Goal: Task Accomplishment & Management: Use online tool/utility

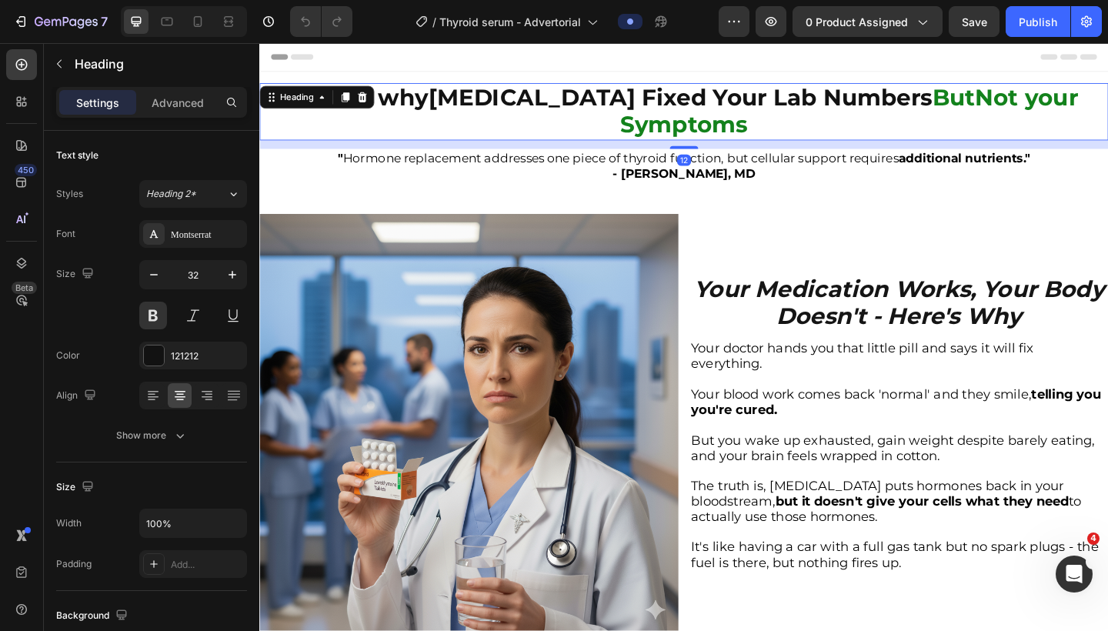
click at [580, 99] on strong "[MEDICAL_DATA] Fixed Your Lab Numbers" at bounding box center [717, 103] width 549 height 30
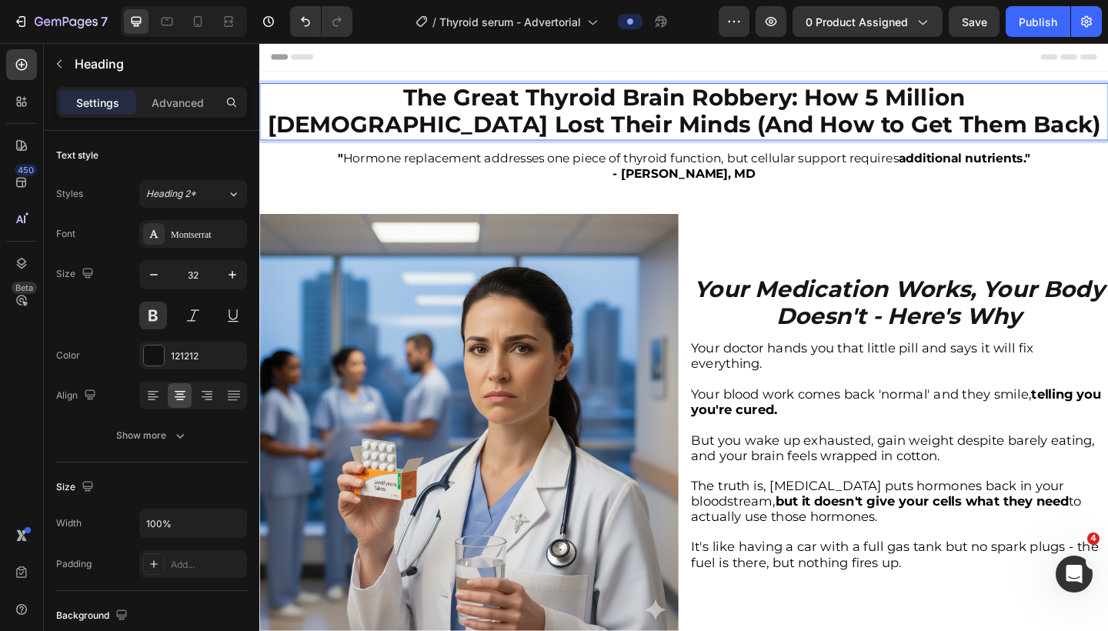
click at [764, 106] on strong "The Great Thyroid Brain Robbery: How 5 Million [DEMOGRAPHIC_DATA] Lost Their Mi…" at bounding box center [721, 117] width 907 height 59
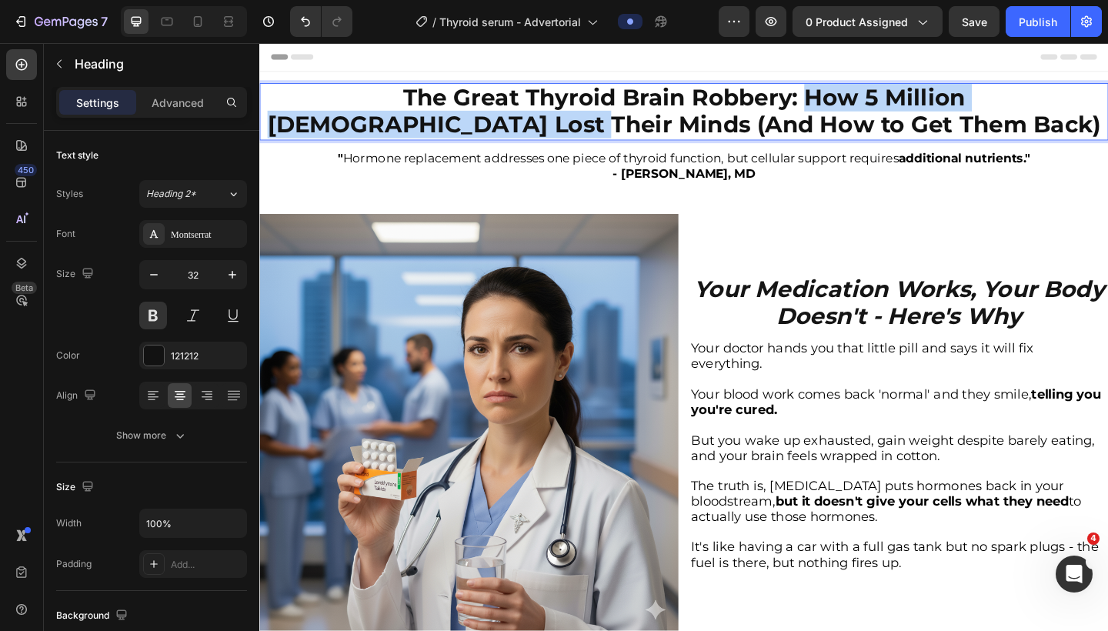
drag, startPoint x: 736, startPoint y: 100, endPoint x: 566, endPoint y: 137, distance: 174.1
click at [566, 137] on strong "The Great Thyroid Brain Robbery: How 5 Million [DEMOGRAPHIC_DATA] Lost Their Mi…" at bounding box center [721, 117] width 907 height 59
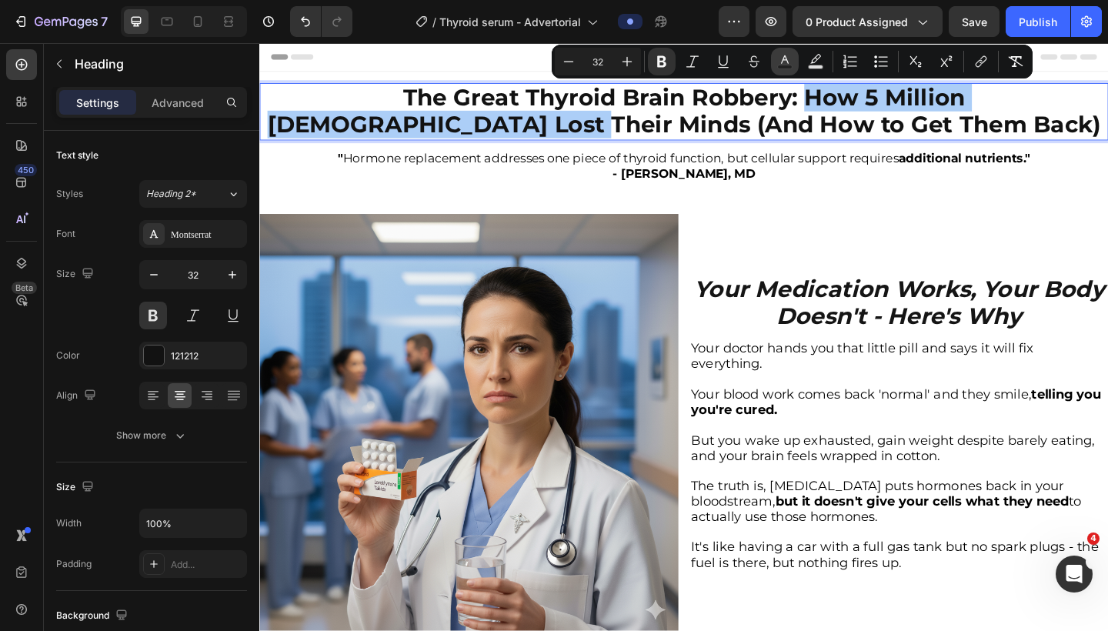
click at [784, 57] on icon "Editor contextual toolbar" at bounding box center [785, 59] width 8 height 8
type input "121212"
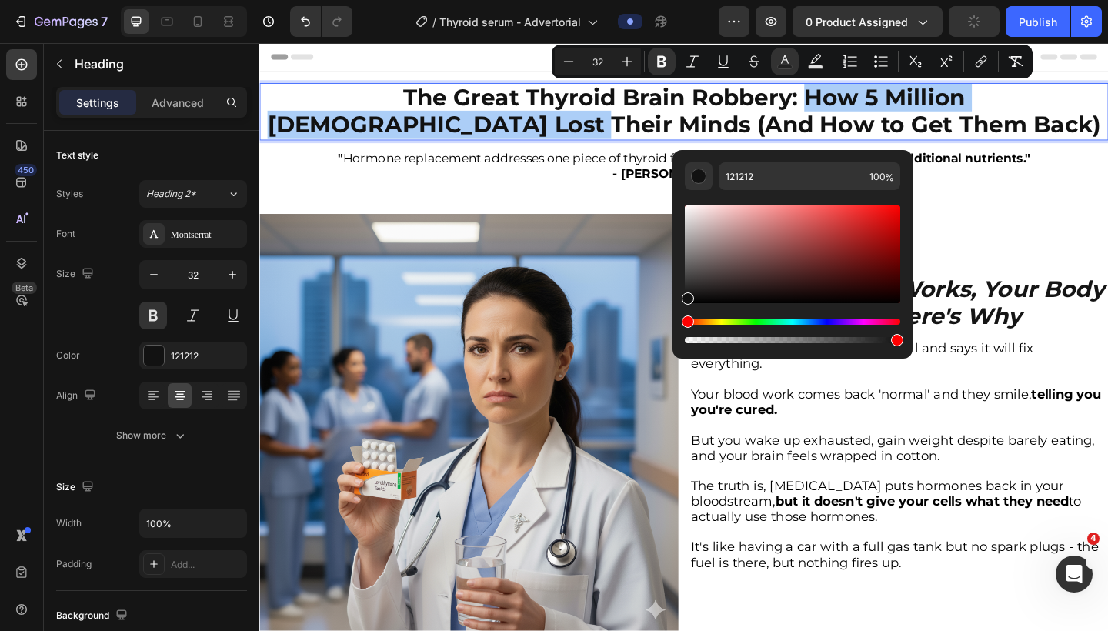
click at [757, 325] on div "Editor contextual toolbar" at bounding box center [793, 331] width 216 height 25
click at [758, 322] on div "Hue" at bounding box center [793, 322] width 216 height 6
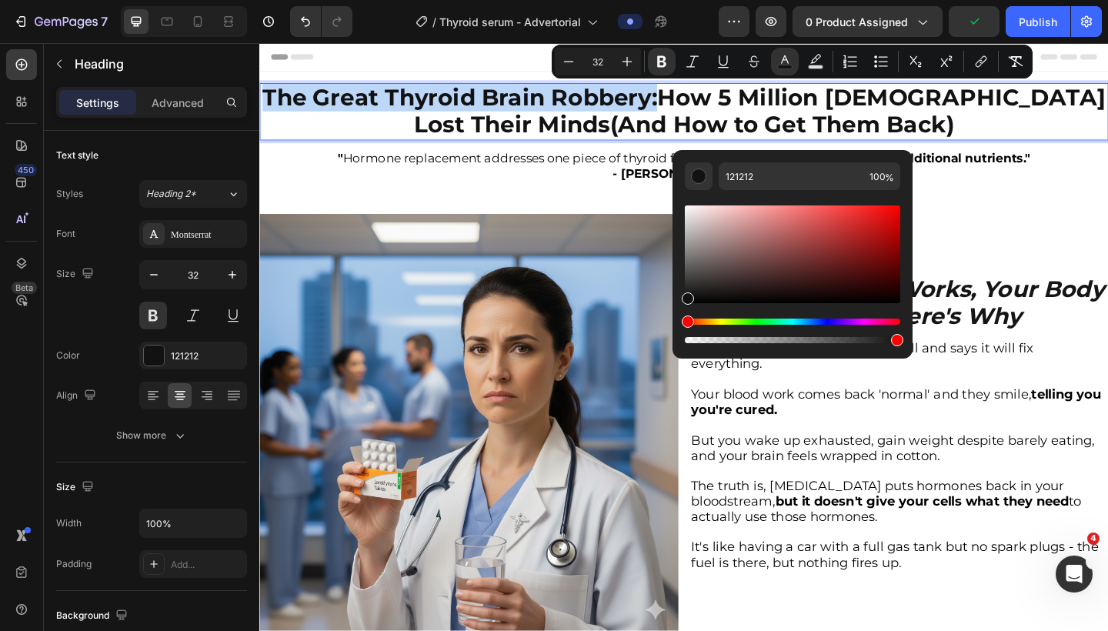
click at [754, 323] on div "Hue" at bounding box center [793, 322] width 216 height 6
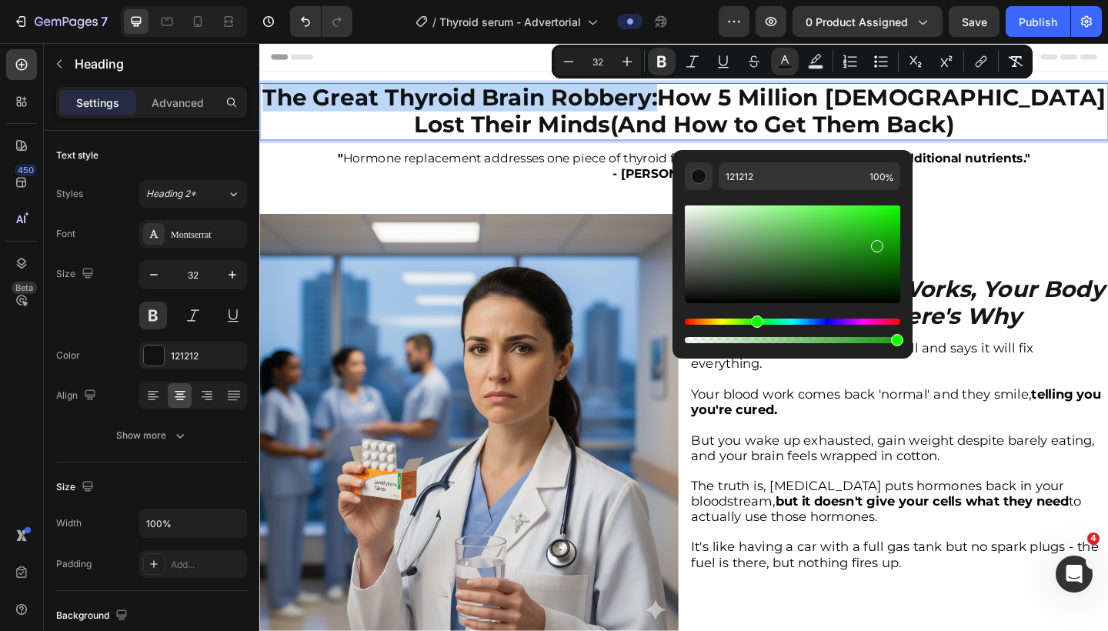
type input "1B9B12"
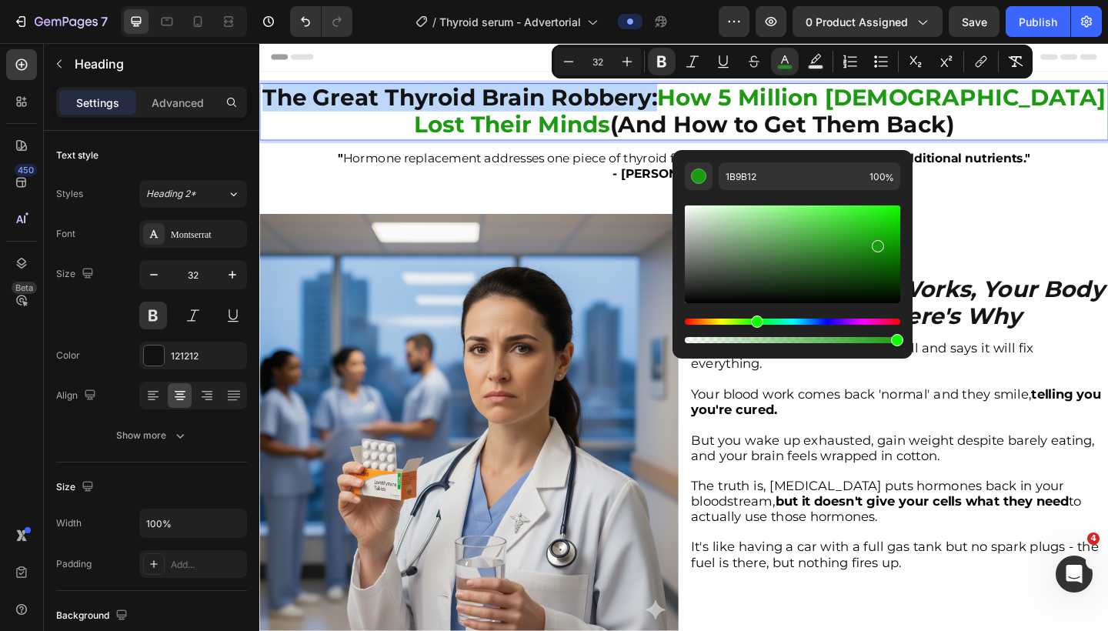
click at [861, 243] on div "Editor contextual toolbar" at bounding box center [793, 255] width 216 height 98
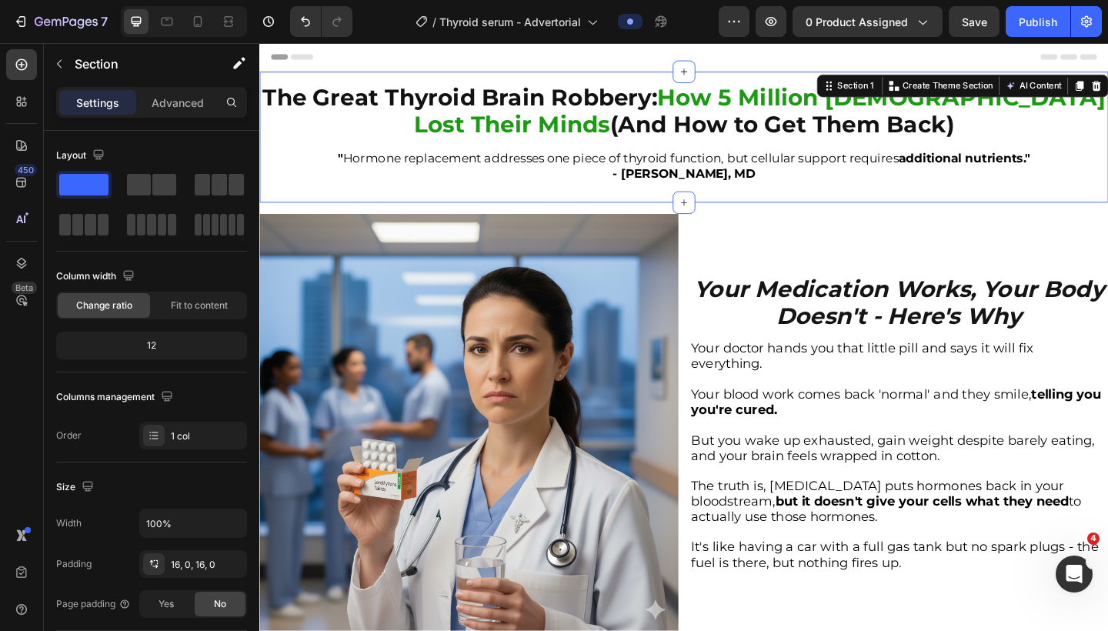
click at [861, 215] on div "⁠⁠⁠⁠⁠⁠⁠ The Great Thyroid Brain Robbery: How 5 Million [DEMOGRAPHIC_DATA] Lost …" at bounding box center [721, 146] width 924 height 142
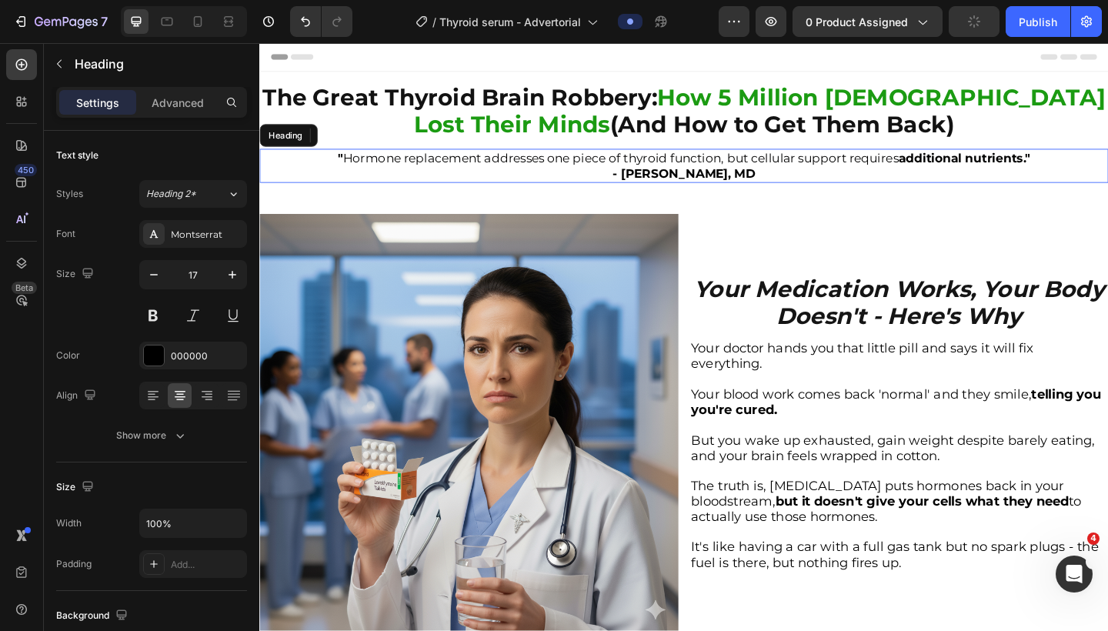
click at [652, 170] on h2 "" Hormone replacement addresses one piece of thyroid function, but cellular sup…" at bounding box center [721, 177] width 924 height 37
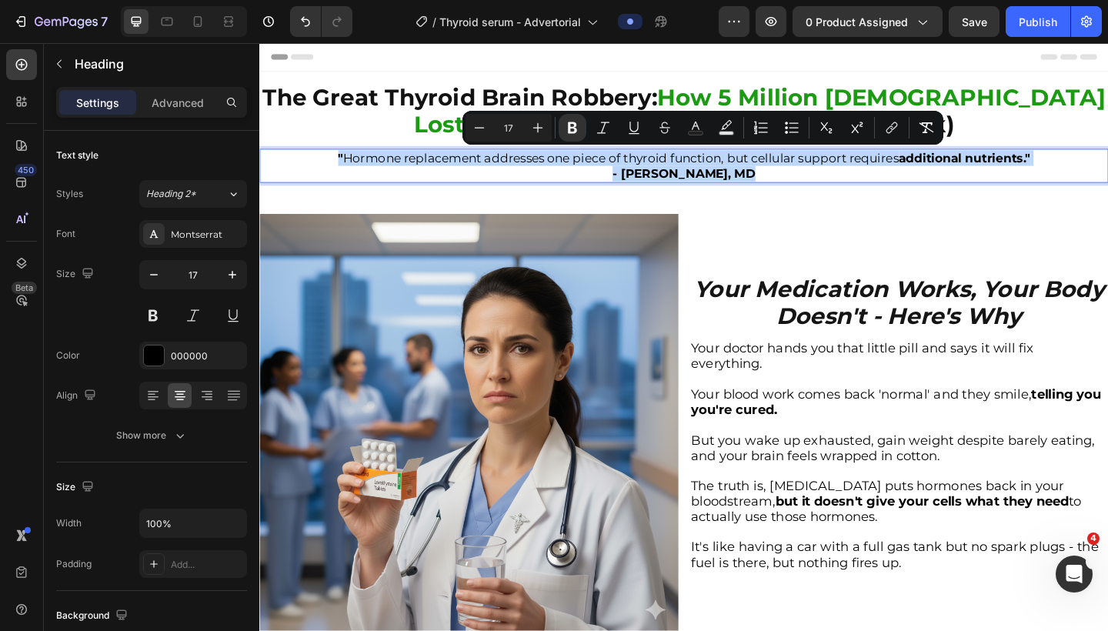
drag, startPoint x: 796, startPoint y: 182, endPoint x: 338, endPoint y: 164, distance: 458.4
click at [338, 164] on p "" Hormone replacement addresses one piece of thyroid function, but cellular sup…" at bounding box center [721, 177] width 921 height 34
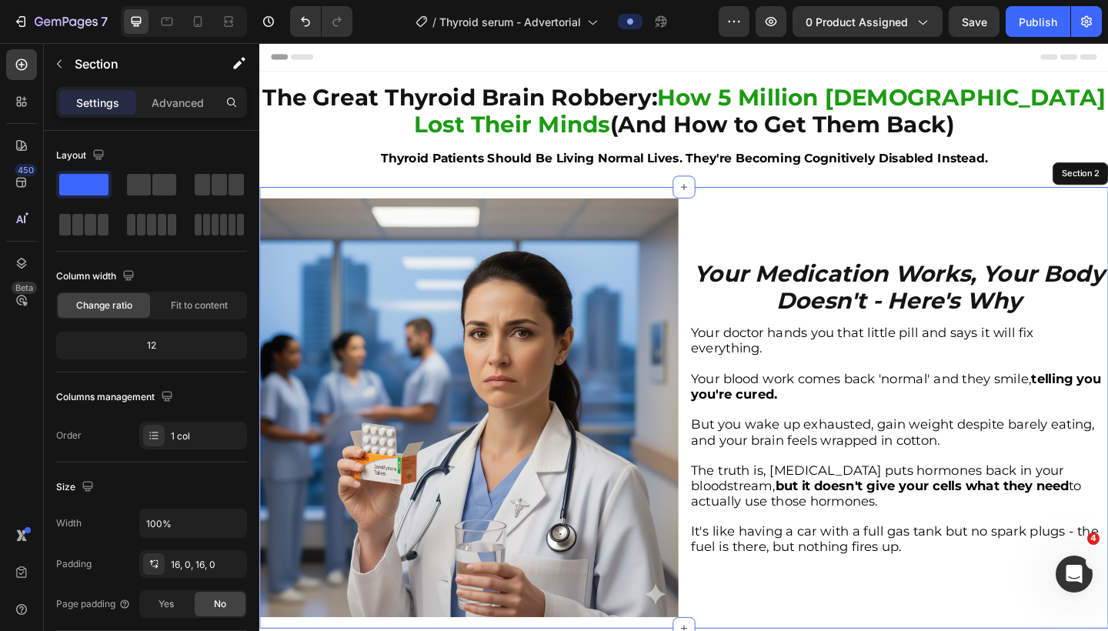
click at [743, 207] on div "Image Your Medication Works, Your Body Doesn't - Here's Why Heading Your doctor…" at bounding box center [721, 440] width 924 height 480
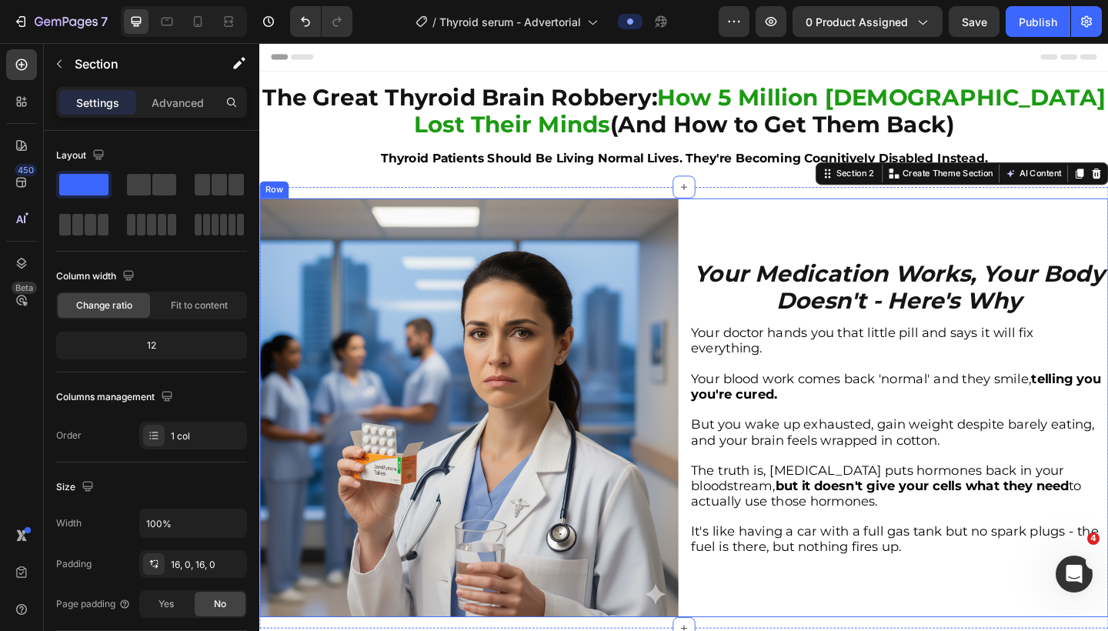
click at [827, 216] on div "Your Medication Works, Your Body Doesn't - Here's Why Heading Your doctor hands…" at bounding box center [955, 440] width 456 height 456
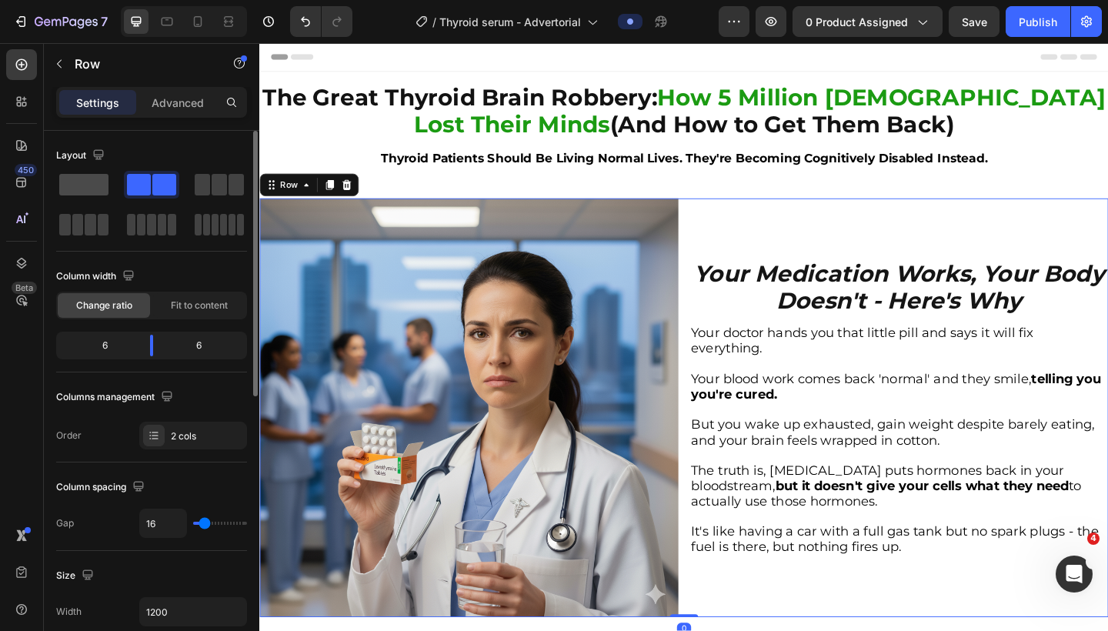
click at [102, 189] on span at bounding box center [83, 185] width 49 height 22
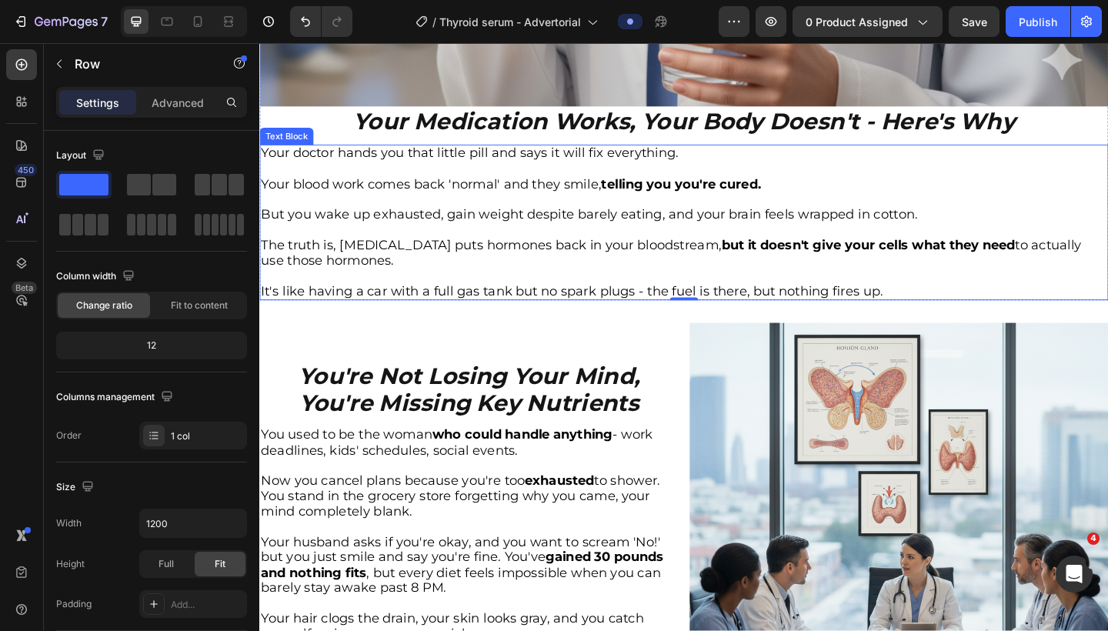
scroll to position [1080, 0]
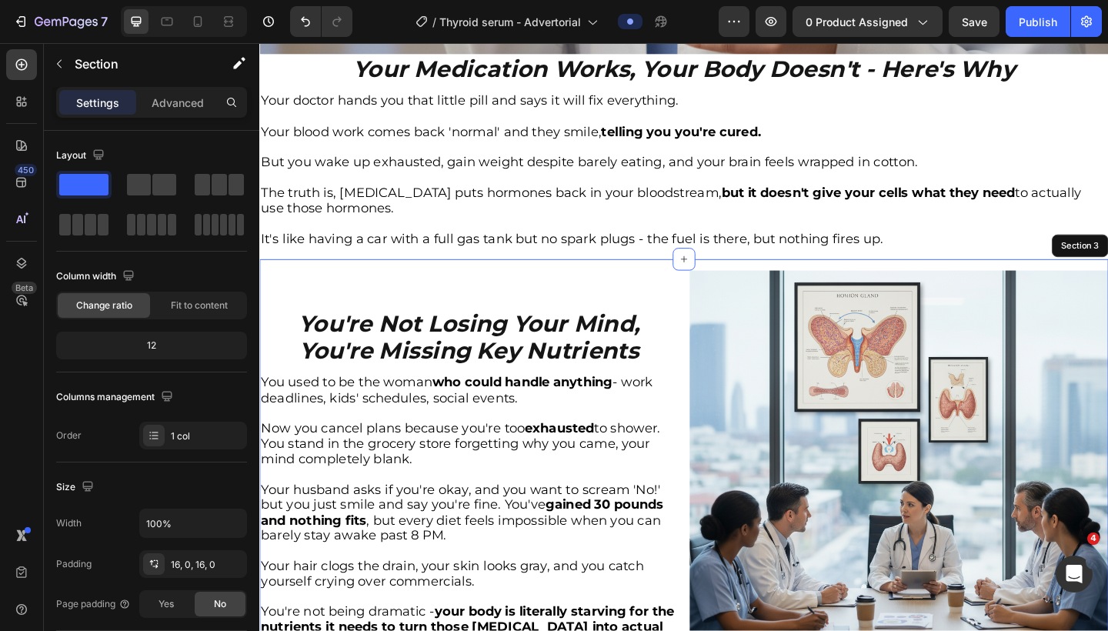
click at [422, 283] on div "Image You're Not Losing Your Mind, You're Missing Key Nutrients Heading You use…" at bounding box center [721, 519] width 924 height 480
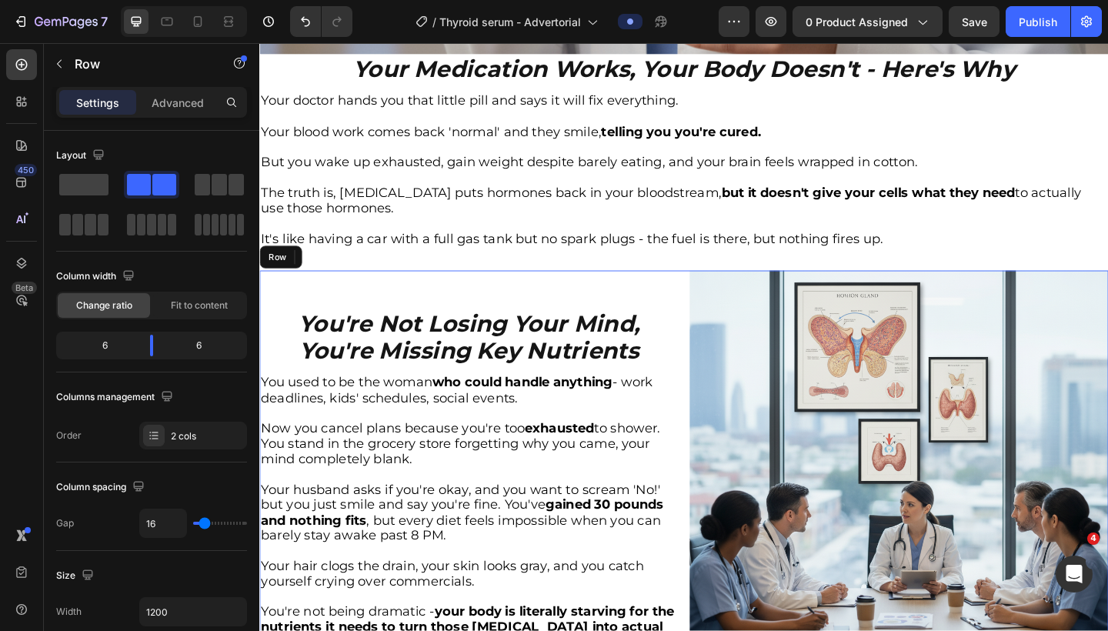
click at [429, 300] on div "You're Not Losing Your Mind, You're Missing Key Nutrients Heading You used to b…" at bounding box center [487, 519] width 456 height 456
click at [95, 188] on span at bounding box center [83, 185] width 49 height 22
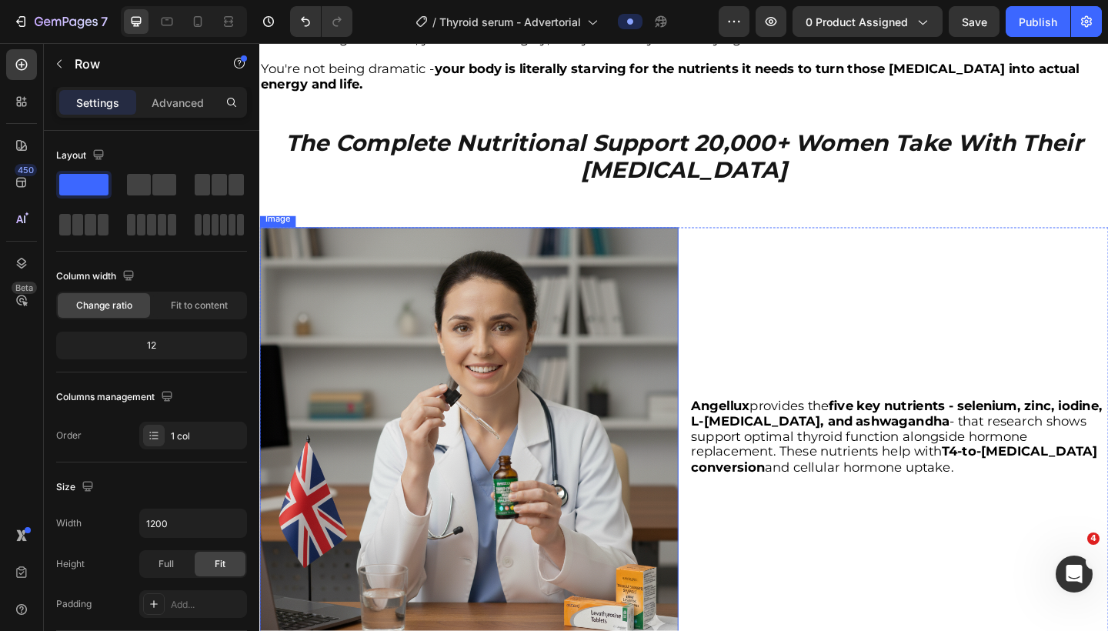
scroll to position [1513, 0]
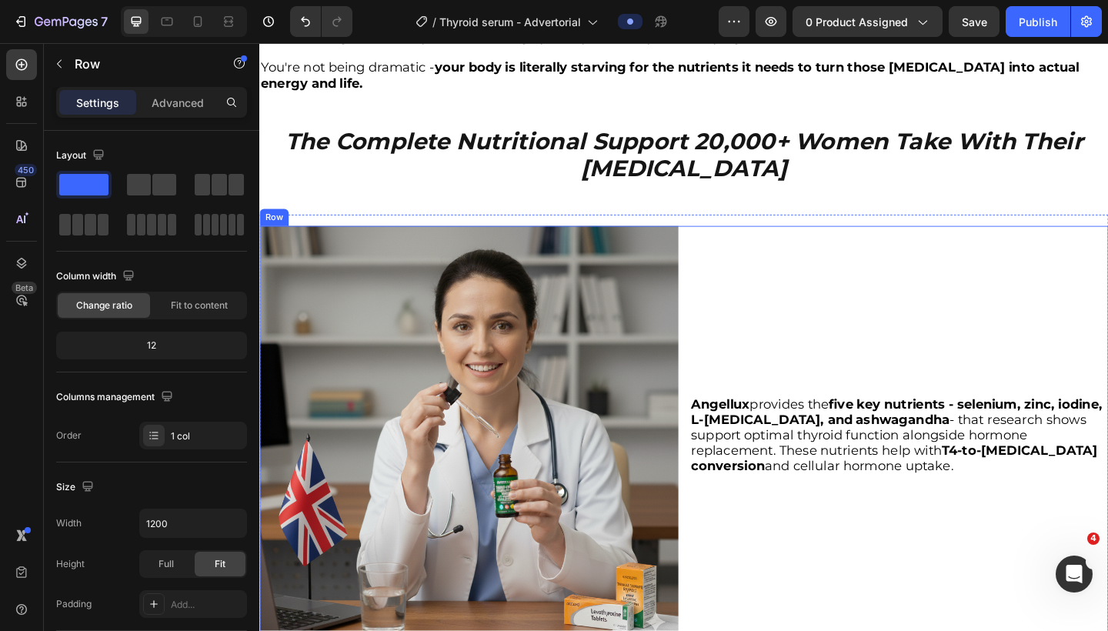
click at [765, 261] on div "Angellux provides the five key nutrients - selenium, zinc, iodine, L-[MEDICAL_D…" at bounding box center [955, 470] width 456 height 456
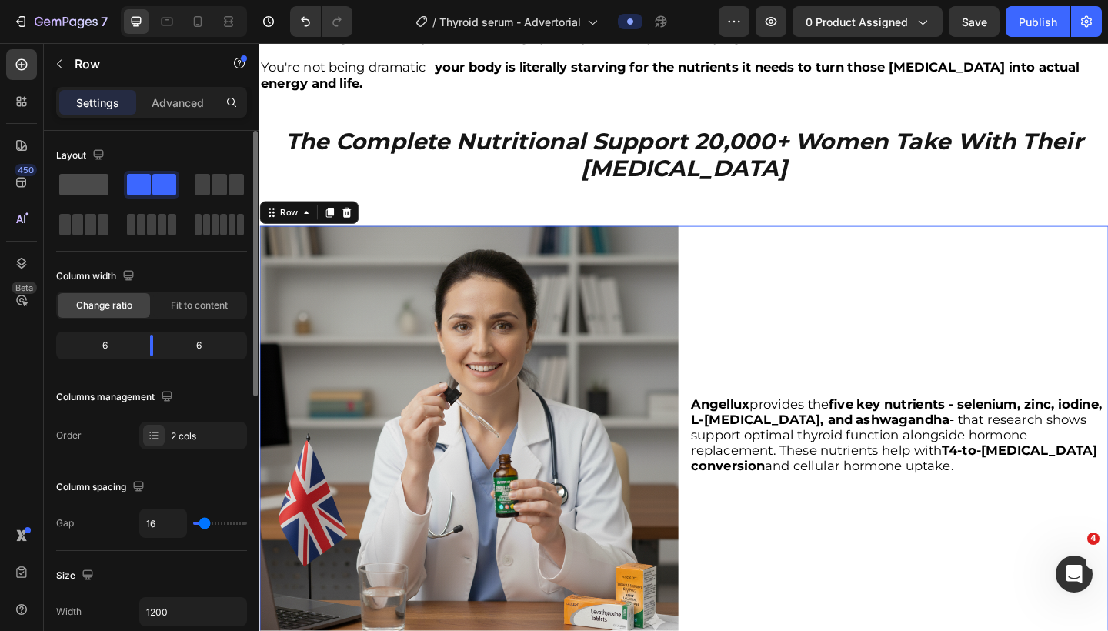
click at [85, 182] on span at bounding box center [83, 185] width 49 height 22
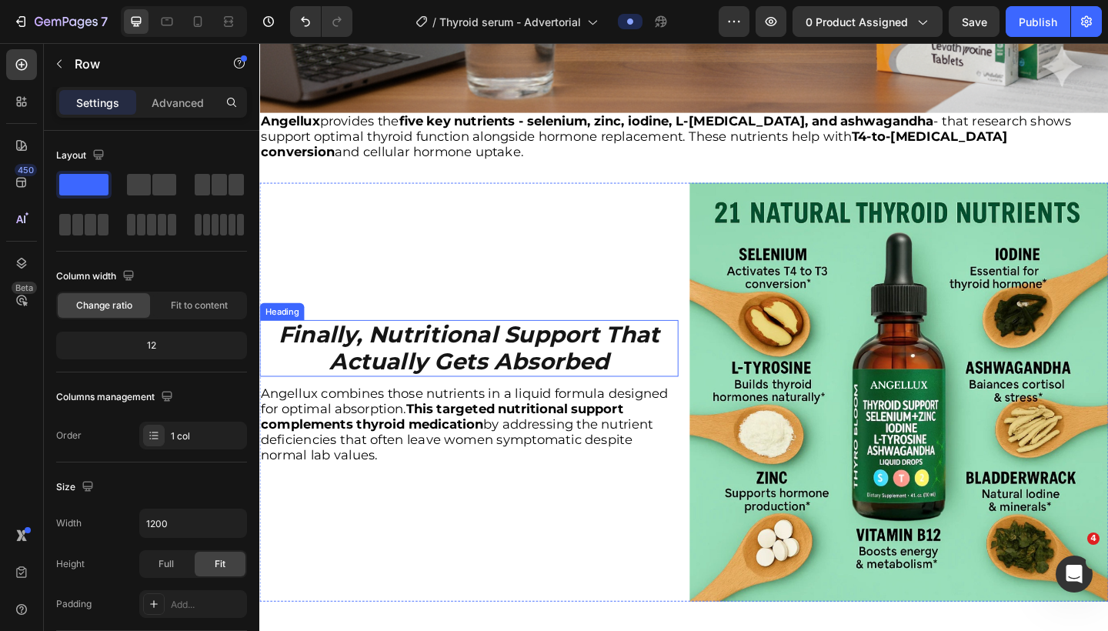
scroll to position [2523, 0]
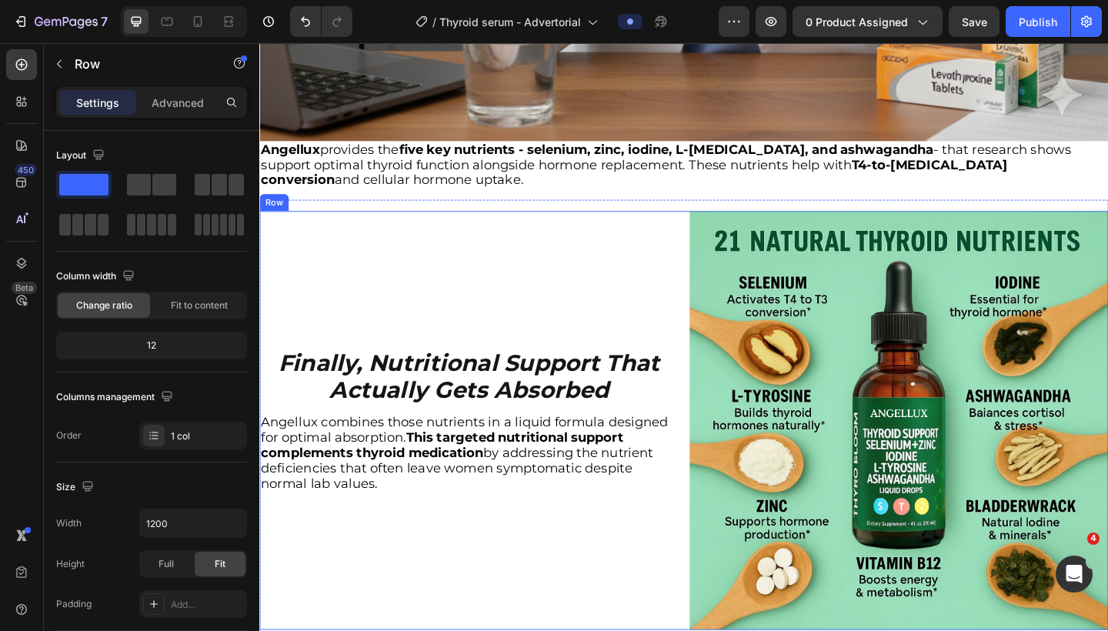
click at [571, 296] on div "Finally, Nutritional Support That Actually Gets Absorbed Heading Angellux combi…" at bounding box center [487, 454] width 456 height 456
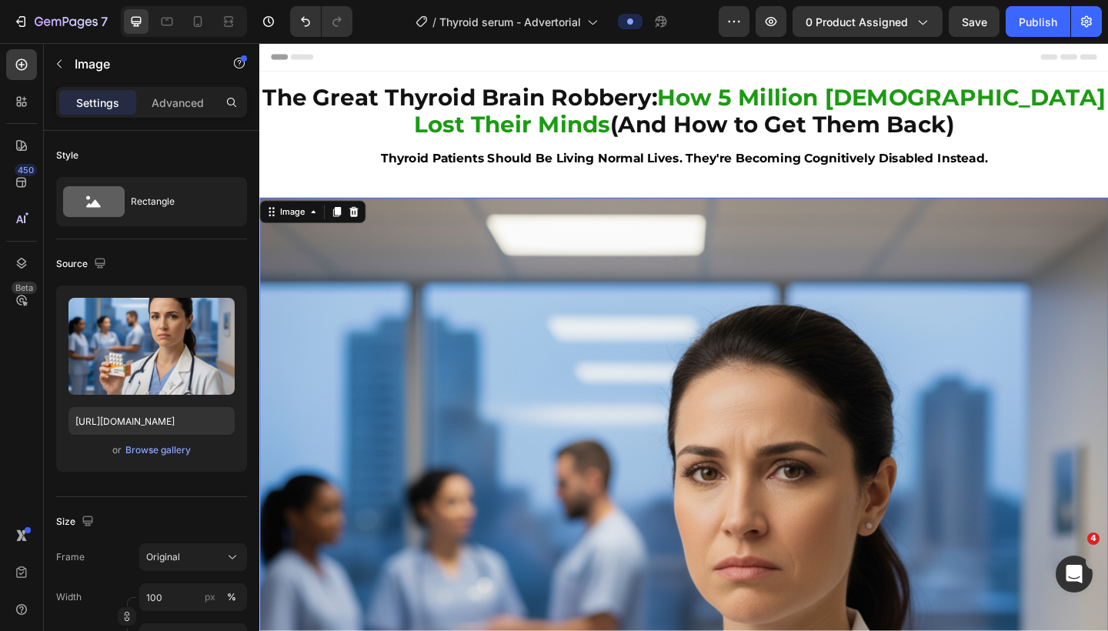
scroll to position [0, 0]
click at [169, 450] on div "Browse gallery" at bounding box center [157, 450] width 65 height 14
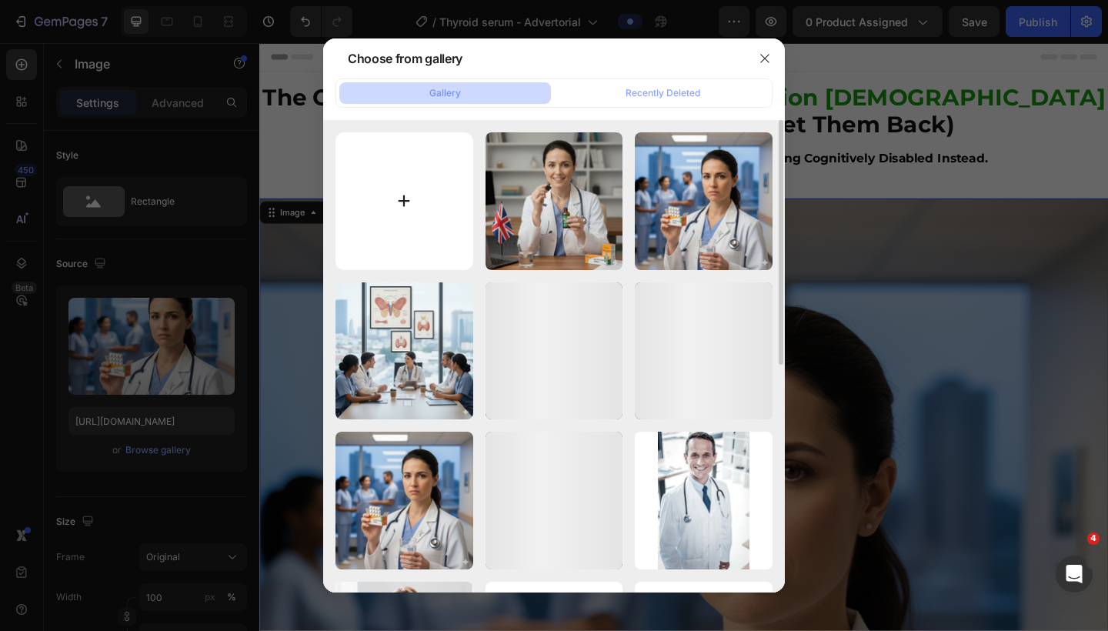
click at [403, 206] on input "file" at bounding box center [405, 201] width 138 height 138
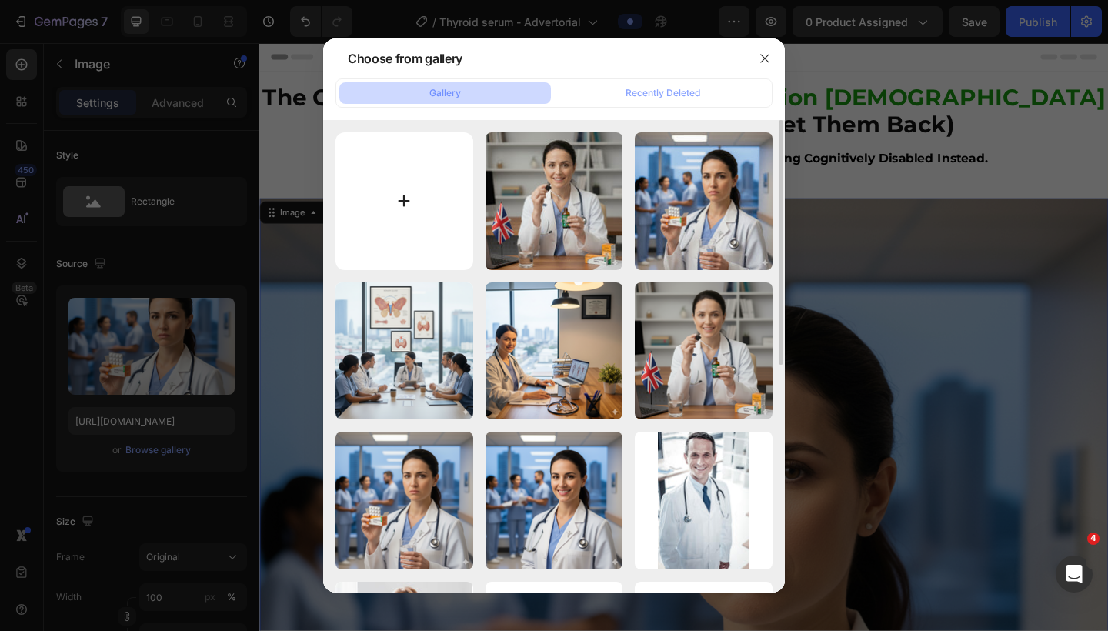
type input "C:\fakepath\Gemini_Generated_Image_4tlruw4tlruw4tlr.png"
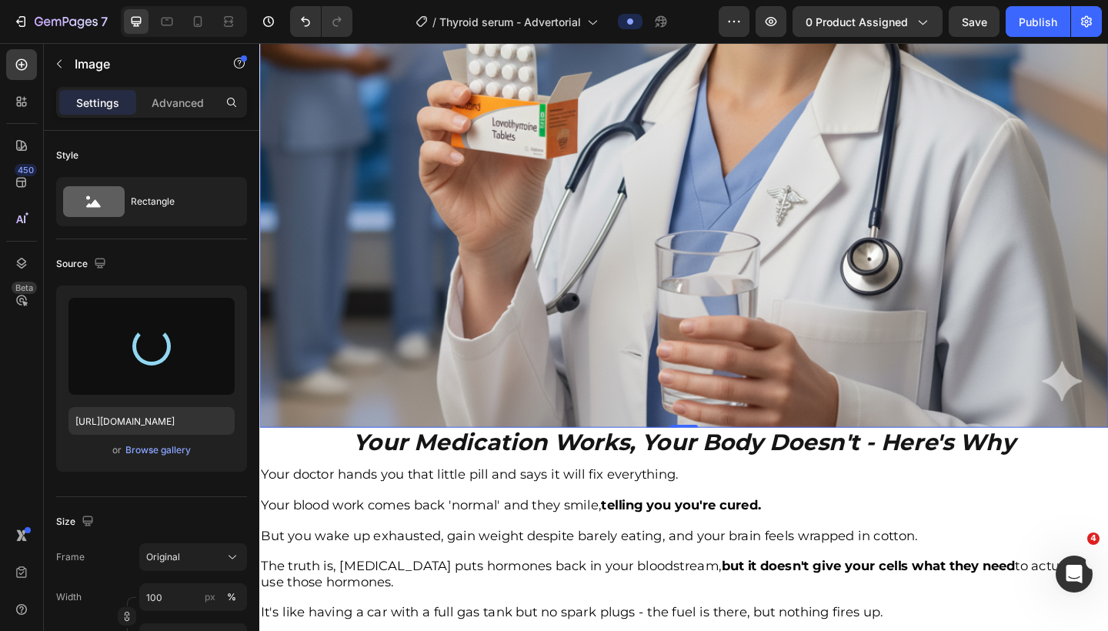
scroll to position [759, 0]
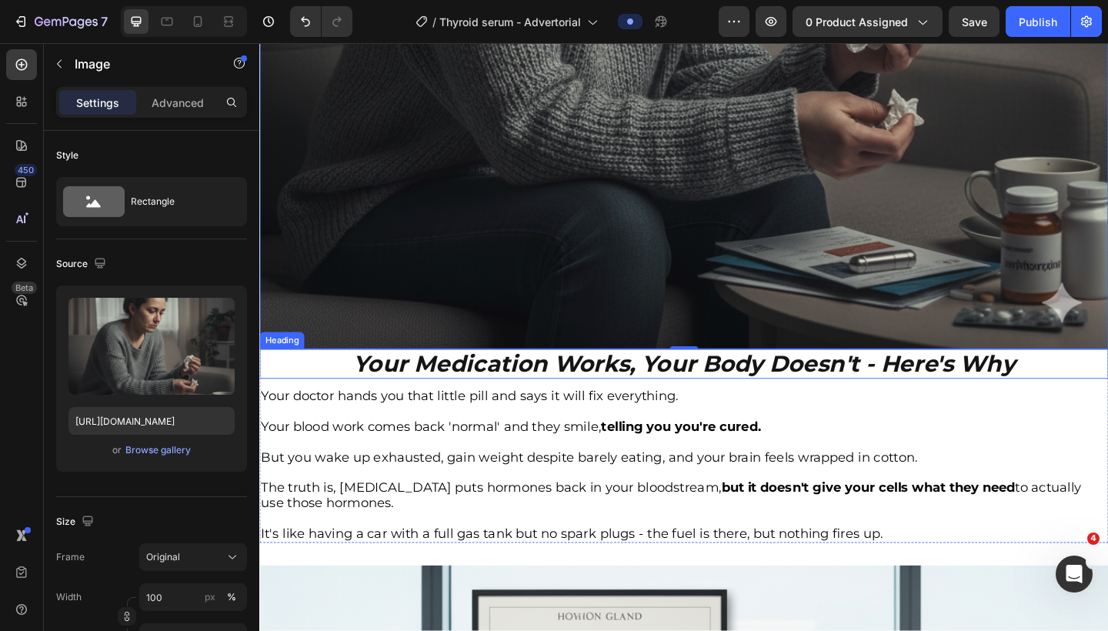
type input "[URL][DOMAIN_NAME]"
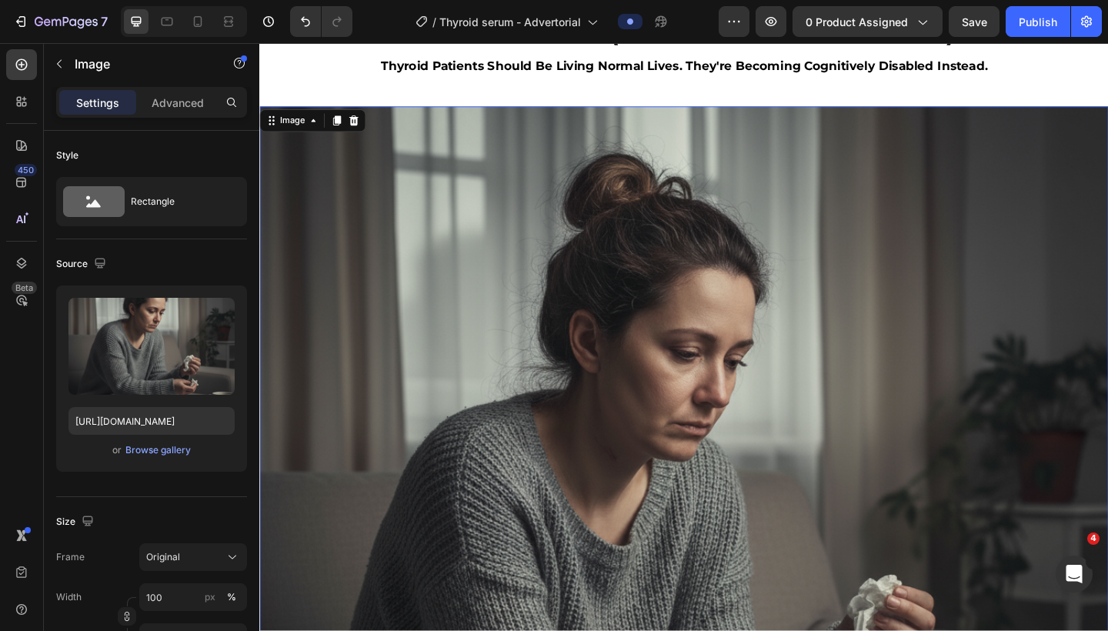
scroll to position [83, 0]
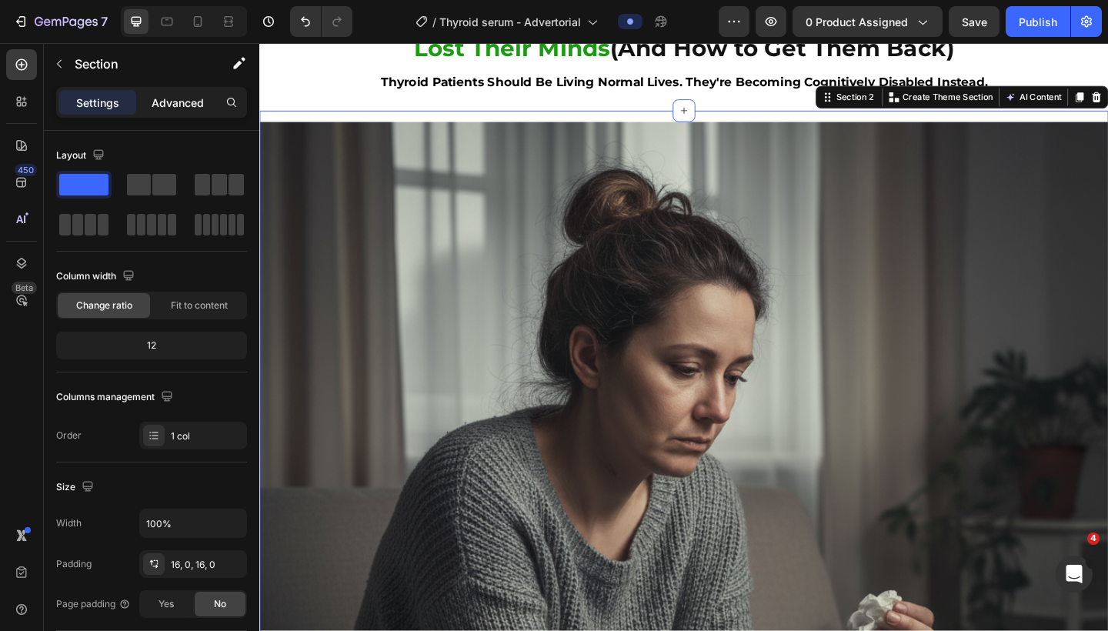
click at [165, 101] on p "Advanced" at bounding box center [178, 103] width 52 height 16
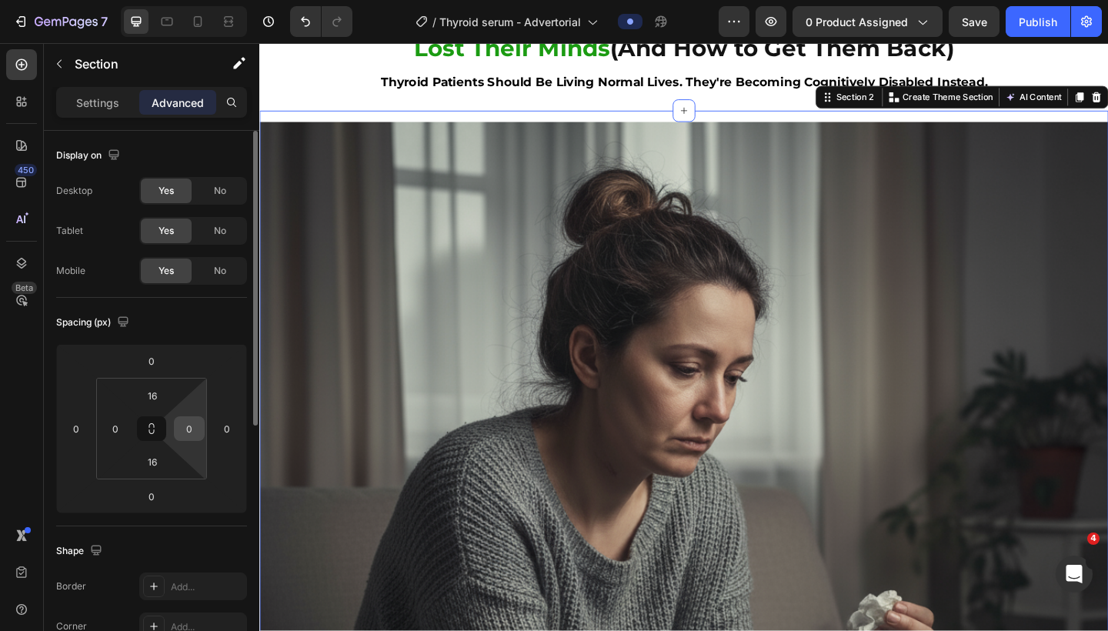
click at [189, 430] on input "0" at bounding box center [189, 428] width 23 height 23
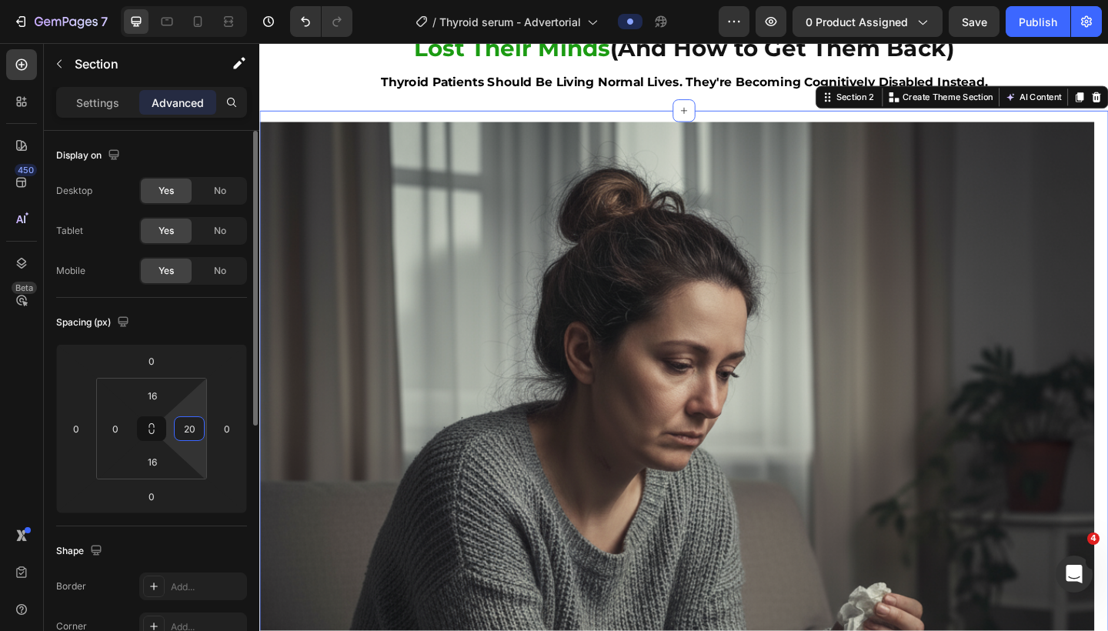
type input "2"
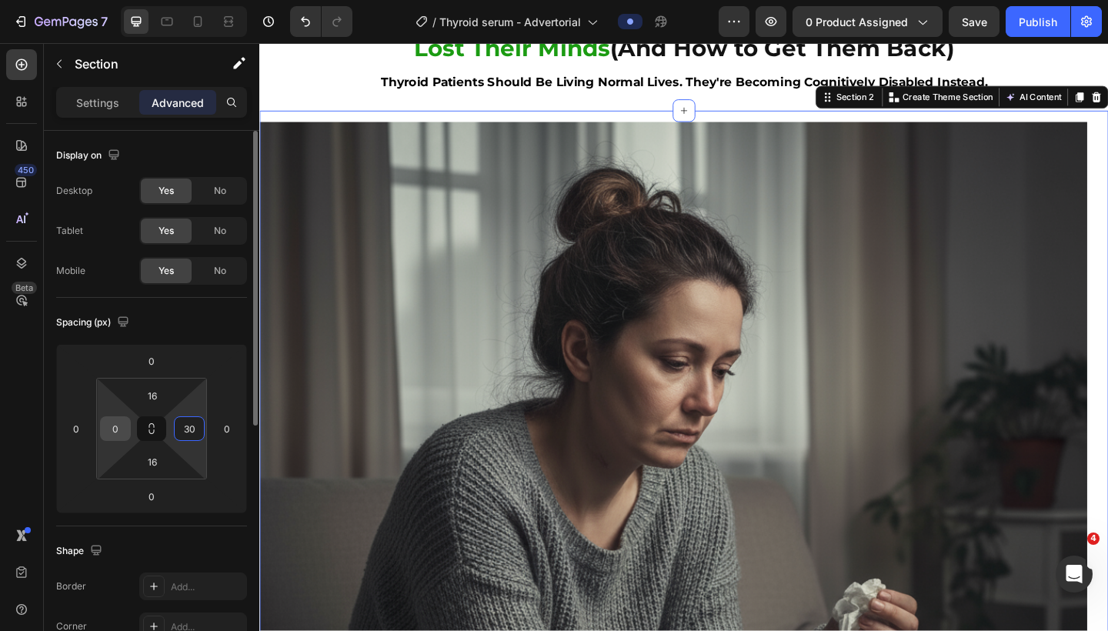
type input "30"
click at [111, 432] on input "0" at bounding box center [115, 428] width 23 height 23
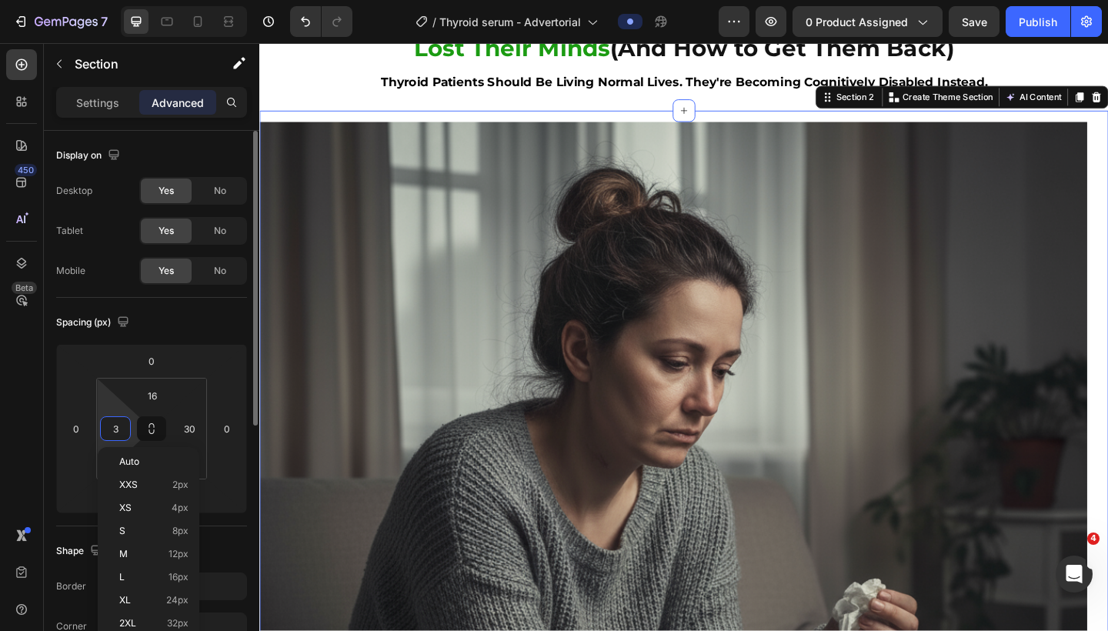
type input "30"
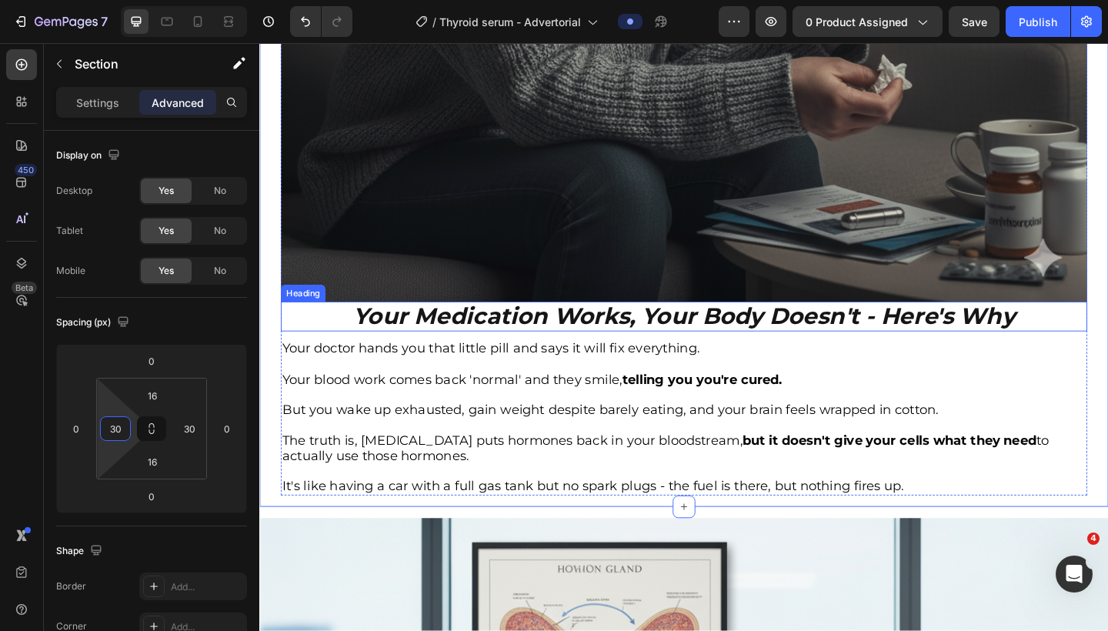
scroll to position [771, 0]
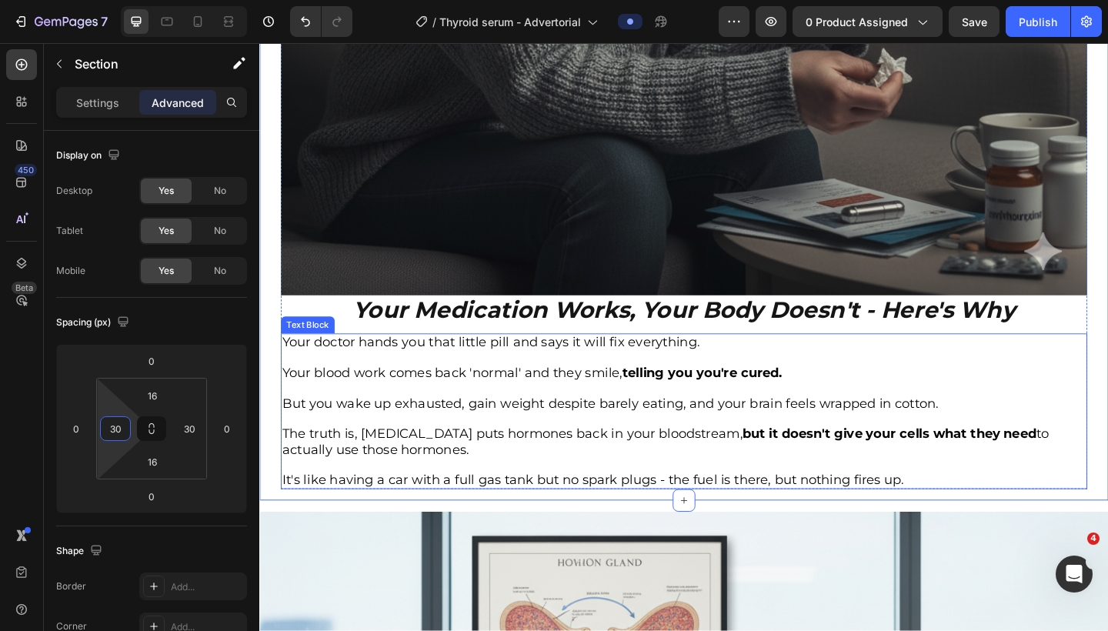
click at [509, 407] on p "Your blood work comes back 'normal' and they smile, telling you you're cured." at bounding box center [721, 403] width 874 height 17
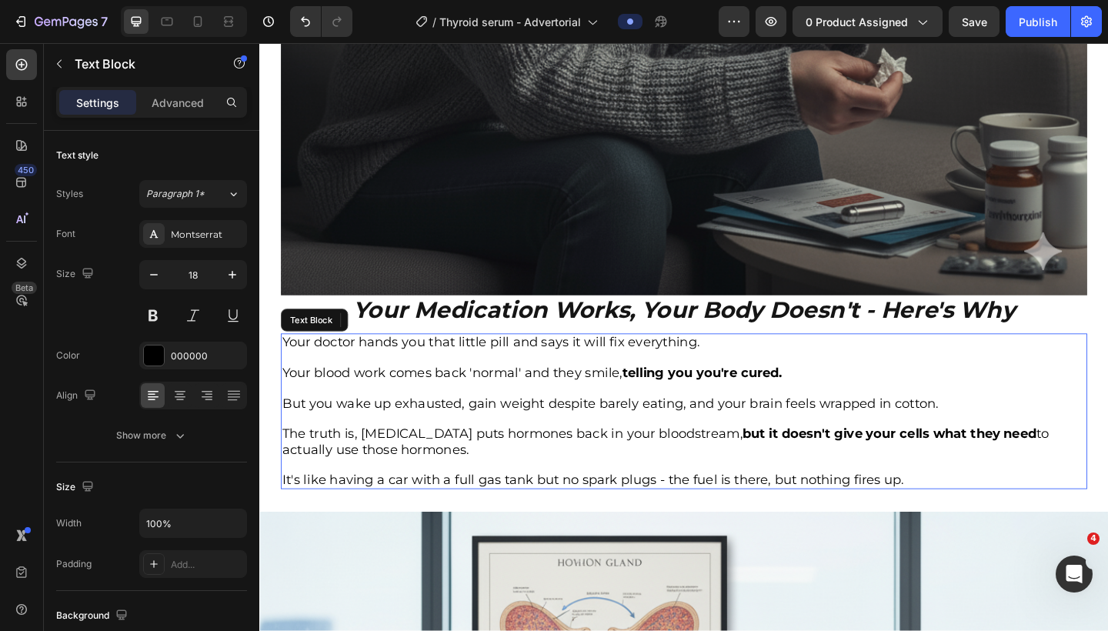
click at [509, 407] on p "Your blood work comes back 'normal' and they smile, telling you you're cured." at bounding box center [721, 403] width 874 height 17
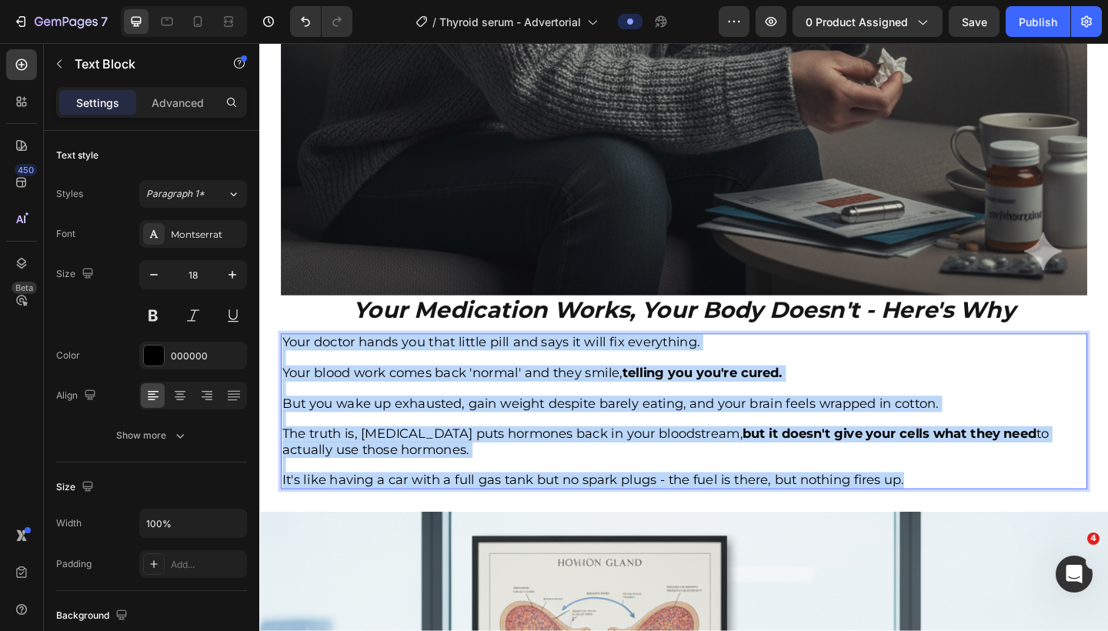
drag, startPoint x: 958, startPoint y: 506, endPoint x: 285, endPoint y: 366, distance: 687.2
click at [285, 367] on div "Your doctor hands you that little pill and says it will fix everything. Your bl…" at bounding box center [721, 443] width 878 height 169
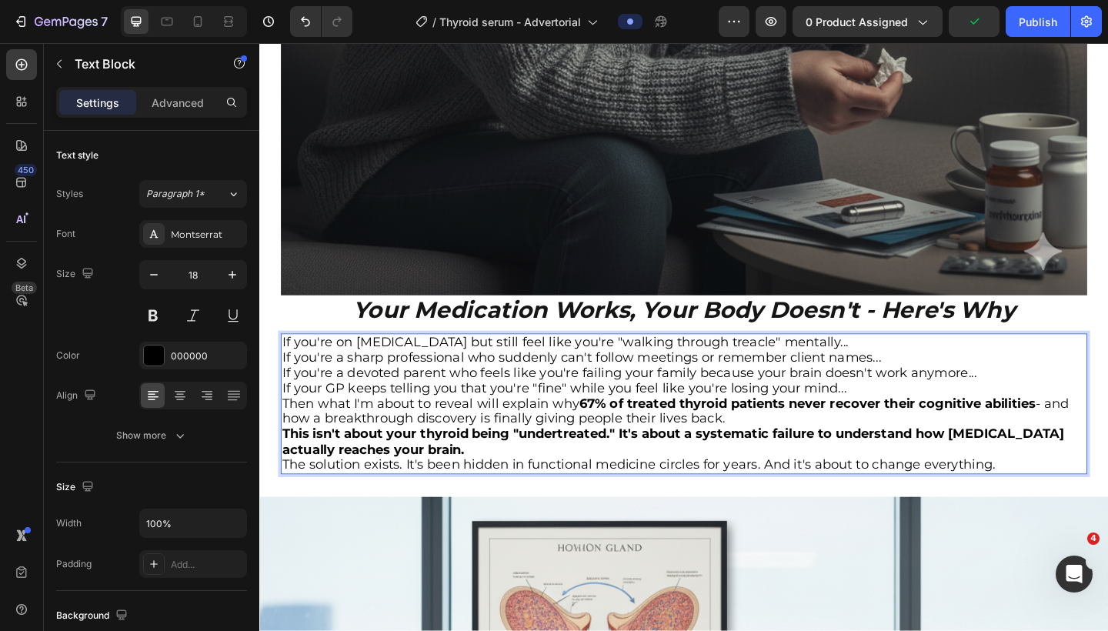
click at [861, 373] on p "If you're on [MEDICAL_DATA] but still feel like you're "walking through treacle…" at bounding box center [721, 369] width 874 height 17
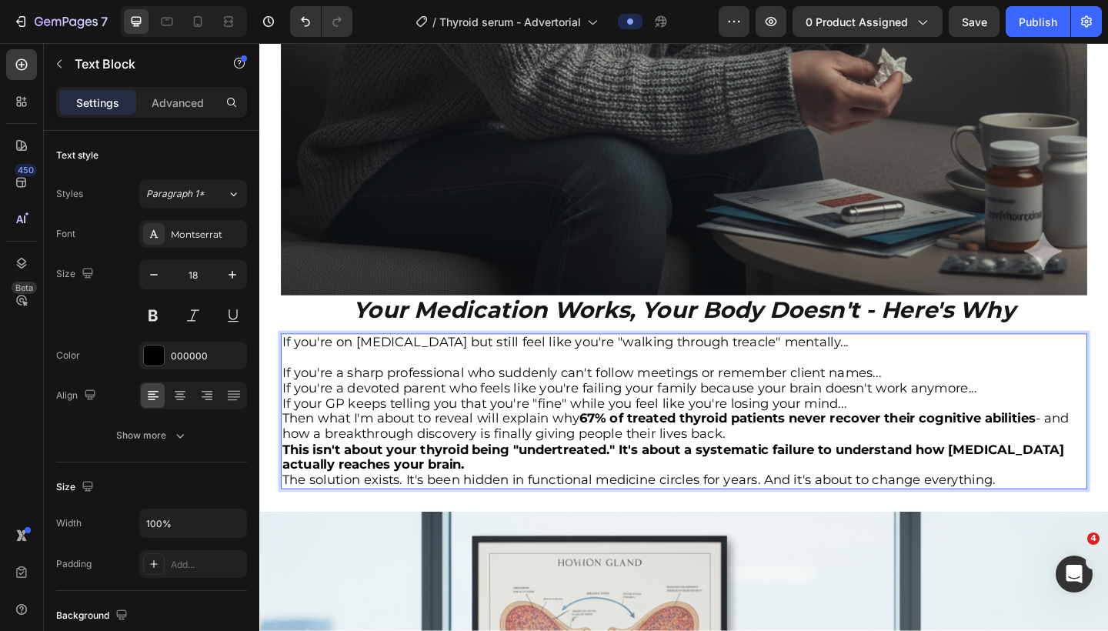
click at [861, 397] on p "If you're a sharp professional who suddenly can't follow meetings or remember c…" at bounding box center [721, 403] width 874 height 17
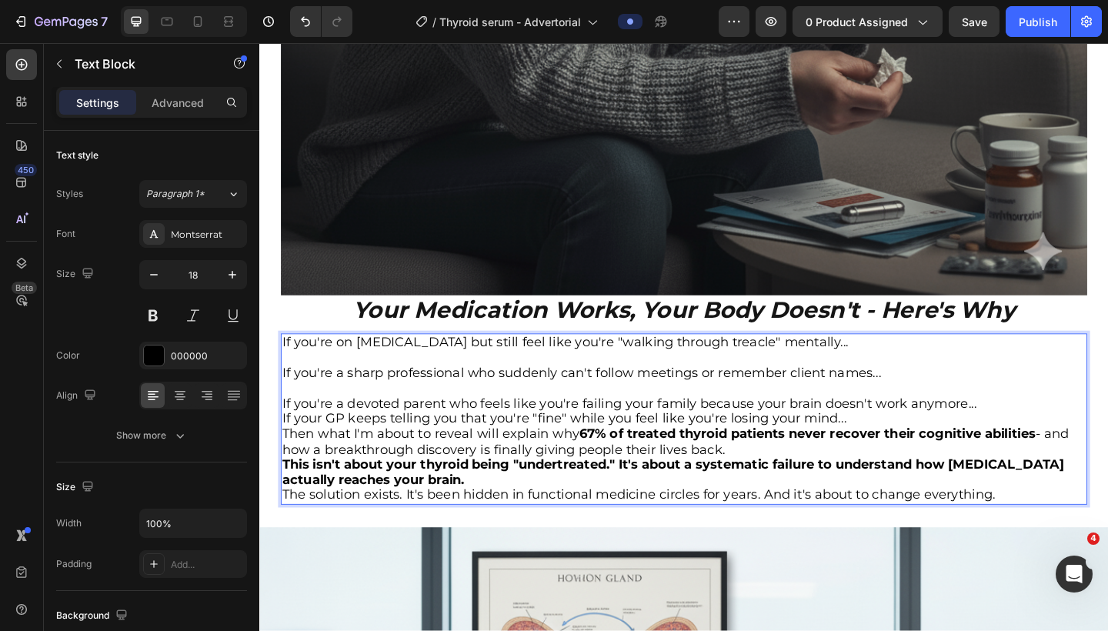
click at [861, 436] on p "If you're a devoted parent who feels like you're failing your family because yo…" at bounding box center [721, 436] width 874 height 17
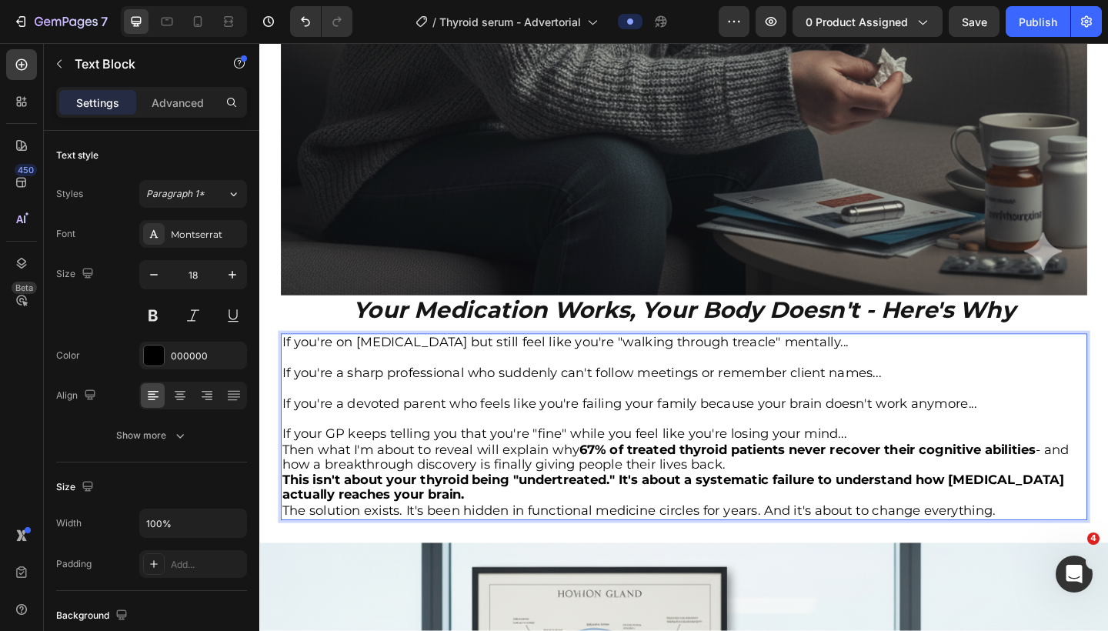
click at [861, 463] on p "If your GP keeps telling you that you're "fine" while you feel like you're losi…" at bounding box center [721, 469] width 874 height 17
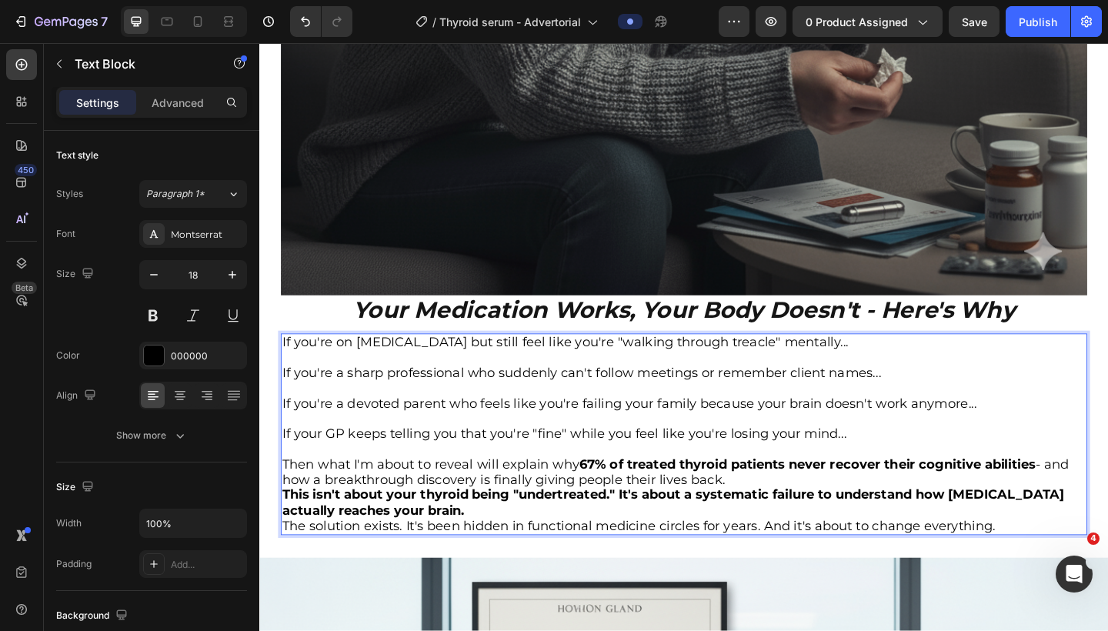
click at [830, 513] on p "Then what I'm about to reveal will explain why 67% of treated thyroid patients …" at bounding box center [721, 510] width 874 height 33
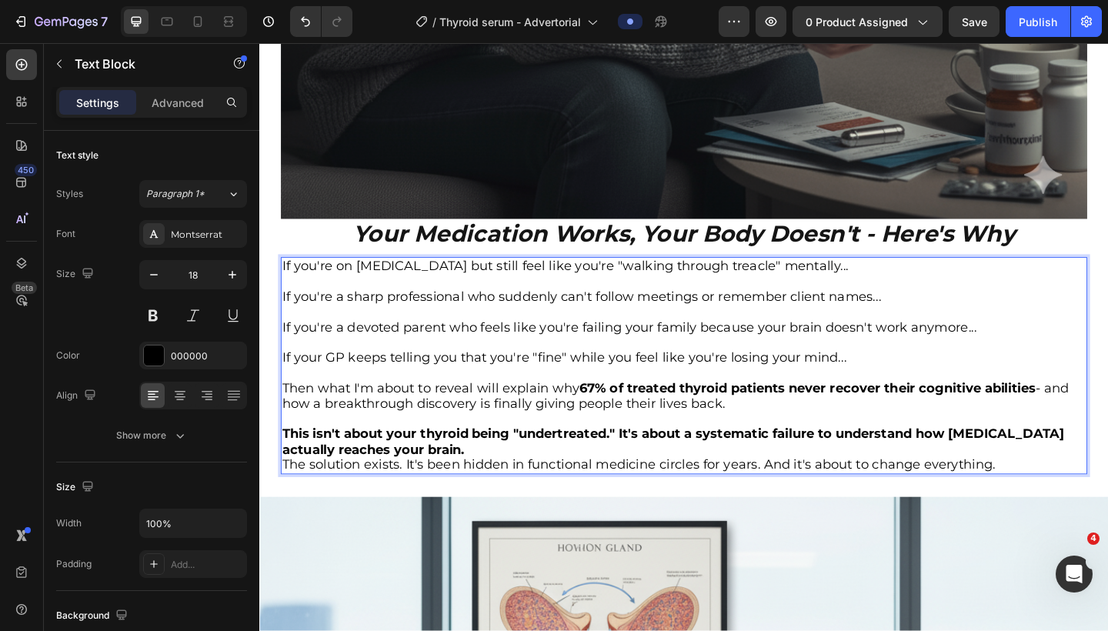
scroll to position [867, 0]
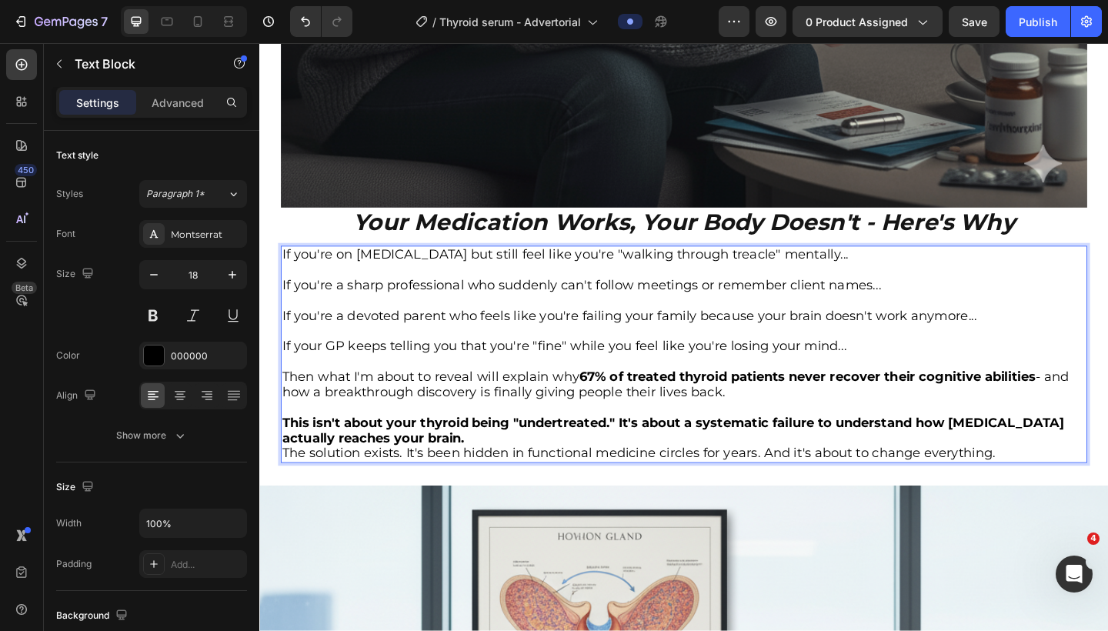
click at [686, 467] on p "This isn't about your thyroid being "undertreated." It's about a systematic fai…" at bounding box center [721, 465] width 874 height 33
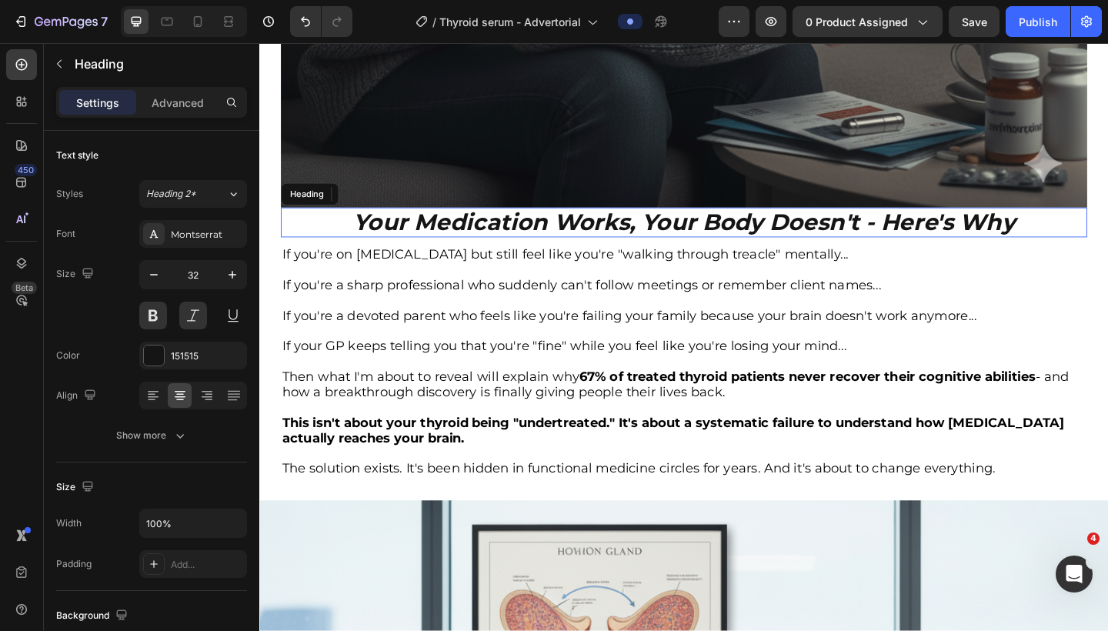
click at [658, 240] on strong "Your Medication Works, Your Body Doesn't - Here's Why" at bounding box center [721, 238] width 720 height 30
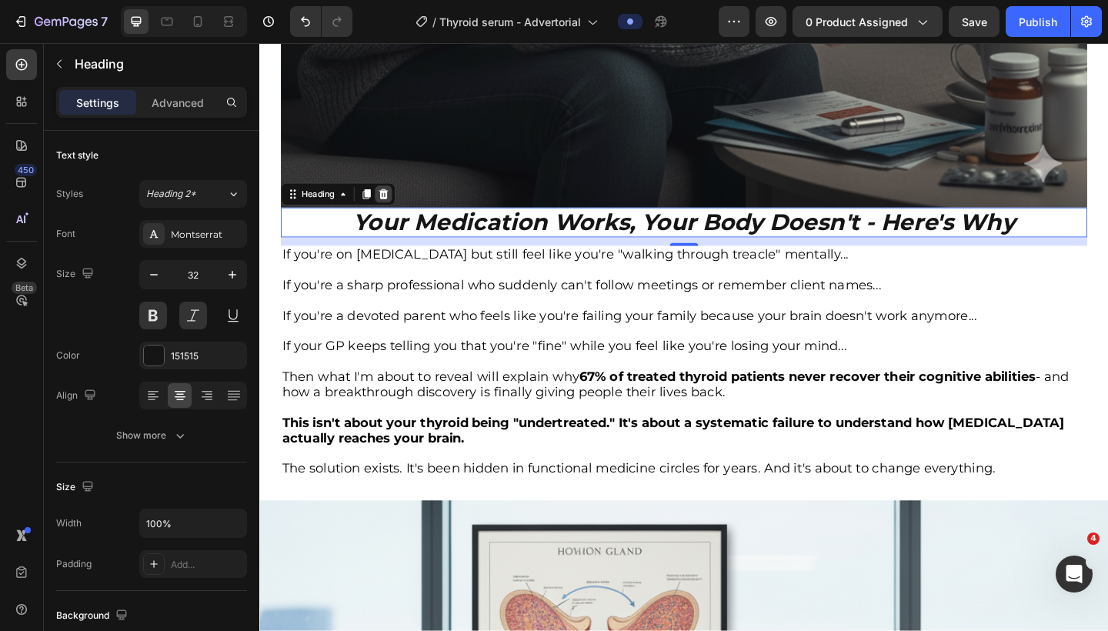
click at [398, 212] on icon at bounding box center [394, 207] width 10 height 11
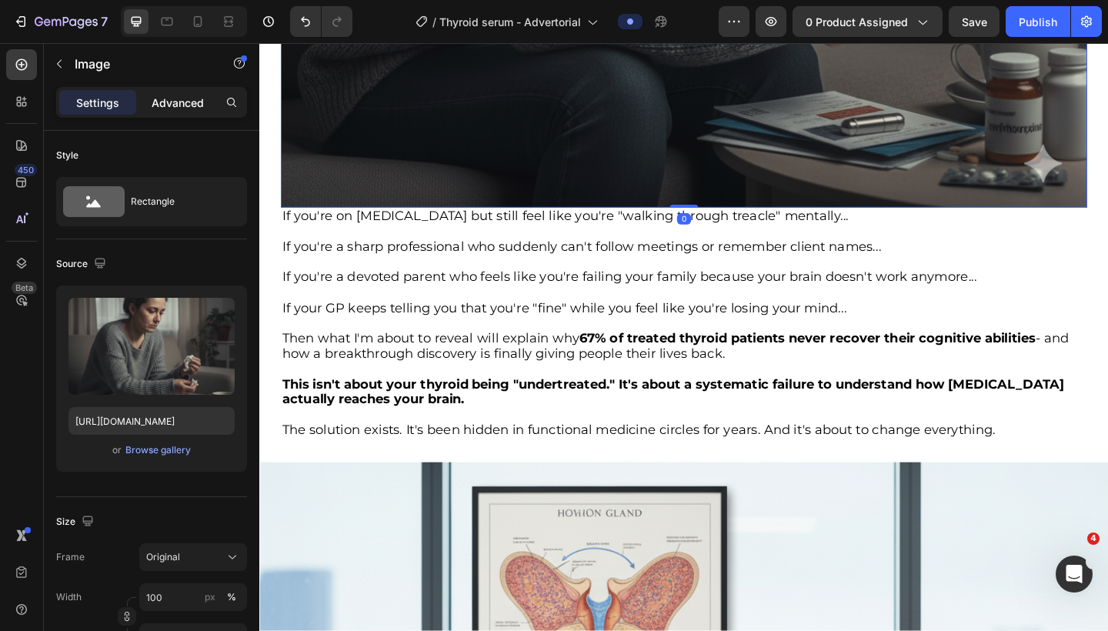
click at [177, 105] on p "Advanced" at bounding box center [178, 103] width 52 height 16
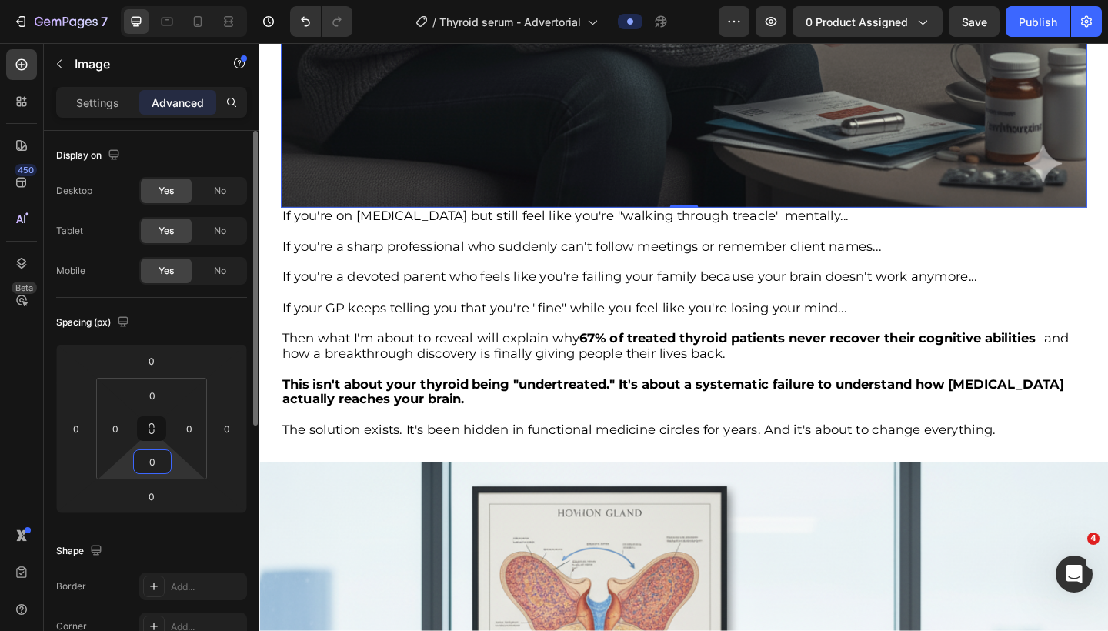
click at [155, 462] on input "0" at bounding box center [152, 461] width 31 height 23
type input "10"
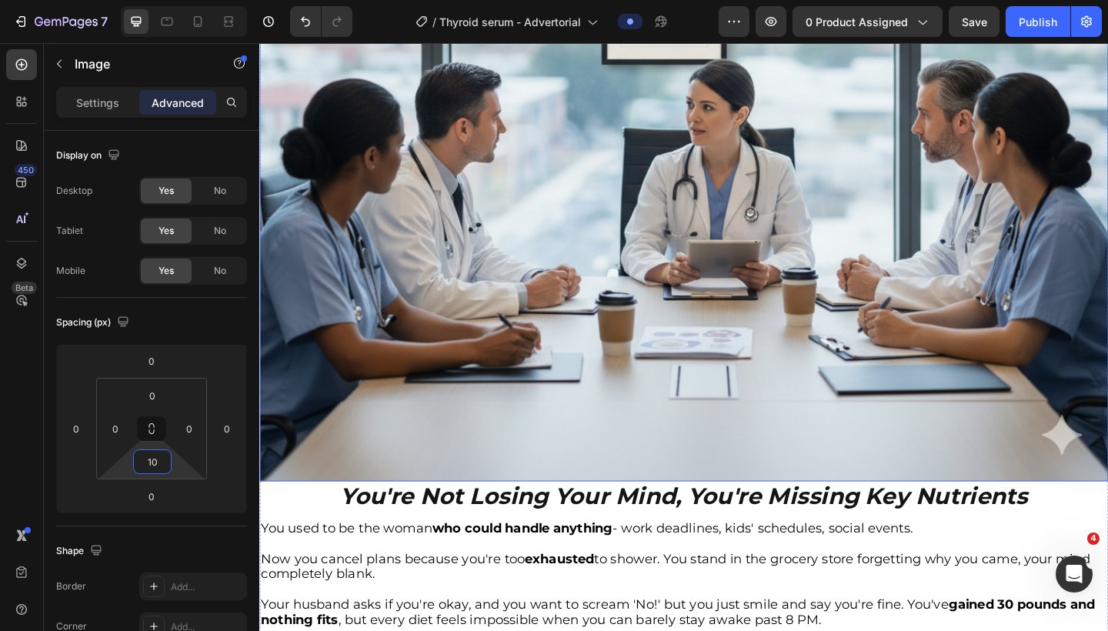
scroll to position [1941, 0]
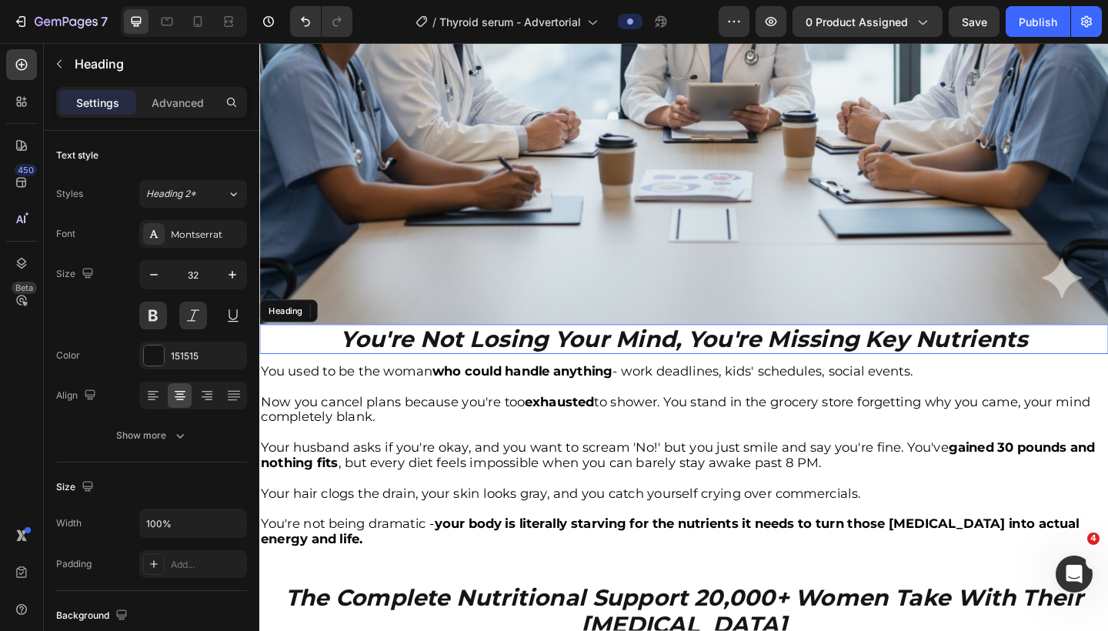
click at [488, 369] on strong "You're Not Losing Your Mind, You're Missing Key Nutrients" at bounding box center [721, 365] width 748 height 30
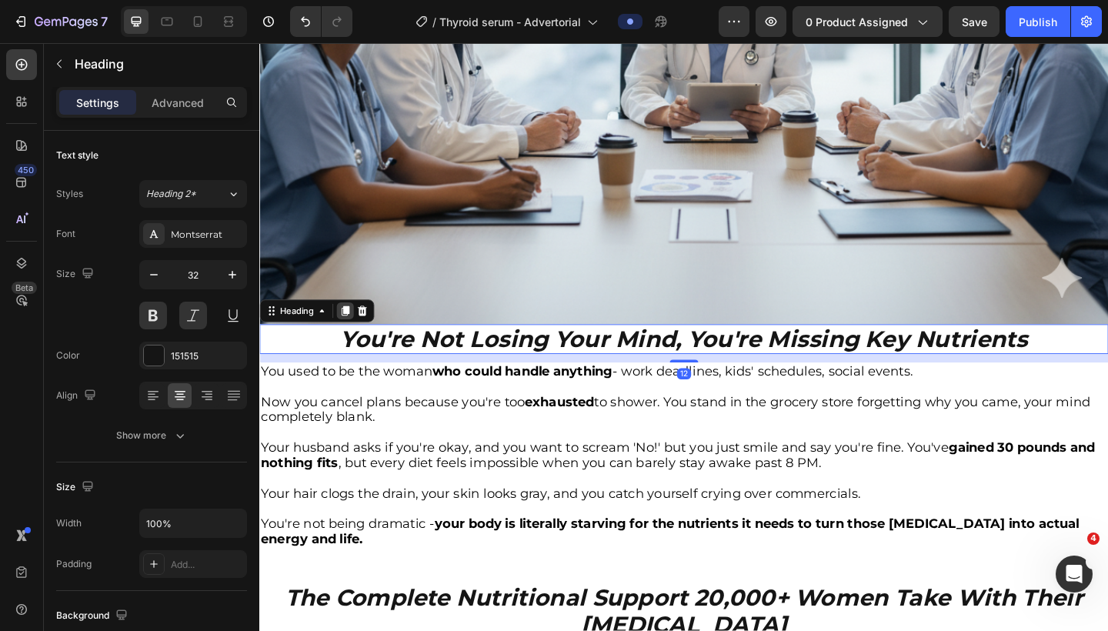
click at [353, 336] on icon at bounding box center [353, 334] width 8 height 11
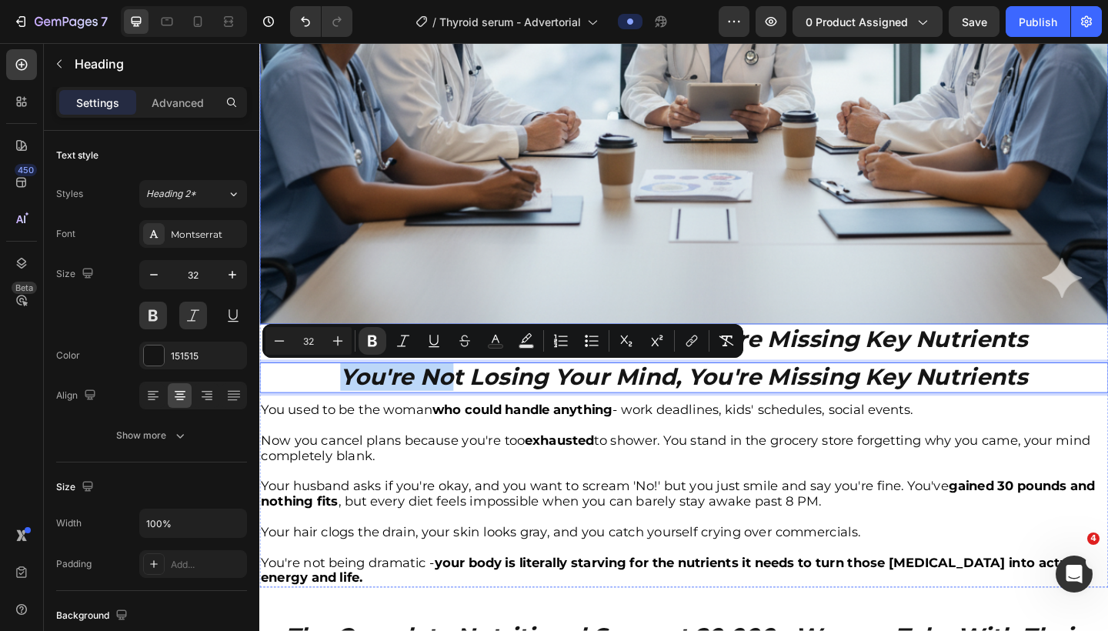
drag, startPoint x: 470, startPoint y: 404, endPoint x: 482, endPoint y: 121, distance: 283.5
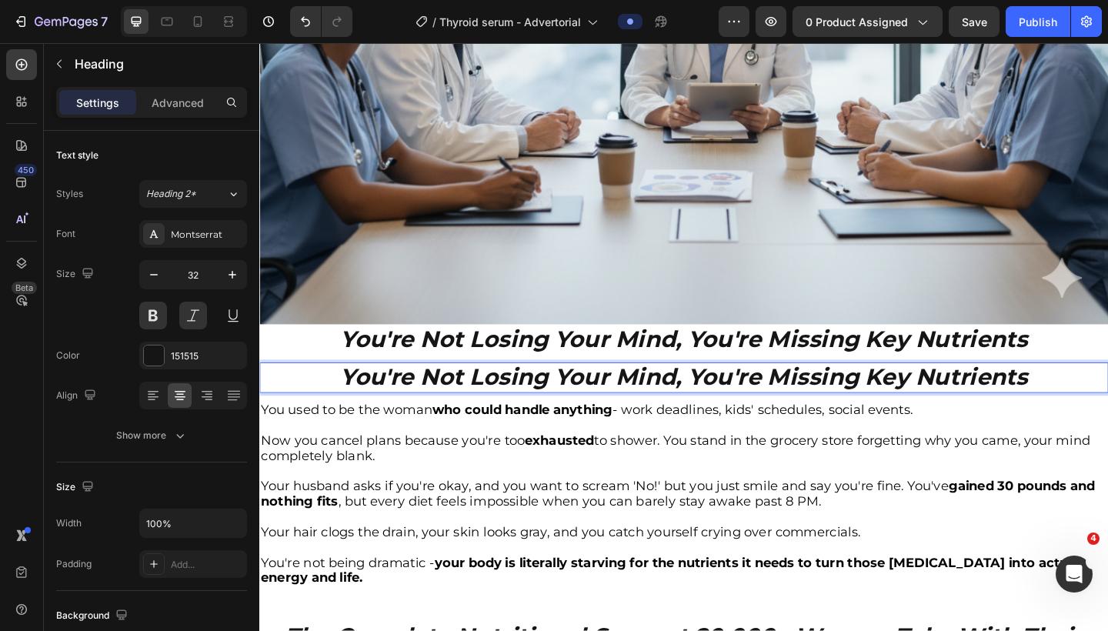
click at [496, 411] on strong "You're Not Losing Your Mind, You're Missing Key Nutrients" at bounding box center [721, 407] width 748 height 30
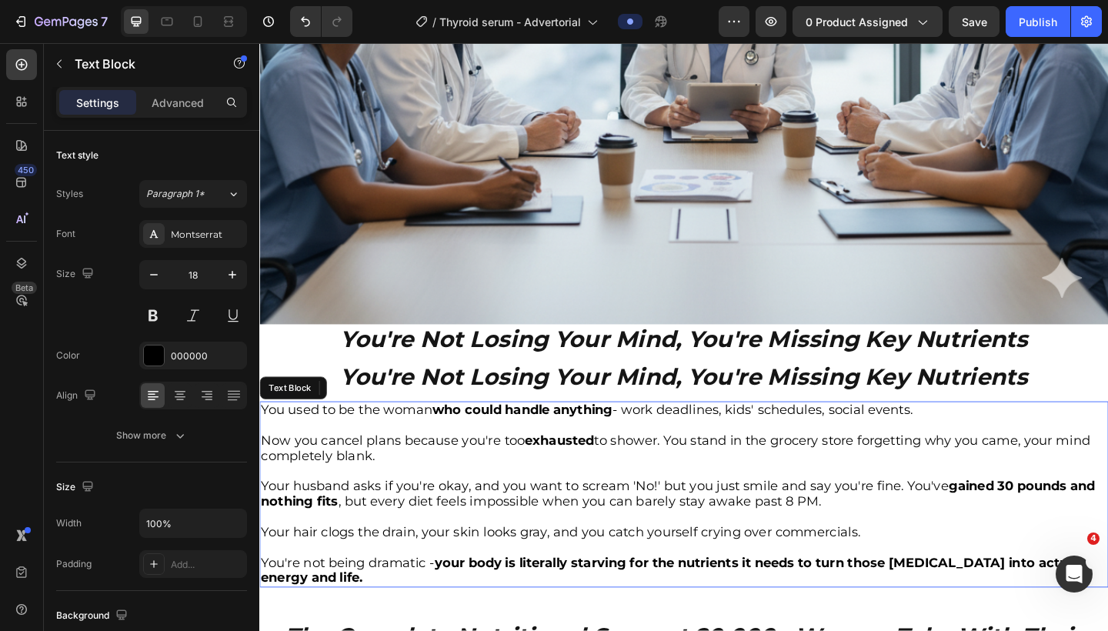
click at [492, 442] on strong "who could handle anything" at bounding box center [545, 442] width 196 height 17
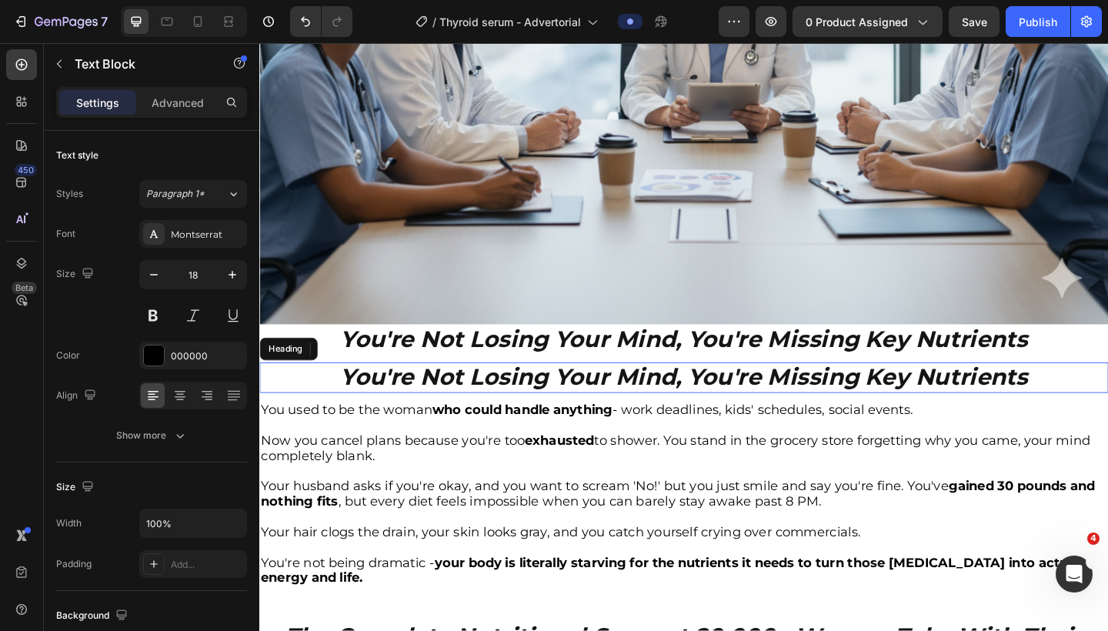
click at [415, 393] on strong "You're Not Losing Your Mind, You're Missing Key Nutrients" at bounding box center [721, 407] width 748 height 30
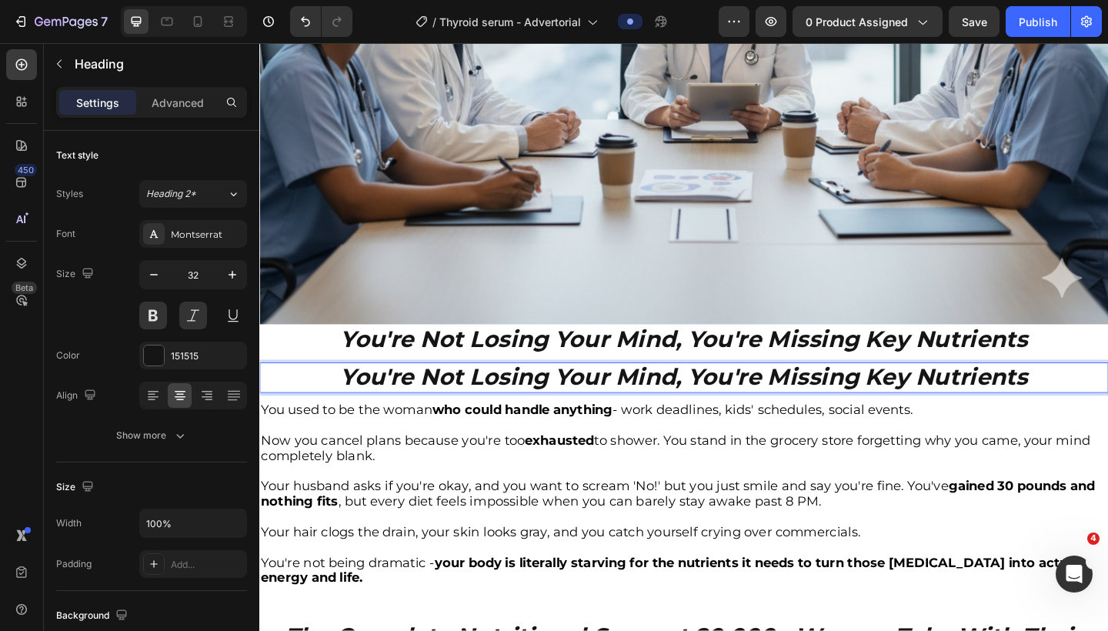
click at [393, 403] on strong "You're Not Losing Your Mind, You're Missing Key Nutrients" at bounding box center [721, 407] width 748 height 30
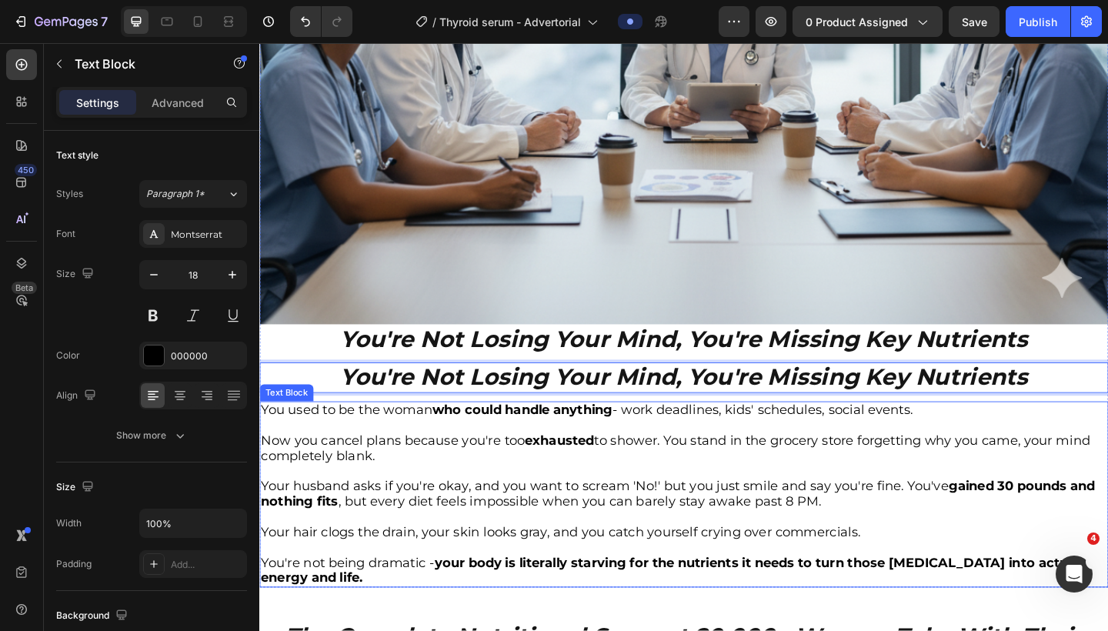
click at [427, 445] on p "You used to be the woman who could handle anything - work deadlines, kids' sche…" at bounding box center [721, 443] width 921 height 17
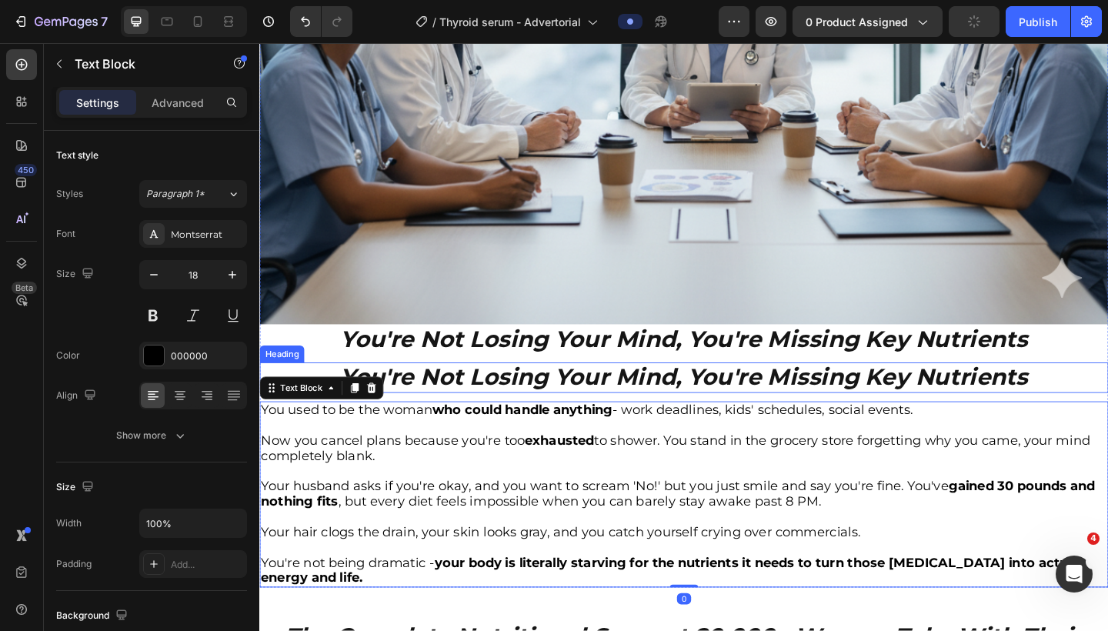
click at [430, 401] on strong "You're Not Losing Your Mind, You're Missing Key Nutrients" at bounding box center [721, 407] width 748 height 30
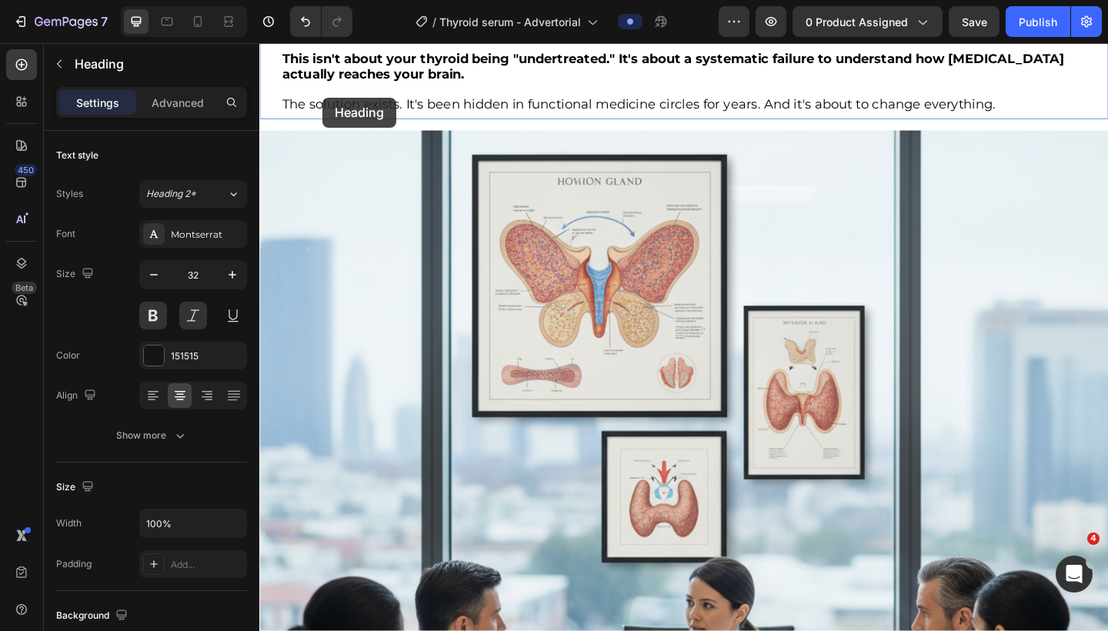
scroll to position [1215, 0]
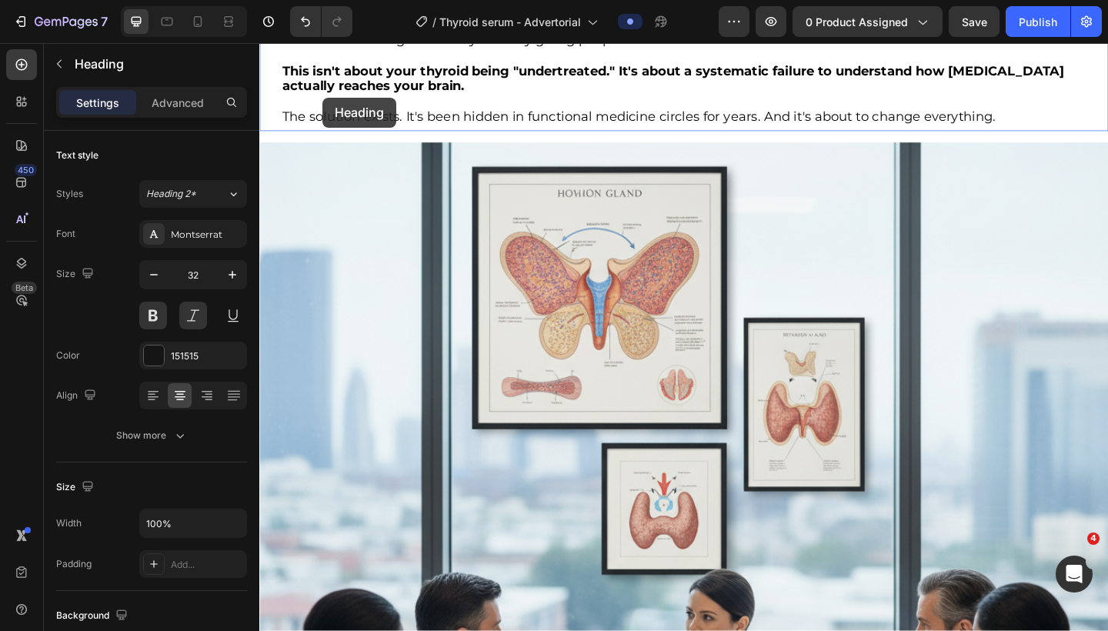
drag, startPoint x: 277, startPoint y: 379, endPoint x: 329, endPoint y: 107, distance: 277.3
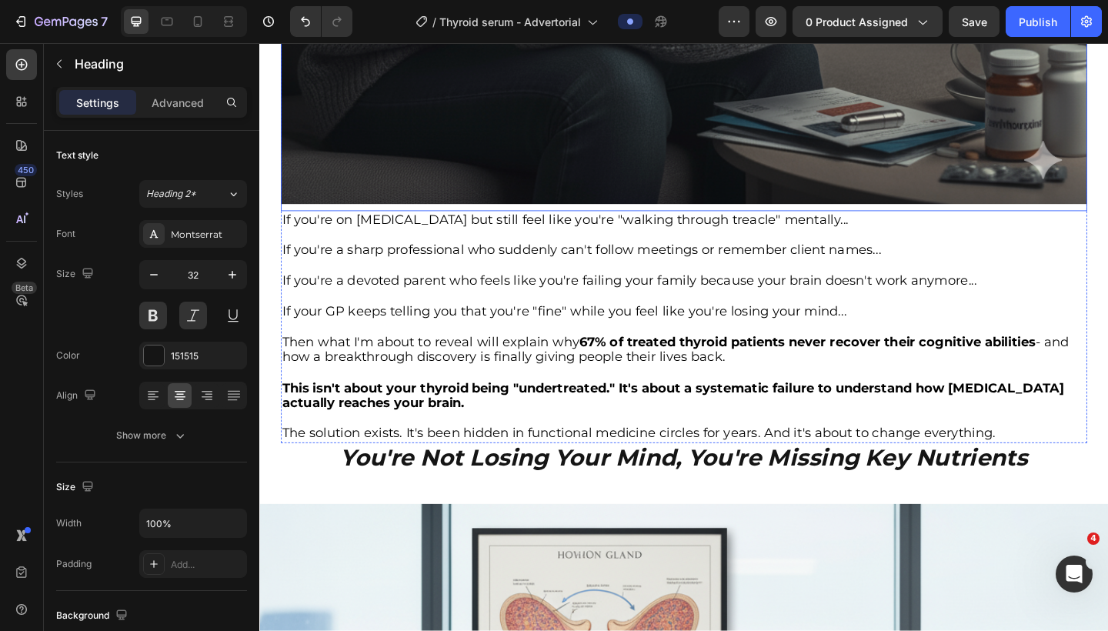
scroll to position [969, 0]
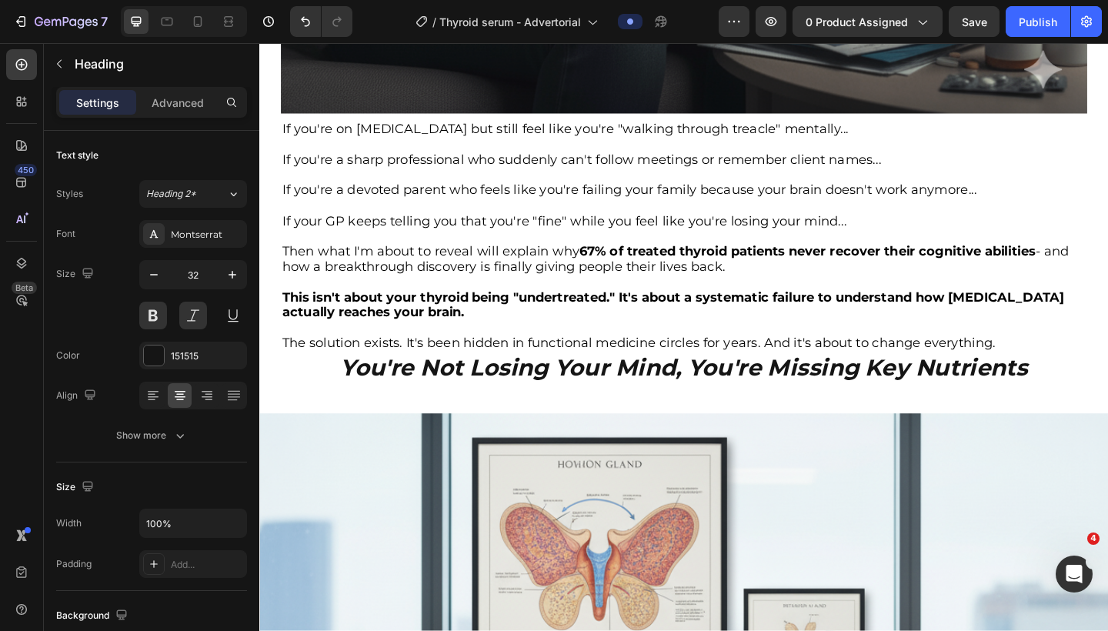
click at [471, 394] on strong "You're Not Losing Your Mind, You're Missing Key Nutrients" at bounding box center [721, 396] width 748 height 30
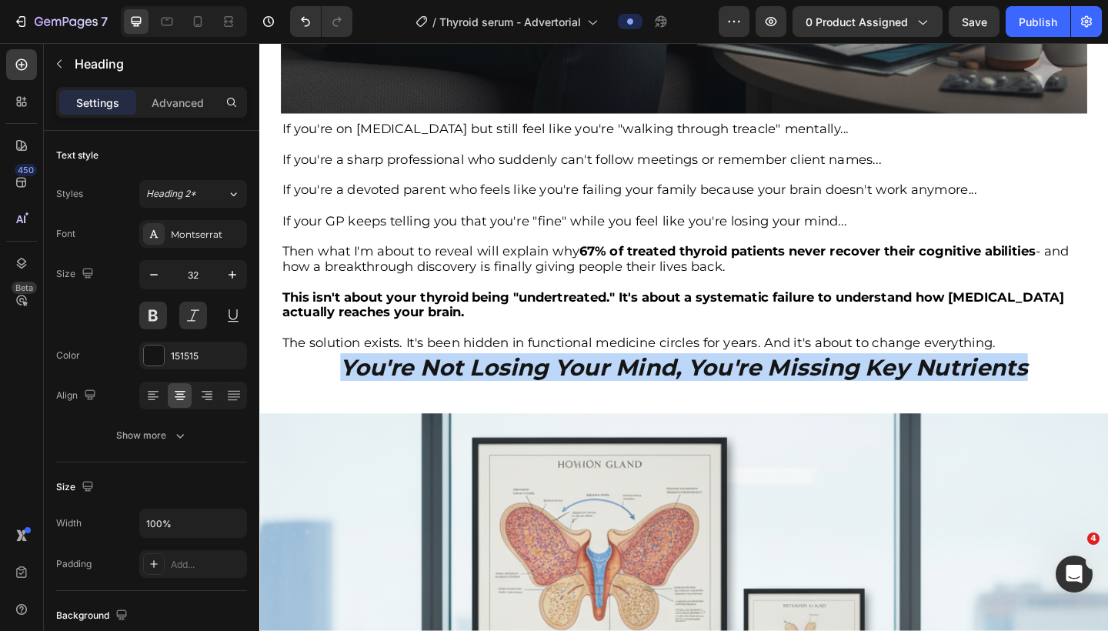
click at [471, 394] on strong "You're Not Losing Your Mind, You're Missing Key Nutrients" at bounding box center [721, 396] width 748 height 30
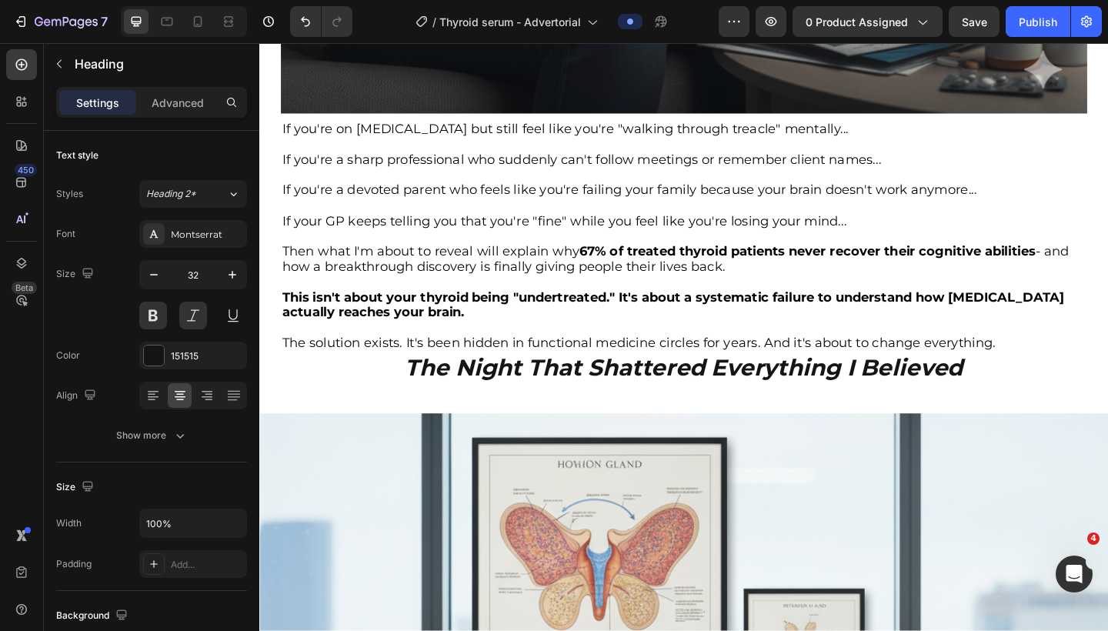
click at [625, 388] on strong "The Night That Shattered Everything I Believed" at bounding box center [721, 396] width 607 height 30
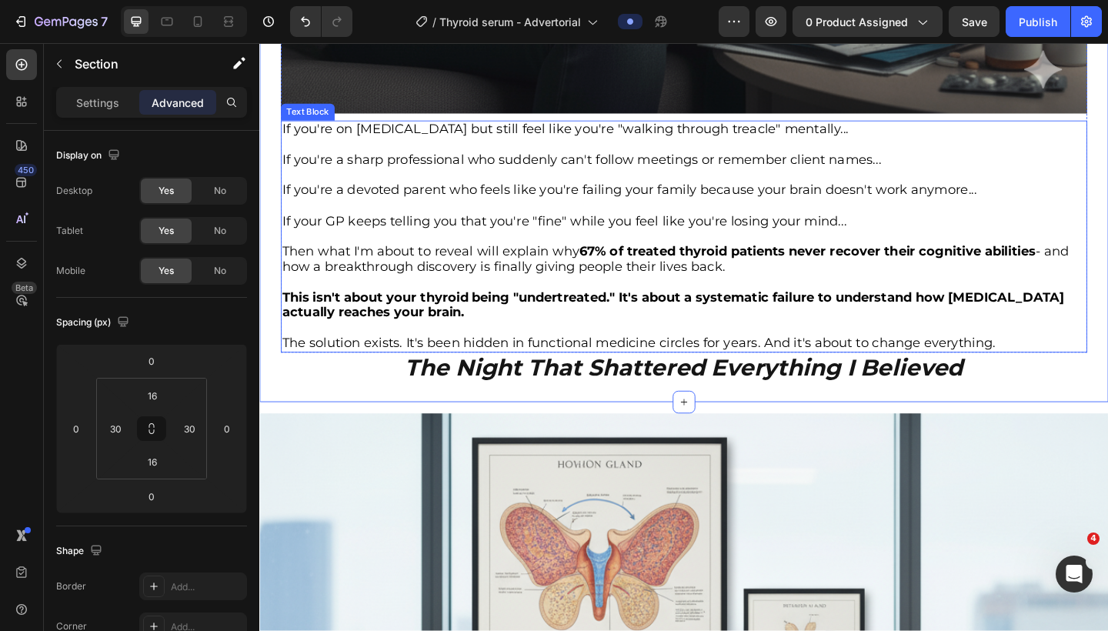
click at [643, 338] on p "This isn't about your thyroid being "undertreated." It's about a systematic fai…" at bounding box center [721, 329] width 874 height 33
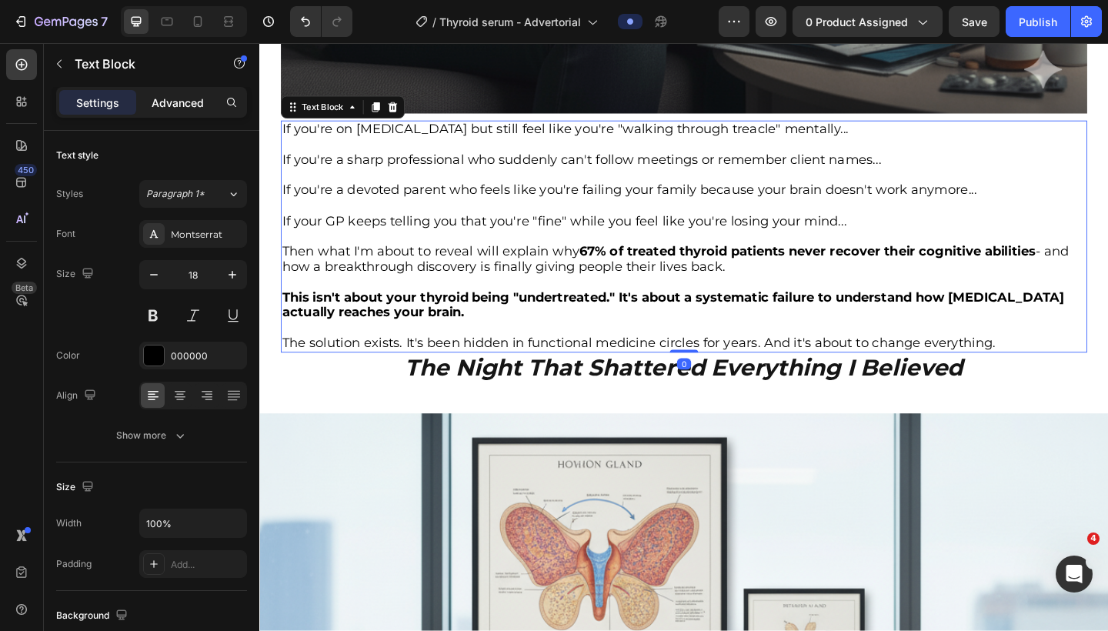
click at [189, 107] on p "Advanced" at bounding box center [178, 103] width 52 height 16
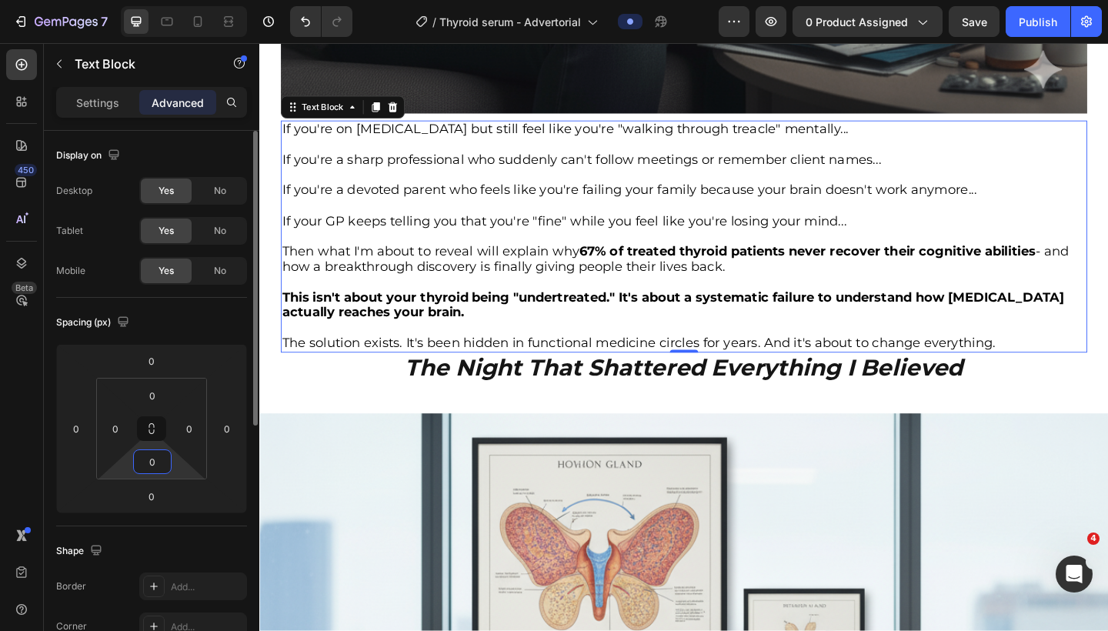
click at [152, 459] on input "0" at bounding box center [152, 461] width 31 height 23
type input "10"
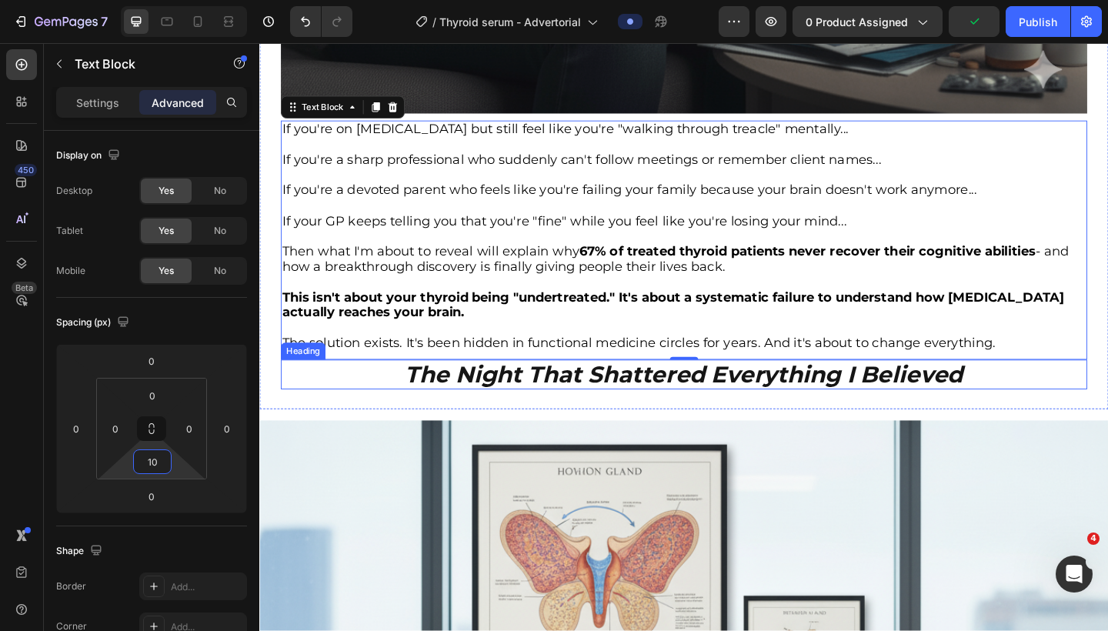
click at [496, 402] on strong "The Night That Shattered Everything I Believed" at bounding box center [721, 404] width 607 height 30
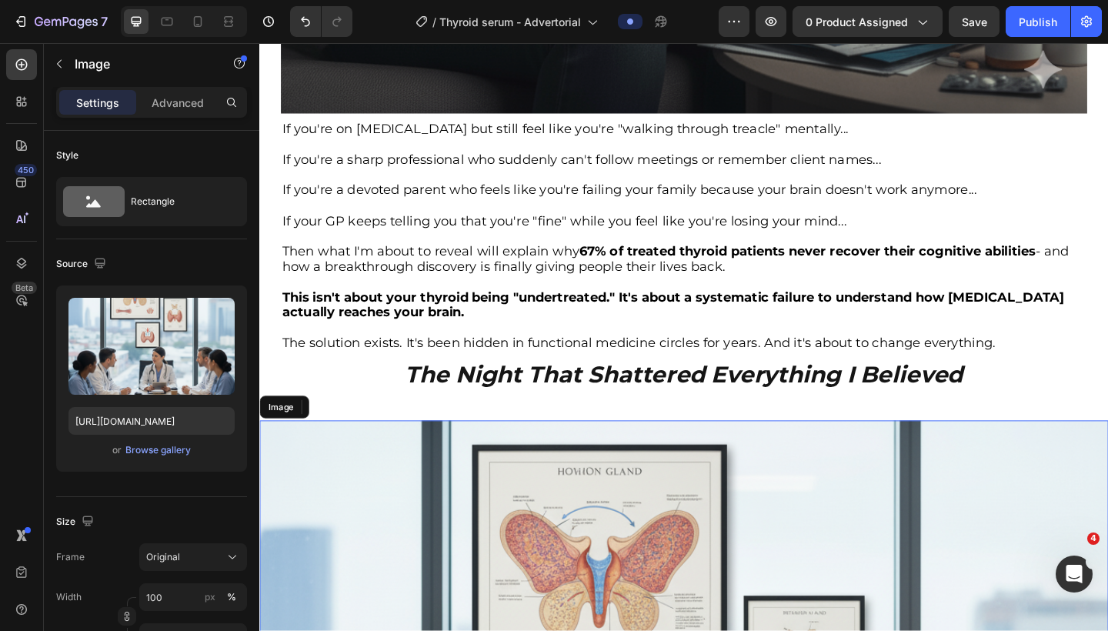
click at [362, 434] on icon at bounding box center [362, 439] width 10 height 11
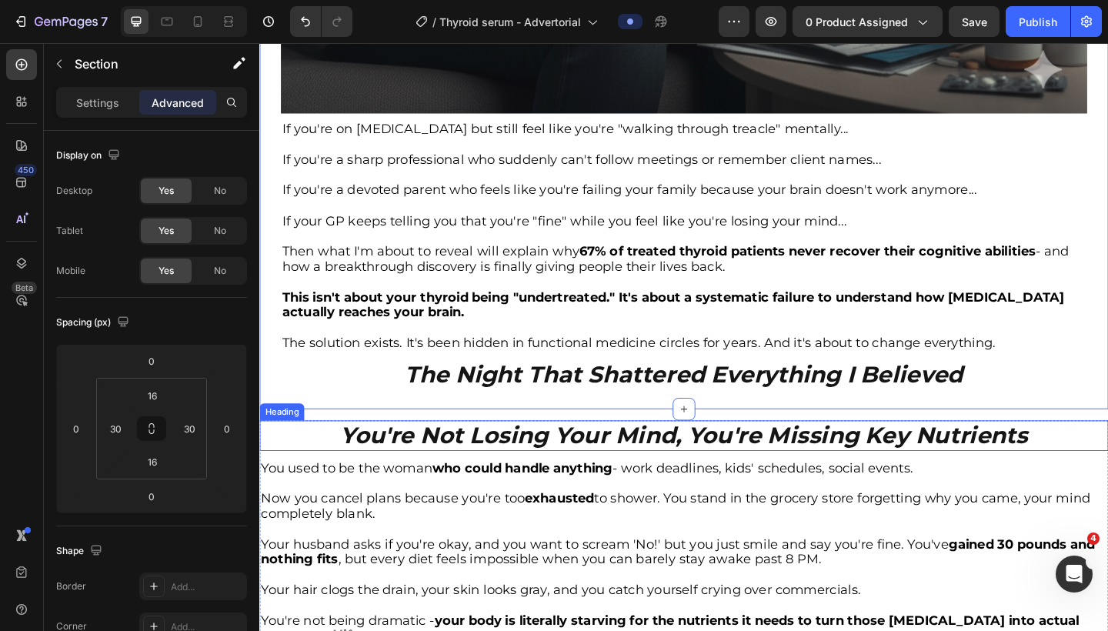
click at [332, 454] on h2 "You're Not Losing Your Mind, You're Missing Key Nutrients" at bounding box center [721, 470] width 924 height 32
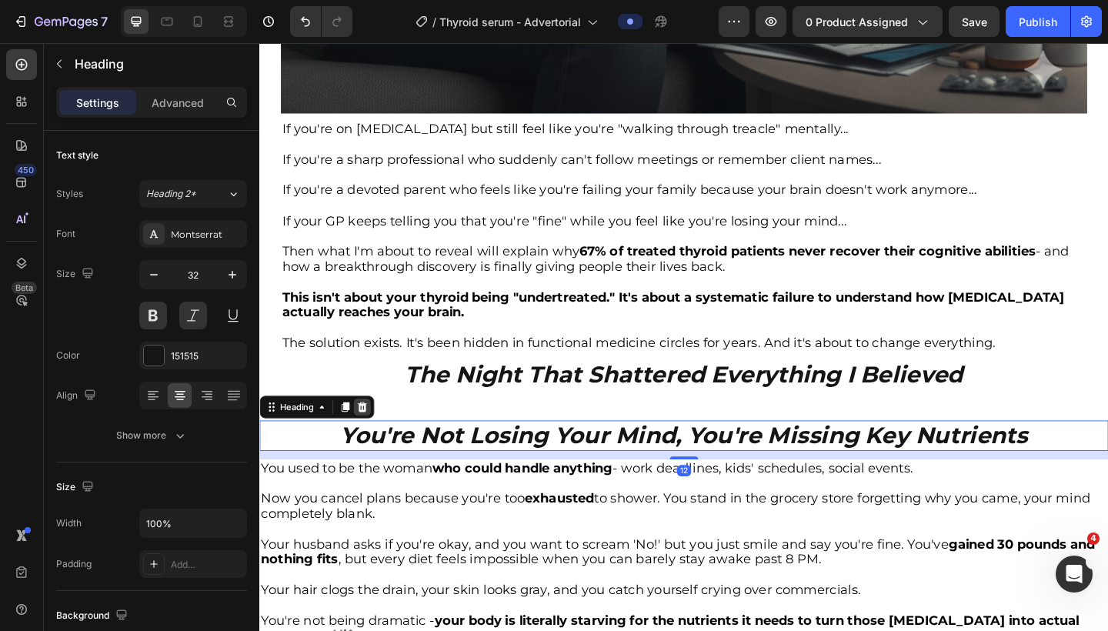
click at [365, 433] on div at bounding box center [371, 439] width 18 height 18
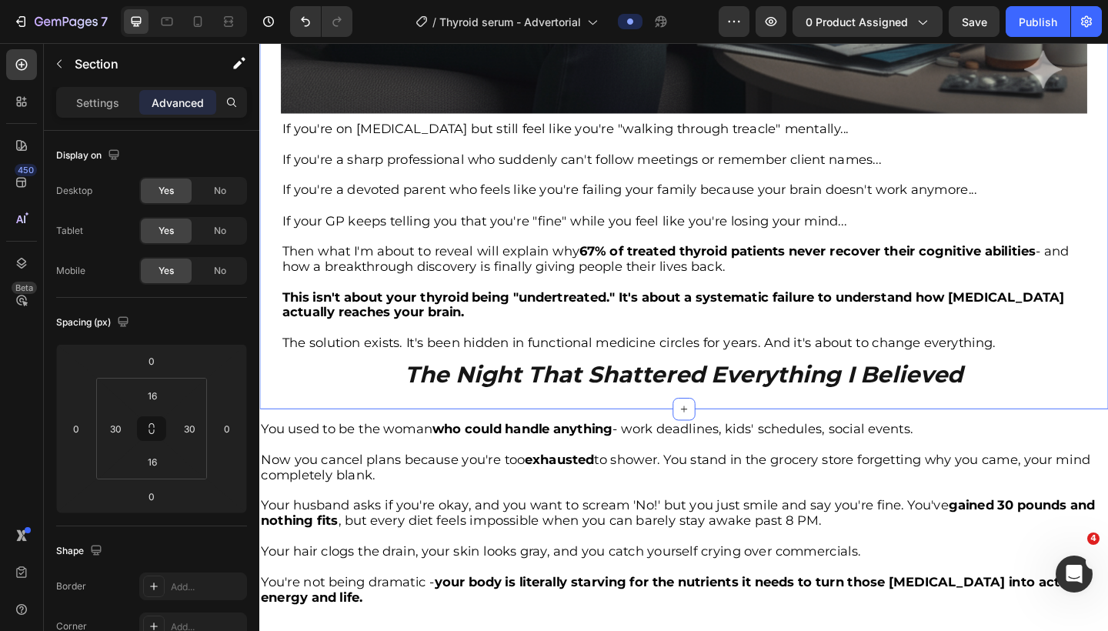
click at [156, 463] on input "16" at bounding box center [152, 461] width 31 height 23
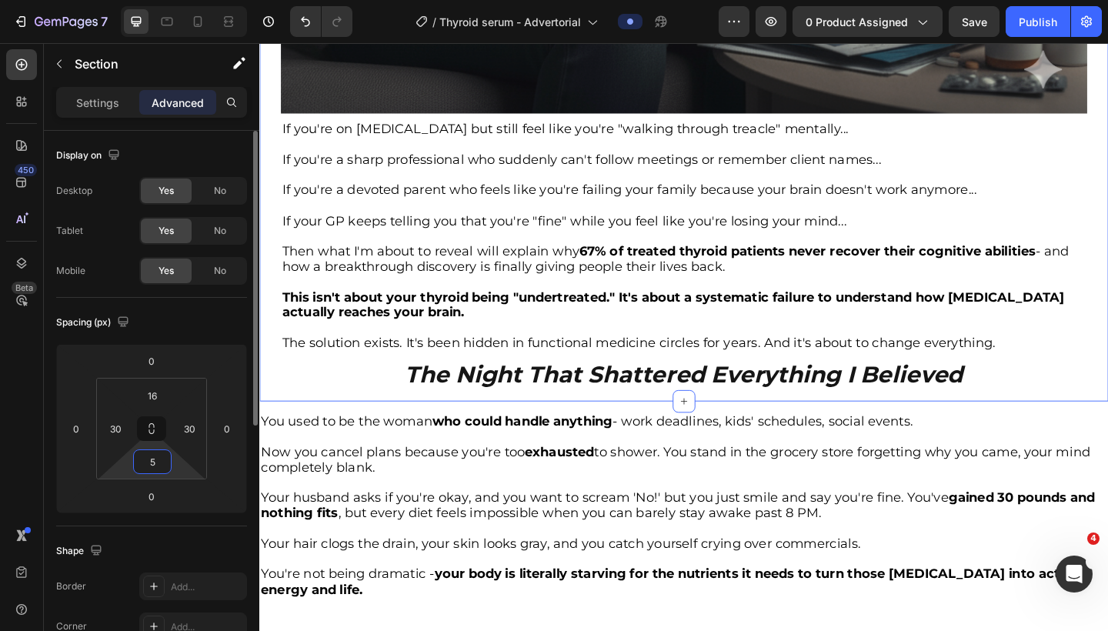
drag, startPoint x: 157, startPoint y: 463, endPoint x: 138, endPoint y: 463, distance: 19.2
click at [138, 463] on input "5" at bounding box center [152, 461] width 31 height 23
type input "0"
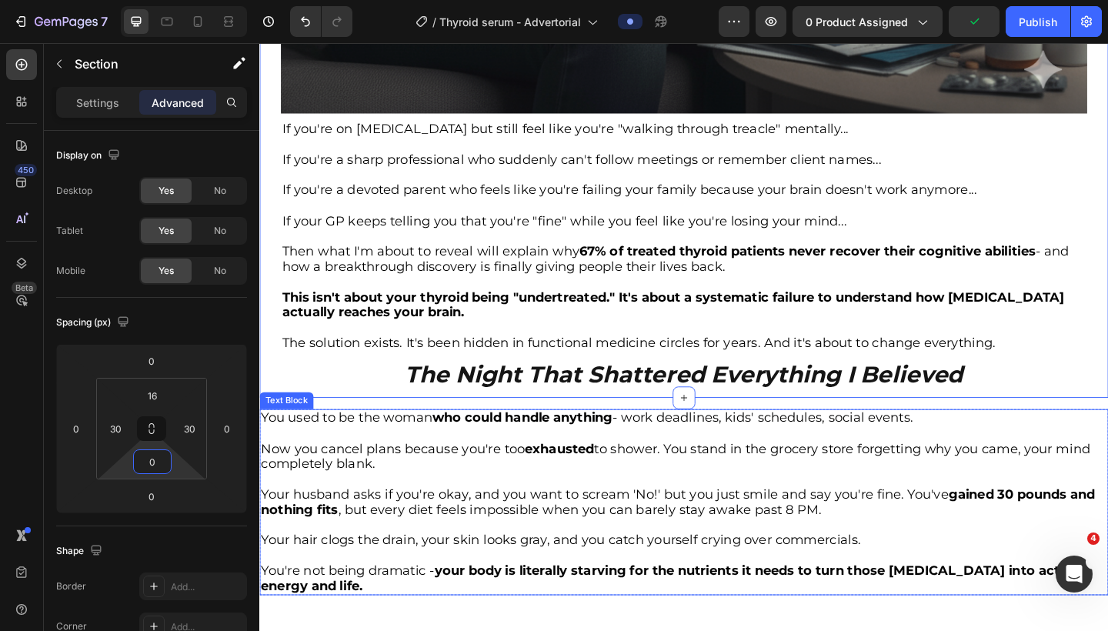
click at [520, 510] on p at bounding box center [721, 518] width 921 height 17
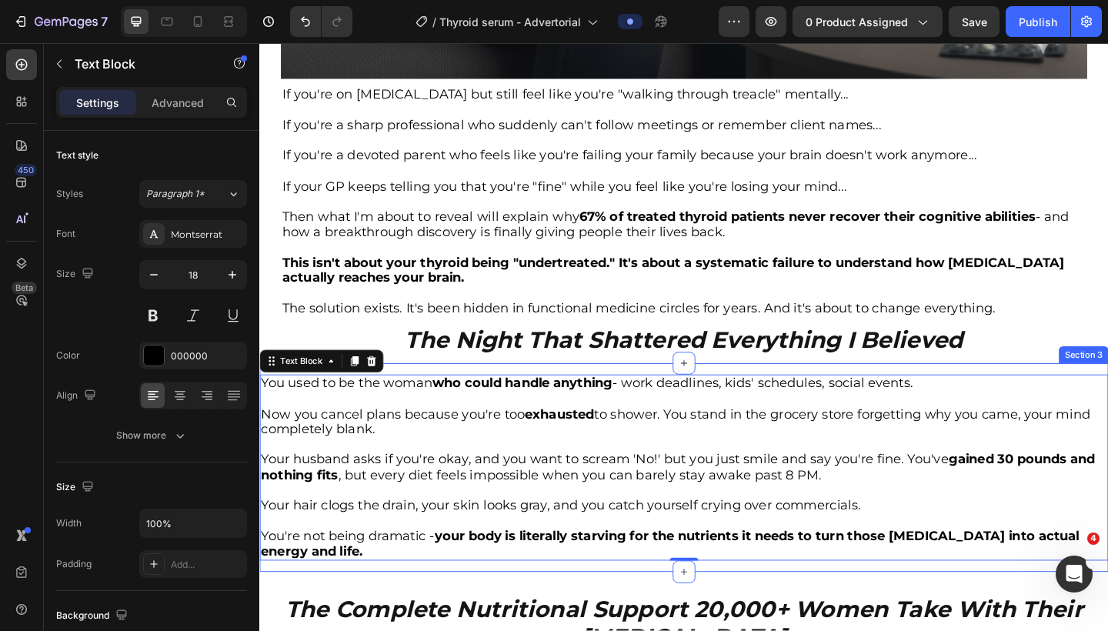
scroll to position [1088, 0]
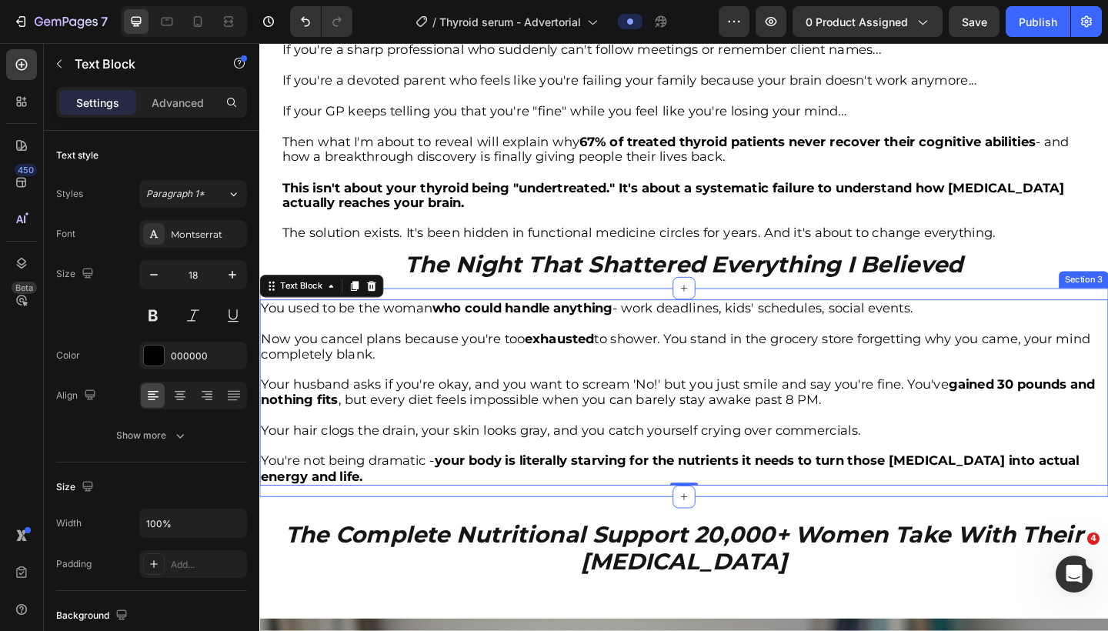
click at [558, 440] on p at bounding box center [721, 448] width 921 height 17
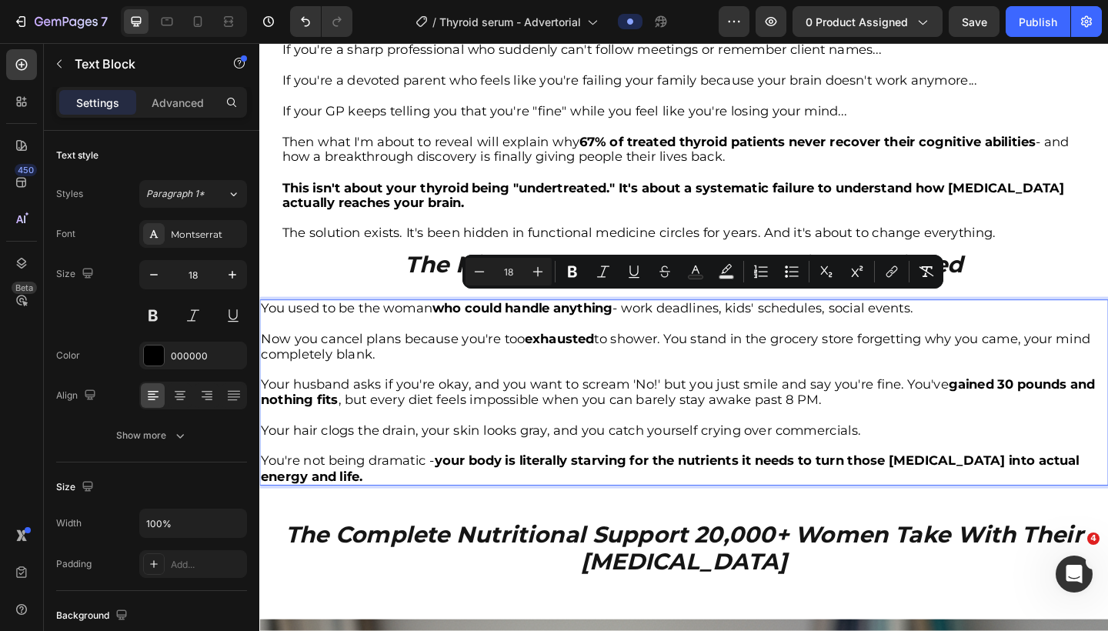
drag, startPoint x: 389, startPoint y: 503, endPoint x: 263, endPoint y: 328, distance: 216.2
click at [262, 328] on div "You used to be the woman who could handle anything - work deadlines, kids' sche…" at bounding box center [721, 424] width 924 height 202
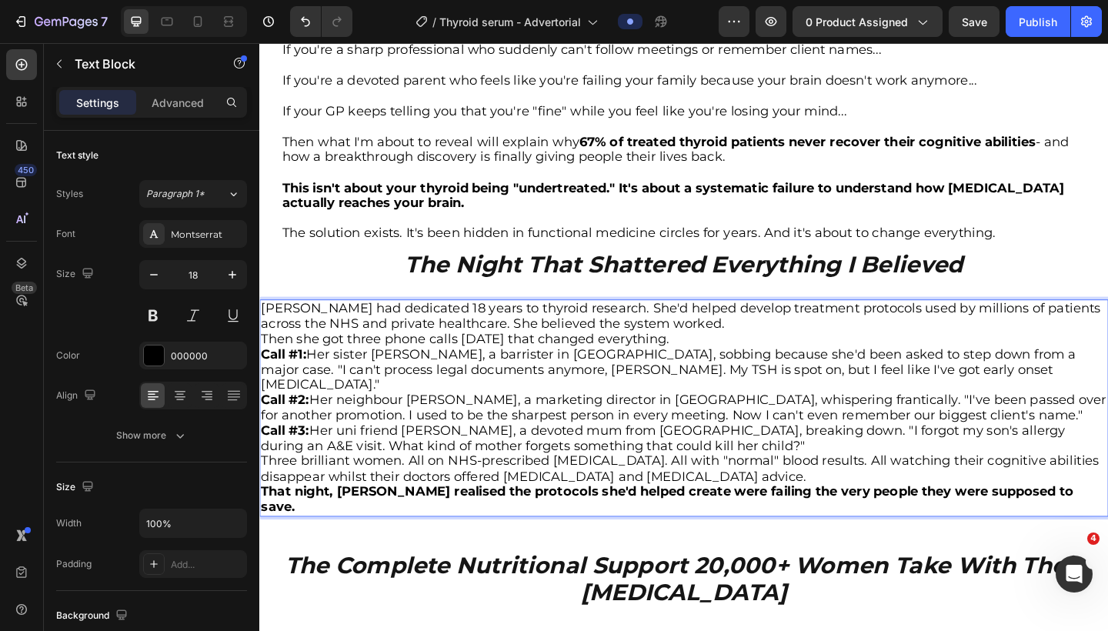
click at [765, 344] on p "[PERSON_NAME] had dedicated 18 years to thyroid research. She'd helped develop …" at bounding box center [721, 340] width 921 height 33
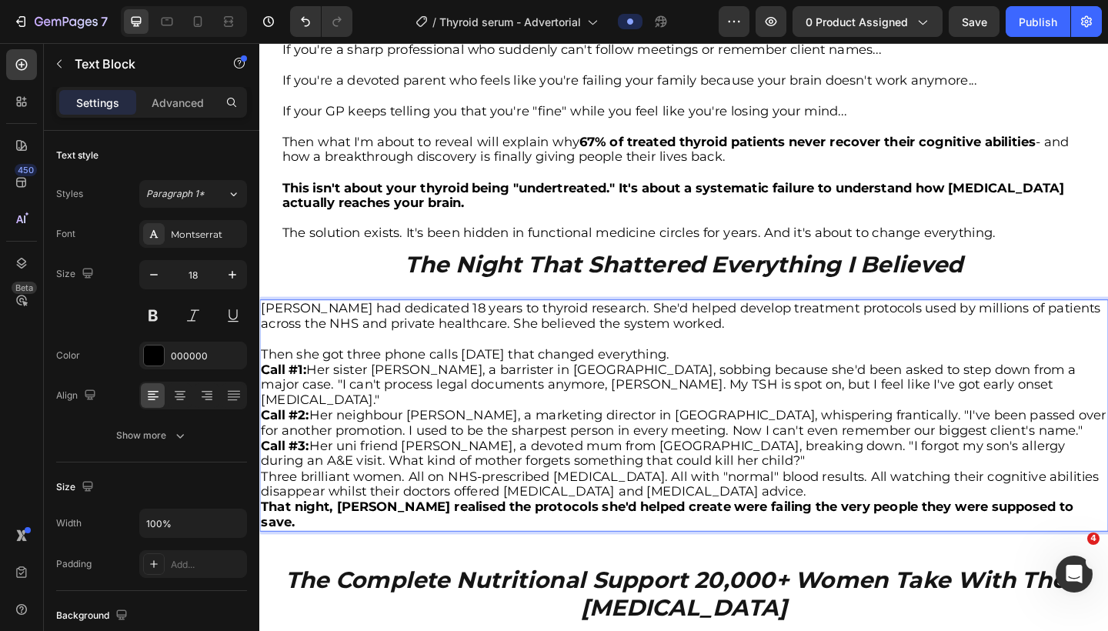
click at [756, 374] on p "Then she got three phone calls [DATE] that changed everything." at bounding box center [721, 382] width 921 height 17
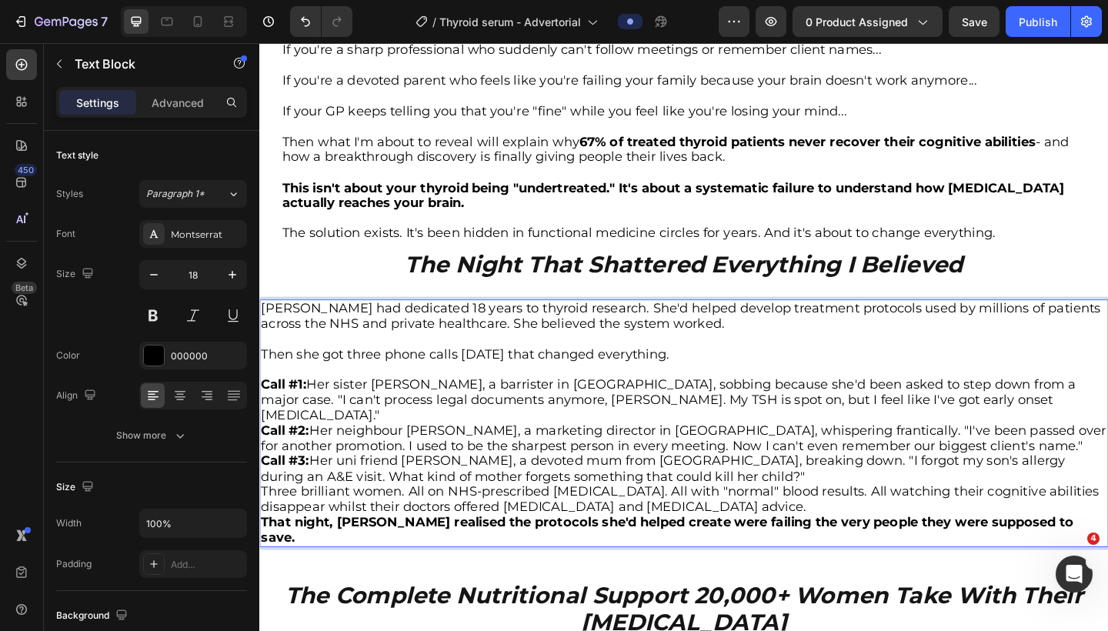
click at [861, 417] on p "Call #1: Her sister [PERSON_NAME], a barrister in [GEOGRAPHIC_DATA], sobbing be…" at bounding box center [721, 432] width 921 height 50
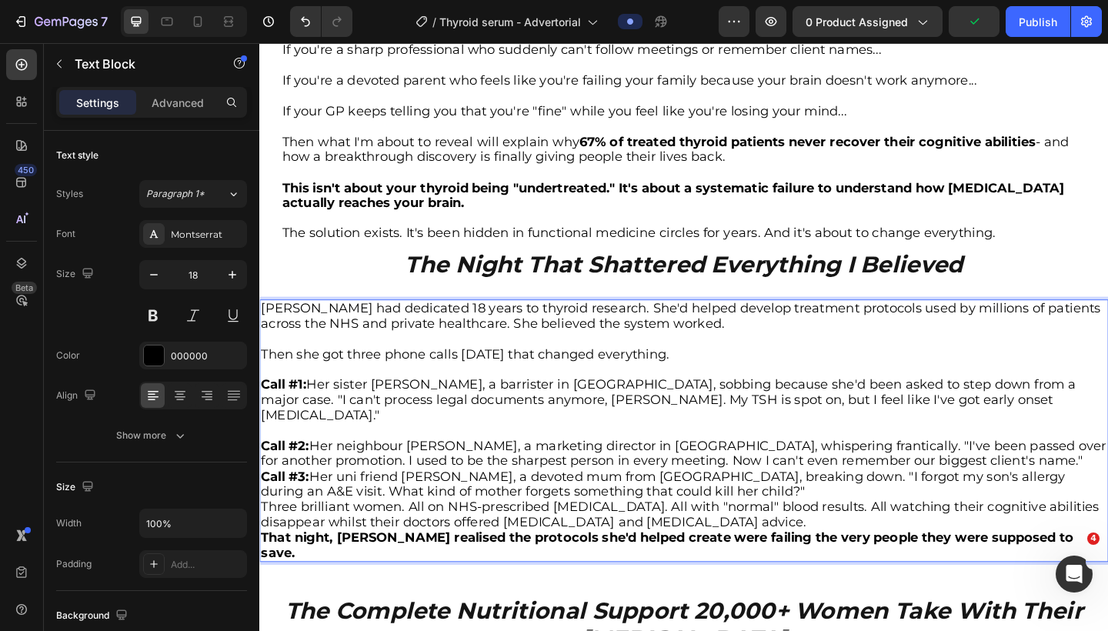
click at [861, 474] on p "Call #2: Her neighbour [PERSON_NAME], a marketing director in [GEOGRAPHIC_DATA]…" at bounding box center [721, 490] width 921 height 33
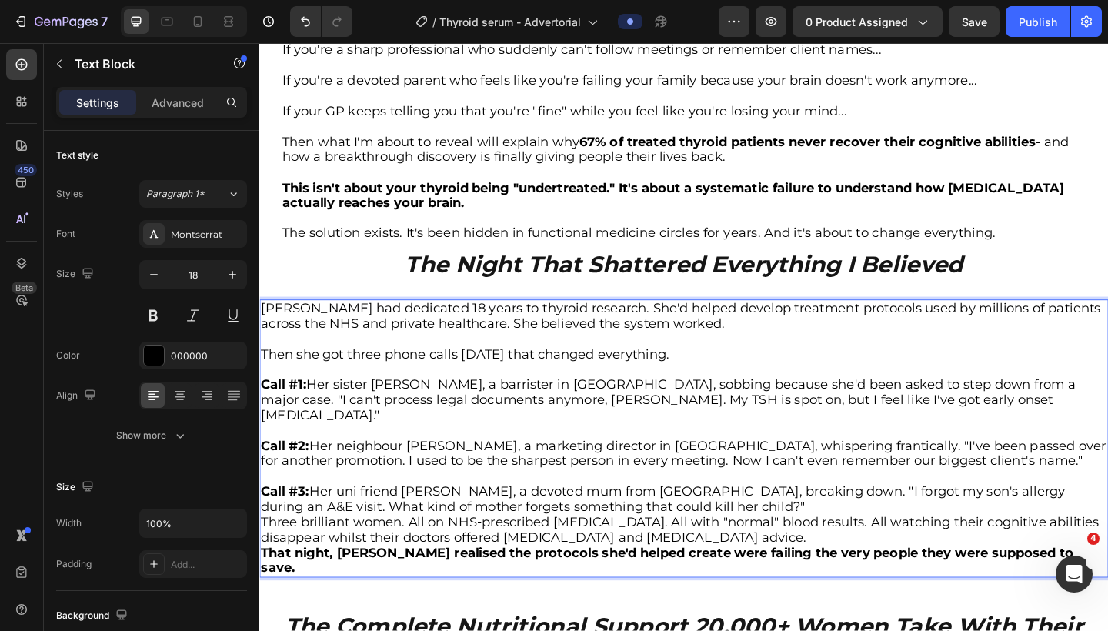
scroll to position [1162, 0]
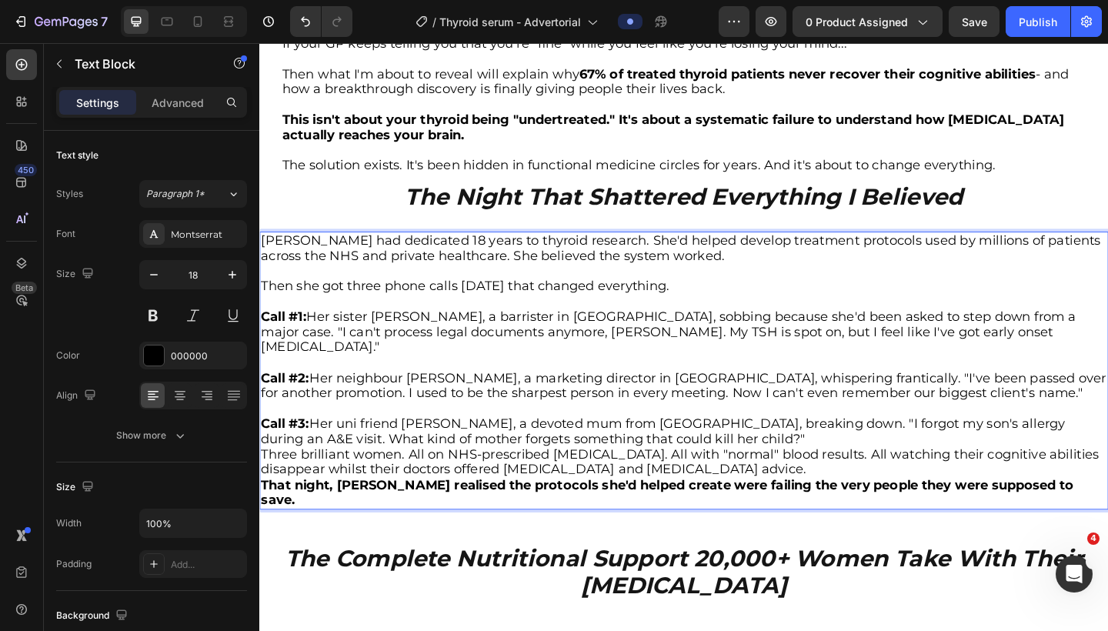
click at [674, 450] on p "Call #3: Her uni friend [PERSON_NAME], a devoted mum from [GEOGRAPHIC_DATA], br…" at bounding box center [721, 466] width 921 height 33
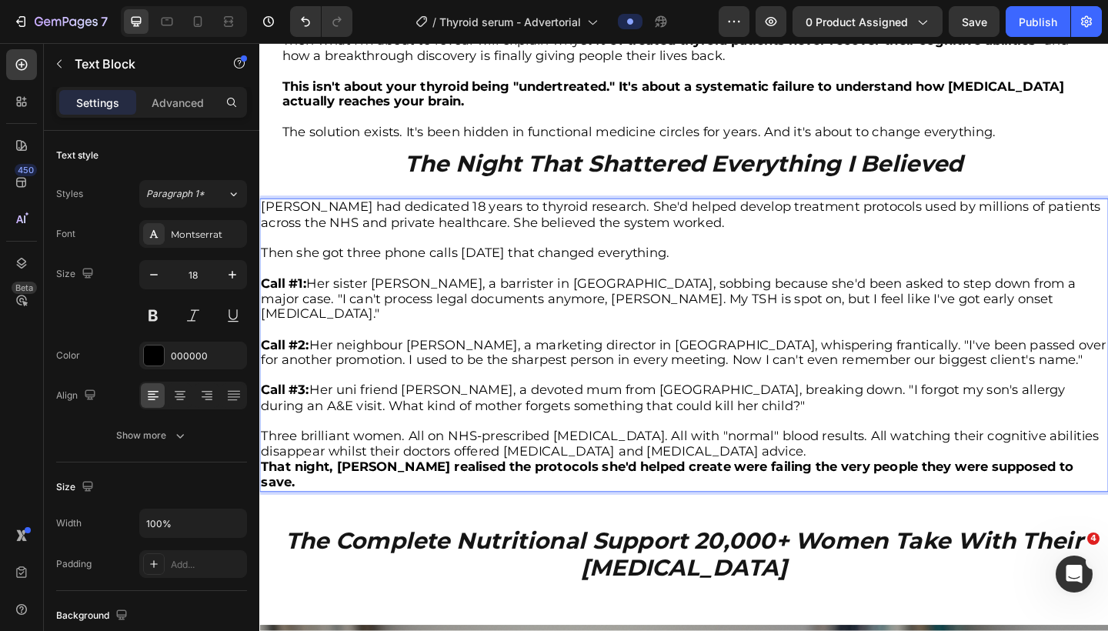
scroll to position [1208, 0]
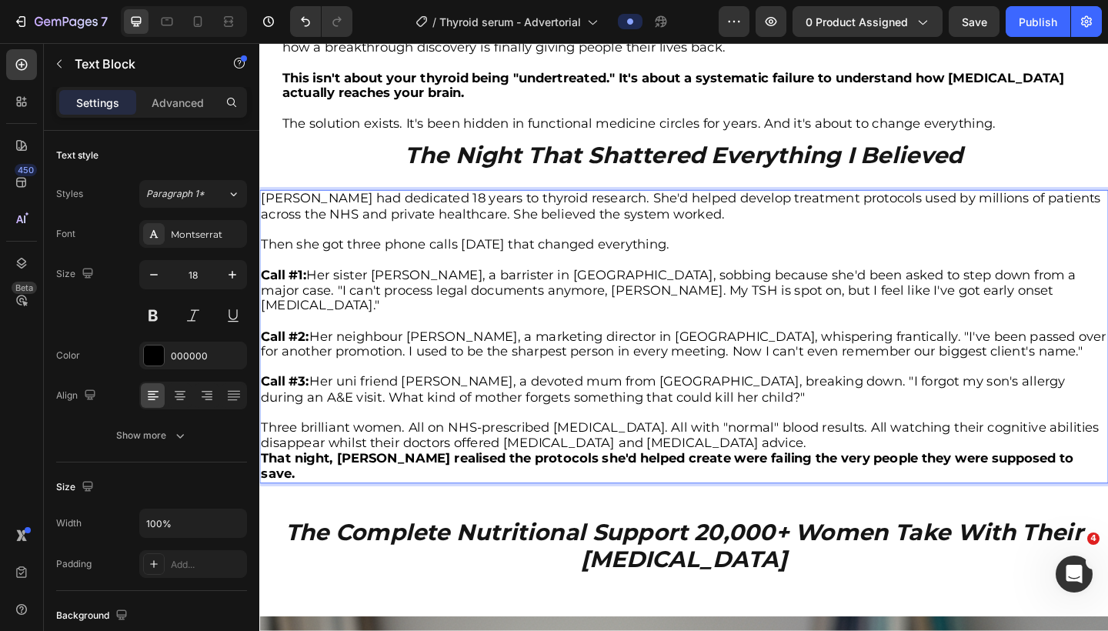
click at [861, 454] on p "Three brilliant women. All on NHS-prescribed [MEDICAL_DATA]. All with "normal" …" at bounding box center [721, 470] width 921 height 33
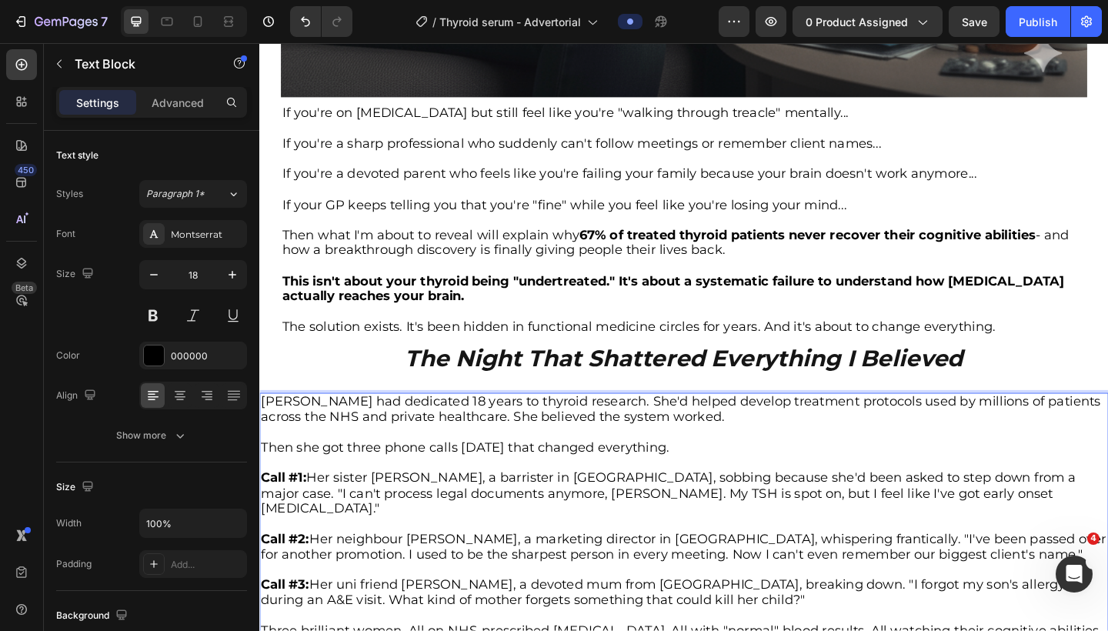
scroll to position [958, 0]
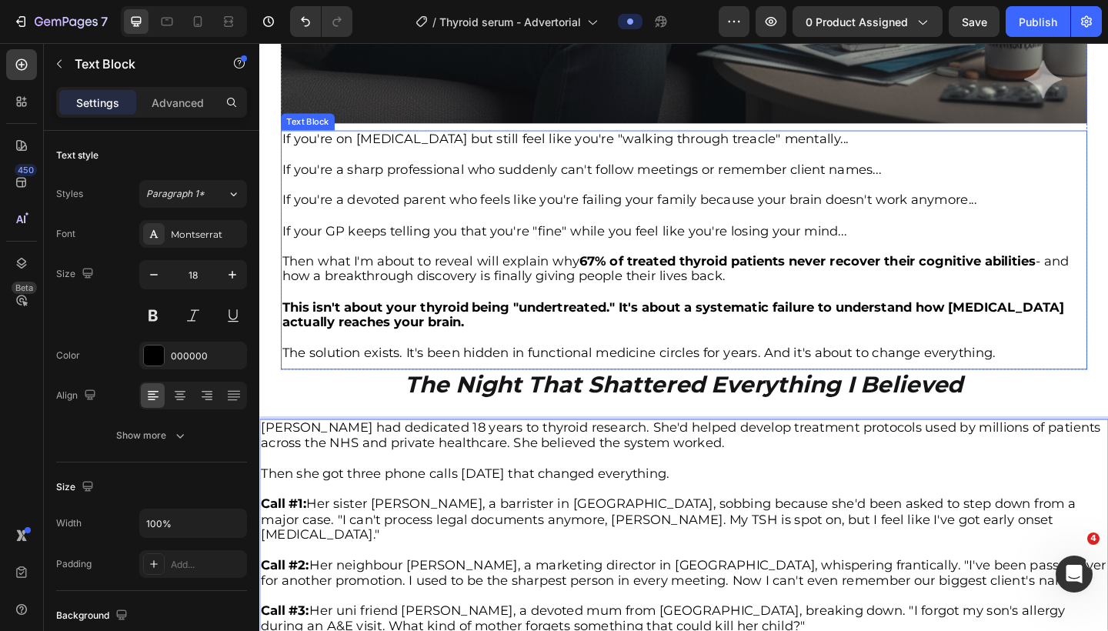
click at [779, 292] on p "Then what I'm about to reveal will explain why 67% of treated thyroid patients …" at bounding box center [721, 289] width 874 height 33
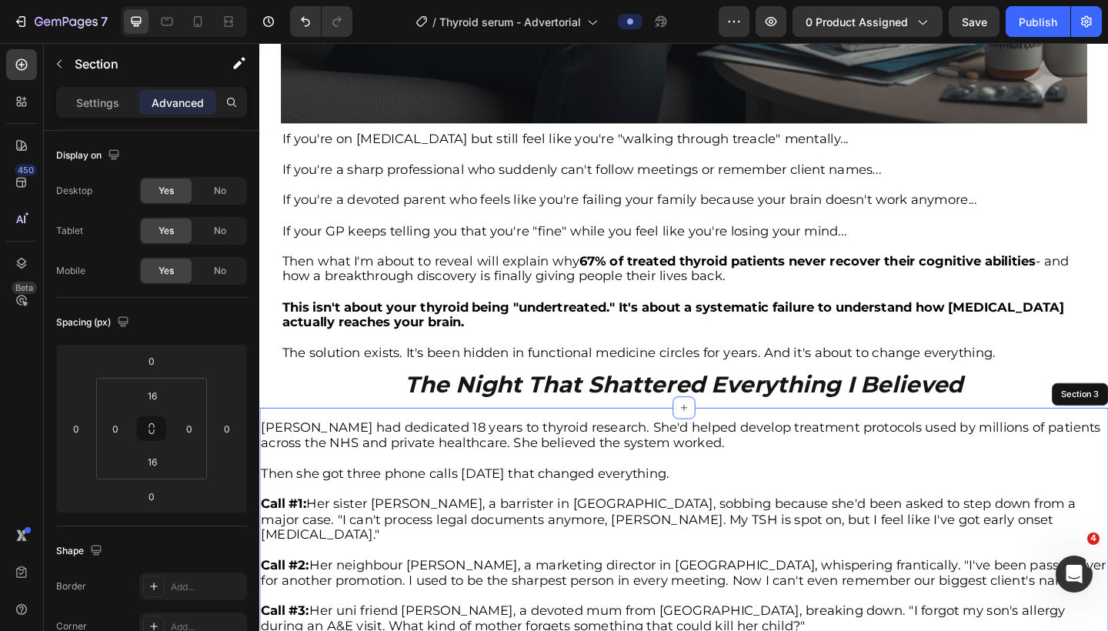
click at [432, 443] on div "[PERSON_NAME] had dedicated 18 years to thyroid research. She'd helped develop …" at bounding box center [721, 620] width 924 height 360
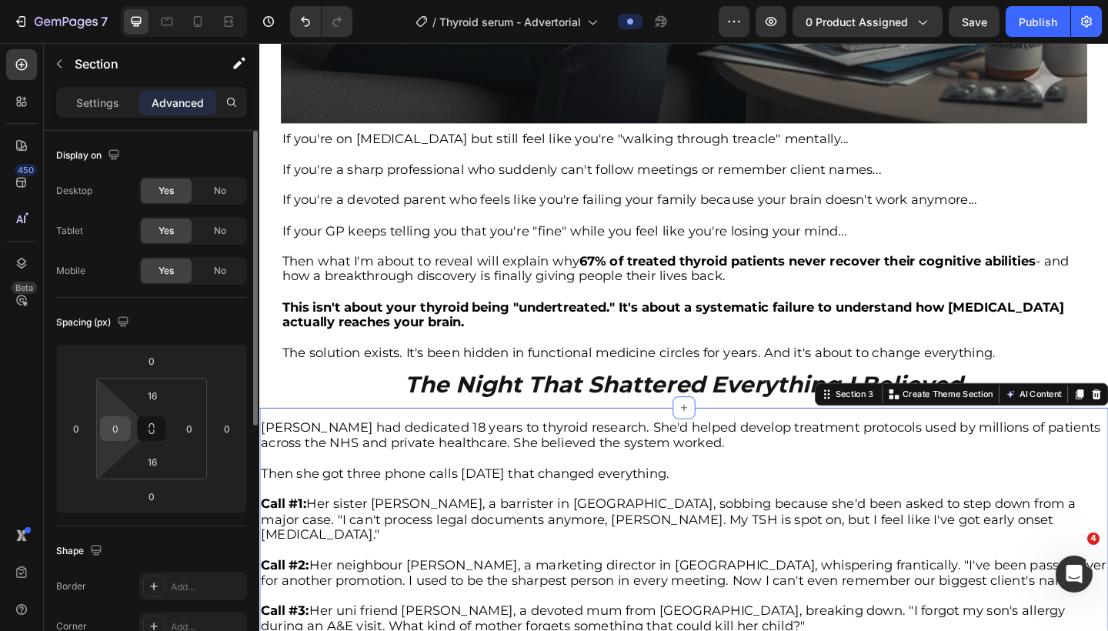
click at [118, 434] on input "0" at bounding box center [115, 428] width 23 height 23
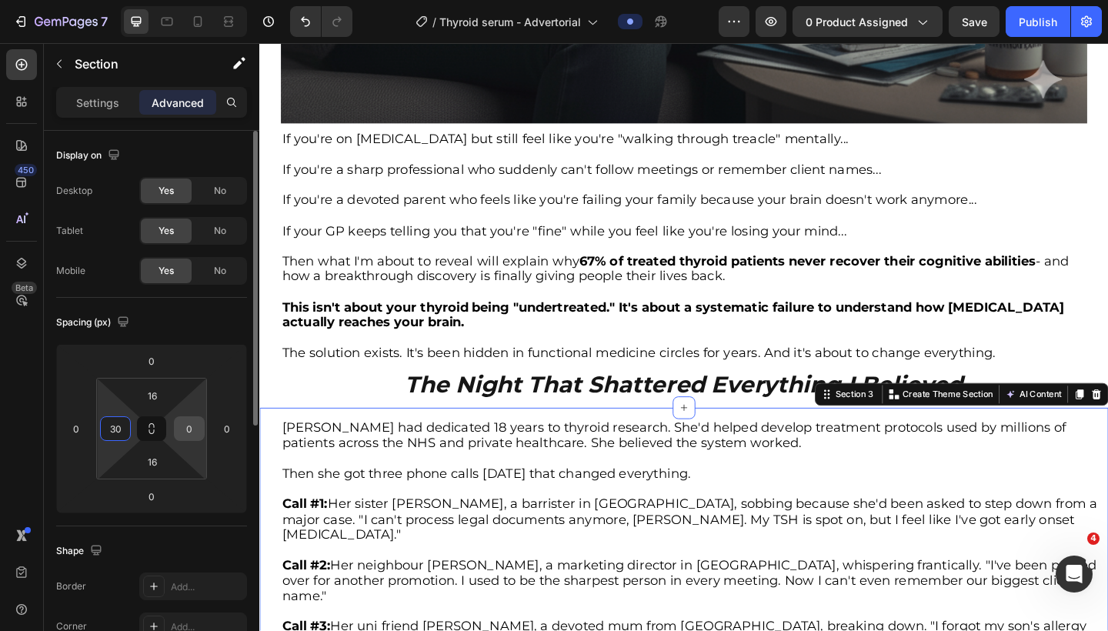
type input "30"
click at [183, 436] on input "0" at bounding box center [189, 428] width 23 height 23
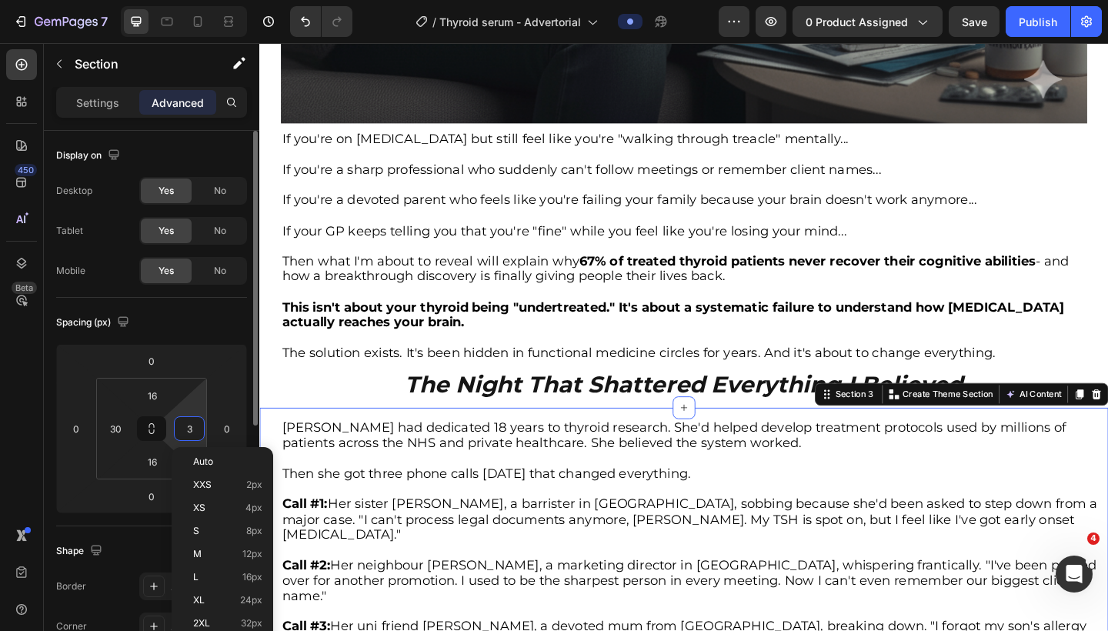
type input "30"
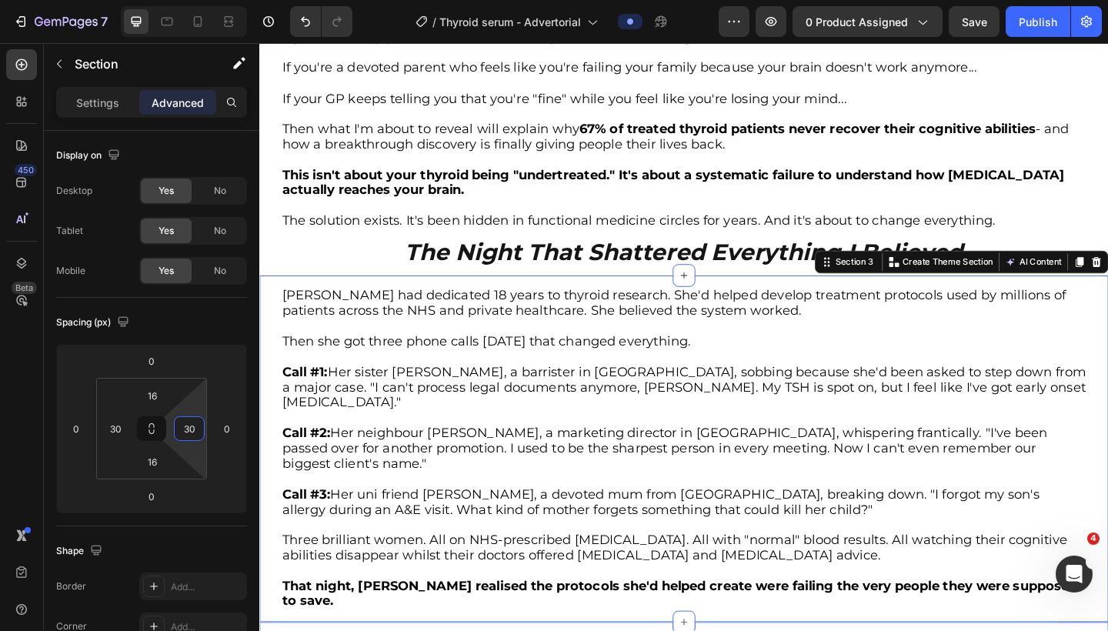
scroll to position [1031, 0]
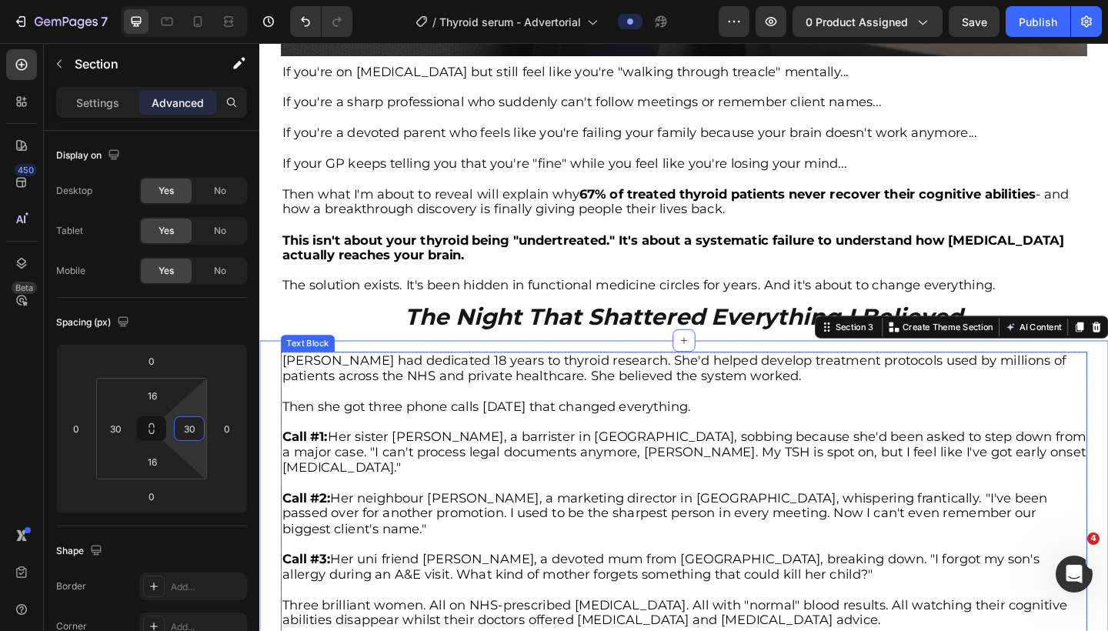
click at [396, 531] on p "Call #2: Her neighbour [PERSON_NAME], a marketing director in [GEOGRAPHIC_DATA]…" at bounding box center [721, 556] width 874 height 50
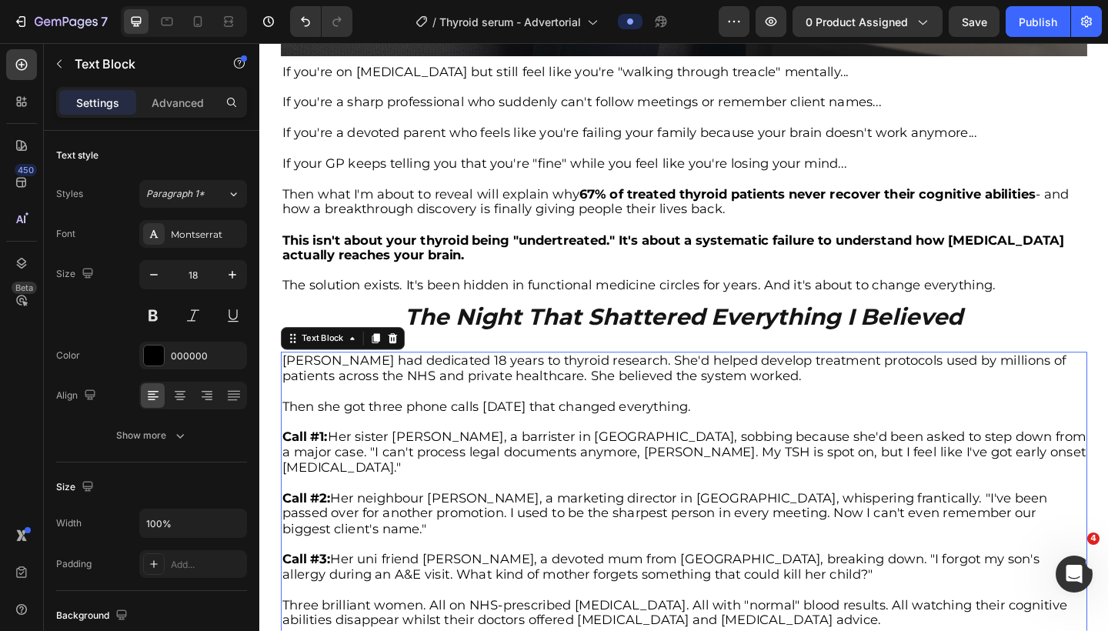
click at [396, 531] on p "Call #2: Her neighbour [PERSON_NAME], a marketing director in [GEOGRAPHIC_DATA]…" at bounding box center [721, 556] width 874 height 50
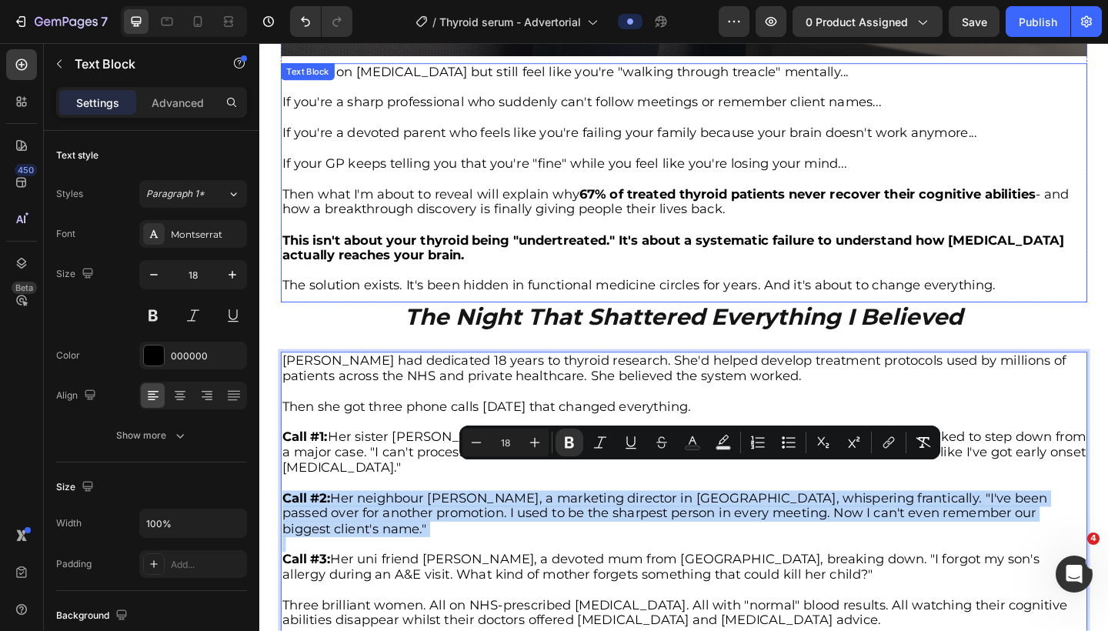
click at [419, 210] on p "Then what I'm about to reveal will explain why 67% of treated thyroid patients …" at bounding box center [721, 216] width 874 height 33
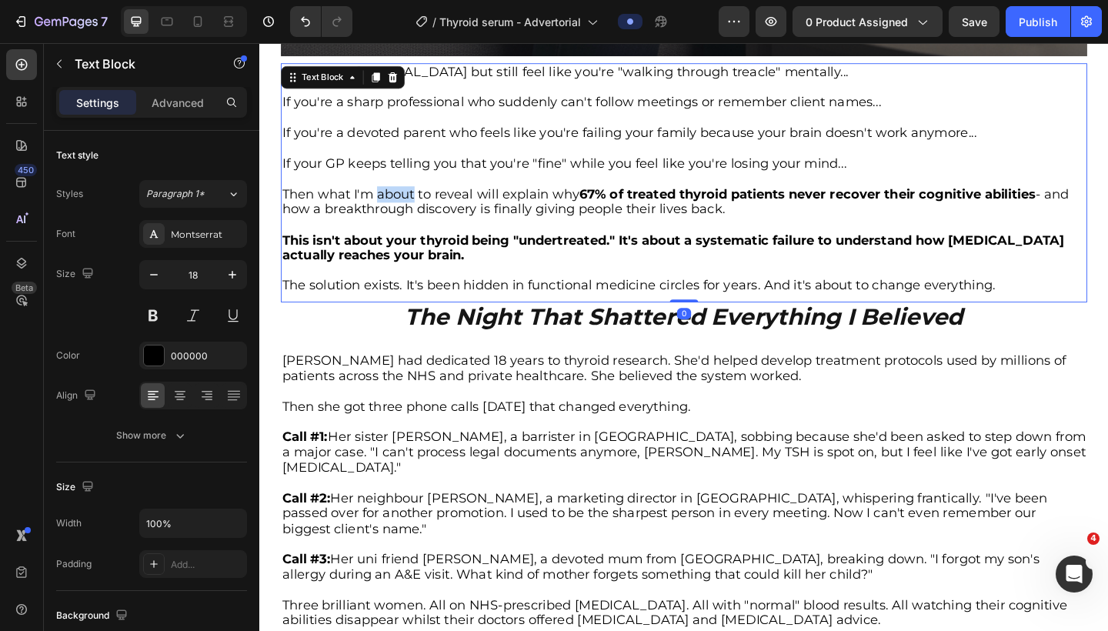
click at [419, 210] on p "Then what I'm about to reveal will explain why 67% of treated thyroid patients …" at bounding box center [721, 216] width 874 height 33
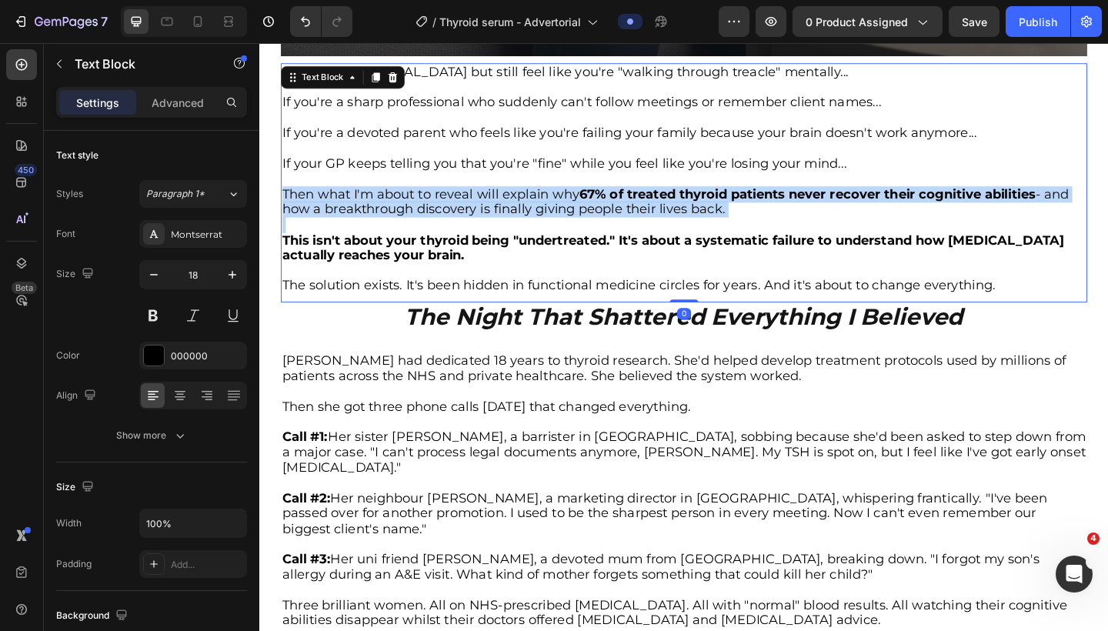
click at [419, 210] on p "Then what I'm about to reveal will explain why 67% of treated thyroid patients …" at bounding box center [721, 216] width 874 height 33
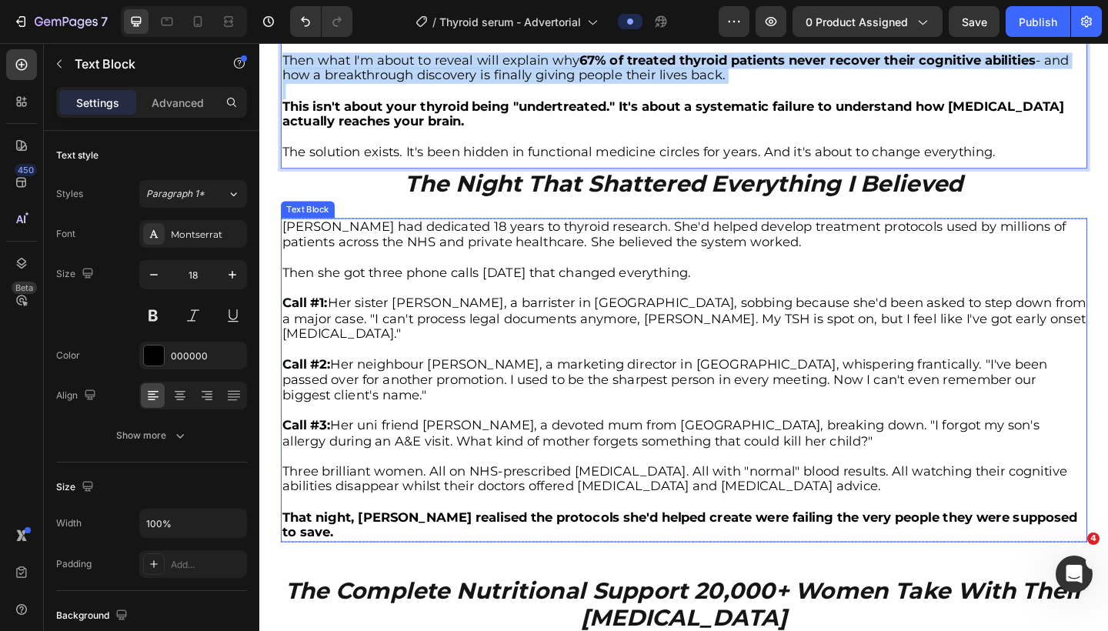
scroll to position [1275, 0]
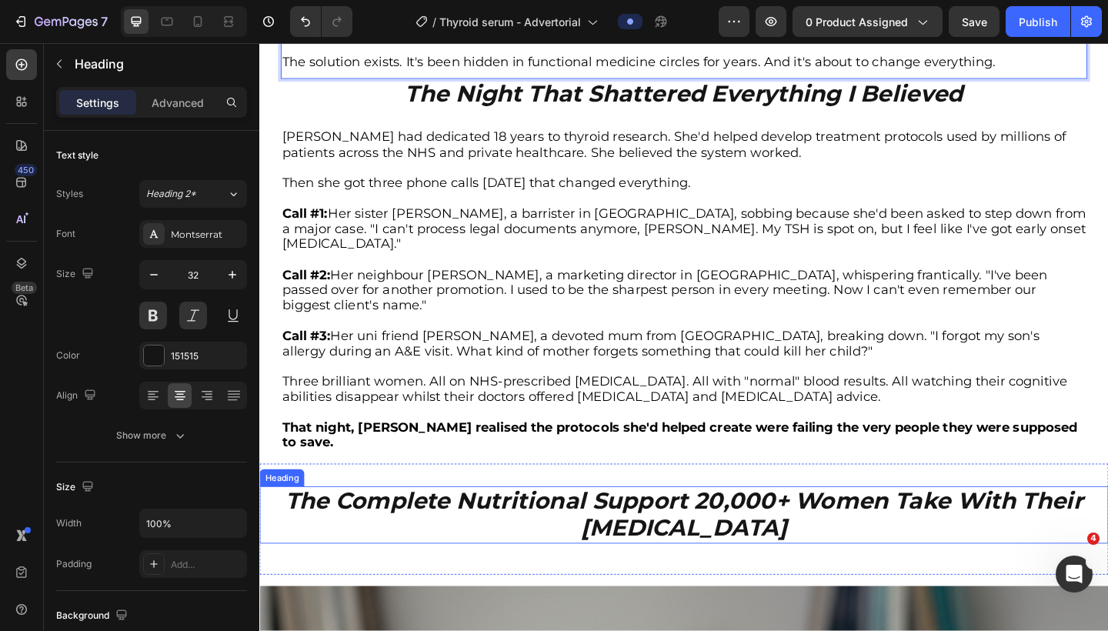
click at [619, 527] on strong "The Complete Nutritional Support 20,000+ Women Take With Their [MEDICAL_DATA]" at bounding box center [721, 556] width 868 height 59
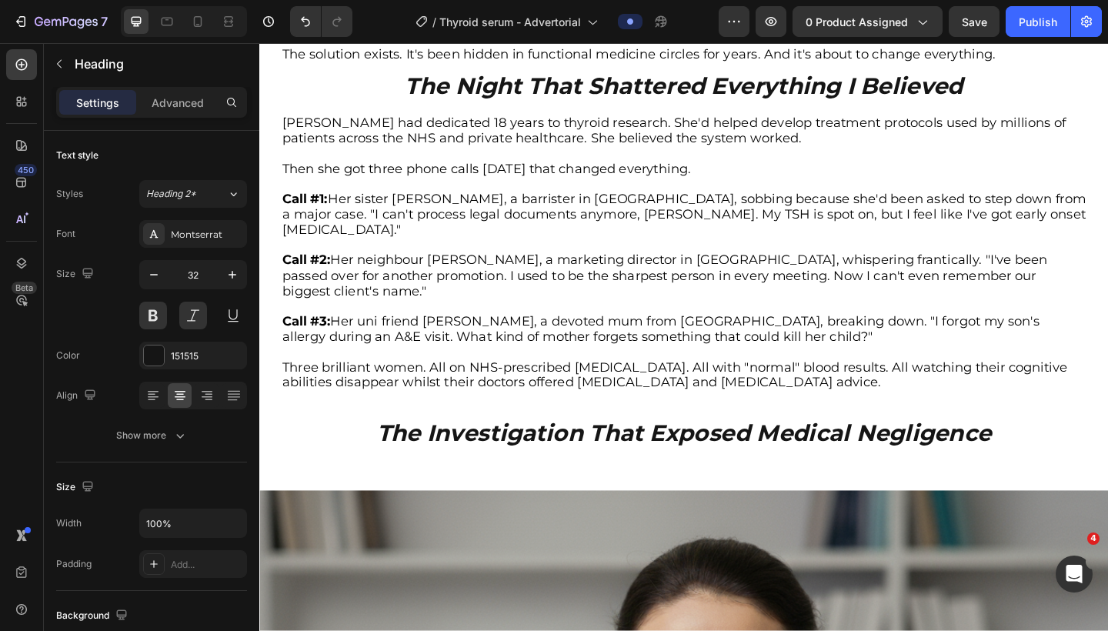
scroll to position [1230, 0]
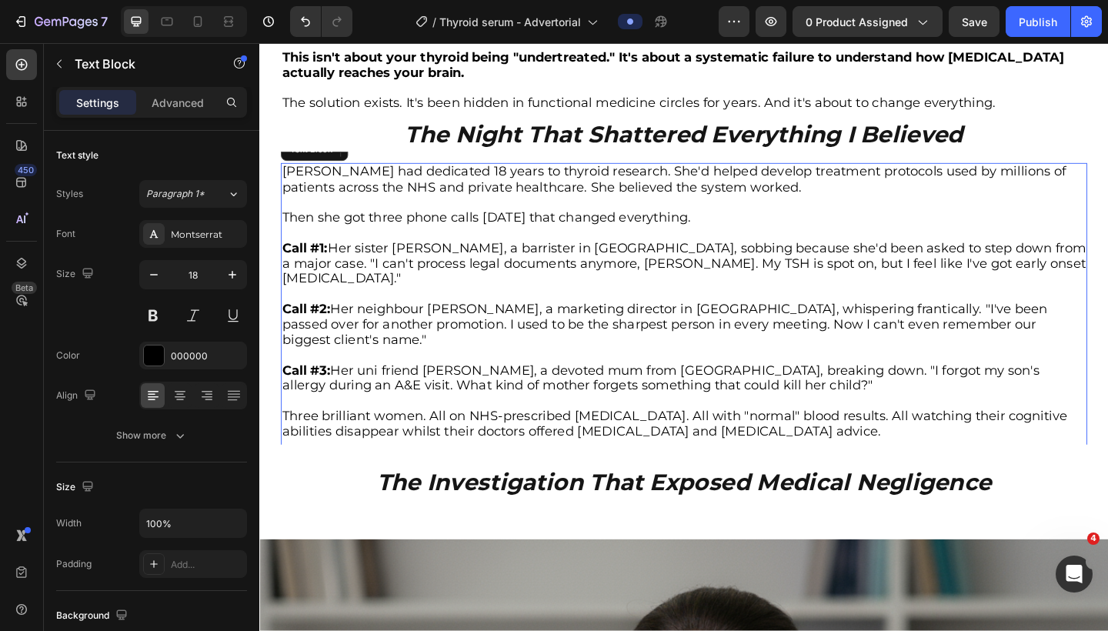
click at [577, 325] on p "Call #2: Her neighbour [PERSON_NAME], a marketing director in [GEOGRAPHIC_DATA]…" at bounding box center [721, 350] width 874 height 50
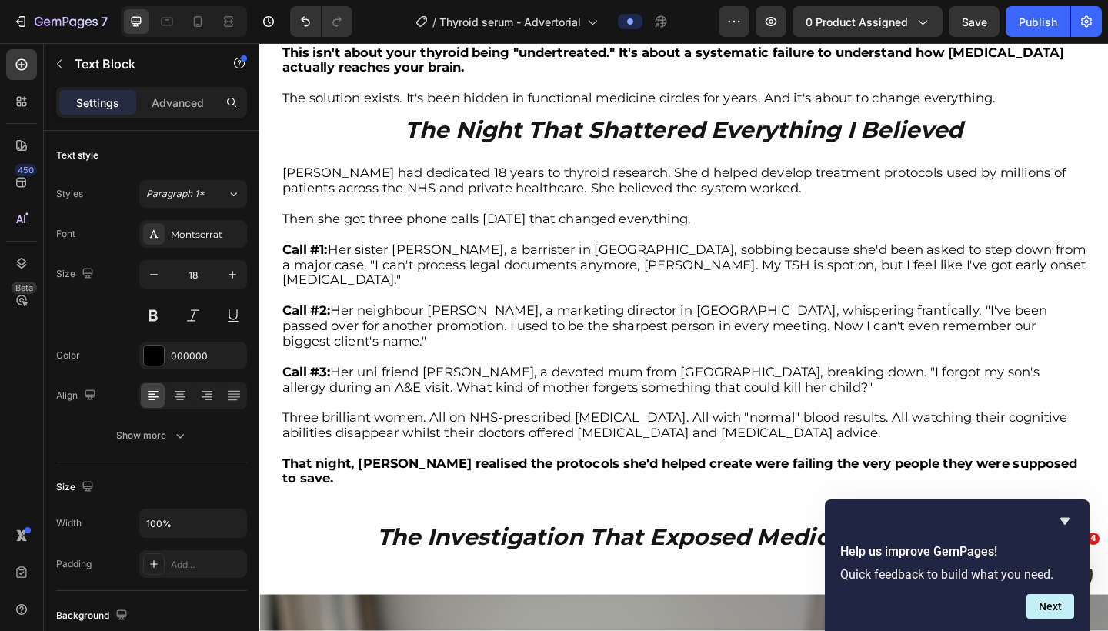
scroll to position [1286, 0]
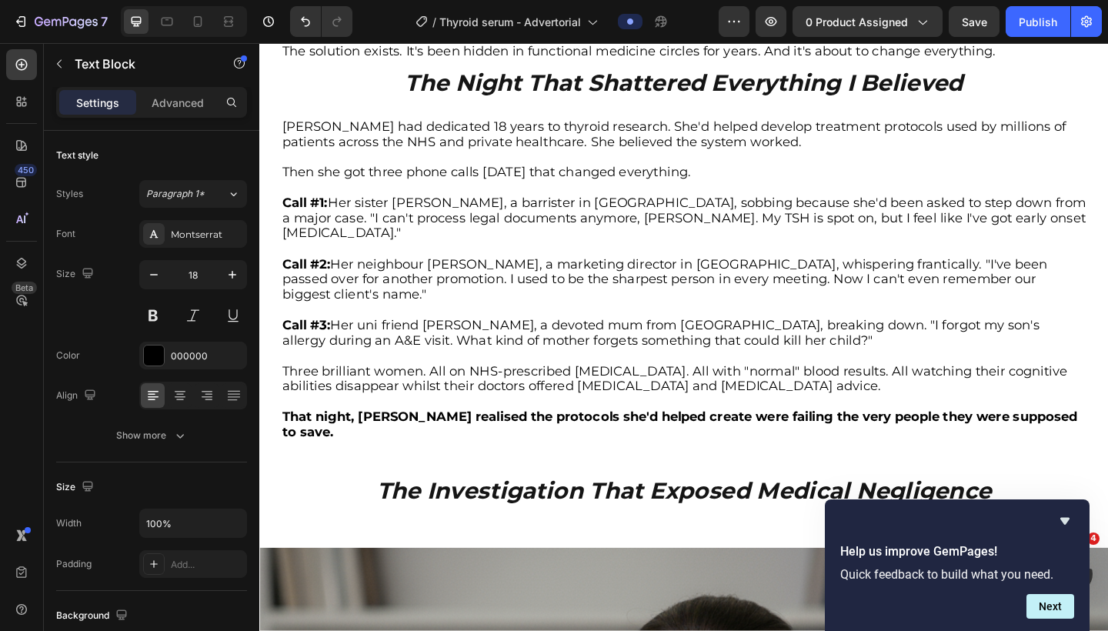
click at [524, 276] on p "Call #2: Her neighbour [PERSON_NAME], a marketing director in [GEOGRAPHIC_DATA]…" at bounding box center [721, 301] width 874 height 50
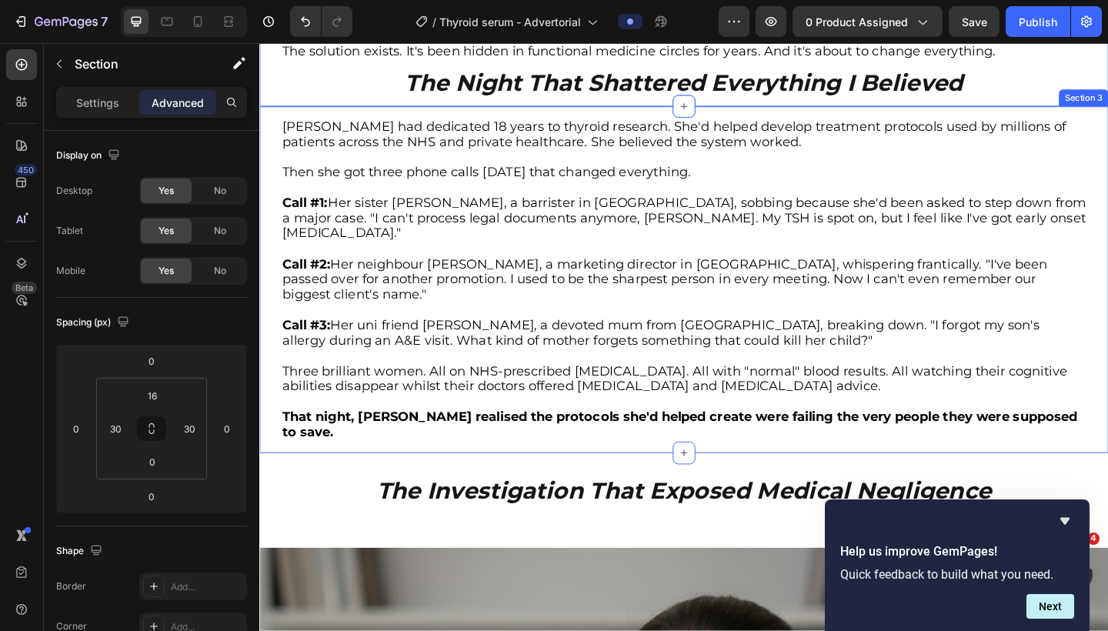
click at [495, 116] on div "[PERSON_NAME] had dedicated 18 years to thyroid research. She'd helped develop …" at bounding box center [721, 300] width 924 height 376
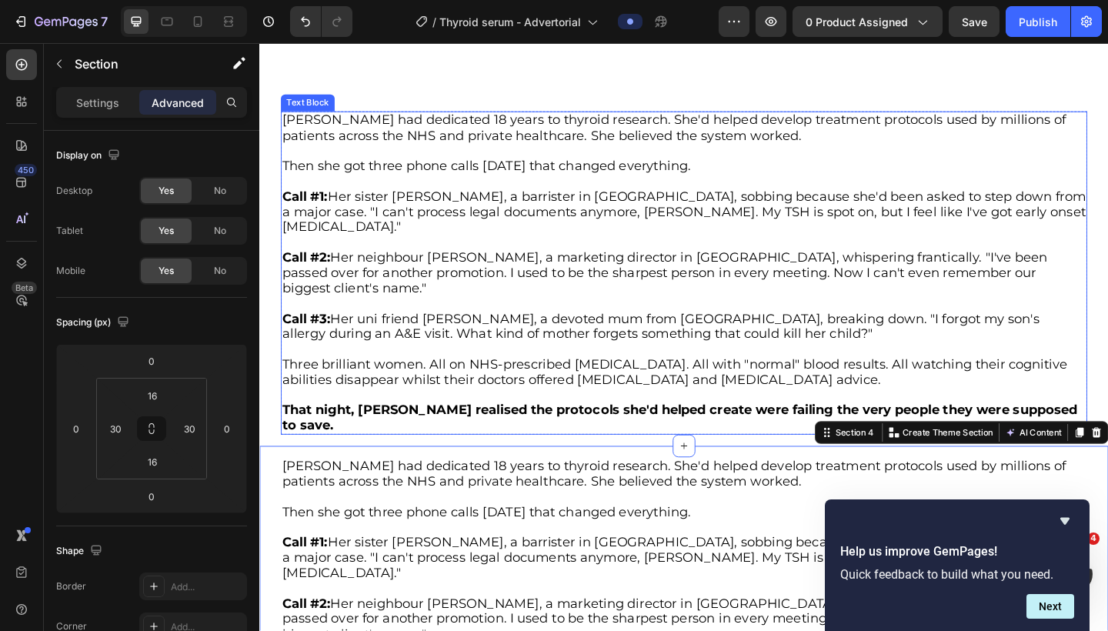
scroll to position [1648, 0]
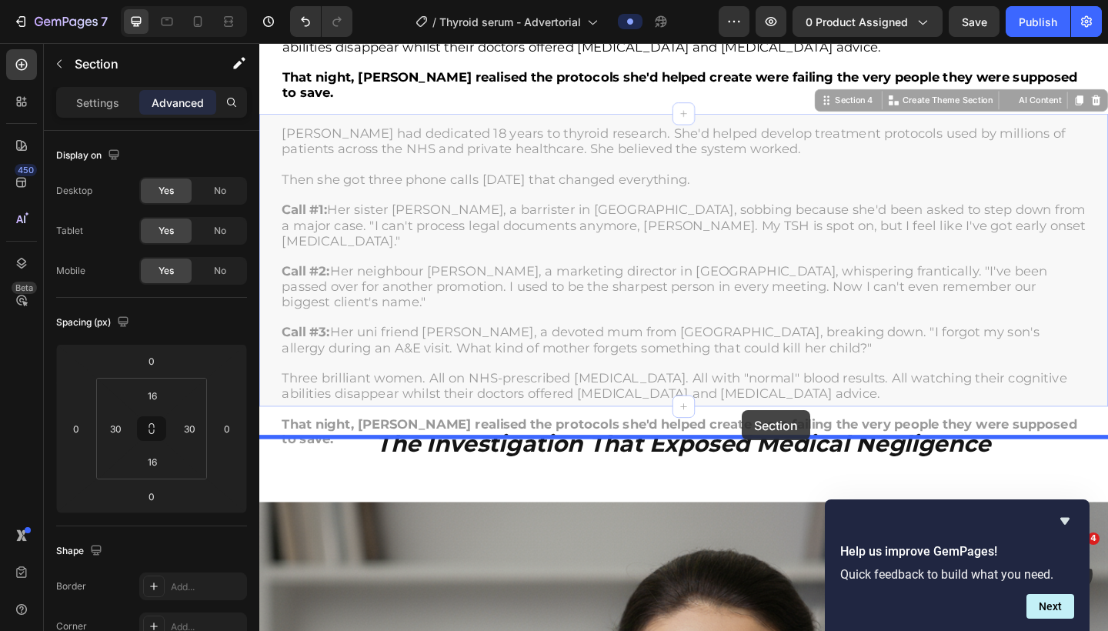
drag, startPoint x: 872, startPoint y: 53, endPoint x: 784, endPoint y: 443, distance: 399.3
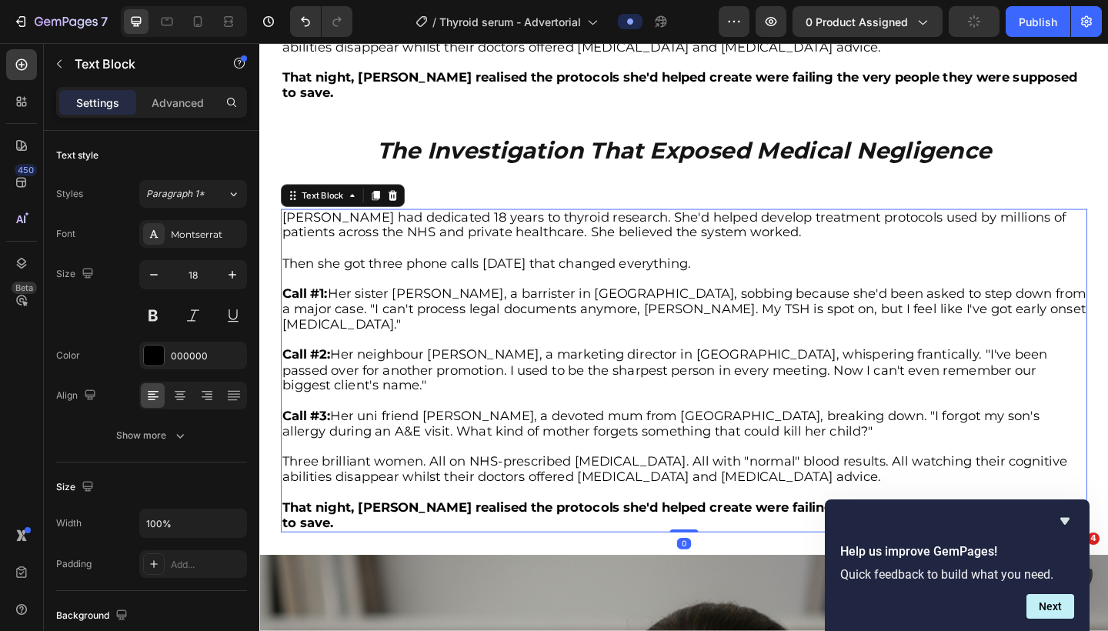
click at [533, 259] on p "Rich Text Editor. Editing area: main" at bounding box center [721, 267] width 874 height 17
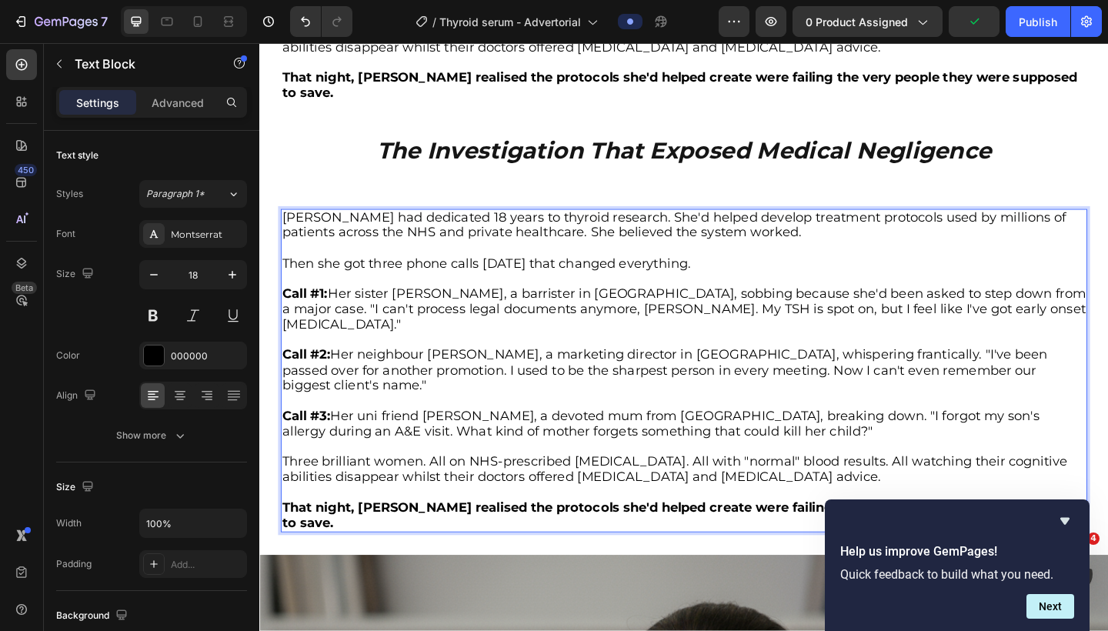
click at [402, 259] on p "Rich Text Editor. Editing area: main" at bounding box center [721, 267] width 874 height 17
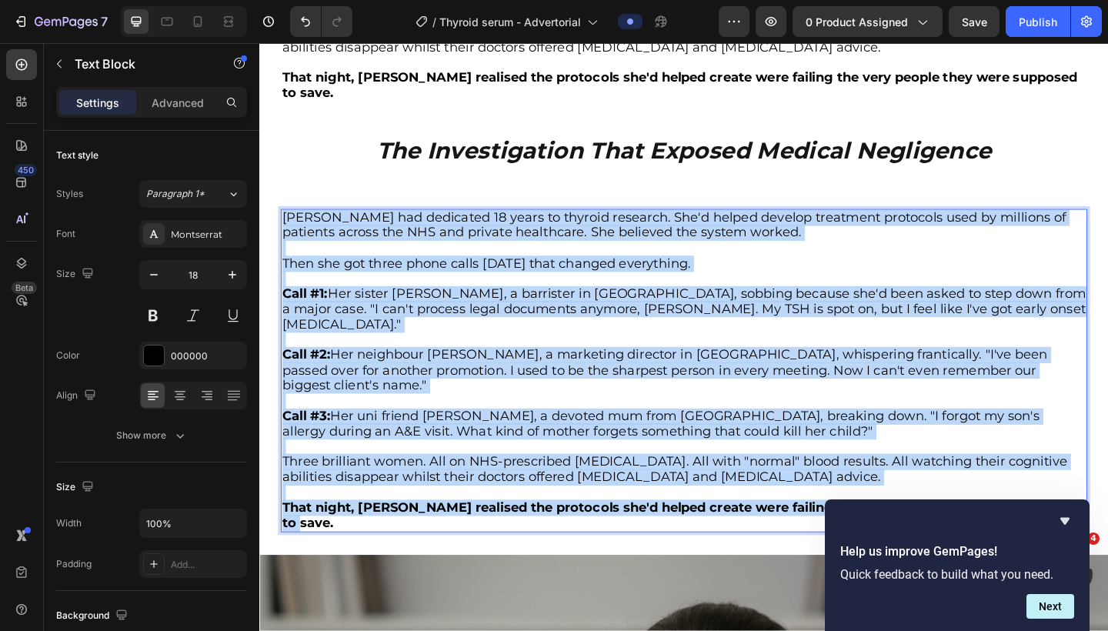
drag, startPoint x: 284, startPoint y: 176, endPoint x: 1157, endPoint y: 451, distance: 915.1
click at [861, 451] on div "[PERSON_NAME] had dedicated 18 years to thyroid research. She'd helped develop …" at bounding box center [721, 400] width 878 height 352
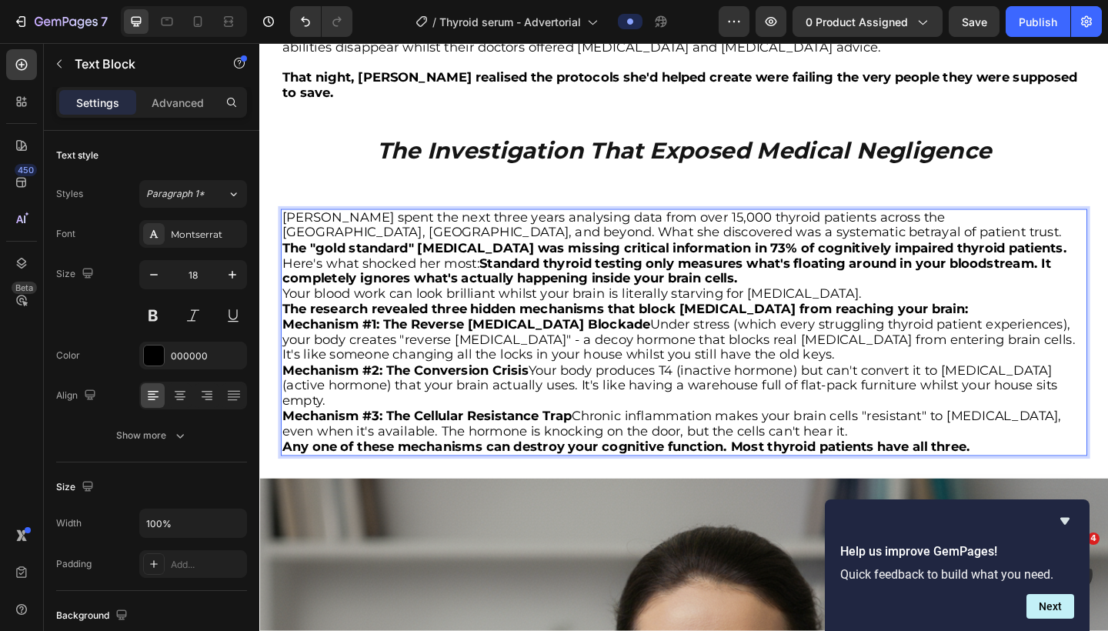
click at [680, 226] on p "[PERSON_NAME] spent the next three years analysing data from over 15,000 thyroi…" at bounding box center [721, 242] width 874 height 33
click at [694, 226] on p "[PERSON_NAME] spent the next three years analysing data from over 15,000 thyroi…" at bounding box center [721, 242] width 874 height 33
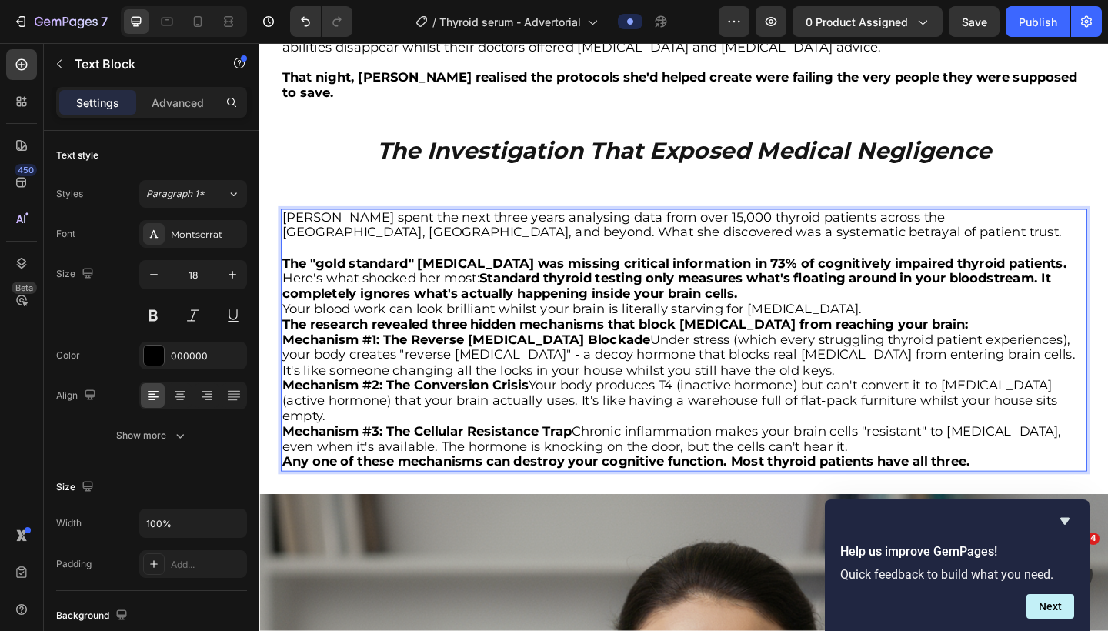
click at [861, 276] on p "The "gold standard" [MEDICAL_DATA] was missing critical information in 73% of c…" at bounding box center [721, 284] width 874 height 17
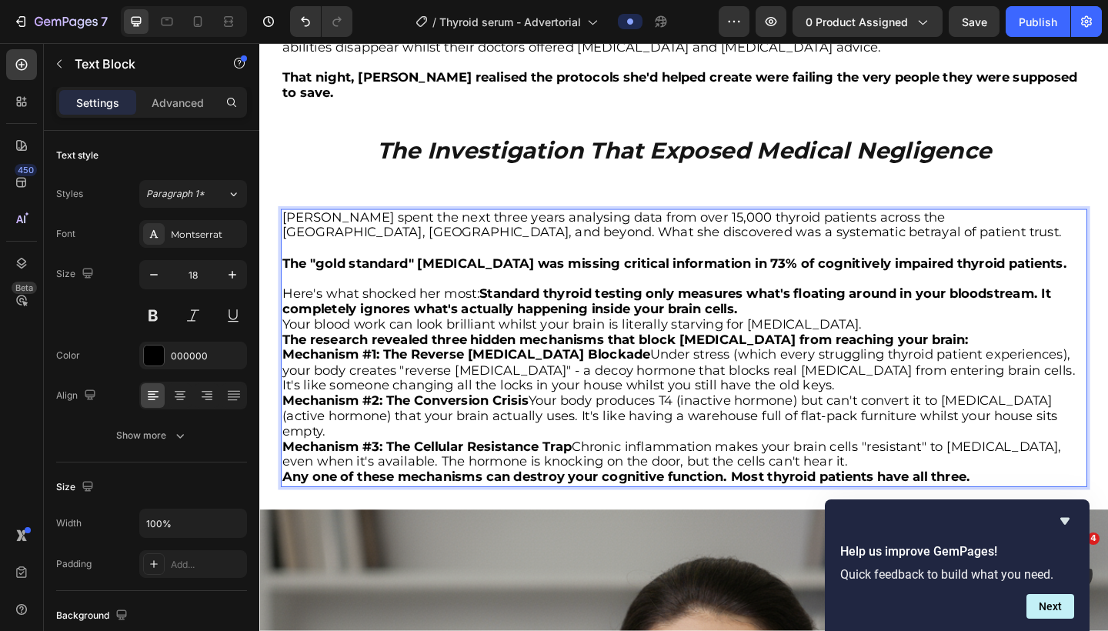
click at [861, 309] on p "Here's what shocked her most: Standard thyroid testing only measures what's flo…" at bounding box center [721, 325] width 874 height 33
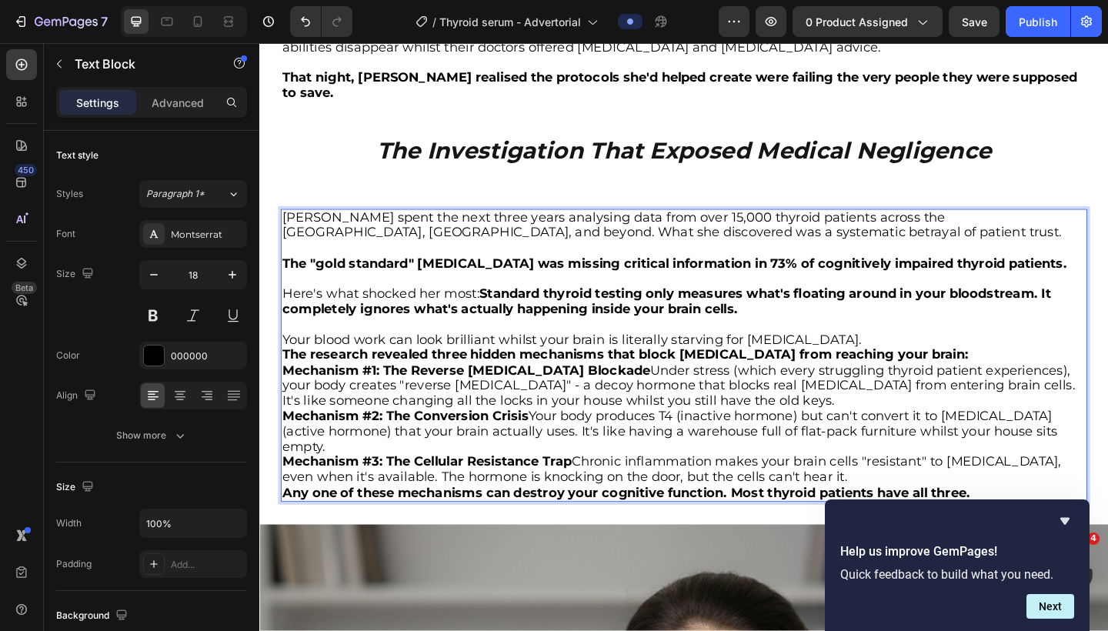
click at [861, 359] on p "Your blood work can look brilliant whilst your brain is literally starving for …" at bounding box center [721, 367] width 874 height 17
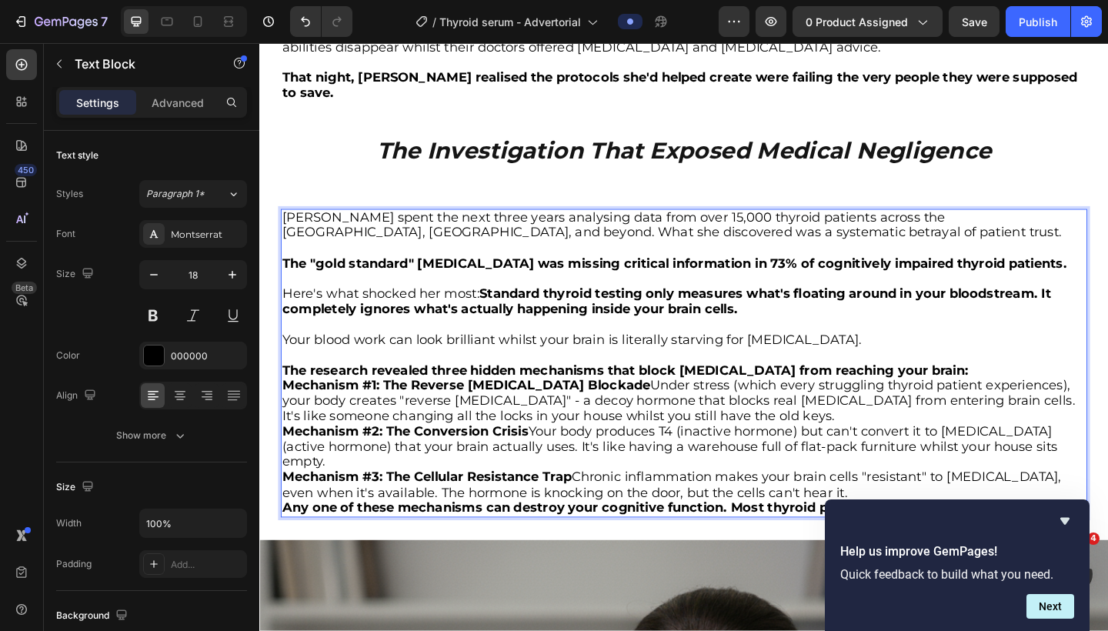
click at [861, 392] on p "The research revealed three hidden mechanisms that block [MEDICAL_DATA] from re…" at bounding box center [721, 400] width 874 height 17
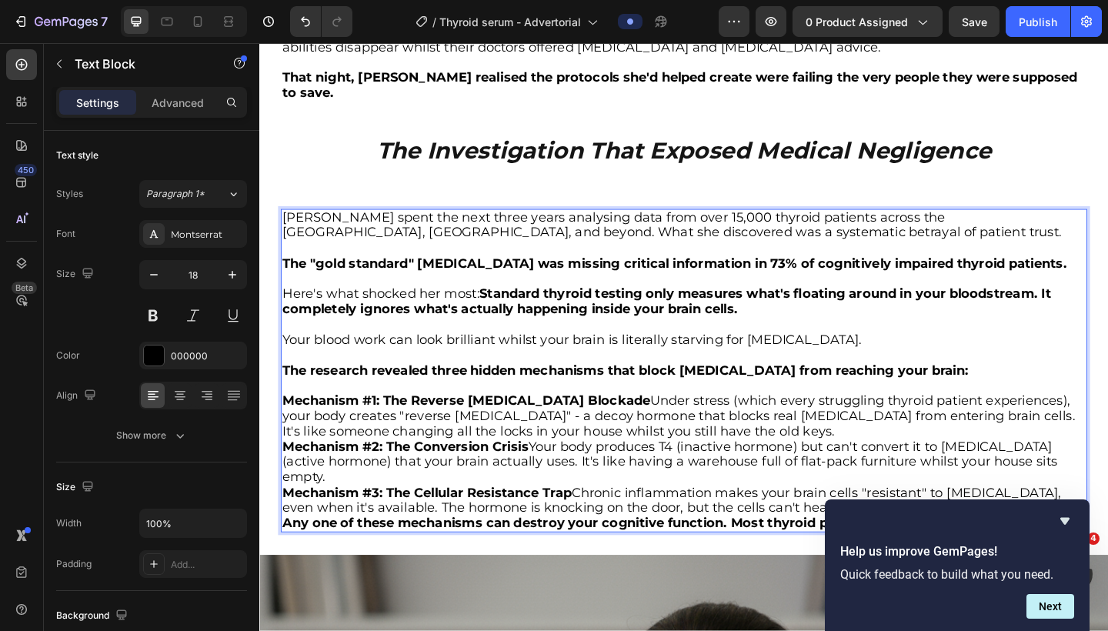
click at [755, 425] on p "Mechanism #1: The Reverse [MEDICAL_DATA] Blockade Under stress (which every str…" at bounding box center [721, 450] width 874 height 50
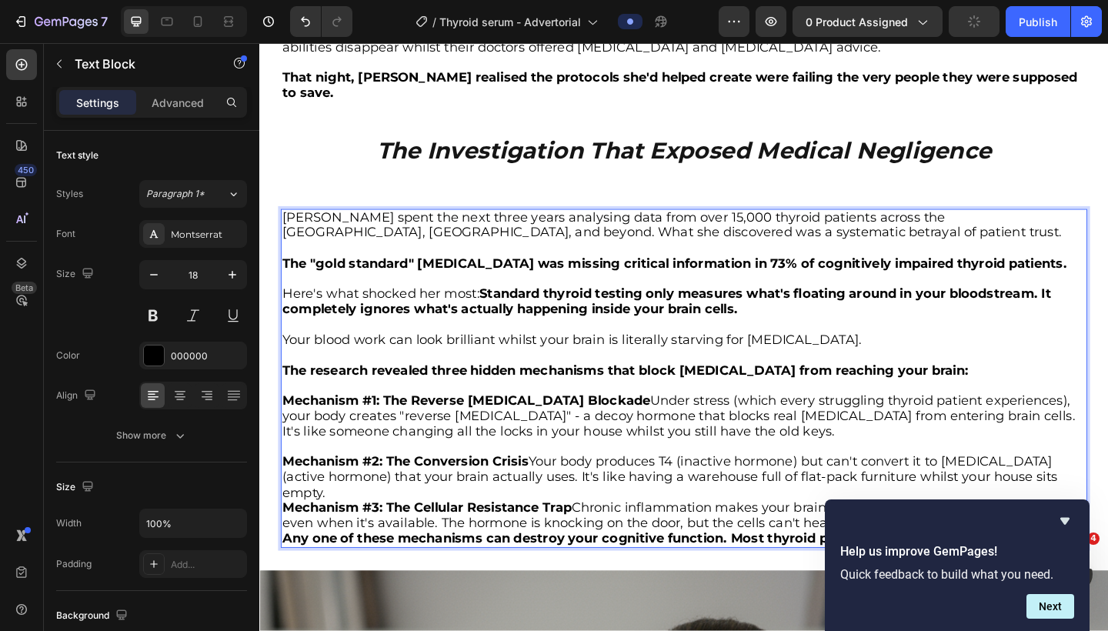
click at [861, 491] on p "Mechanism #2: The Conversion Crisis Your body produces T4 (inactive hormone) bu…" at bounding box center [721, 516] width 874 height 50
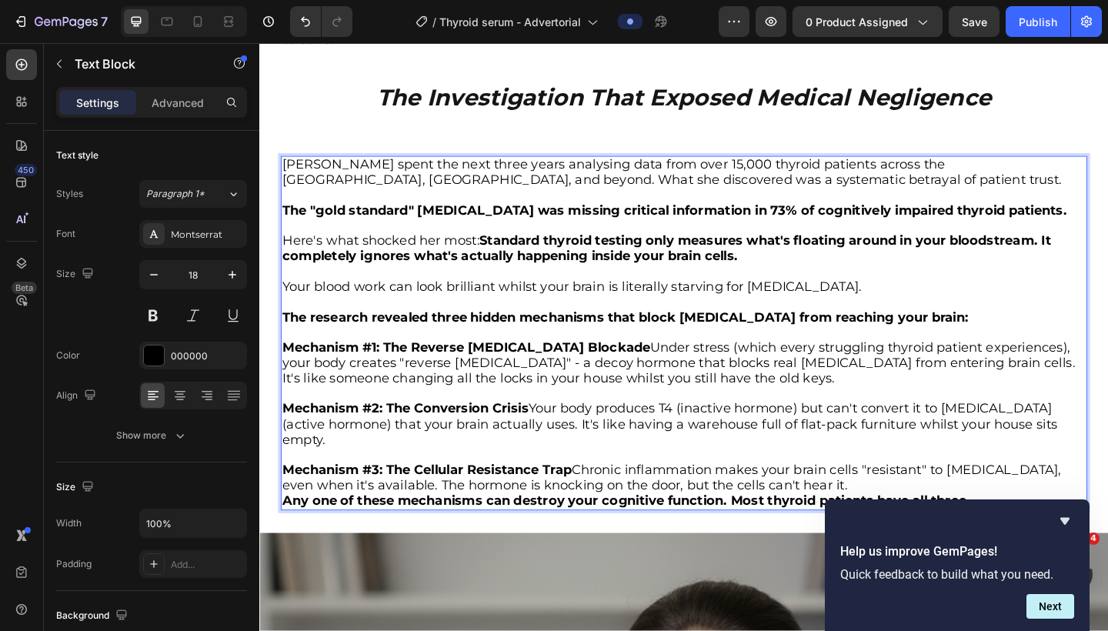
scroll to position [1715, 0]
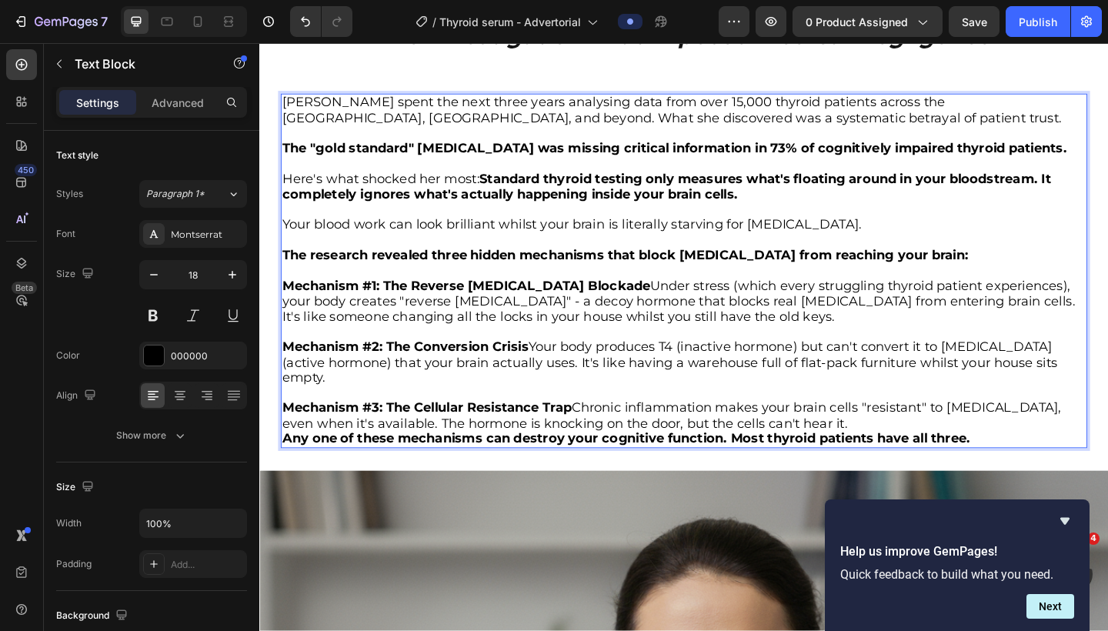
click at [861, 433] on p "Mechanism #3: The Cellular Resistance Trap Chronic inflammation makes your brai…" at bounding box center [721, 449] width 874 height 33
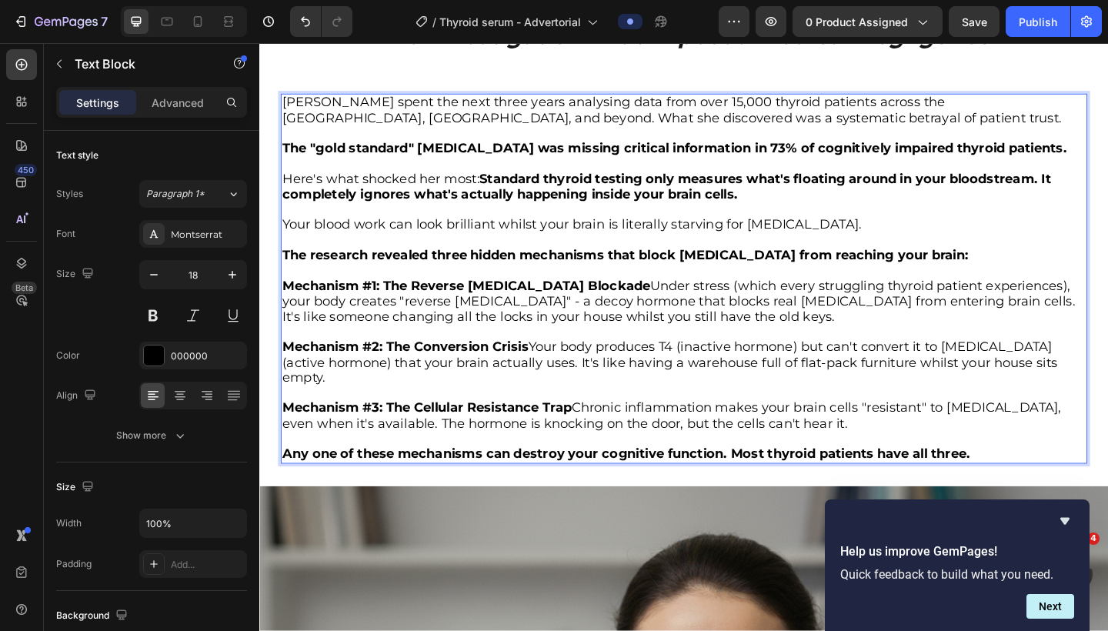
scroll to position [1535, 0]
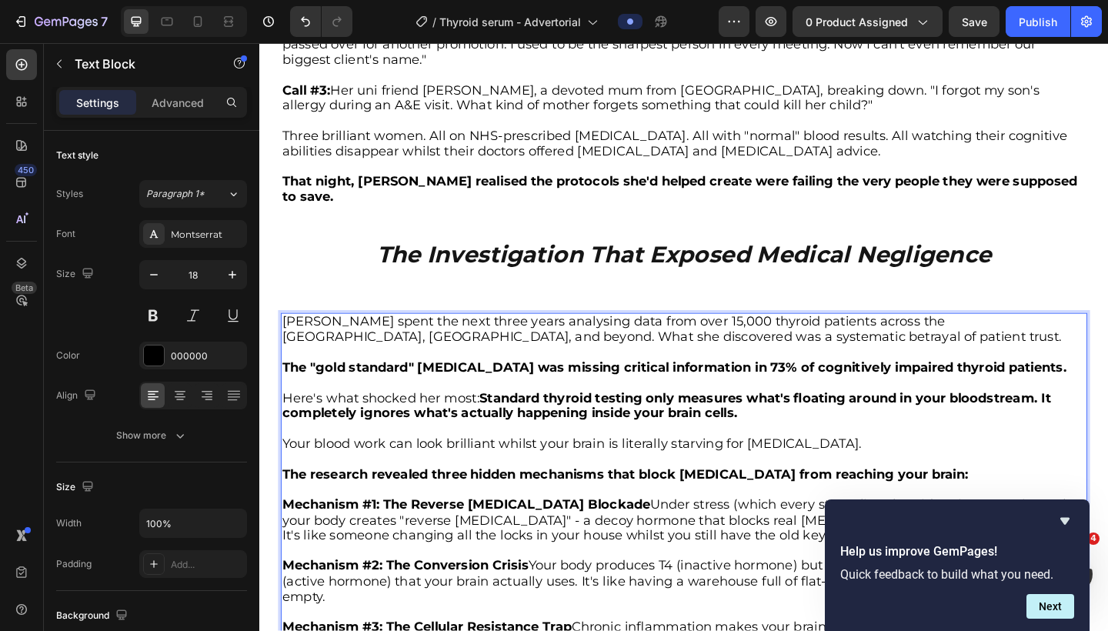
click at [414, 339] on p "[PERSON_NAME] spent the next three years analysing data from over 15,000 thyroi…" at bounding box center [721, 355] width 874 height 33
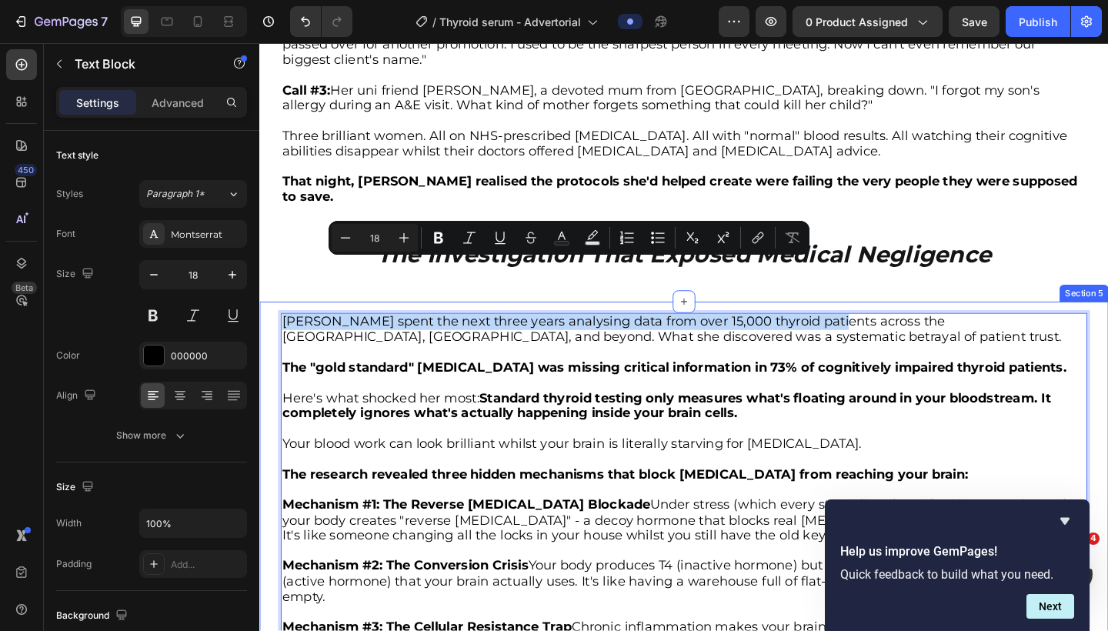
drag, startPoint x: 867, startPoint y: 289, endPoint x: 260, endPoint y: 293, distance: 606.6
click at [260, 325] on div "[PERSON_NAME] spent the next three years analysing data from over 15,000 thyroi…" at bounding box center [721, 538] width 924 height 426
copy p "[PERSON_NAME] spent the next three years analysing data from over 15,000 thyroi…"
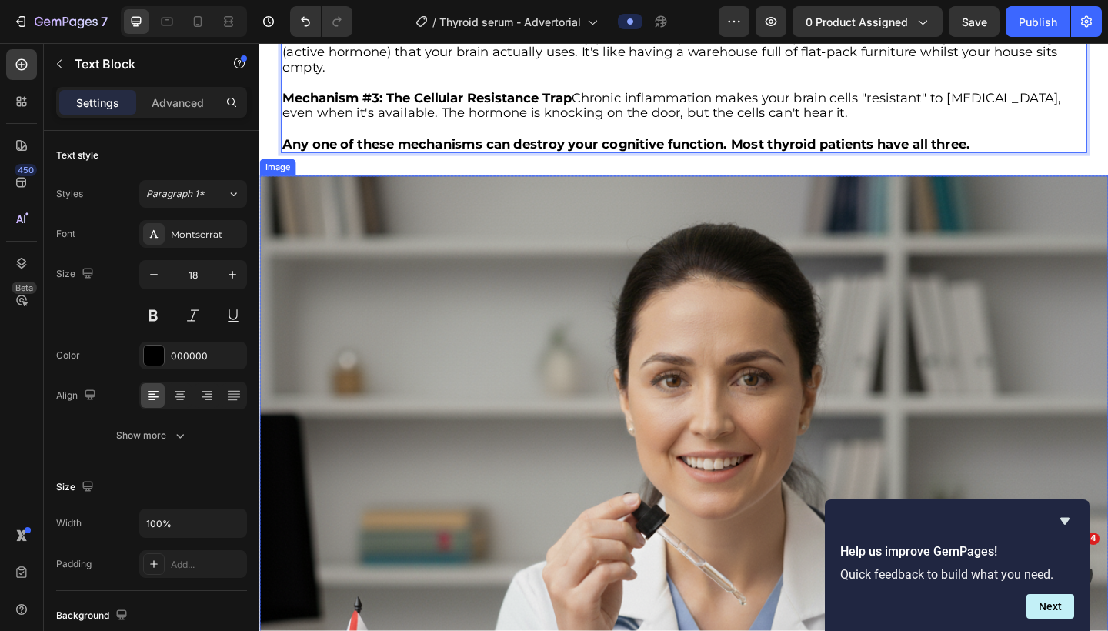
scroll to position [2058, 0]
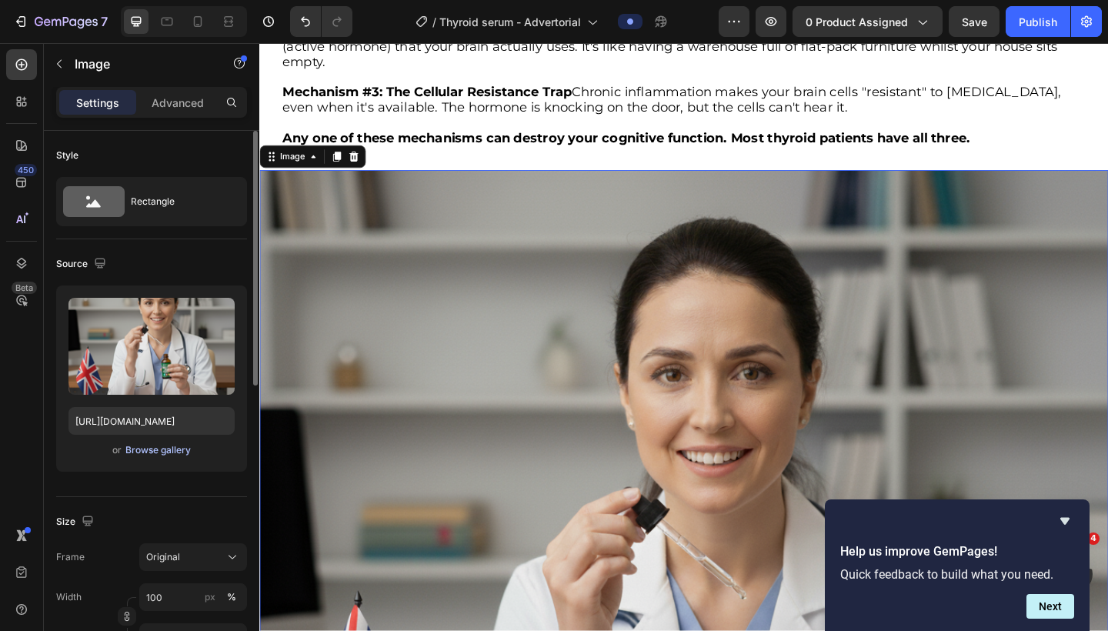
click at [164, 450] on div "Browse gallery" at bounding box center [157, 450] width 65 height 14
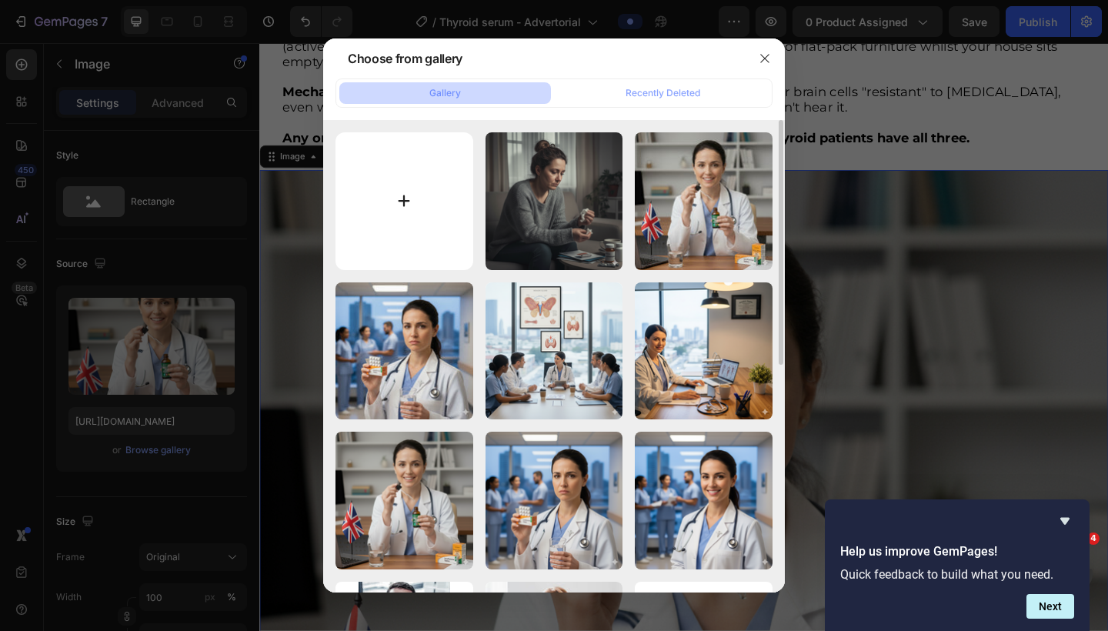
click at [413, 196] on input "file" at bounding box center [405, 201] width 138 height 138
type input "C:\fakepath\Gemini_Generated_Image_wk9hitwk9hitwk9h.png"
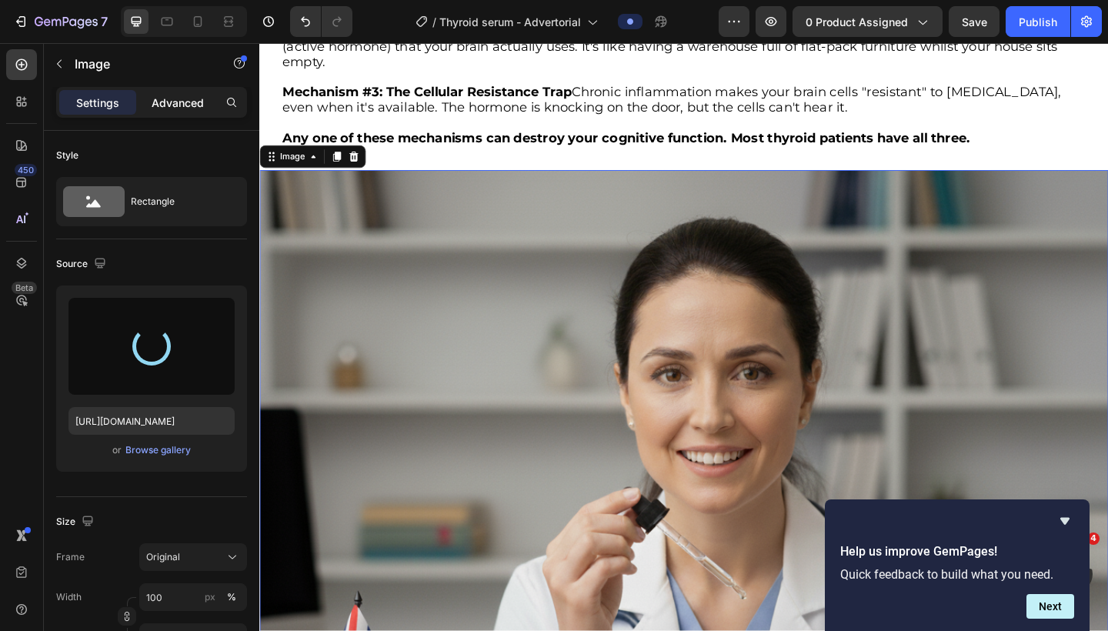
click at [179, 105] on p "Advanced" at bounding box center [178, 103] width 52 height 16
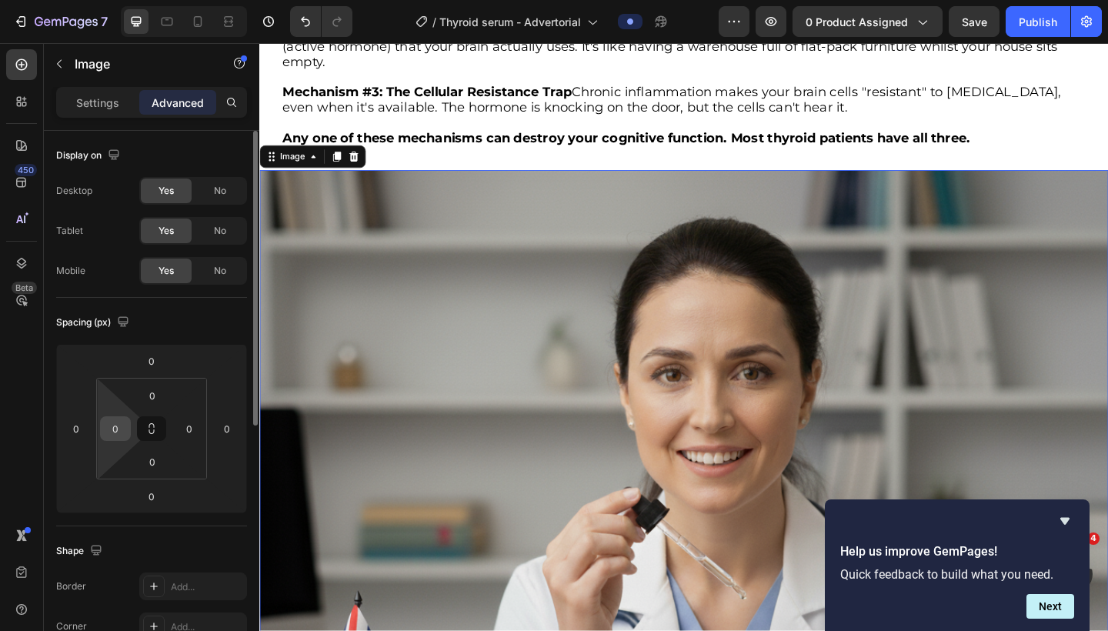
click at [119, 430] on input "0" at bounding box center [115, 428] width 23 height 23
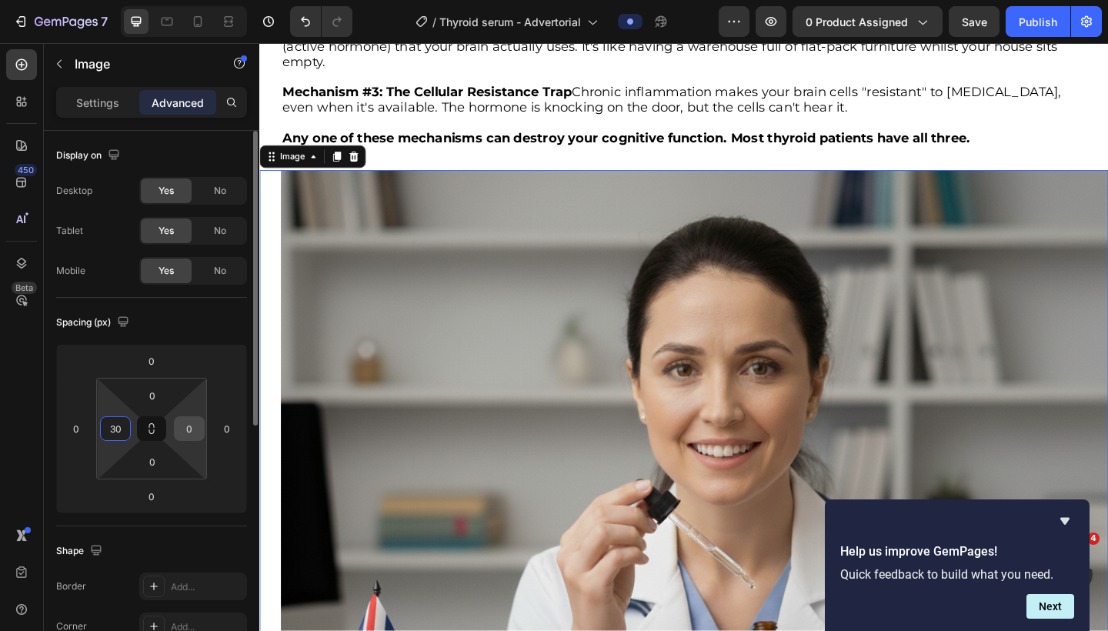
type input "30"
click at [186, 429] on input "0" at bounding box center [189, 428] width 23 height 23
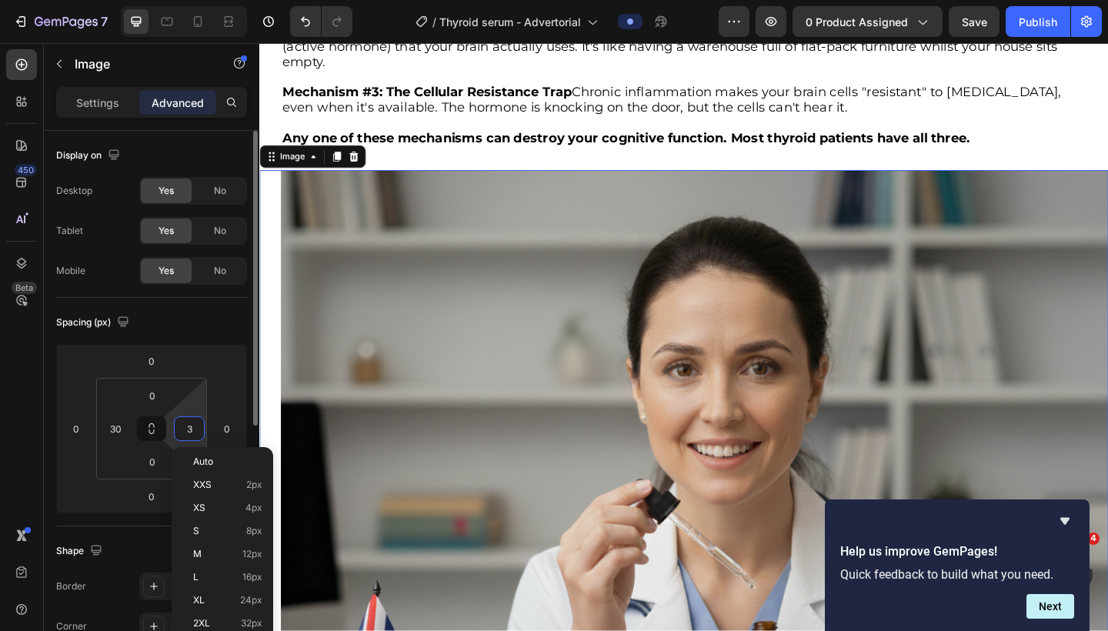
type input "30"
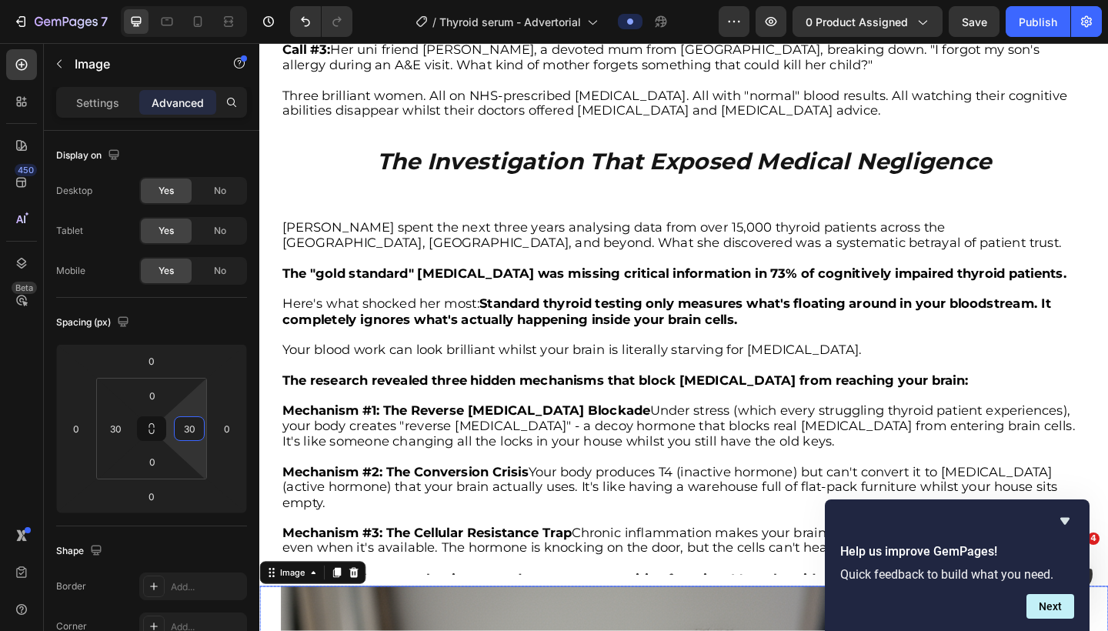
scroll to position [1576, 0]
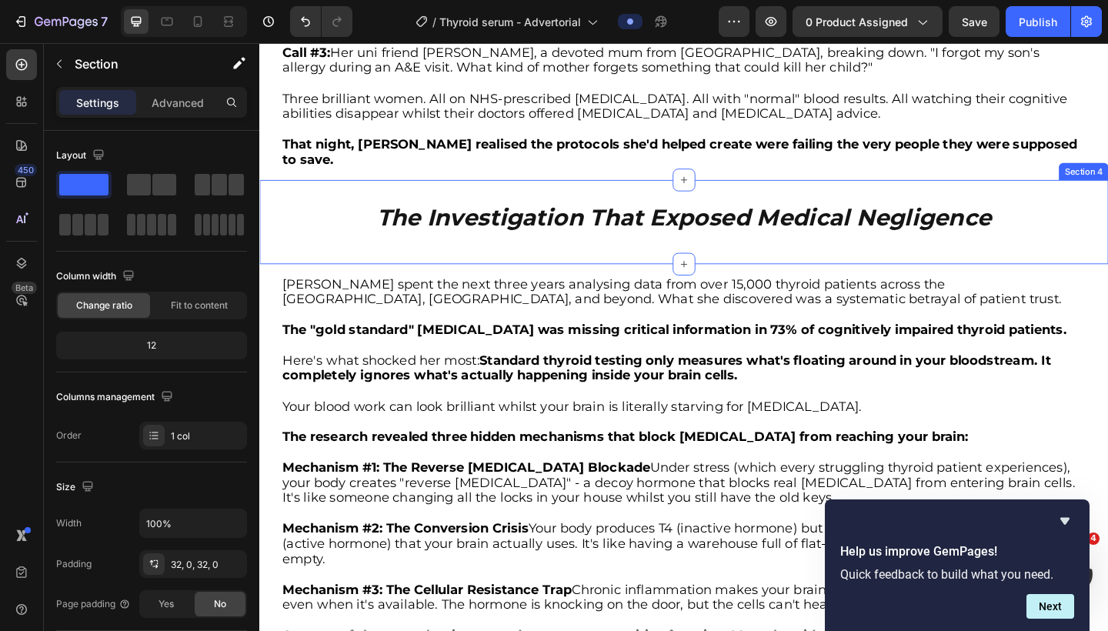
click at [575, 207] on div "The Investigation That Exposed Medical Negligence Heading Section 4" at bounding box center [721, 237] width 924 height 91
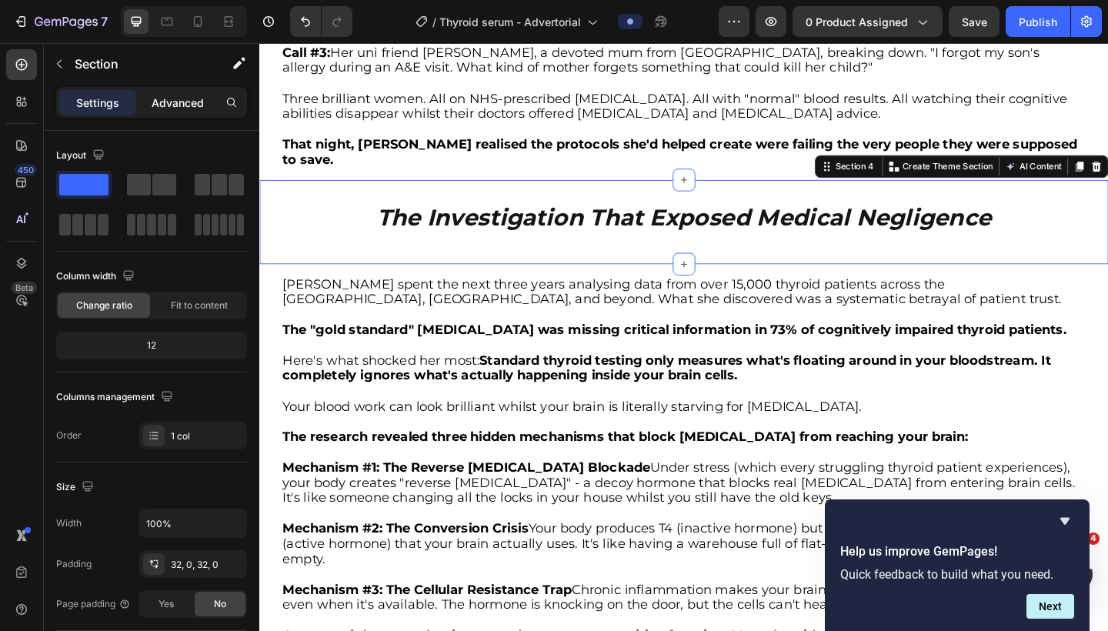
click at [175, 111] on div "Advanced" at bounding box center [177, 102] width 77 height 25
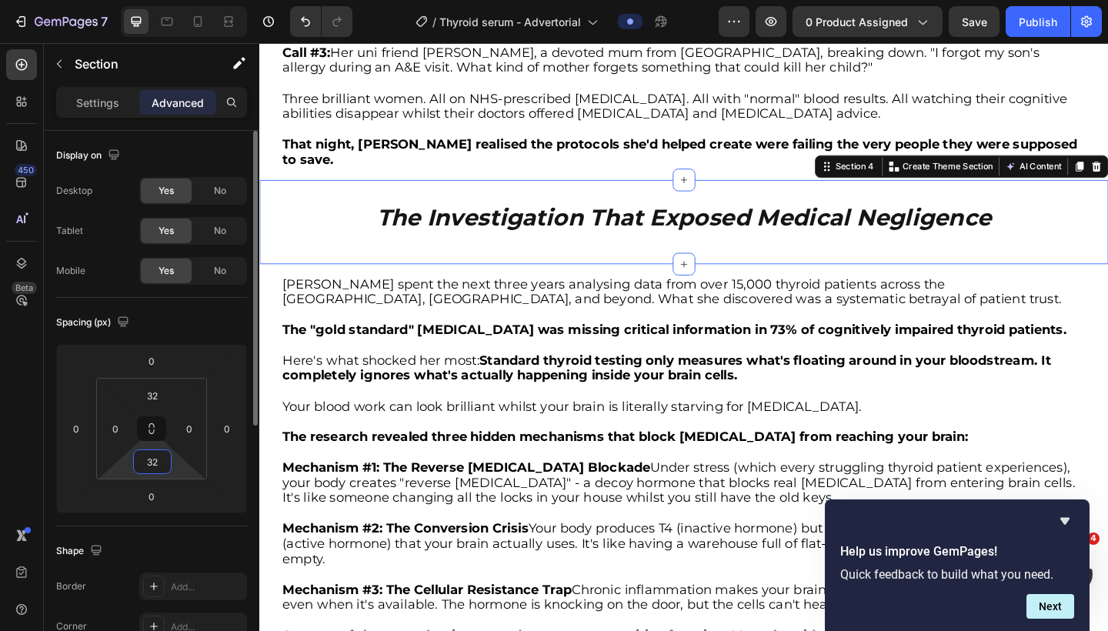
click at [155, 458] on input "32" at bounding box center [152, 461] width 31 height 23
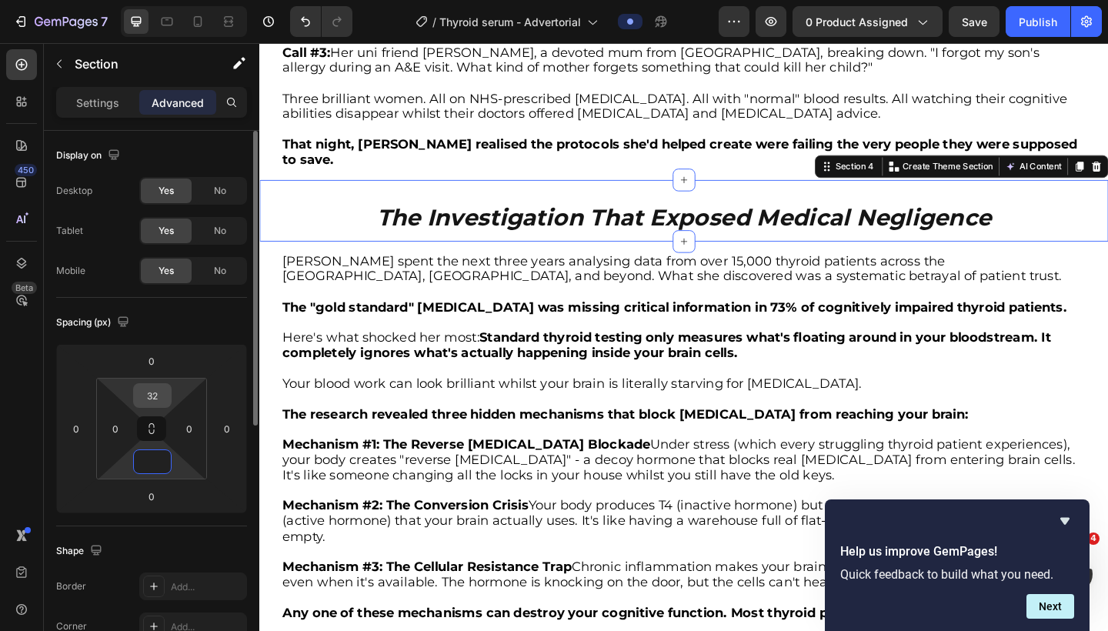
type input "0"
click at [156, 393] on input "32" at bounding box center [152, 395] width 31 height 23
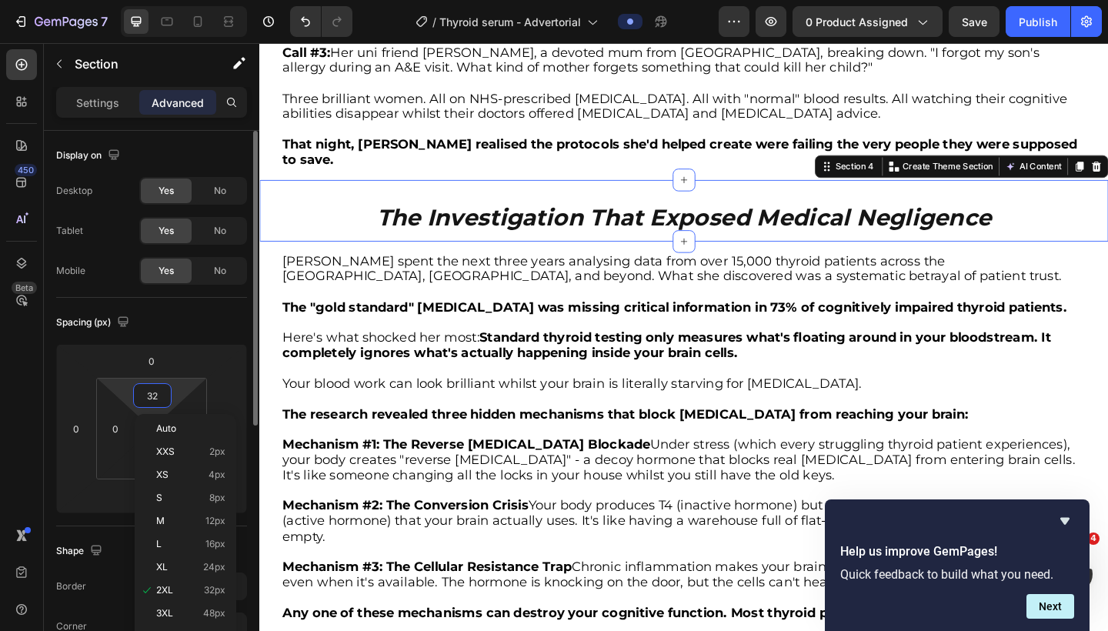
click at [156, 393] on input "32" at bounding box center [152, 395] width 31 height 23
type input "0"
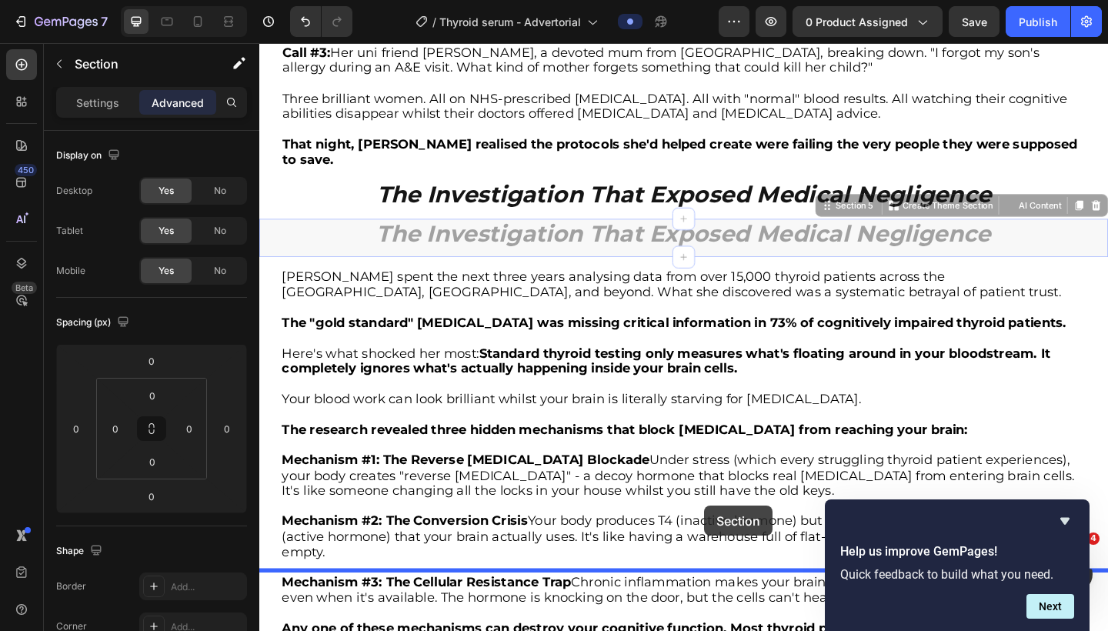
drag, startPoint x: 872, startPoint y: 168, endPoint x: 744, endPoint y: 547, distance: 399.9
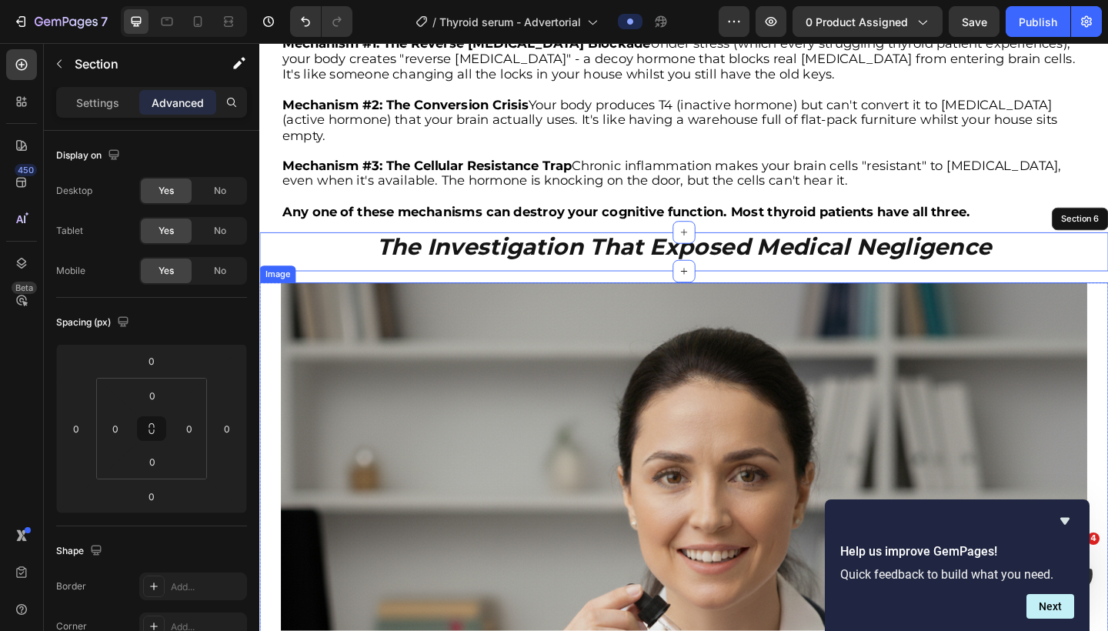
scroll to position [1969, 0]
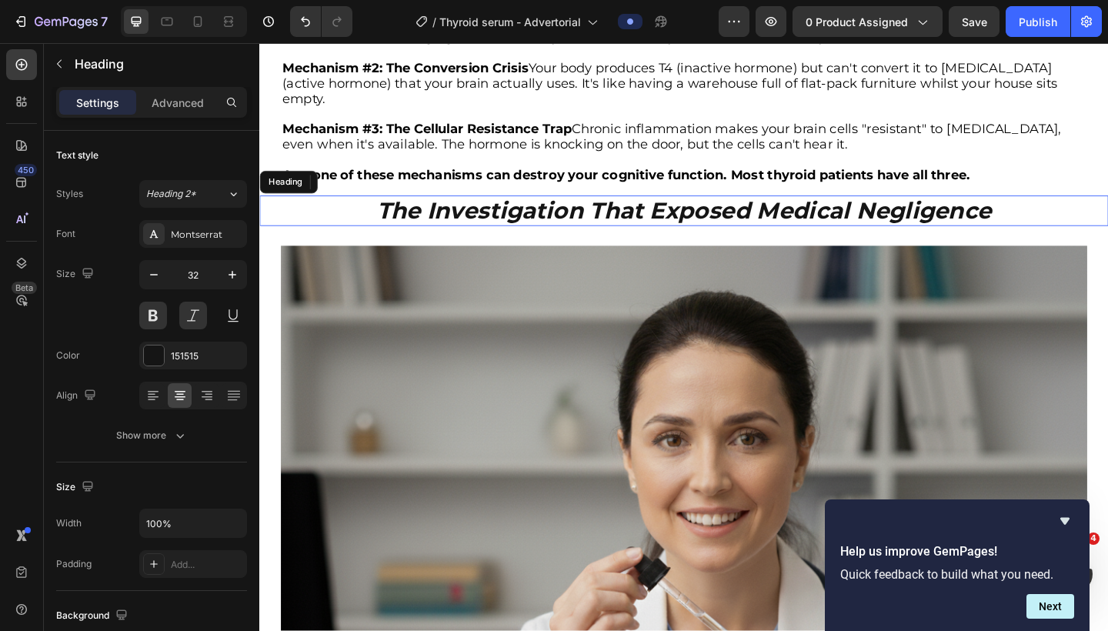
click at [831, 210] on strong "The Investigation That Exposed Medical Negligence" at bounding box center [721, 225] width 669 height 30
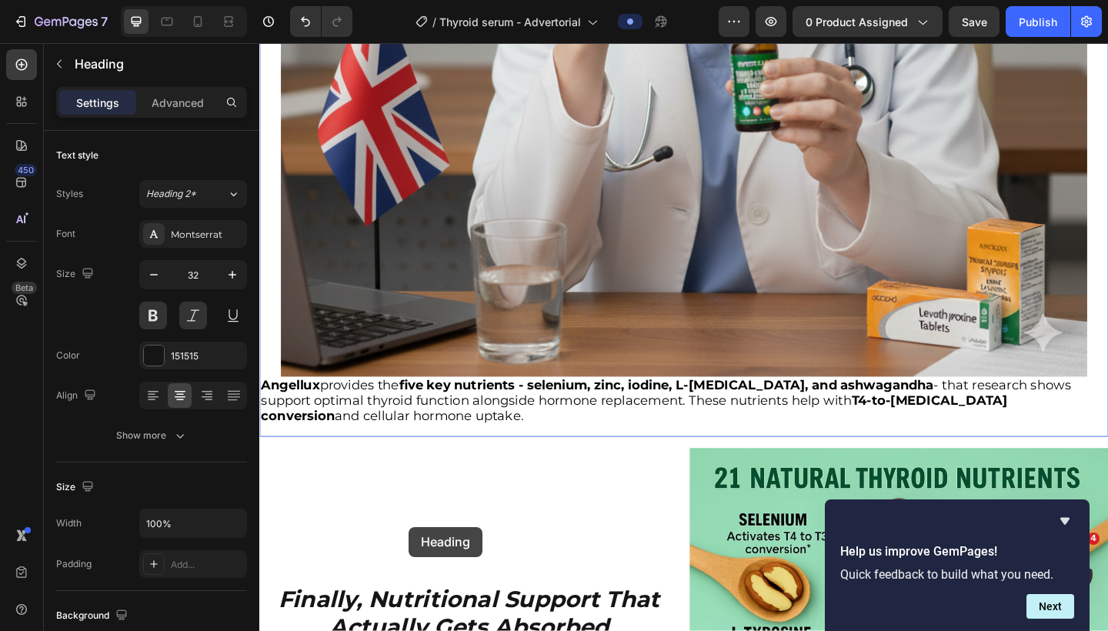
scroll to position [2683, 0]
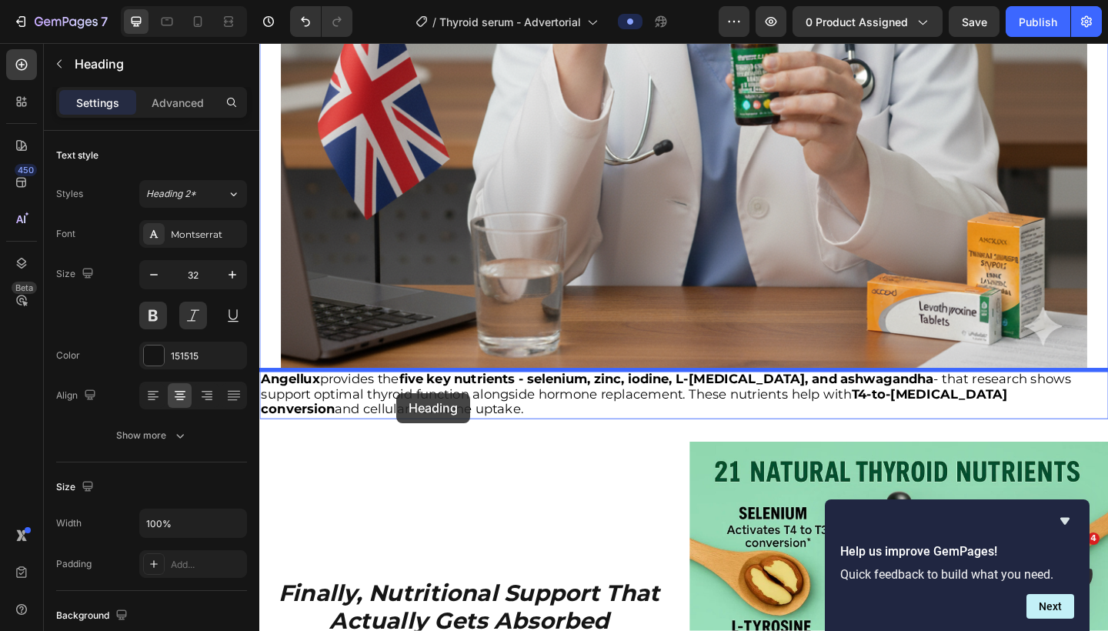
drag, startPoint x: 273, startPoint y: 172, endPoint x: 409, endPoint y: 423, distance: 285.2
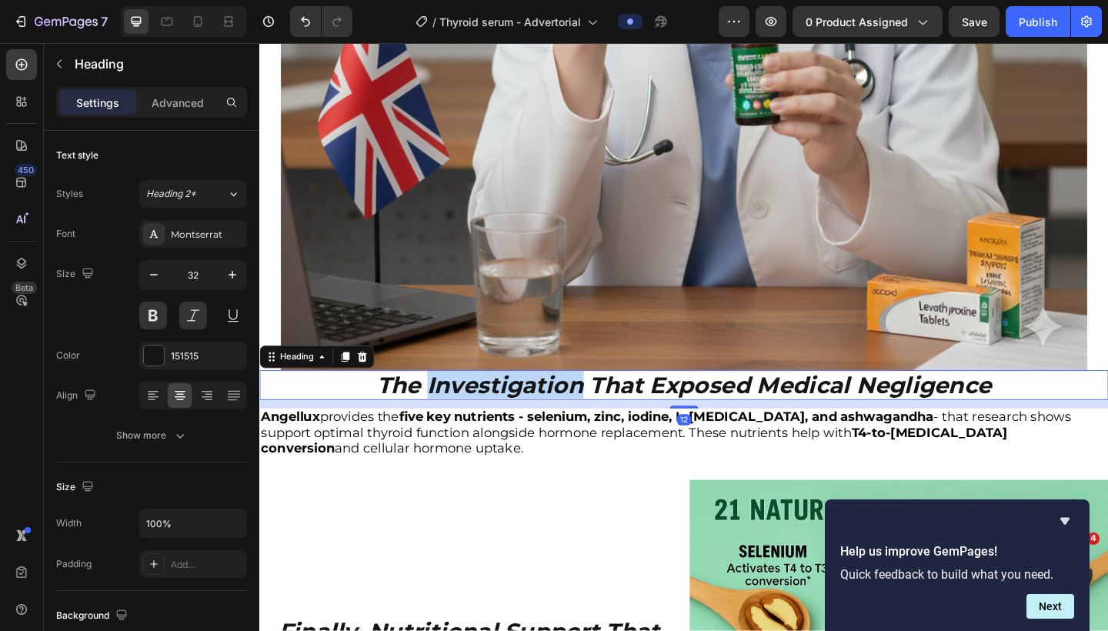
click at [462, 415] on strong "The Investigation That Exposed Medical Negligence" at bounding box center [721, 415] width 669 height 30
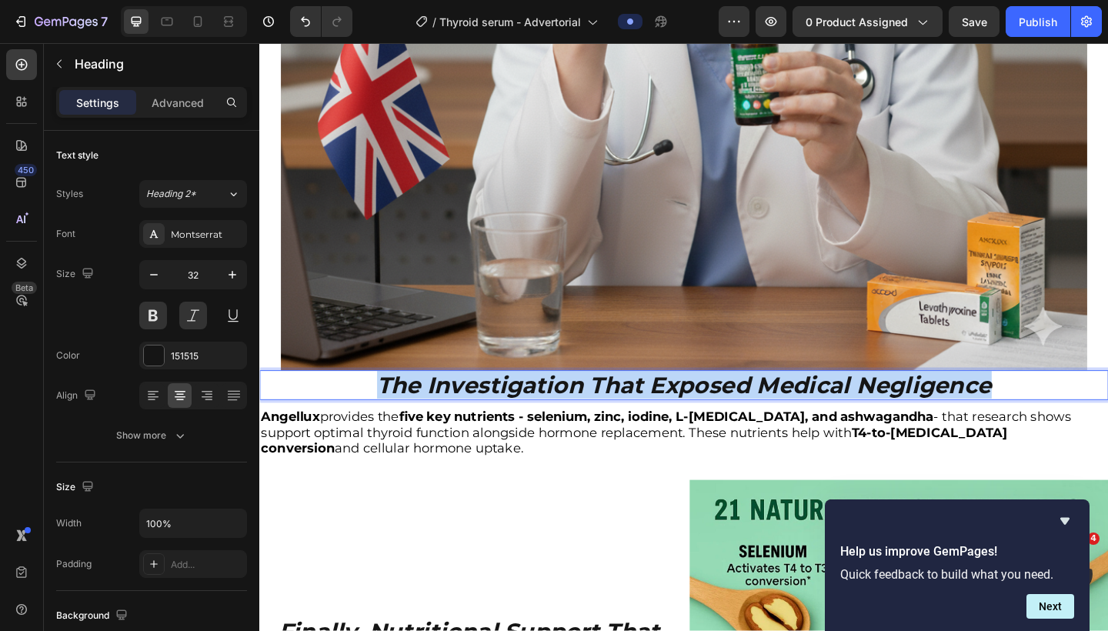
click at [462, 415] on strong "The Investigation That Exposed Medical Negligence" at bounding box center [721, 415] width 669 height 30
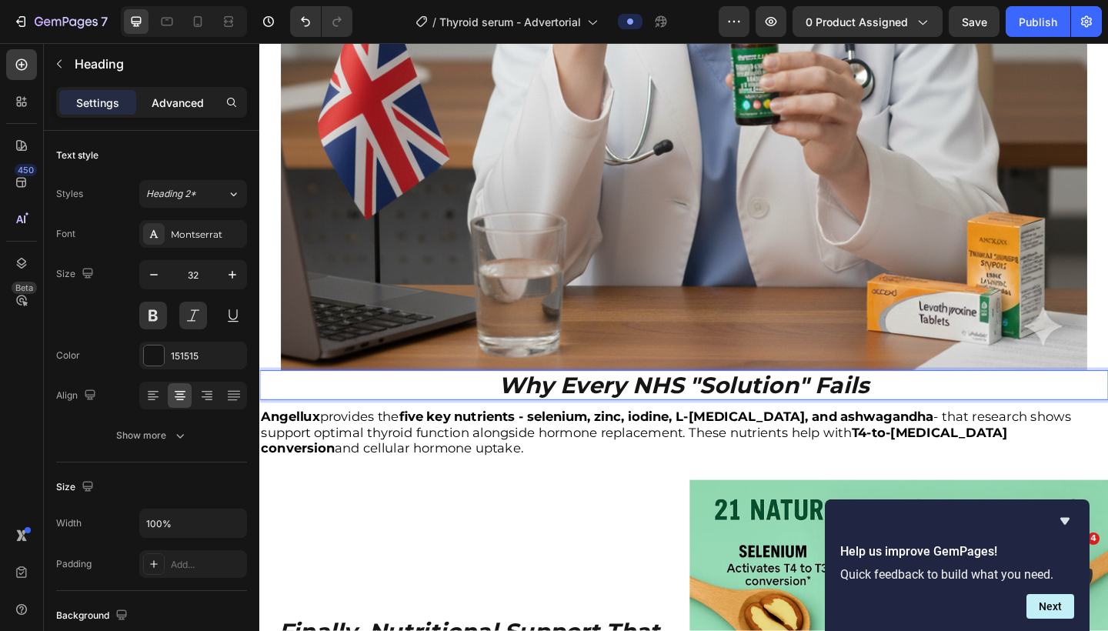
click at [166, 109] on p "Advanced" at bounding box center [178, 103] width 52 height 16
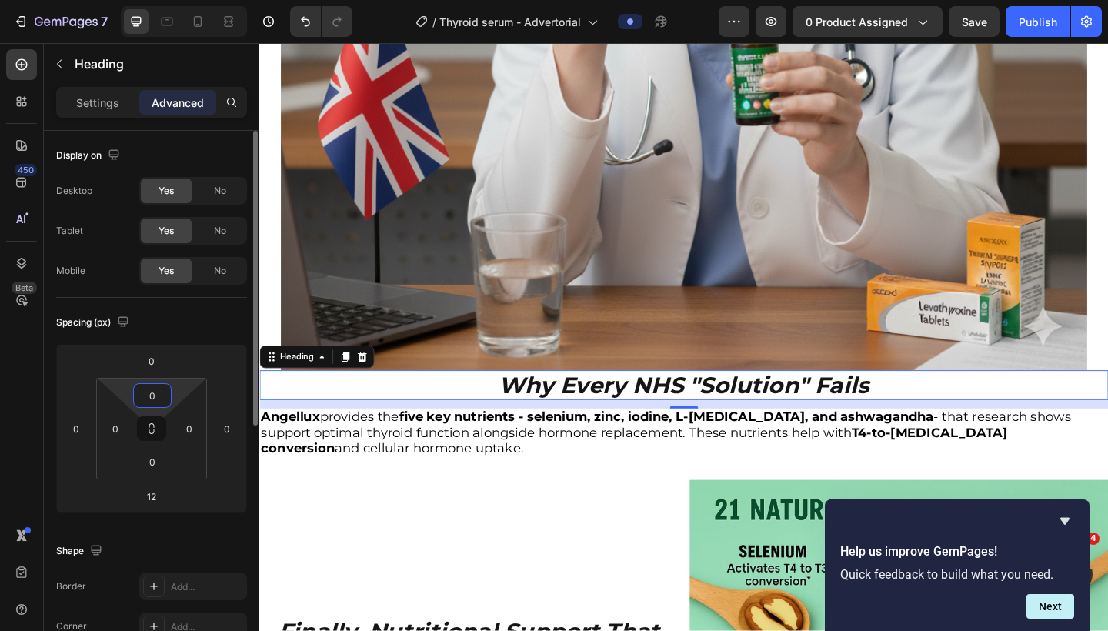
click at [155, 396] on input "0" at bounding box center [152, 395] width 31 height 23
type input "10"
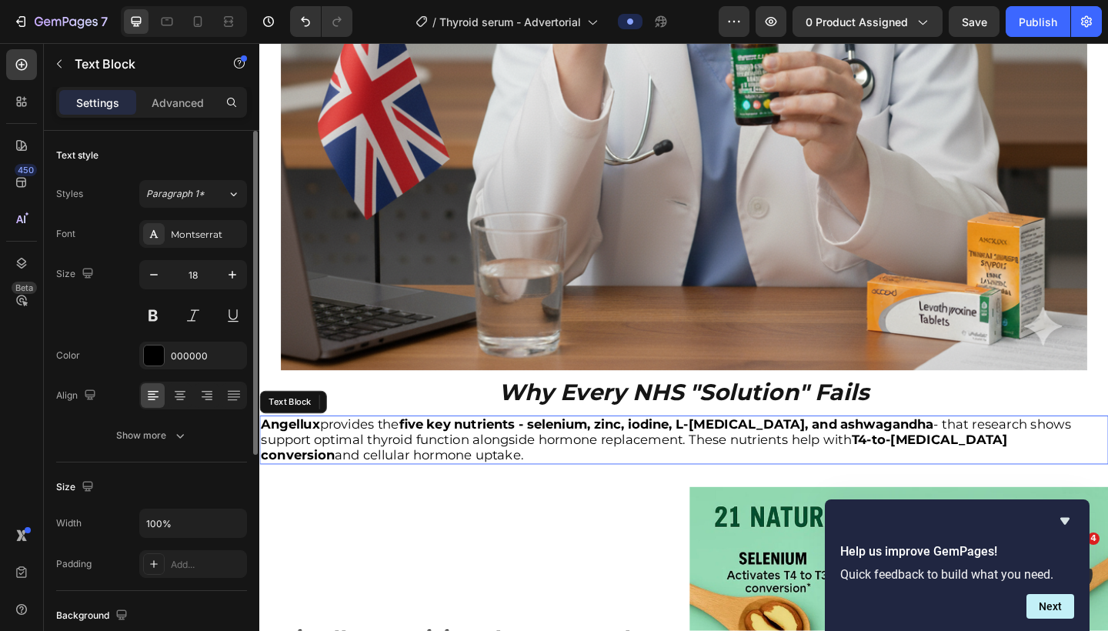
click at [545, 469] on p "Angellux provides the five key nutrients - selenium, zinc, iodine, L-[MEDICAL_D…" at bounding box center [721, 475] width 921 height 50
click at [637, 463] on strong "five key nutrients - selenium, zinc, iodine, L-[MEDICAL_DATA], and ashwagandha" at bounding box center [702, 458] width 582 height 17
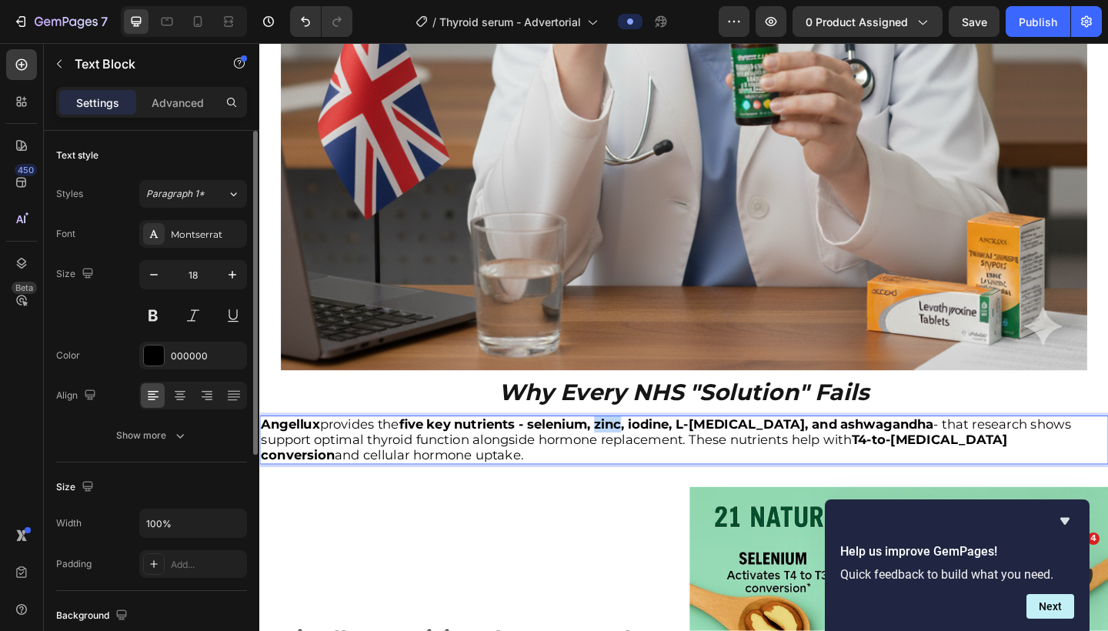
click at [637, 463] on strong "five key nutrients - selenium, zinc, iodine, L-[MEDICAL_DATA], and ashwagandha" at bounding box center [702, 458] width 582 height 17
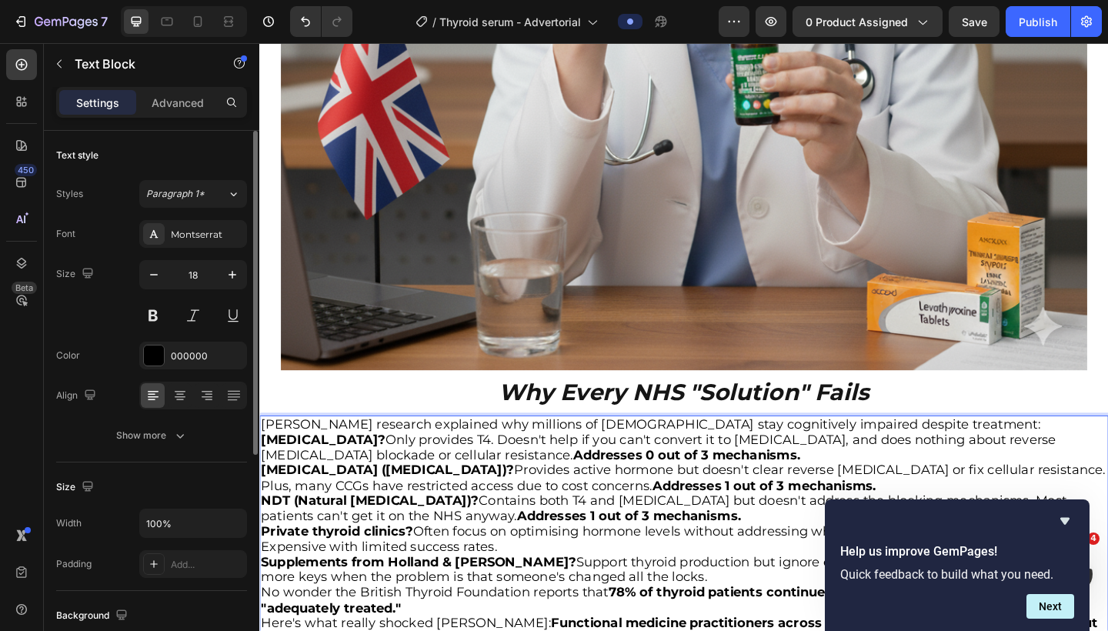
scroll to position [2790, 0]
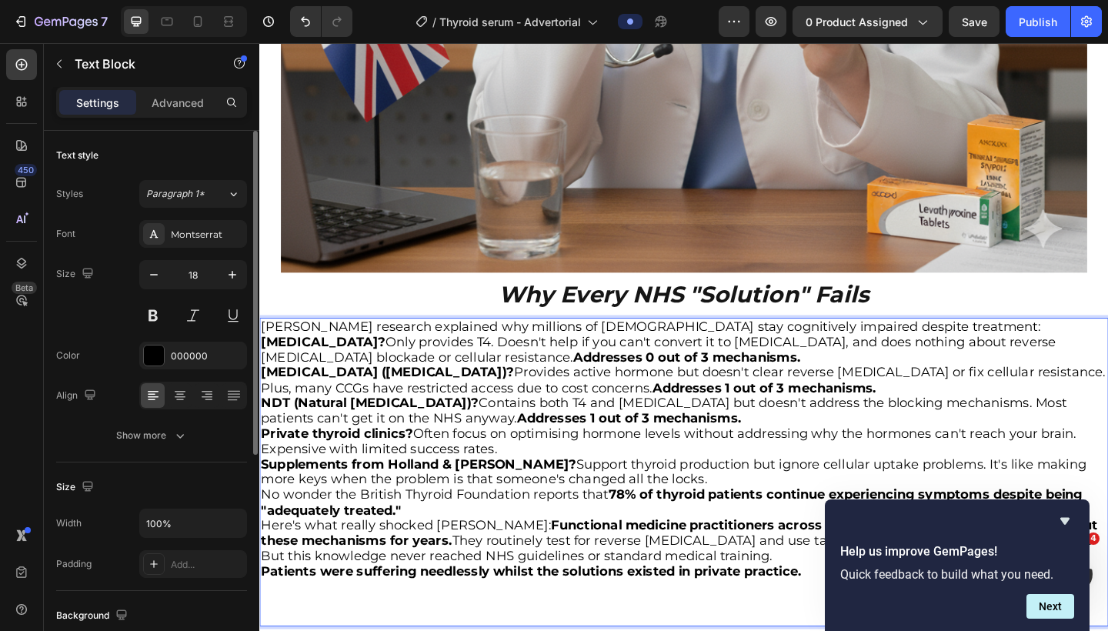
click at [861, 349] on p "[PERSON_NAME] research explained why millions of [DEMOGRAPHIC_DATA] stay cognit…" at bounding box center [721, 352] width 921 height 17
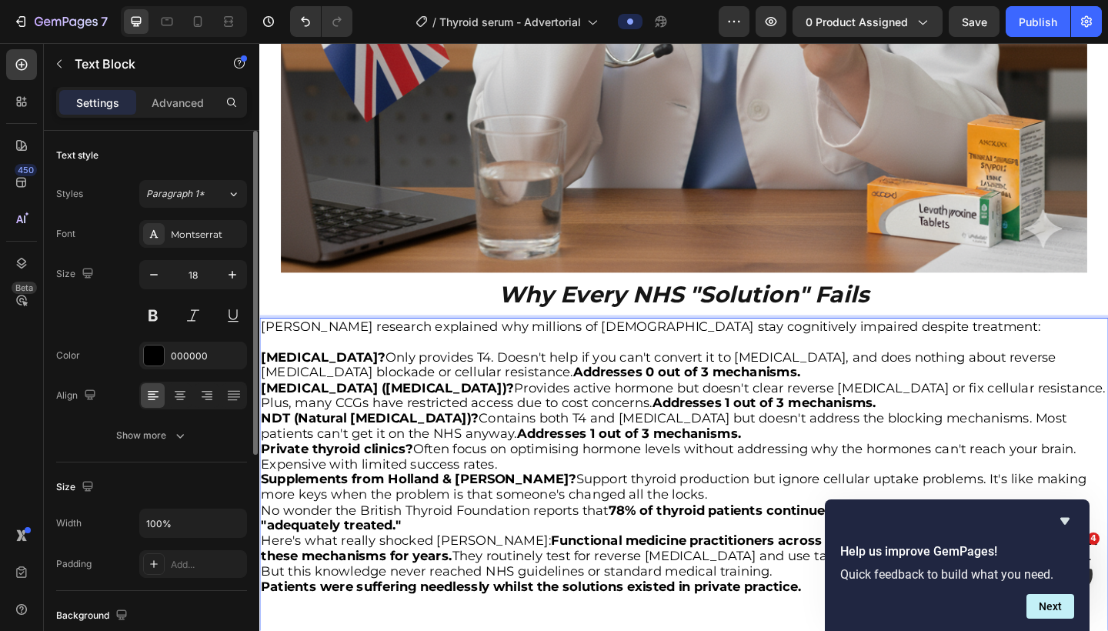
click at [770, 402] on p "[MEDICAL_DATA]? Only provides T4. Doesn't help if you can't convert it to [MEDI…" at bounding box center [721, 394] width 921 height 33
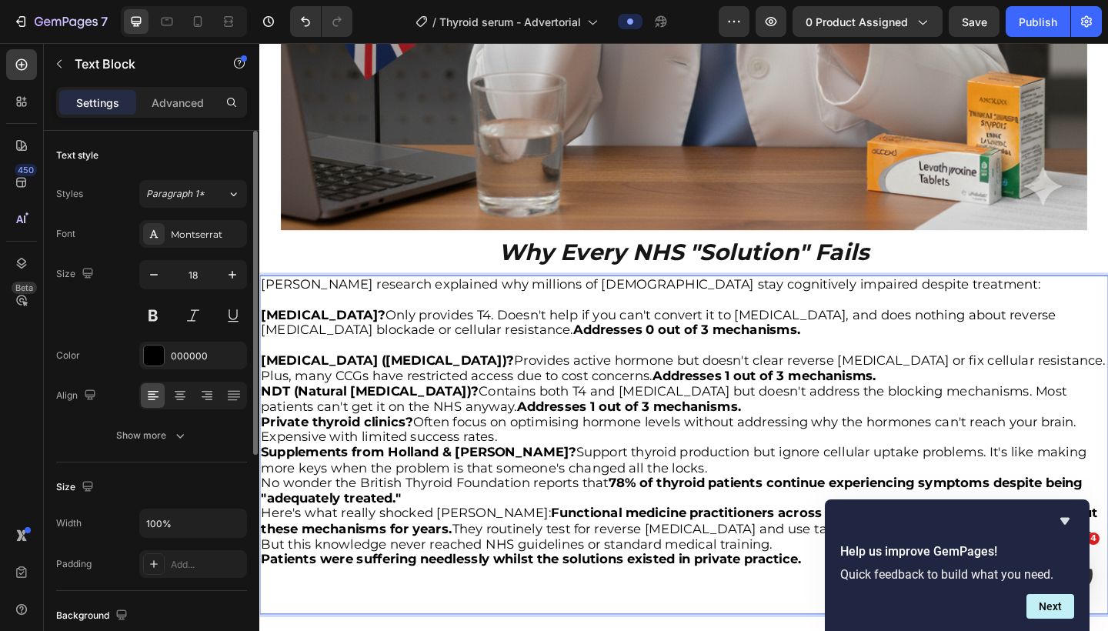
scroll to position [2851, 0]
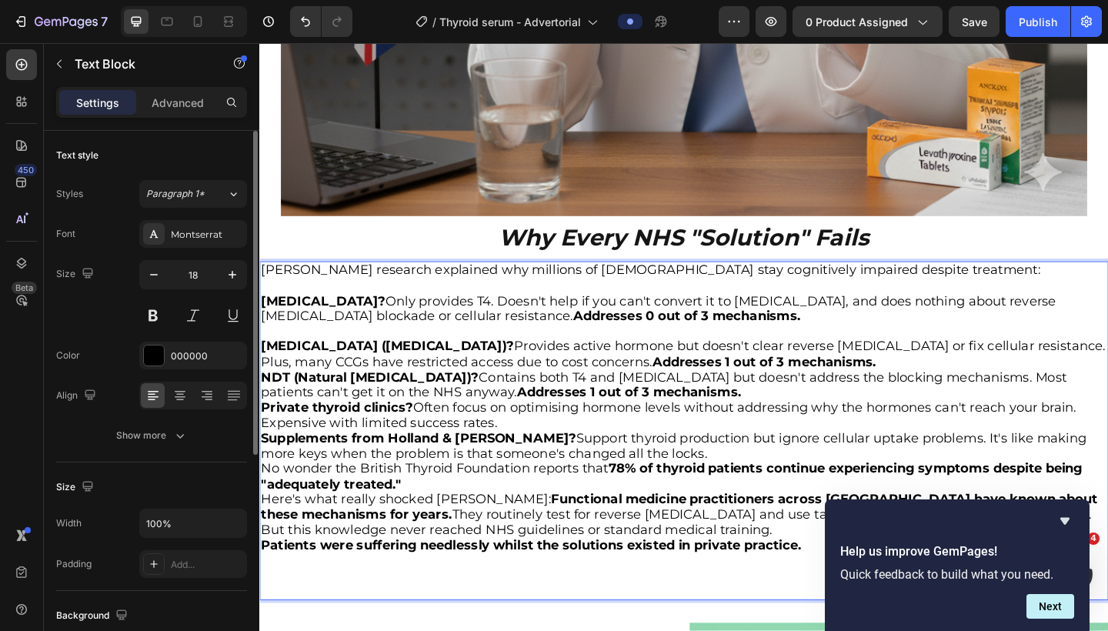
click at [724, 386] on p "[MEDICAL_DATA] ([MEDICAL_DATA])? Provides active hormone but doesn't clear reve…" at bounding box center [721, 382] width 921 height 33
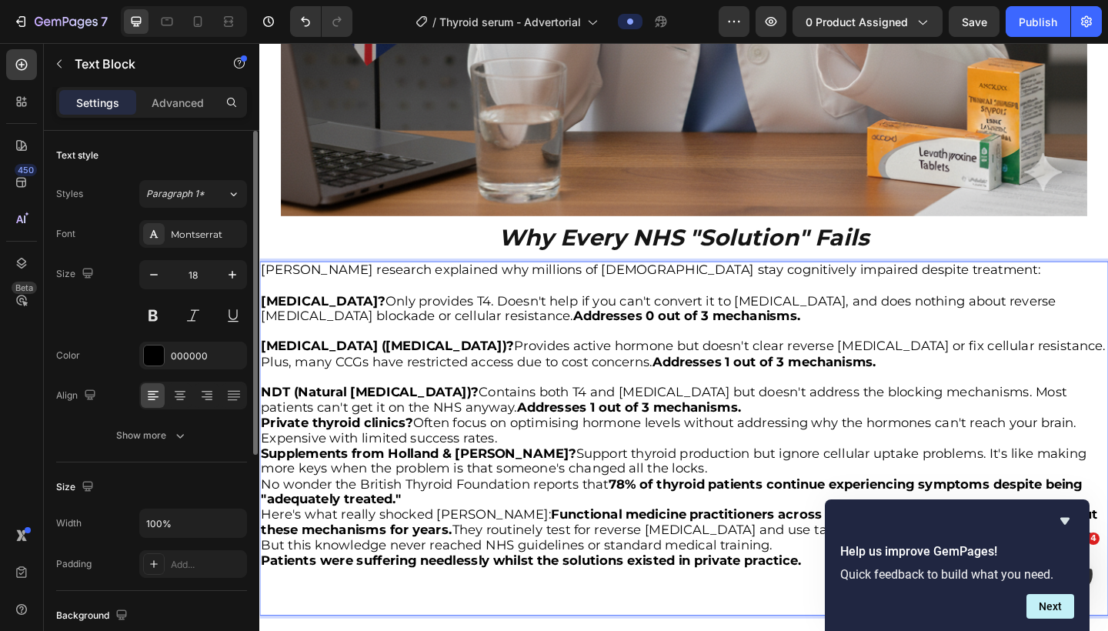
click at [699, 434] on p "NDT (Natural [MEDICAL_DATA])? Contains both T4 and [MEDICAL_DATA] but doesn't a…" at bounding box center [721, 432] width 921 height 33
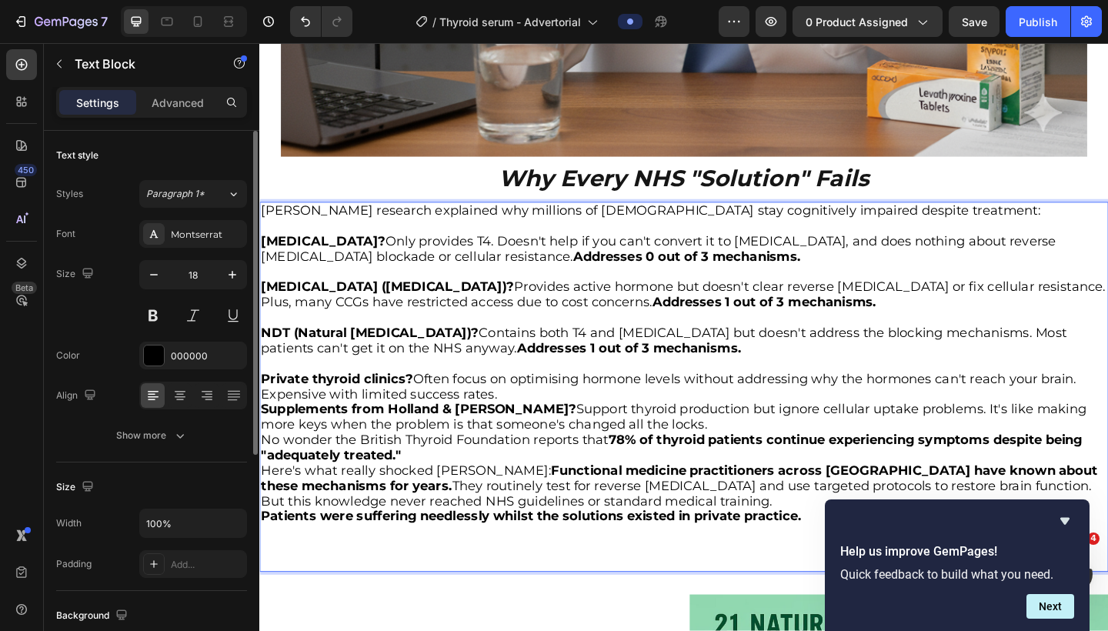
scroll to position [2917, 0]
click at [616, 416] on p "Private thyroid clinics? Often focus on optimising hormone levels without addre…" at bounding box center [721, 416] width 921 height 33
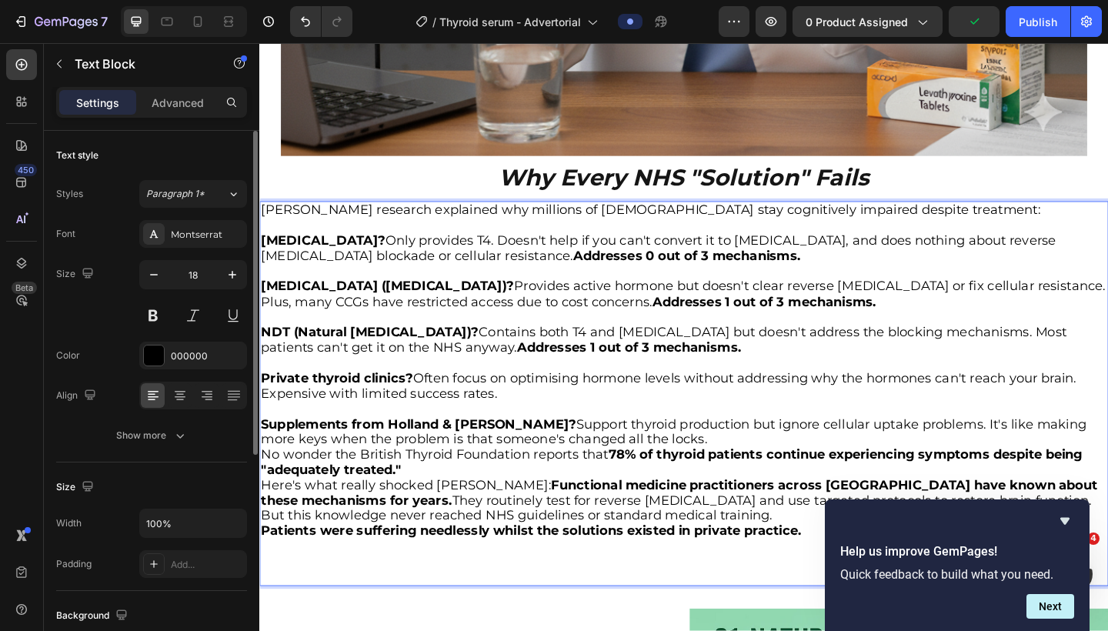
scroll to position [3001, 0]
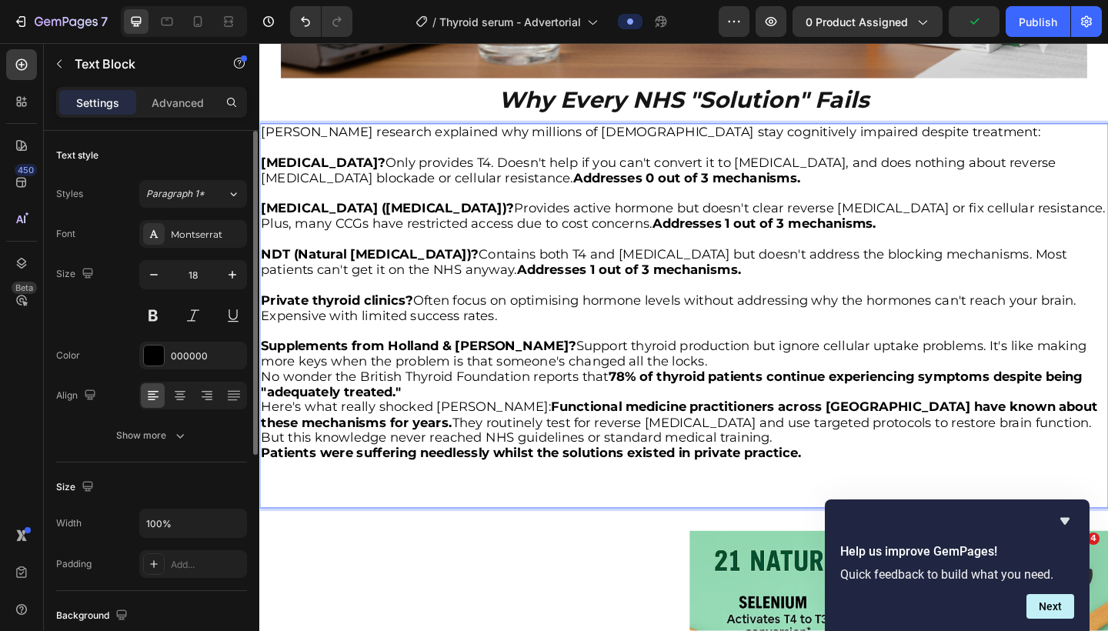
click at [686, 377] on p "Supplements from Holland & [PERSON_NAME]? Support thyroid production but ignore…" at bounding box center [721, 382] width 921 height 33
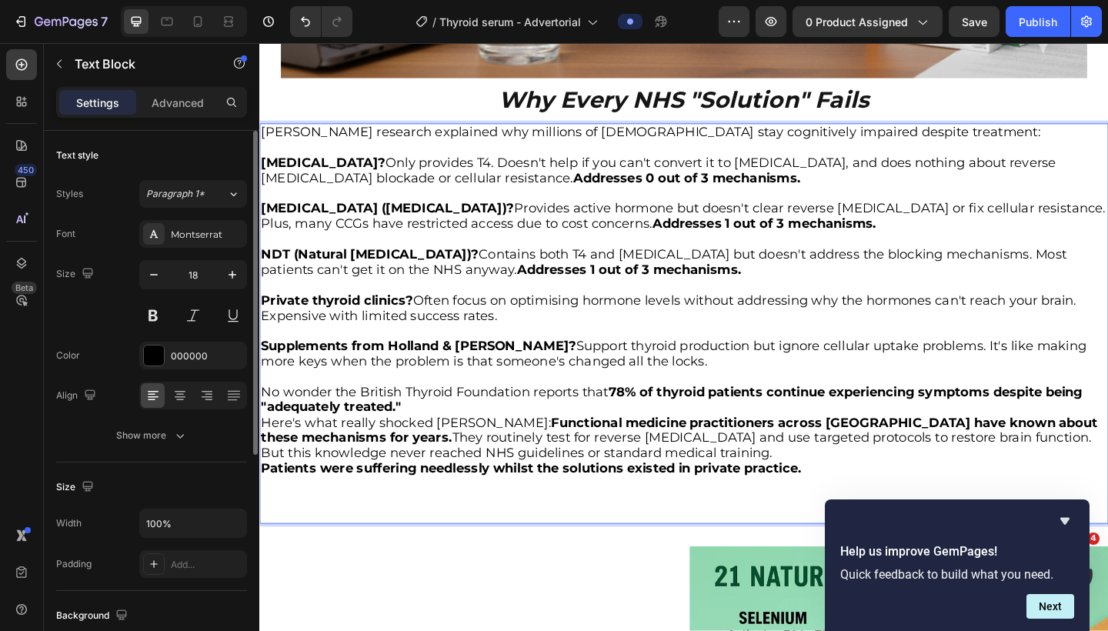
click at [583, 426] on p "No wonder the British Thyroid Foundation reports that 78% of thyroid patients c…" at bounding box center [721, 432] width 921 height 33
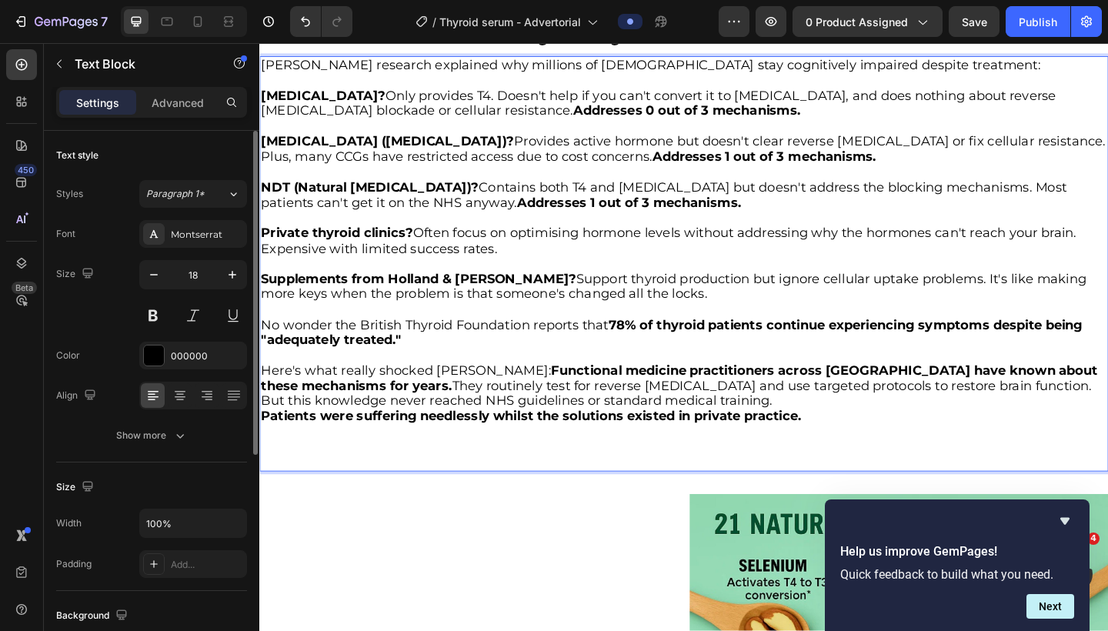
scroll to position [3097, 0]
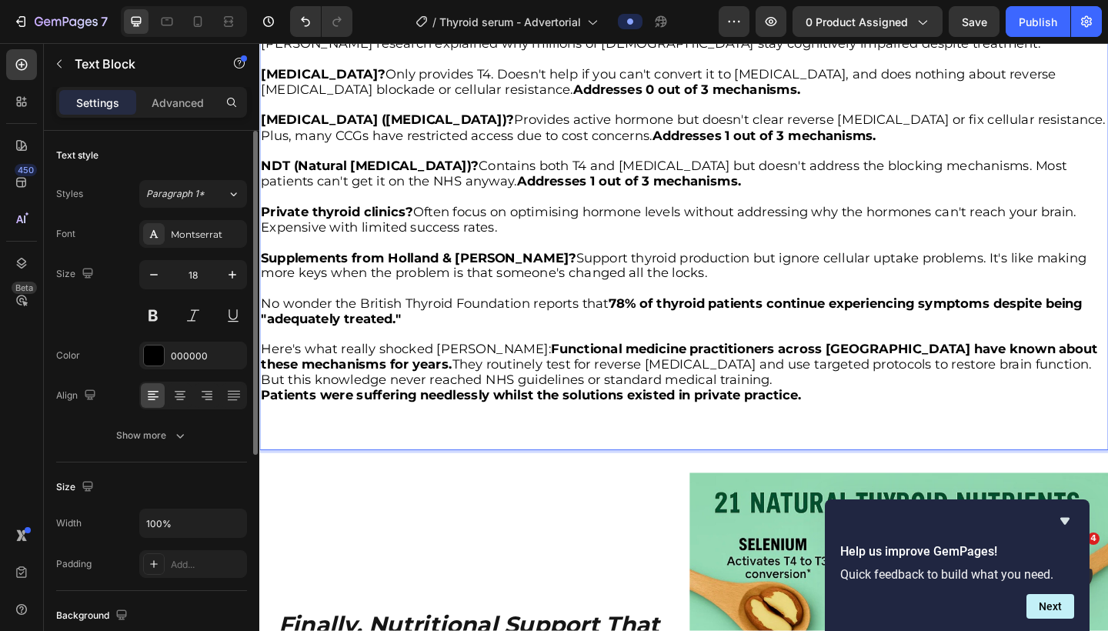
click at [591, 401] on p "Here's what really shocked [PERSON_NAME]: Functional medicine practitioners acr…" at bounding box center [721, 394] width 921 height 50
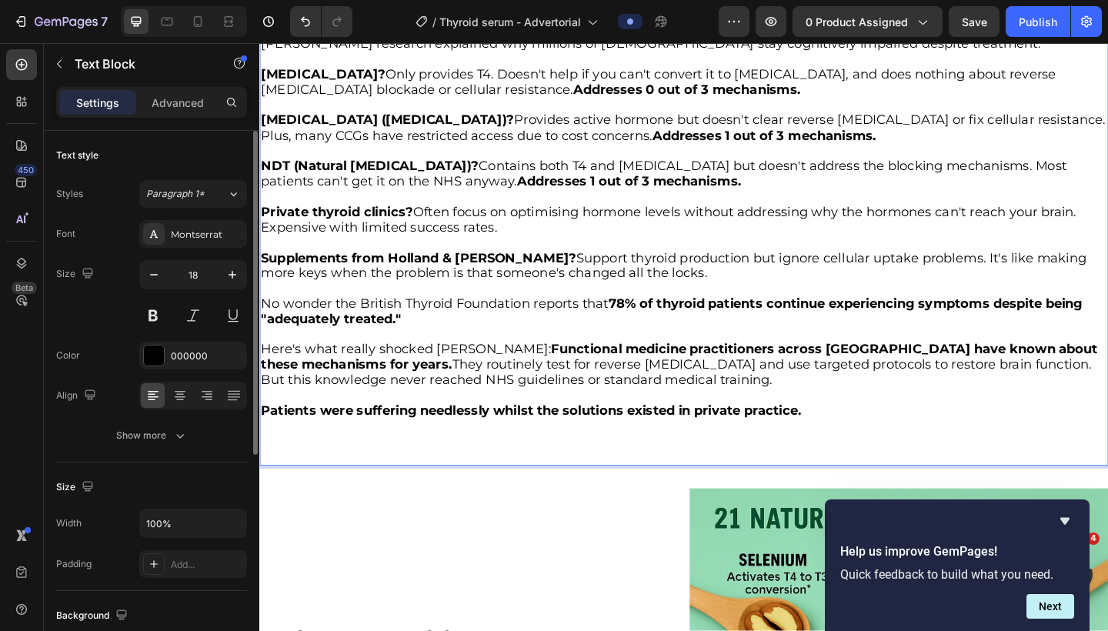
click at [573, 461] on p "⁠⁠⁠⁠⁠⁠⁠" at bounding box center [721, 477] width 921 height 50
click at [566, 476] on p "Rich Text Editor. Editing area: main" at bounding box center [721, 477] width 921 height 50
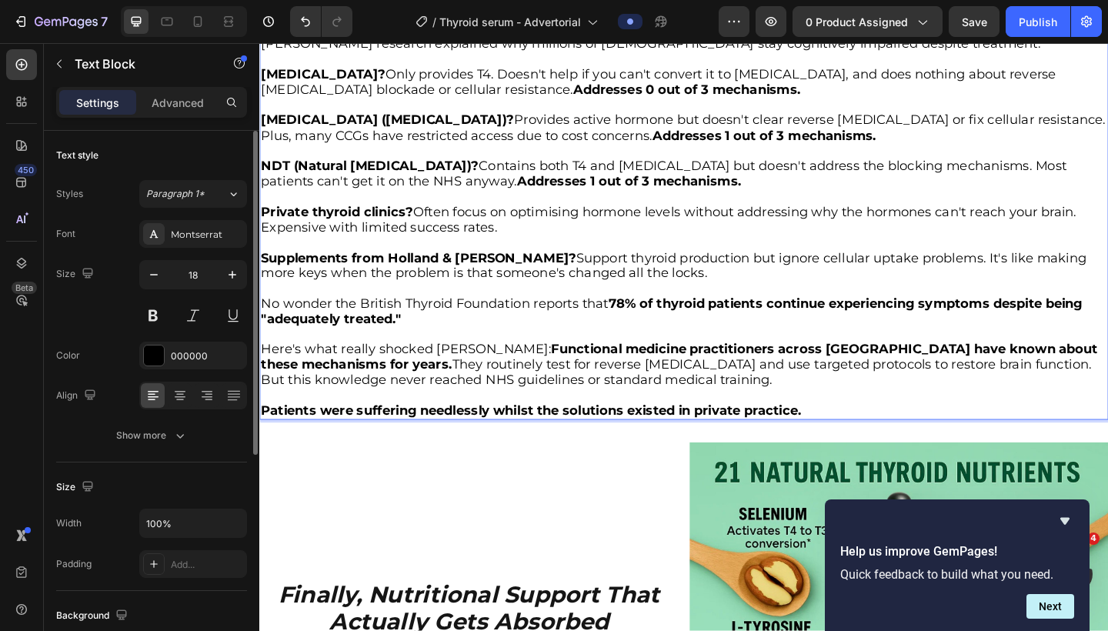
scroll to position [2891, 0]
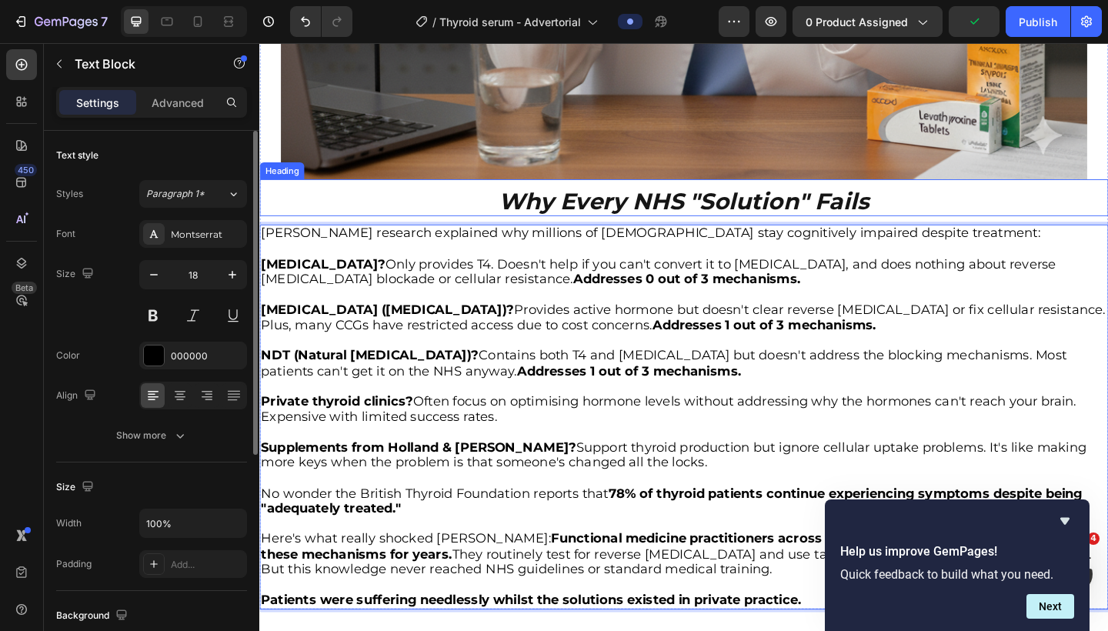
click at [442, 220] on p "⁠⁠⁠⁠⁠⁠⁠ Why Every NHS "Solution" Fails" at bounding box center [721, 215] width 921 height 29
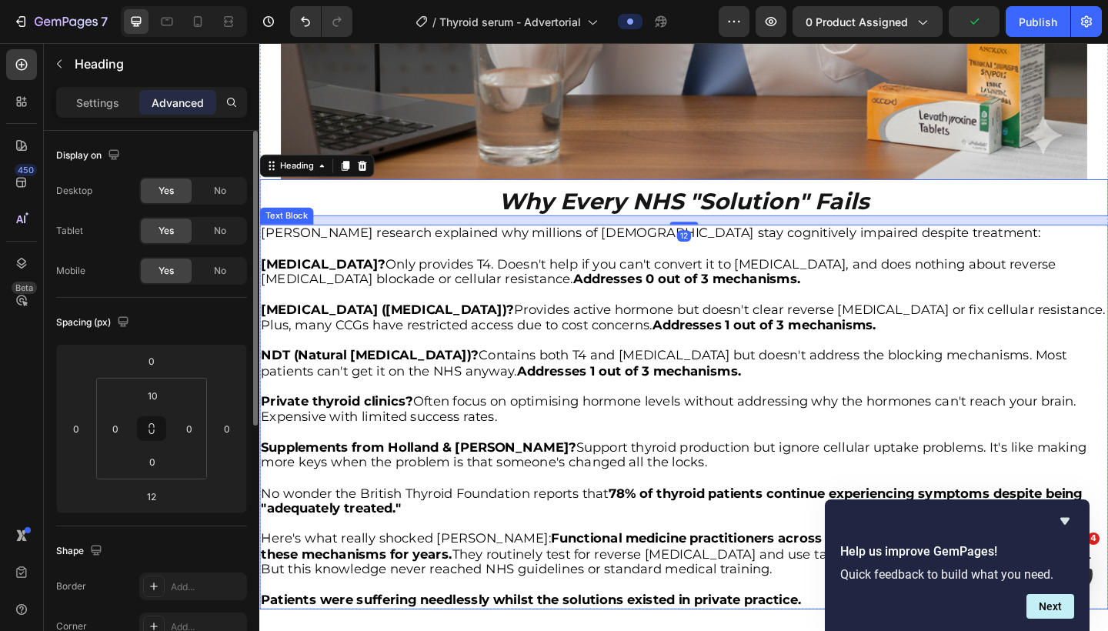
click at [422, 256] on p "[PERSON_NAME] research explained why millions of [DEMOGRAPHIC_DATA] stay cognit…" at bounding box center [721, 250] width 921 height 17
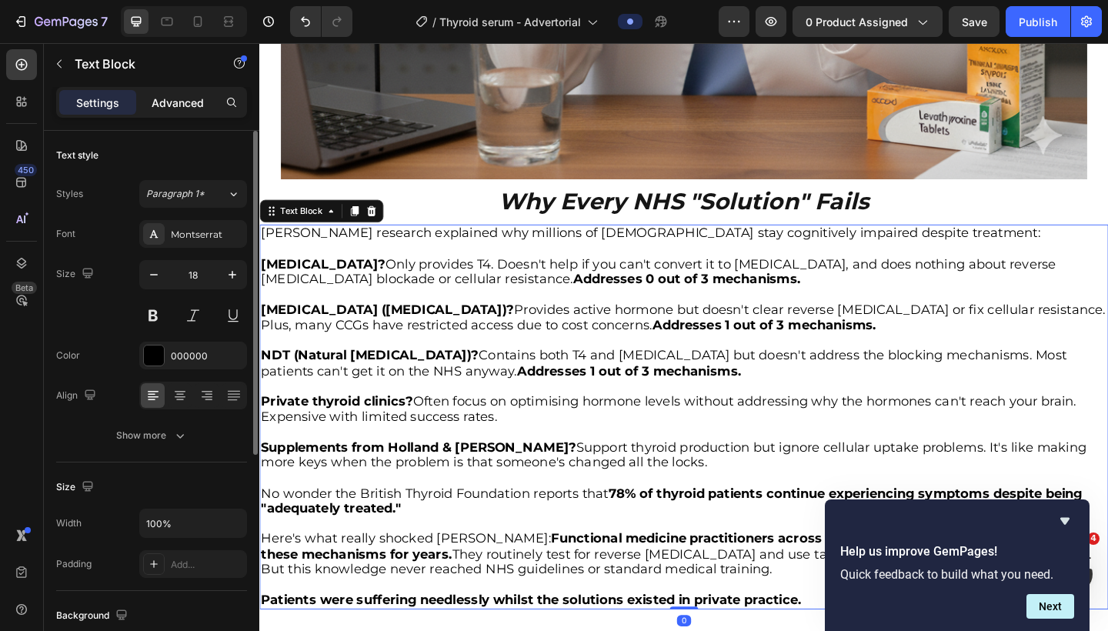
click at [184, 104] on p "Advanced" at bounding box center [178, 103] width 52 height 16
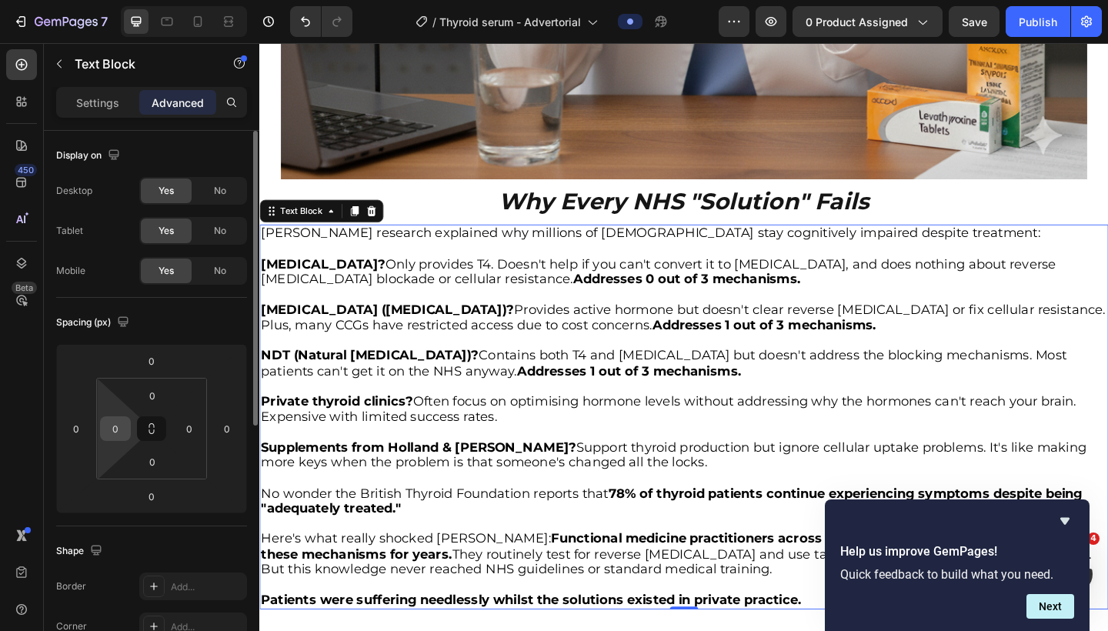
click at [113, 433] on input "0" at bounding box center [115, 428] width 23 height 23
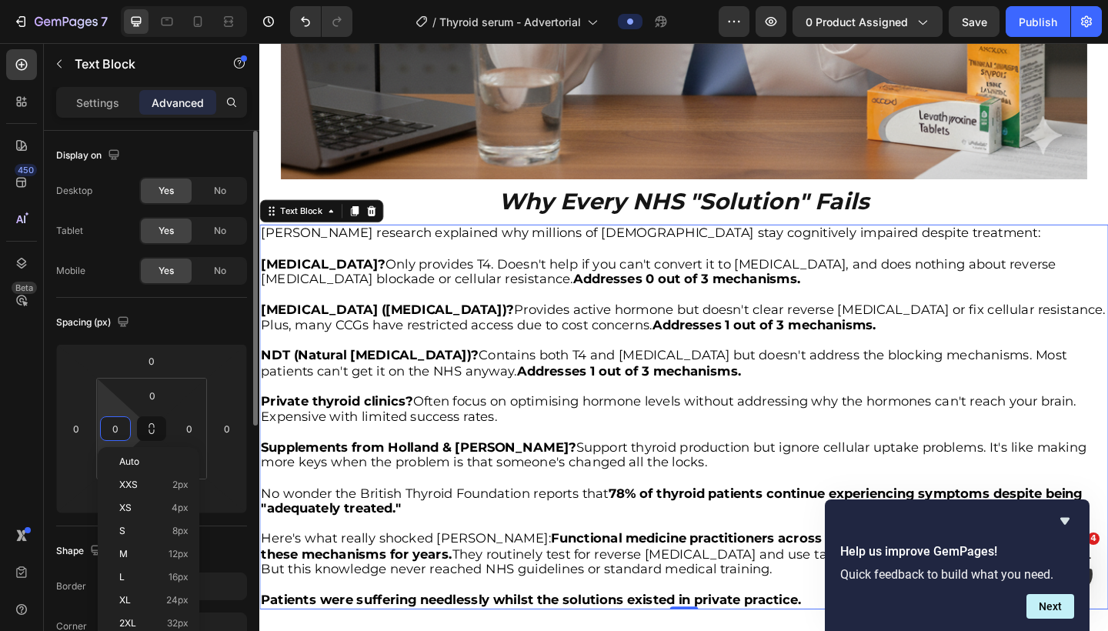
click at [113, 433] on input "0" at bounding box center [115, 428] width 23 height 23
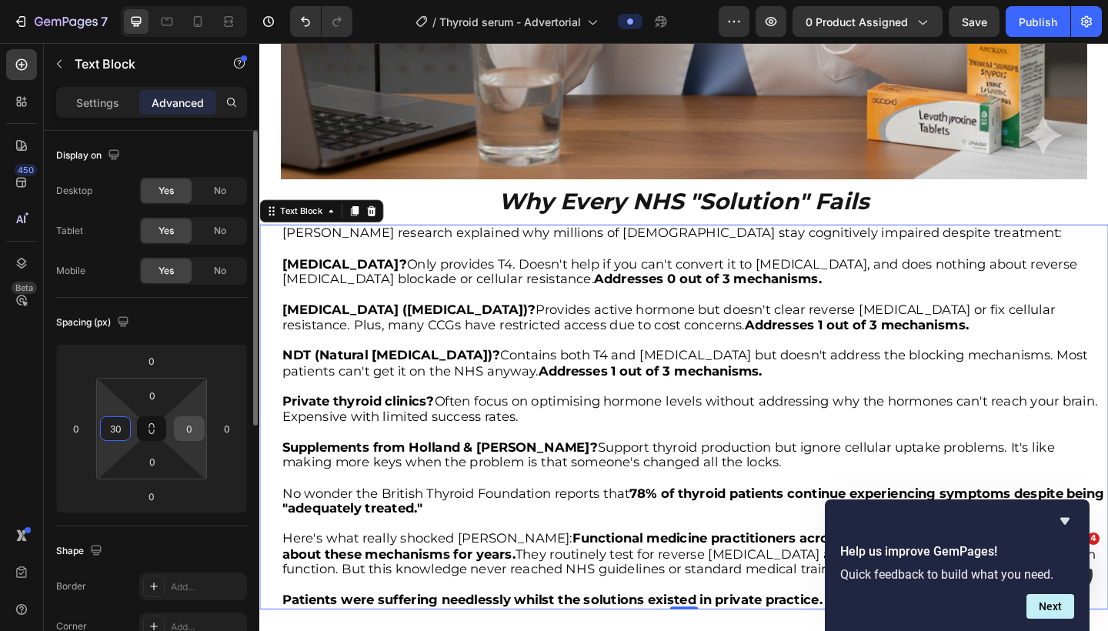
type input "30"
click at [187, 430] on input "0" at bounding box center [189, 428] width 23 height 23
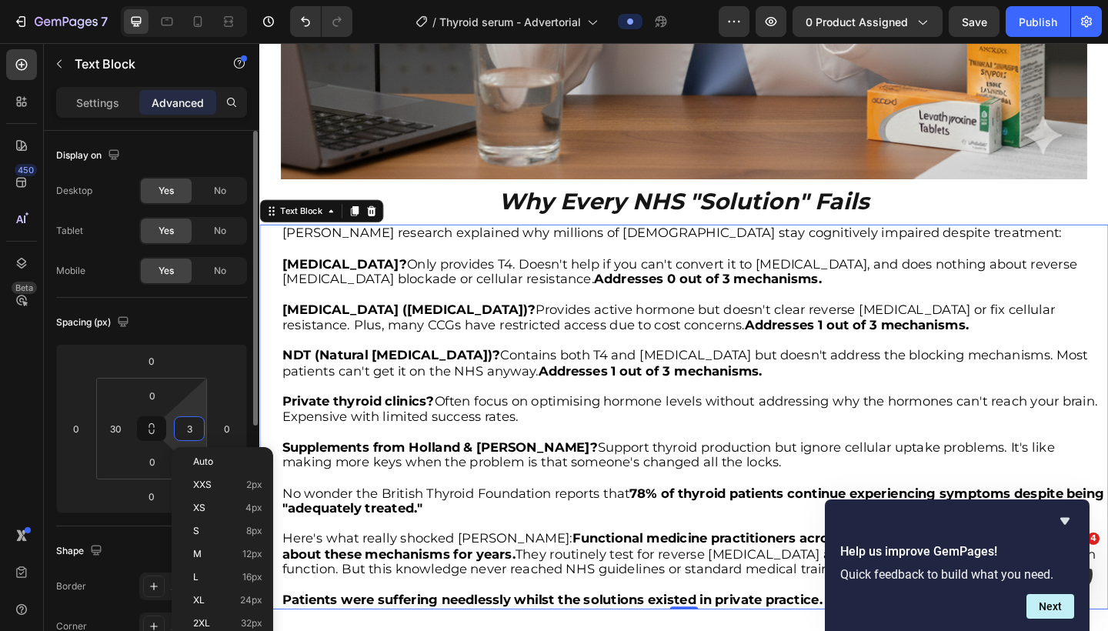
type input "30"
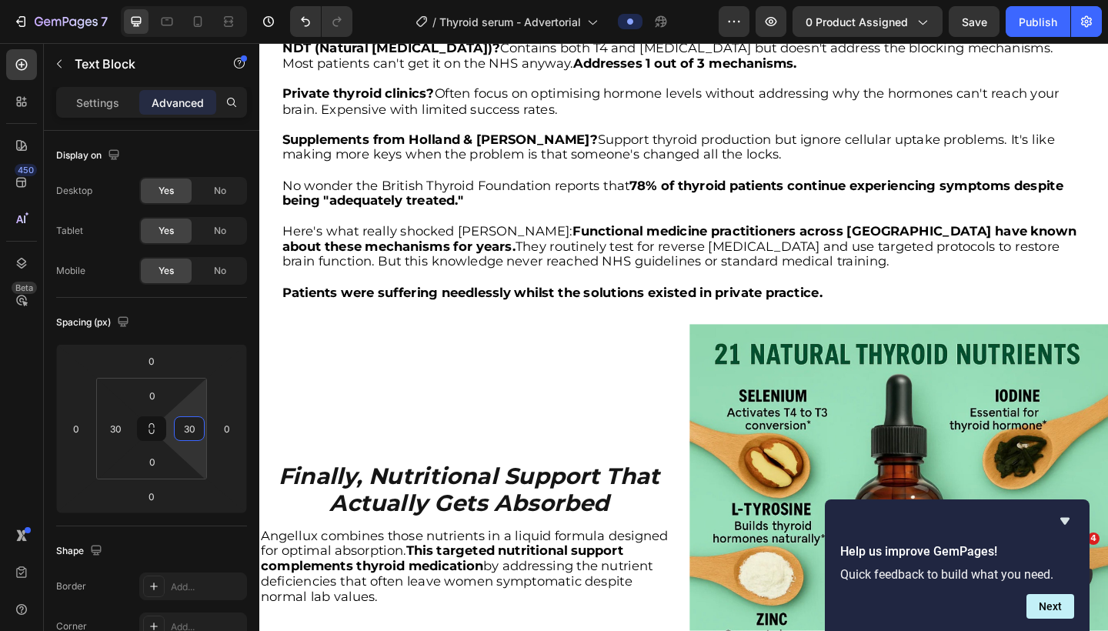
scroll to position [3233, 0]
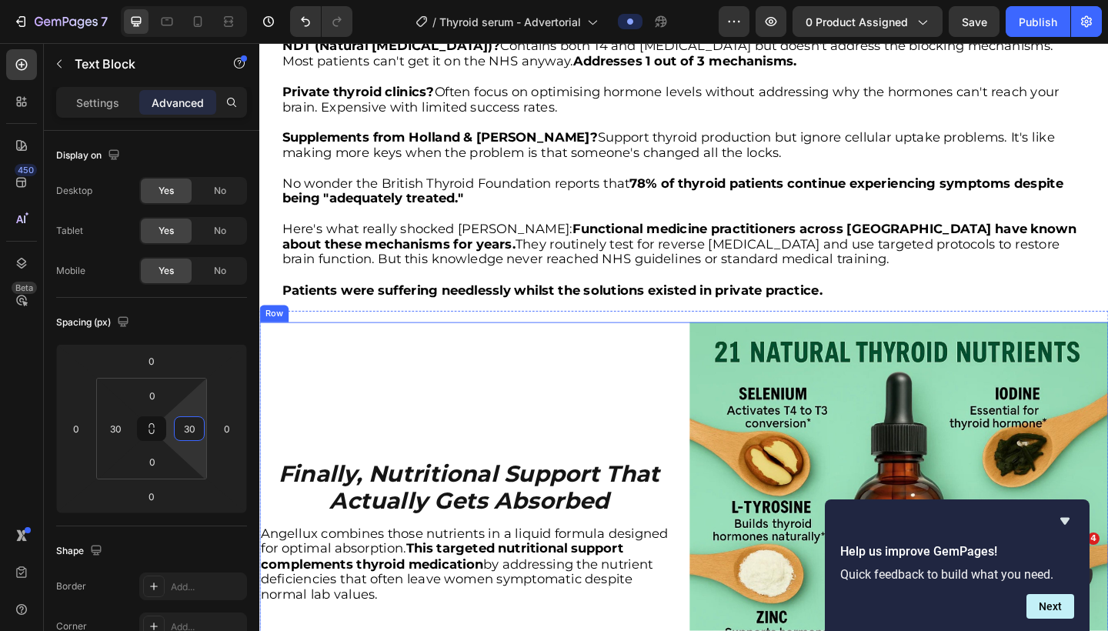
click at [556, 348] on div "Finally, Nutritional Support That Actually Gets Absorbed Heading Angellux combi…" at bounding box center [487, 575] width 456 height 456
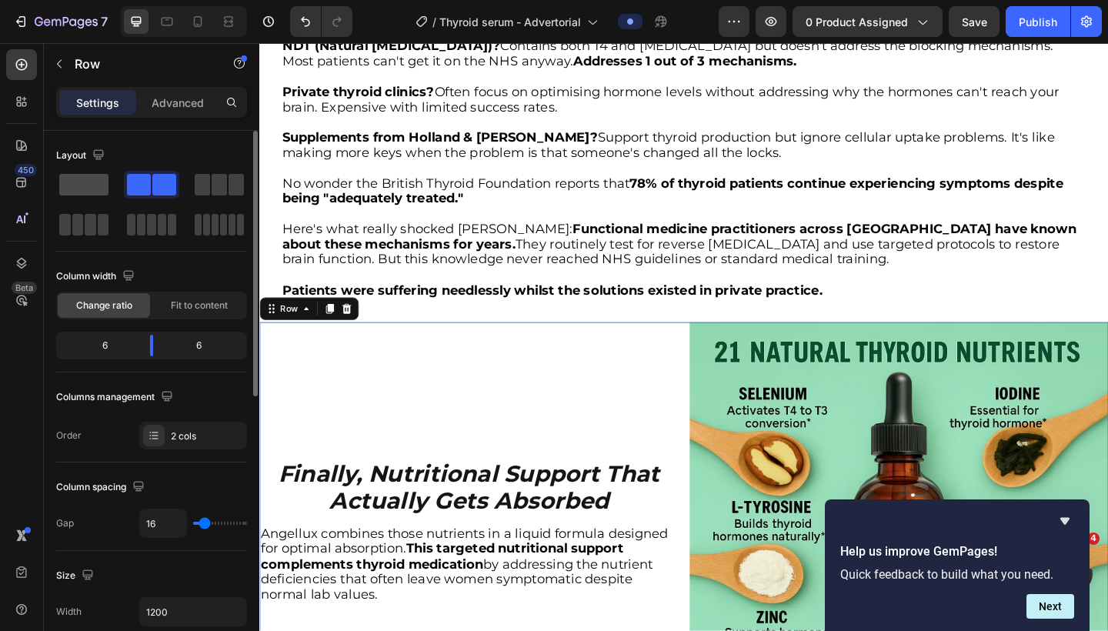
click at [94, 190] on span at bounding box center [83, 185] width 49 height 22
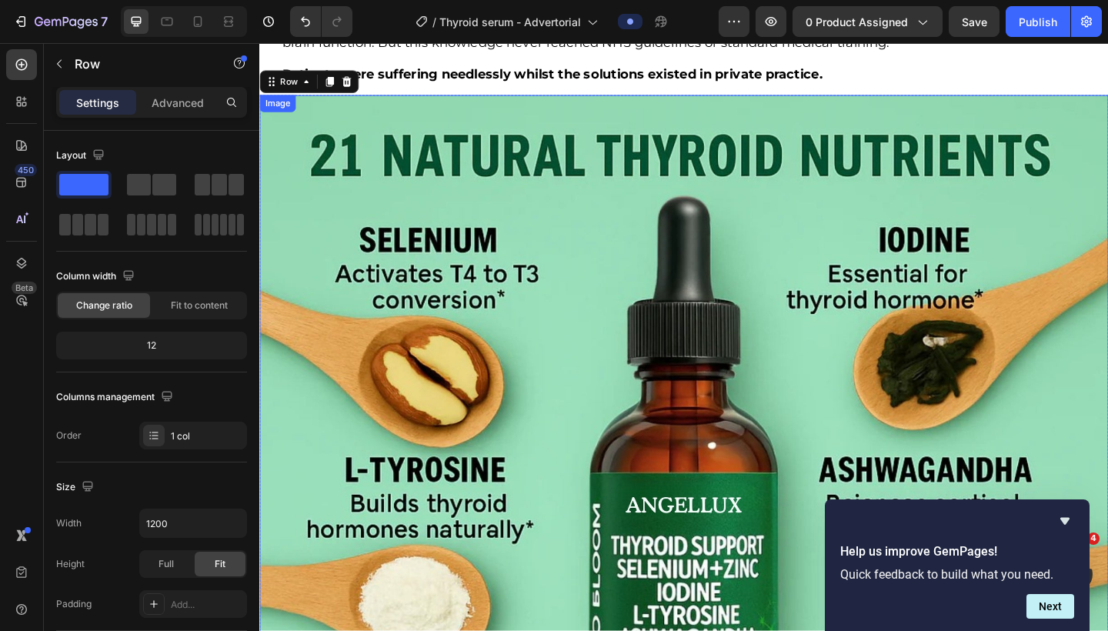
scroll to position [3427, 0]
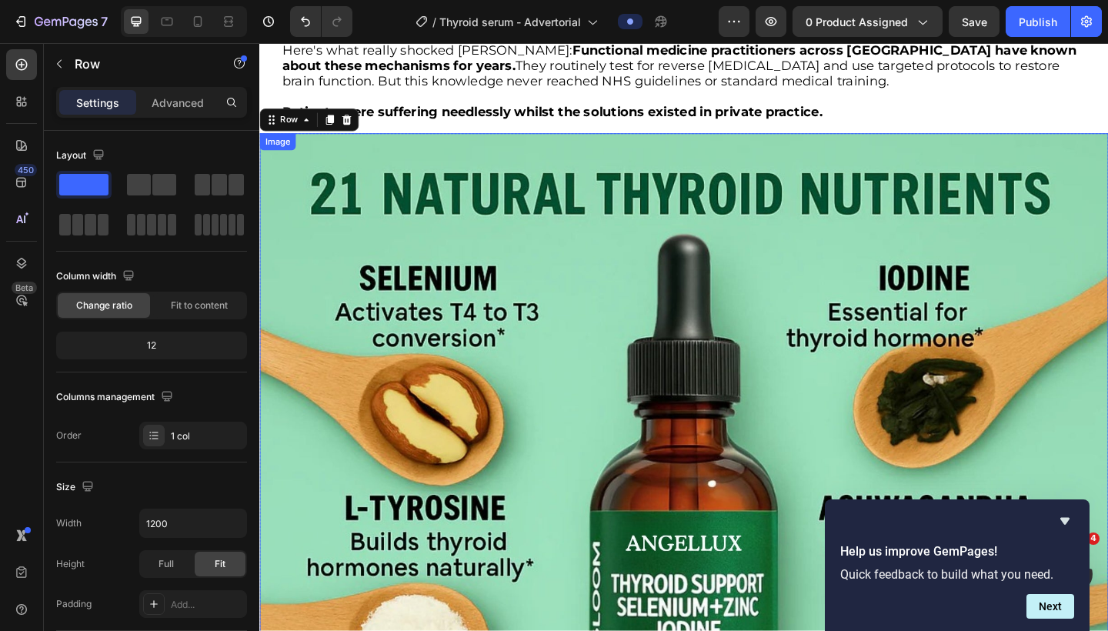
click at [442, 326] on img at bounding box center [721, 604] width 924 height 924
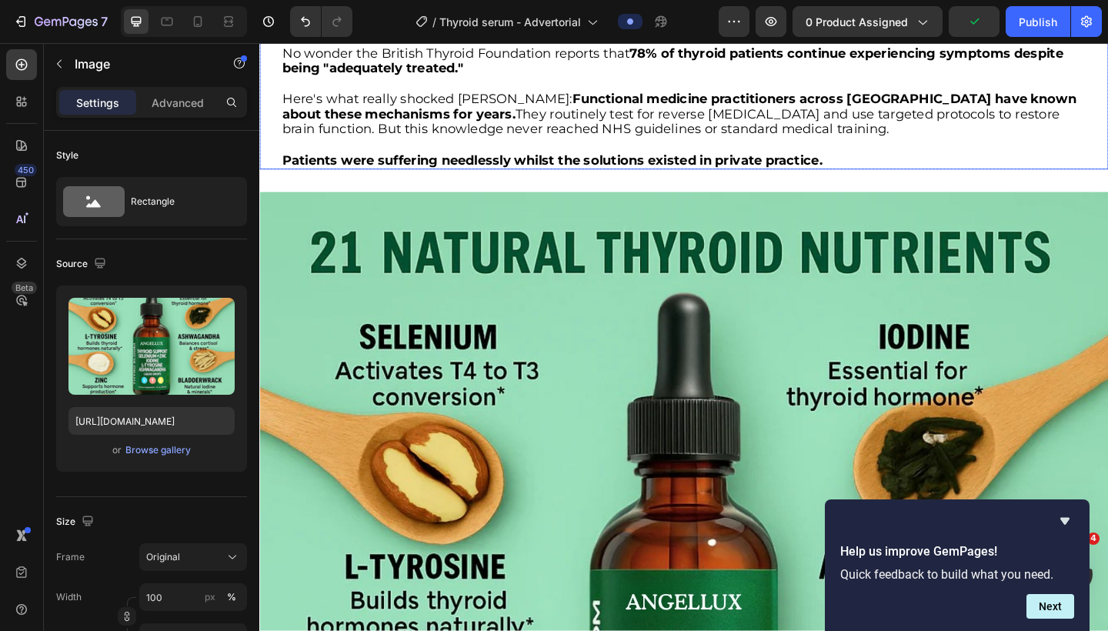
scroll to position [3393, 0]
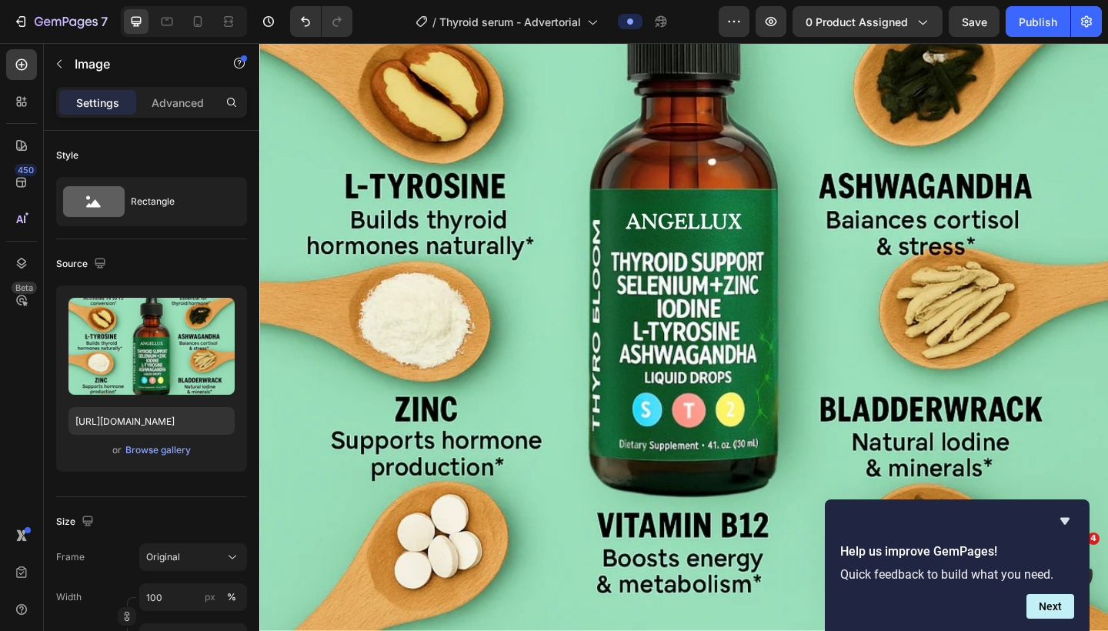
scroll to position [4079, 0]
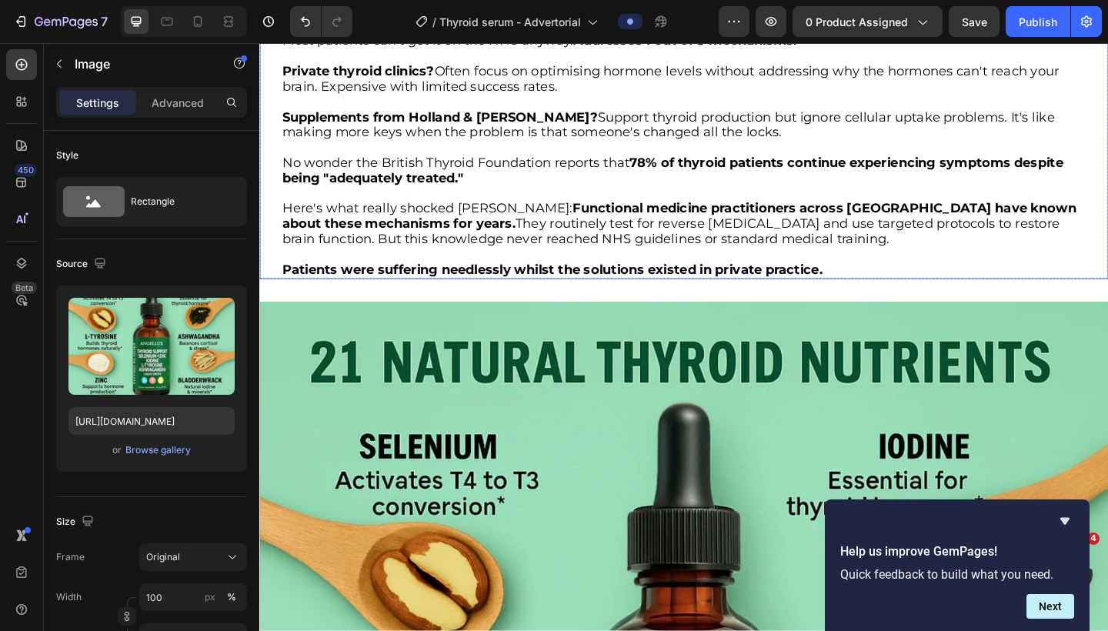
scroll to position [3390, 0]
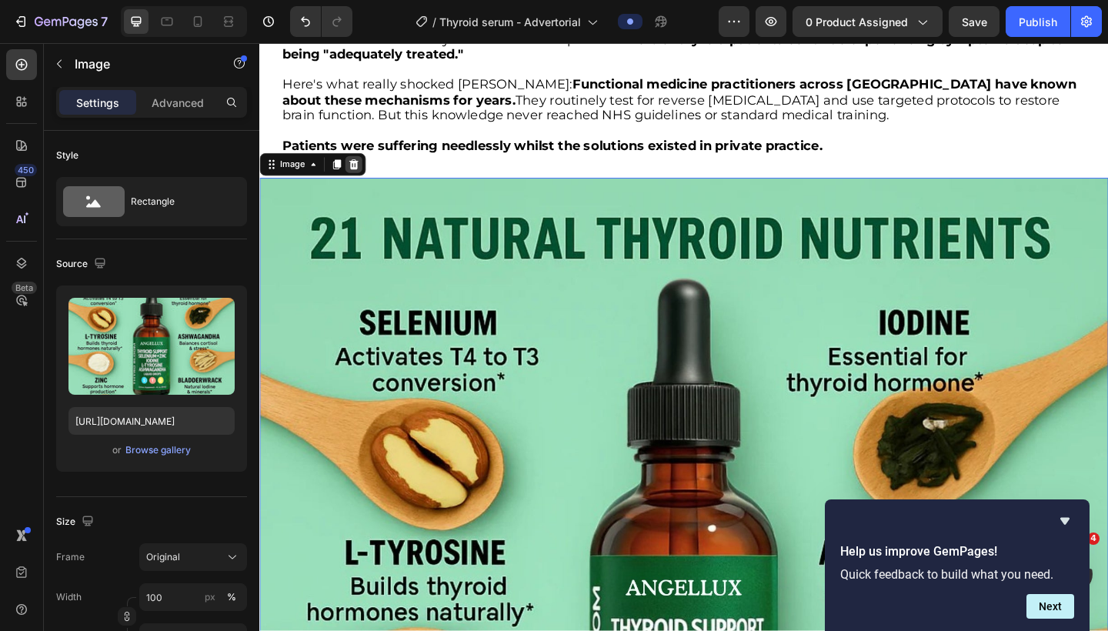
click at [363, 170] on icon at bounding box center [362, 175] width 10 height 11
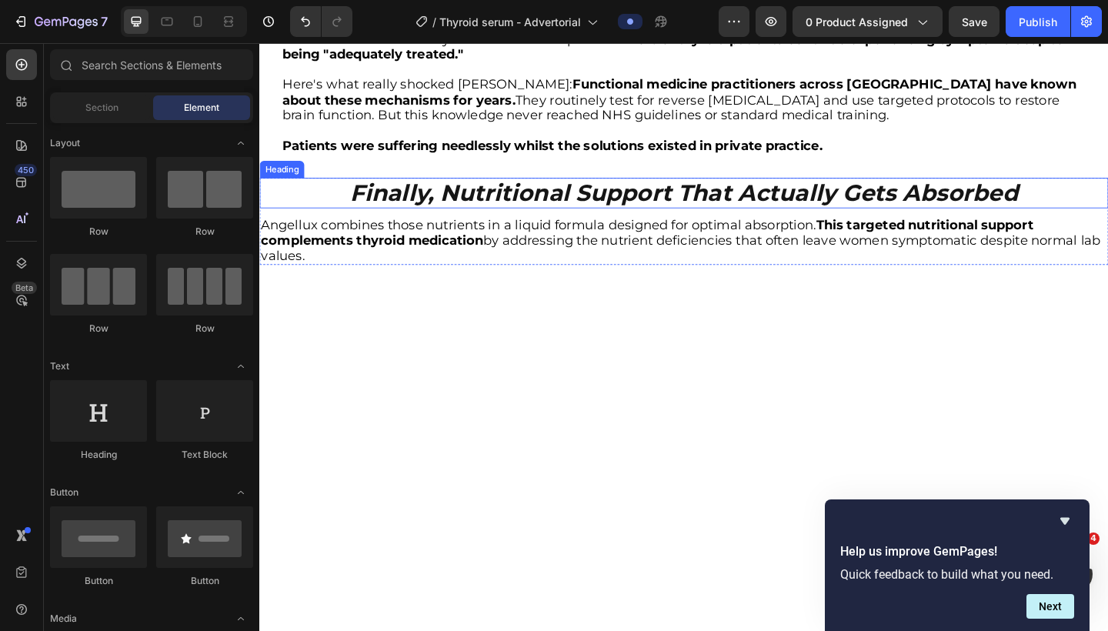
click at [495, 197] on strong "Finally, Nutritional Support That Actually Gets Absorbed" at bounding box center [721, 206] width 727 height 30
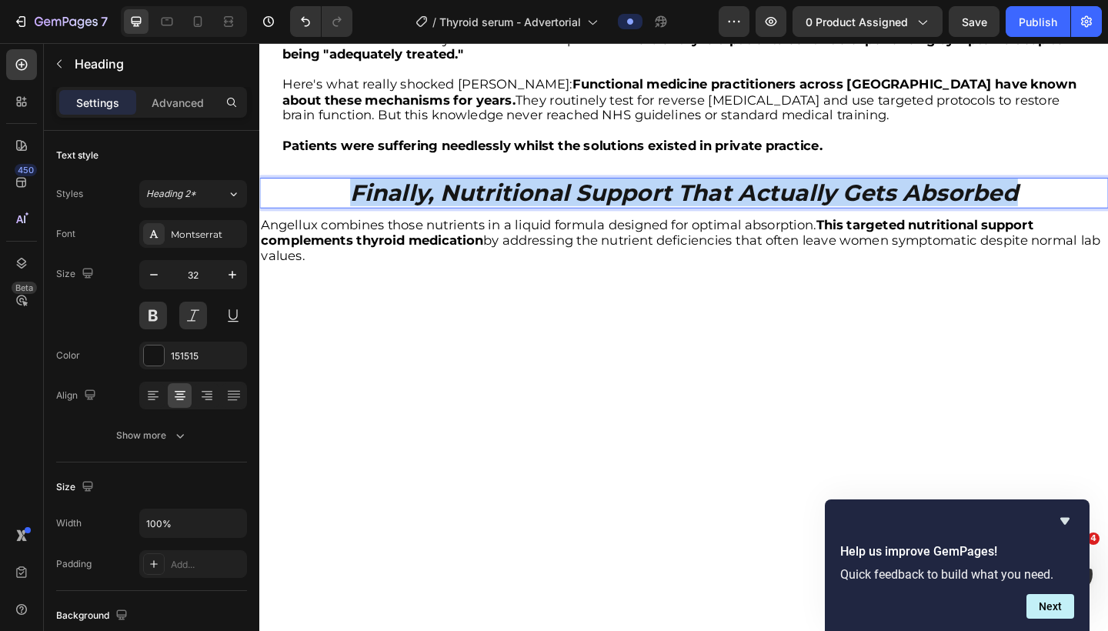
click at [495, 197] on strong "Finally, Nutritional Support That Actually Gets Absorbed" at bounding box center [721, 206] width 727 height 30
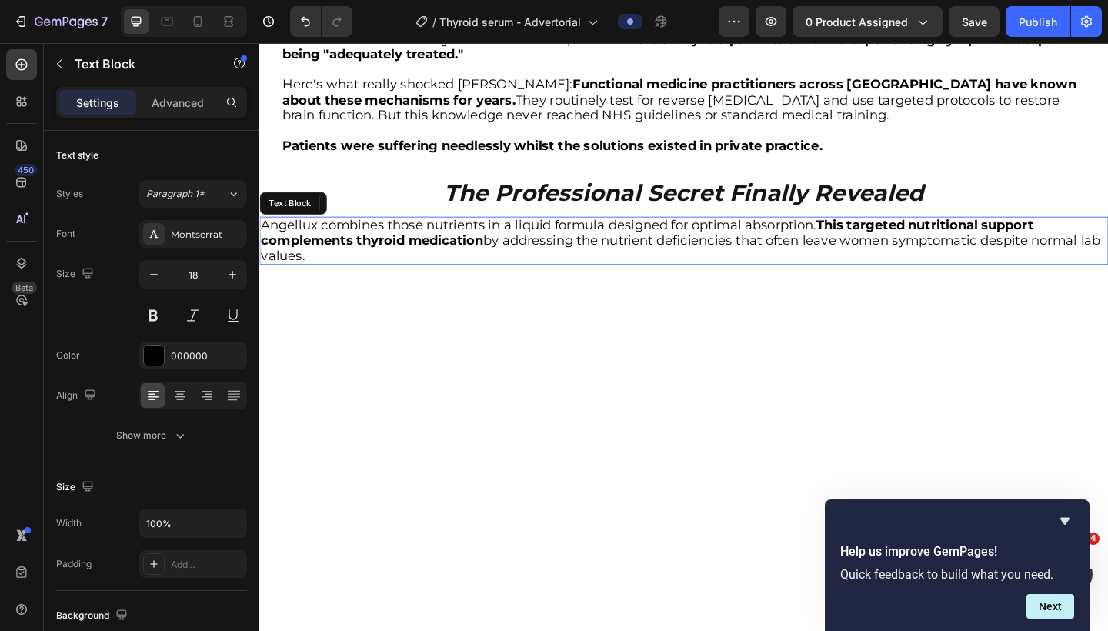
click at [525, 234] on p "Angellux combines those nutrients in a liquid formula designed for optimal abso…" at bounding box center [721, 259] width 921 height 50
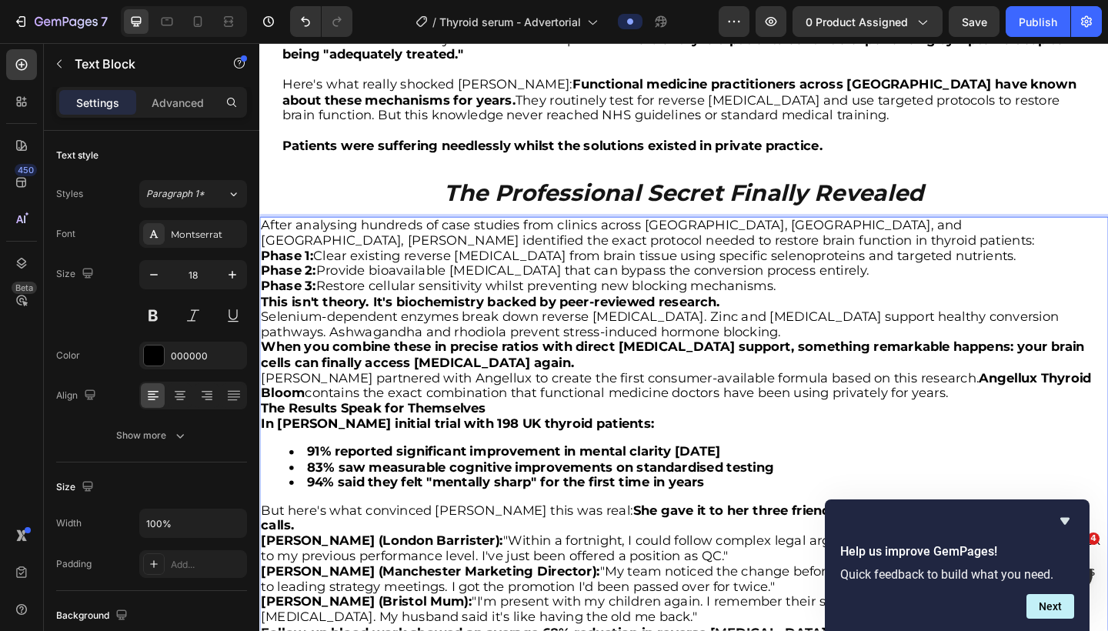
scroll to position [3393, 0]
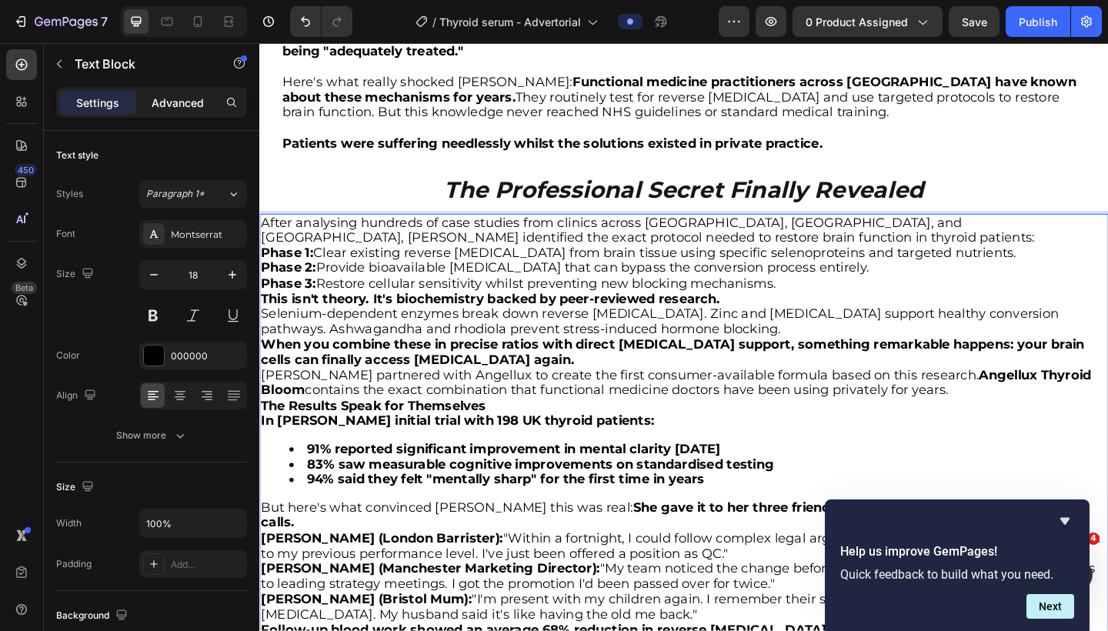
click at [184, 99] on p "Advanced" at bounding box center [178, 103] width 52 height 16
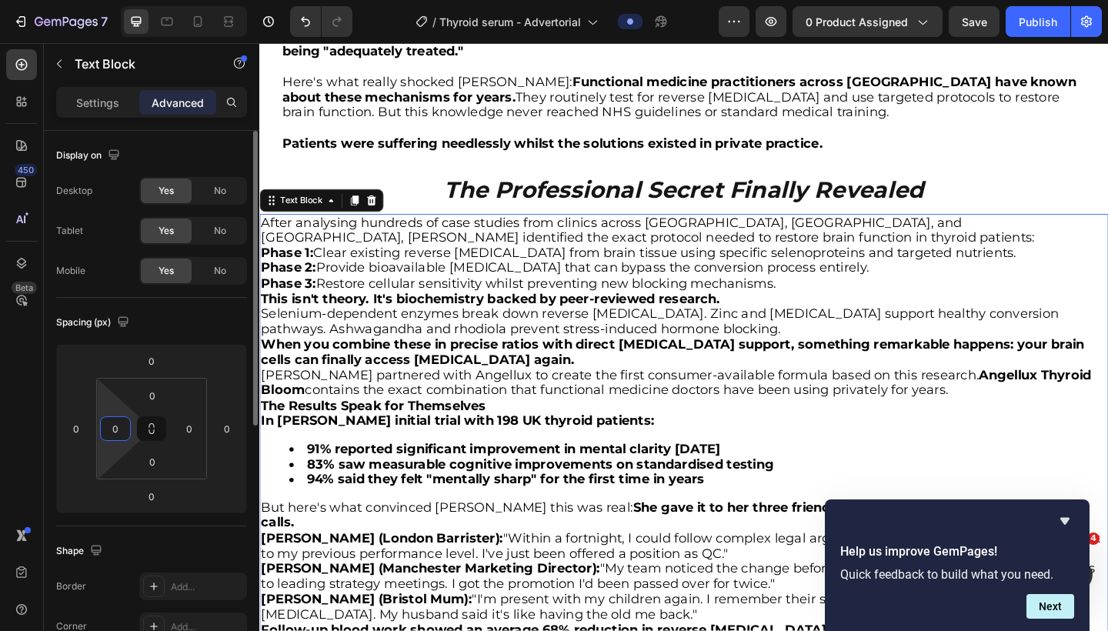
click at [115, 430] on input "0" at bounding box center [115, 428] width 23 height 23
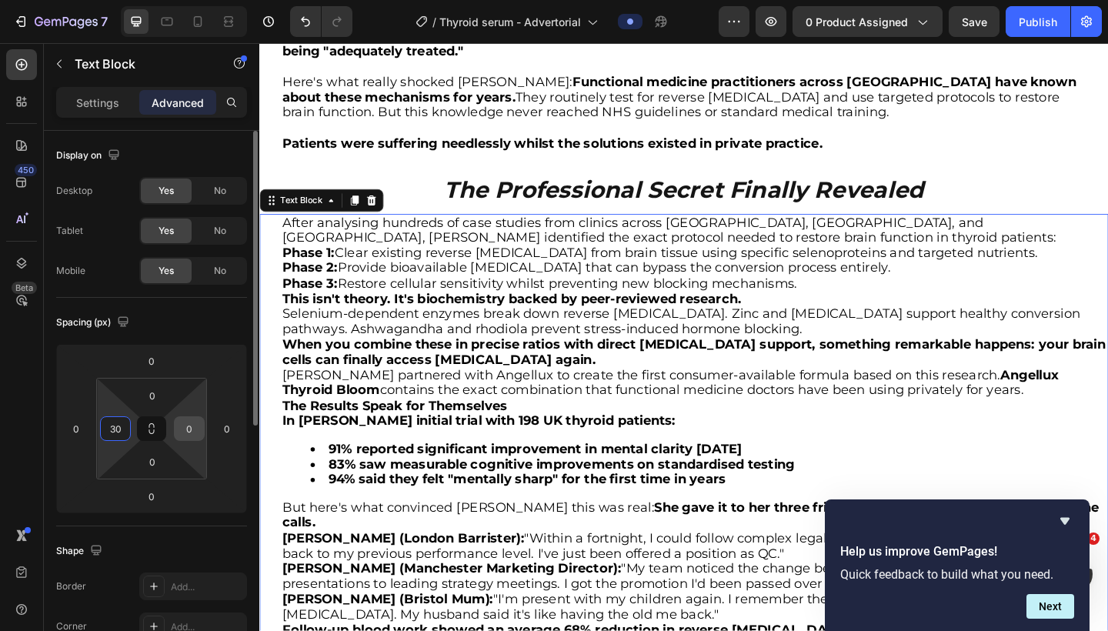
type input "30"
click at [187, 430] on input "0" at bounding box center [189, 428] width 23 height 23
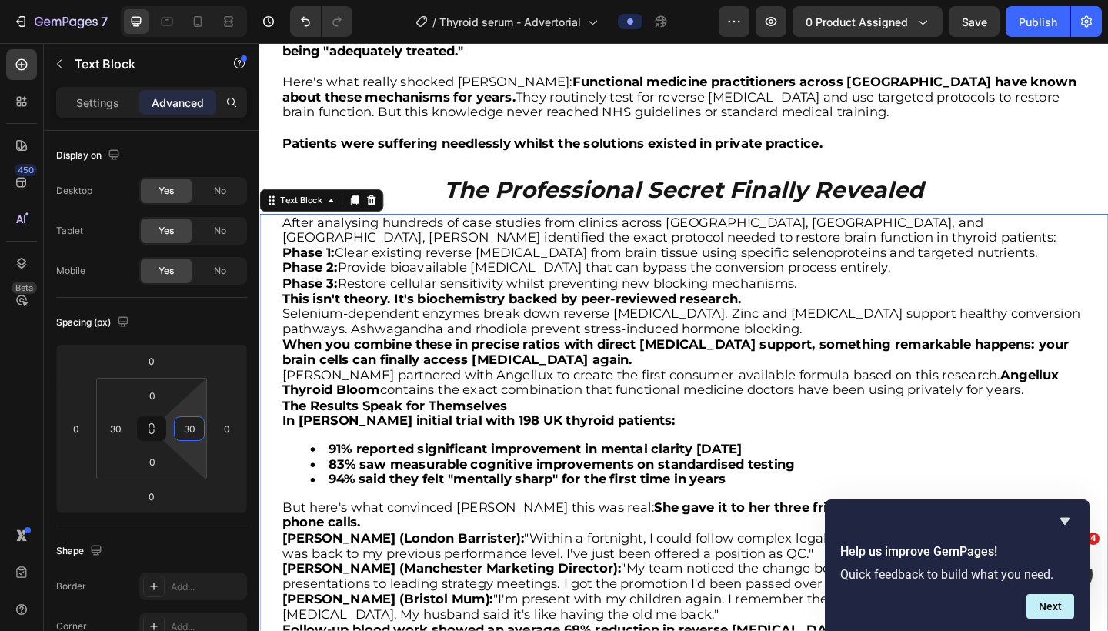
type input "30"
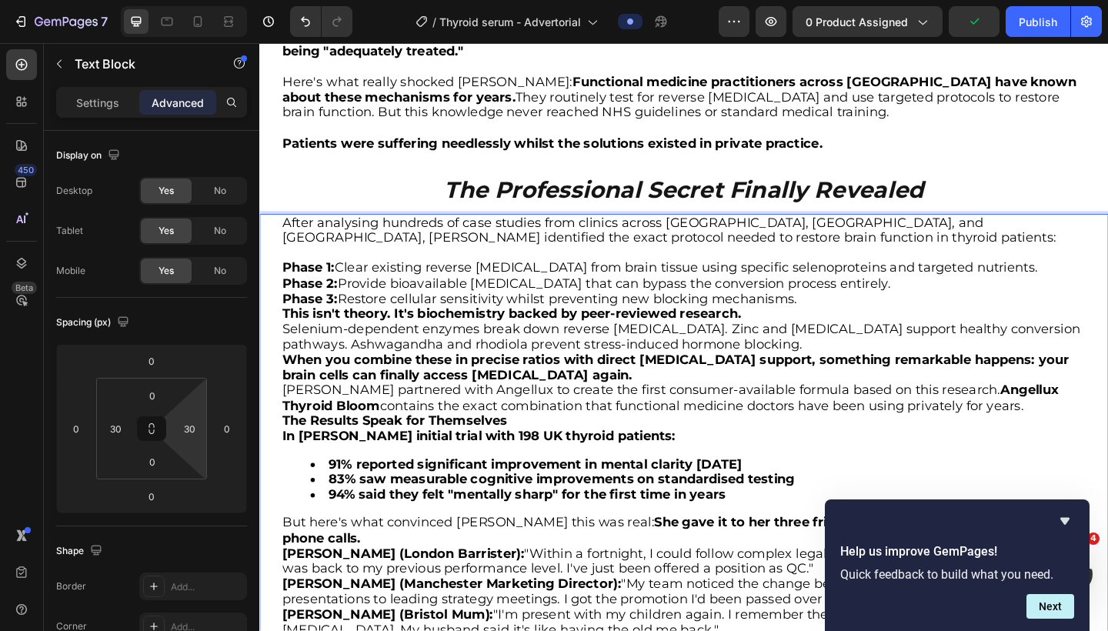
click at [861, 280] on p "Phase 1: Clear existing reverse [MEDICAL_DATA] from brain tissue using specific…" at bounding box center [721, 288] width 874 height 17
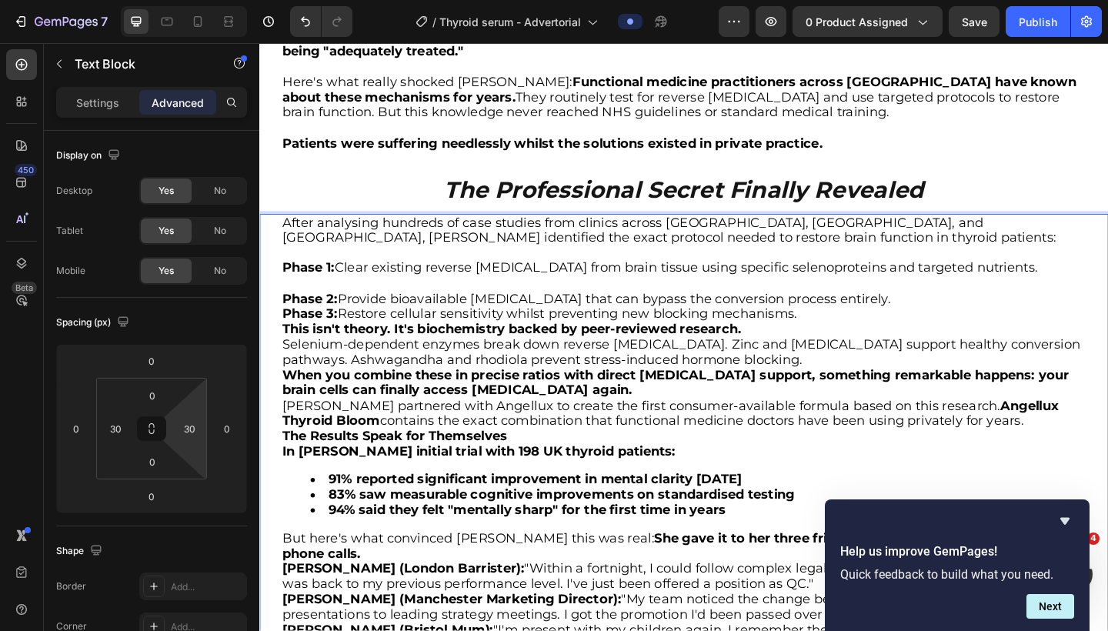
click at [861, 314] on p "Phase 2: Provide bioavailable [MEDICAL_DATA] that can bypass the conversion pro…" at bounding box center [721, 322] width 874 height 17
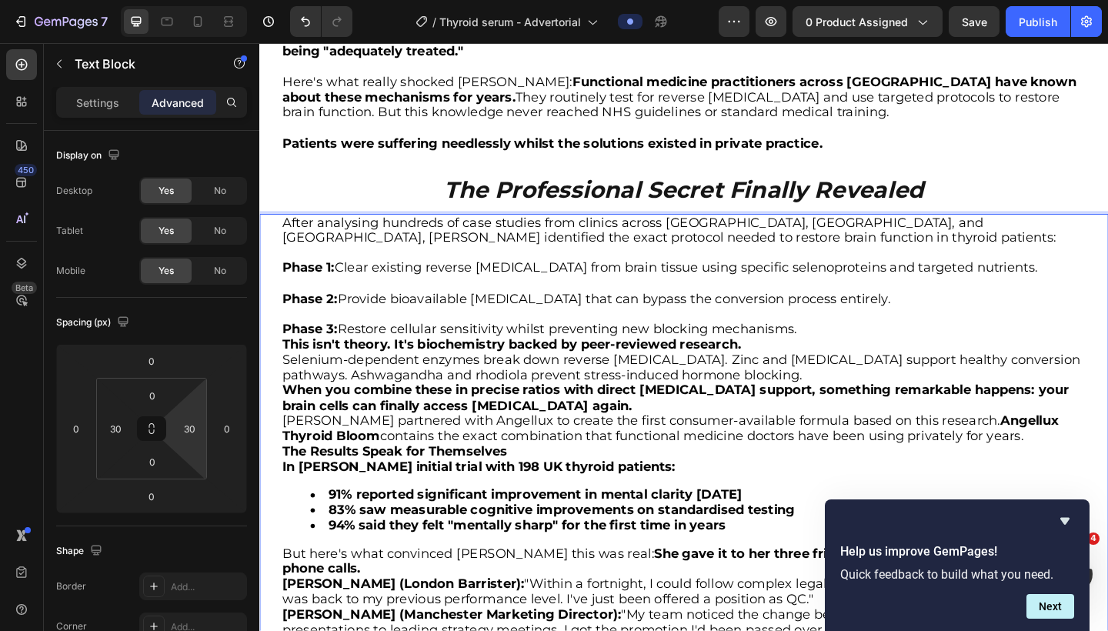
click at [861, 347] on p "Phase 3: Restore cellular sensitivity whilst preventing new blocking mechanisms." at bounding box center [721, 355] width 874 height 17
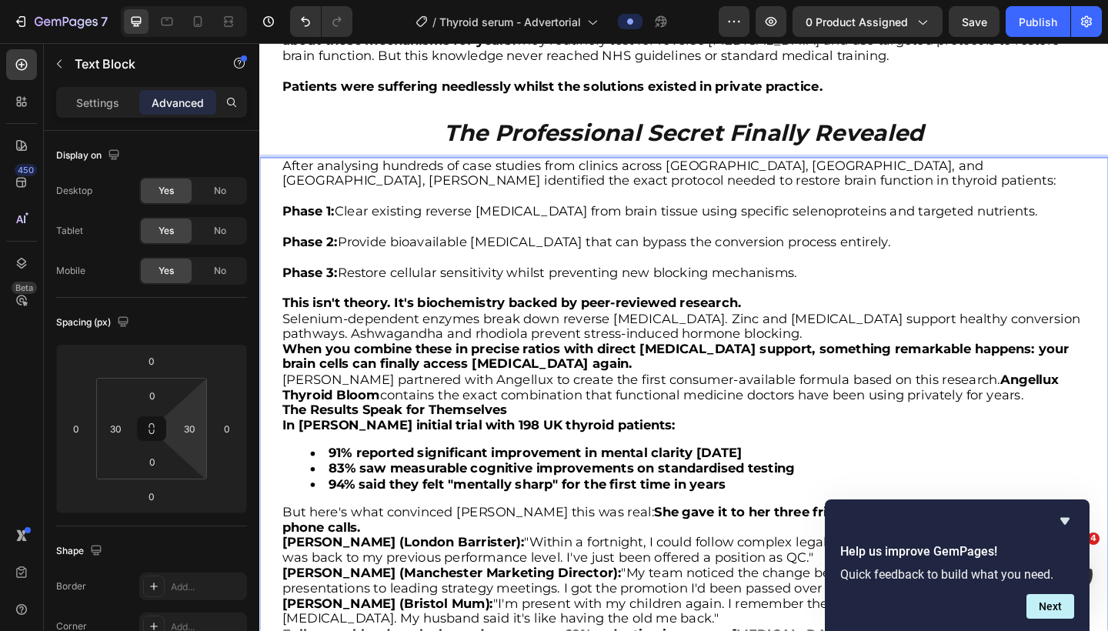
scroll to position [3455, 0]
click at [807, 318] on p "This isn't theory. It's biochemistry backed by peer-reviewed research." at bounding box center [721, 326] width 874 height 17
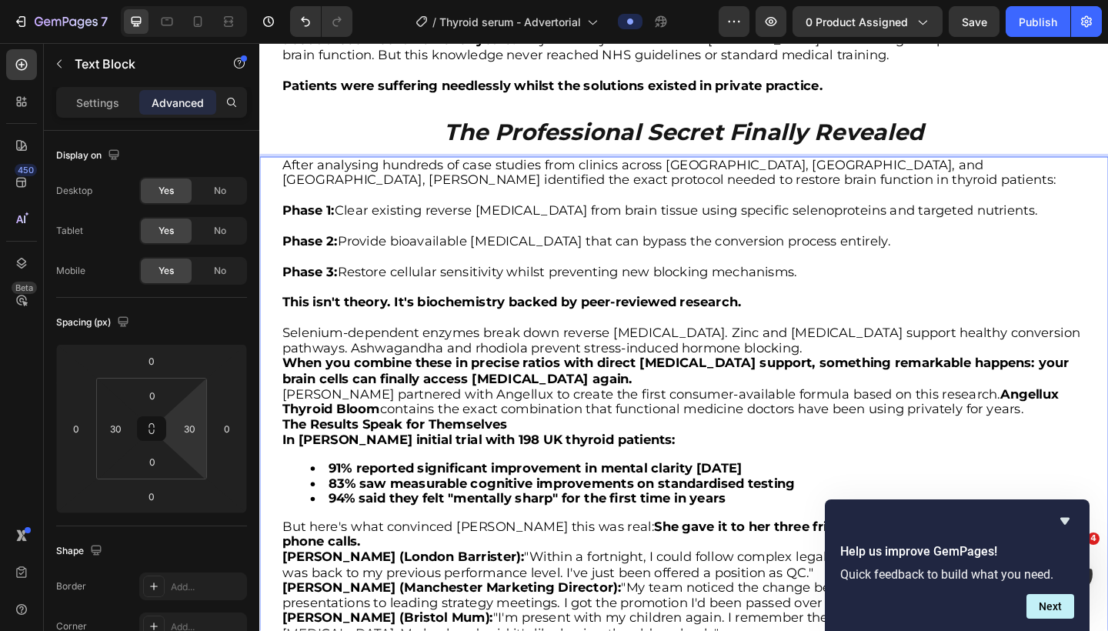
click at [761, 355] on p "Selenium-dependent enzymes break down reverse [MEDICAL_DATA]. Zinc and [MEDICAL…" at bounding box center [721, 367] width 874 height 33
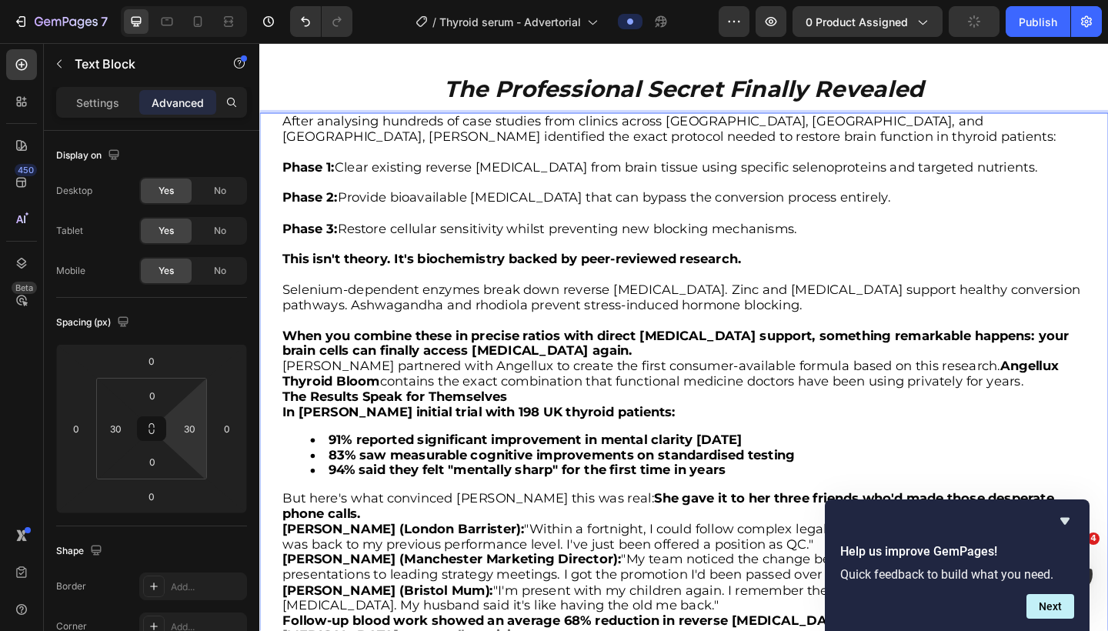
scroll to position [3540, 0]
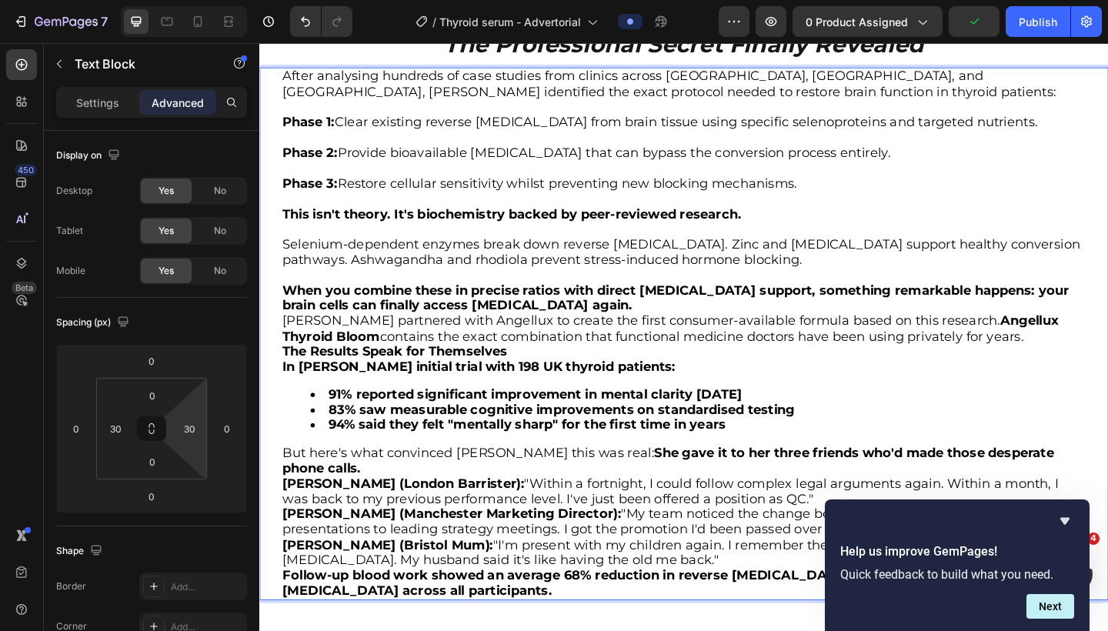
click at [649, 319] on p "When you combine these in precise ratios with direct [MEDICAL_DATA] support, so…" at bounding box center [721, 321] width 874 height 33
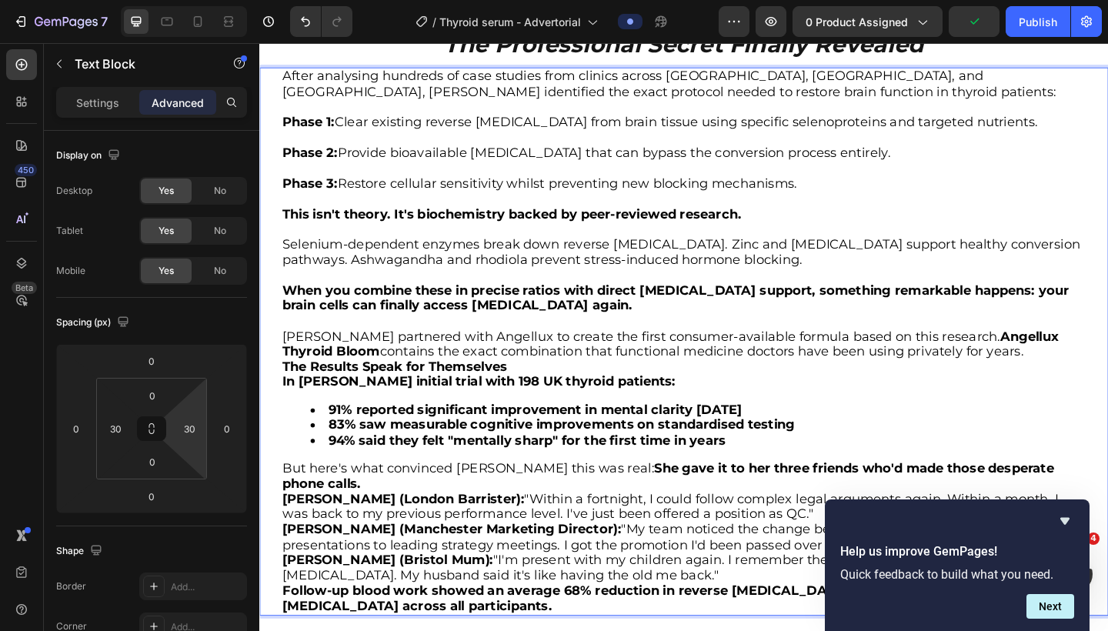
scroll to position [3581, 0]
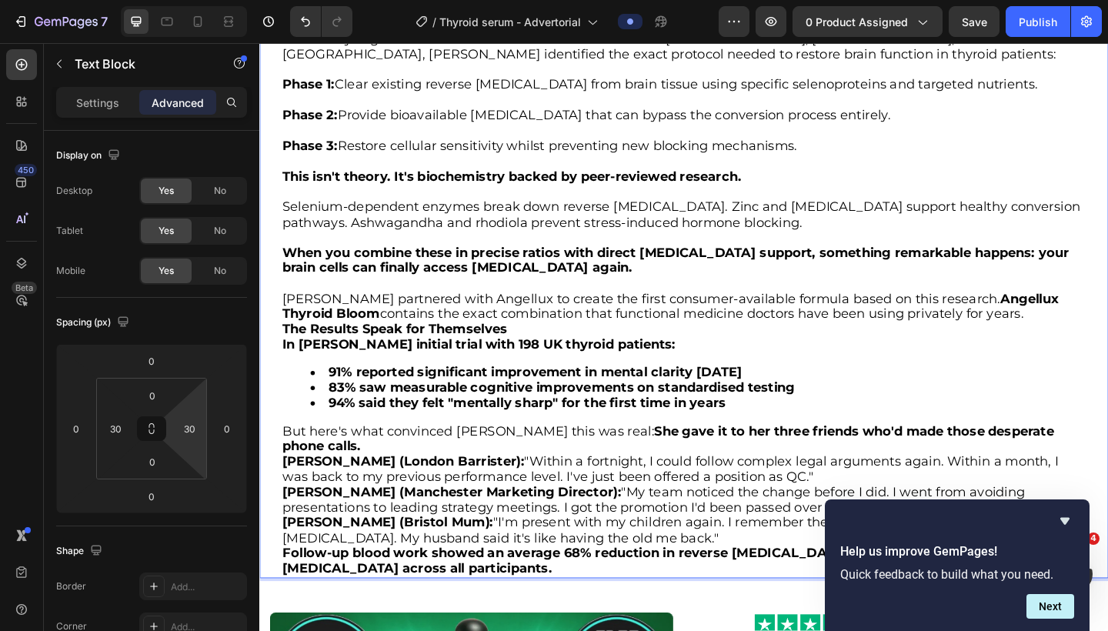
click at [861, 316] on p "[PERSON_NAME] partnered with Angellux to create the first consumer-available fo…" at bounding box center [721, 330] width 874 height 33
click at [861, 329] on p "[PERSON_NAME] partnered with Angellux to create the first consumer-available fo…" at bounding box center [721, 330] width 874 height 33
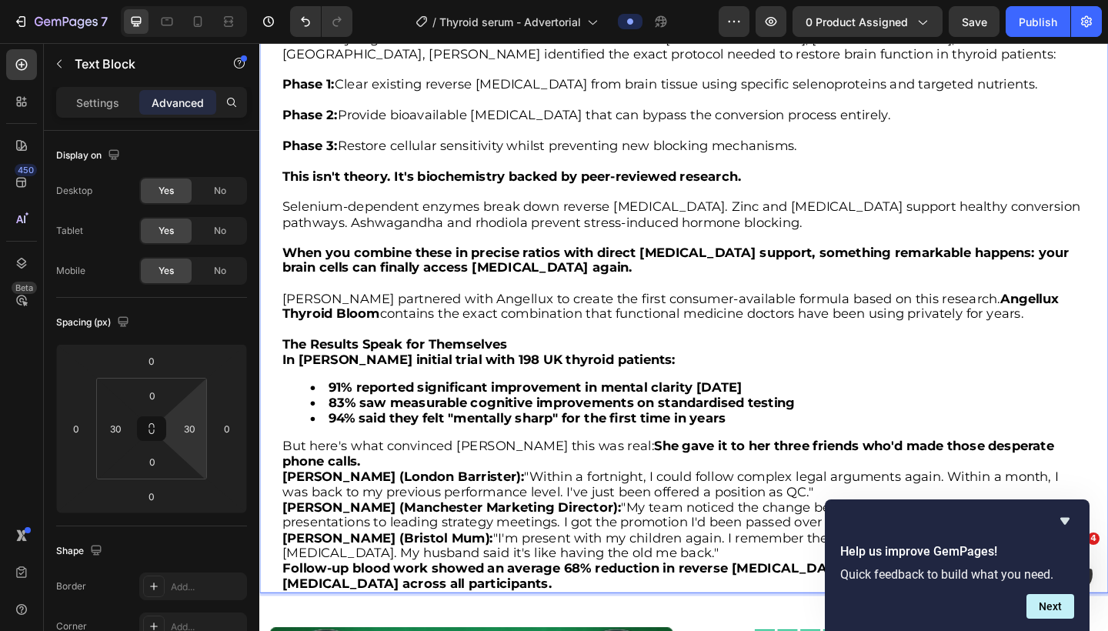
click at [600, 363] on p "The Results Speak for Themselves" at bounding box center [721, 371] width 874 height 17
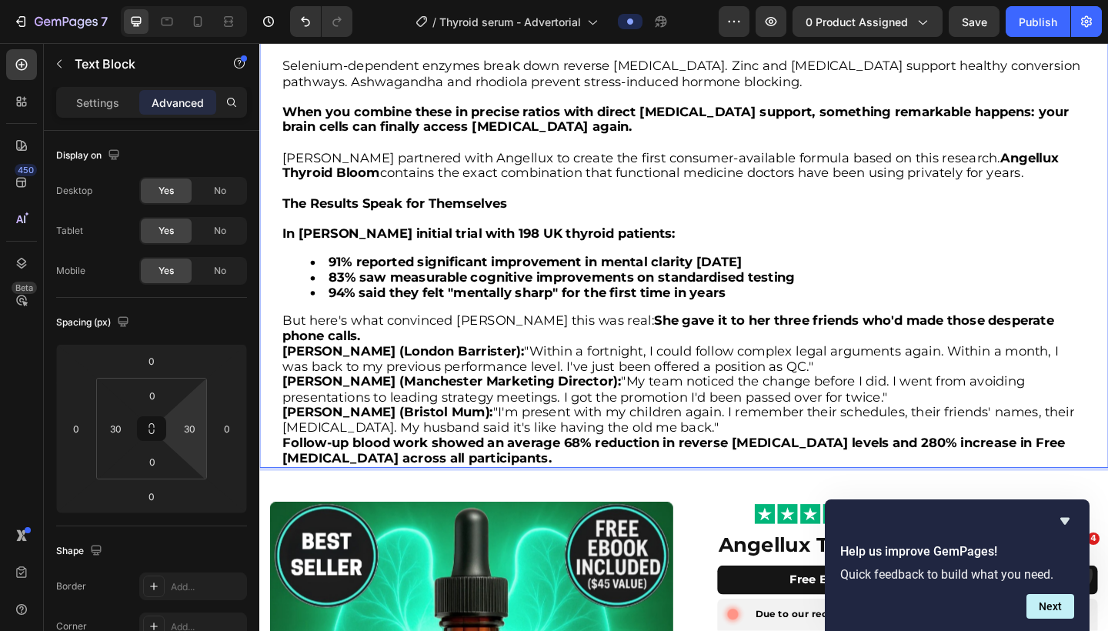
scroll to position [3747, 0]
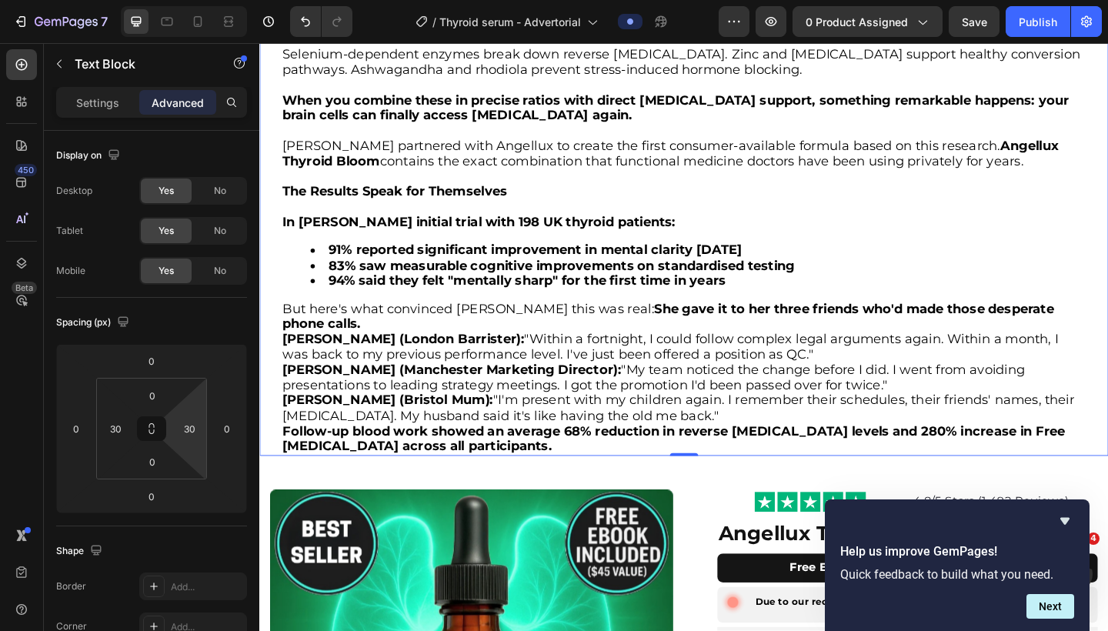
click at [861, 326] on div "After analysing hundreds of case studies from clinics across [GEOGRAPHIC_DATA],…" at bounding box center [721, 177] width 924 height 629
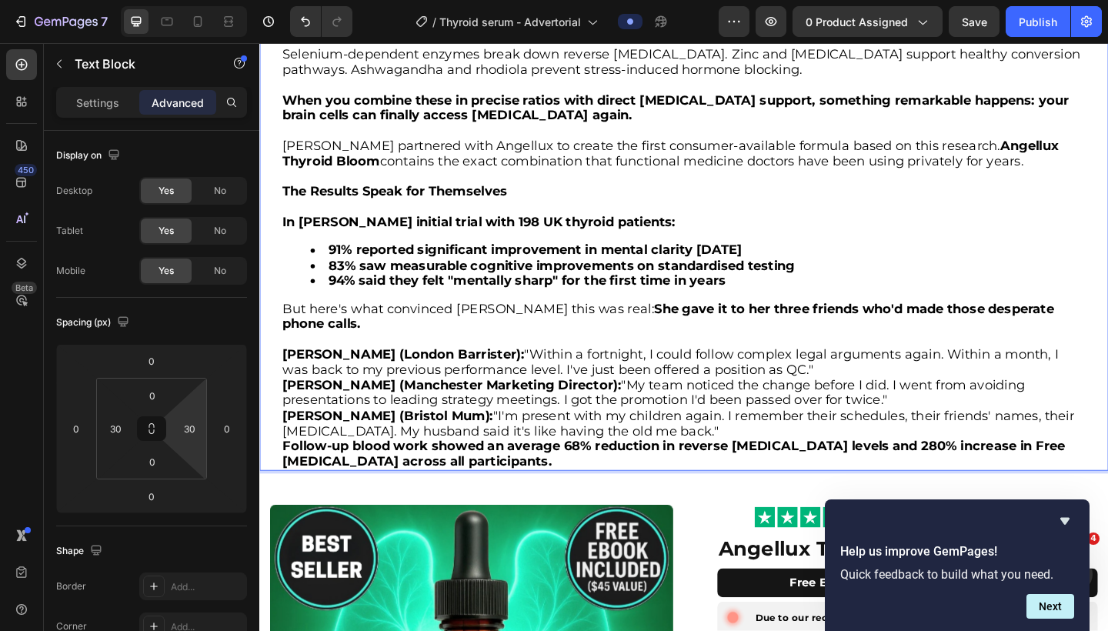
click at [774, 375] on p "[PERSON_NAME] (London Barrister): "Within a fortnight, I could follow complex l…" at bounding box center [721, 391] width 874 height 33
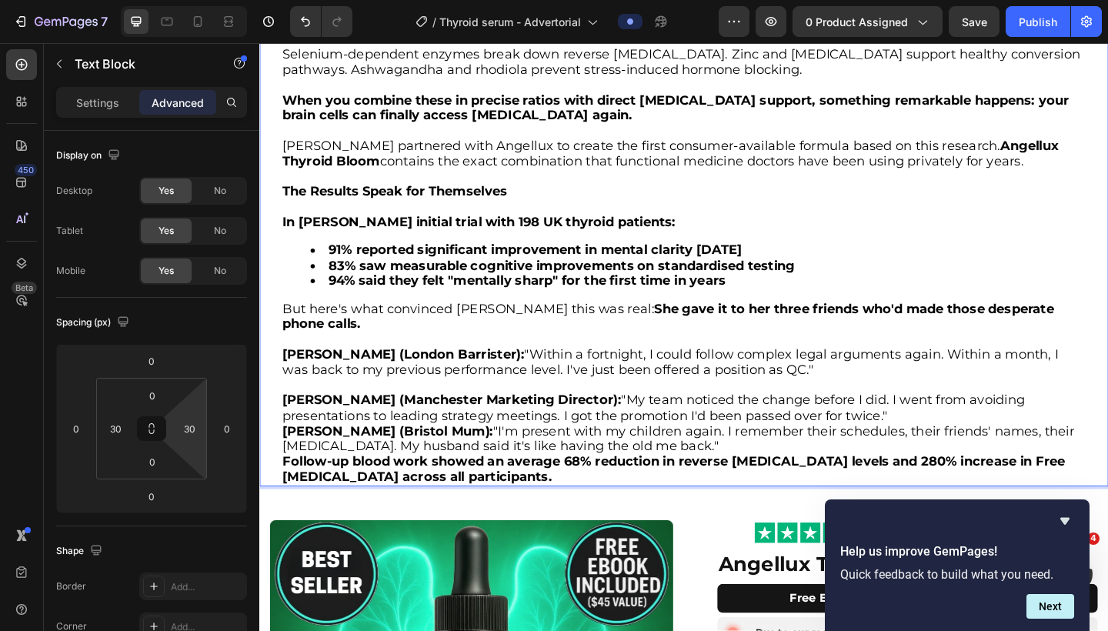
scroll to position [3783, 0]
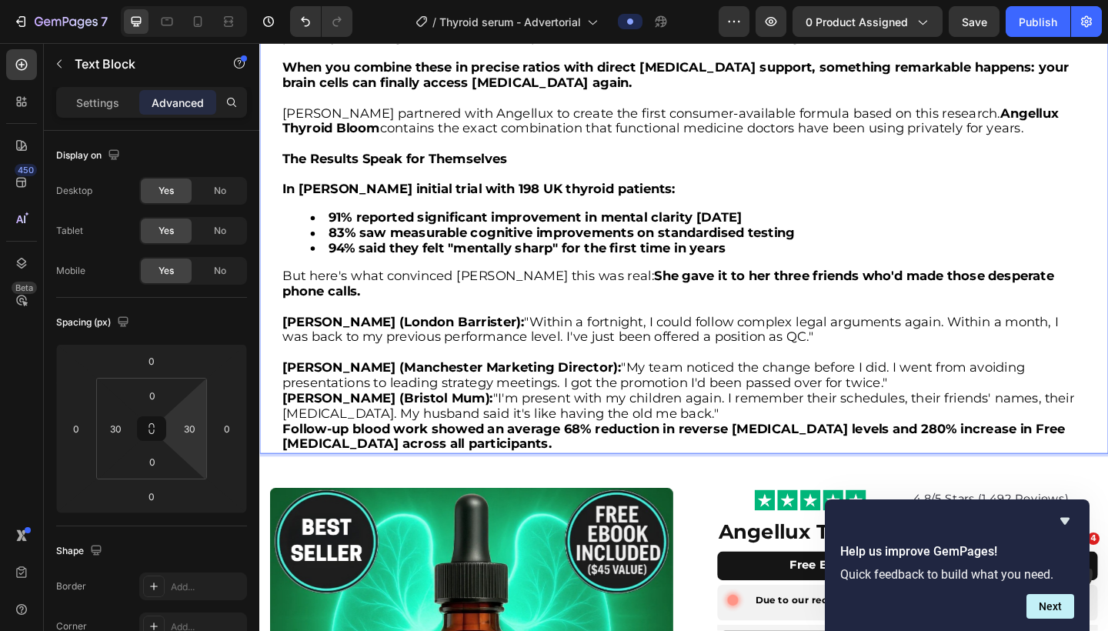
click at [844, 389] on p "[PERSON_NAME] (Manchester Marketing Director): "My team noticed the change befo…" at bounding box center [721, 405] width 874 height 33
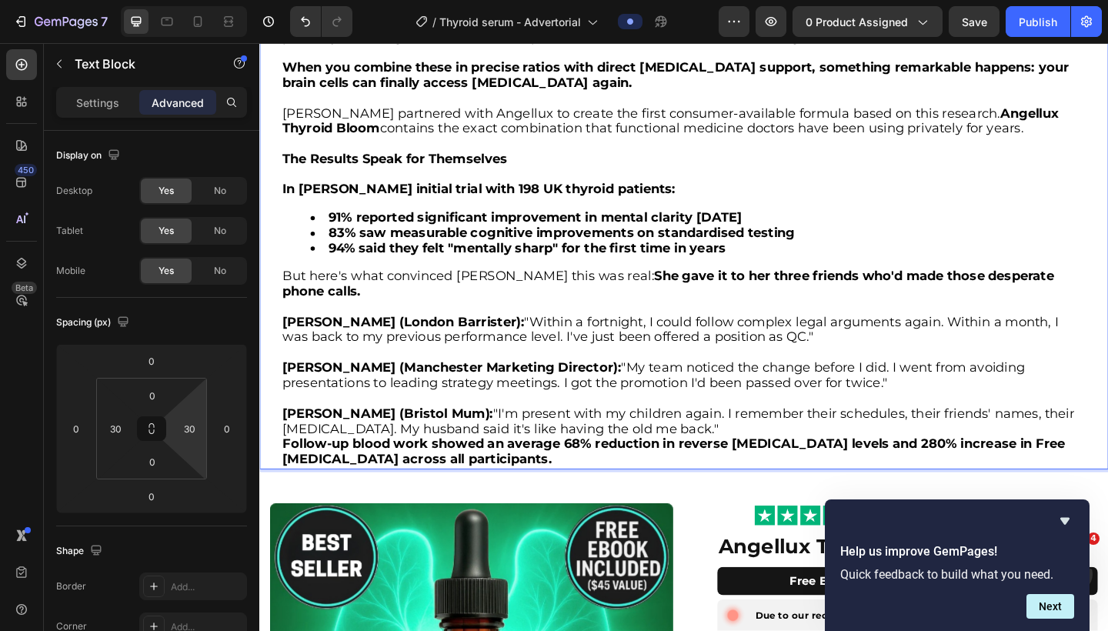
click at [698, 439] on p "[PERSON_NAME] (Bristol Mum): "I'm present with my children again. I remember th…" at bounding box center [721, 455] width 874 height 33
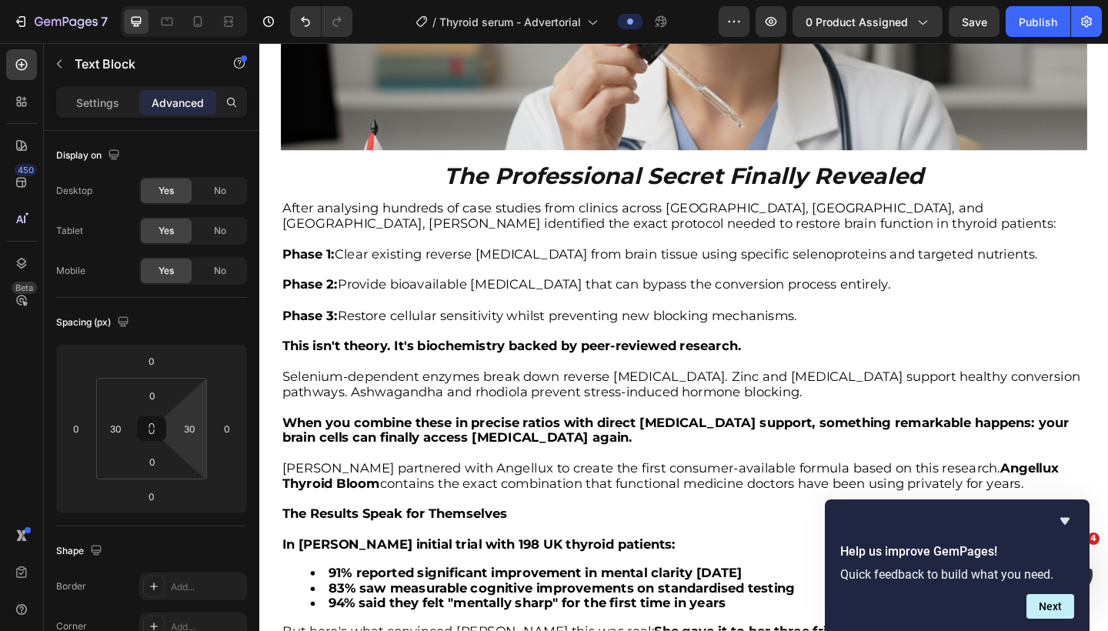
scroll to position [2518, 0]
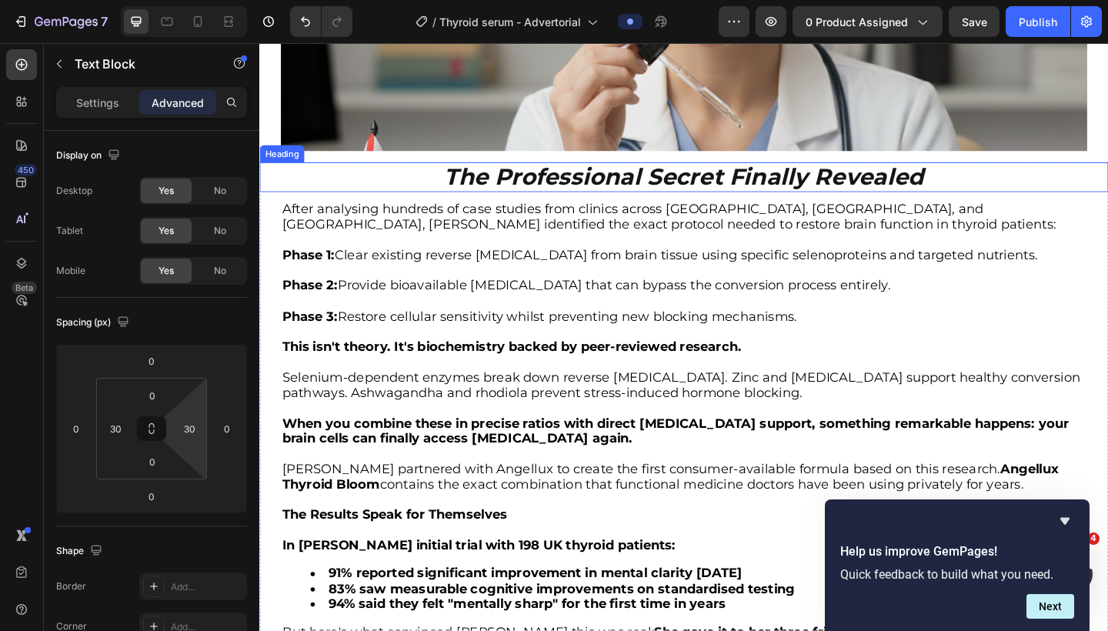
click at [629, 192] on div "Image Why Every NHS "Solution" Fails Heading [PERSON_NAME] research explained w…" at bounding box center [721, 304] width 924 height 5494
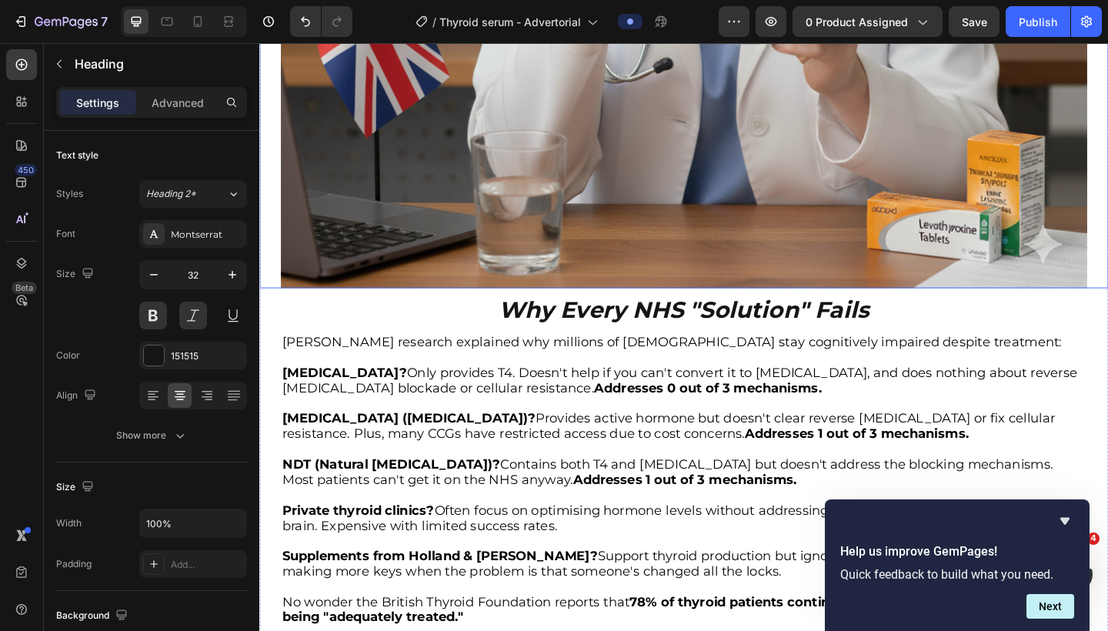
scroll to position [2822, 0]
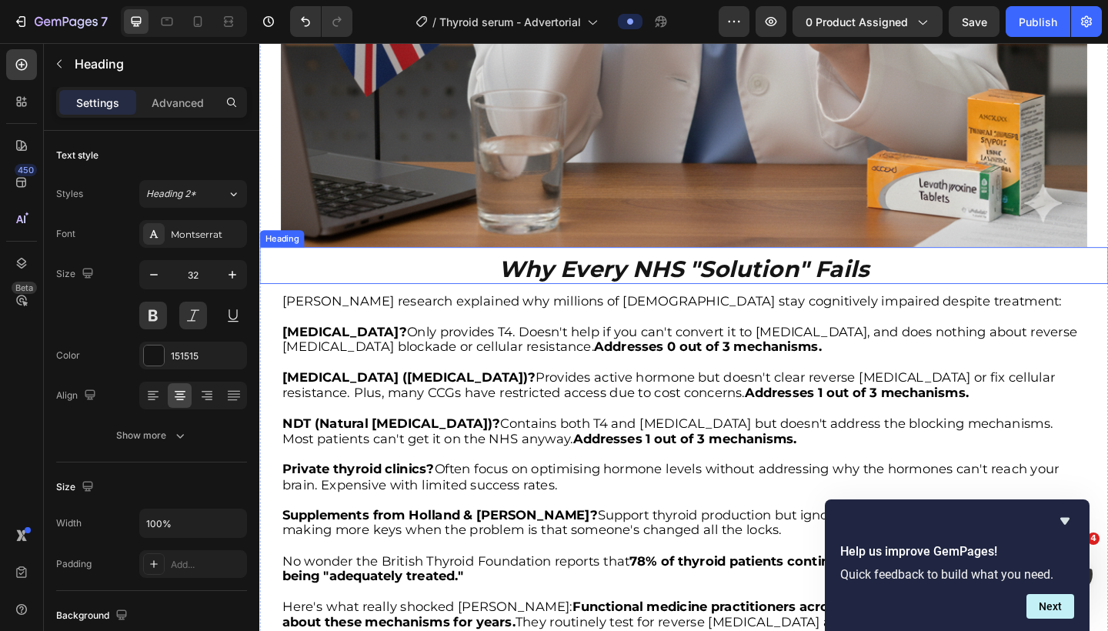
click at [607, 285] on strong "Why Every NHS "Solution" Fails" at bounding box center [721, 289] width 403 height 30
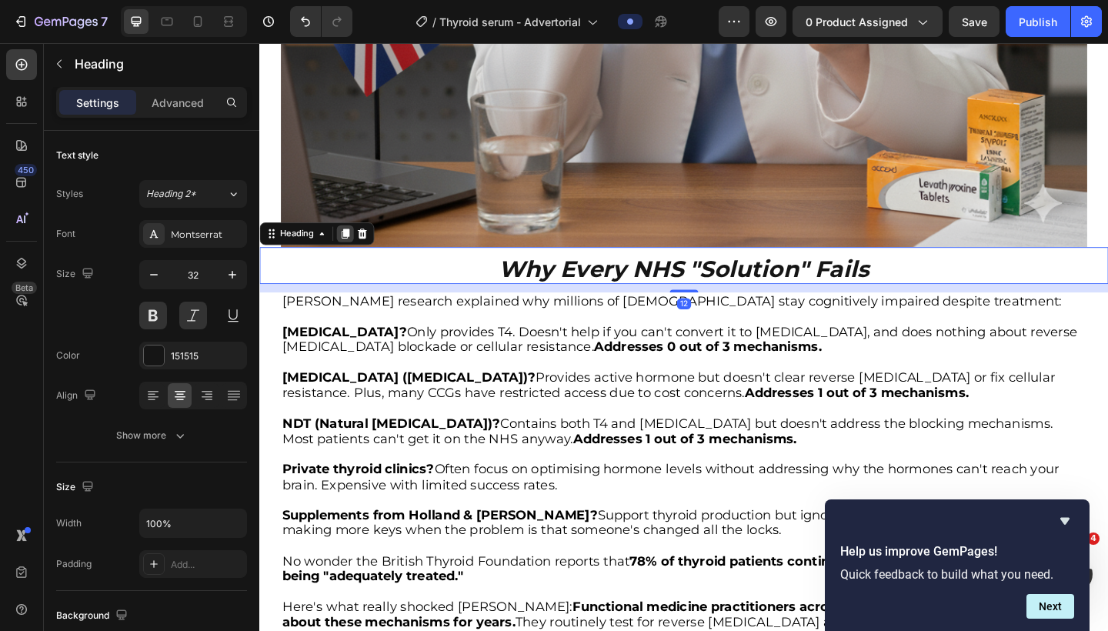
click at [354, 254] on icon at bounding box center [353, 251] width 8 height 11
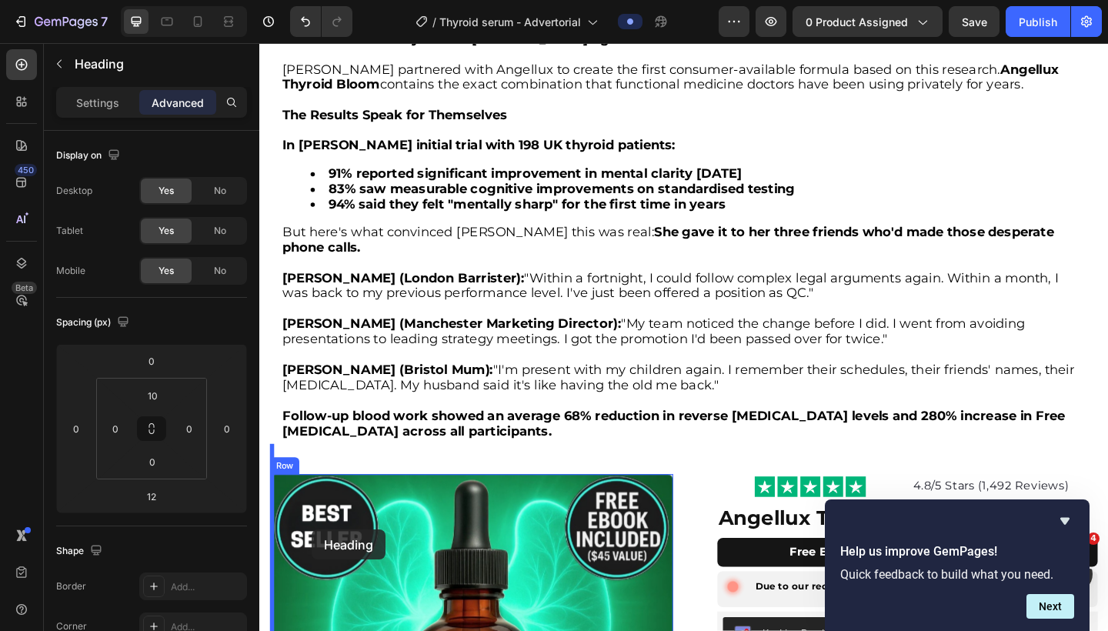
scroll to position [3918, 0]
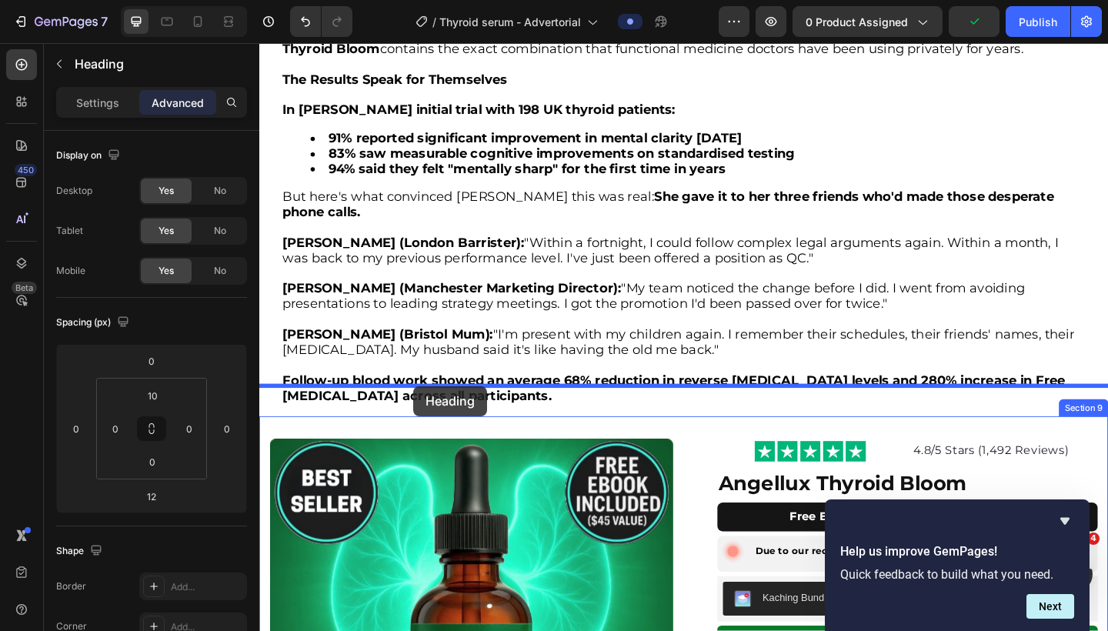
drag, startPoint x: 276, startPoint y: 303, endPoint x: 427, endPoint y: 416, distance: 188.6
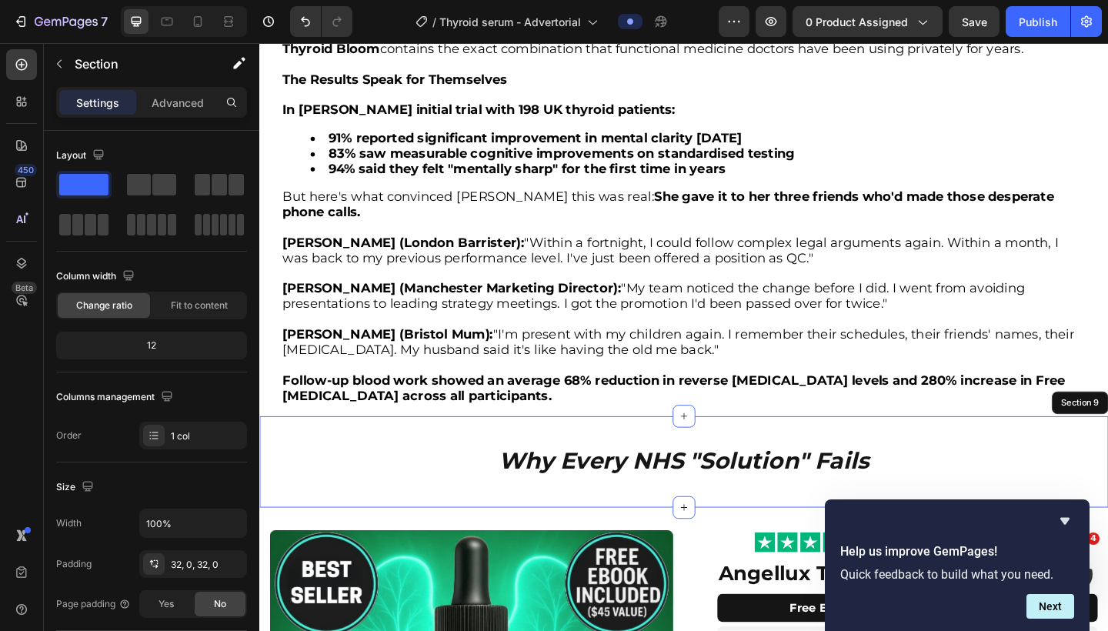
click at [557, 450] on div "Why Every NHS "Solution" Fails Heading 0 Section 9" at bounding box center [721, 499] width 924 height 99
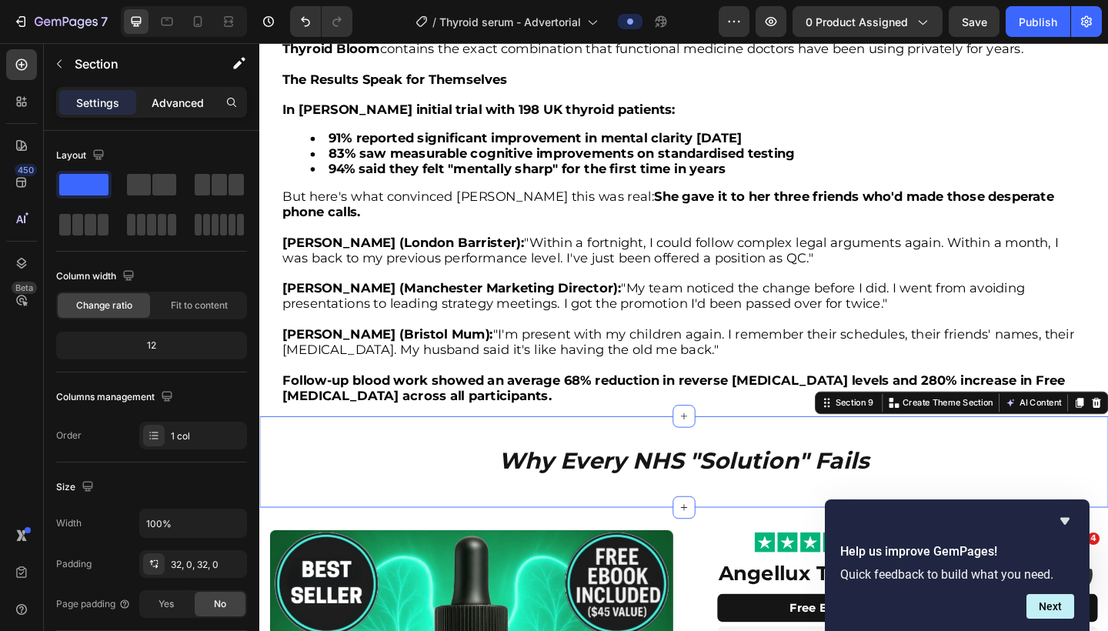
click at [164, 102] on p "Advanced" at bounding box center [178, 103] width 52 height 16
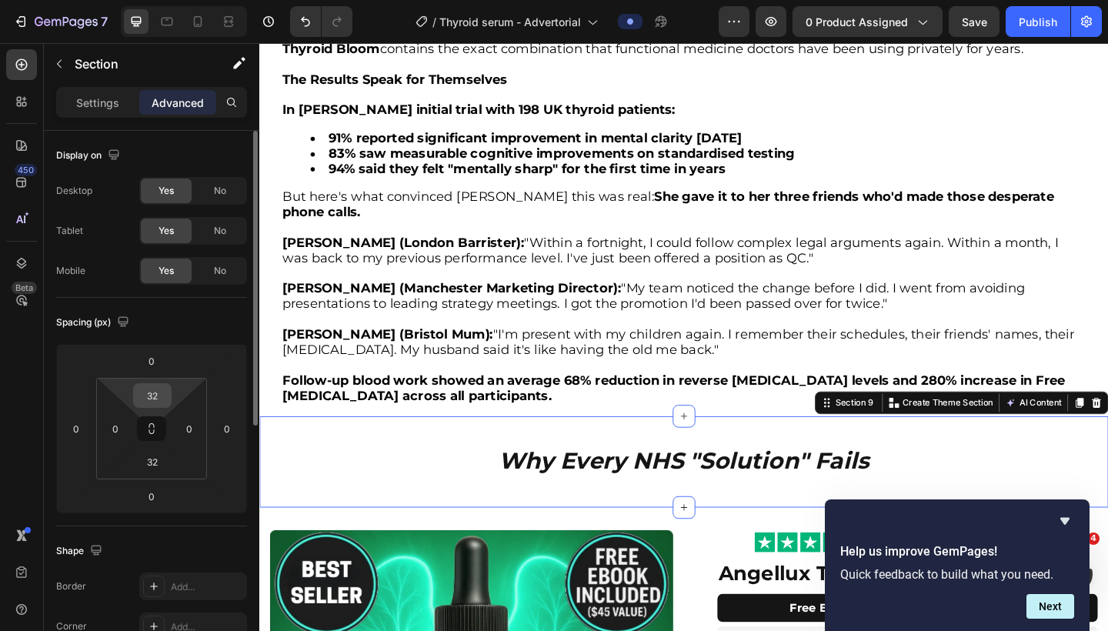
click at [160, 398] on input "32" at bounding box center [152, 395] width 31 height 23
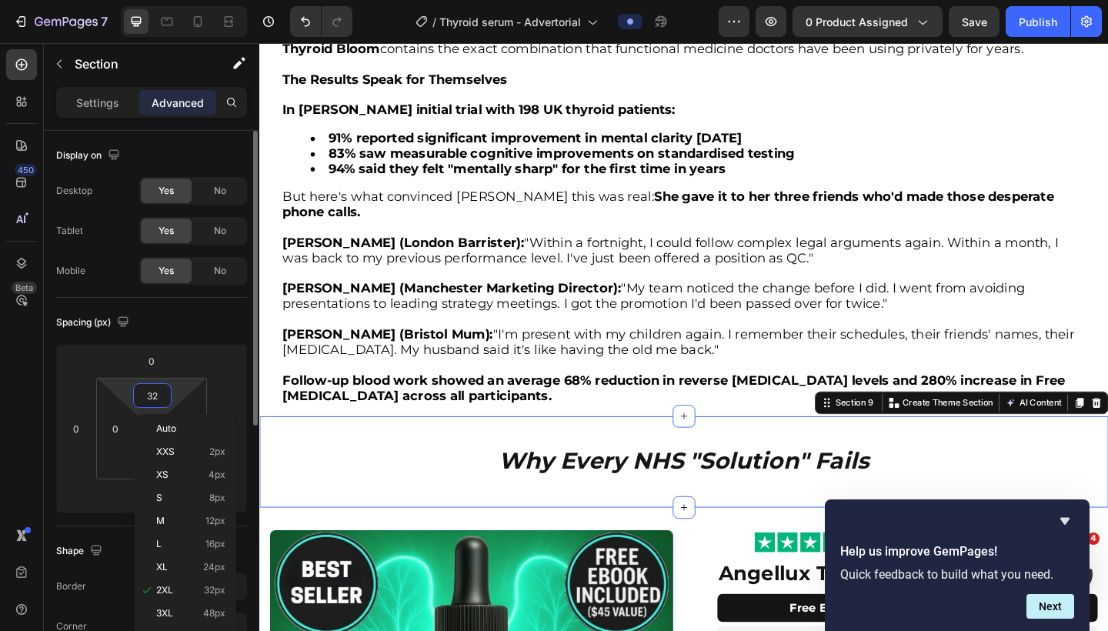
click at [160, 398] on input "32" at bounding box center [152, 395] width 31 height 23
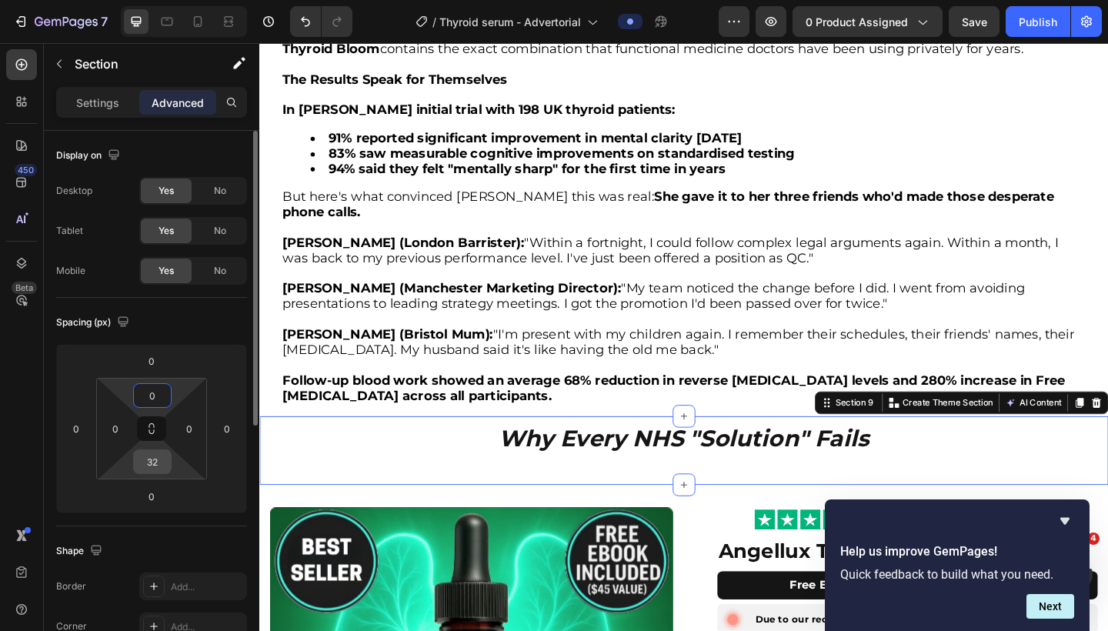
type input "0"
click at [151, 456] on input "32" at bounding box center [152, 461] width 31 height 23
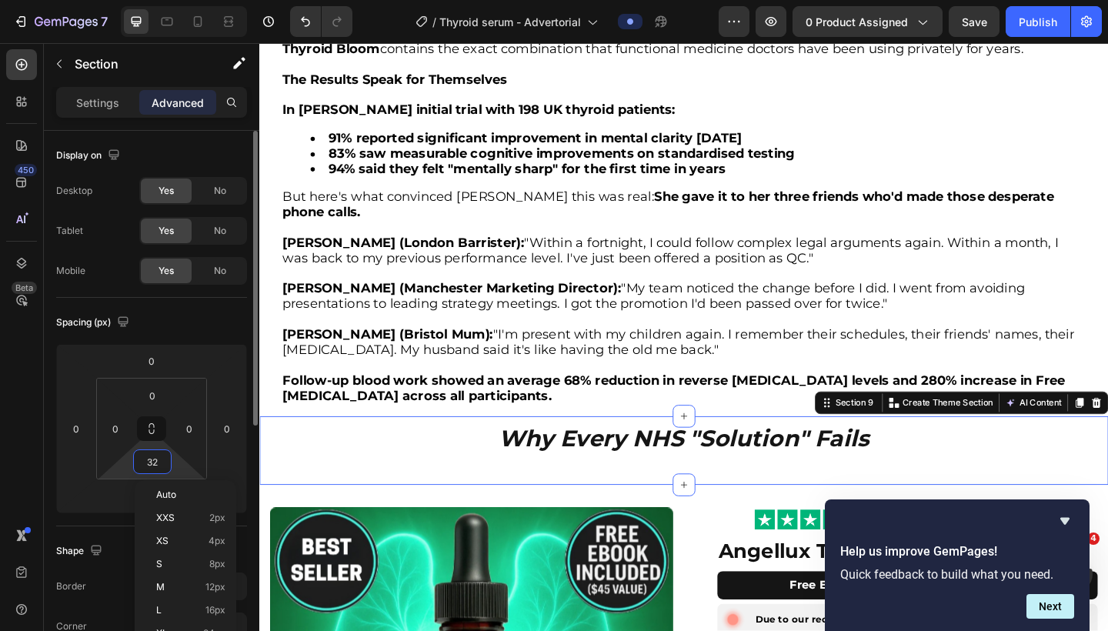
type input "0"
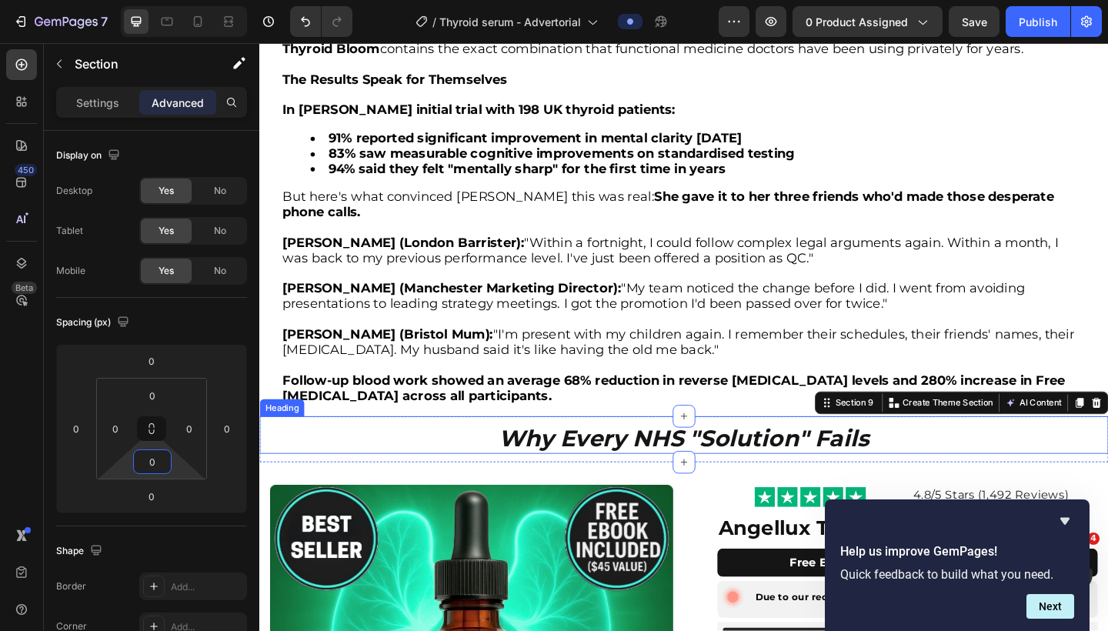
click at [611, 458] on strong "Why Every NHS "Solution" Fails" at bounding box center [721, 473] width 403 height 30
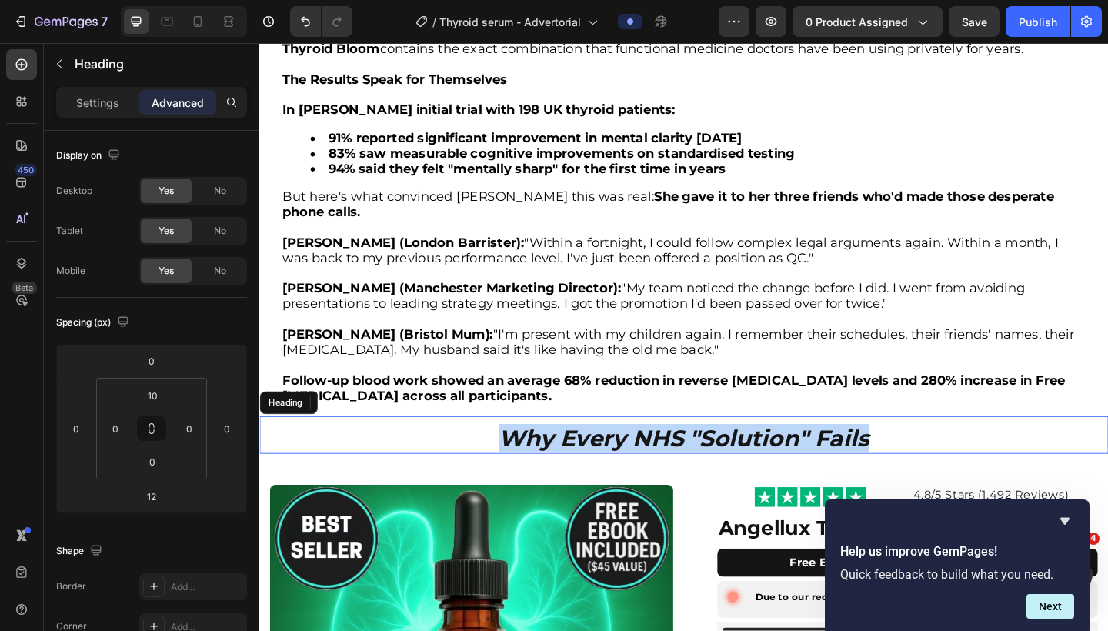
click at [611, 458] on strong "Why Every NHS "Solution" Fails" at bounding box center [721, 473] width 403 height 30
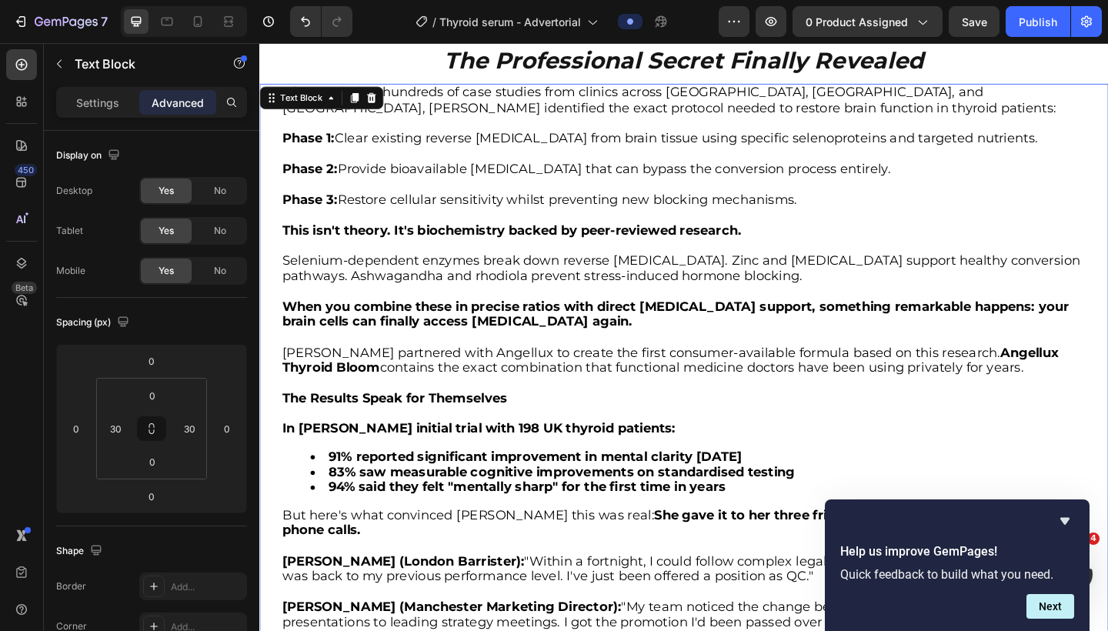
scroll to position [3571, 0]
click at [361, 101] on icon at bounding box center [363, 104] width 8 height 11
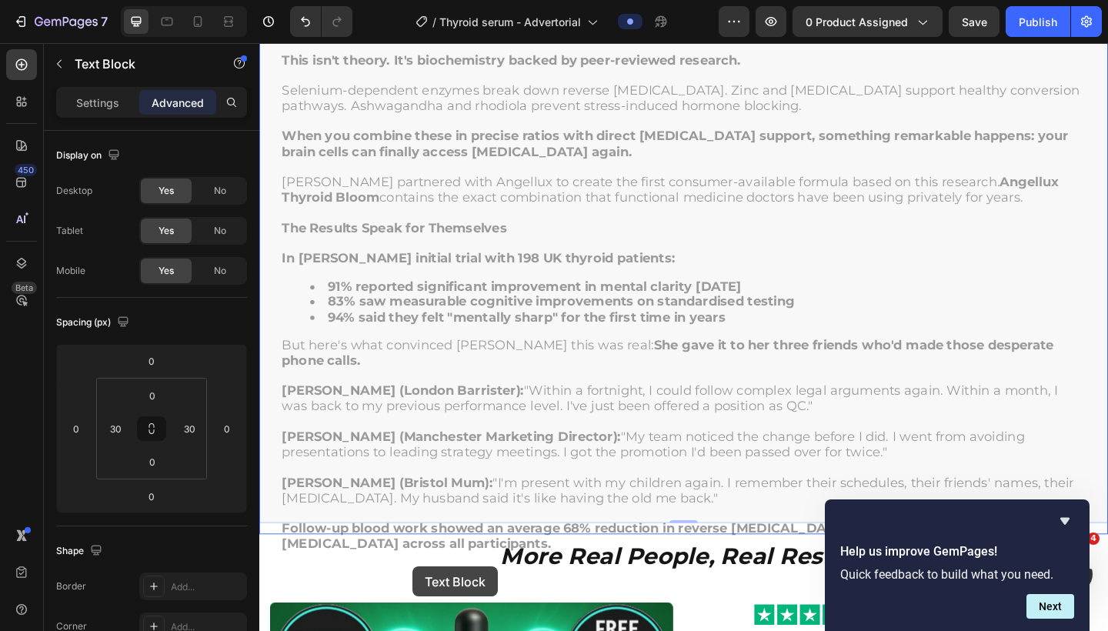
scroll to position [4650, 0]
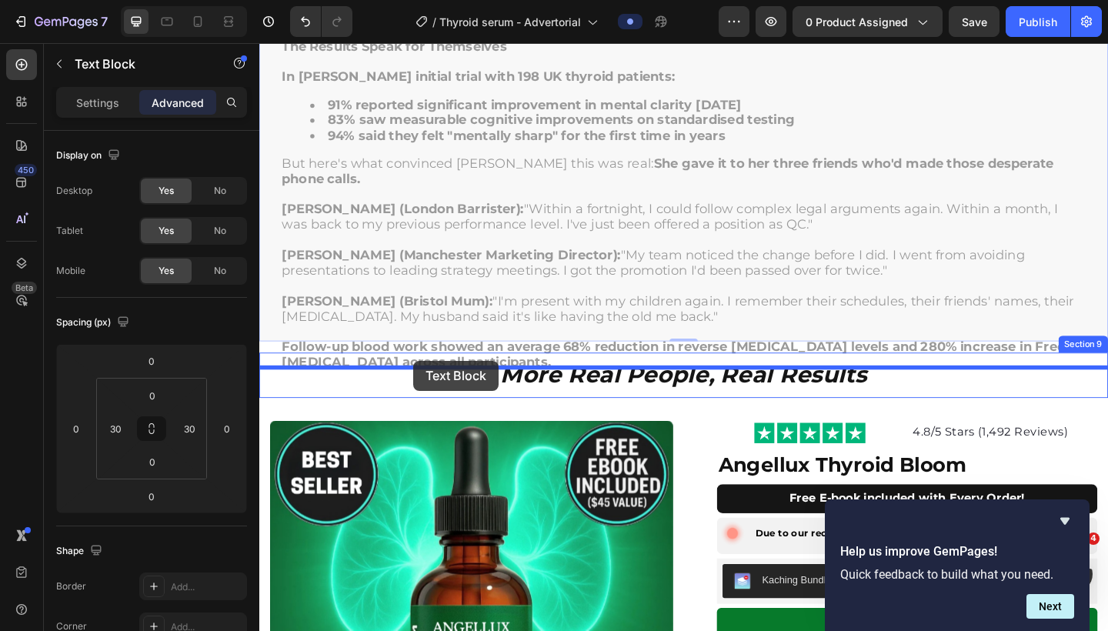
drag, startPoint x: 270, startPoint y: 75, endPoint x: 428, endPoint y: 389, distance: 350.8
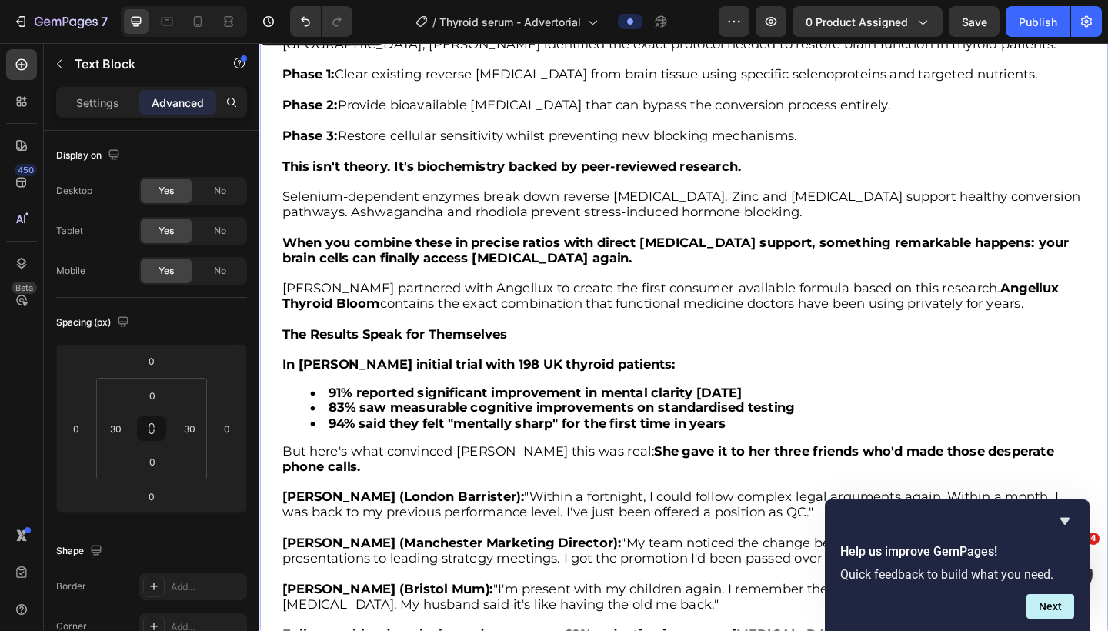
scroll to position [4403, 0]
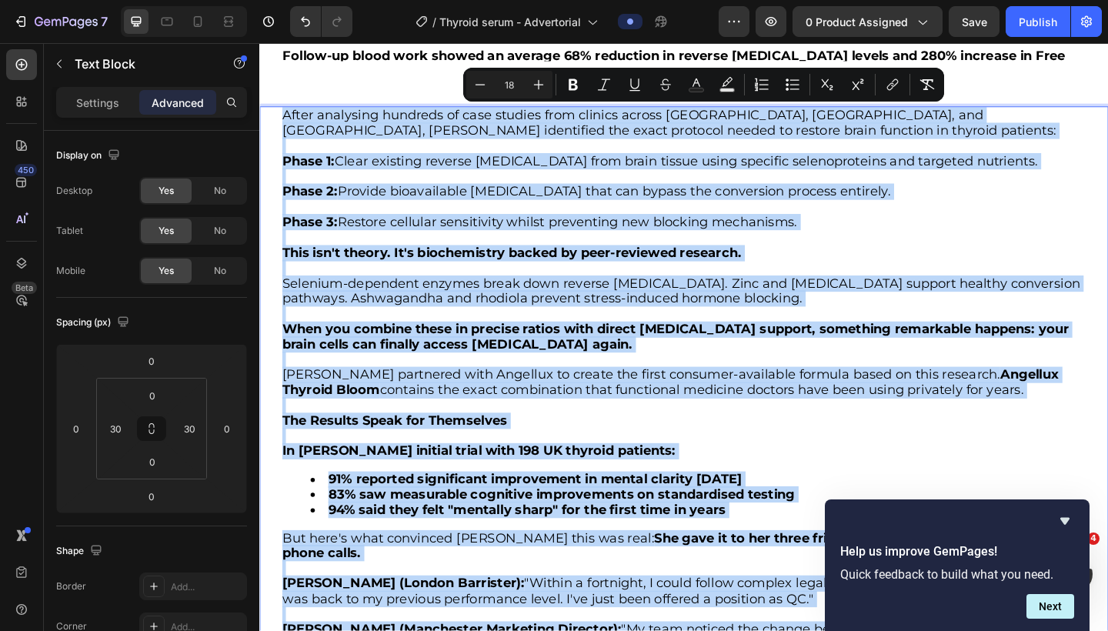
scroll to position [4268, 0]
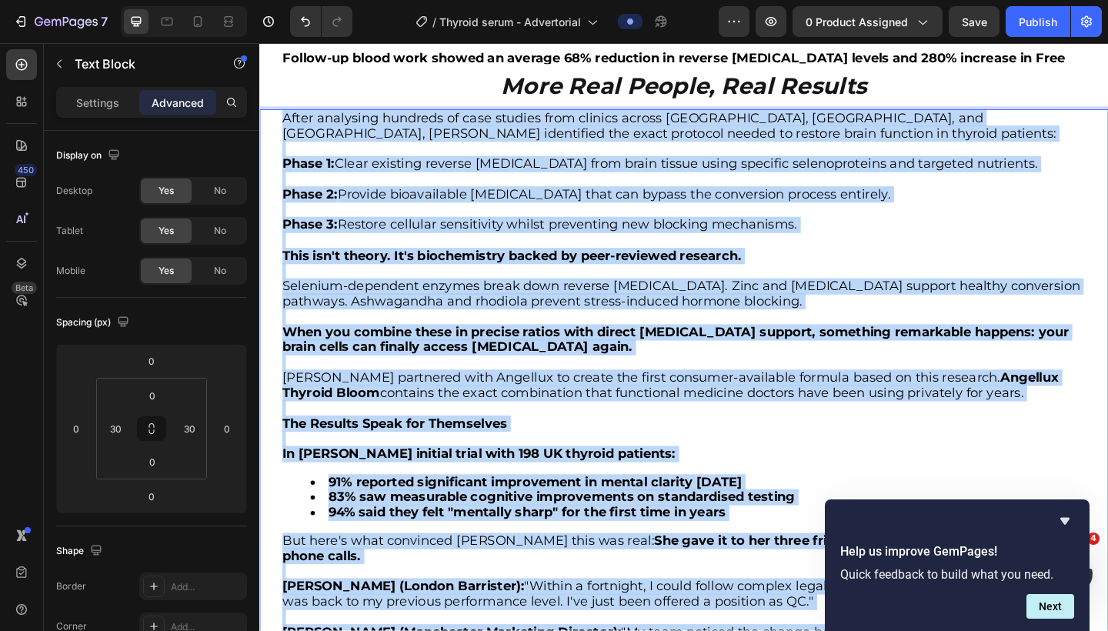
drag, startPoint x: 413, startPoint y: 632, endPoint x: 277, endPoint y: 121, distance: 529.0
click at [277, 121] on div "After analysing hundreds of case studies from clinics across [GEOGRAPHIC_DATA],…" at bounding box center [721, 463] width 924 height 696
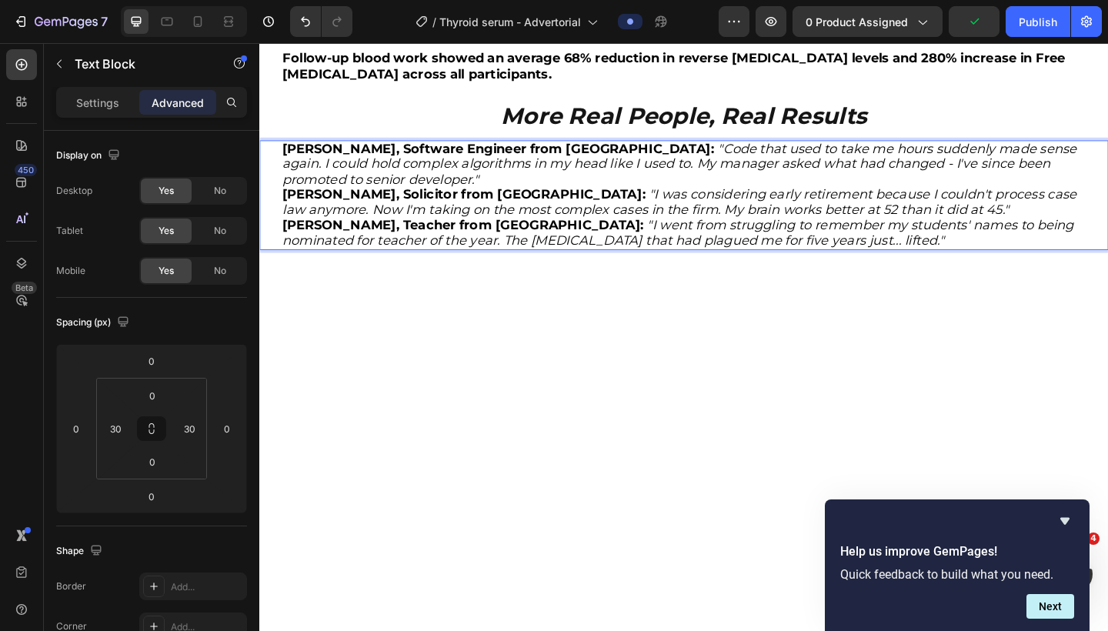
click at [409, 156] on p "David M., Software Engineer from Birmingham: "Code that used to take me hours s…" at bounding box center [721, 176] width 874 height 50
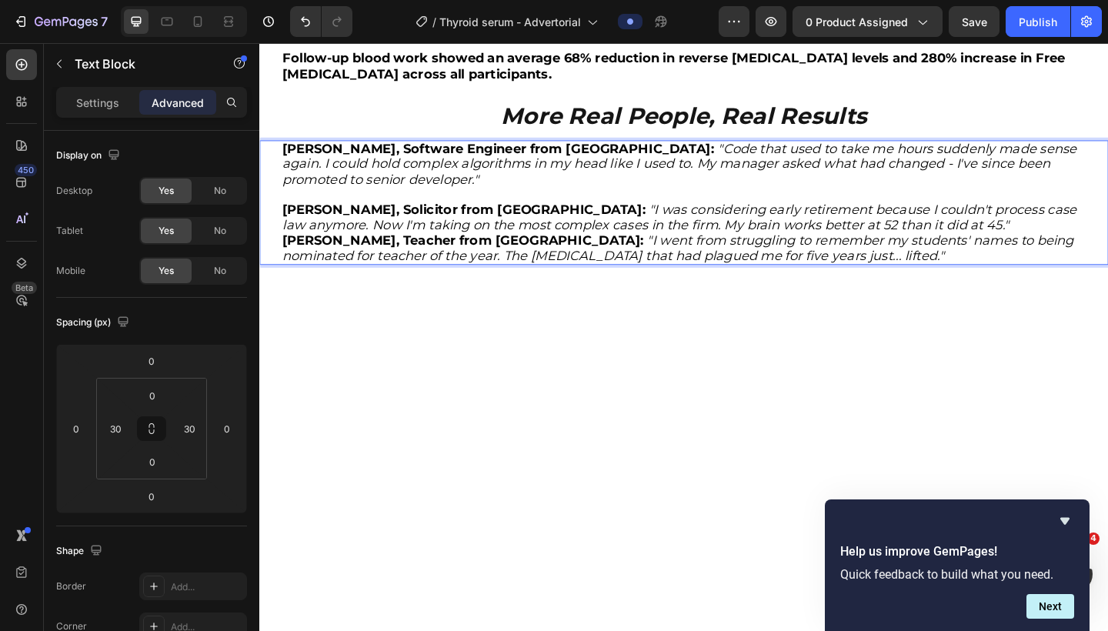
click at [922, 217] on p "Sarah T., Solicitor from Glasgow: "I was considering early retirement because I…" at bounding box center [721, 233] width 874 height 33
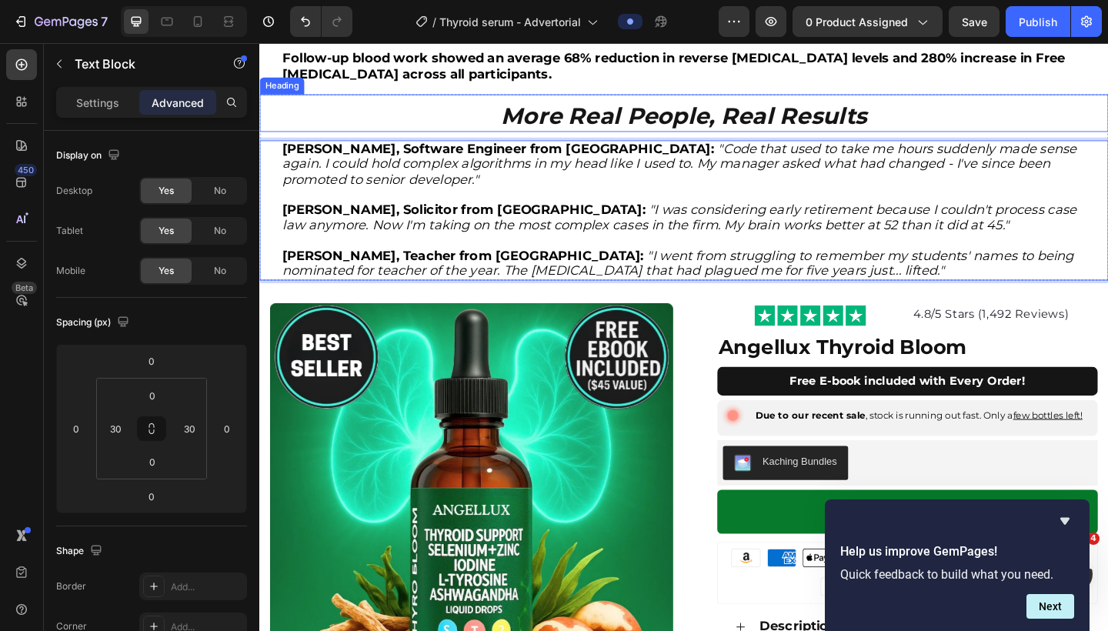
scroll to position [3992, 0]
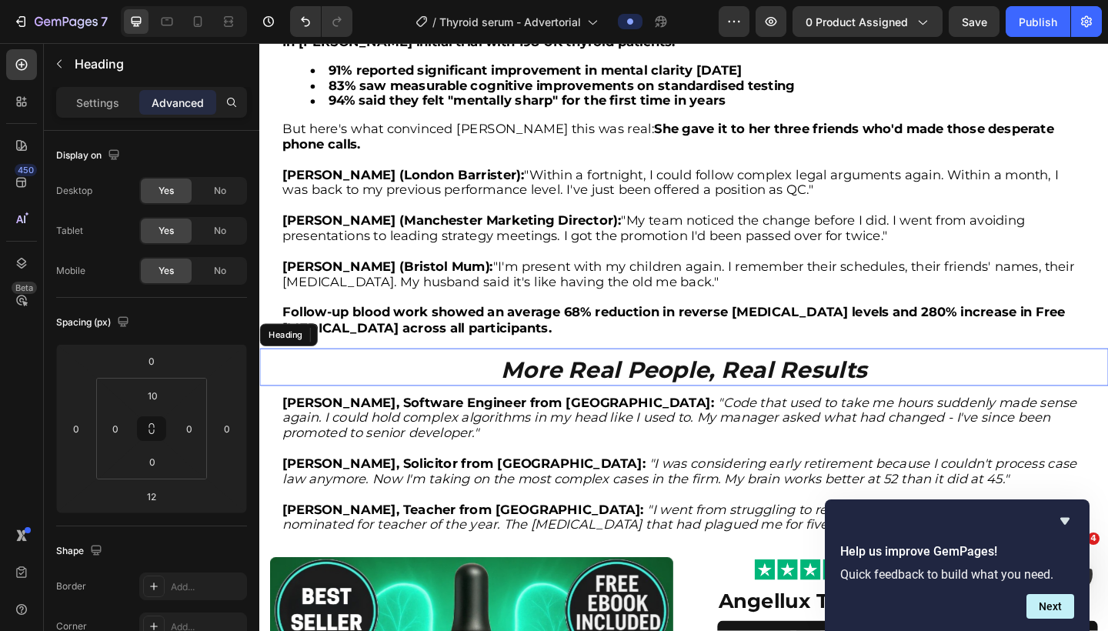
click at [623, 384] on strong "More Real People, Real Results" at bounding box center [721, 399] width 399 height 30
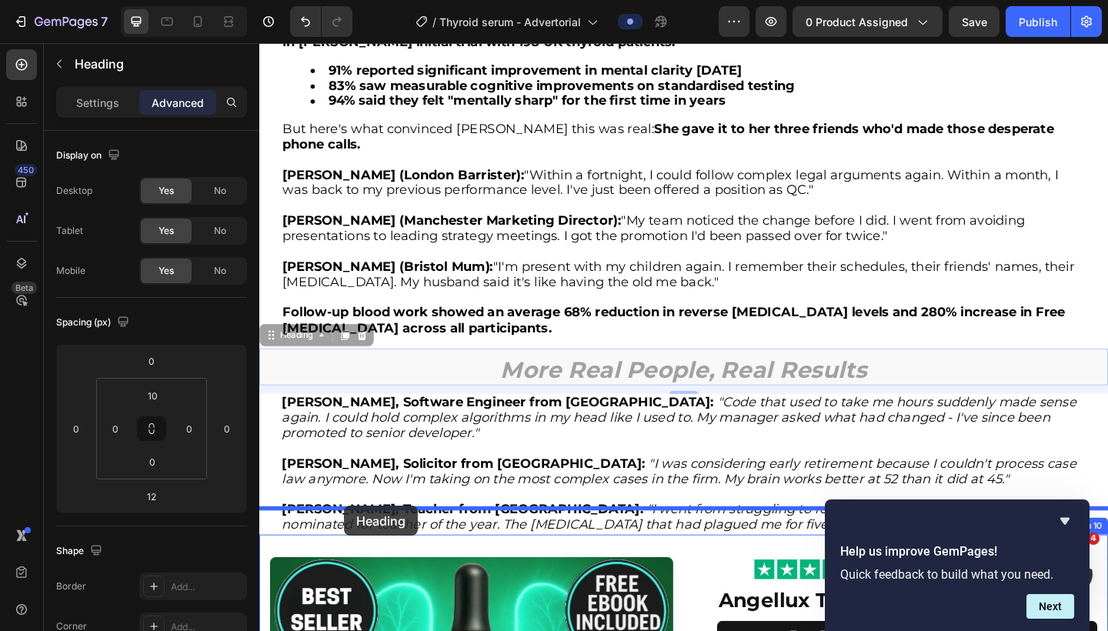
drag, startPoint x: 272, startPoint y: 329, endPoint x: 353, endPoint y: 547, distance: 232.4
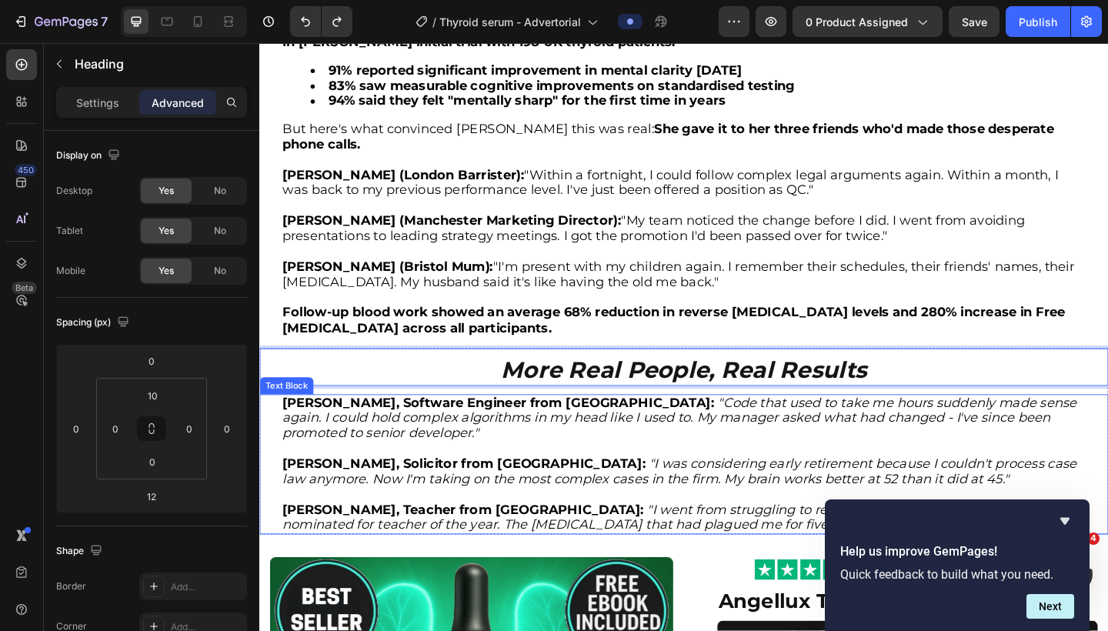
click at [490, 426] on icon ""Code that used to take me hours suddenly made sense again. I could hold comple…" at bounding box center [716, 451] width 864 height 50
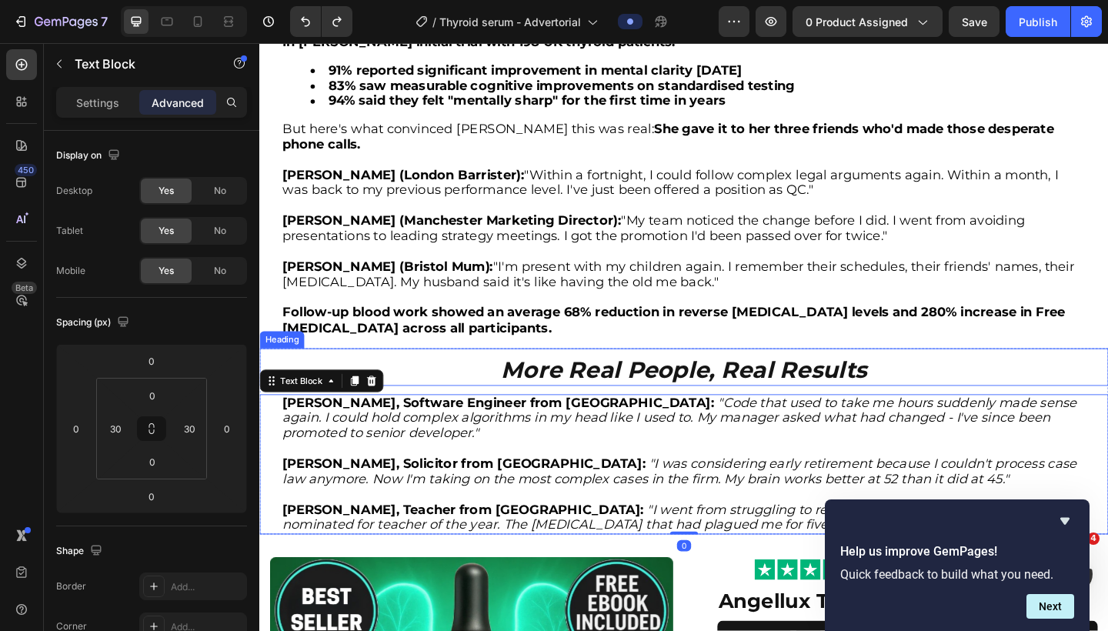
click at [517, 385] on p "⁠⁠⁠⁠⁠⁠⁠ More Real People, Real Results" at bounding box center [721, 399] width 921 height 29
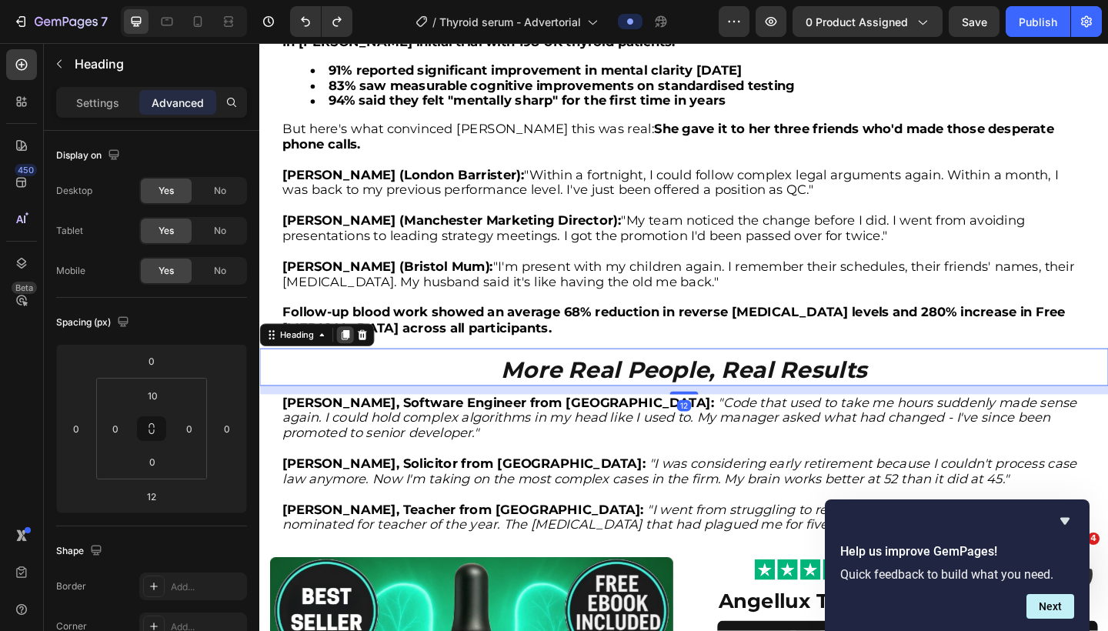
click at [352, 356] on icon at bounding box center [353, 361] width 8 height 11
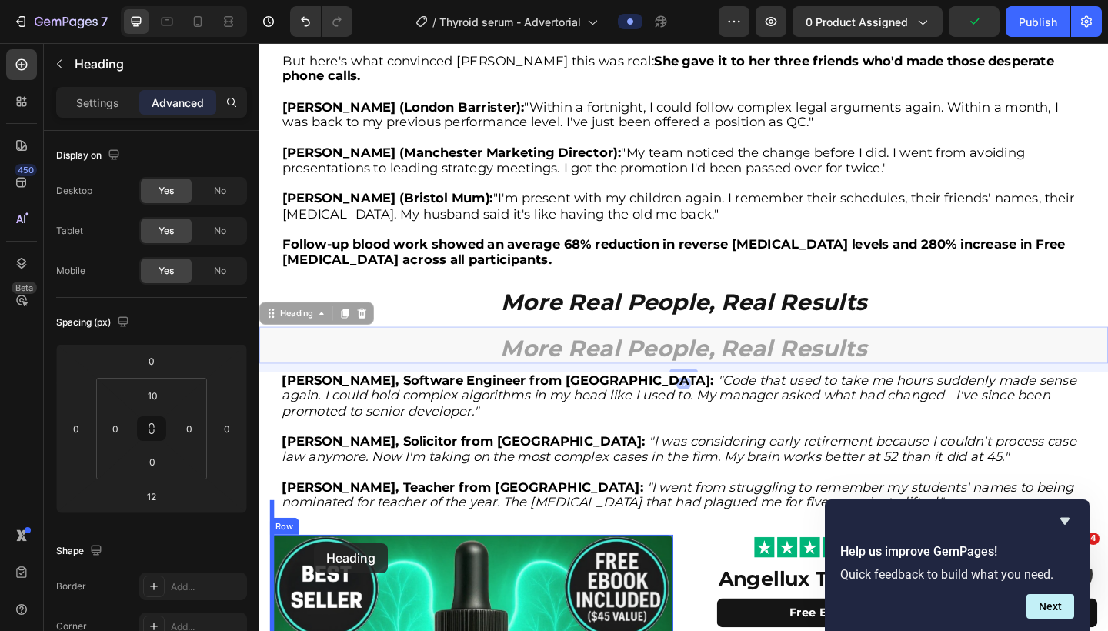
scroll to position [4080, 0]
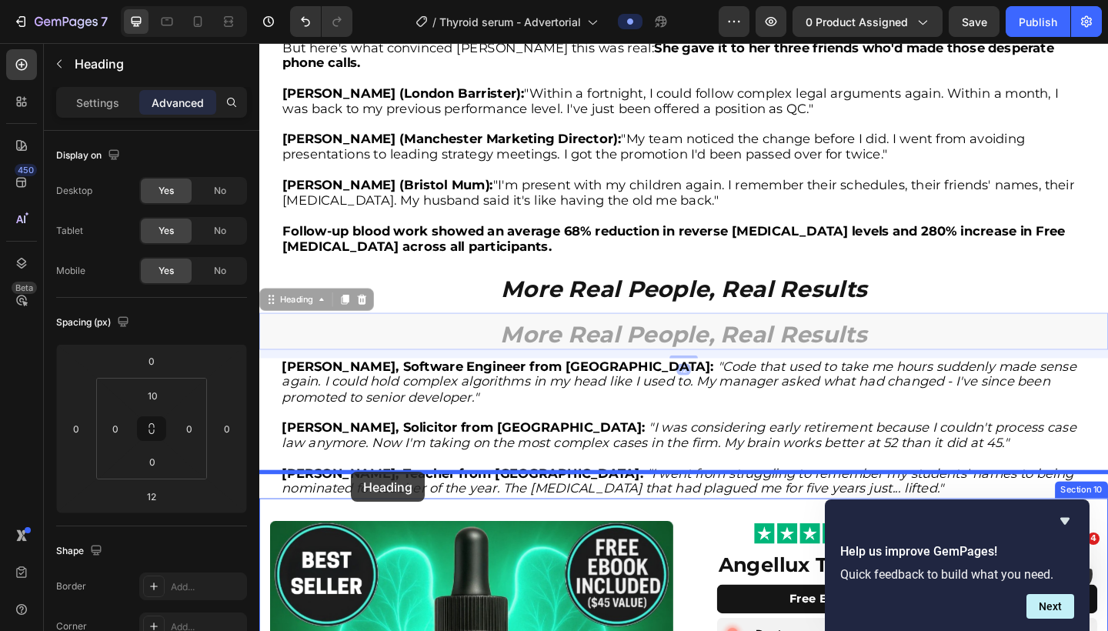
drag, startPoint x: 273, startPoint y: 380, endPoint x: 359, endPoint y: 510, distance: 155.0
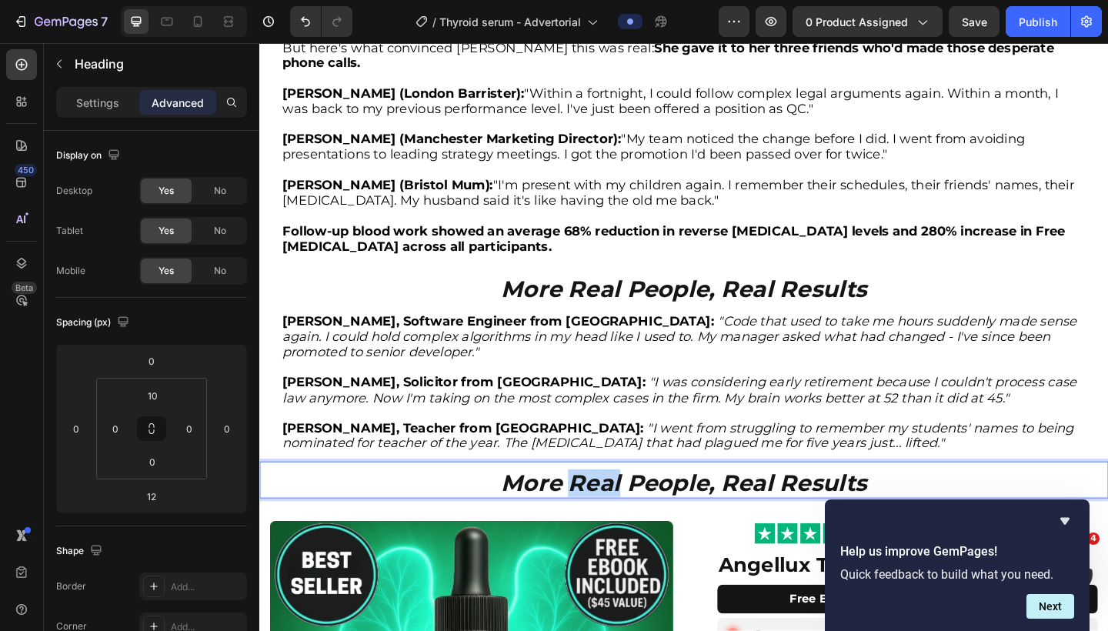
click at [605, 507] on strong "More Real People, Real Results" at bounding box center [721, 522] width 399 height 30
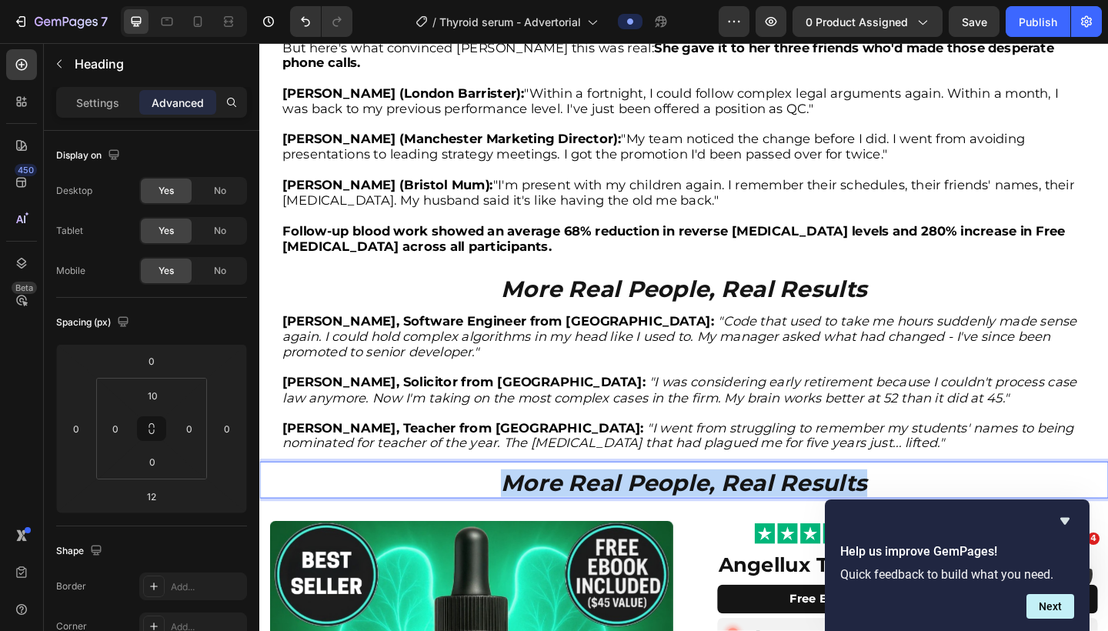
click at [605, 507] on strong "More Real People, Real Results" at bounding box center [721, 522] width 399 height 30
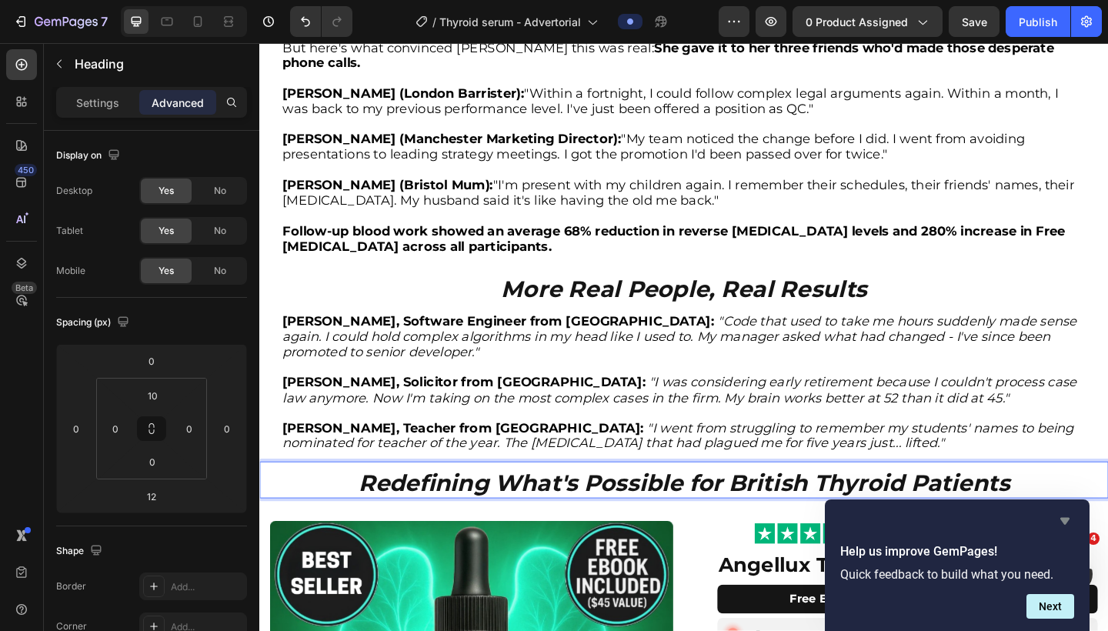
click at [1067, 523] on icon "Hide survey" at bounding box center [1065, 521] width 9 height 7
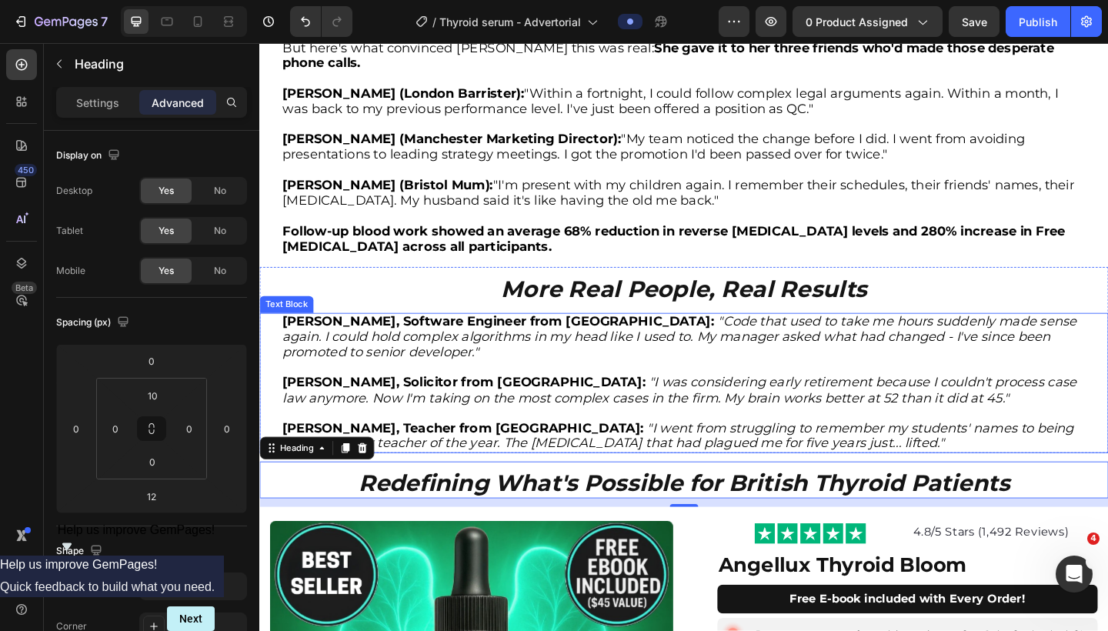
click at [493, 404] on strong "Sarah T., Solicitor from Glasgow:" at bounding box center [482, 412] width 396 height 17
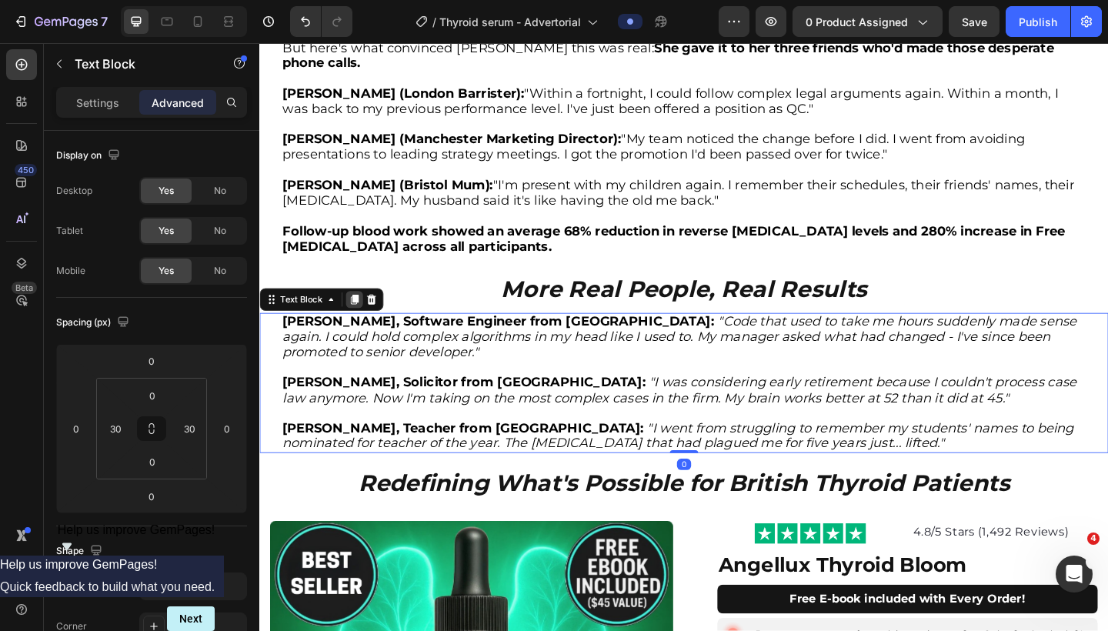
click at [363, 317] on icon at bounding box center [363, 322] width 8 height 11
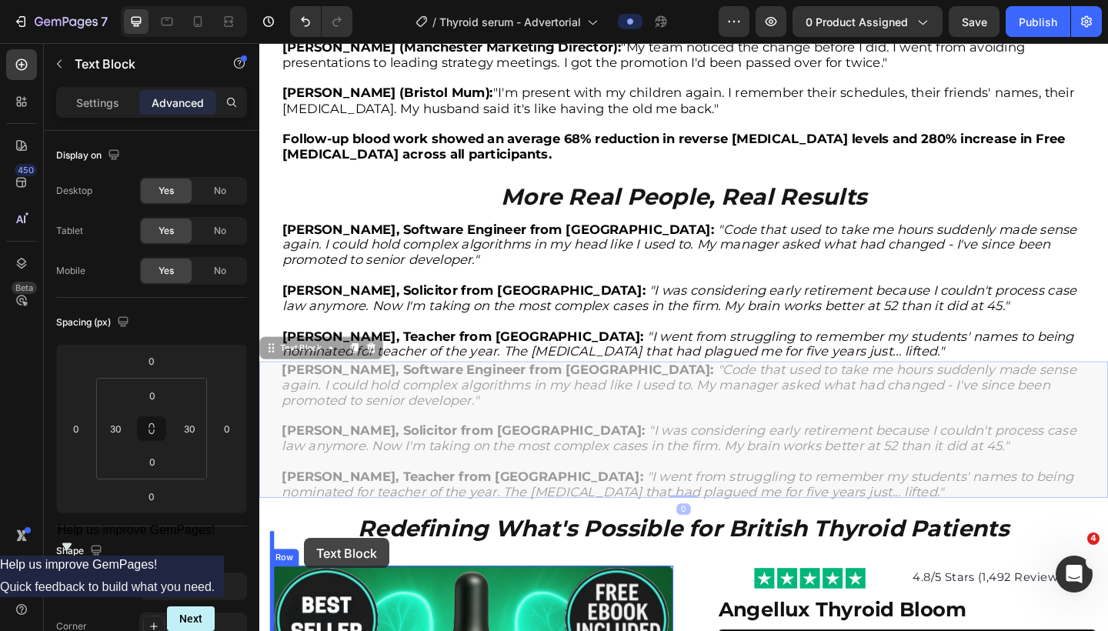
scroll to position [4211, 0]
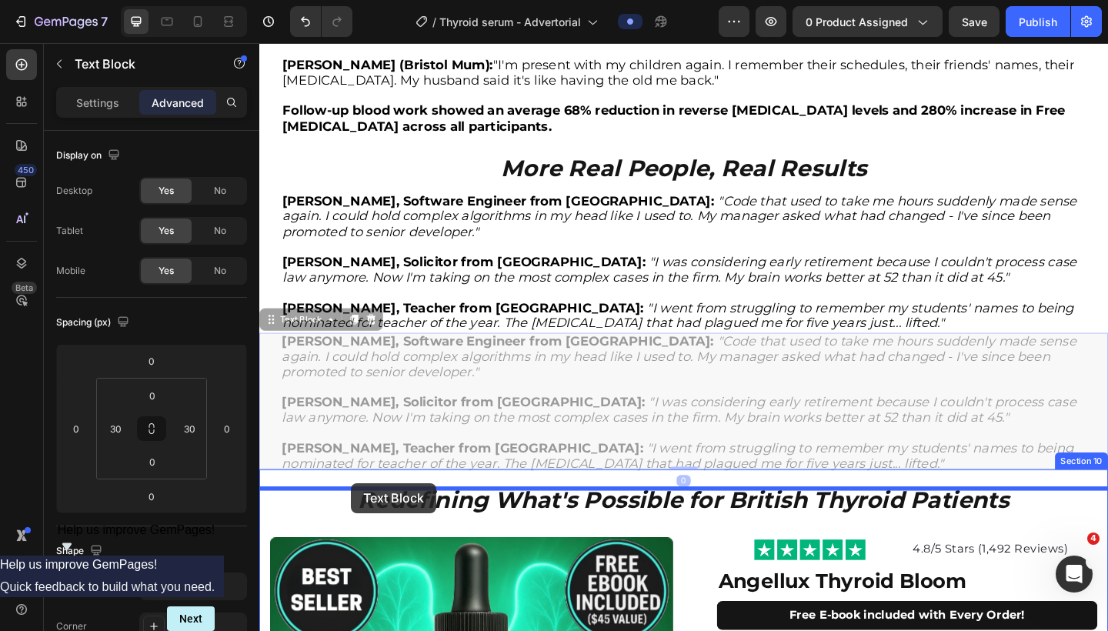
drag, startPoint x: 271, startPoint y: 378, endPoint x: 359, endPoint y: 522, distance: 168.6
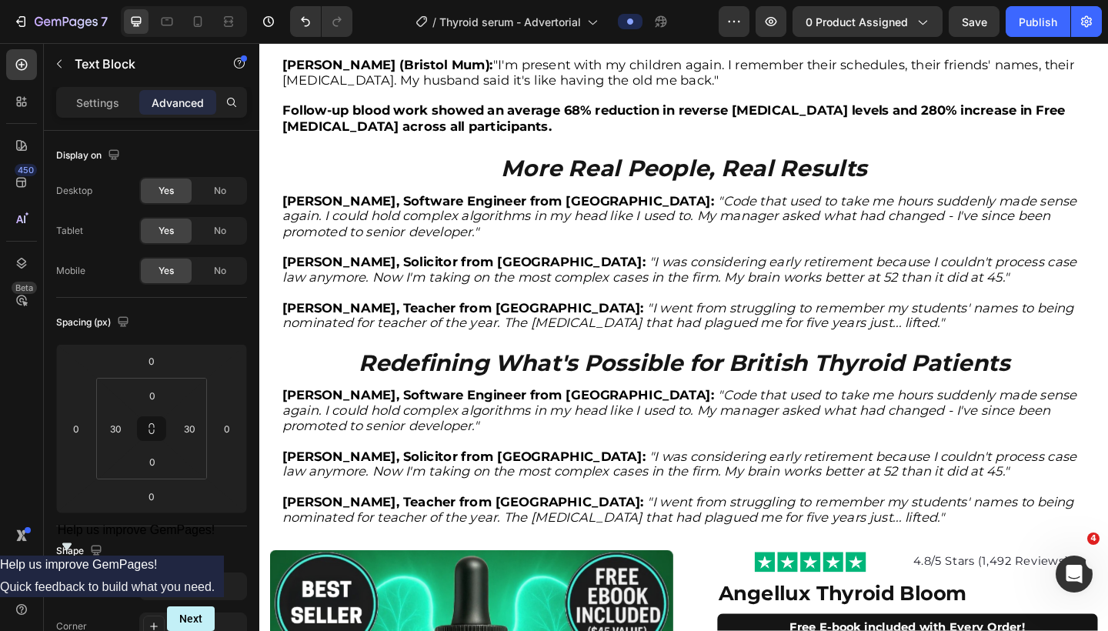
type input "12"
click at [434, 485] on strong "Sarah T., Solicitor from Glasgow:" at bounding box center [482, 493] width 396 height 17
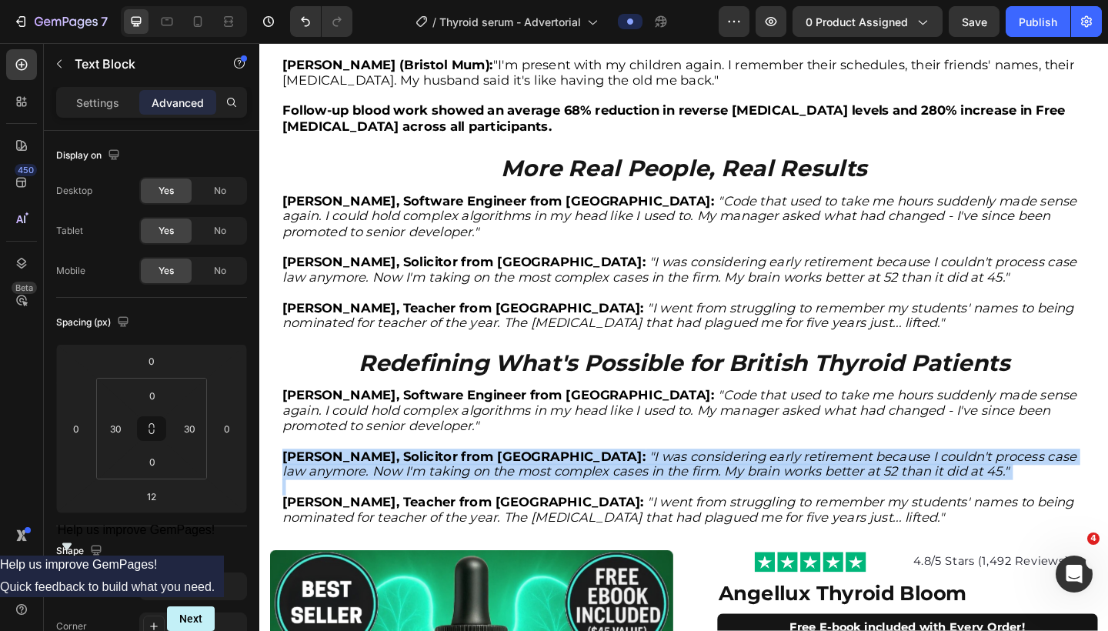
click at [434, 485] on strong "Sarah T., Solicitor from Glasgow:" at bounding box center [482, 493] width 396 height 17
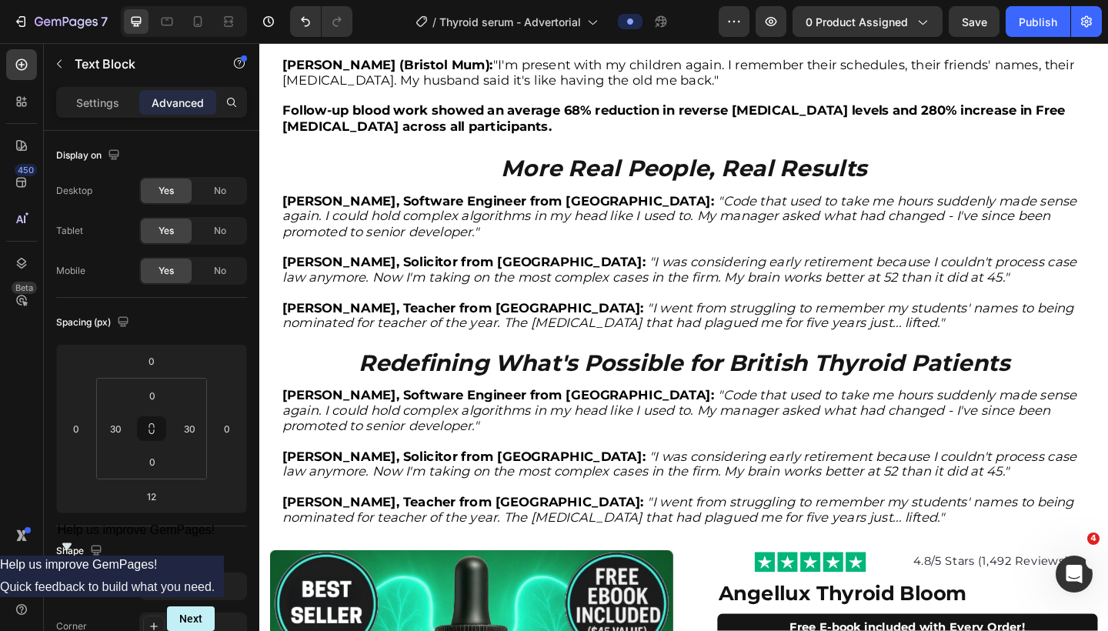
click at [776, 535] on p "Mark R., Teacher from Cardiff: "I went from struggling to remember my students'…" at bounding box center [721, 551] width 874 height 33
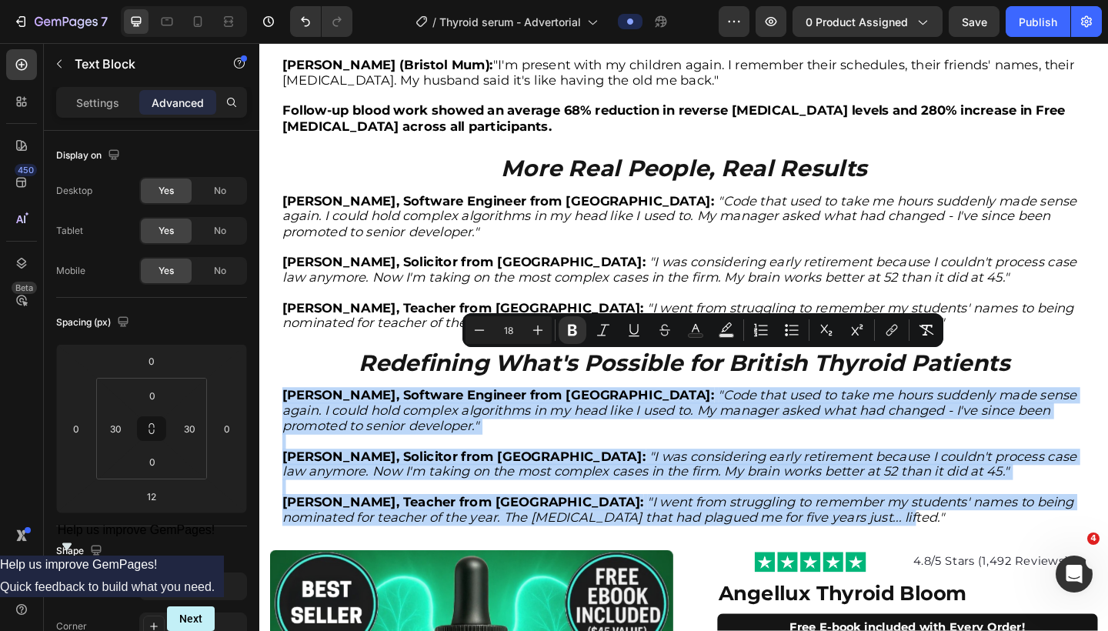
drag, startPoint x: 781, startPoint y: 517, endPoint x: 285, endPoint y: 386, distance: 513.4
click at [285, 417] on div "David M., Software Engineer from Birmingham: "Code that used to take me hours s…" at bounding box center [721, 493] width 878 height 152
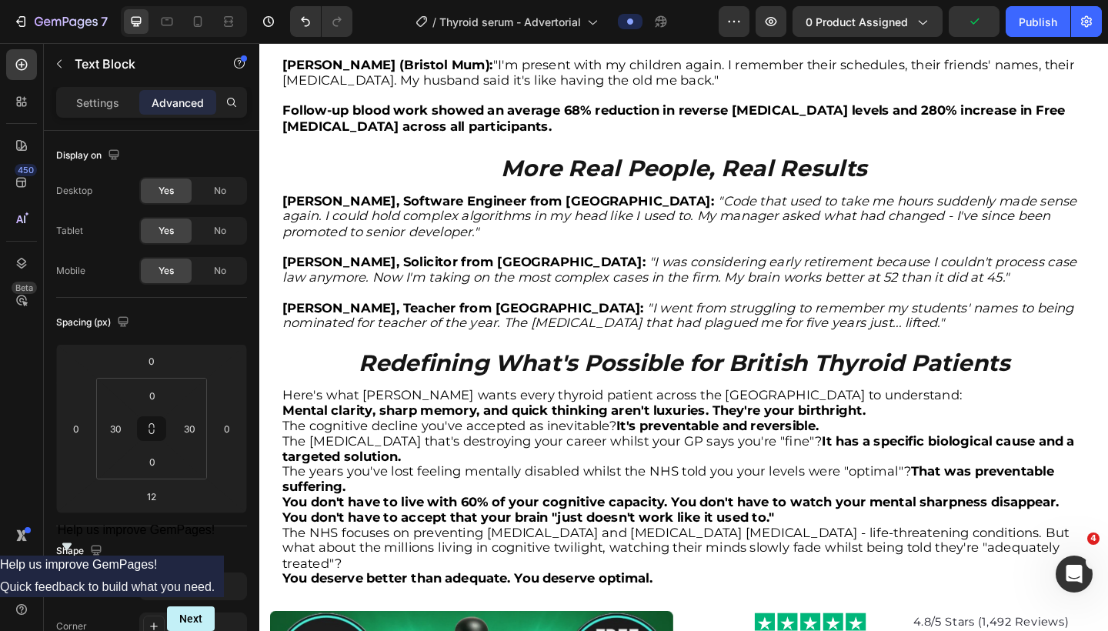
click at [830, 419] on p "Here's what Dr. Chen wants every thyroid patient across the UK to understand:" at bounding box center [721, 427] width 874 height 17
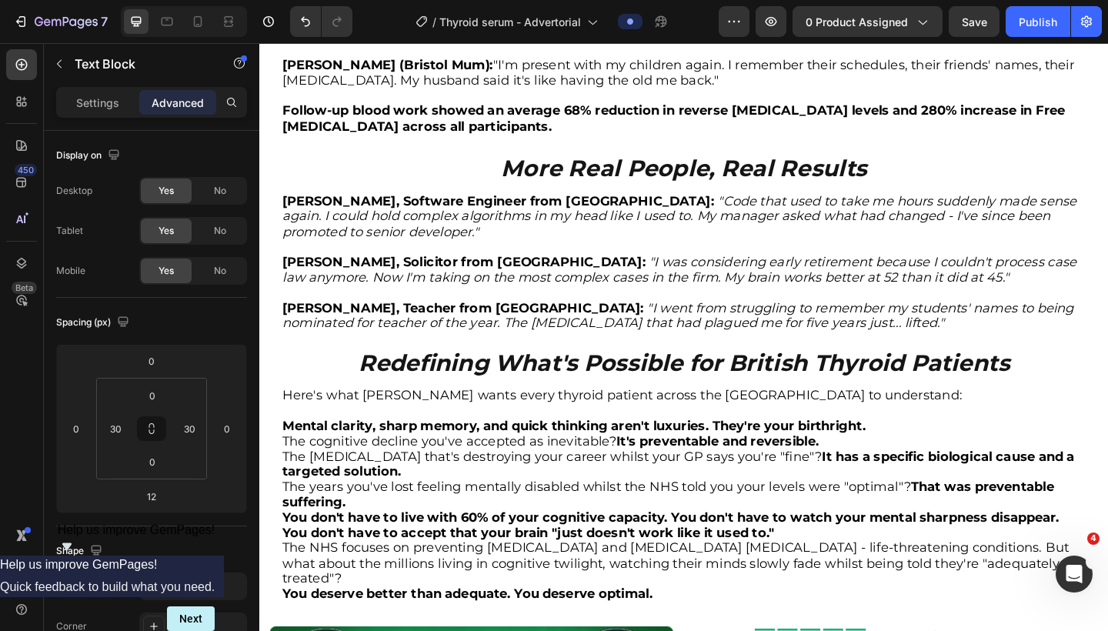
click at [936, 453] on p "Mental clarity, sharp memory, and quick thinking aren't luxuries. They're your …" at bounding box center [721, 461] width 874 height 17
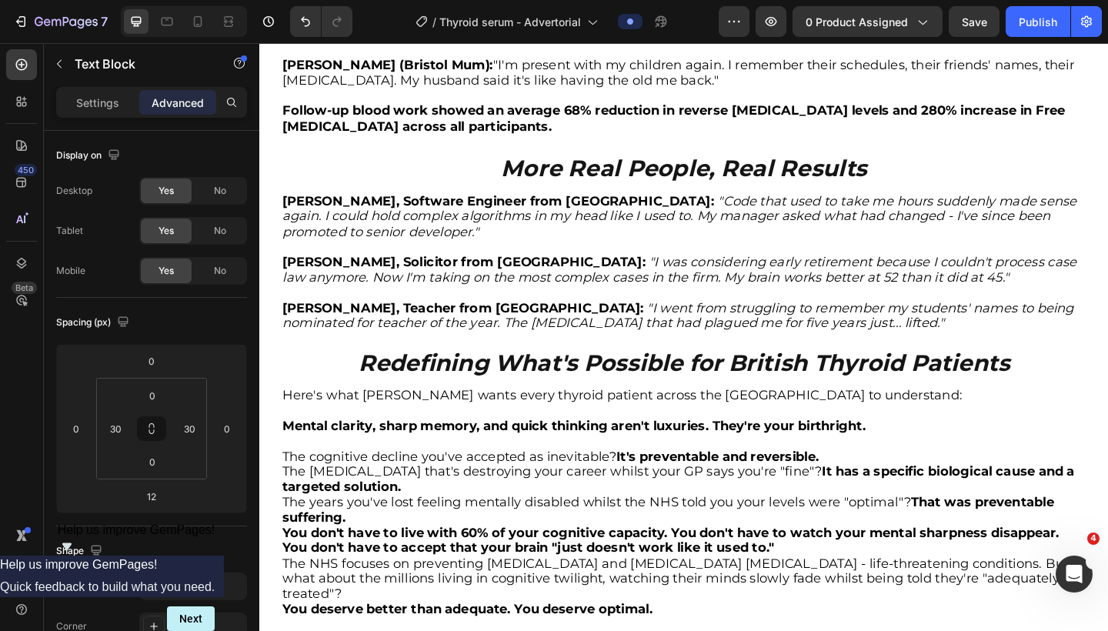
click at [909, 486] on p "The cognitive decline you've accepted as inevitable? It's preventable and rever…" at bounding box center [721, 494] width 874 height 17
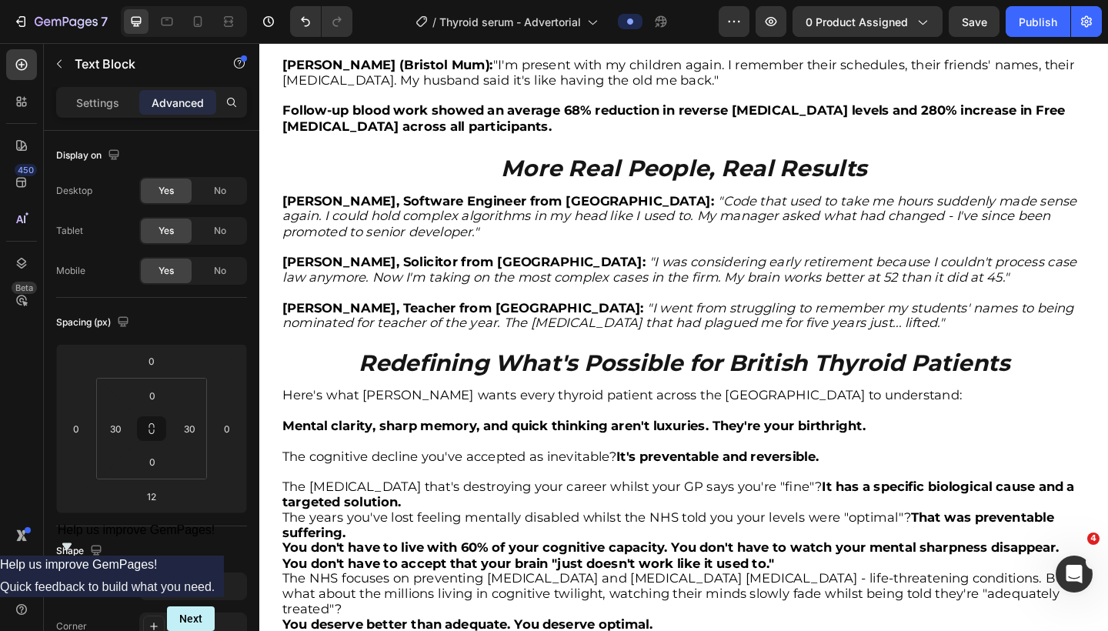
click at [782, 519] on p "The brain fog that's destroying your career whilst your GP says you're "fine"? …" at bounding box center [721, 535] width 874 height 33
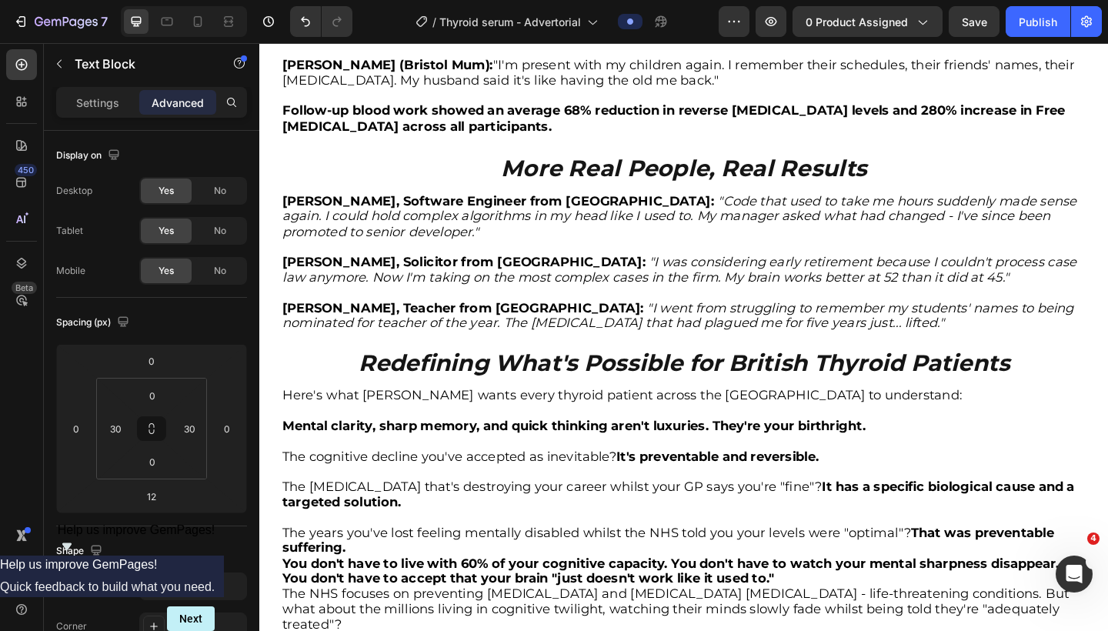
click at [754, 569] on p "The years you've lost feeling mentally disabled whilst the NHS told you your le…" at bounding box center [721, 585] width 874 height 33
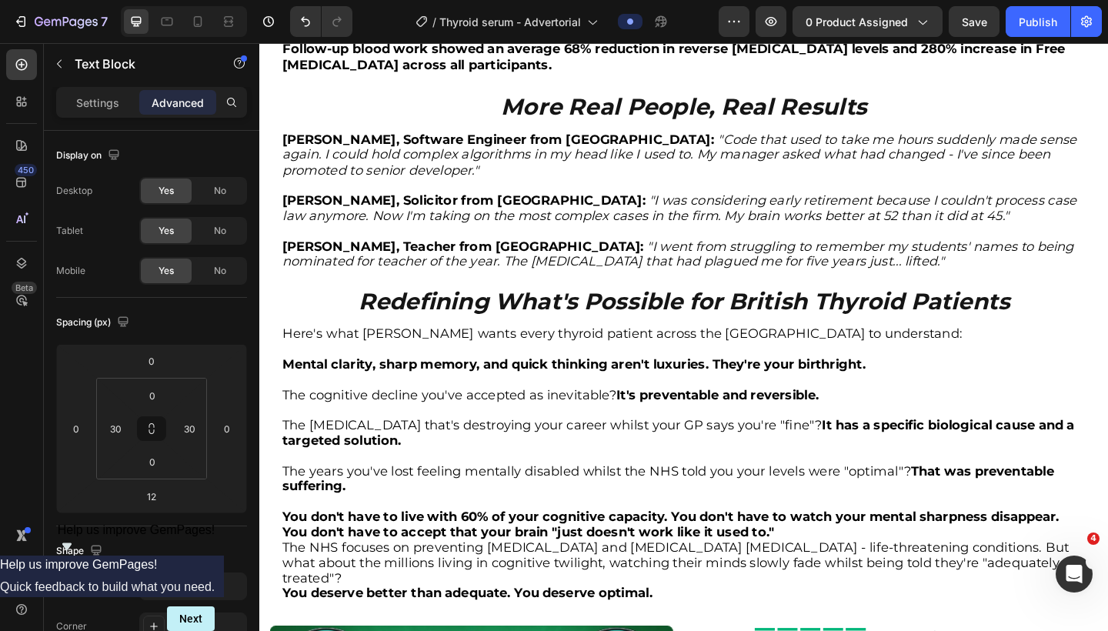
scroll to position [4289, 0]
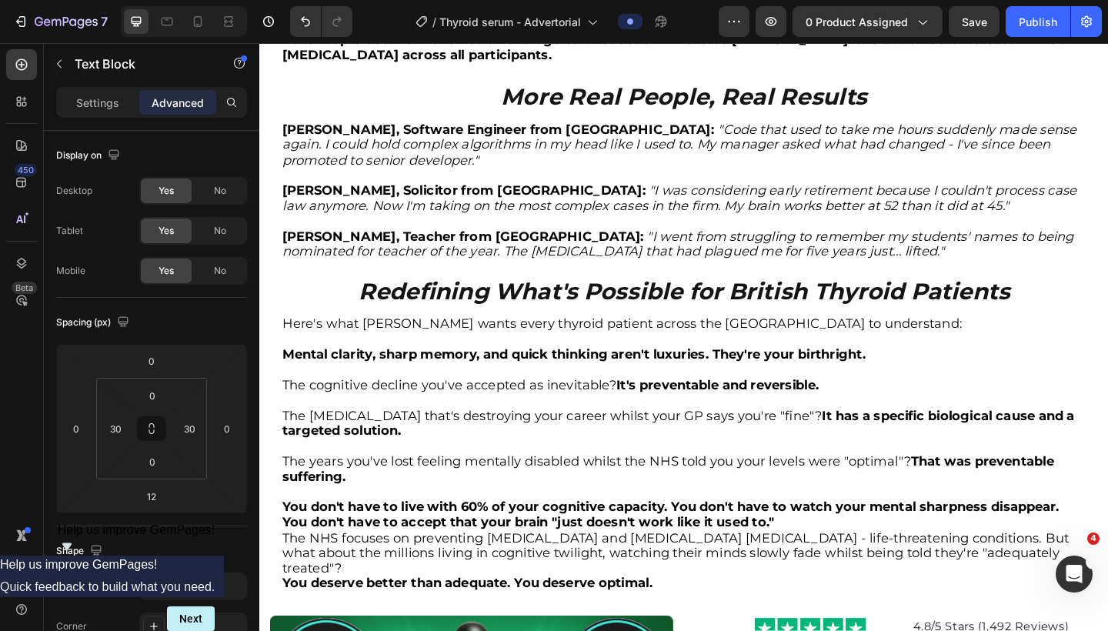
click at [1108, 540] on p "You don't have to live with 60% of your cognitive capacity. You don't have to w…" at bounding box center [721, 556] width 874 height 33
click at [1108, 540] on strong "You don't have to live with 60% of your cognitive capacity. You don't have to w…" at bounding box center [707, 557] width 846 height 34
click at [286, 540] on strong "You don't have to live with 60% of your cognitive capacity. You don't have to w…" at bounding box center [707, 557] width 846 height 34
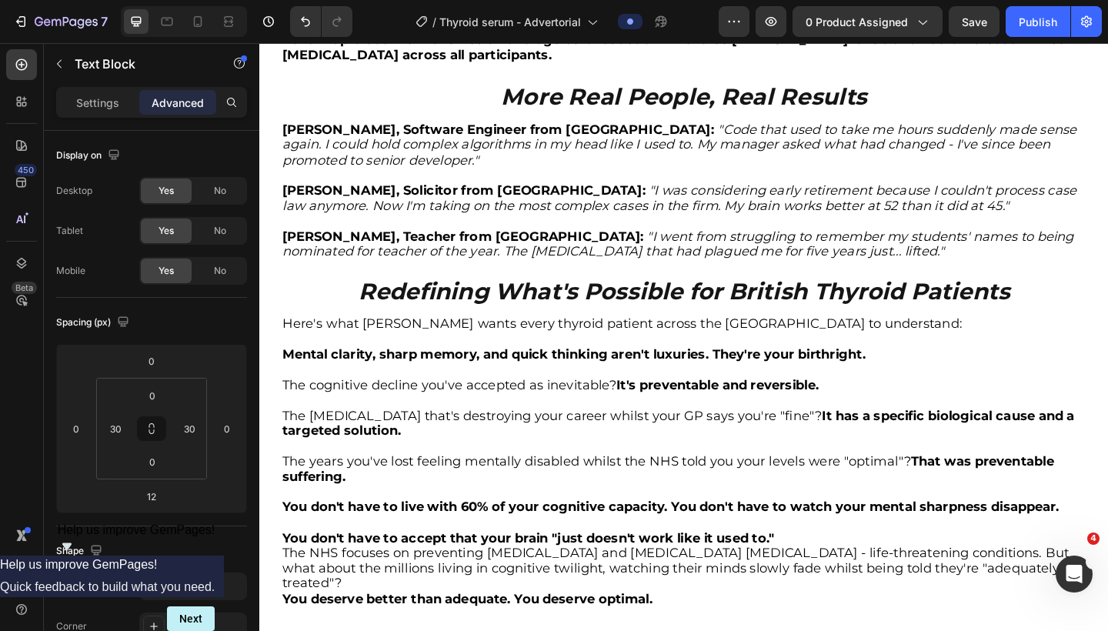
click at [840, 574] on p "You don't have to accept that your brain "just doesn't work like it used to."" at bounding box center [721, 582] width 874 height 17
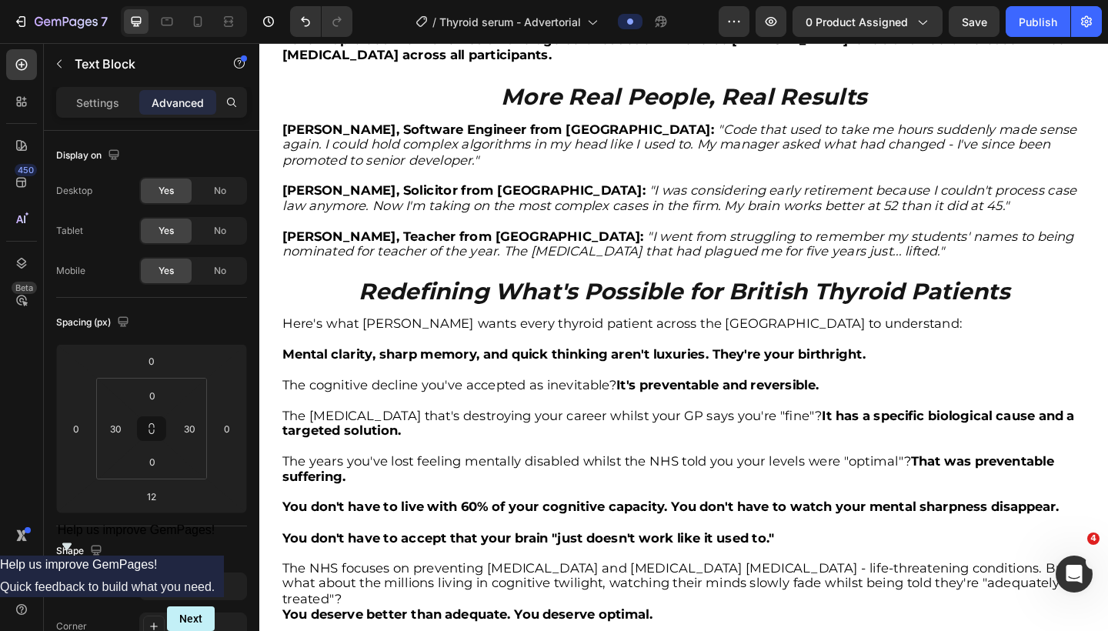
click at [1085, 607] on p "The NHS focuses on preventing thyroid storm and myxoedema coma - life-threateni…" at bounding box center [721, 632] width 874 height 50
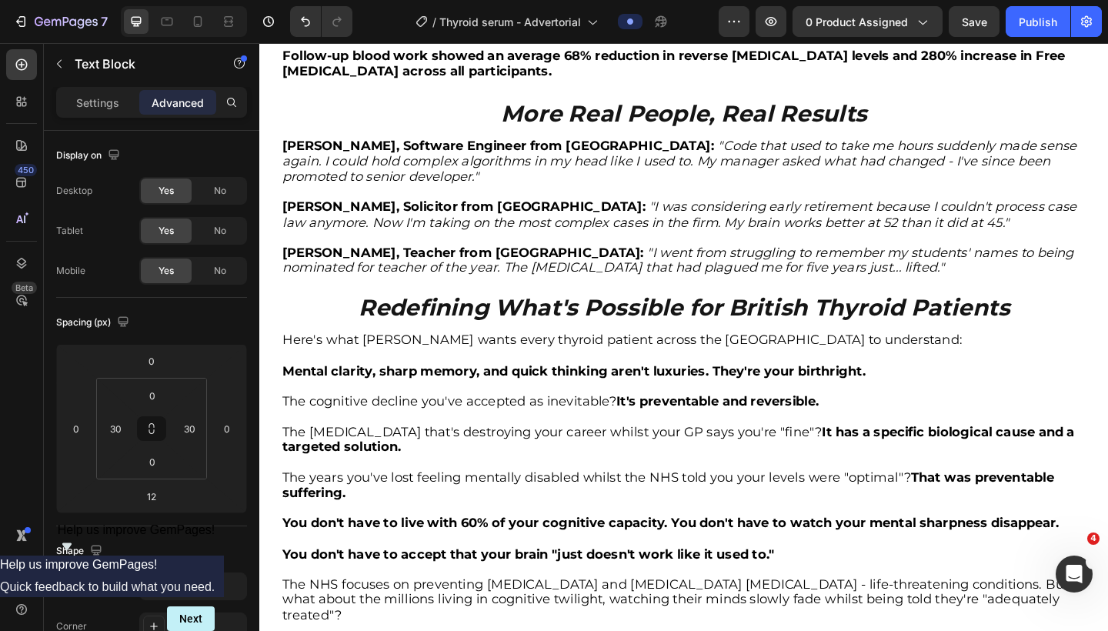
scroll to position [4271, 0]
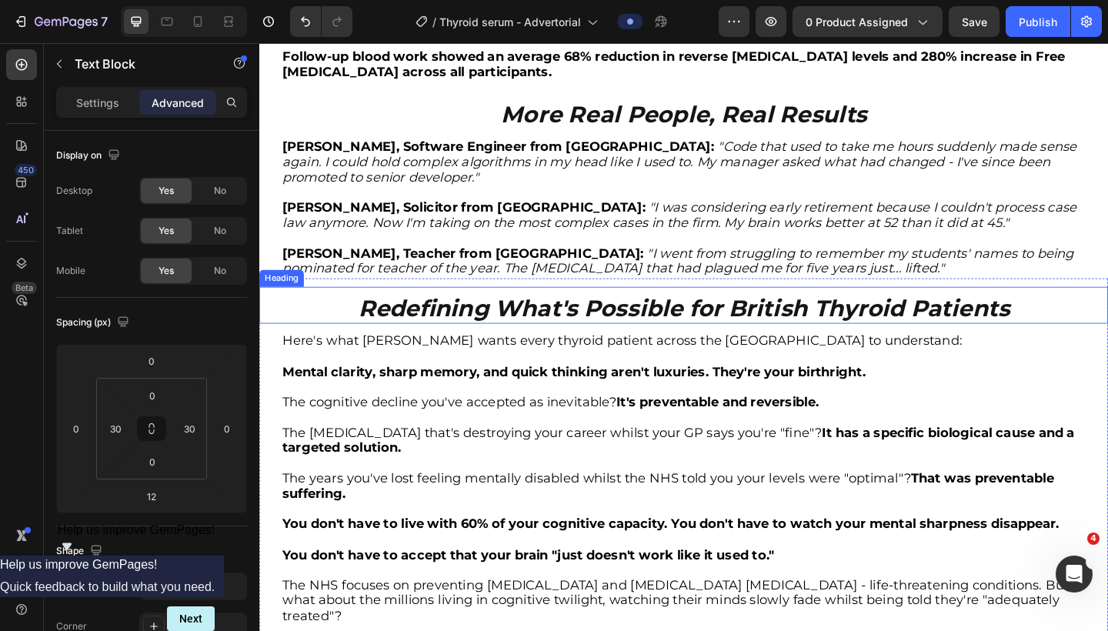
click at [489, 317] on strong "Redefining What's Possible for British Thyroid Patients" at bounding box center [721, 332] width 709 height 30
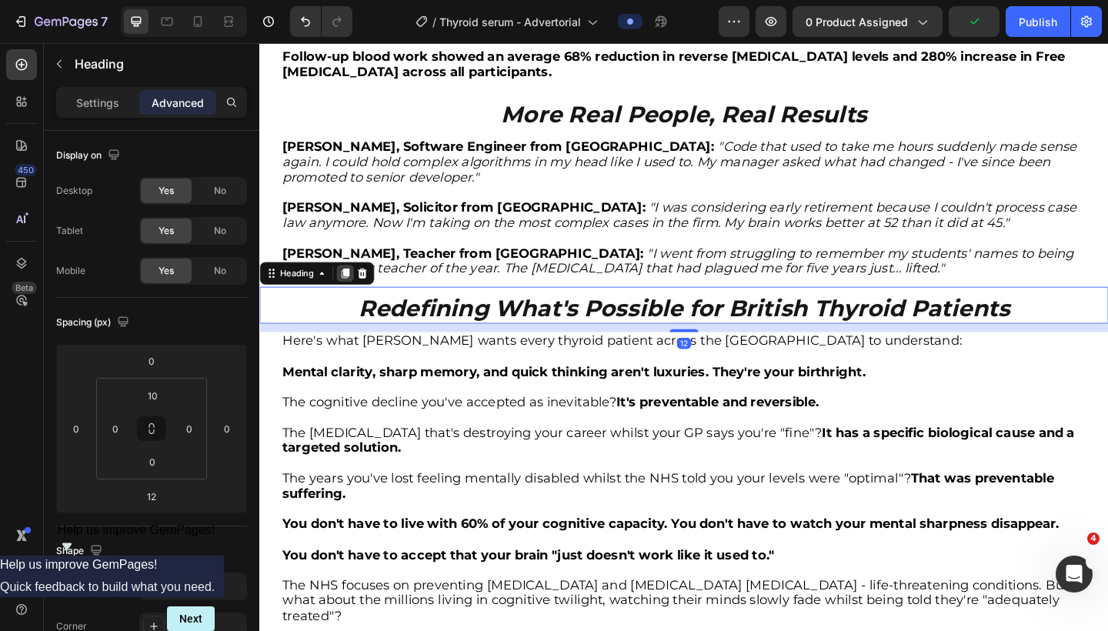
click at [349, 289] on icon at bounding box center [353, 294] width 8 height 11
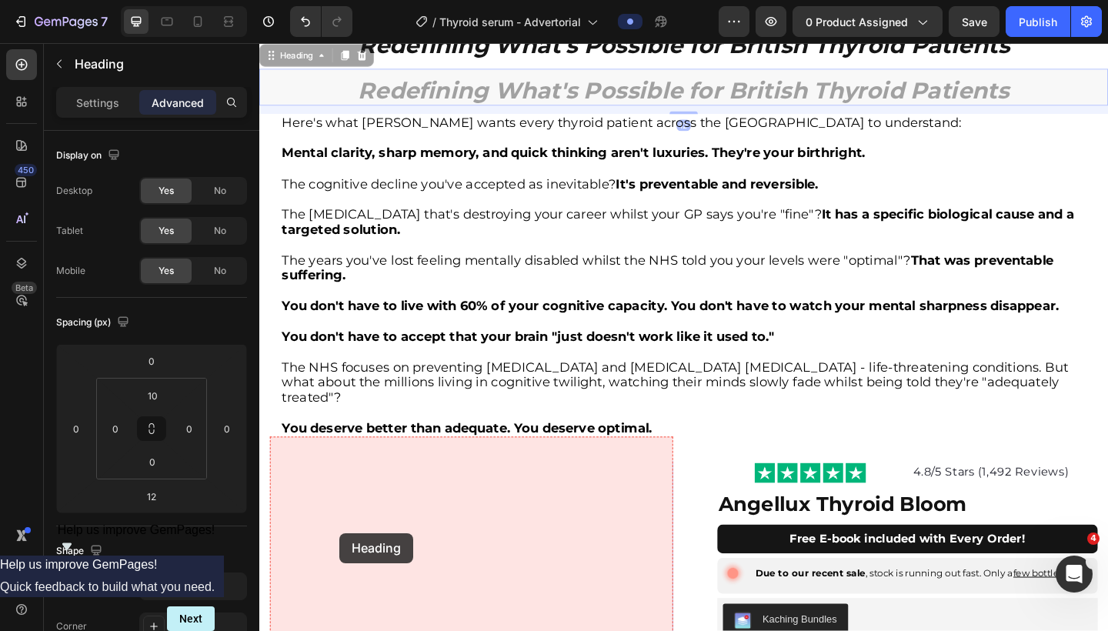
scroll to position [4552, 0]
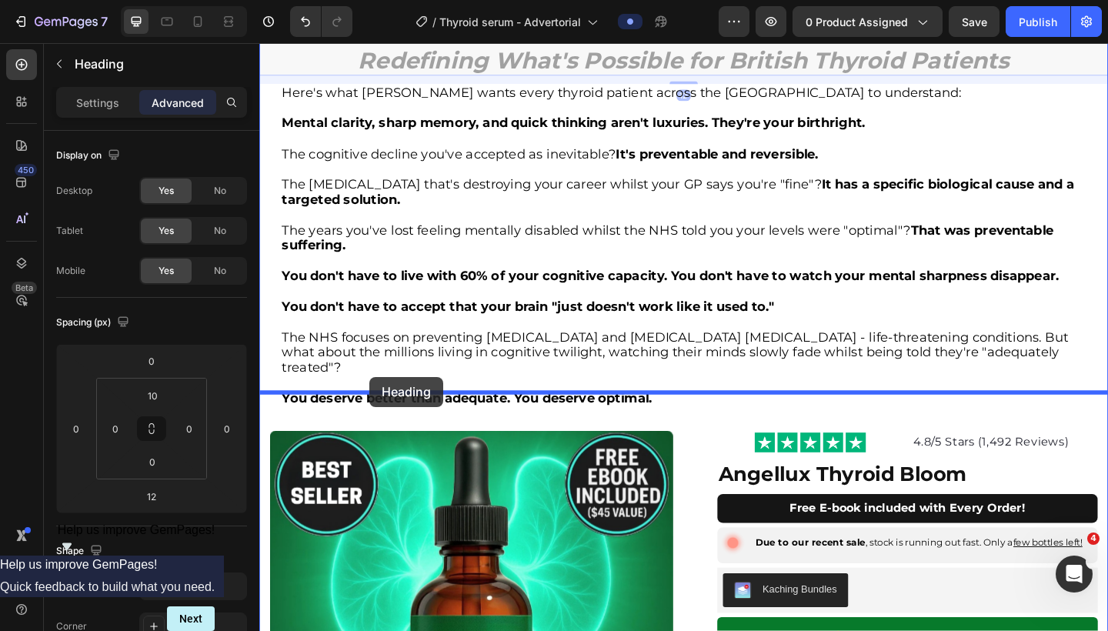
drag, startPoint x: 271, startPoint y: 308, endPoint x: 378, endPoint y: 408, distance: 146.5
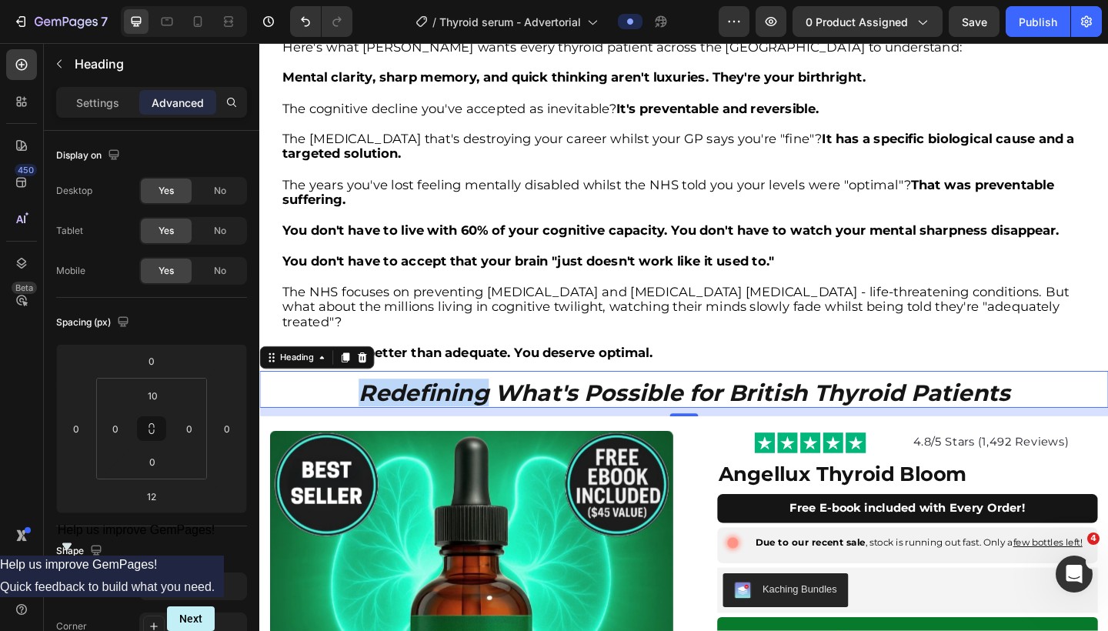
click at [472, 409] on strong "Redefining What's Possible for British Thyroid Patients" at bounding box center [721, 424] width 709 height 30
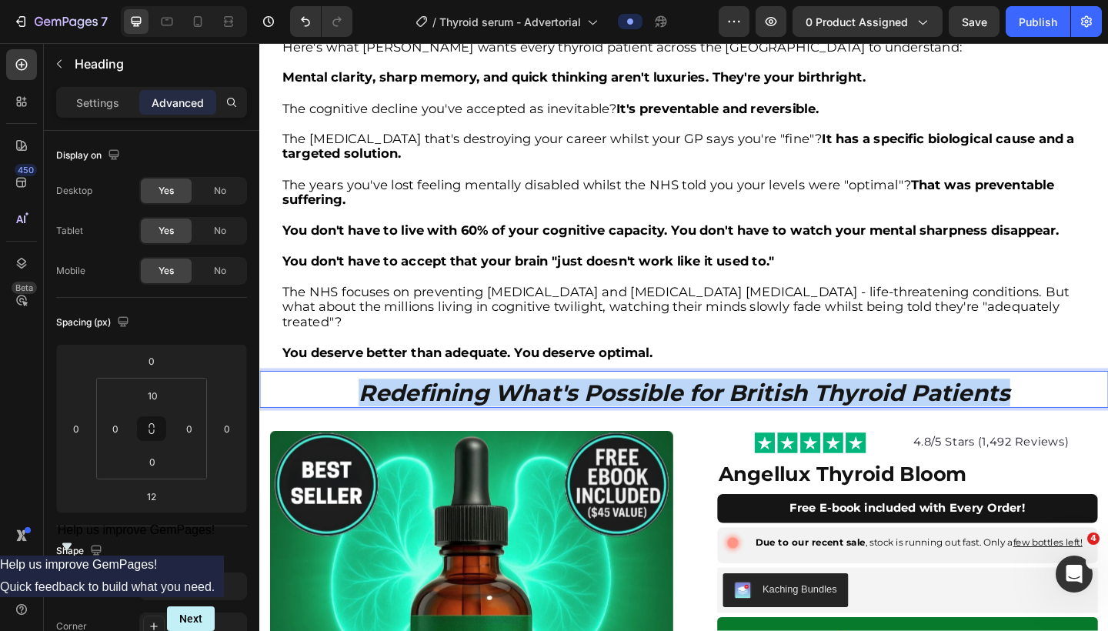
click at [472, 409] on strong "Redefining What's Possible for British Thyroid Patients" at bounding box center [721, 424] width 709 height 30
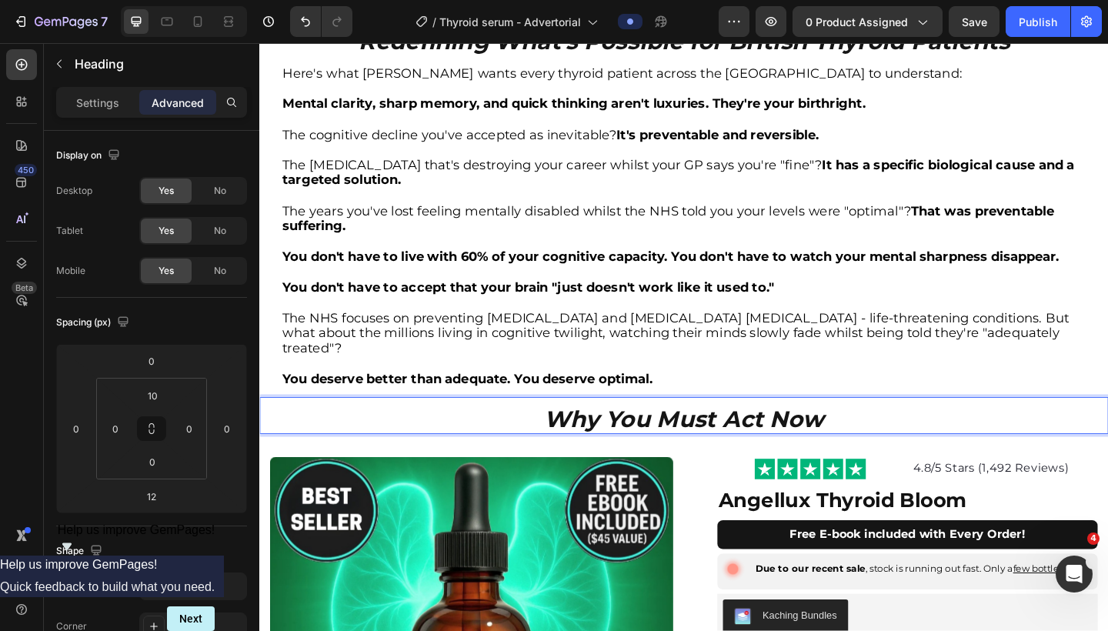
scroll to position [4430, 0]
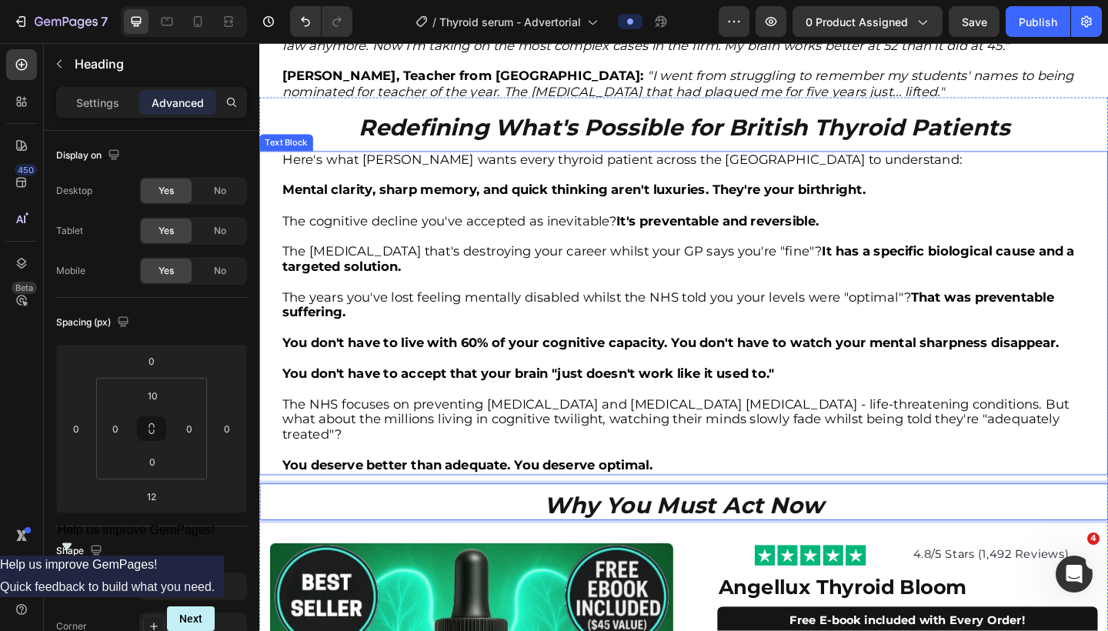
click at [594, 347] on p "Rich Text Editor. Editing area: main" at bounding box center [721, 354] width 874 height 17
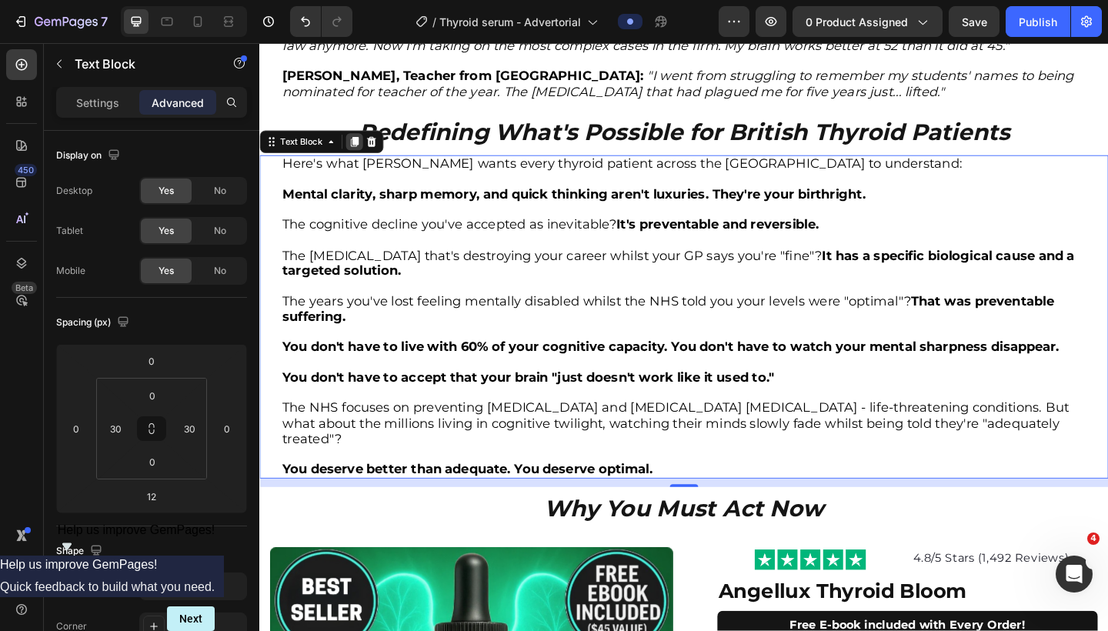
click at [362, 149] on icon at bounding box center [363, 150] width 8 height 11
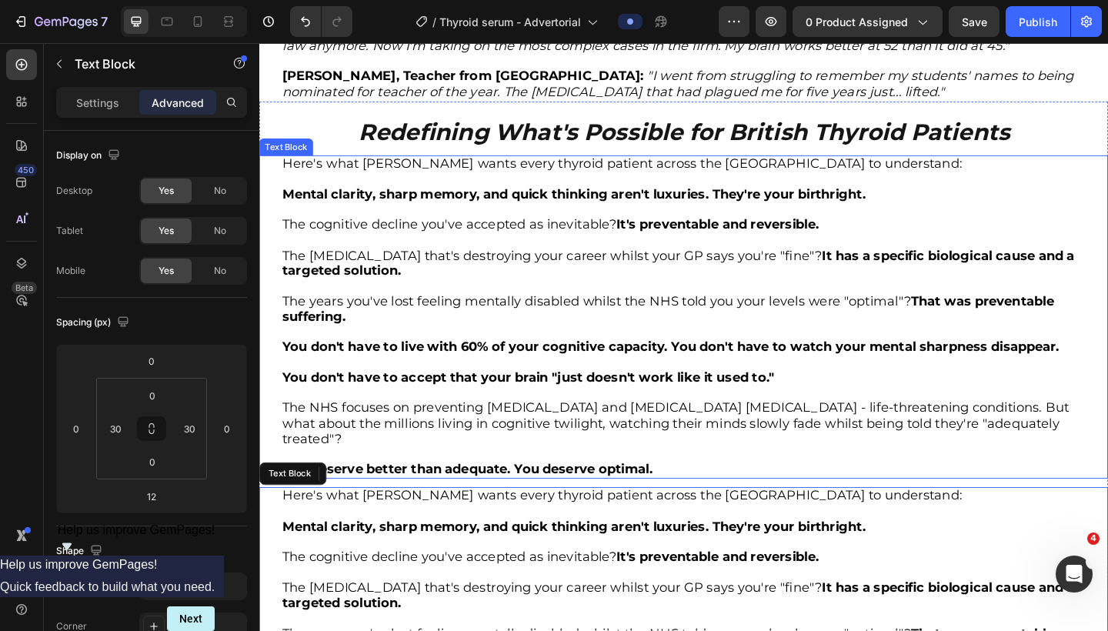
scroll to position [4829, 0]
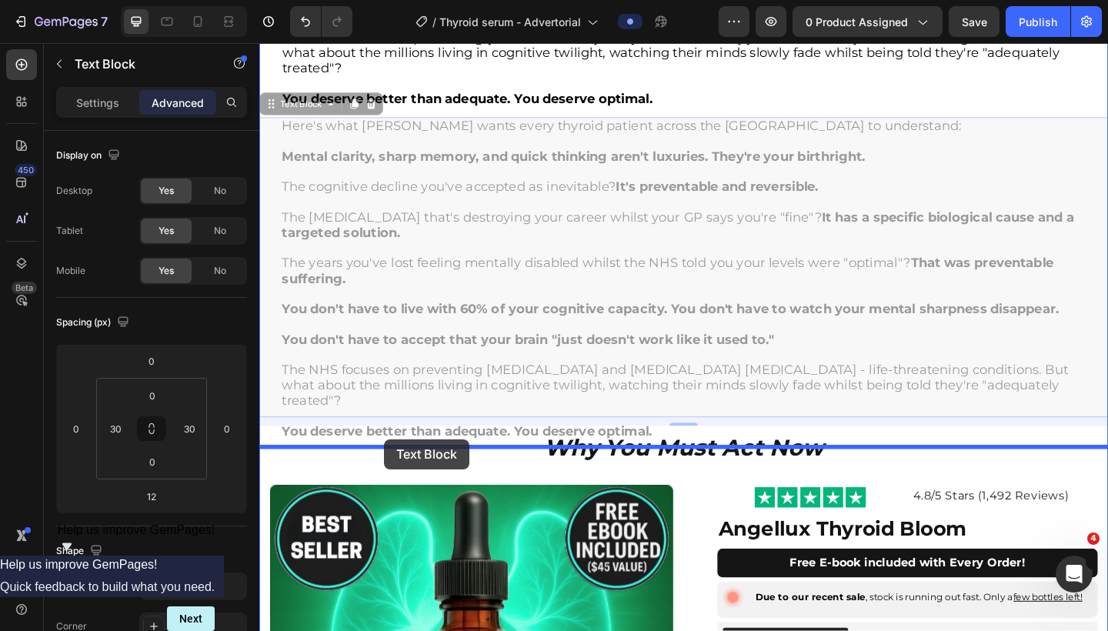
drag, startPoint x: 272, startPoint y: 87, endPoint x: 395, endPoint y: 474, distance: 406.1
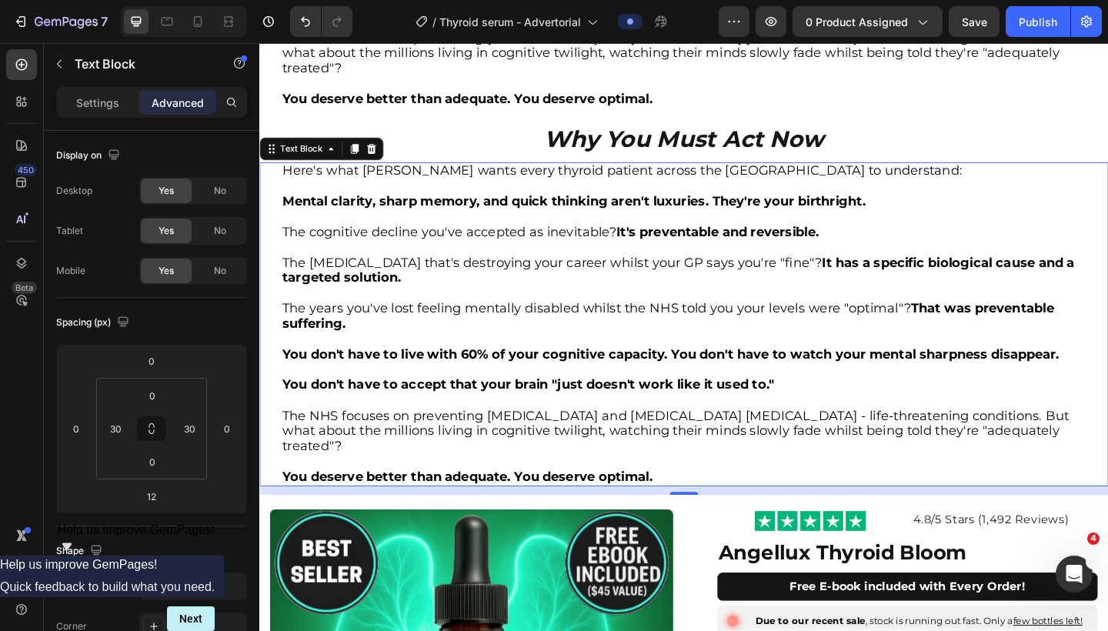
click at [699, 507] on p "You deserve better than adequate. You deserve optimal." at bounding box center [721, 515] width 874 height 17
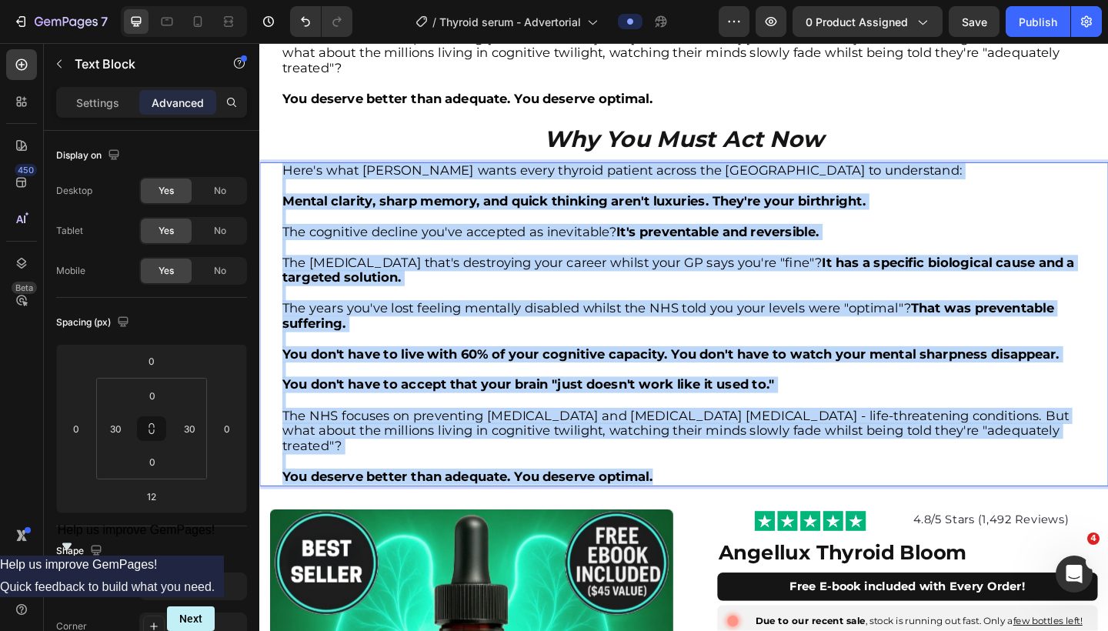
drag, startPoint x: 714, startPoint y: 461, endPoint x: 284, endPoint y: 159, distance: 525.4
click at [284, 173] on div "Here's what Dr. Chen wants every thyroid patient across the UK to understand: M…" at bounding box center [721, 349] width 878 height 352
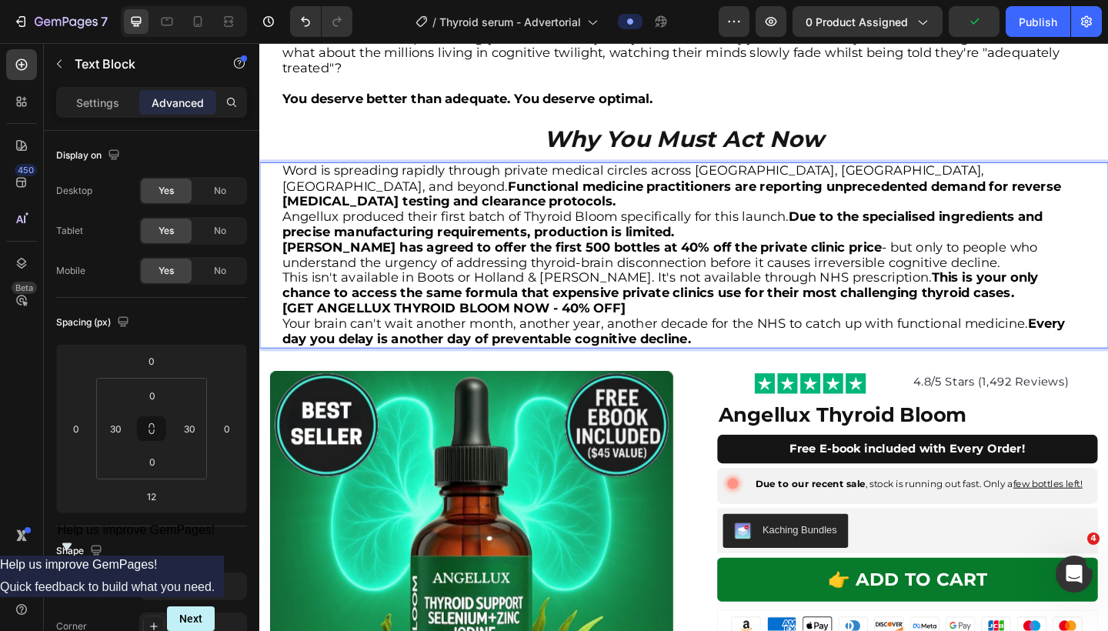
click at [1048, 175] on p "Word is spreading rapidly through private medical circles across London, Manche…" at bounding box center [721, 200] width 874 height 50
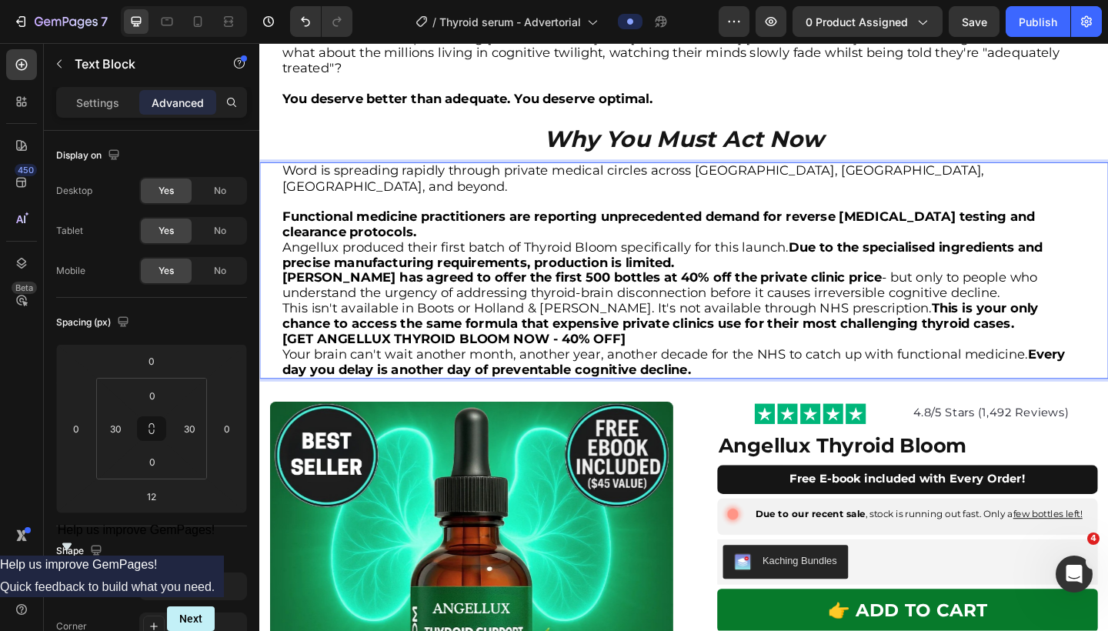
click at [1108, 225] on p "Functional medicine practitioners are reporting unprecedented demand for revers…" at bounding box center [721, 241] width 874 height 33
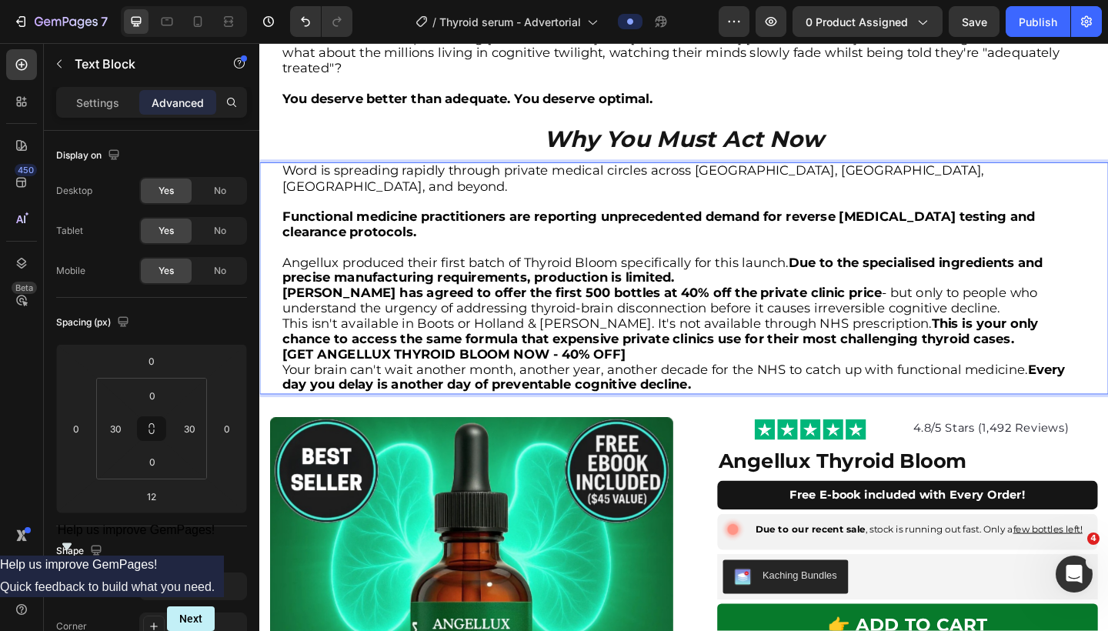
click at [837, 274] on strong "Due to the specialised ingredients and precise manufacturing requirements, prod…" at bounding box center [697, 291] width 827 height 34
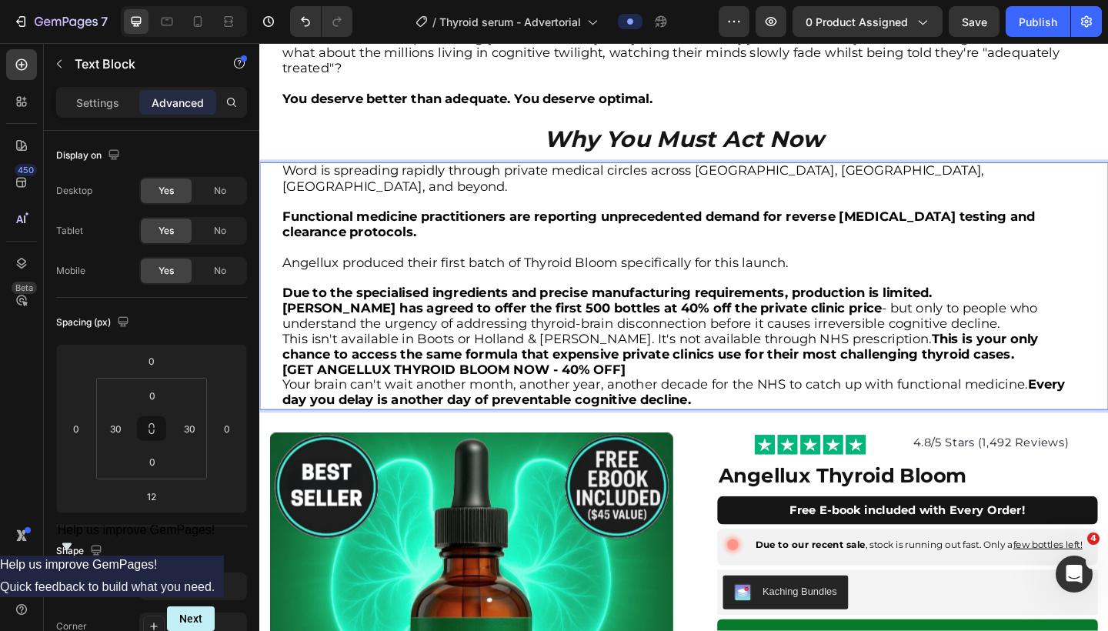
click at [1022, 324] on p "Dr. Chen has agreed to offer the first 500 bottles at 40% off the private clini…" at bounding box center [721, 340] width 874 height 33
click at [1018, 308] on p "Due to the specialised ingredients and precise manufacturing requirements, prod…" at bounding box center [721, 316] width 874 height 17
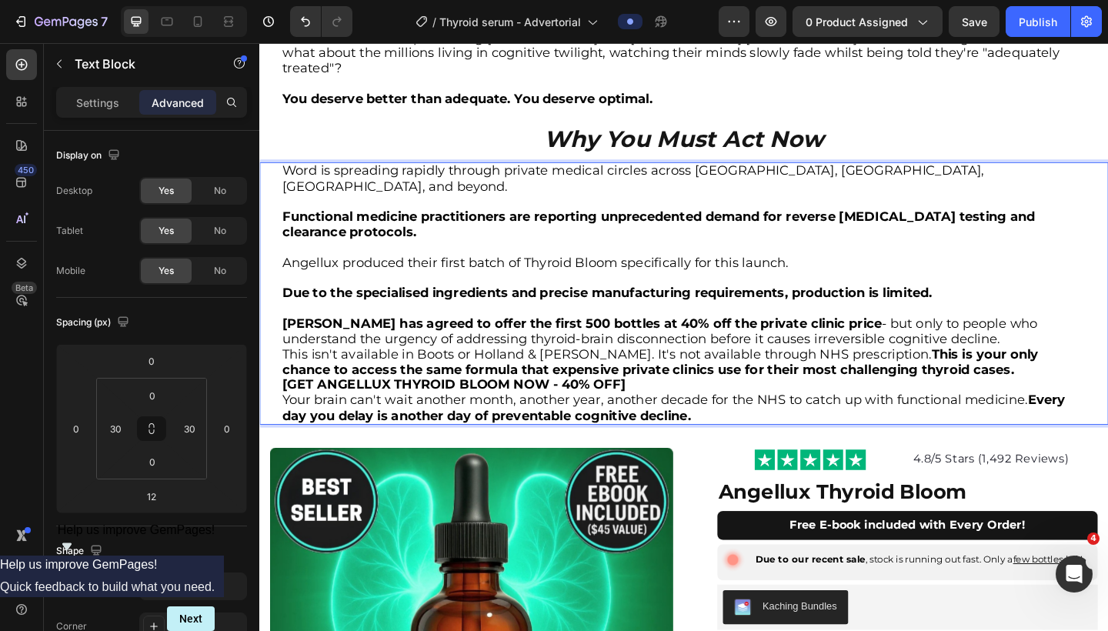
click at [988, 341] on p "Dr. Chen has agreed to offer the first 500 bottles at 40% off the private clini…" at bounding box center [721, 357] width 874 height 33
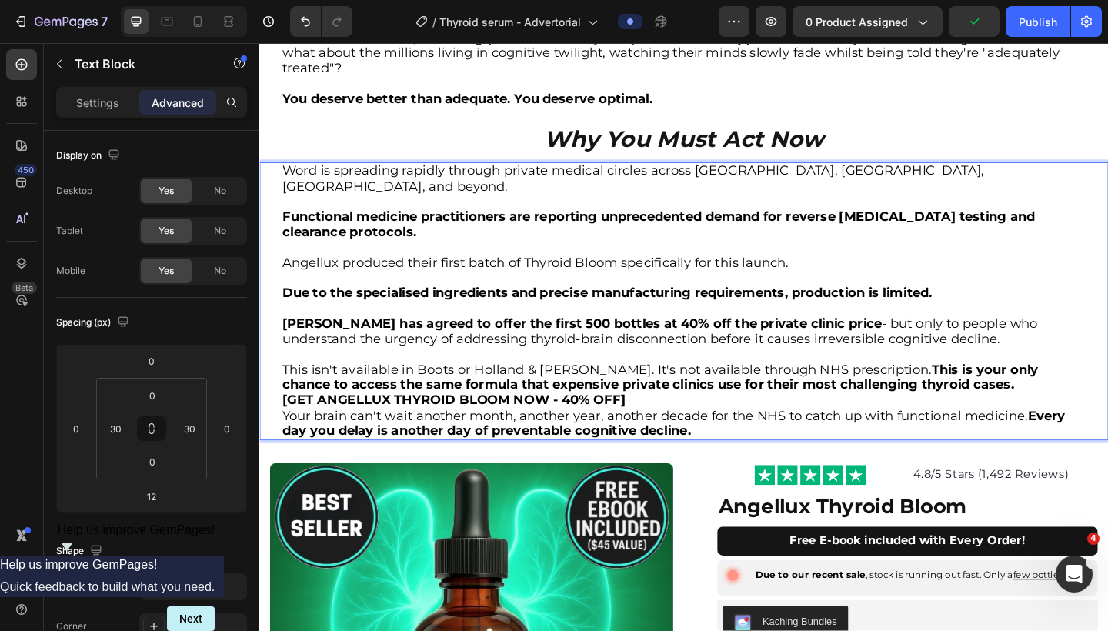
click at [917, 390] on strong "This is your only chance to access the same formula that expensive private clin…" at bounding box center [695, 407] width 823 height 34
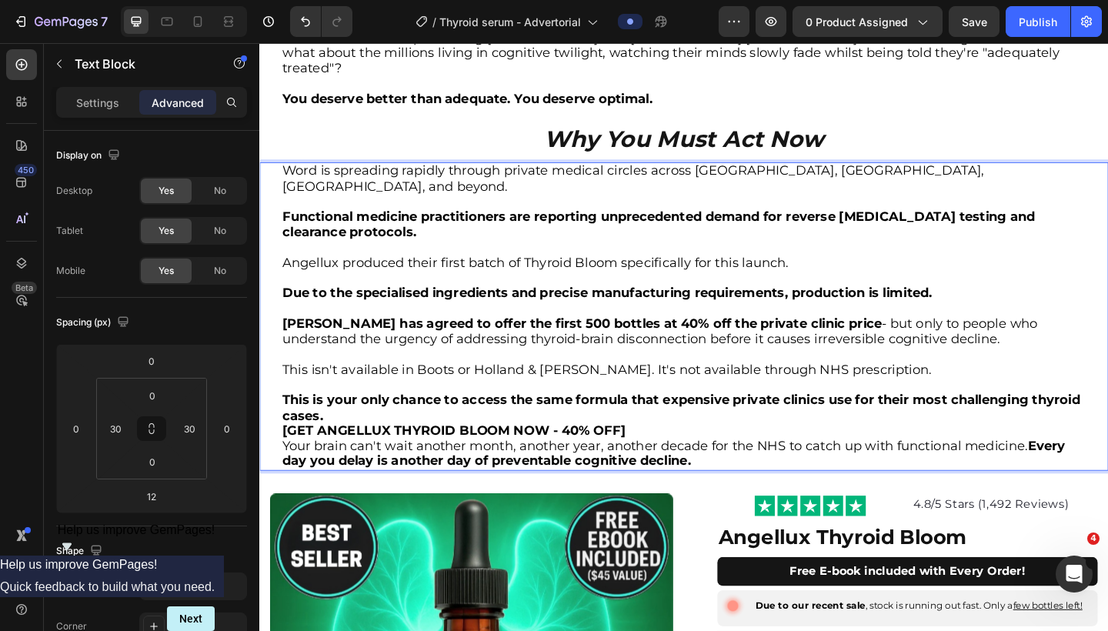
click at [700, 424] on p "This is your only chance to access the same formula that expensive private clin…" at bounding box center [721, 440] width 874 height 33
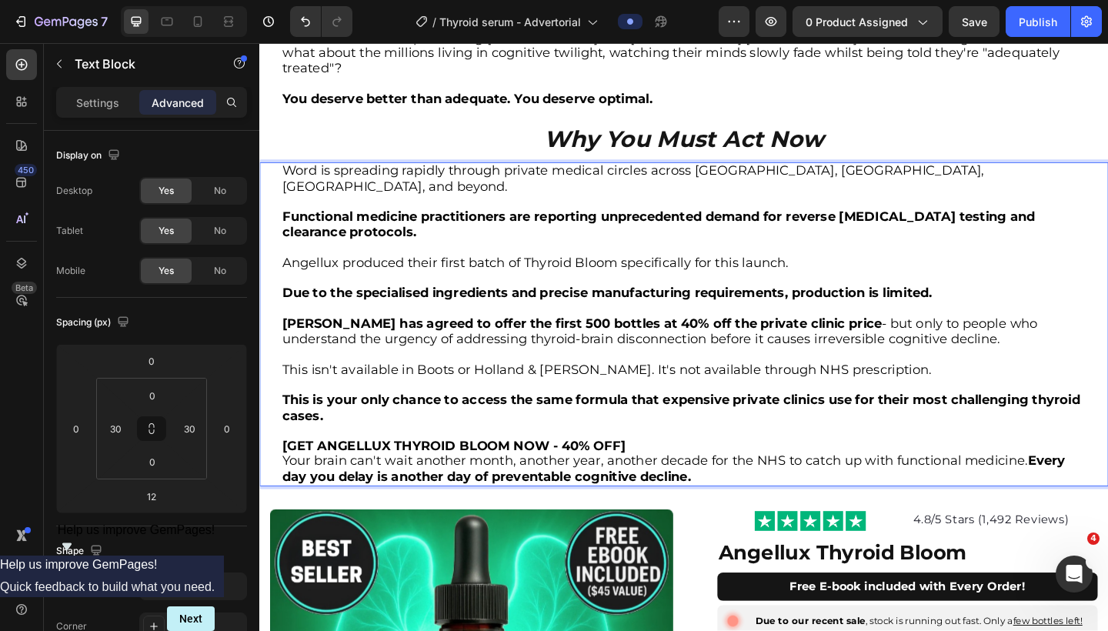
click at [671, 474] on p "[GET ANGELLUX THYROID BLOOM NOW - 40% OFF]" at bounding box center [721, 482] width 874 height 17
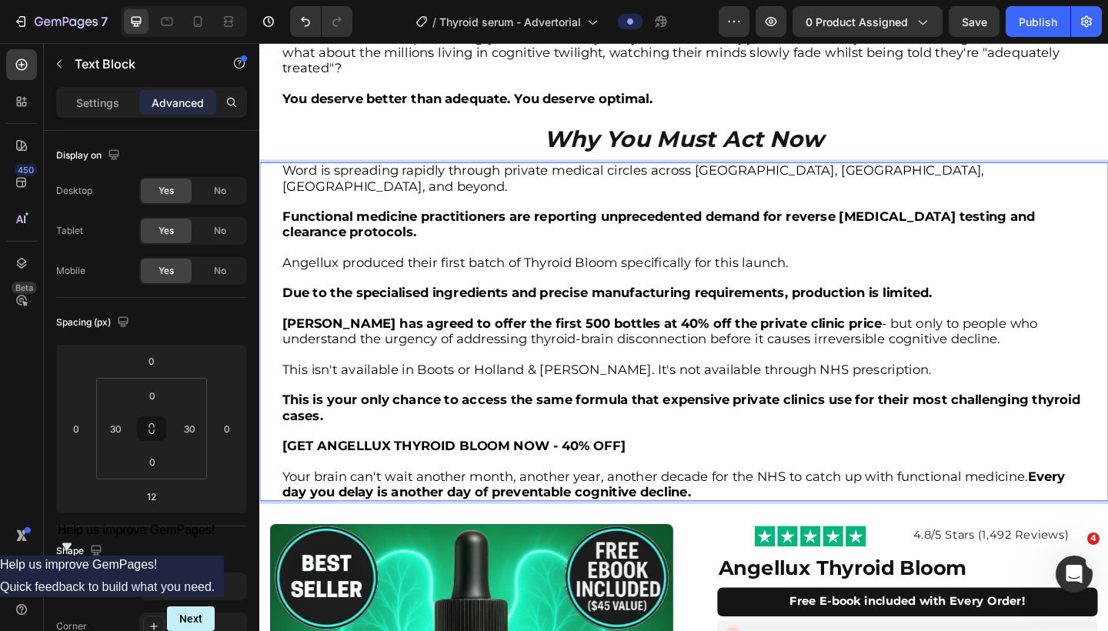
click at [543, 473] on strong "[GET ANGELLUX THYROID BLOOM NOW - 40% OFF]" at bounding box center [471, 481] width 374 height 17
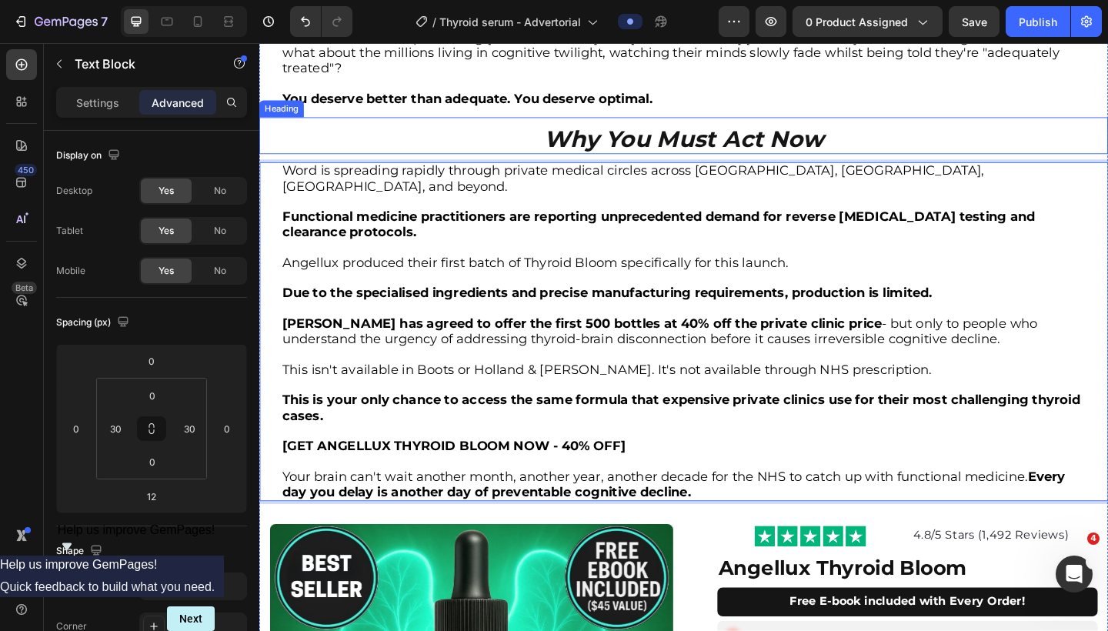
click at [624, 132] on strong "Why You Must Act Now" at bounding box center [721, 147] width 305 height 30
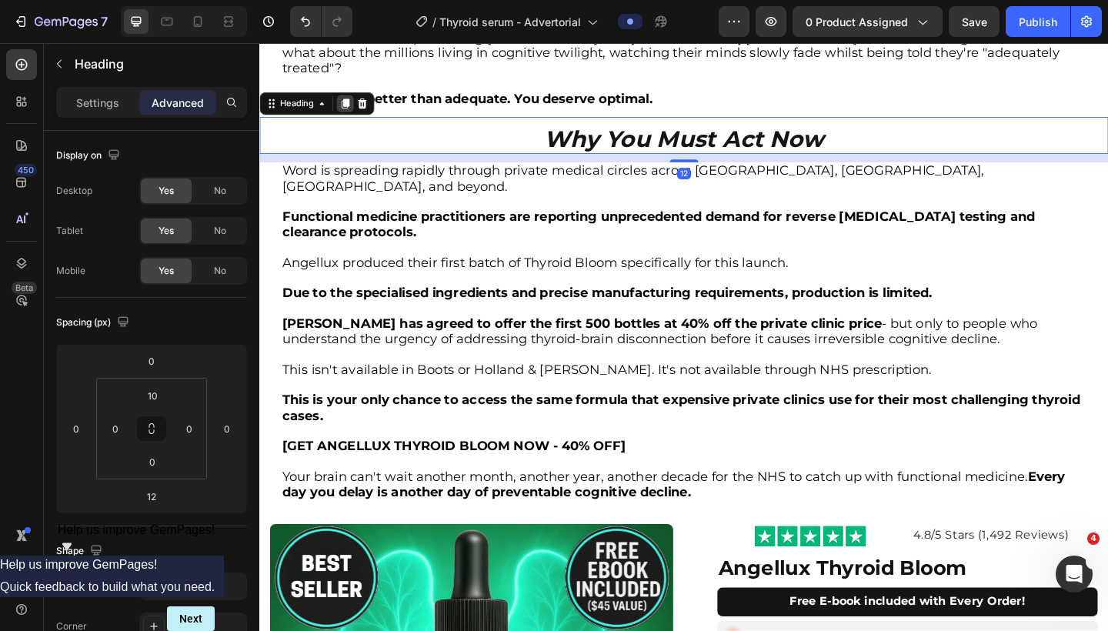
click at [352, 104] on icon at bounding box center [353, 109] width 8 height 11
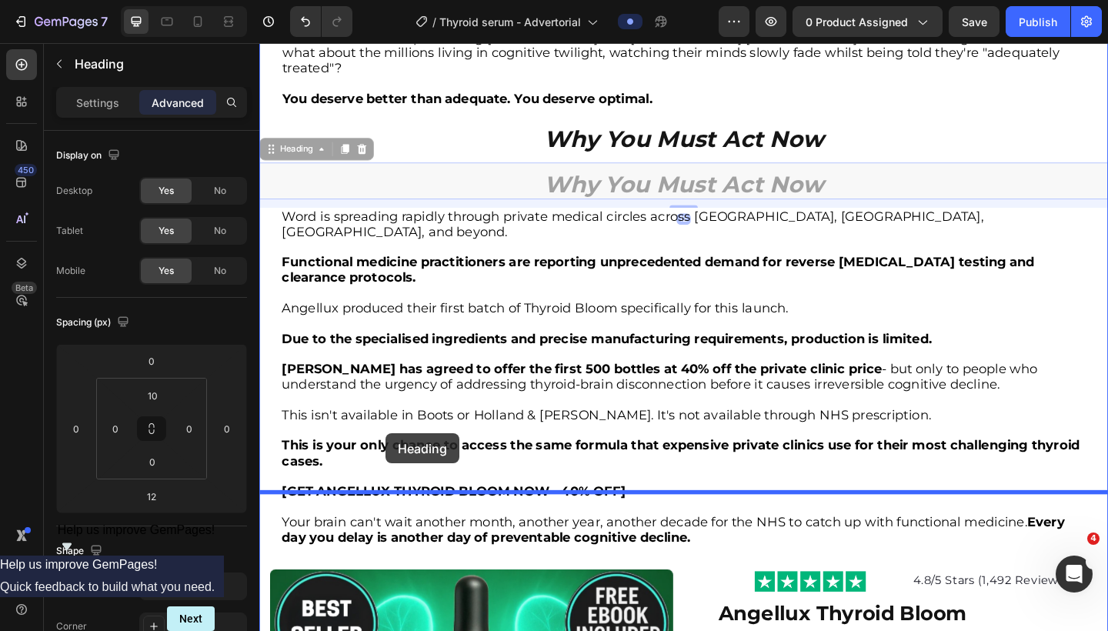
drag, startPoint x: 272, startPoint y: 136, endPoint x: 396, endPoint y: 468, distance: 354.2
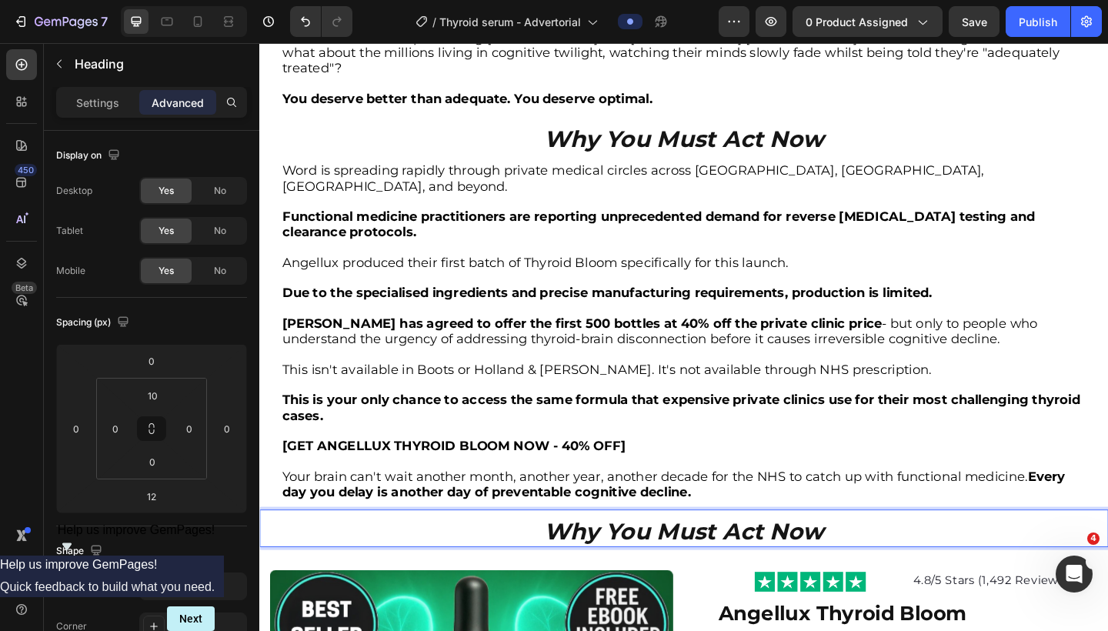
click at [637, 560] on strong "Why You Must Act Now" at bounding box center [721, 575] width 305 height 30
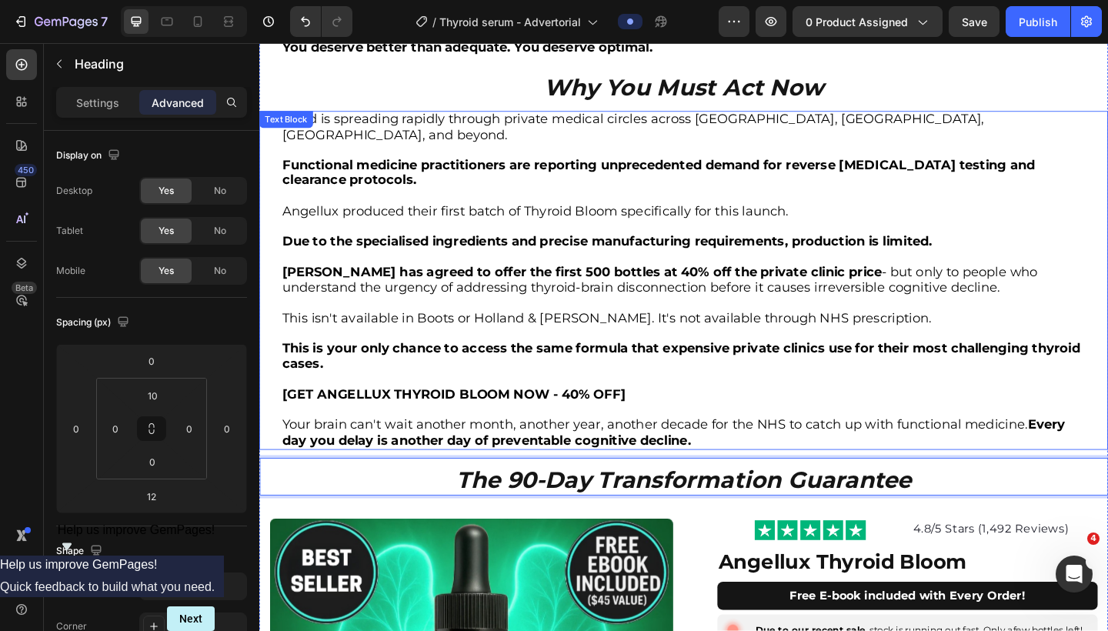
scroll to position [4883, 0]
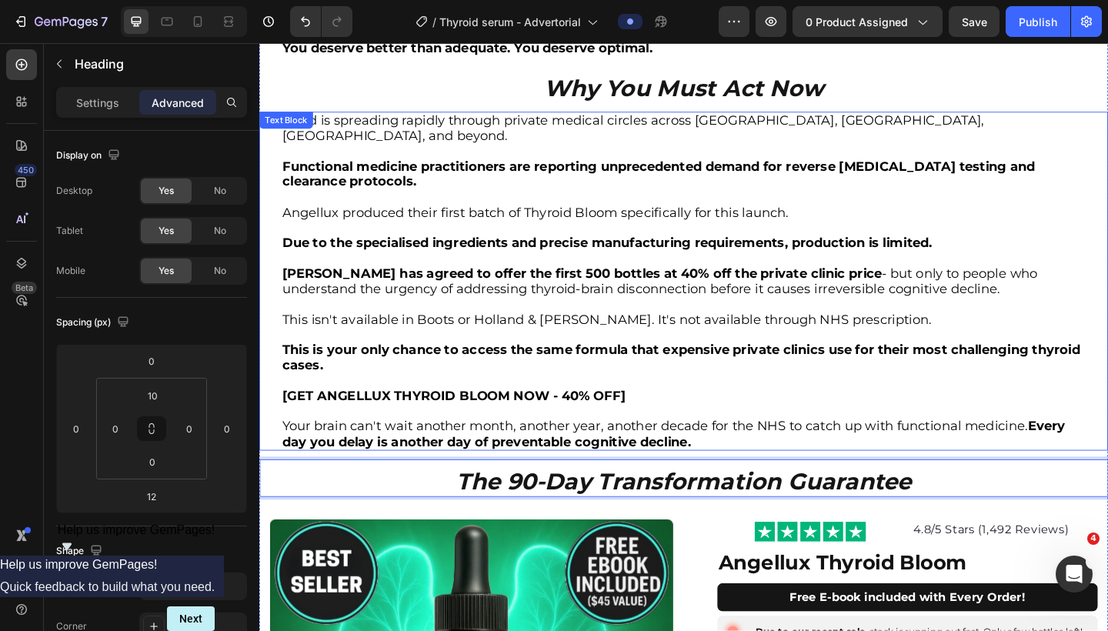
click at [637, 319] on p "Rich Text Editor. Editing area: main" at bounding box center [721, 327] width 874 height 17
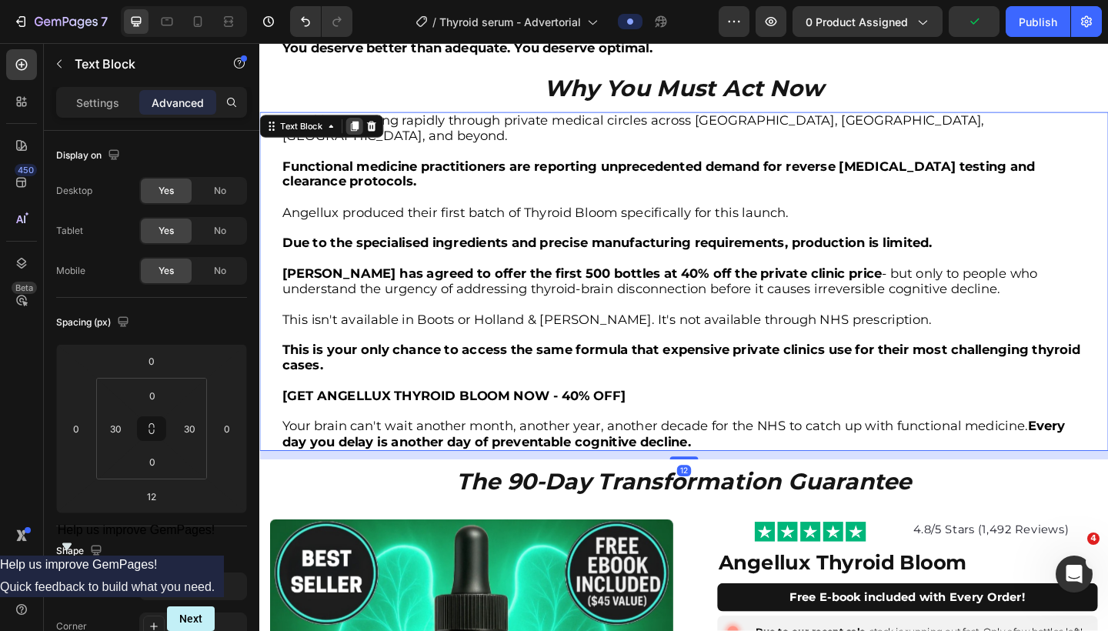
click at [362, 129] on icon at bounding box center [363, 134] width 8 height 11
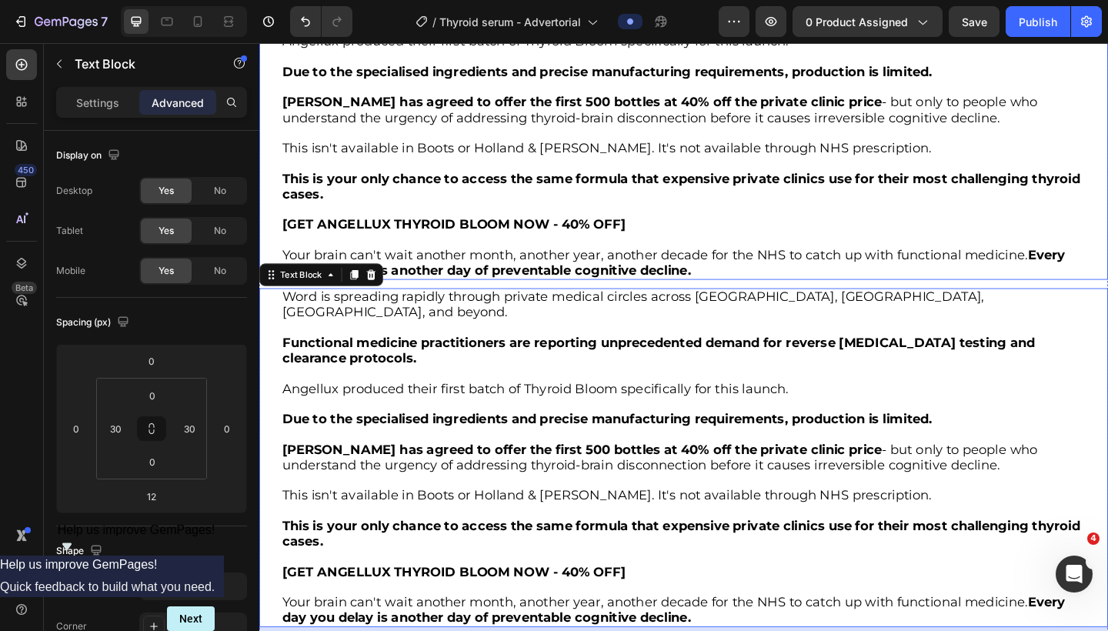
scroll to position [5147, 0]
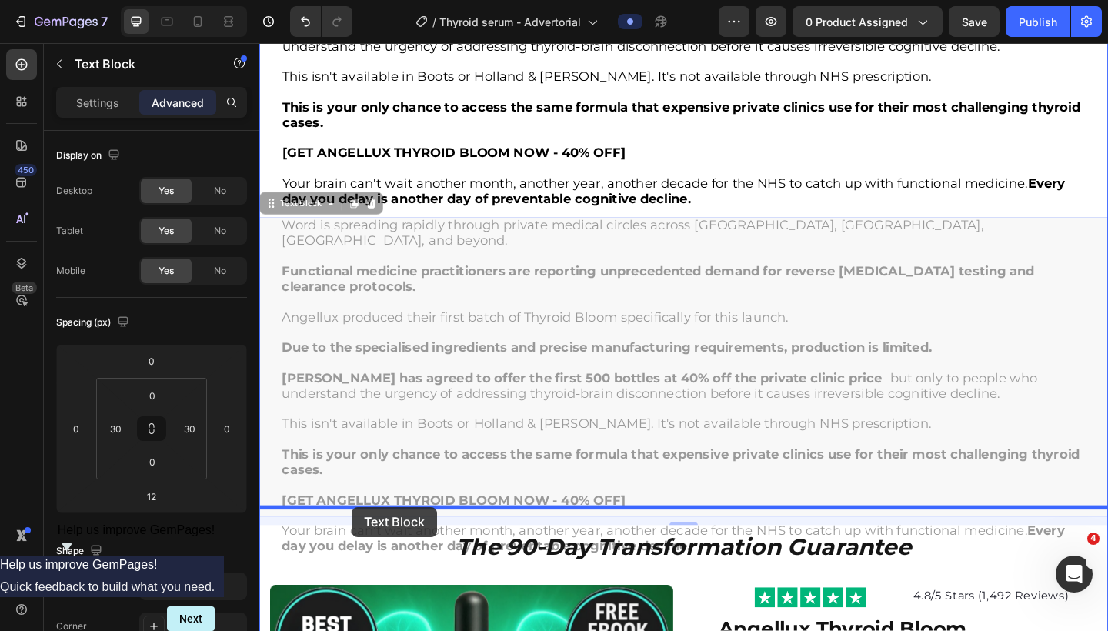
drag, startPoint x: 272, startPoint y: 153, endPoint x: 360, endPoint y: 548, distance: 404.7
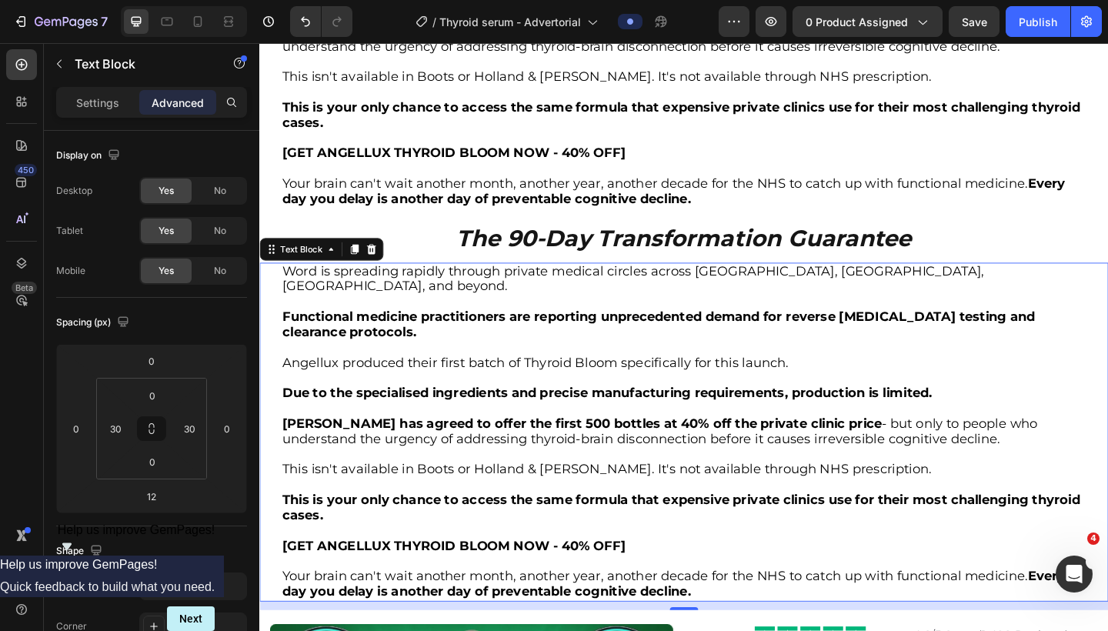
click at [460, 367] on p "Rich Text Editor. Editing area: main" at bounding box center [721, 375] width 874 height 17
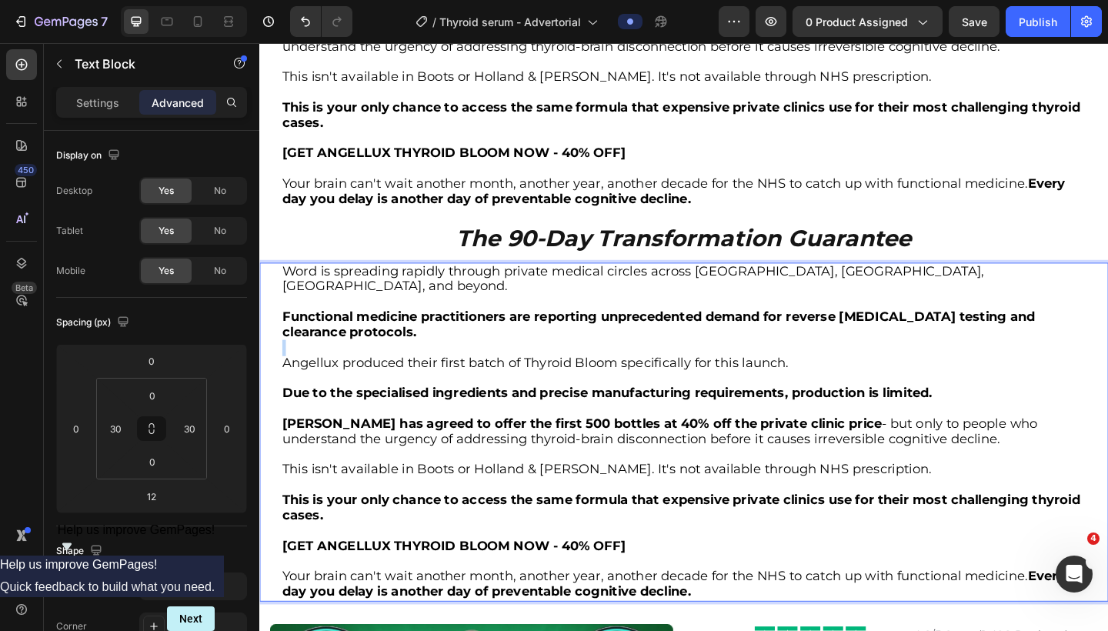
click at [460, 367] on p "Rich Text Editor. Editing area: main" at bounding box center [721, 375] width 874 height 17
click at [740, 616] on p "Your brain can't wait another month, another year, another decade for the NHS t…" at bounding box center [721, 632] width 874 height 33
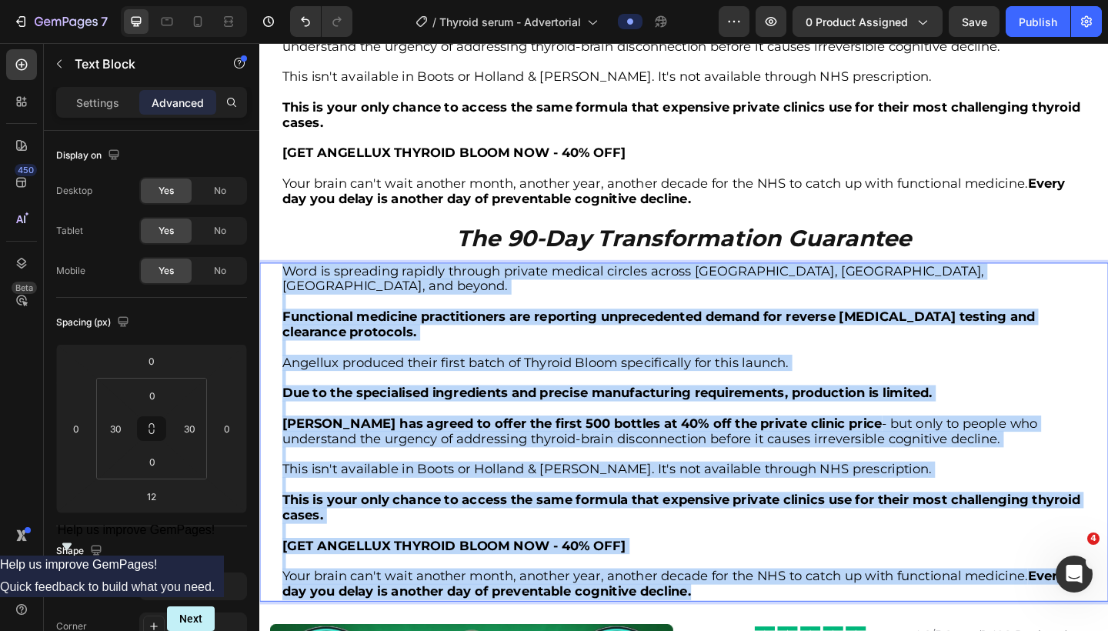
drag, startPoint x: 749, startPoint y: 527, endPoint x: 282, endPoint y: 222, distance: 557.2
click at [282, 282] on div "Word is spreading rapidly through private medical circles across London, Manche…" at bounding box center [721, 466] width 878 height 369
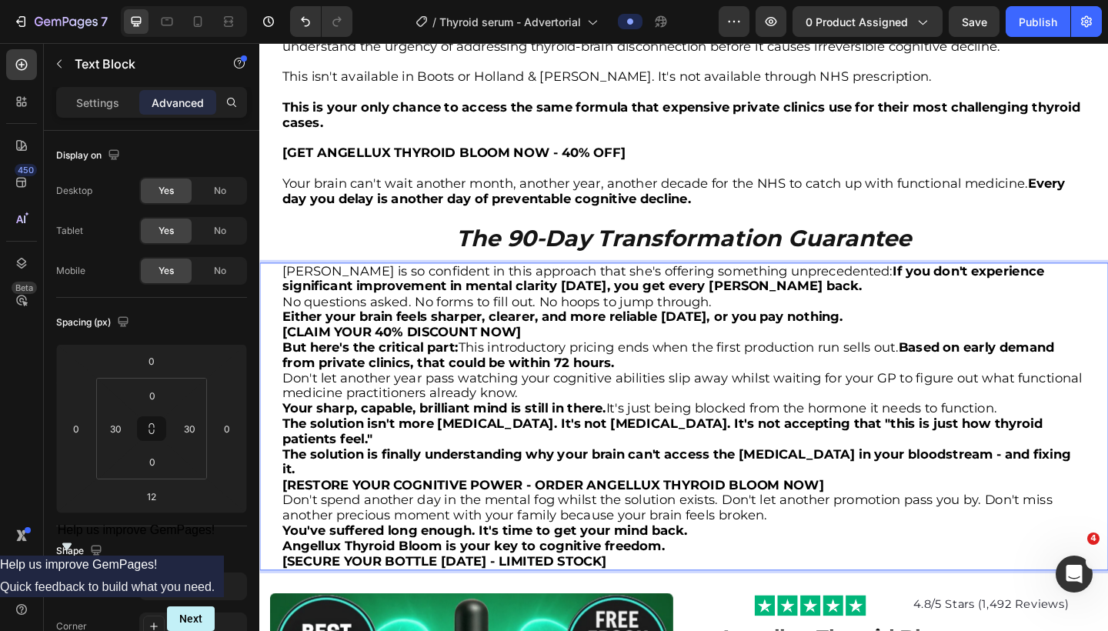
click at [851, 284] on p "Dr. Chen is so confident in this approach that she's offering something unprece…" at bounding box center [721, 300] width 874 height 33
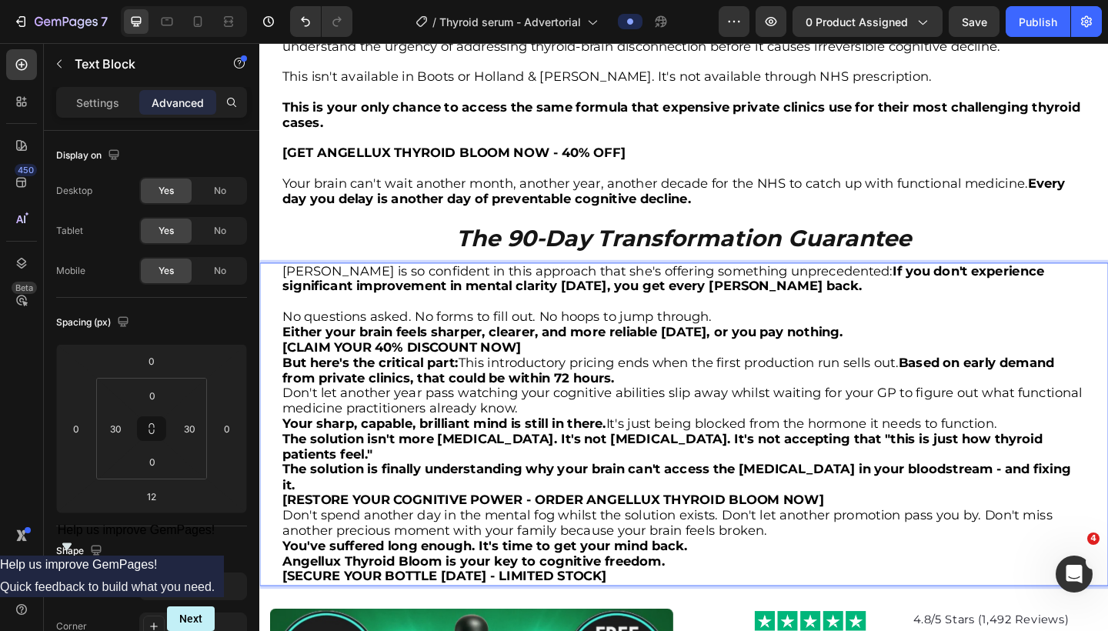
click at [827, 333] on p "No questions asked. No forms to fill out. No hoops to jump through." at bounding box center [721, 341] width 874 height 17
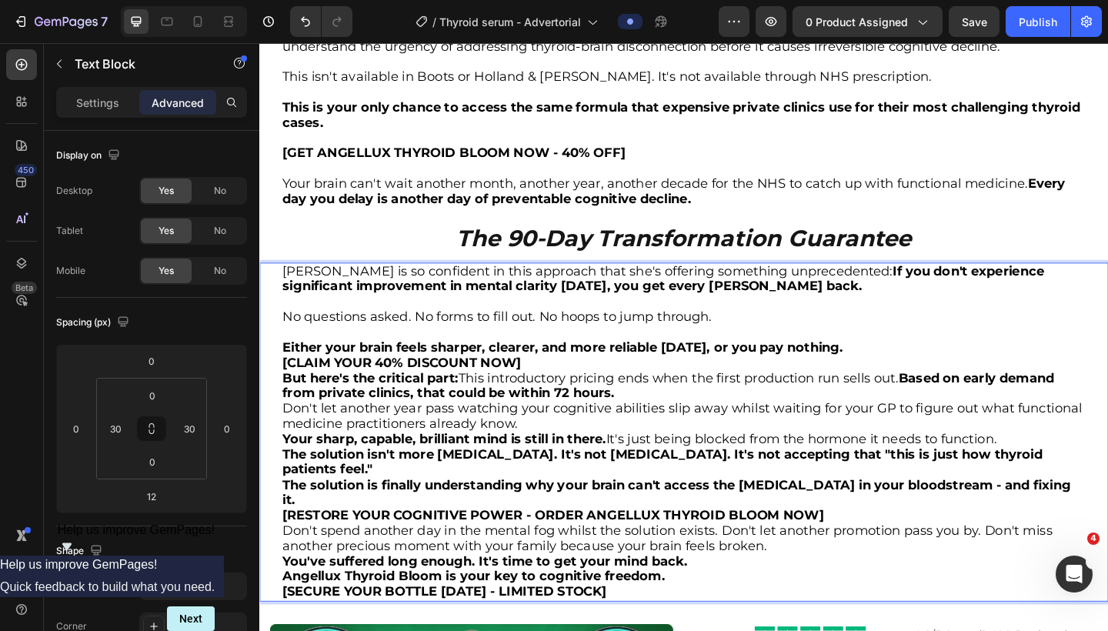
click at [968, 367] on p "Either your brain feels sharper, clearer, and more reliable within 90 days, or …" at bounding box center [721, 375] width 874 height 17
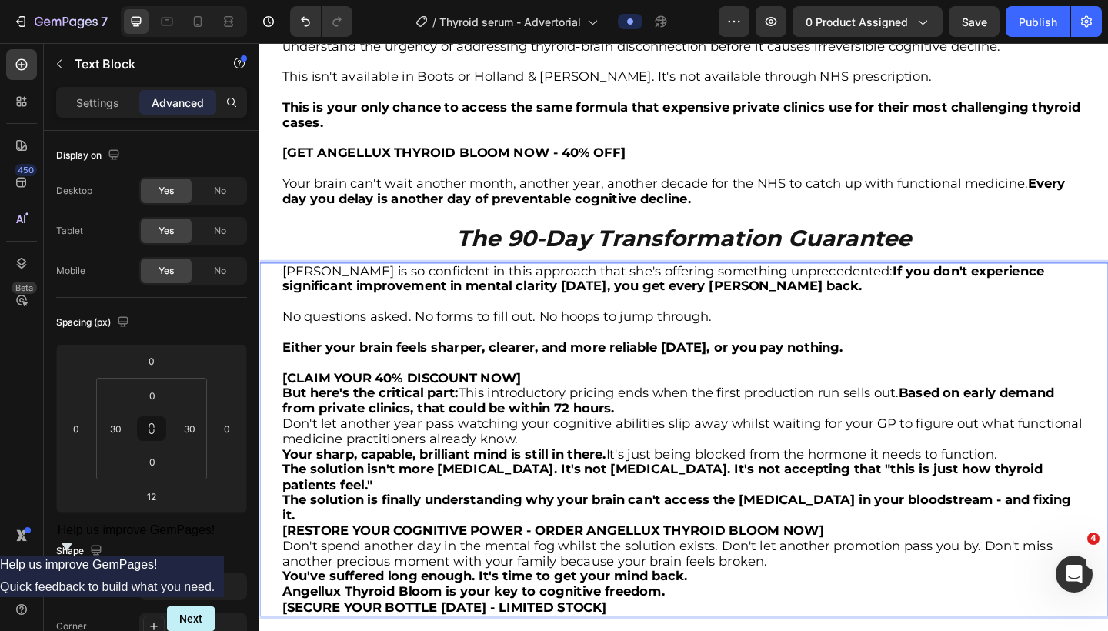
click at [851, 400] on p "[CLAIM YOUR 40% DISCOUNT NOW]" at bounding box center [721, 408] width 874 height 17
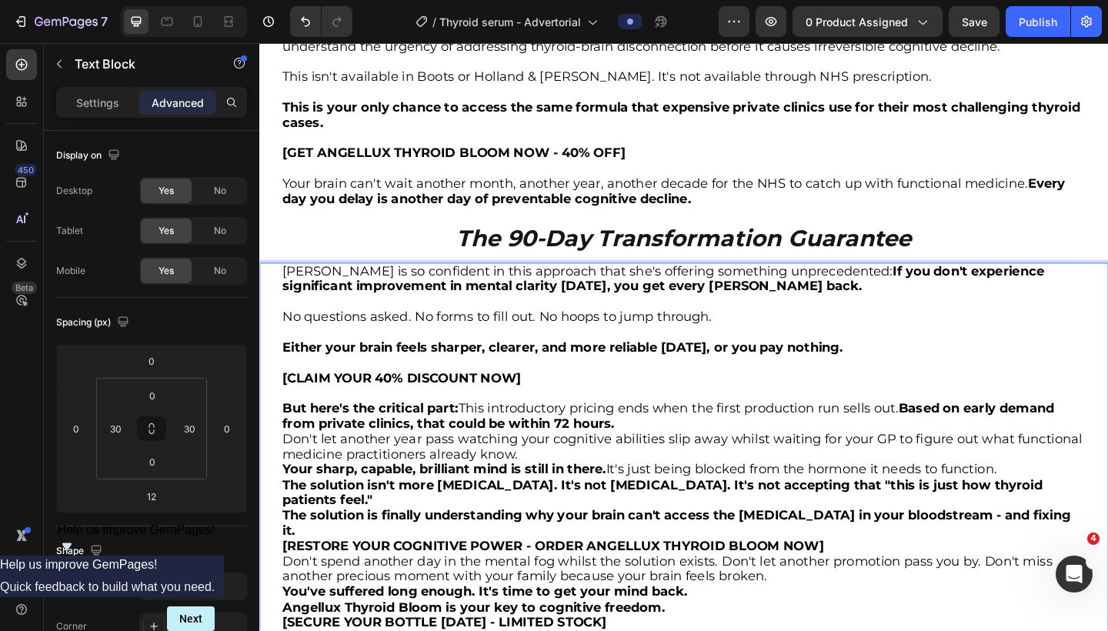
click at [815, 433] on p "But here's the critical part: This introductory pricing ends when the first pro…" at bounding box center [721, 449] width 874 height 33
click at [965, 433] on strong "Based on early demand from private clinics, that could be within 72 hours." at bounding box center [704, 450] width 840 height 34
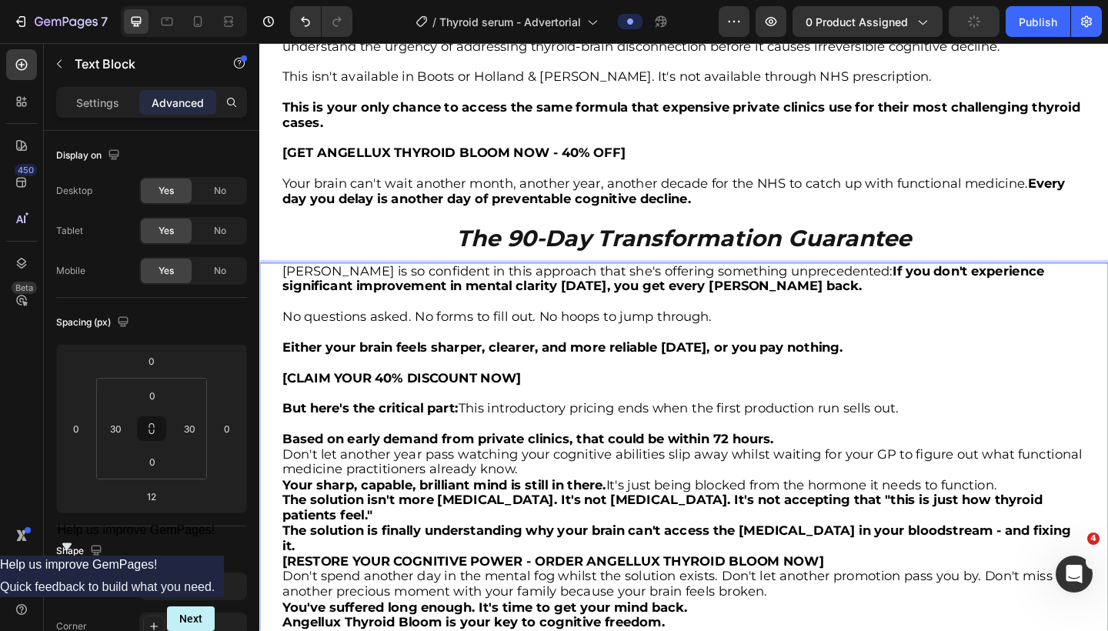
click at [894, 466] on p "Based on early demand from private clinics, that could be within 72 hours." at bounding box center [721, 474] width 874 height 17
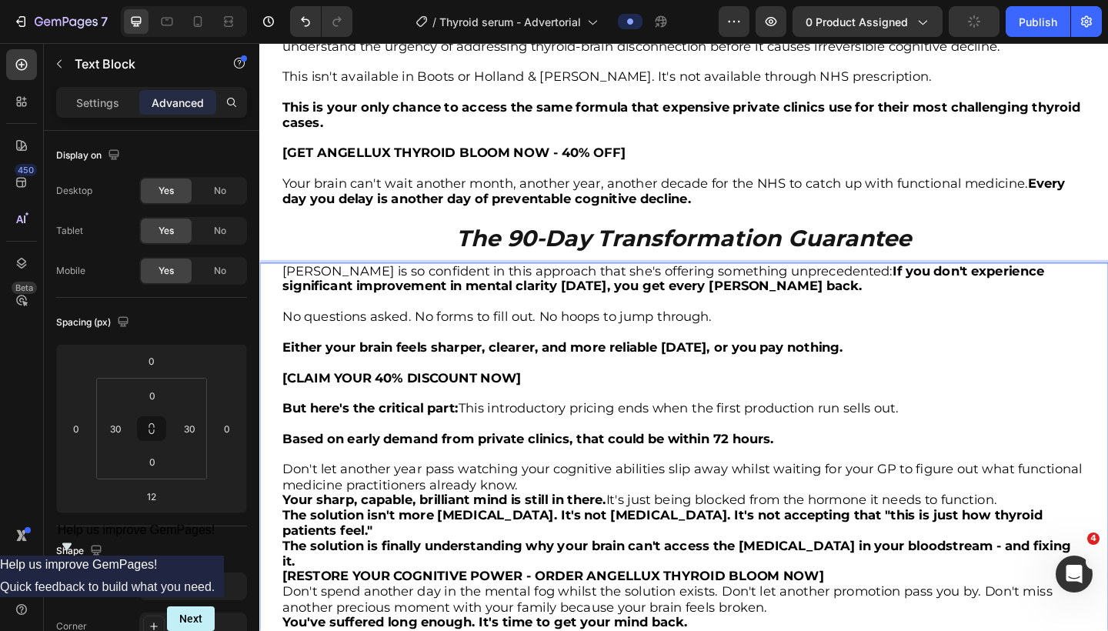
click at [834, 500] on p "Don't let another year pass watching your cognitive abilities slip away whilst …" at bounding box center [721, 516] width 874 height 33
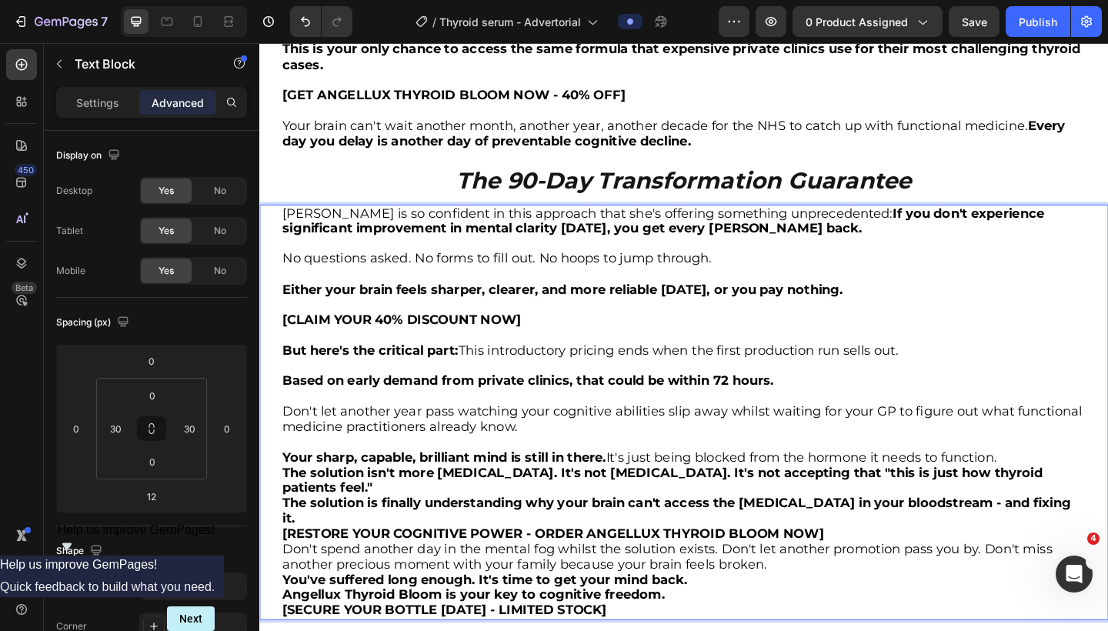
scroll to position [5214, 0]
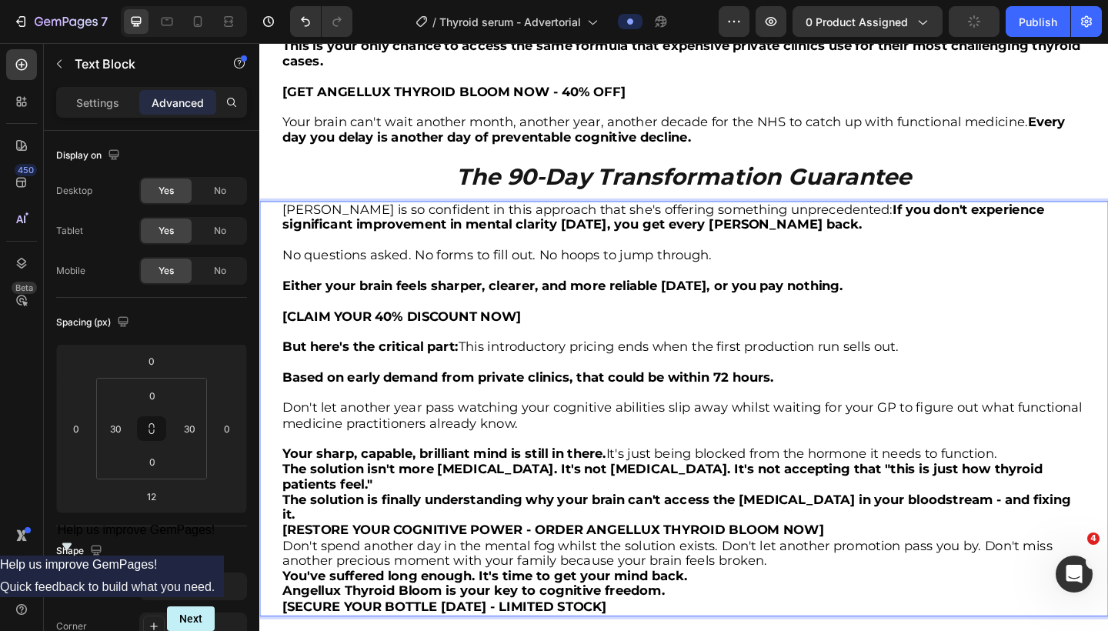
click at [1072, 483] on p "Your sharp, capable, brilliant mind is still in there. It's just being blocked …" at bounding box center [721, 491] width 874 height 17
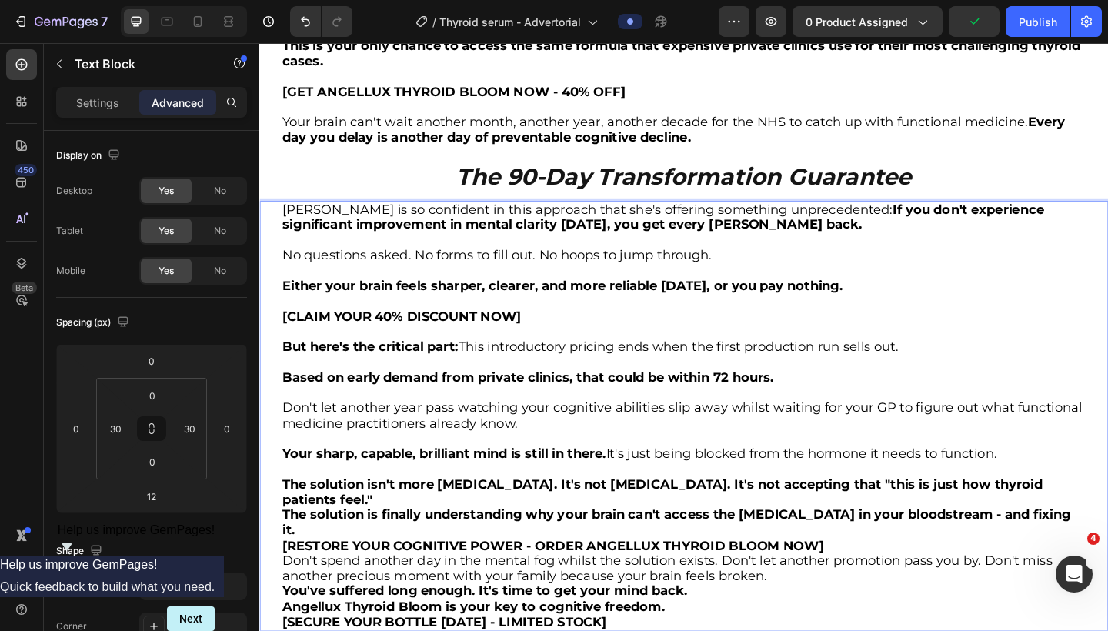
click at [988, 516] on p "The solution isn't more levothyroxine. It's not stress management. It's not acc…" at bounding box center [721, 532] width 874 height 33
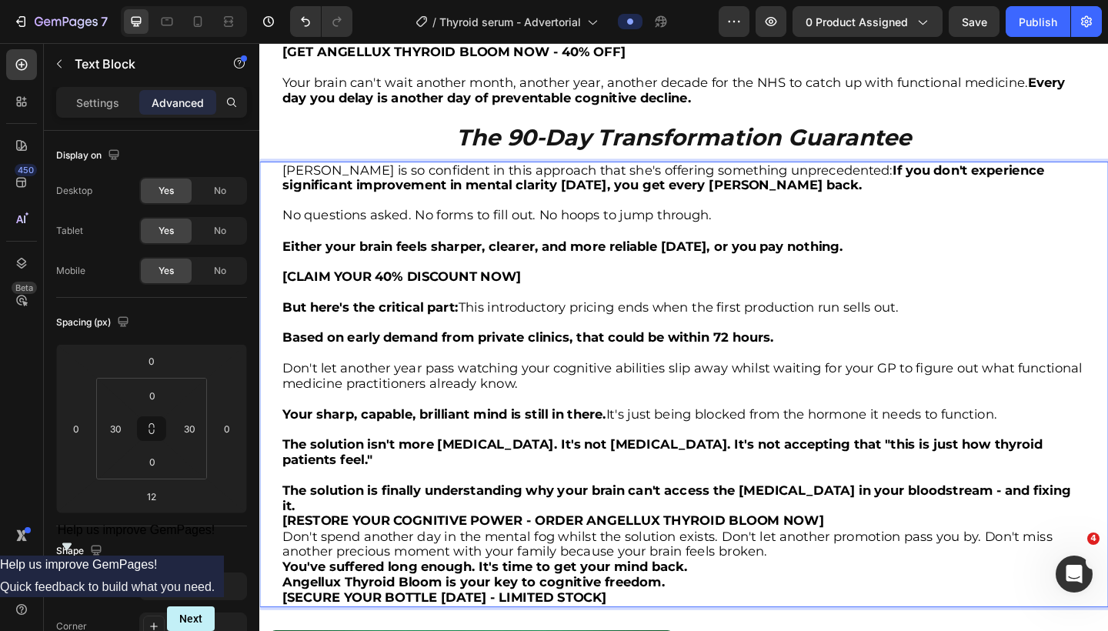
scroll to position [5258, 0]
click at [933, 522] on p "The solution is finally understanding why your brain can't access the thyroid h…" at bounding box center [721, 538] width 874 height 33
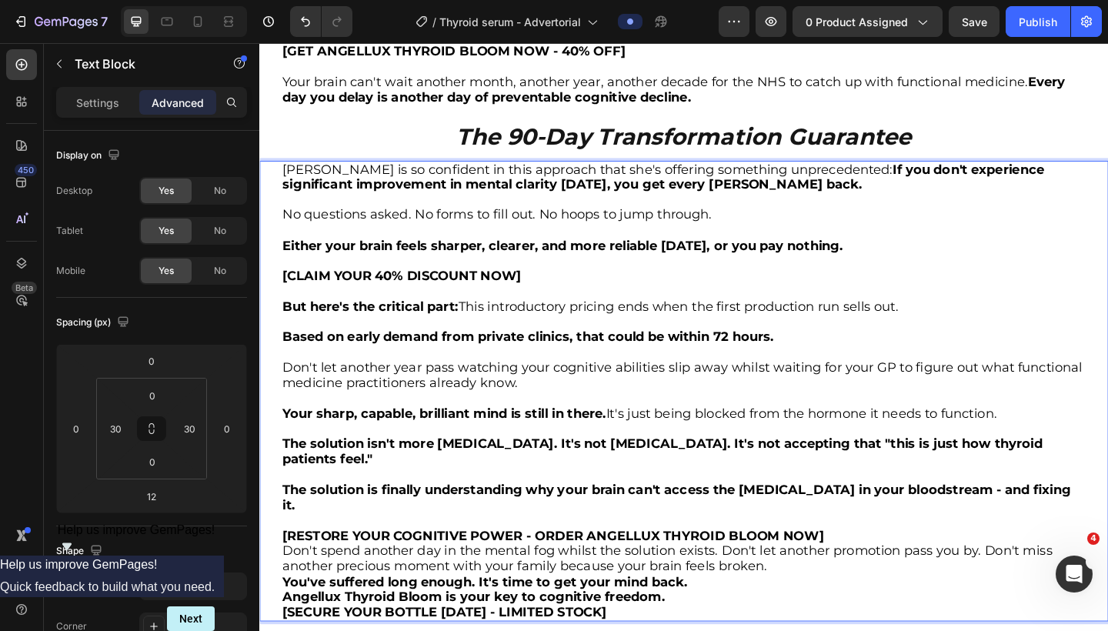
click at [912, 572] on p "[RESTORE YOUR COGNITIVE POWER - ORDER ANGELLUX THYROID BLOOM NOW]" at bounding box center [721, 580] width 874 height 17
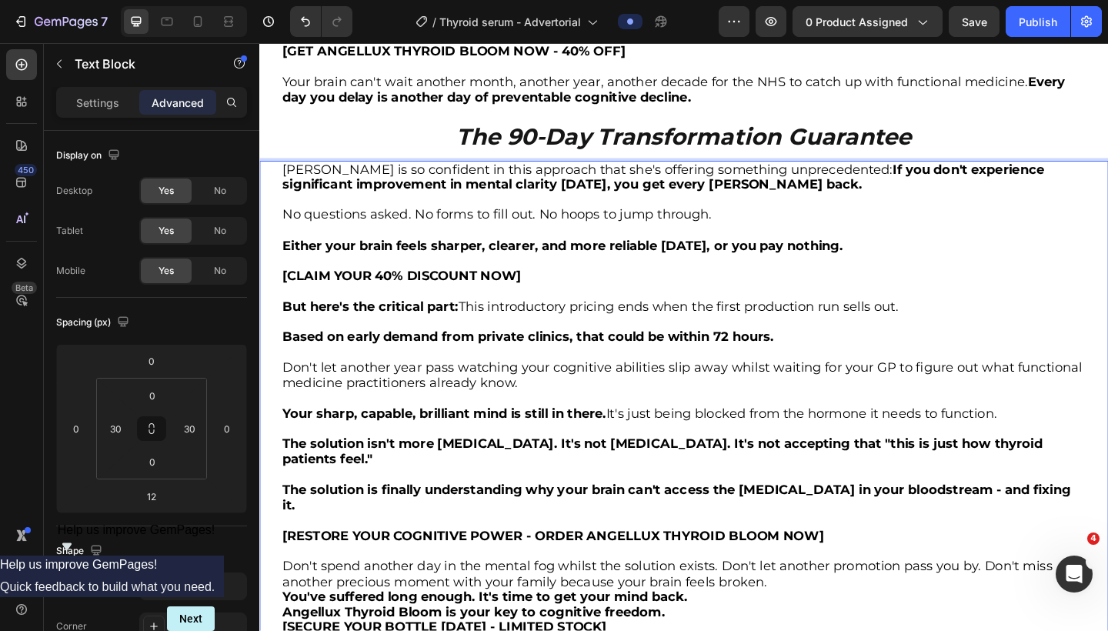
click at [878, 605] on p "Don't spend another day in the mental fog whilst the solution exists. Don't let…" at bounding box center [721, 621] width 874 height 33
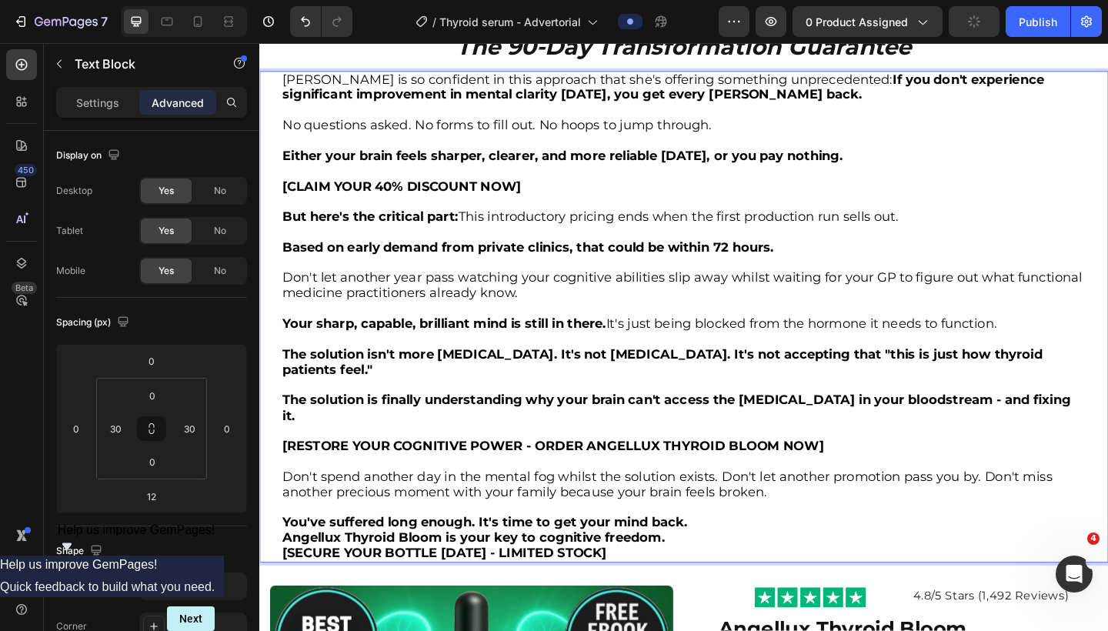
scroll to position [5377, 0]
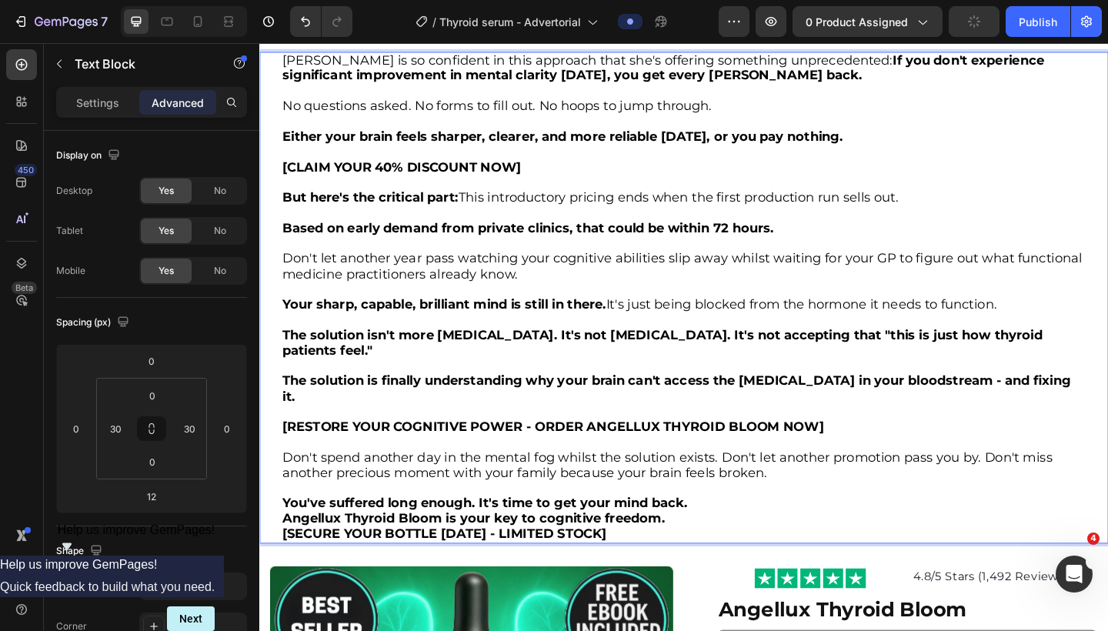
click at [737, 537] on p "You've suffered long enough. It's time to get your mind back." at bounding box center [721, 545] width 874 height 17
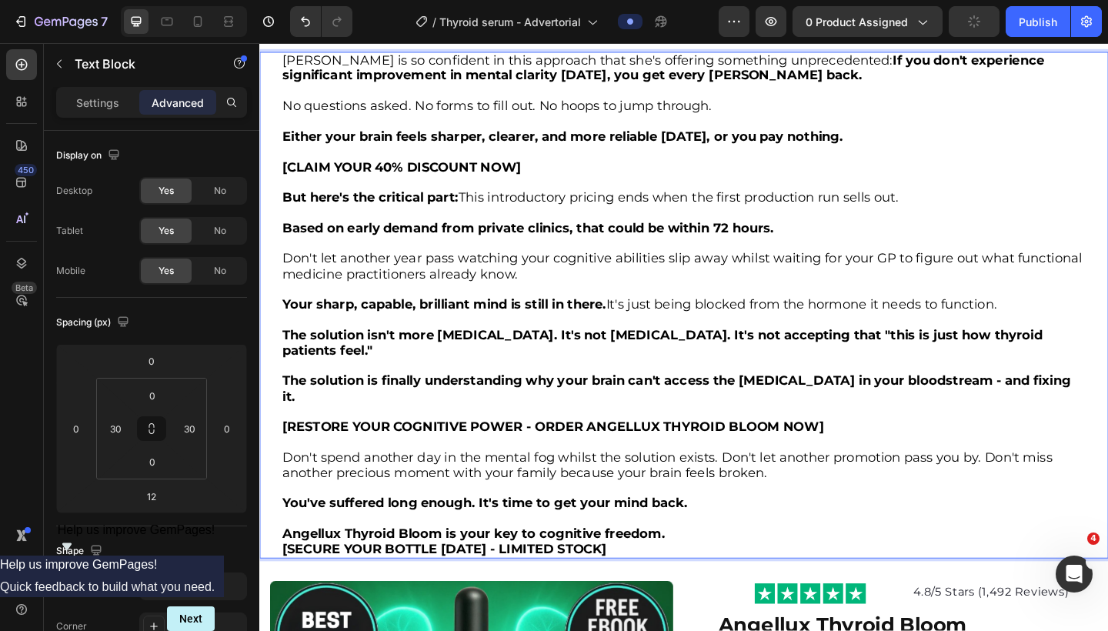
click at [719, 570] on p "Angellux Thyroid Bloom is your key to cognitive freedom." at bounding box center [721, 578] width 874 height 17
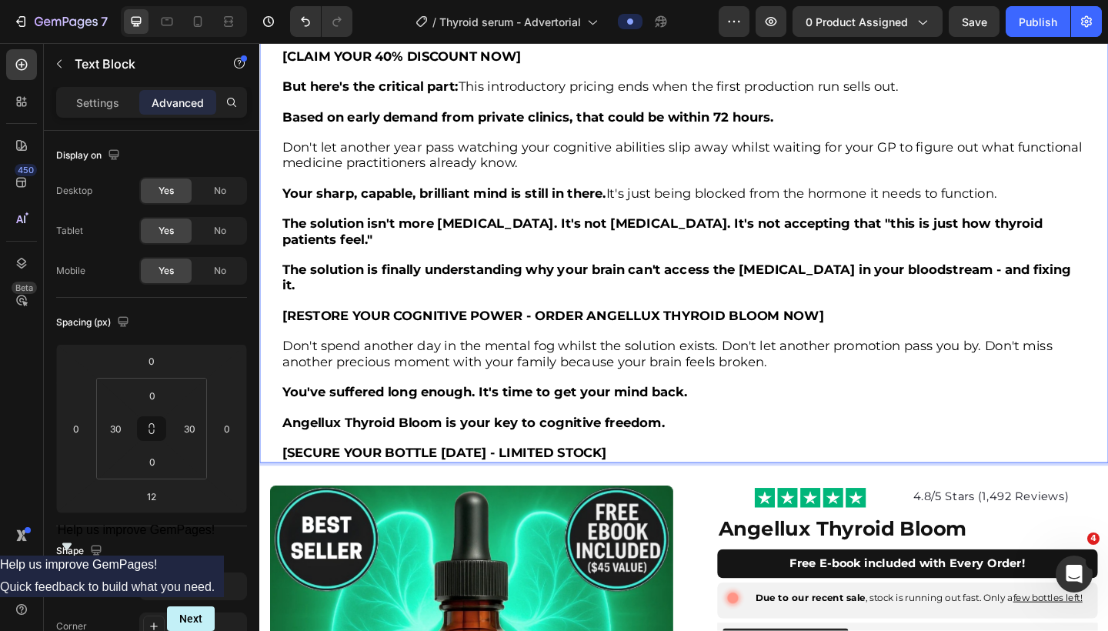
scroll to position [5655, 0]
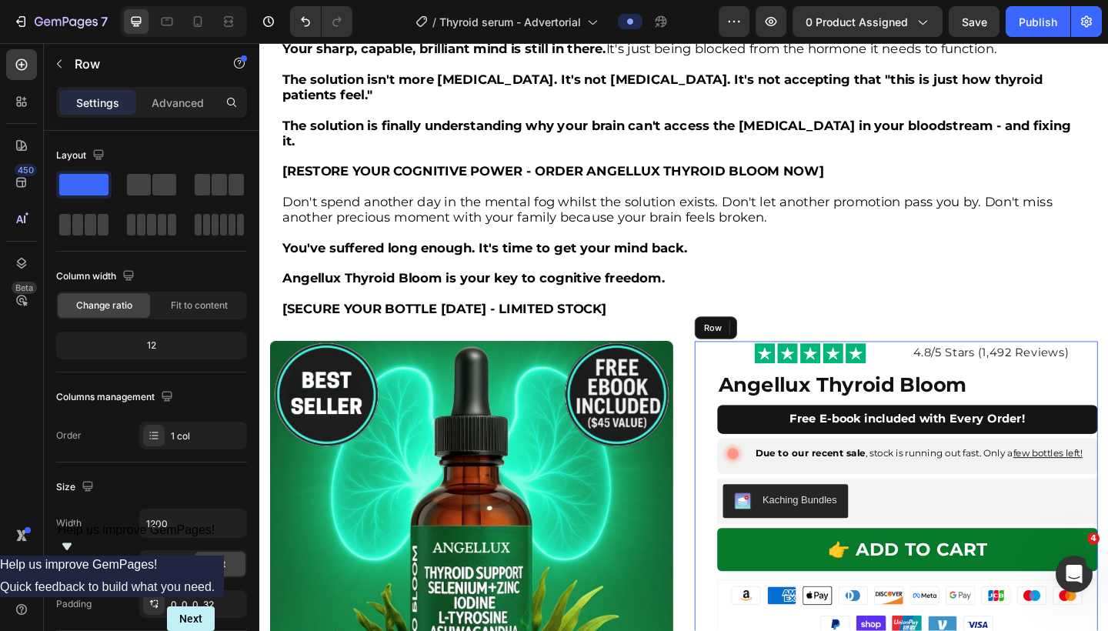
click at [747, 368] on div "Image 4.8/5 Stars (1,492 Reviews) Text block Row Angellux Thyroid Bloom Product…" at bounding box center [952, 634] width 439 height 533
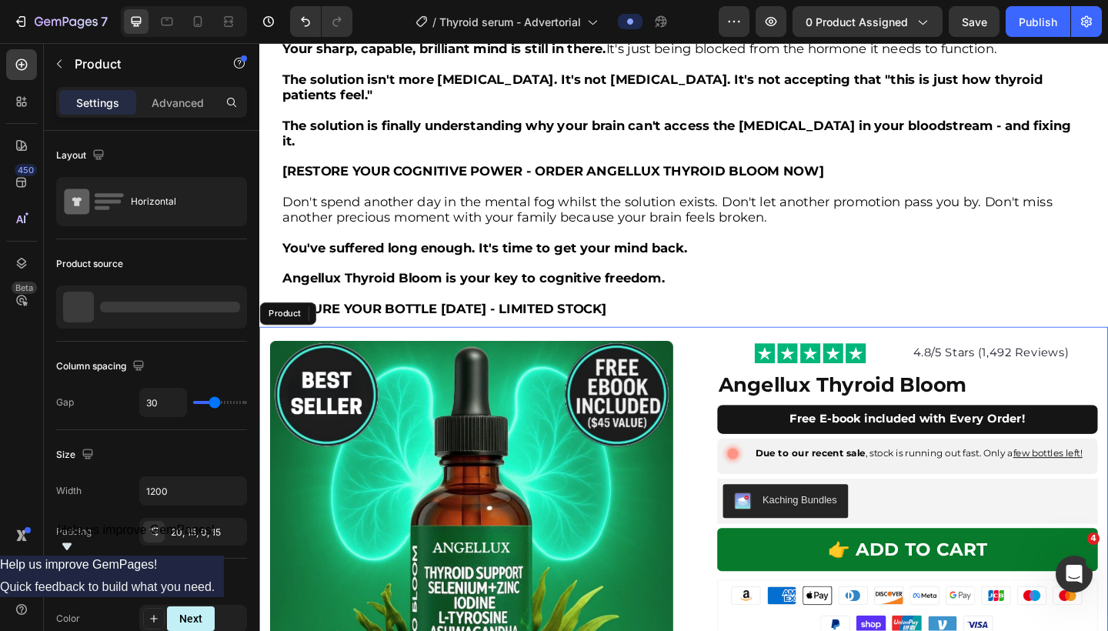
click at [366, 332] on icon at bounding box center [369, 338] width 12 height 12
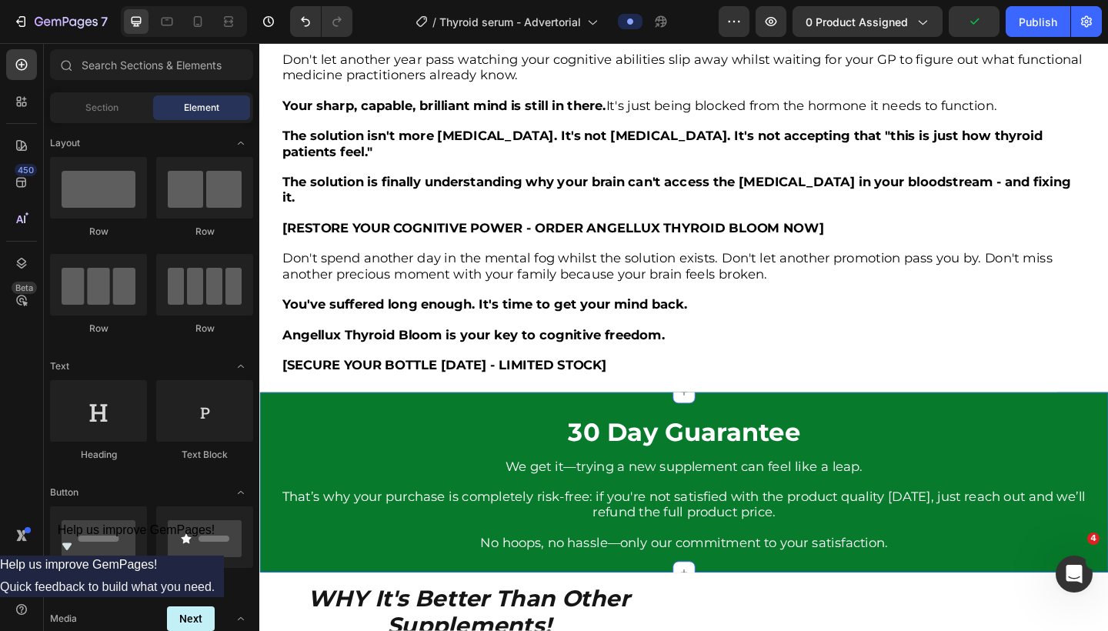
scroll to position [5704, 0]
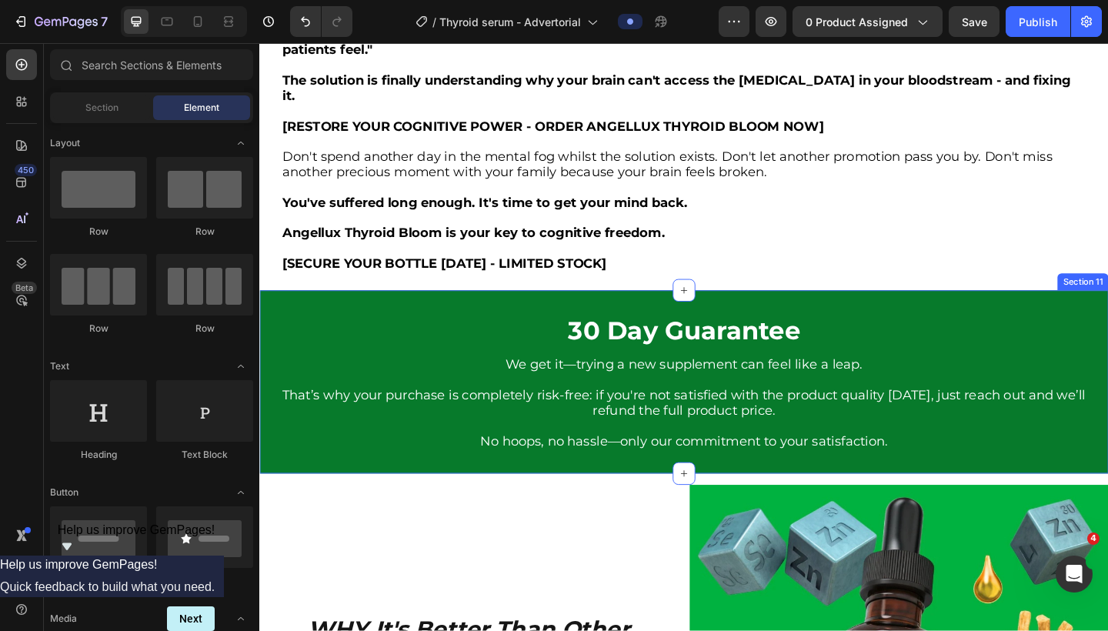
click at [533, 313] on div "30 Day Guarantee Heading We get it—trying a new supplement can feel like a leap…" at bounding box center [721, 412] width 924 height 199
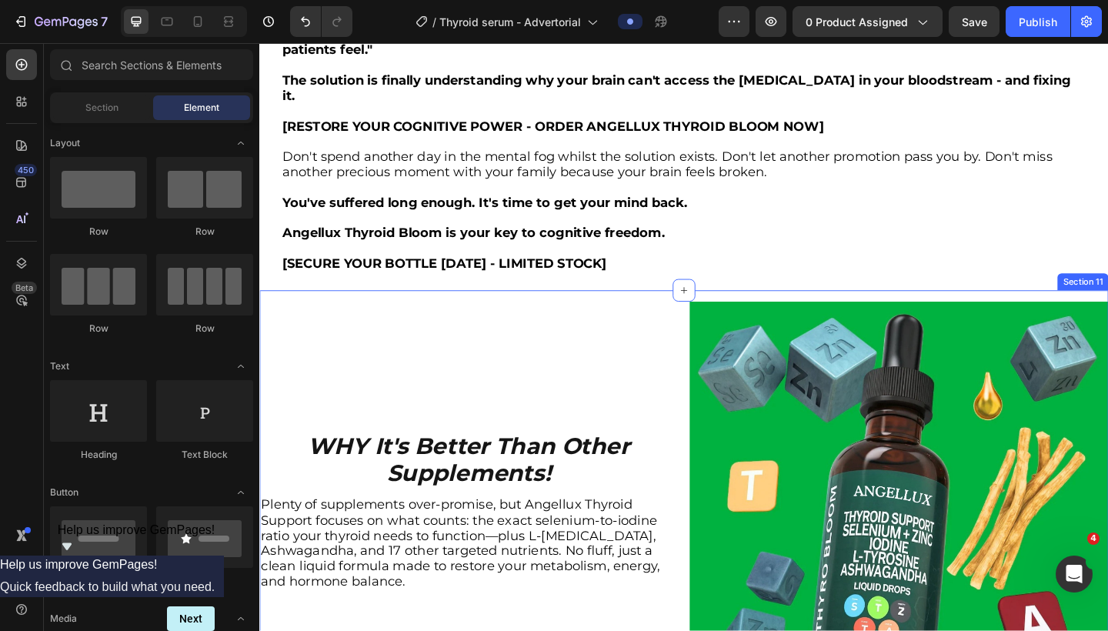
click at [669, 313] on div "Image WHY It's Better Than Other Supplements! Heading Plenty of supplements ove…" at bounding box center [721, 553] width 924 height 480
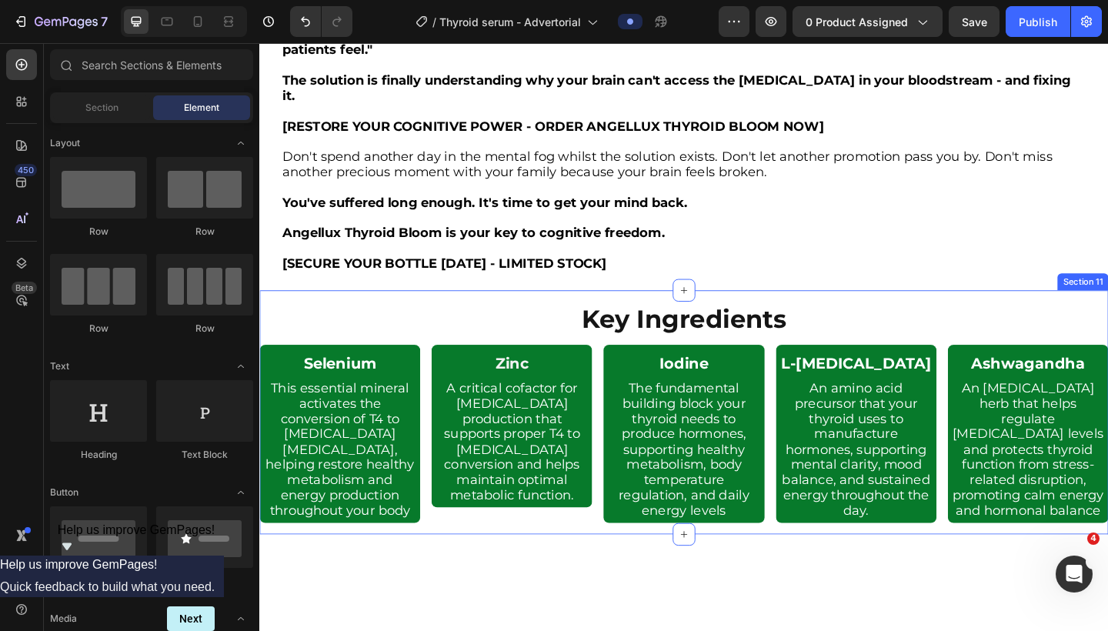
click at [696, 313] on div "Key Ingredients Heading Image Selenium Heading This essential mineral activates…" at bounding box center [721, 499] width 924 height 373
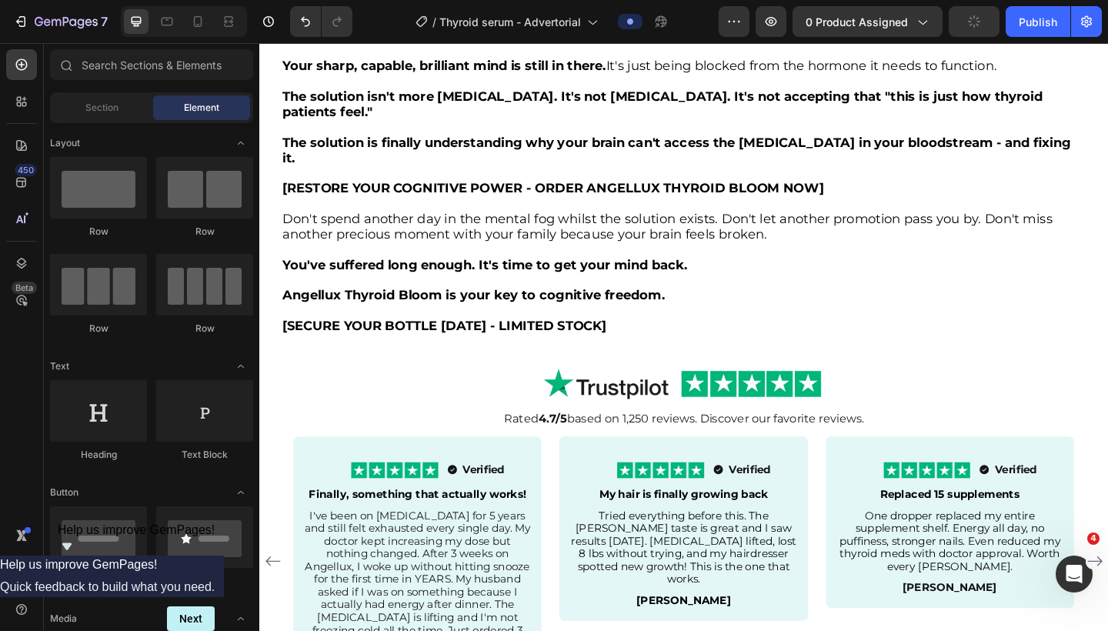
scroll to position [5642, 0]
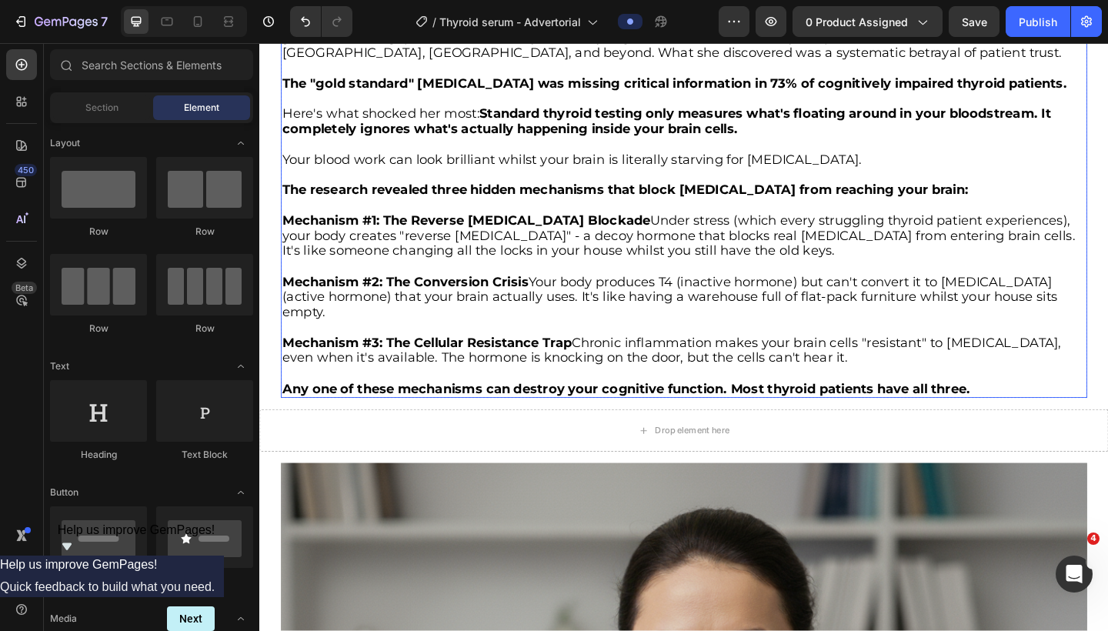
scroll to position [1743, 0]
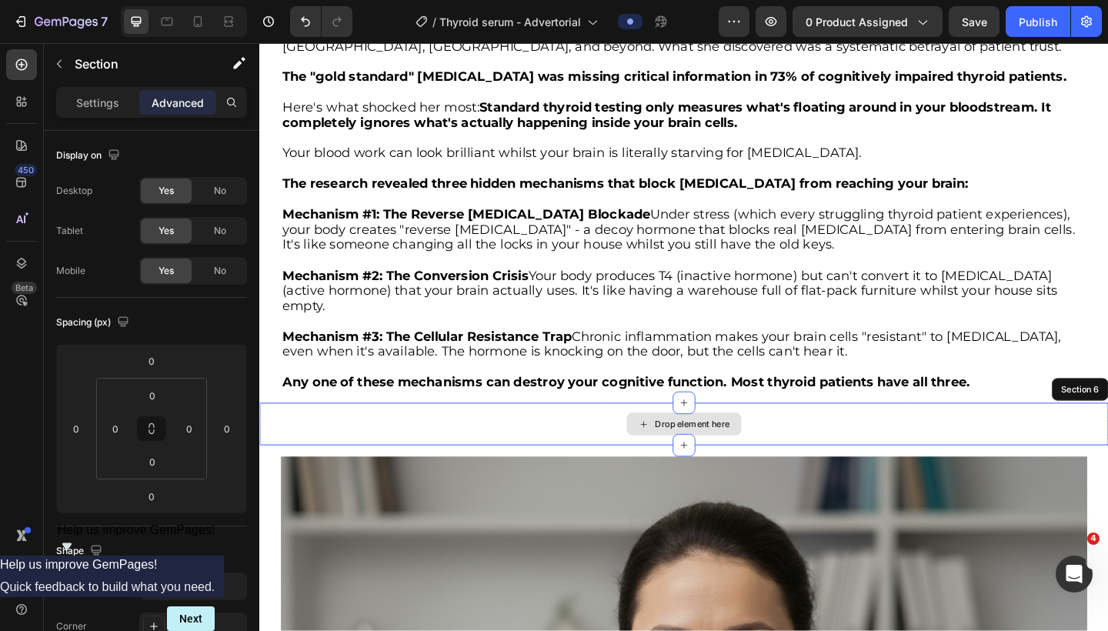
click at [627, 435] on div "Drop element here" at bounding box center [721, 458] width 924 height 46
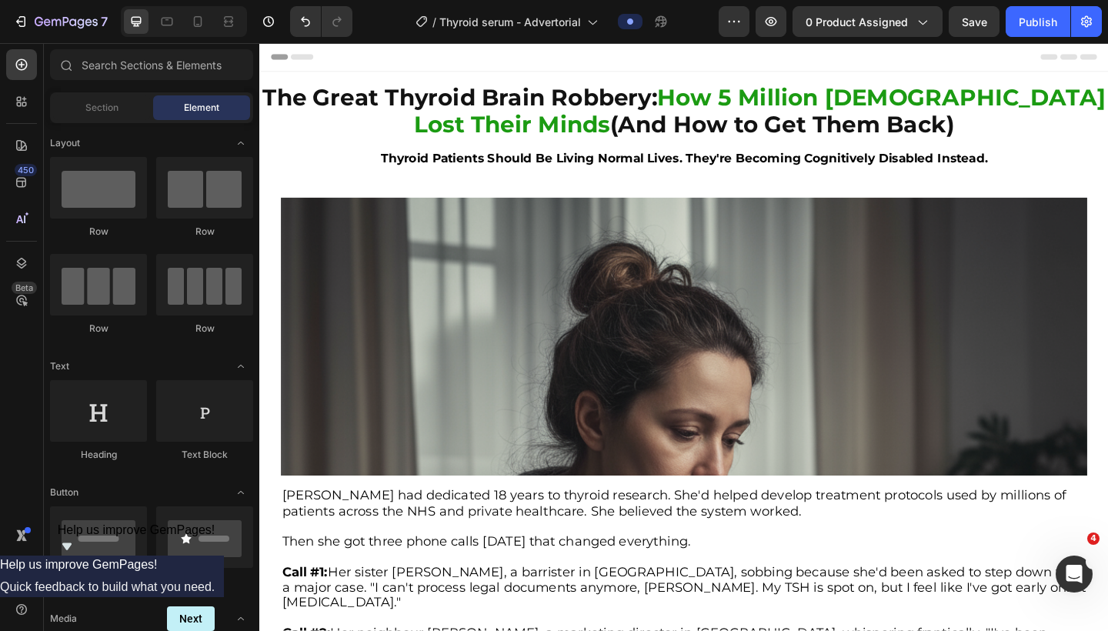
scroll to position [0, 0]
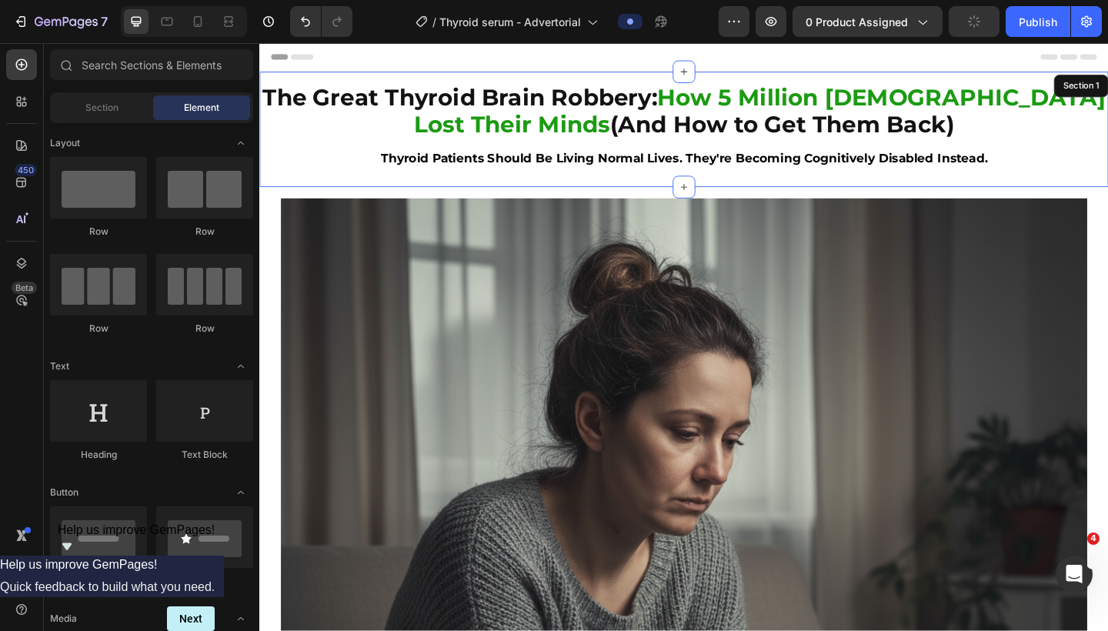
click at [690, 192] on div "The Great Thyroid Brain Robbery: How 5 Million Britons Lost Their Minds (And Ho…" at bounding box center [721, 137] width 924 height 125
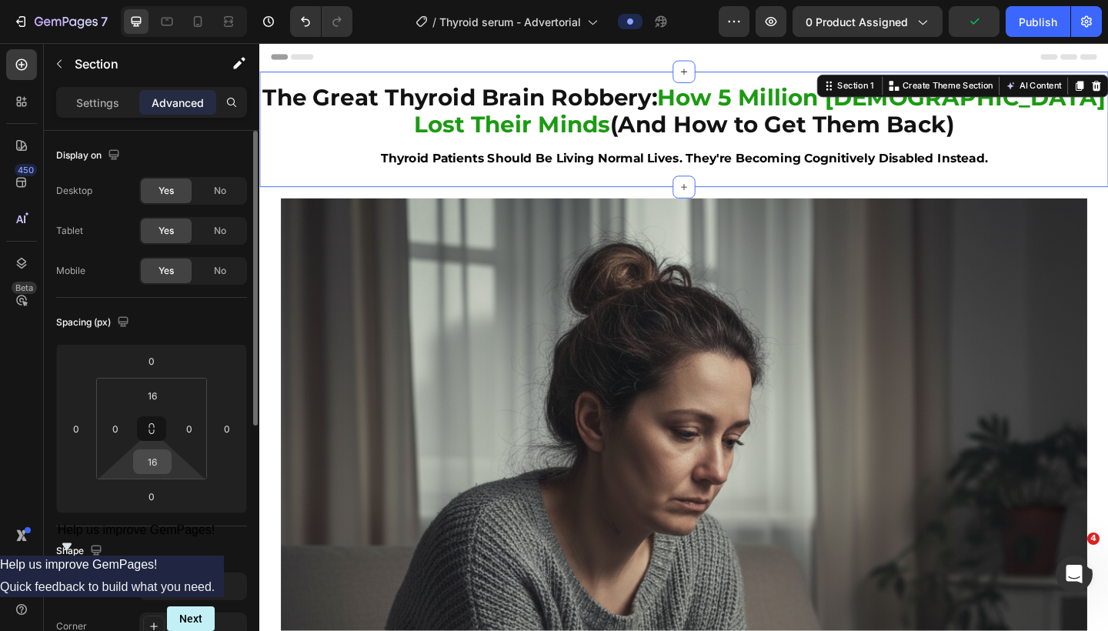
click at [153, 463] on input "16" at bounding box center [152, 461] width 31 height 23
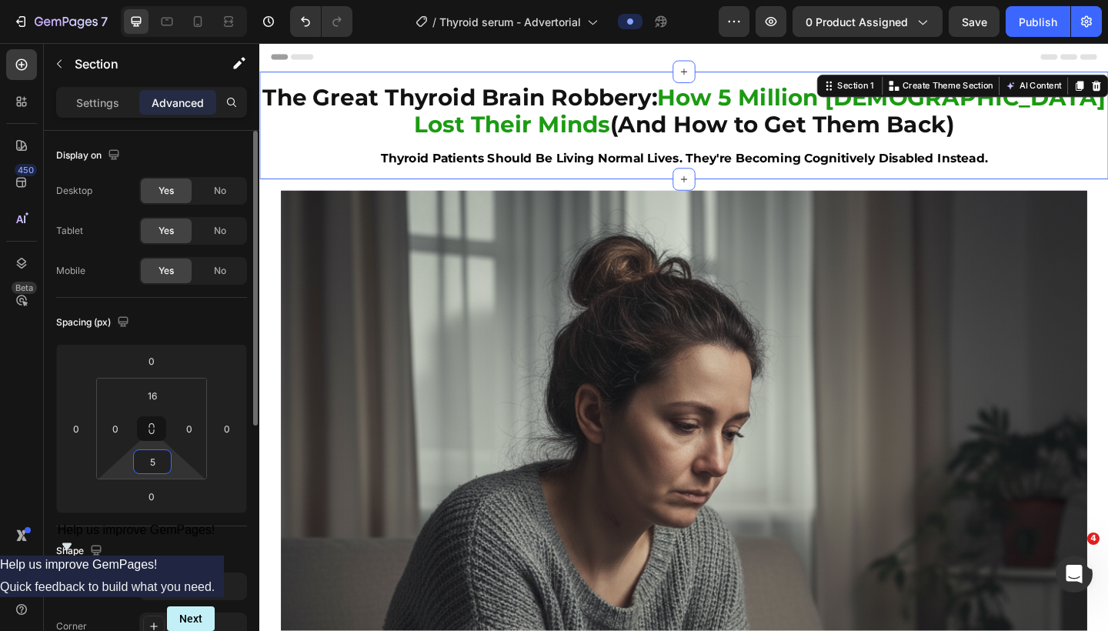
click at [153, 463] on input "5" at bounding box center [152, 461] width 31 height 23
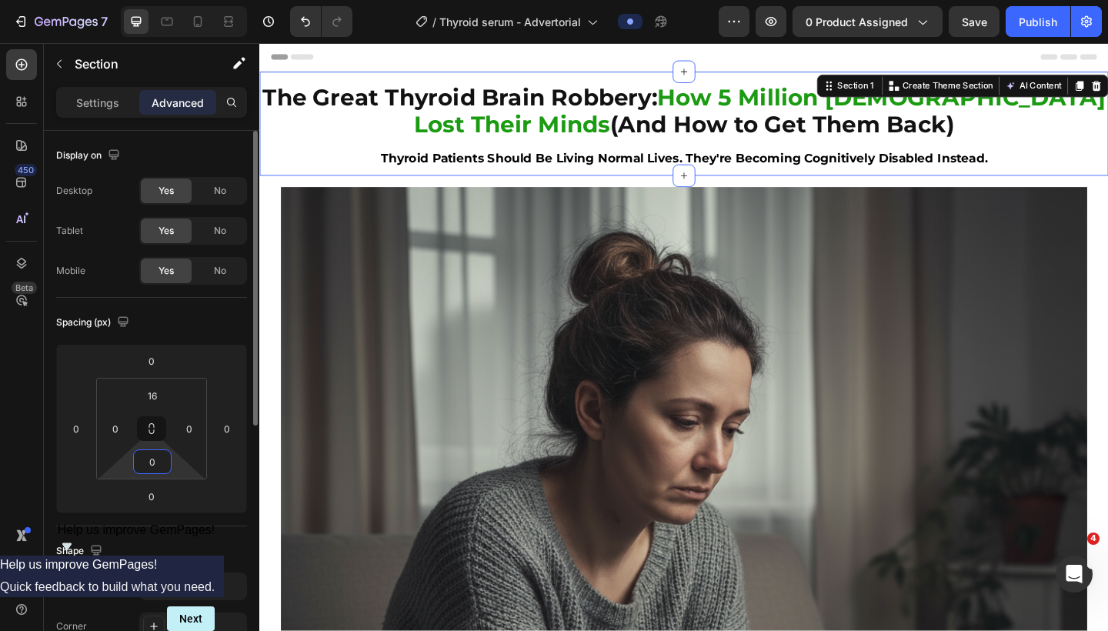
type input "0"
click at [217, 333] on div "Spacing (px)" at bounding box center [151, 322] width 191 height 25
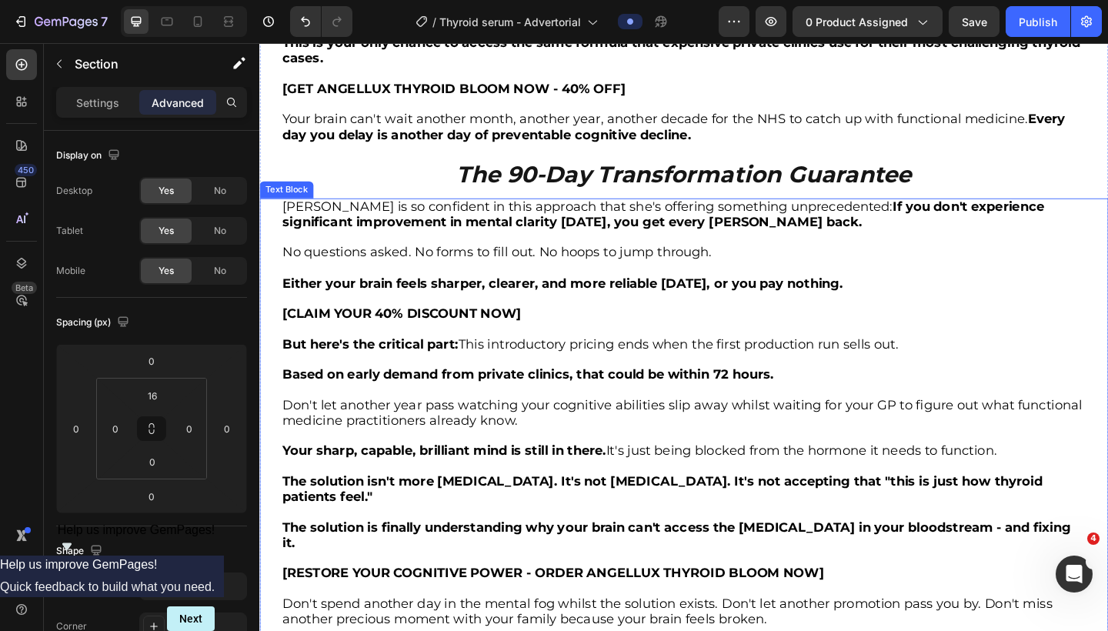
scroll to position [5106, 0]
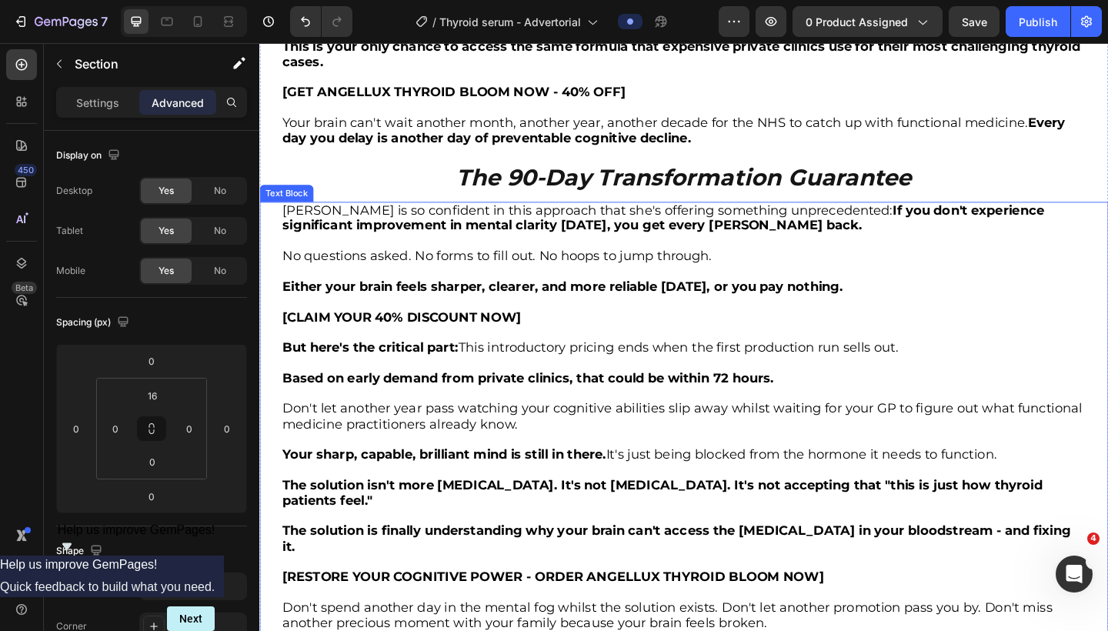
click at [435, 333] on strong "[CLAIM YOUR 40% DISCOUNT NOW]" at bounding box center [414, 341] width 260 height 17
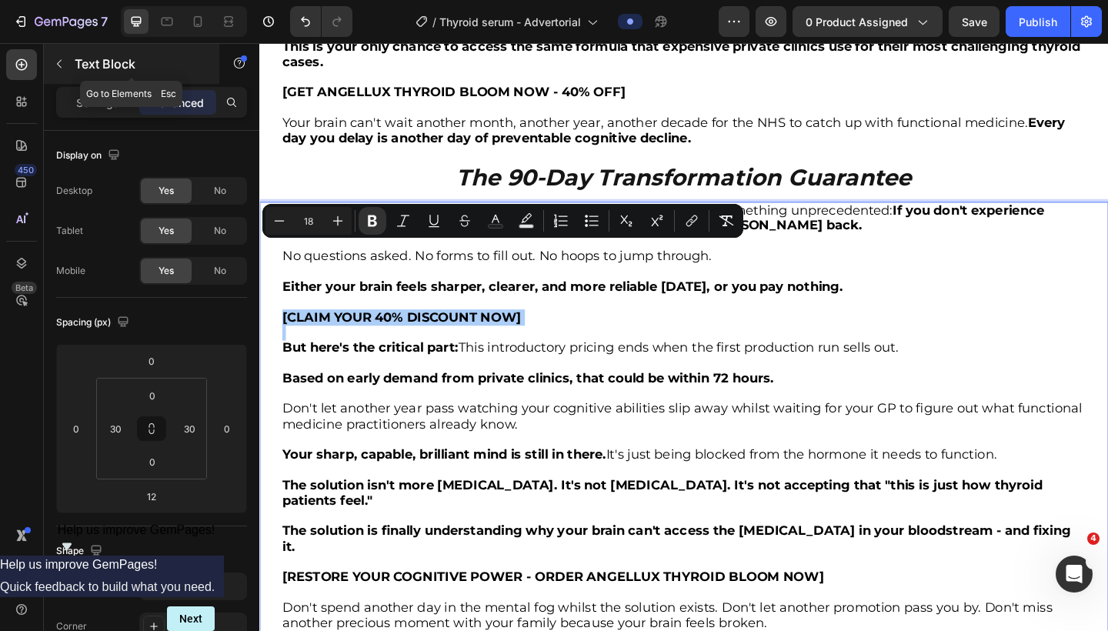
click at [59, 69] on icon "button" at bounding box center [59, 64] width 12 height 12
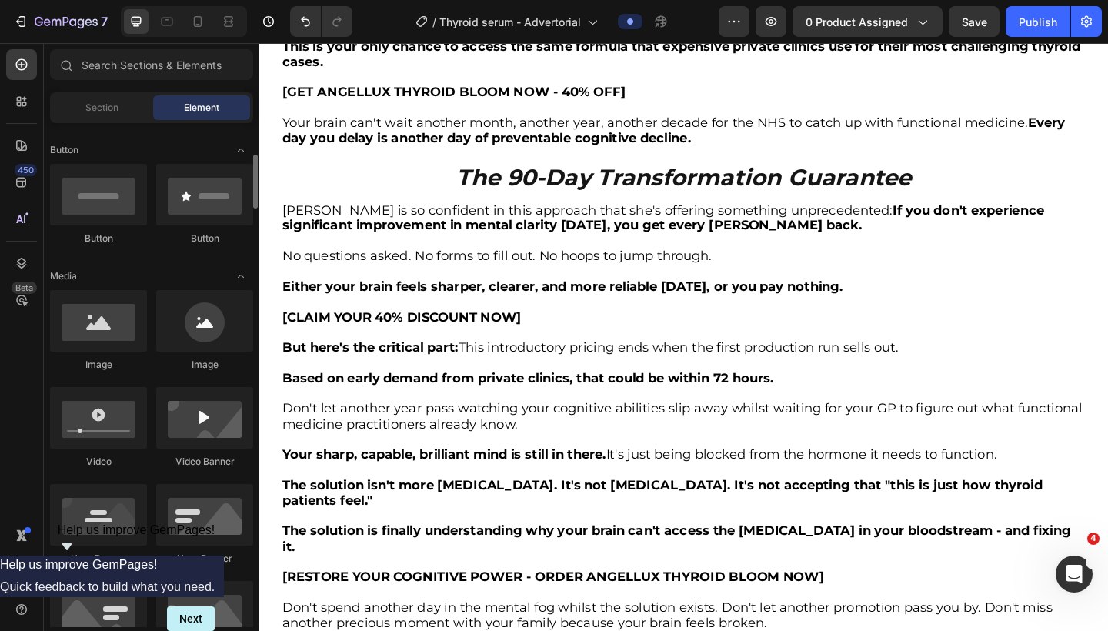
scroll to position [338, 0]
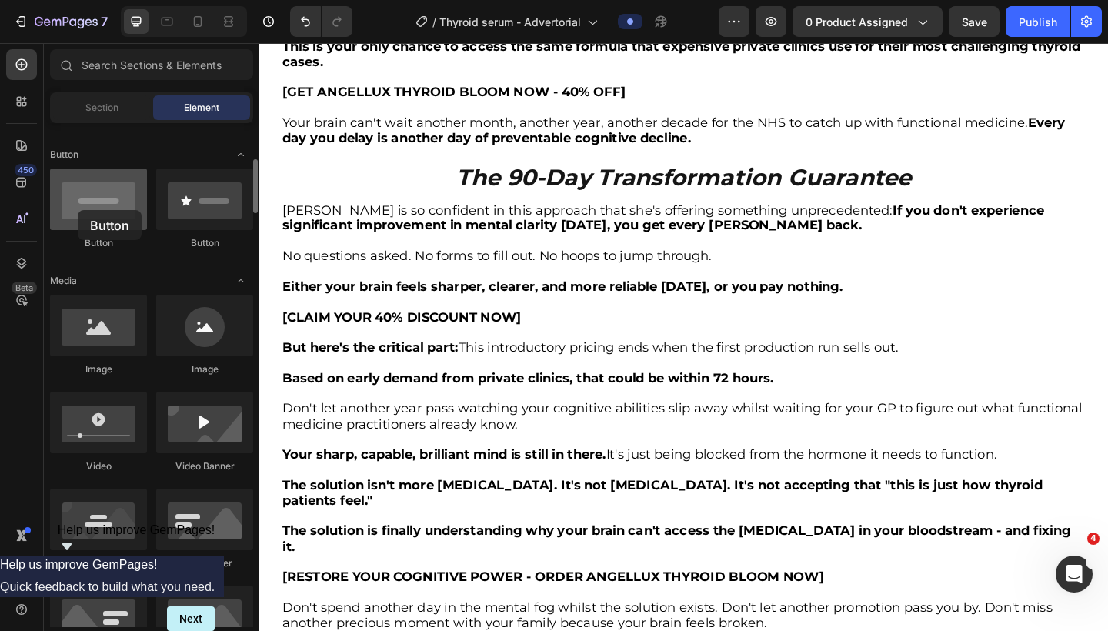
drag, startPoint x: 86, startPoint y: 210, endPoint x: 78, endPoint y: 209, distance: 8.5
click at [78, 209] on div at bounding box center [98, 200] width 97 height 62
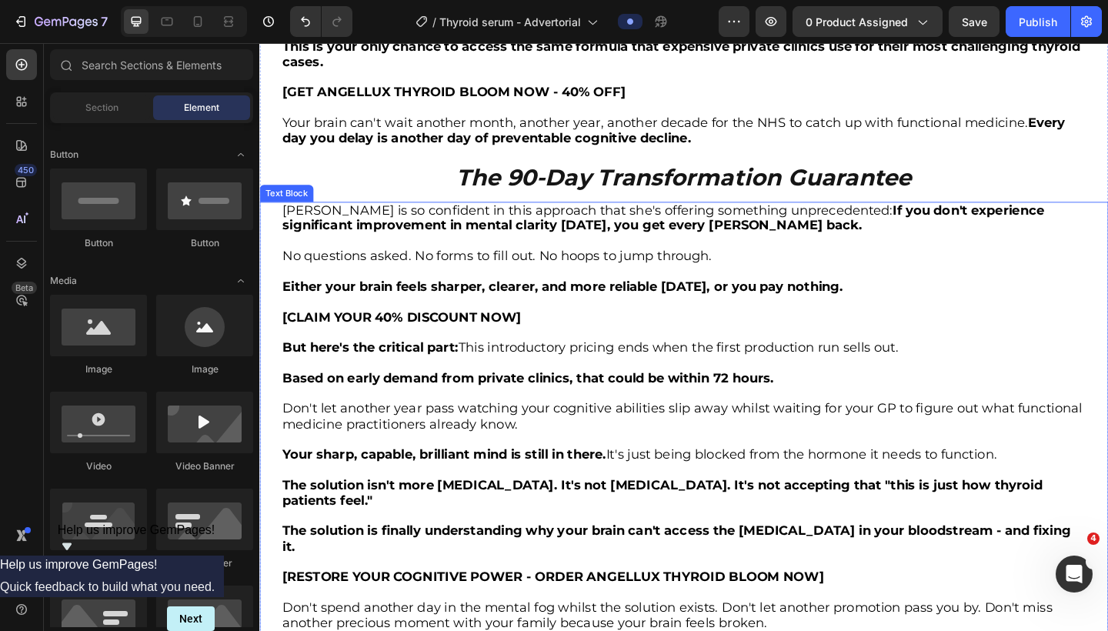
scroll to position [5141, 0]
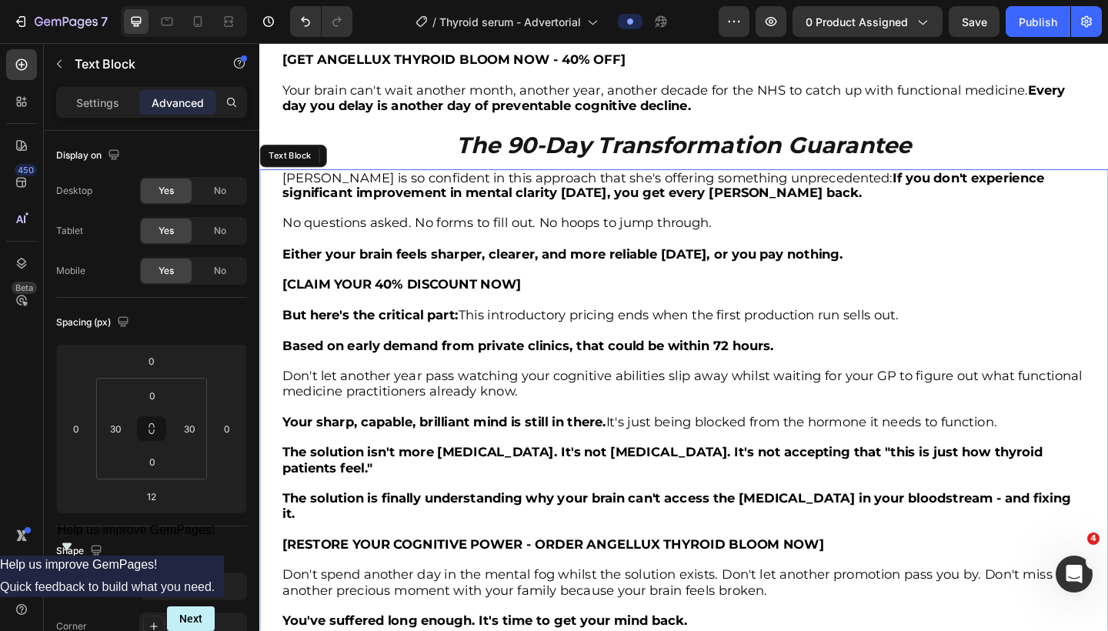
click at [282, 236] on div "Dr. Chen is so confident in this approach that she's offering something unprece…" at bounding box center [721, 465] width 878 height 568
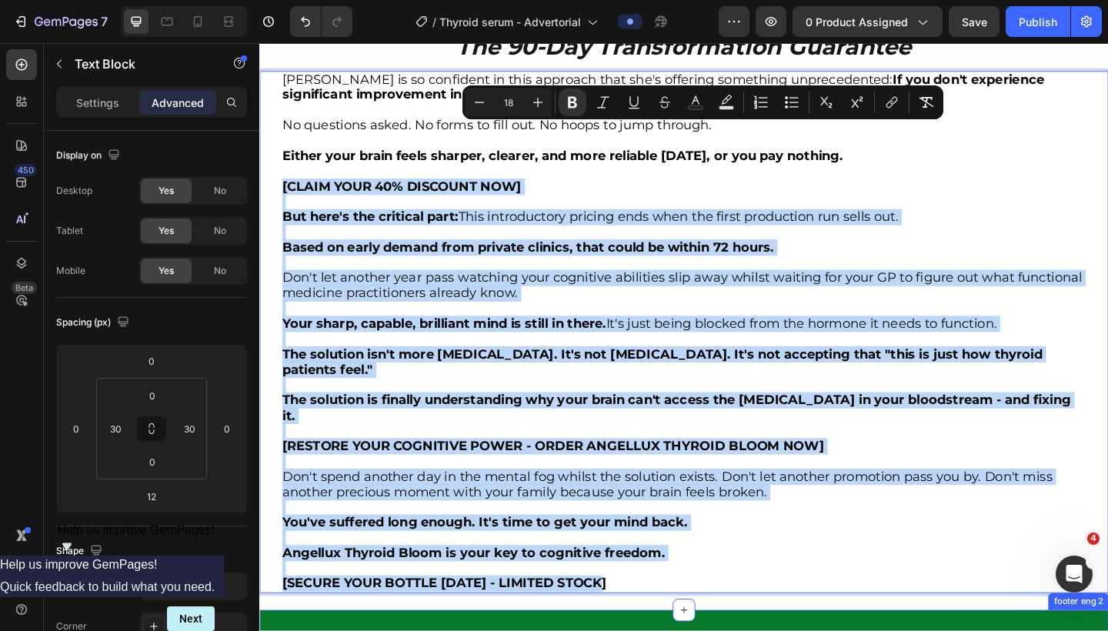
scroll to position [5262, 0]
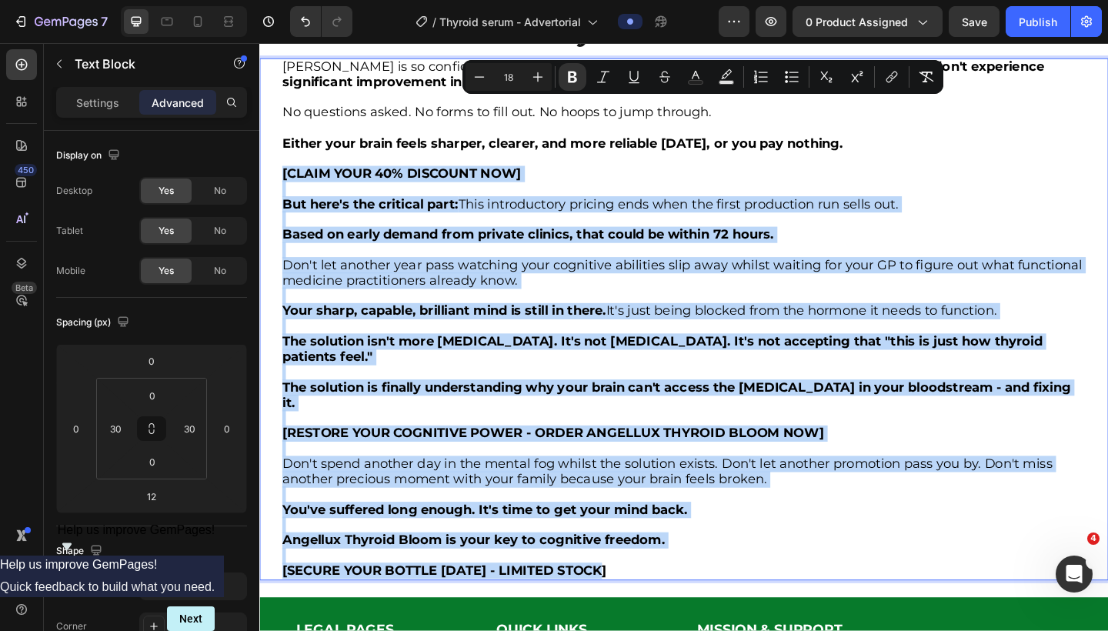
drag, startPoint x: 284, startPoint y: 234, endPoint x: 641, endPoint y: 536, distance: 467.6
click at [641, 536] on div "Dr. Chen is so confident in this approach that she's offering something unprece…" at bounding box center [721, 344] width 878 height 568
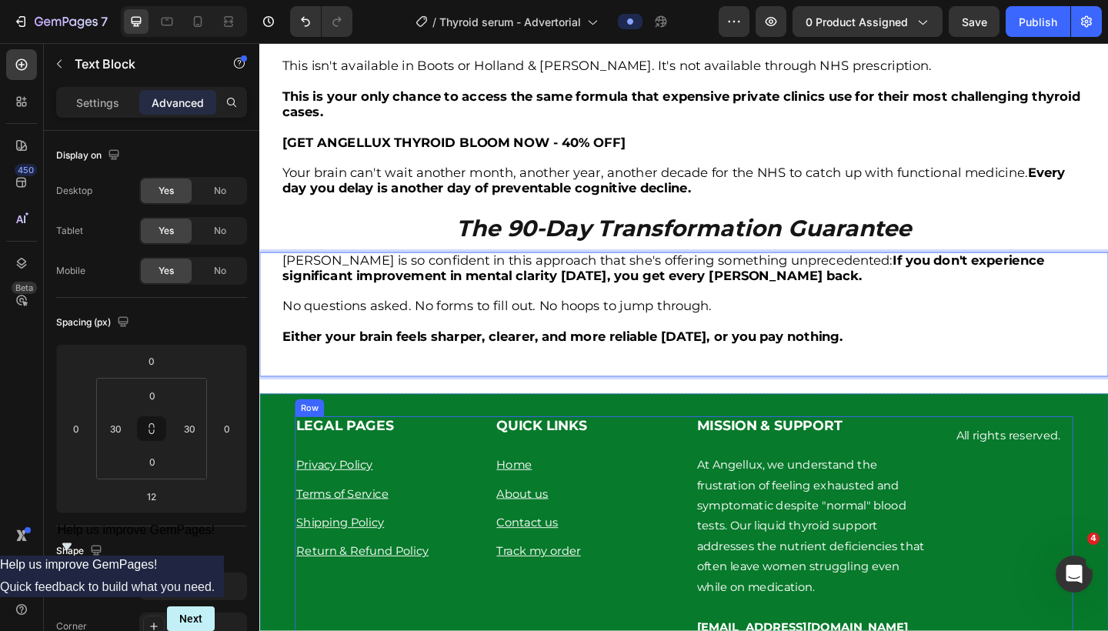
scroll to position [4997, 0]
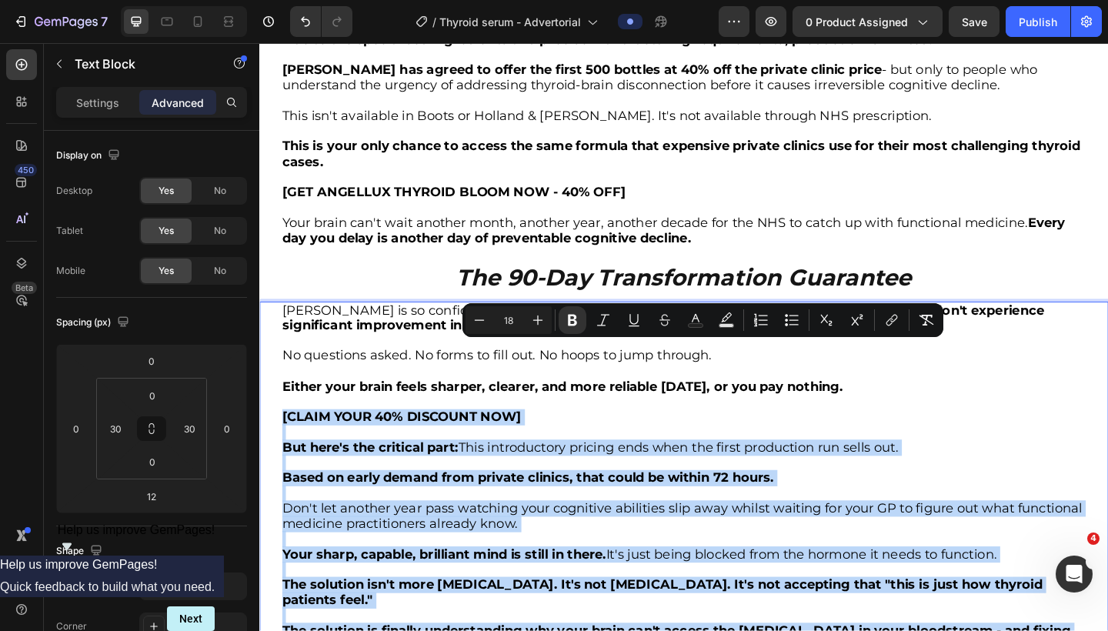
click at [542, 624] on strong "The solution isn't more levothyroxine. It's not stress management. It's not acc…" at bounding box center [697, 641] width 827 height 34
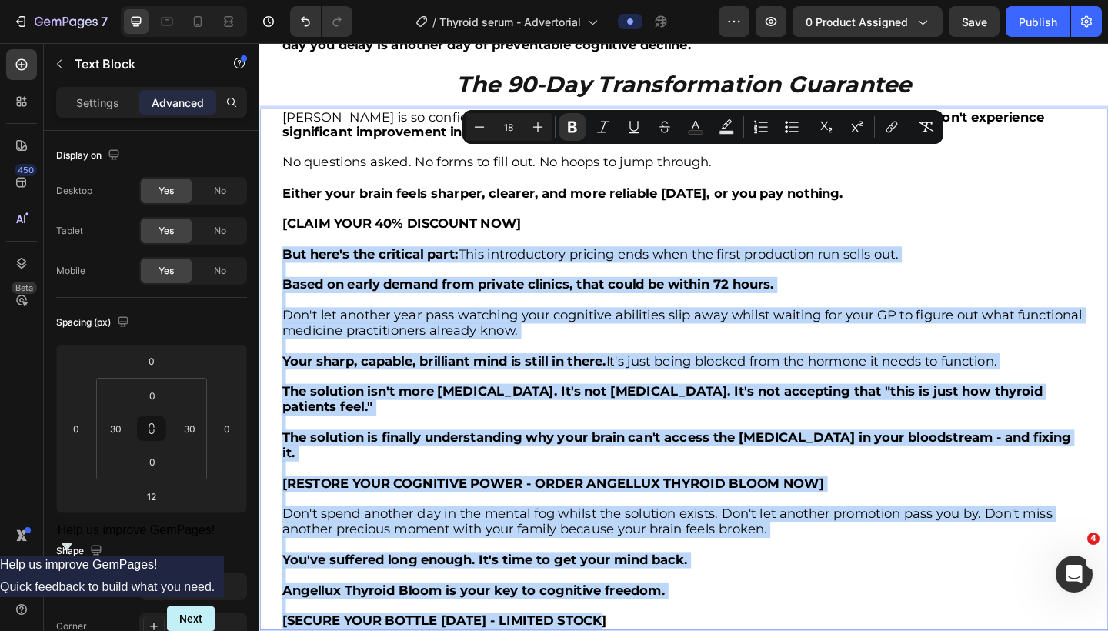
scroll to position [5256, 0]
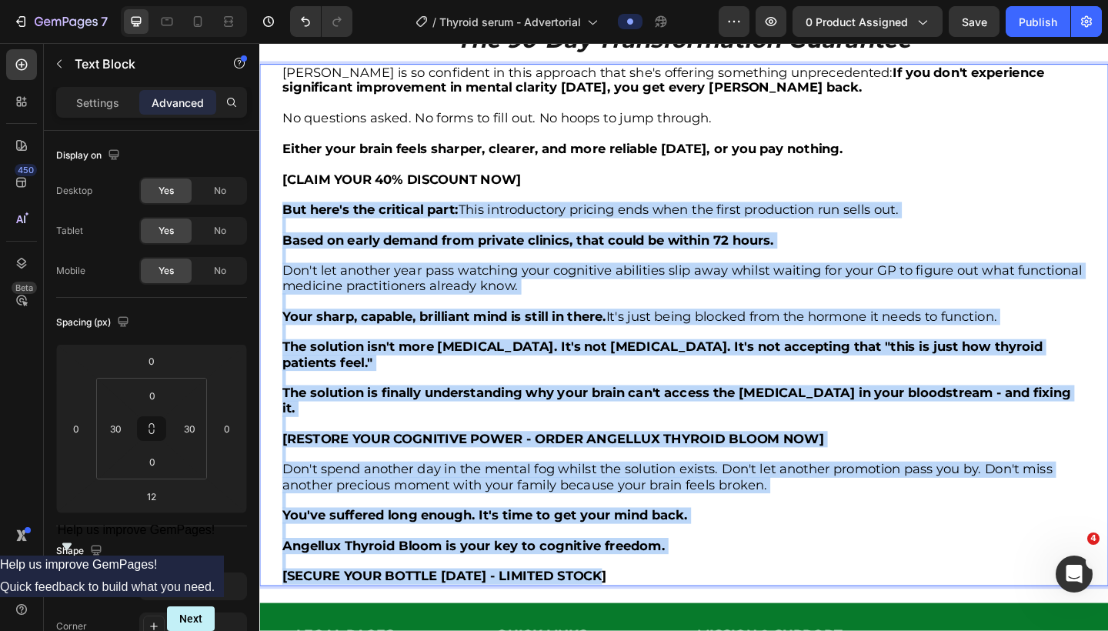
drag, startPoint x: 286, startPoint y: 410, endPoint x: 650, endPoint y: 546, distance: 388.5
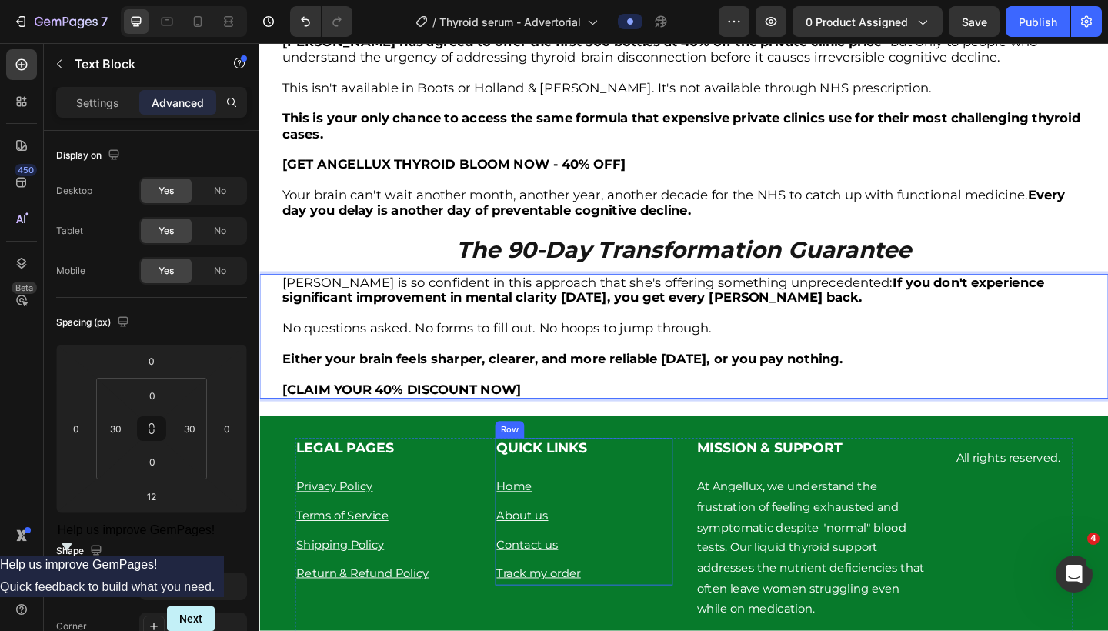
scroll to position [5010, 0]
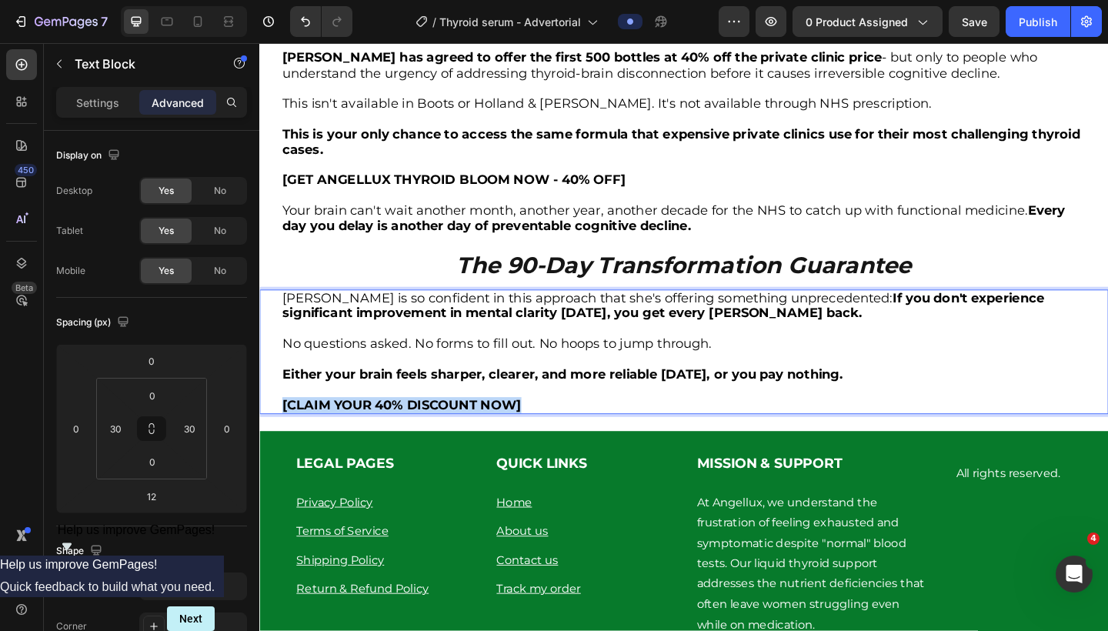
drag, startPoint x: 579, startPoint y: 361, endPoint x: 282, endPoint y: 366, distance: 296.4
click at [282, 366] on div "Dr. Chen is so confident in this approach that she's offering something unprece…" at bounding box center [721, 380] width 878 height 136
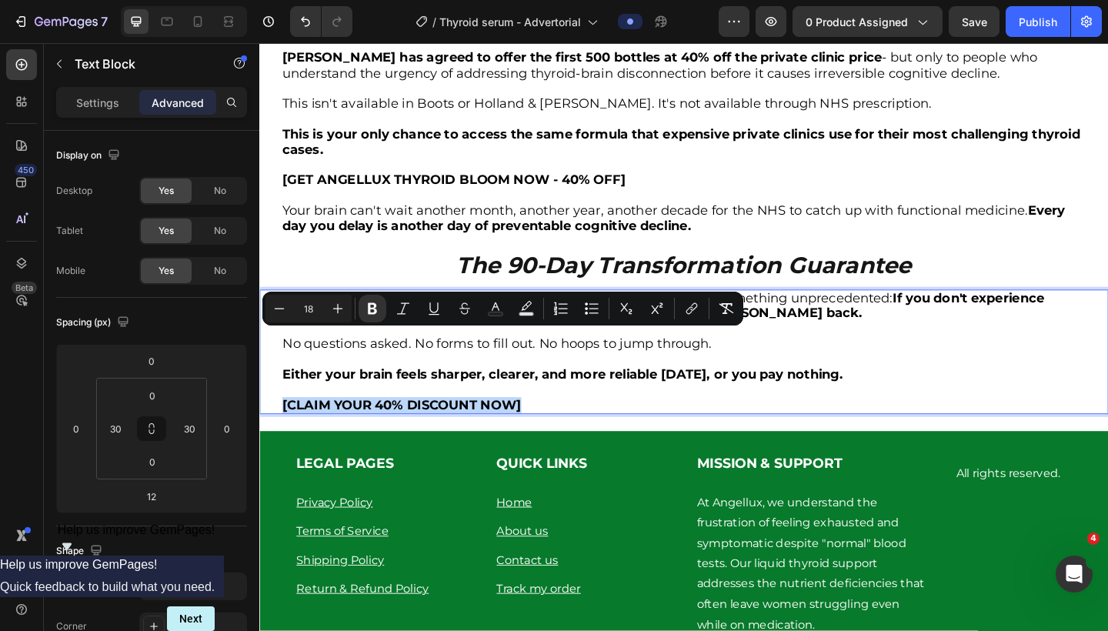
copy strong "[CLAIM YOUR 40% DISCOUNT NOW]"
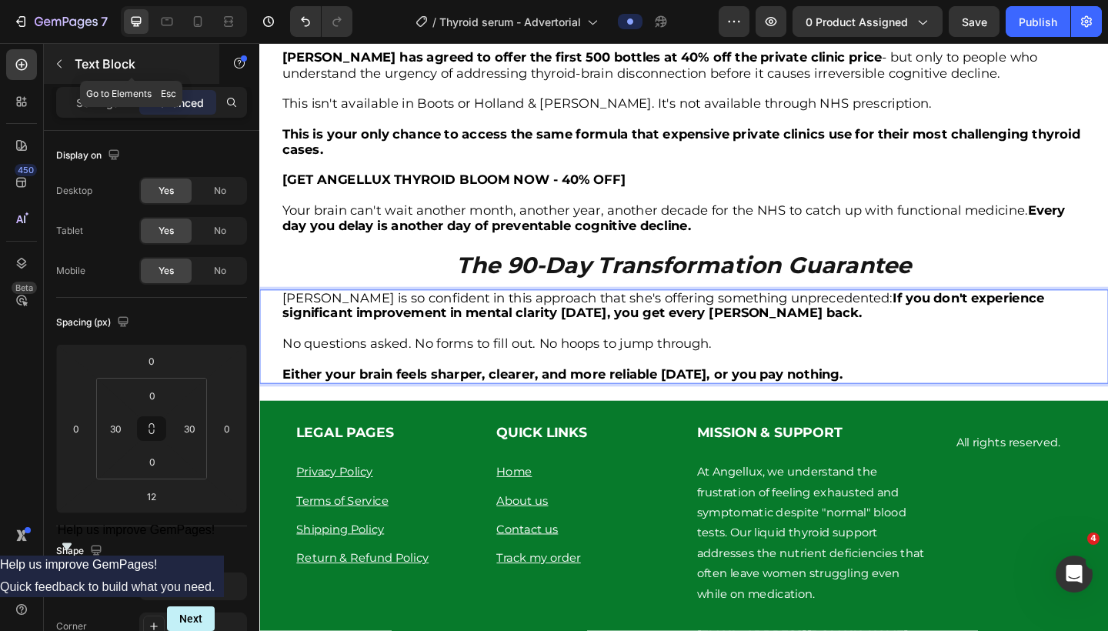
click at [62, 66] on icon "button" at bounding box center [59, 64] width 12 height 12
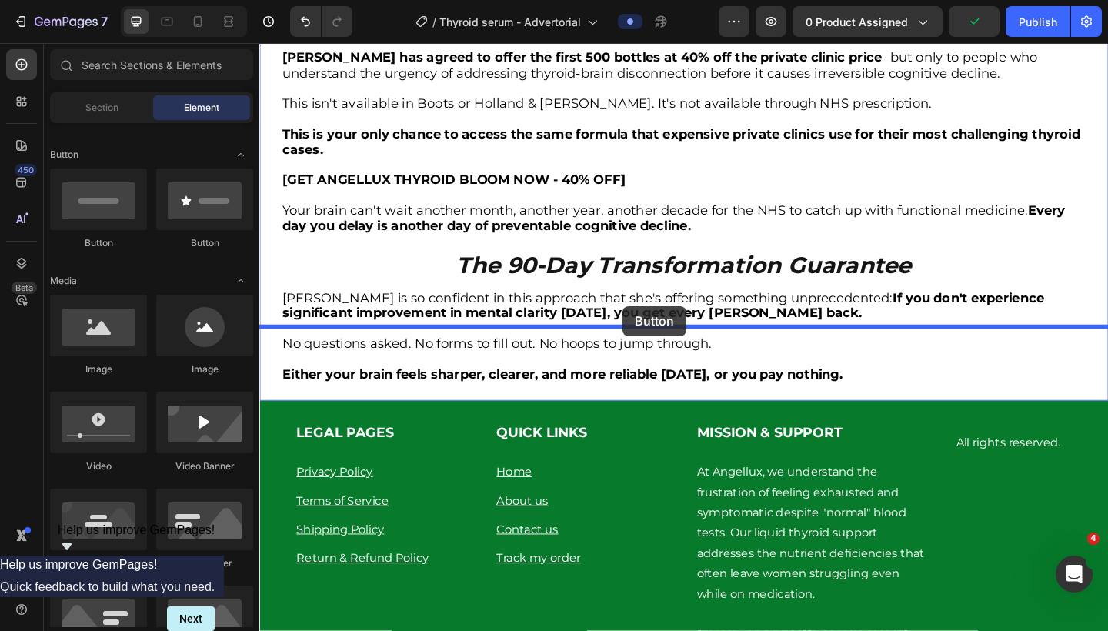
drag, startPoint x: 362, startPoint y: 246, endPoint x: 655, endPoint y: 330, distance: 305.0
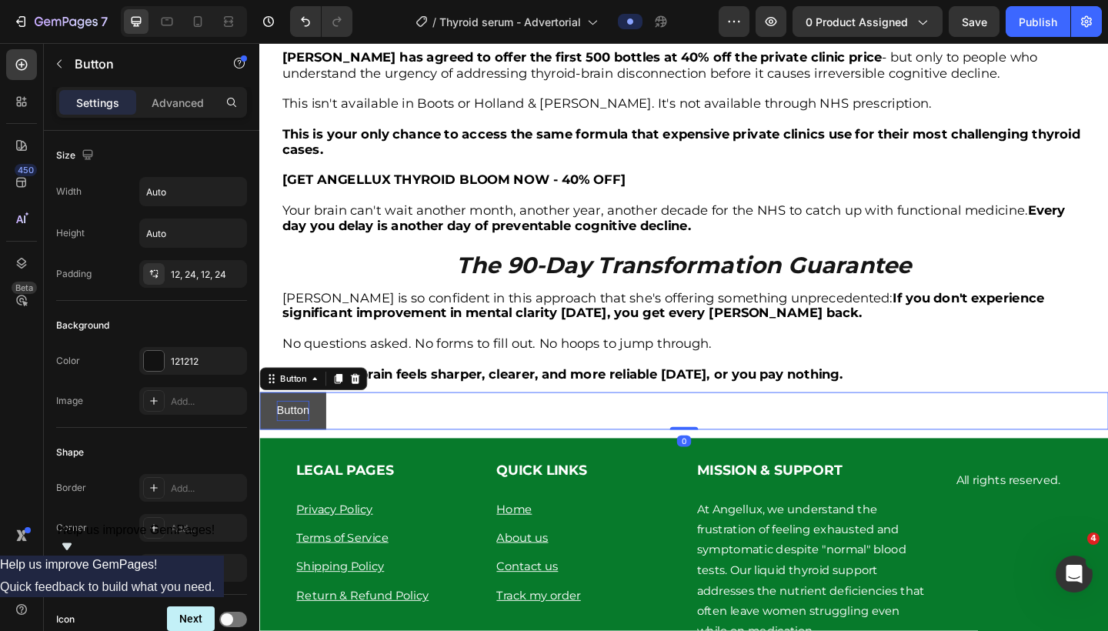
click at [294, 433] on p "Button" at bounding box center [295, 444] width 35 height 22
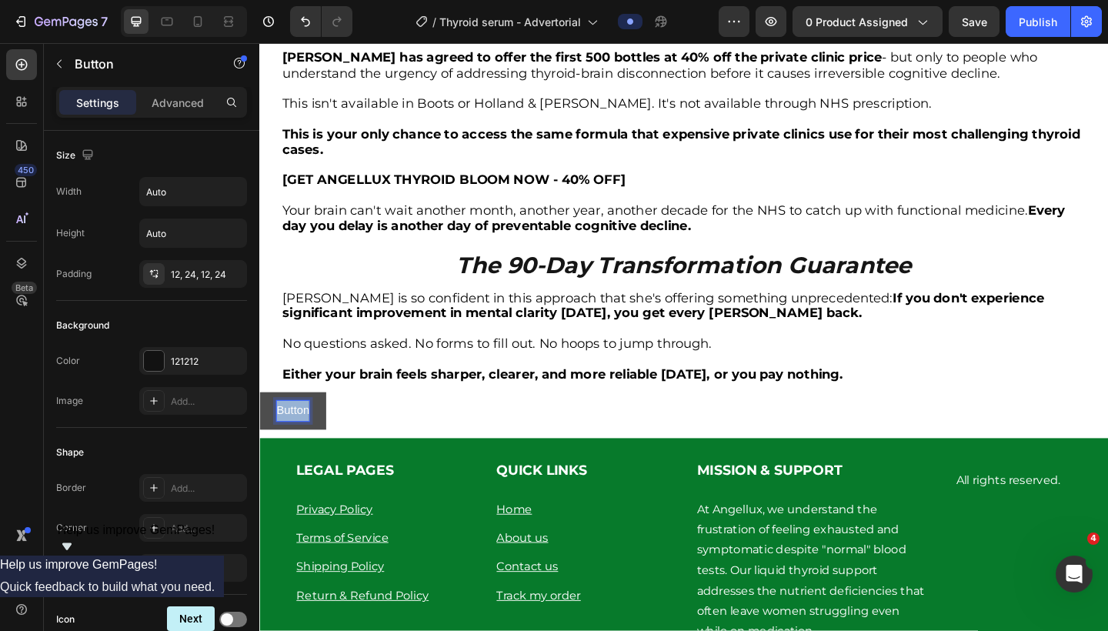
click at [294, 433] on p "Button" at bounding box center [295, 444] width 35 height 22
click at [282, 436] on strong "[CLAIM YOUR 40% DISCOUNT NOW]" at bounding box center [386, 442] width 216 height 13
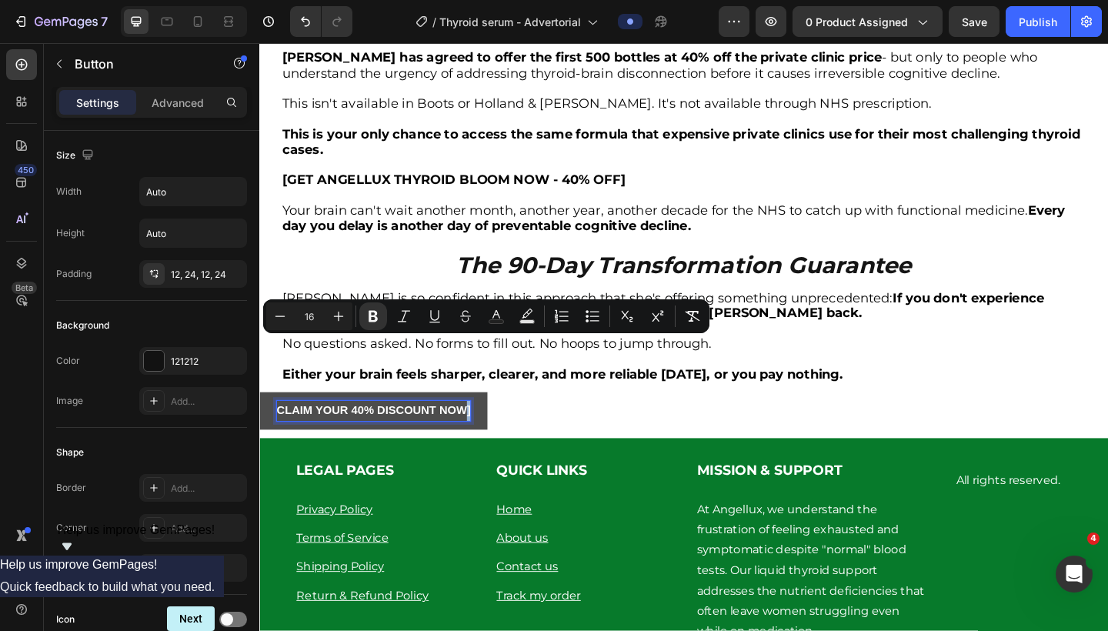
click at [490, 423] on button "CLAIM YOUR 40% DISCOUNT NOW]" at bounding box center [383, 443] width 248 height 41
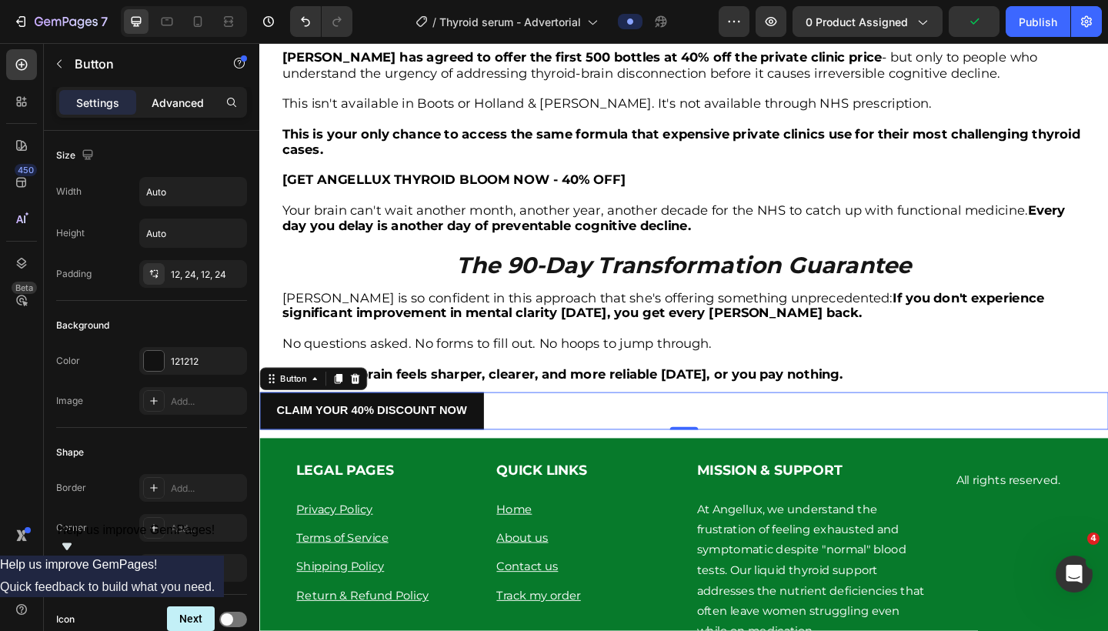
click at [176, 106] on p "Advanced" at bounding box center [178, 103] width 52 height 16
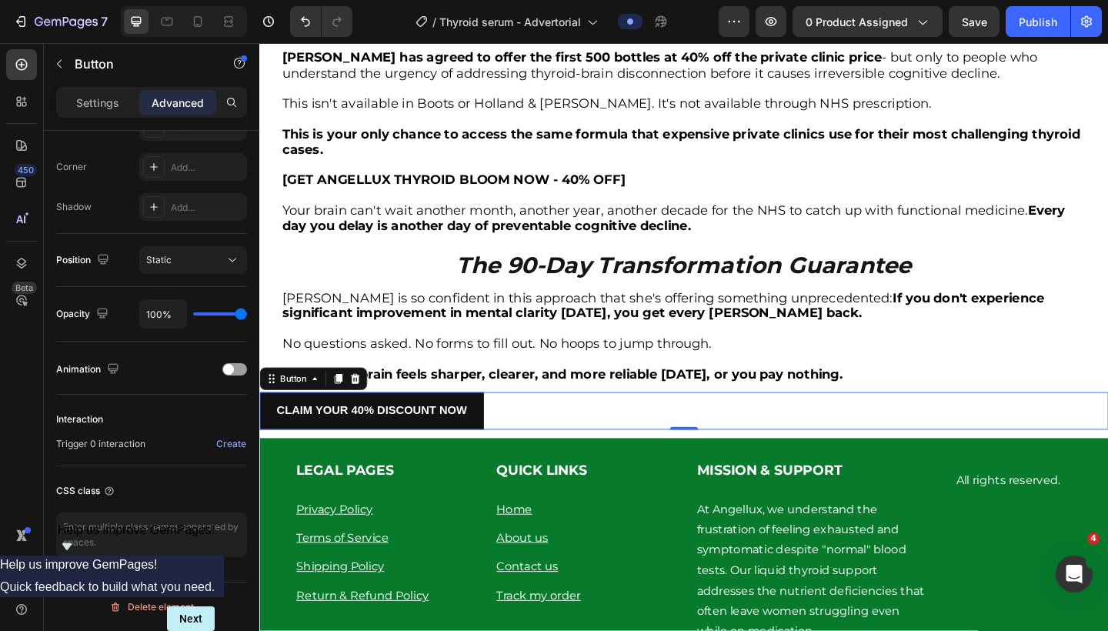
scroll to position [0, 0]
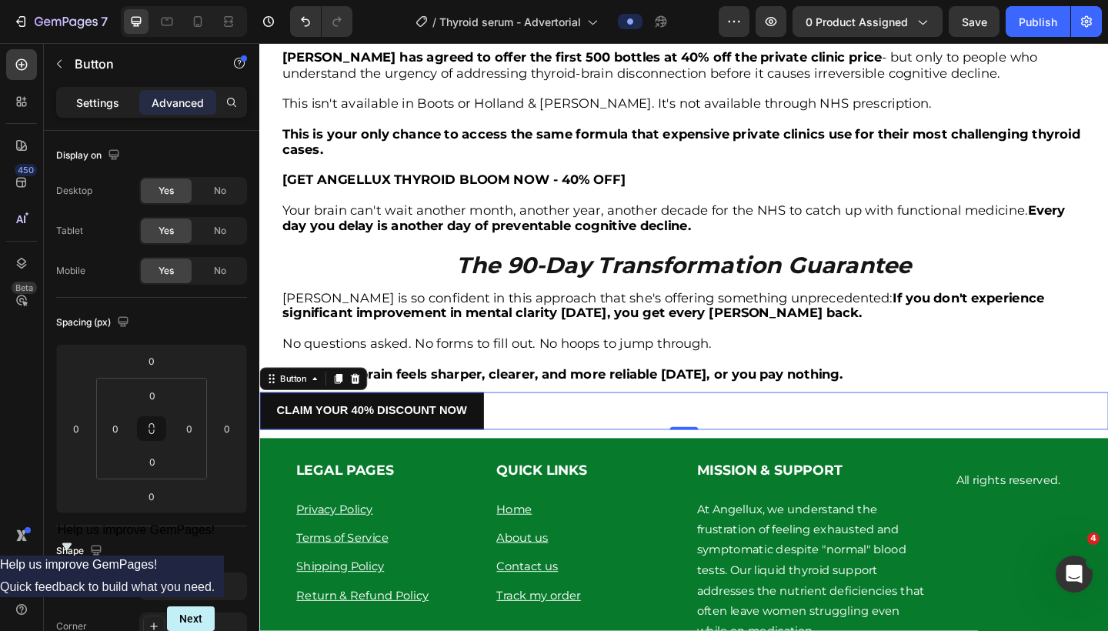
click at [103, 105] on p "Settings" at bounding box center [97, 103] width 43 height 16
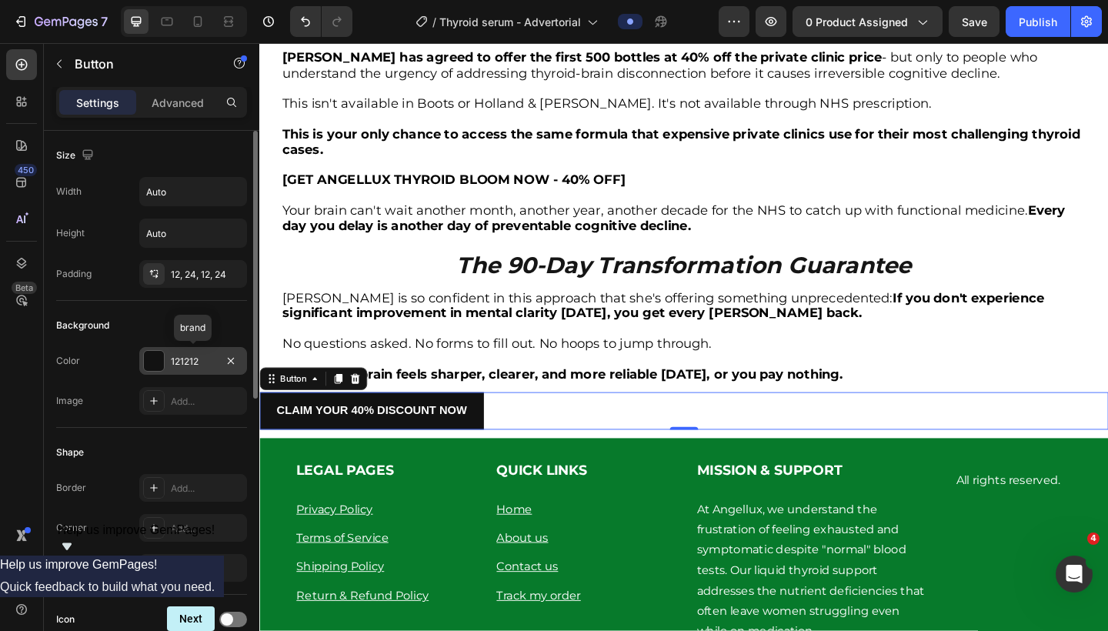
click at [146, 359] on div at bounding box center [154, 361] width 20 height 20
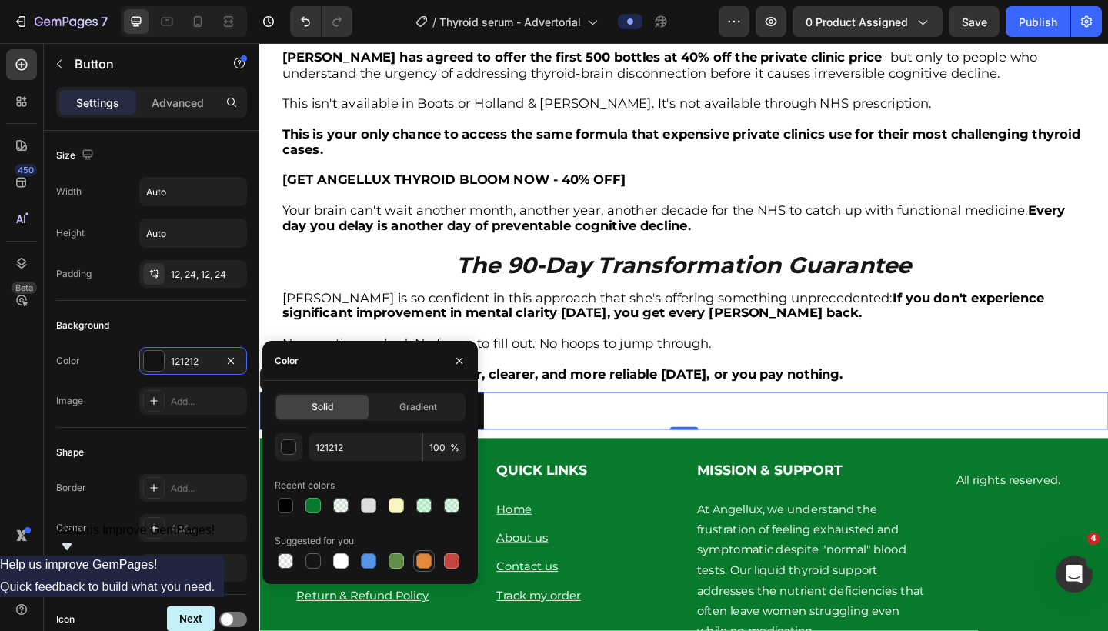
click at [421, 560] on div at bounding box center [423, 560] width 15 height 15
type input "E4893A"
click at [195, 324] on div "Background" at bounding box center [151, 325] width 191 height 25
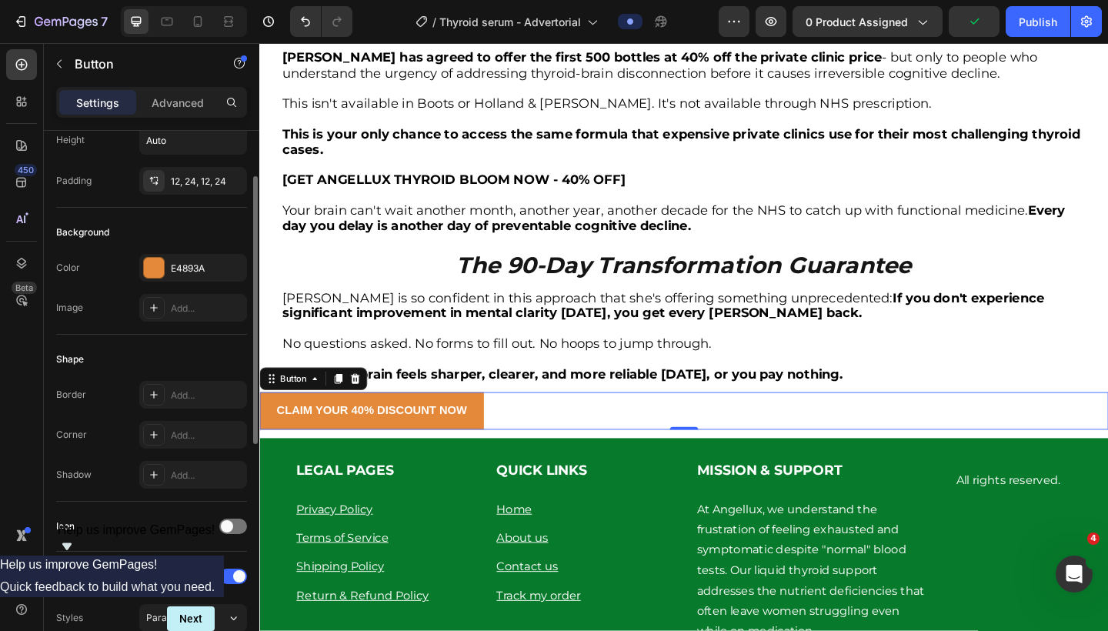
scroll to position [95, 0]
click at [153, 436] on icon at bounding box center [154, 433] width 12 height 12
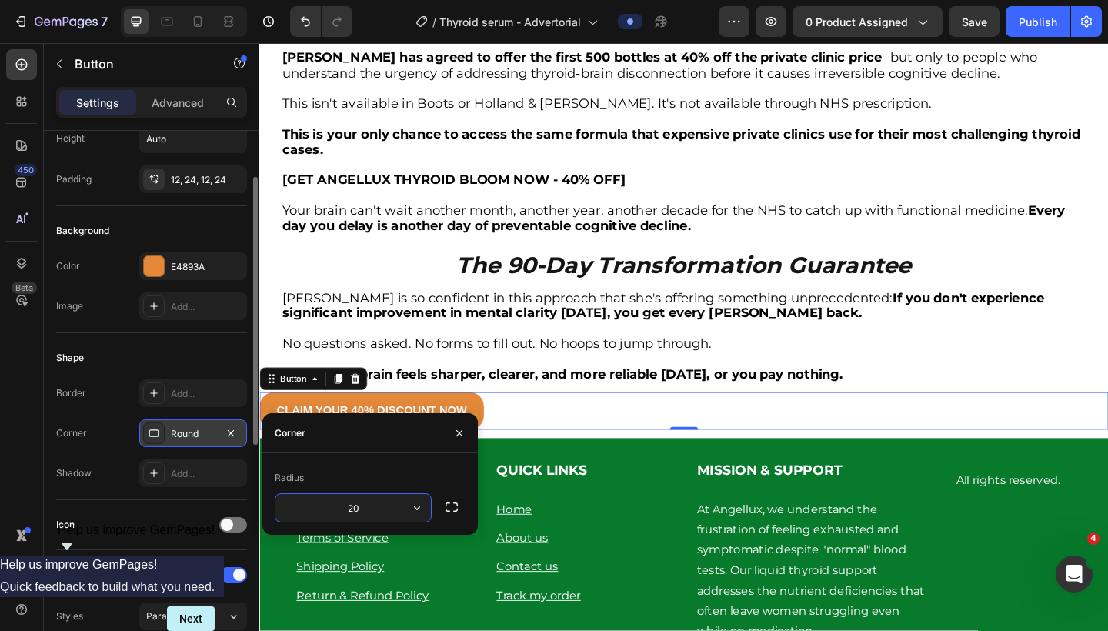
type input "2"
type input "15"
click at [219, 356] on div "Shape" at bounding box center [151, 358] width 191 height 25
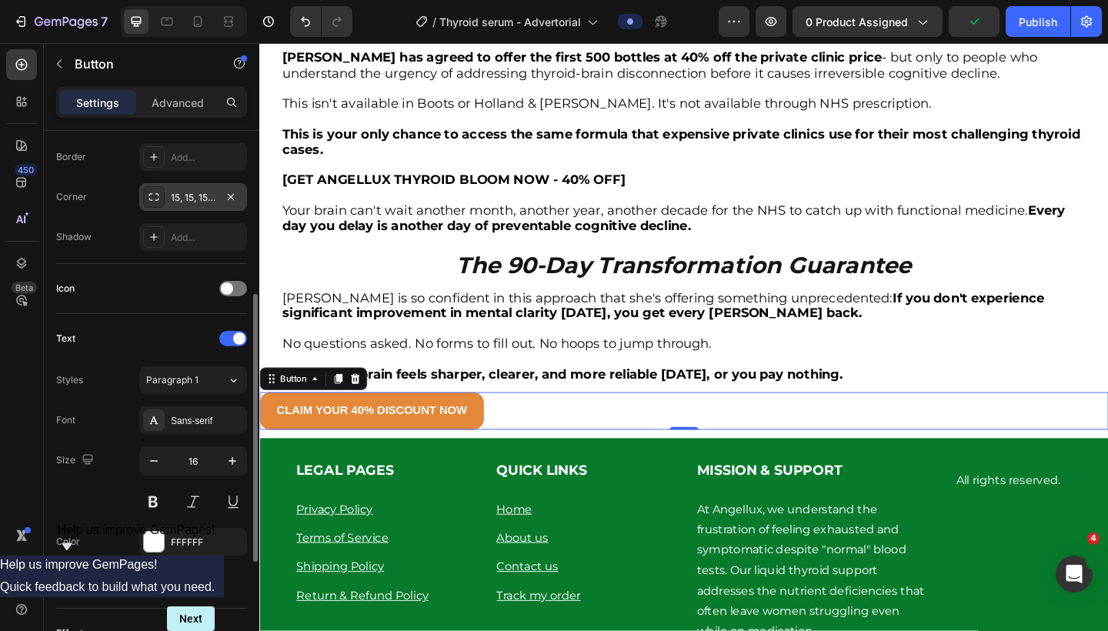
scroll to position [370, 0]
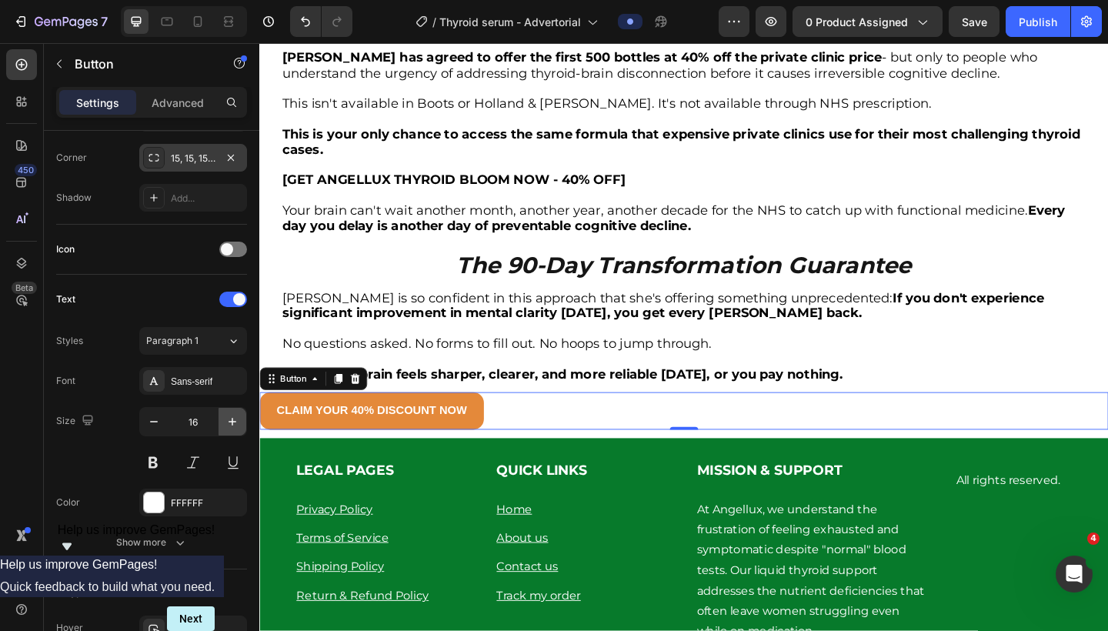
click at [228, 423] on icon "button" at bounding box center [232, 421] width 15 height 15
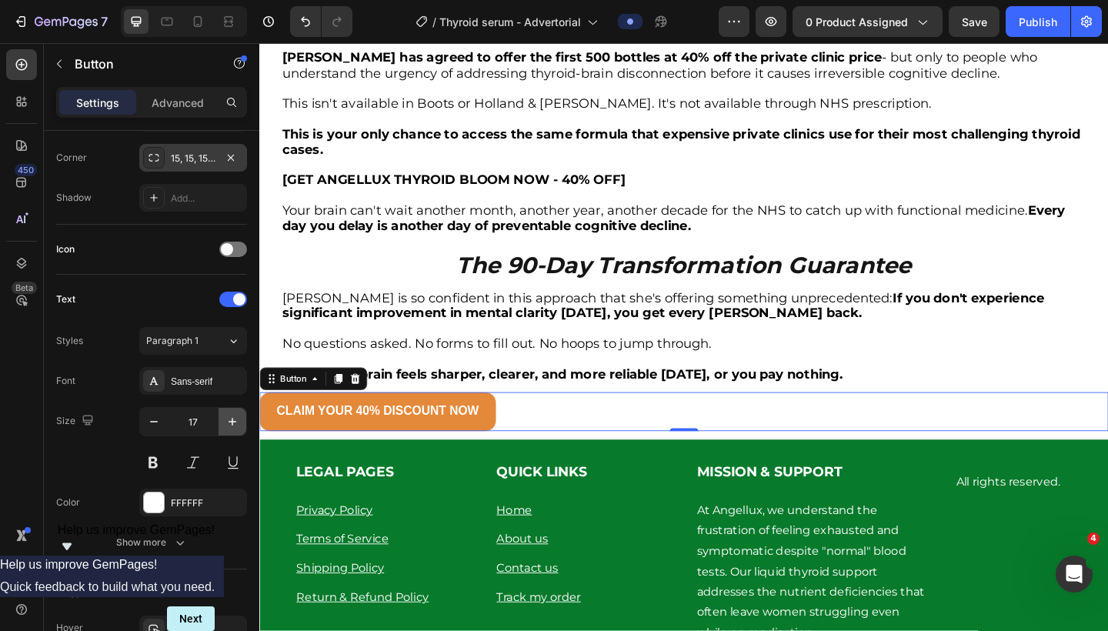
click at [228, 423] on icon "button" at bounding box center [232, 421] width 15 height 15
type input "18"
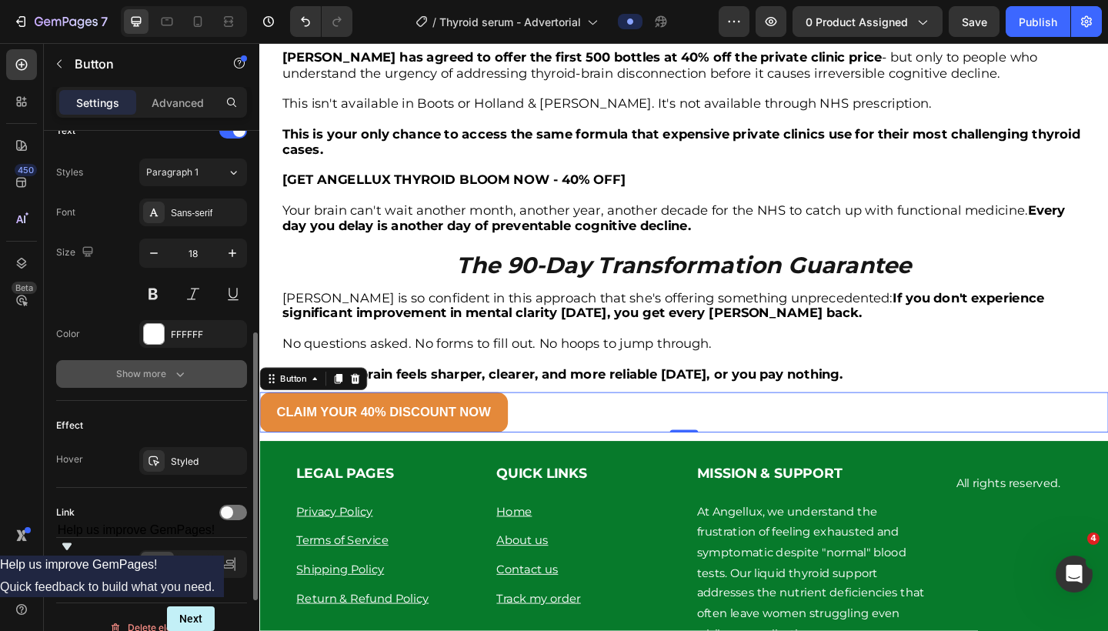
scroll to position [560, 0]
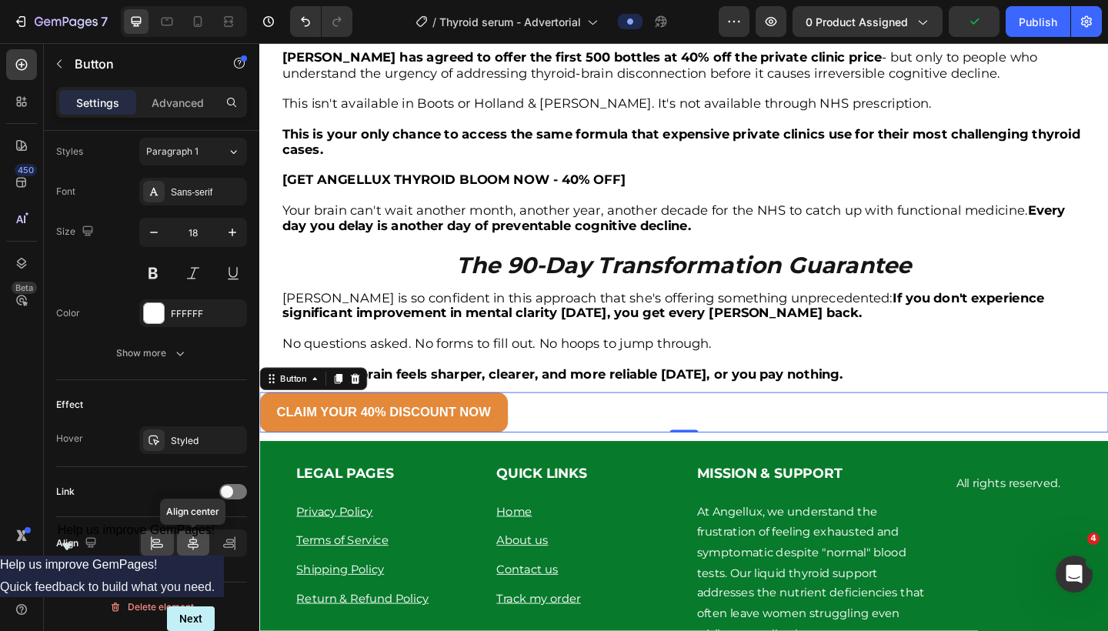
click at [199, 546] on icon at bounding box center [193, 543] width 15 height 15
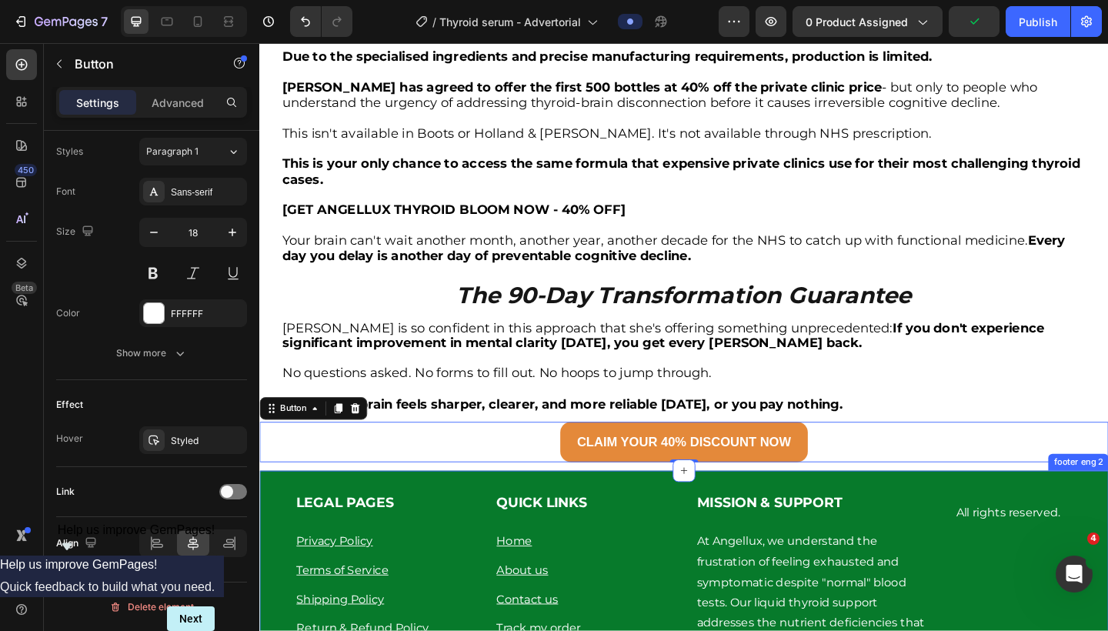
scroll to position [4967, 0]
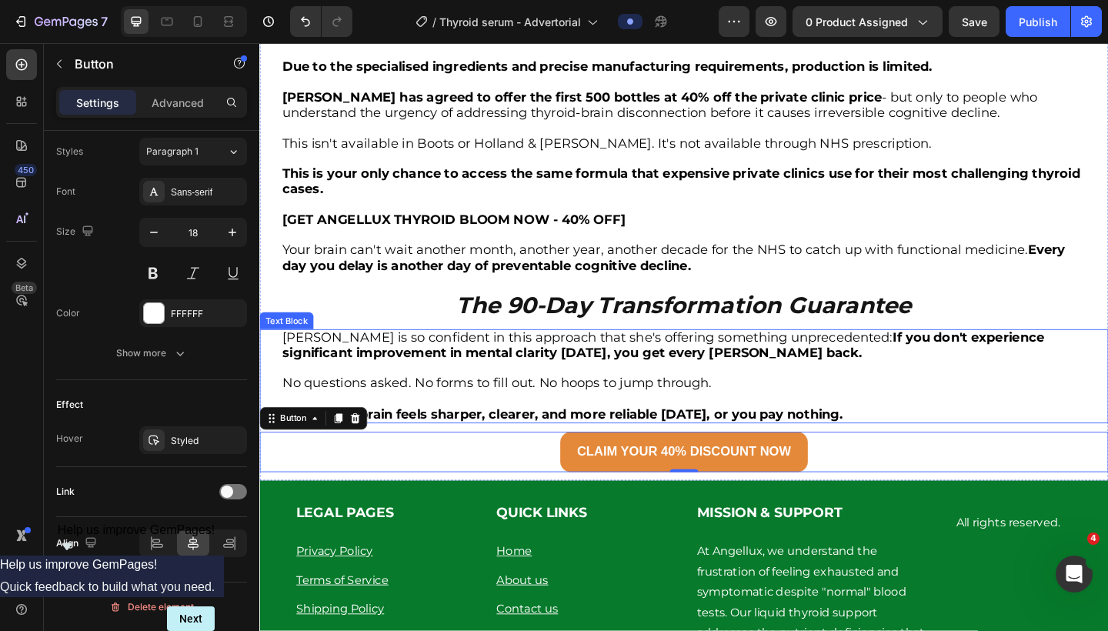
click at [480, 423] on p "Rich Text Editor. Editing area: main" at bounding box center [721, 431] width 874 height 17
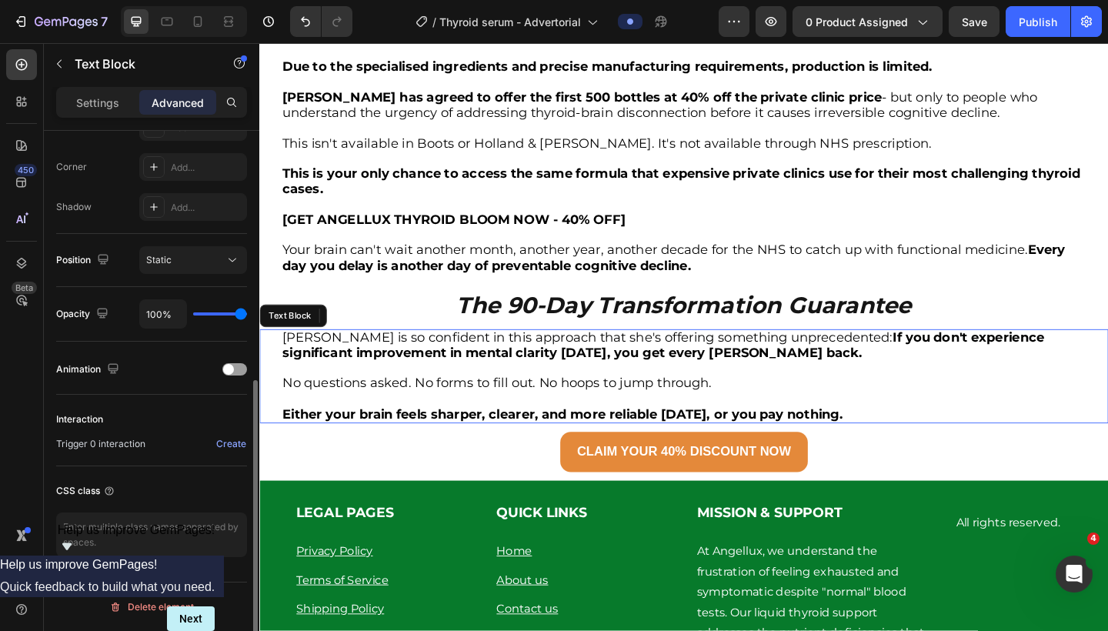
scroll to position [0, 0]
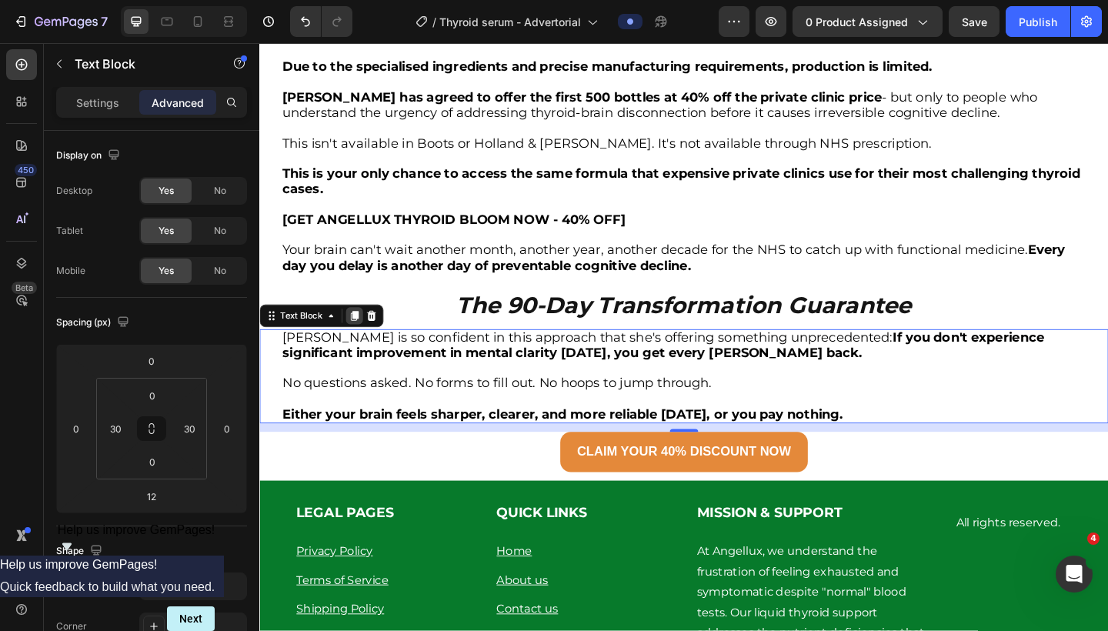
click at [358, 334] on icon at bounding box center [362, 340] width 12 height 12
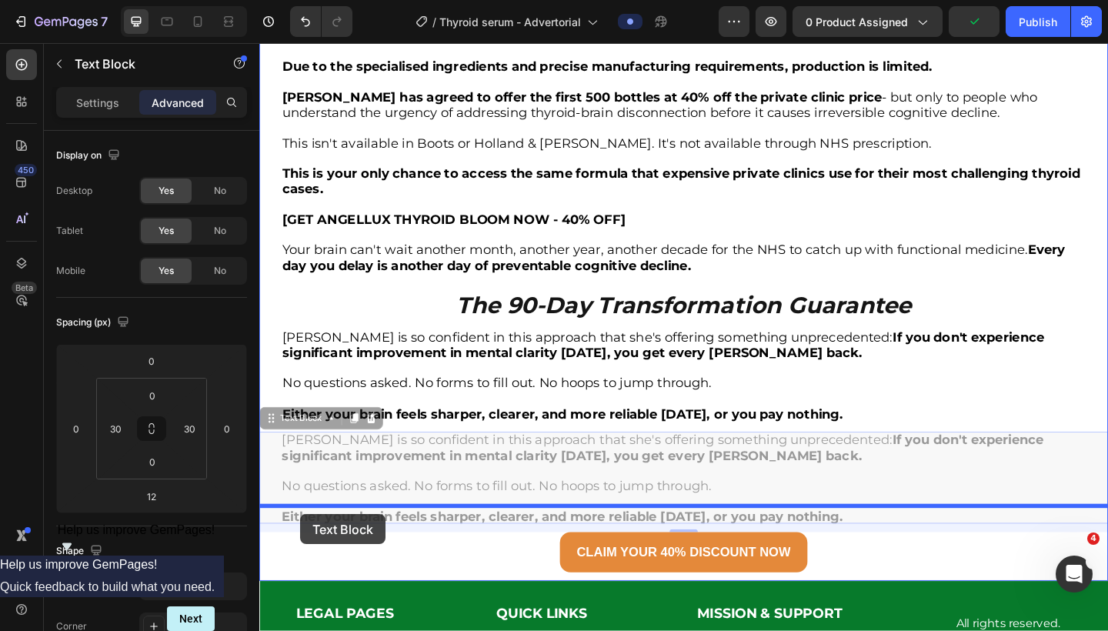
drag, startPoint x: 270, startPoint y: 383, endPoint x: 304, endPoint y: 556, distance: 176.5
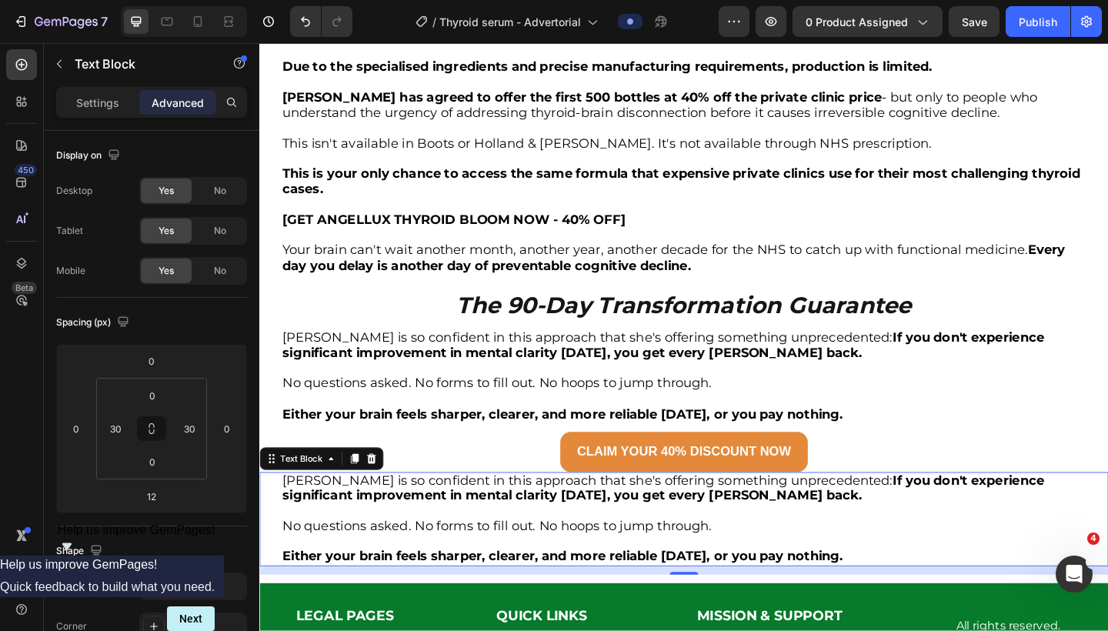
click at [894, 593] on strong "Either your brain feels sharper, clearer, and more reliable within 90 days, or …" at bounding box center [589, 601] width 610 height 17
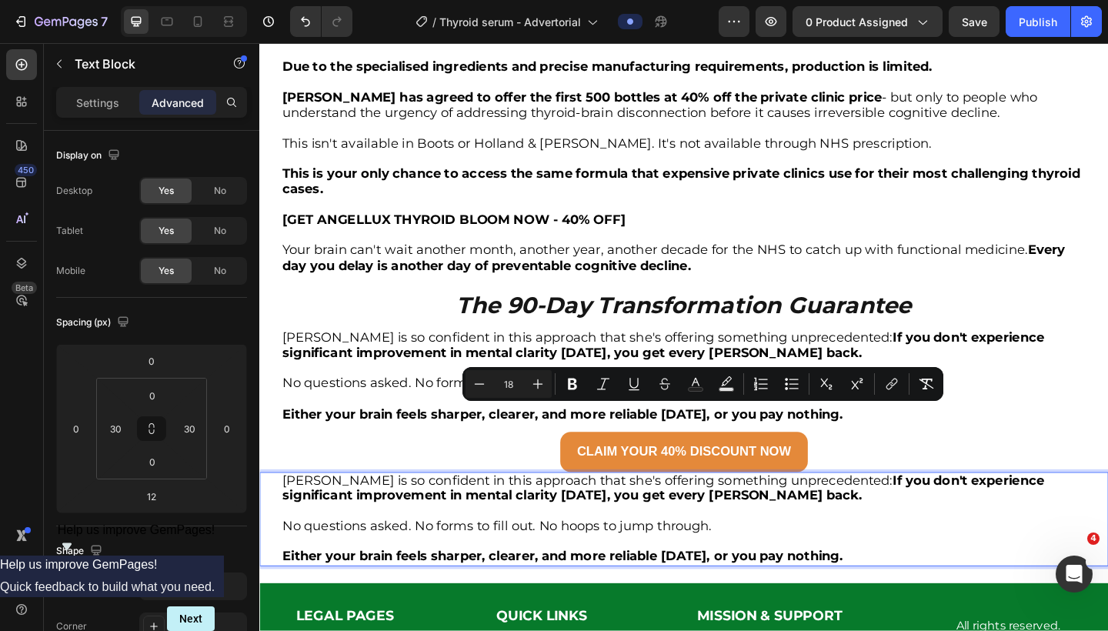
drag, startPoint x: 966, startPoint y: 526, endPoint x: 286, endPoint y: 449, distance: 684.8
click at [286, 510] on div "Dr. Chen is so confident in this approach that she's offering something unprece…" at bounding box center [721, 561] width 878 height 103
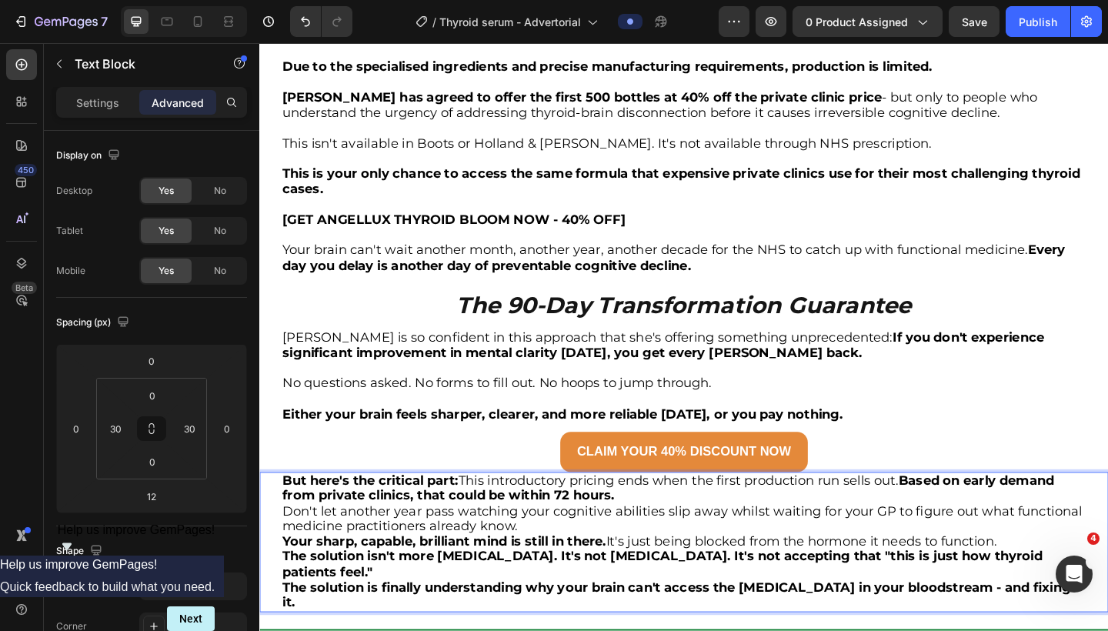
click at [965, 511] on strong "Based on early demand from private clinics, that could be within 72 hours." at bounding box center [704, 528] width 840 height 34
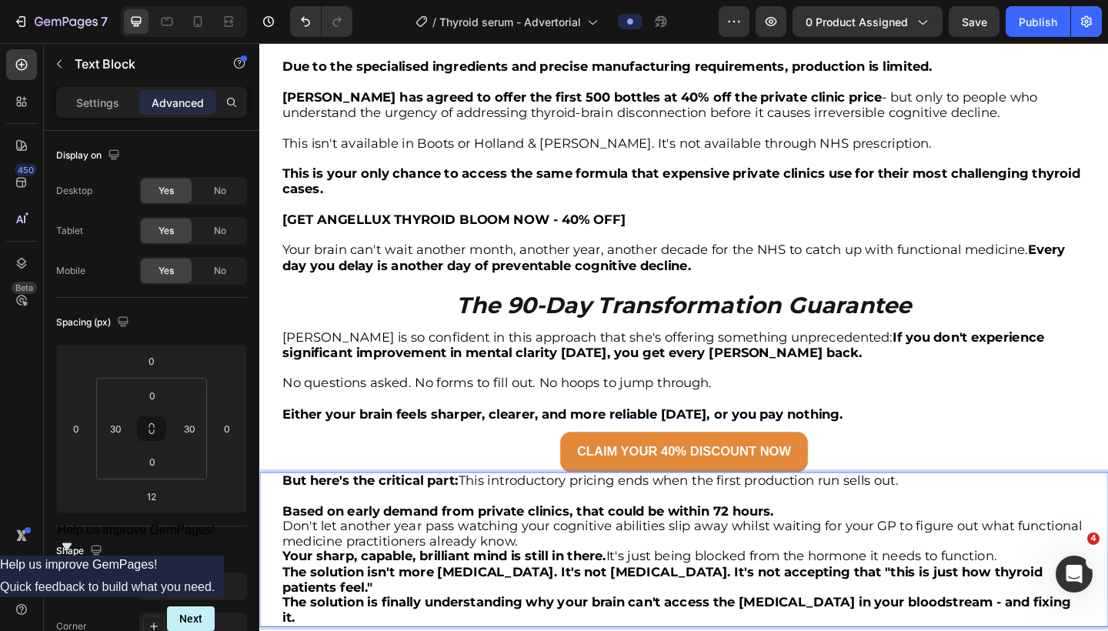
click at [891, 545] on p "Based on early demand from private clinics, that could be within 72 hours." at bounding box center [721, 553] width 874 height 17
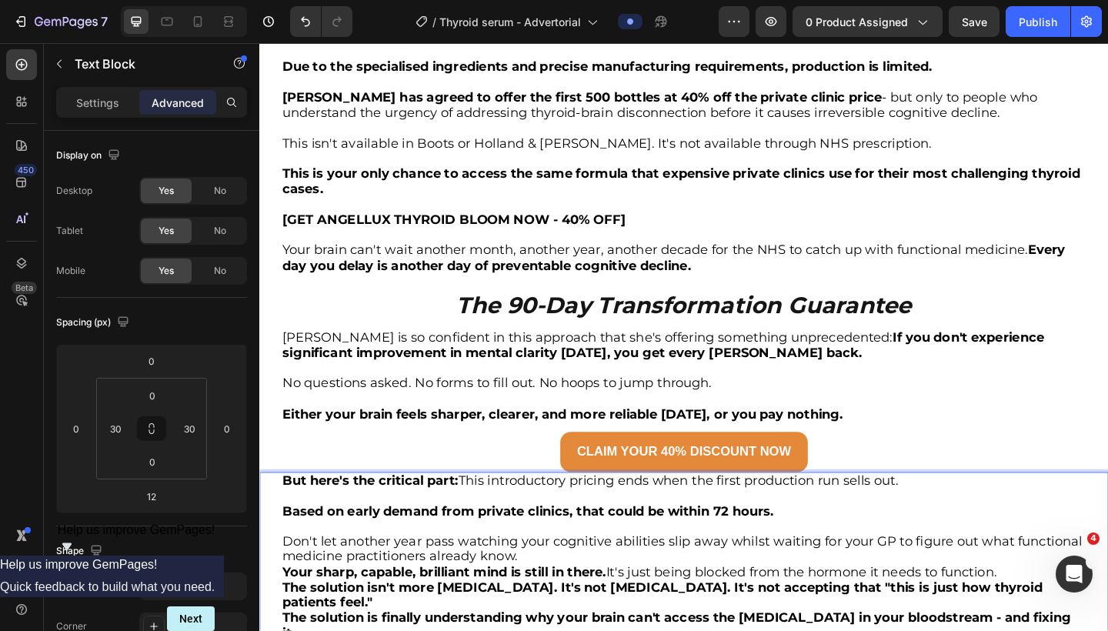
click at [754, 578] on p "Don't let another year pass watching your cognitive abilities slip away whilst …" at bounding box center [721, 594] width 874 height 33
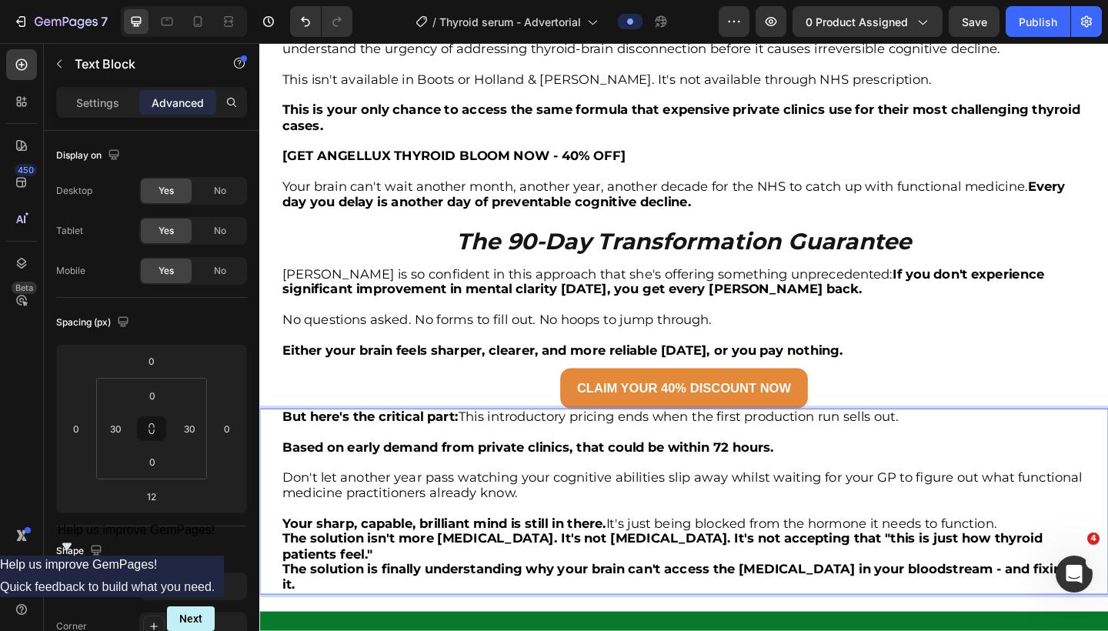
scroll to position [5048, 0]
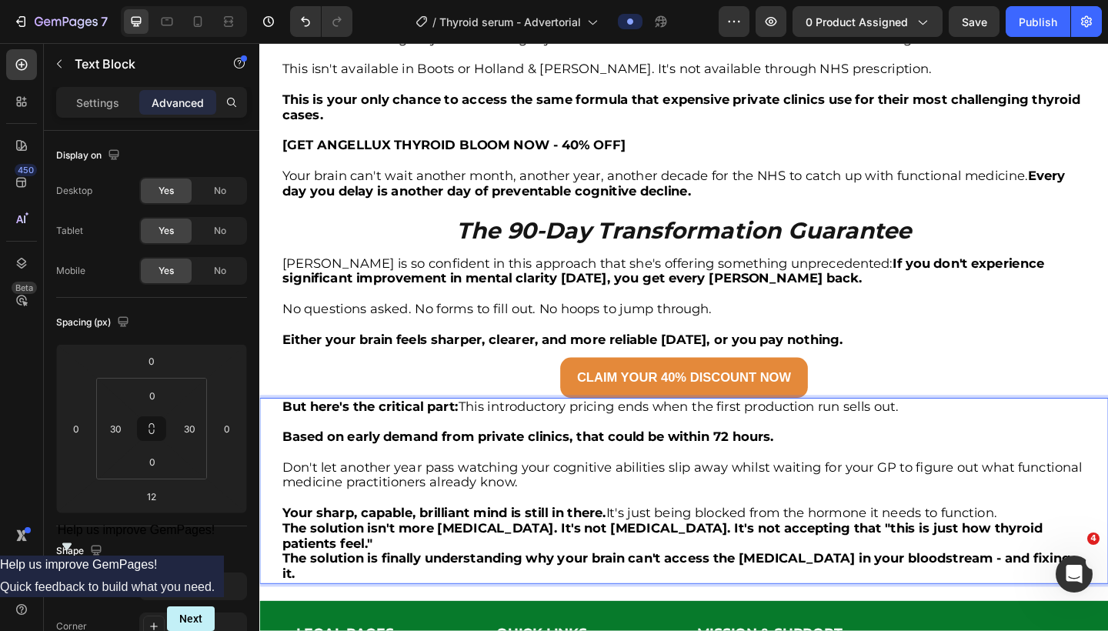
click at [642, 547] on p "Your sharp, capable, brilliant mind is still in there. It's just being blocked …" at bounding box center [721, 555] width 874 height 17
click at [646, 547] on p "Your sharp, capable, brilliant mind is still in there. It's just being blocked …" at bounding box center [721, 555] width 874 height 17
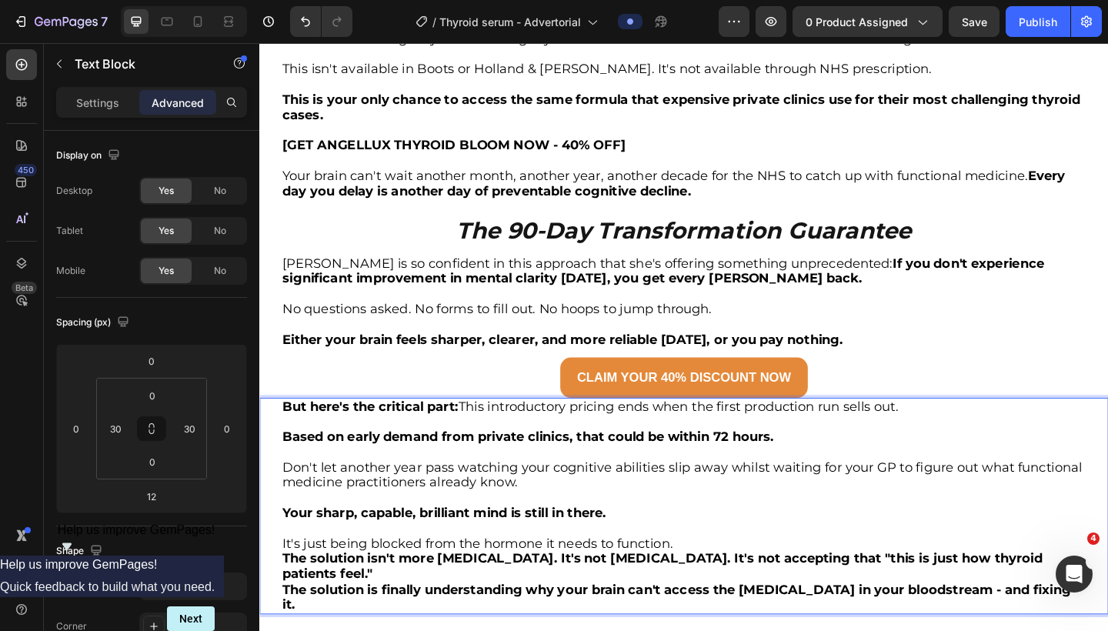
click at [714, 580] on p "It's just being blocked from the hormone it needs to function." at bounding box center [721, 588] width 874 height 17
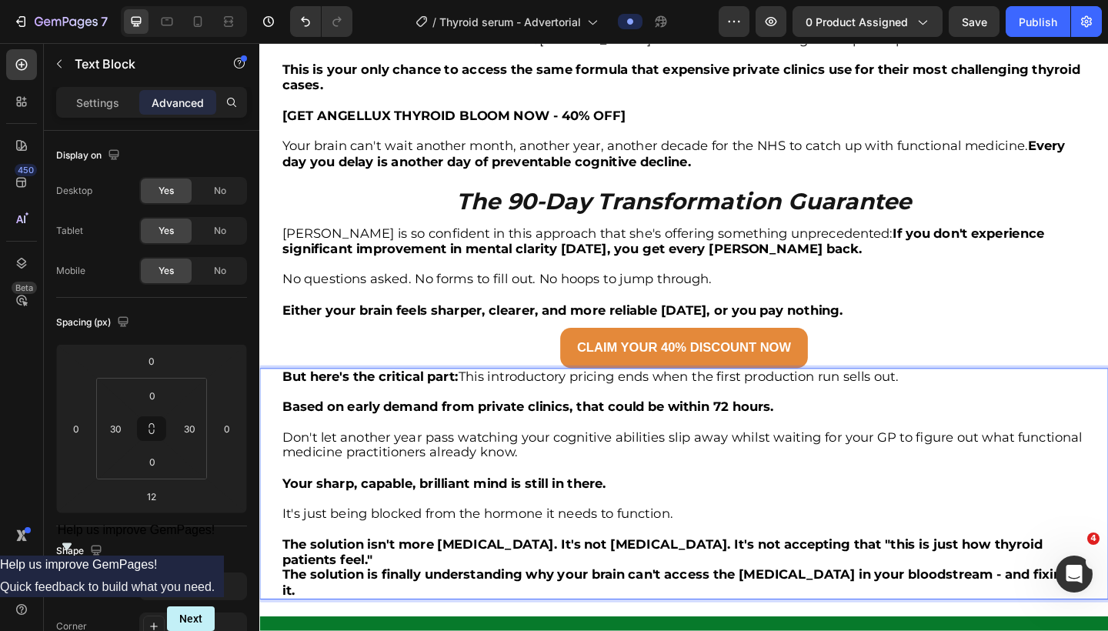
scroll to position [5083, 0]
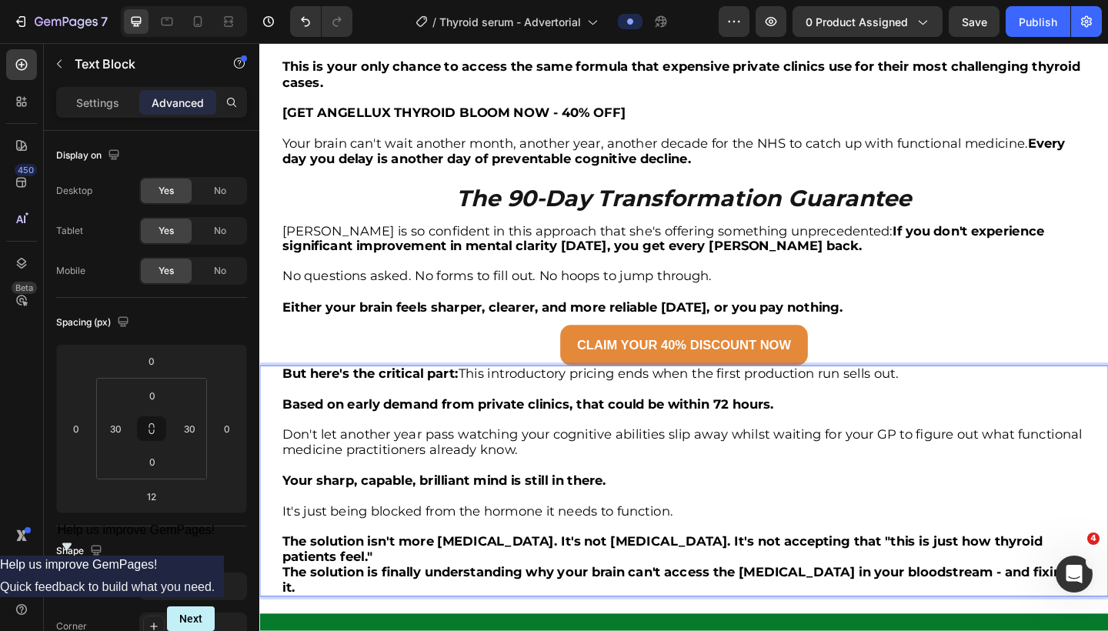
click at [674, 578] on p "The solution isn't more levothyroxine. It's not stress management. It's not acc…" at bounding box center [721, 594] width 874 height 33
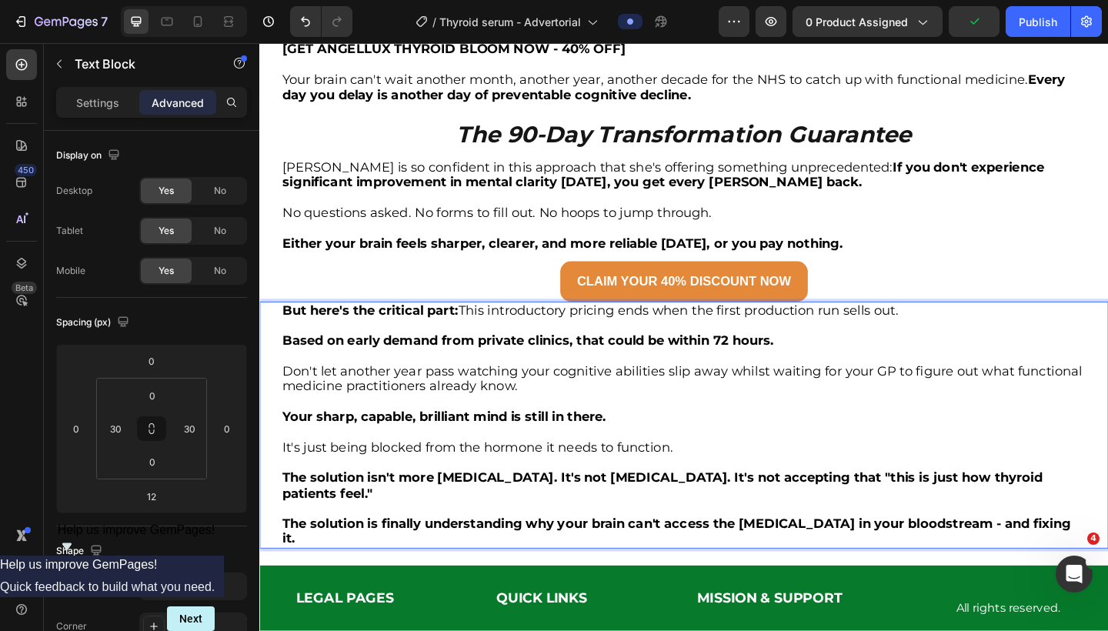
scroll to position [5154, 0]
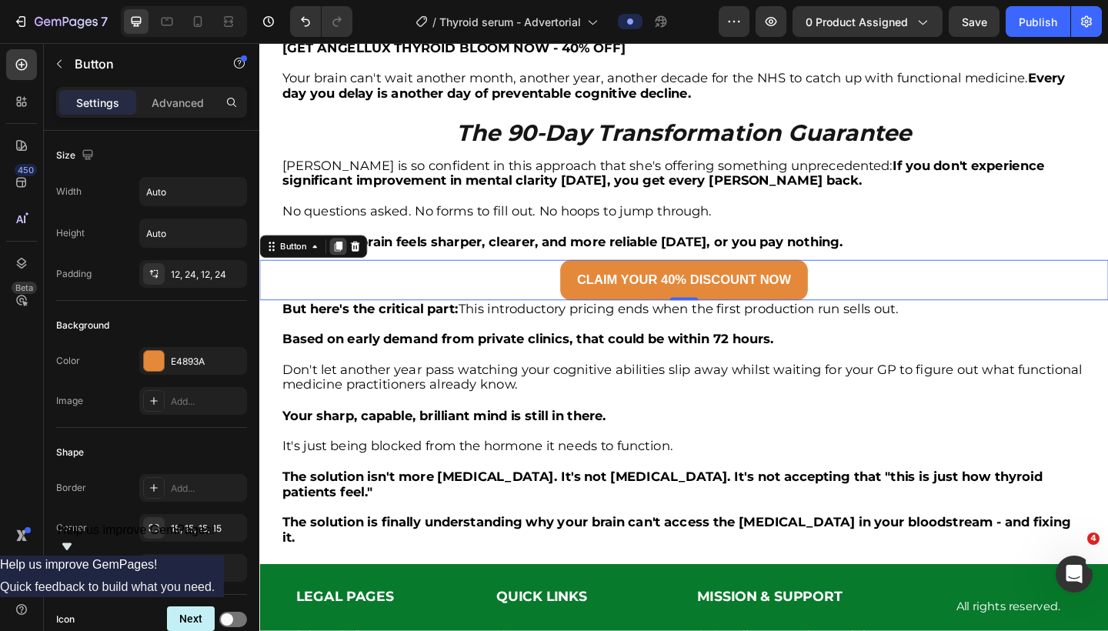
click at [341, 259] on icon at bounding box center [345, 265] width 12 height 12
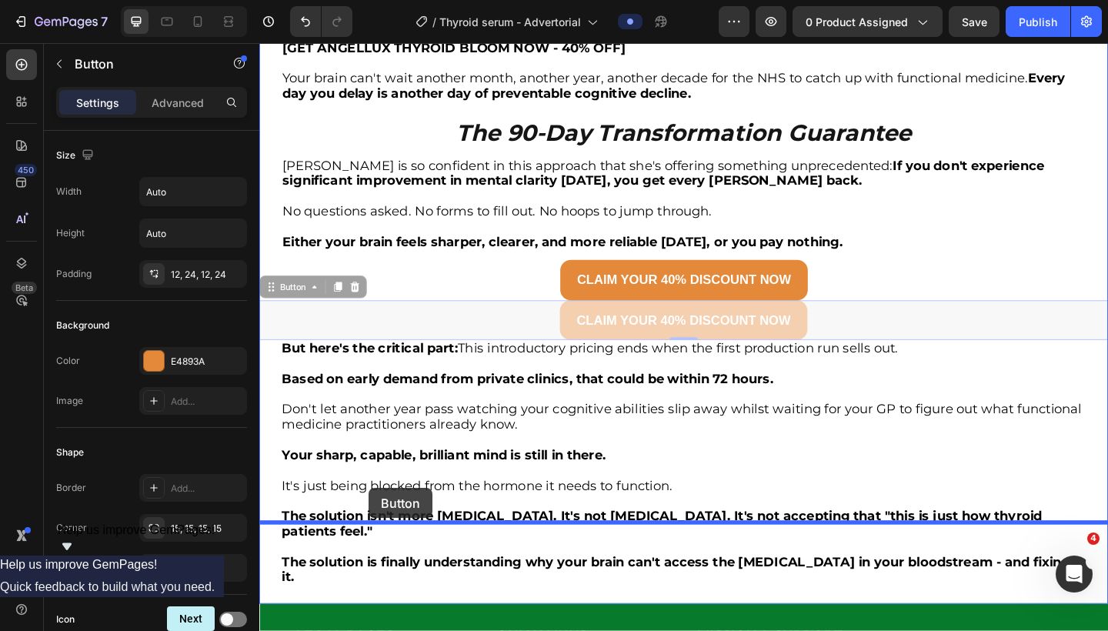
drag, startPoint x: 270, startPoint y: 240, endPoint x: 378, endPoint y: 528, distance: 307.4
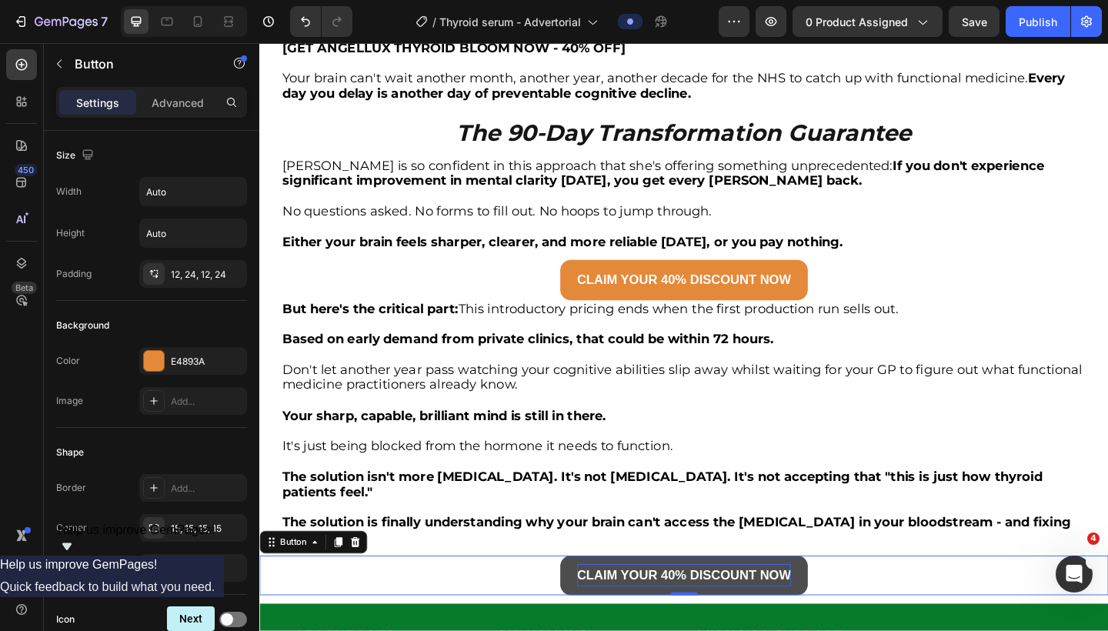
click at [660, 615] on strong "CLAIM YOUR 40% DISCOUNT NOW" at bounding box center [721, 622] width 233 height 15
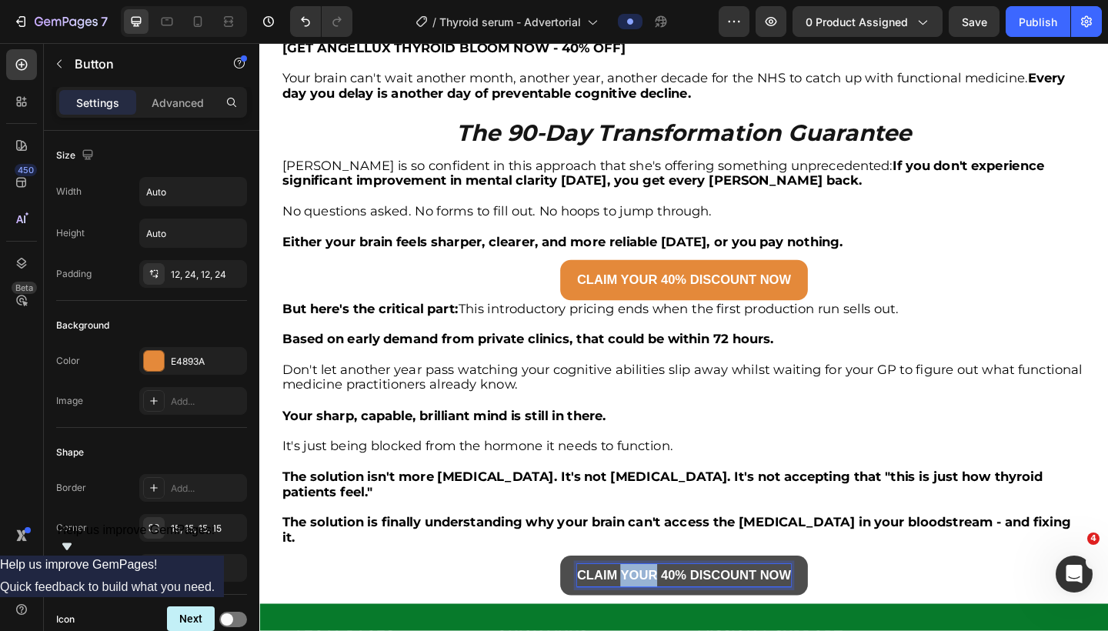
click at [660, 615] on strong "CLAIM YOUR 40% DISCOUNT NOW" at bounding box center [721, 622] width 233 height 15
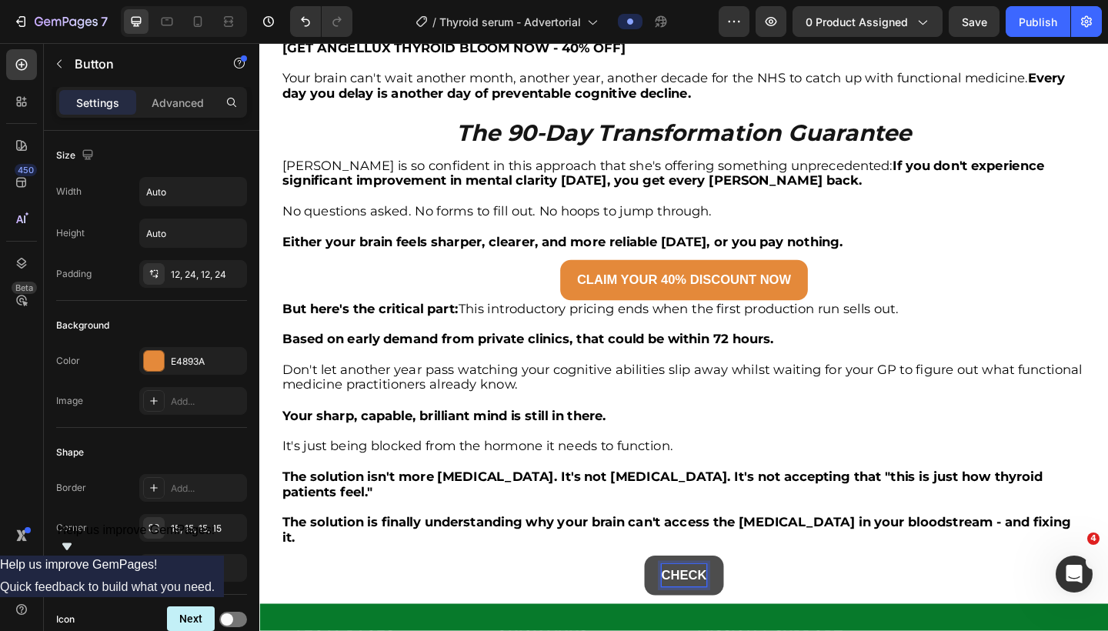
click at [720, 601] on button "CHECK" at bounding box center [721, 622] width 86 height 43
click at [720, 601] on button "CHECK AVAILABILITY" at bounding box center [721, 622] width 183 height 43
click at [721, 601] on button "CHECK AVAILABILITY NOW" at bounding box center [721, 622] width 220 height 43
click at [765, 615] on strong "CHECK AVAILABILITY NOW" at bounding box center [721, 622] width 183 height 15
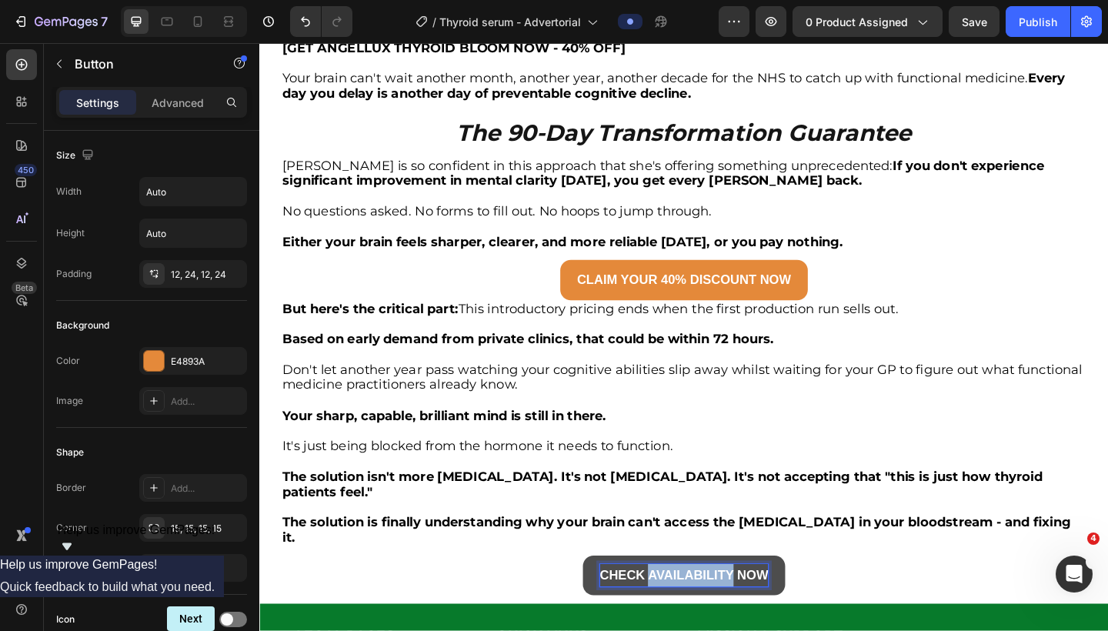
click at [765, 615] on strong "CHECK AVAILABILITY NOW" at bounding box center [721, 622] width 183 height 15
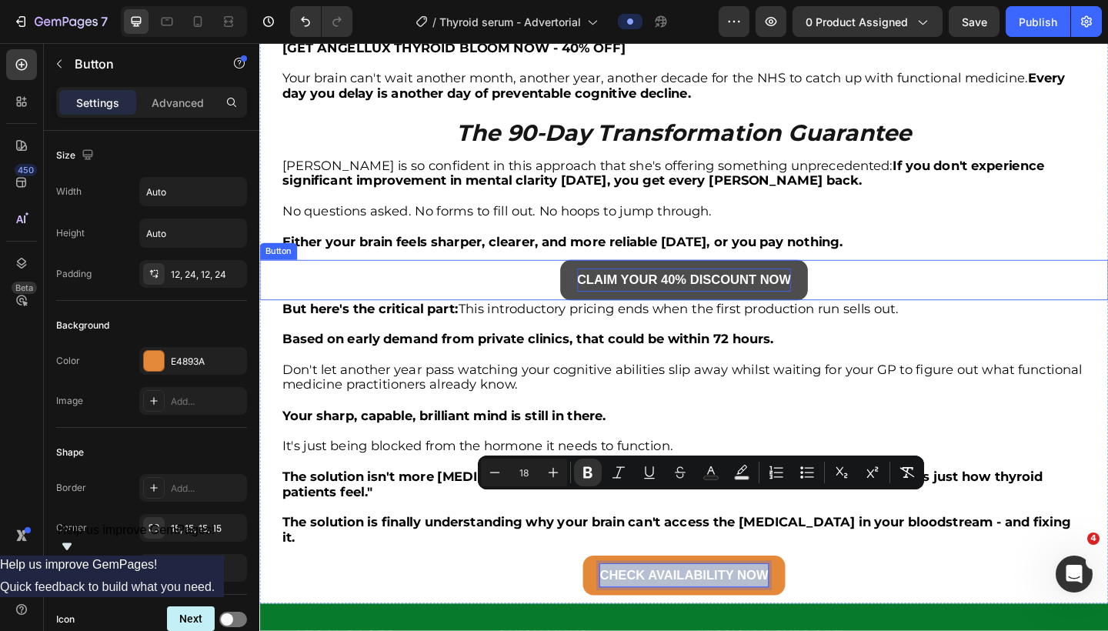
click at [730, 293] on strong "CLAIM YOUR 40% DISCOUNT NOW" at bounding box center [721, 300] width 233 height 15
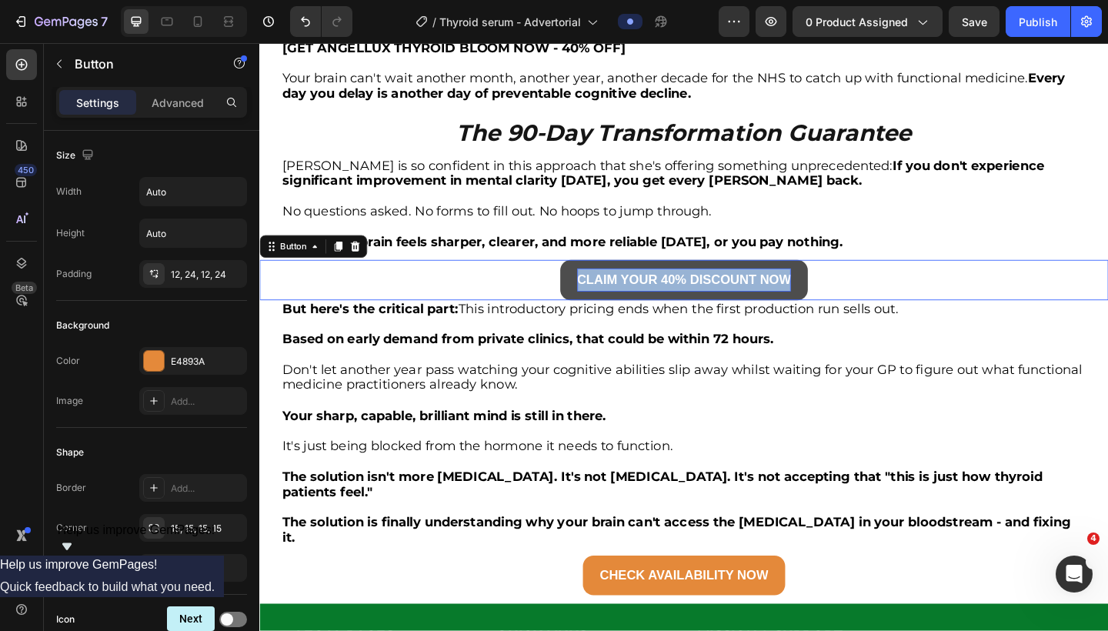
click at [730, 293] on strong "CLAIM YOUR 40% DISCOUNT NOW" at bounding box center [721, 300] width 233 height 15
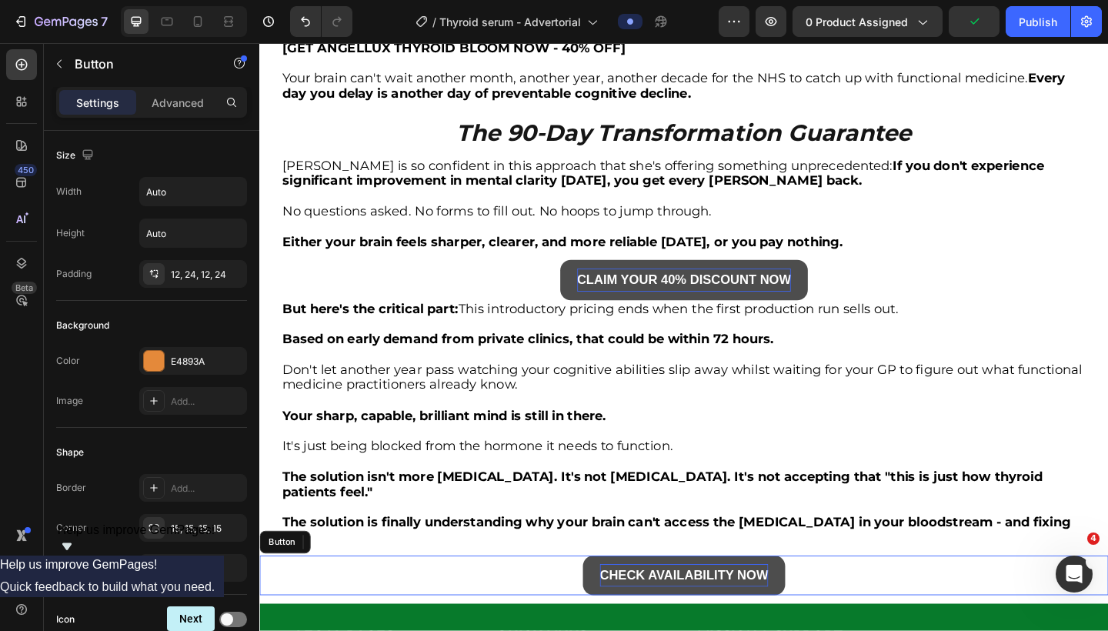
click at [748, 615] on strong "CHECK AVAILABILITY NOW" at bounding box center [721, 622] width 183 height 15
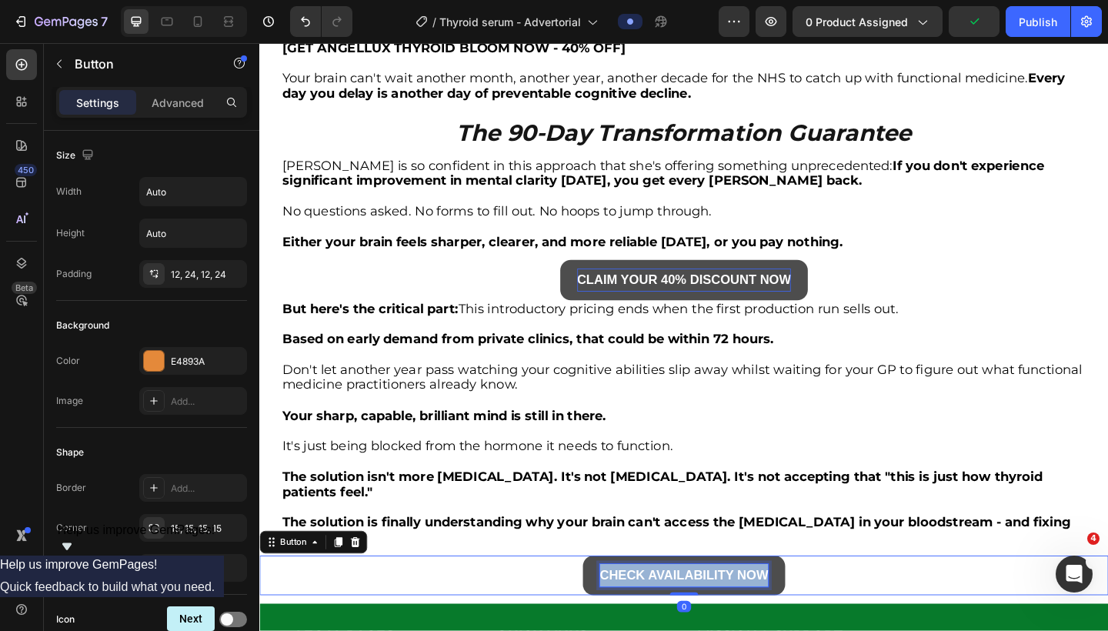
click at [748, 615] on strong "CHECK AVAILABILITY NOW" at bounding box center [721, 622] width 183 height 15
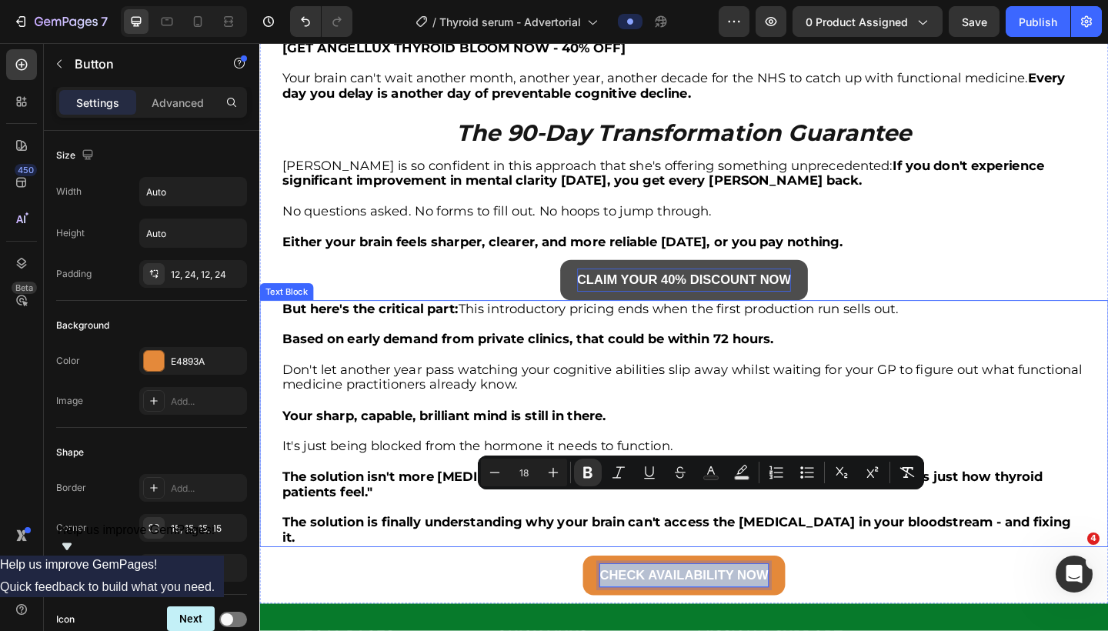
click at [523, 457] on p "Rich Text Editor. Editing area: main" at bounding box center [721, 465] width 874 height 17
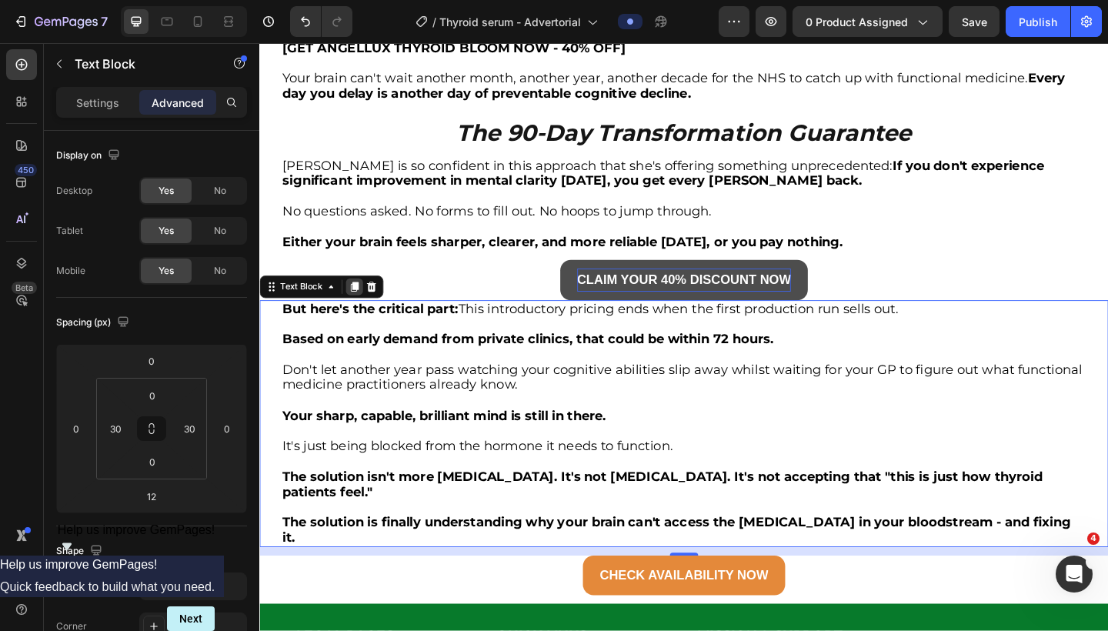
click at [362, 299] on div at bounding box center [362, 308] width 18 height 18
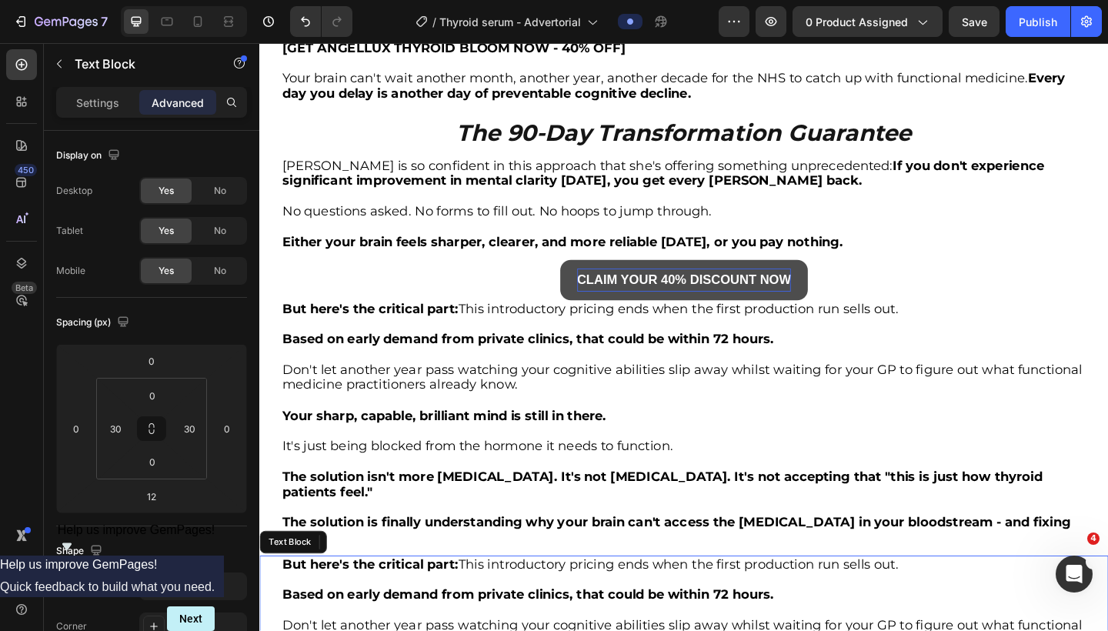
scroll to position [5578, 0]
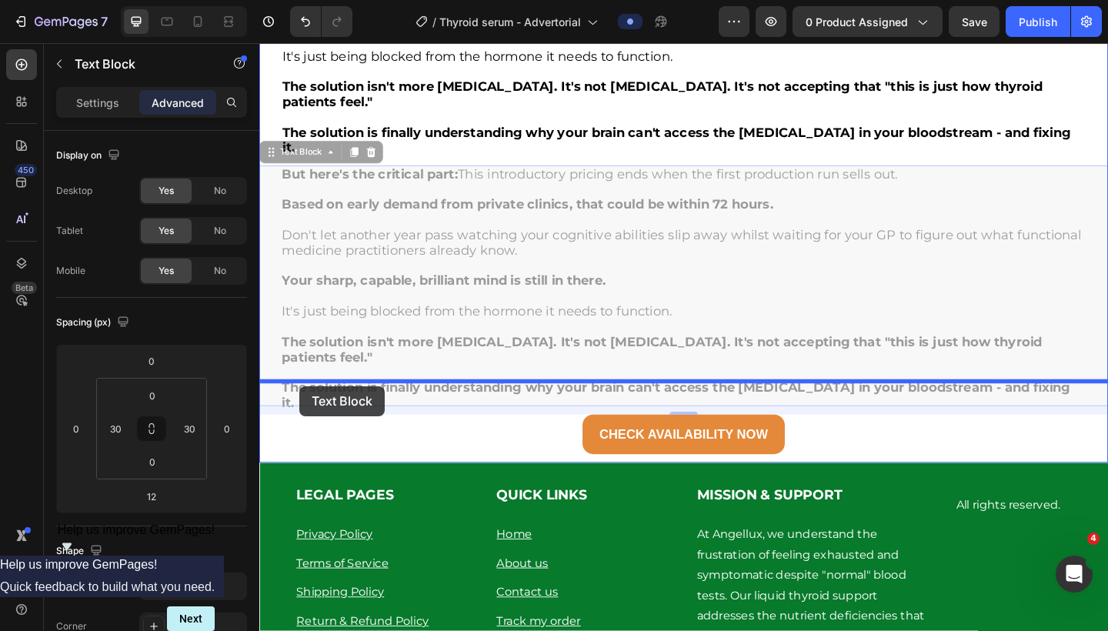
drag, startPoint x: 272, startPoint y: 87, endPoint x: 303, endPoint y: 416, distance: 331.0
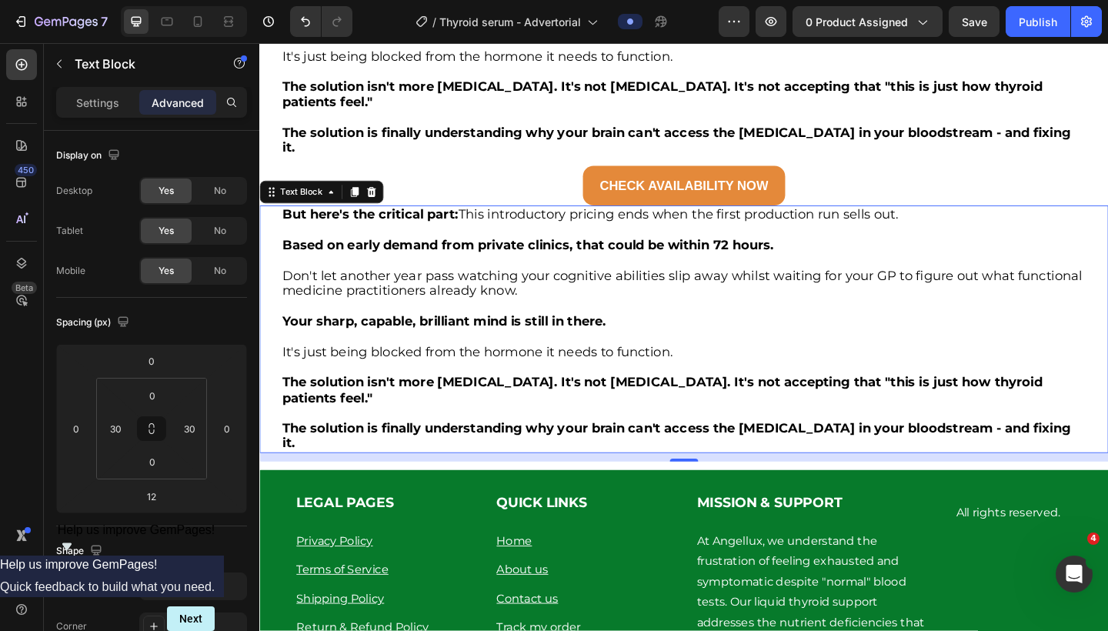
click at [469, 455] on p "The solution is finally understanding why your brain can't access the thyroid h…" at bounding box center [721, 471] width 874 height 33
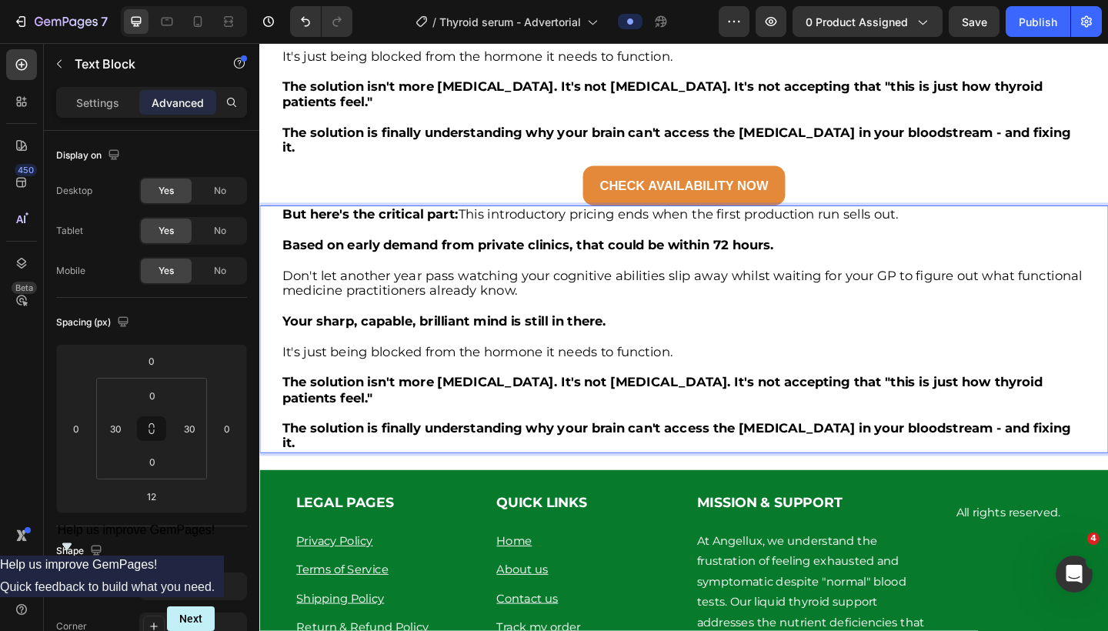
drag, startPoint x: 469, startPoint y: 389, endPoint x: 278, endPoint y: 155, distance: 301.4
click at [277, 220] on div "But here's the critical part: This introductory pricing ends when the first pro…" at bounding box center [721, 354] width 924 height 269
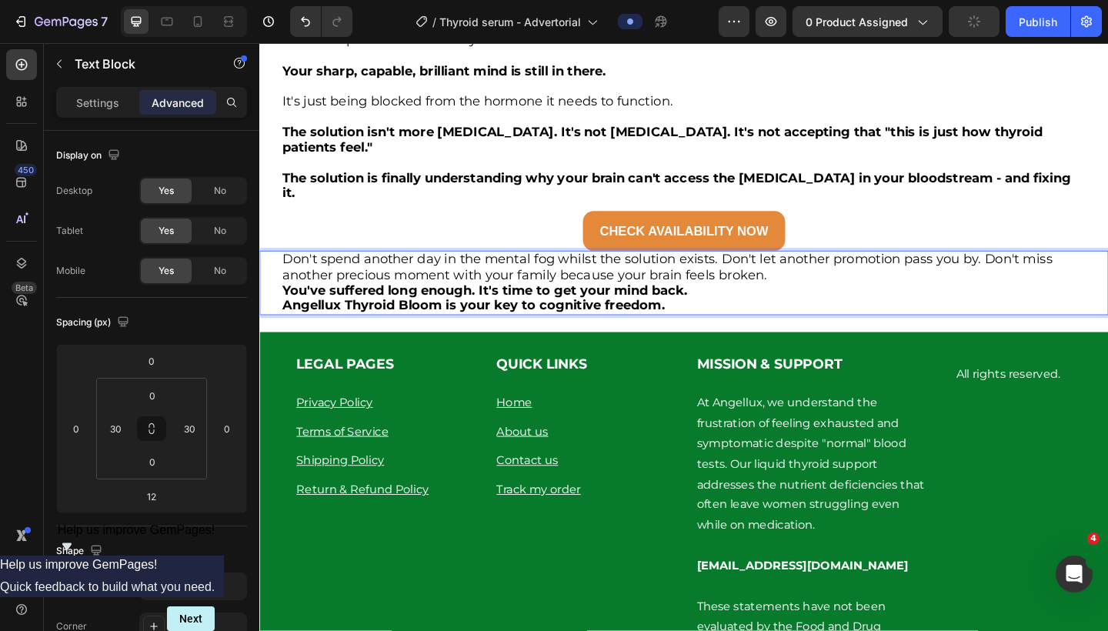
scroll to position [5528, 0]
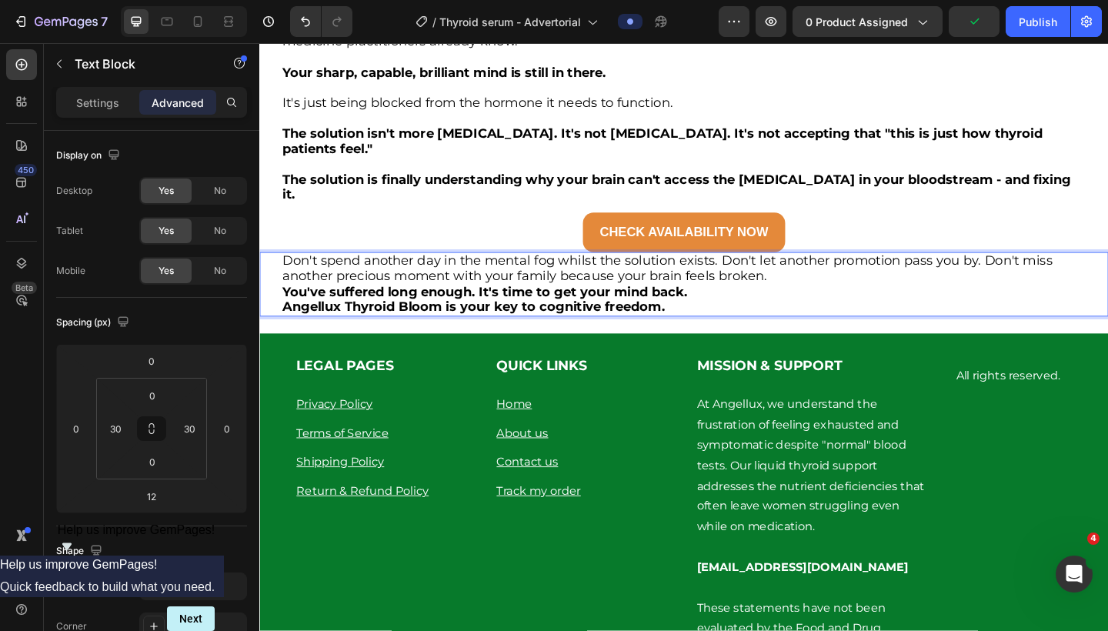
click at [761, 272] on p "Don't spend another day in the mental fog whilst the solution exists. Don't let…" at bounding box center [721, 288] width 874 height 33
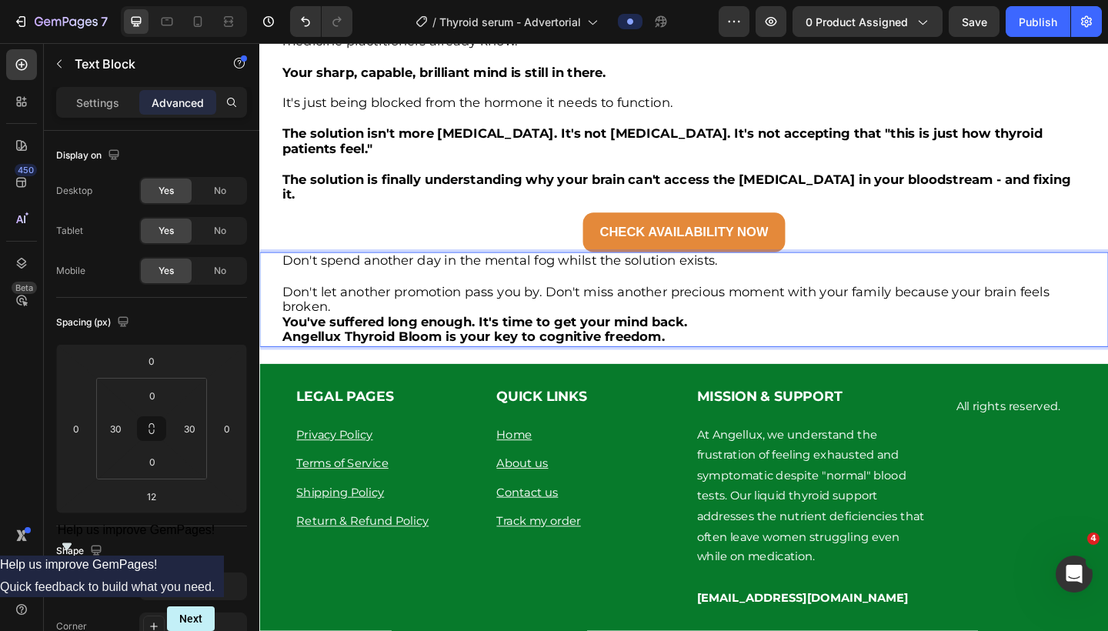
click at [667, 306] on p "Don't let another promotion pass you by. Don't miss another precious moment wit…" at bounding box center [721, 322] width 874 height 33
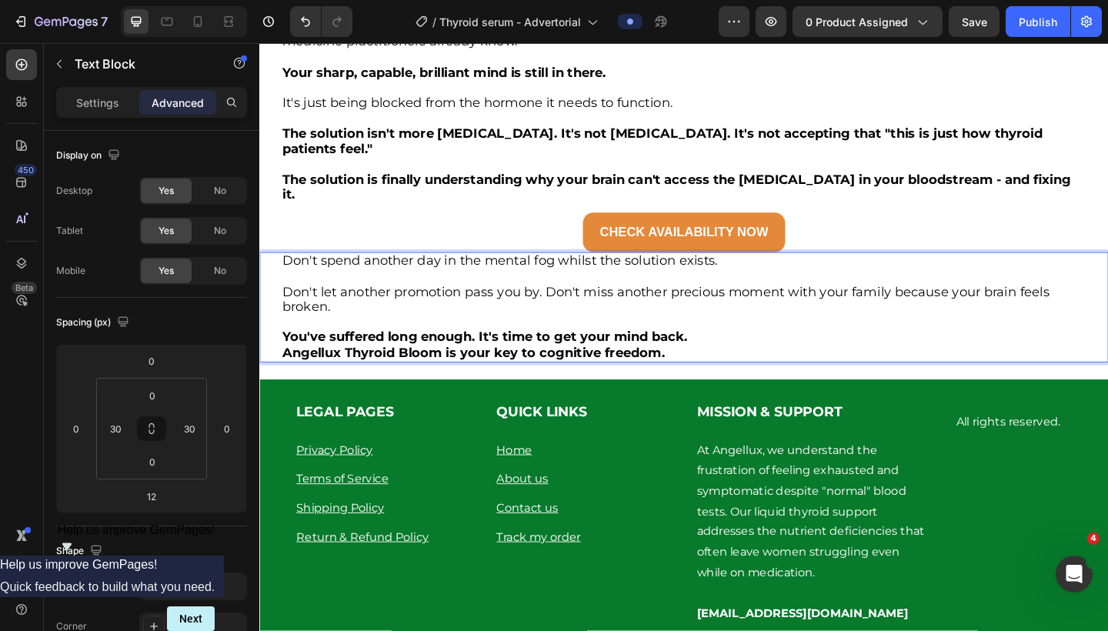
click at [729, 356] on p "You've suffered long enough. It's time to get your mind back." at bounding box center [721, 364] width 874 height 17
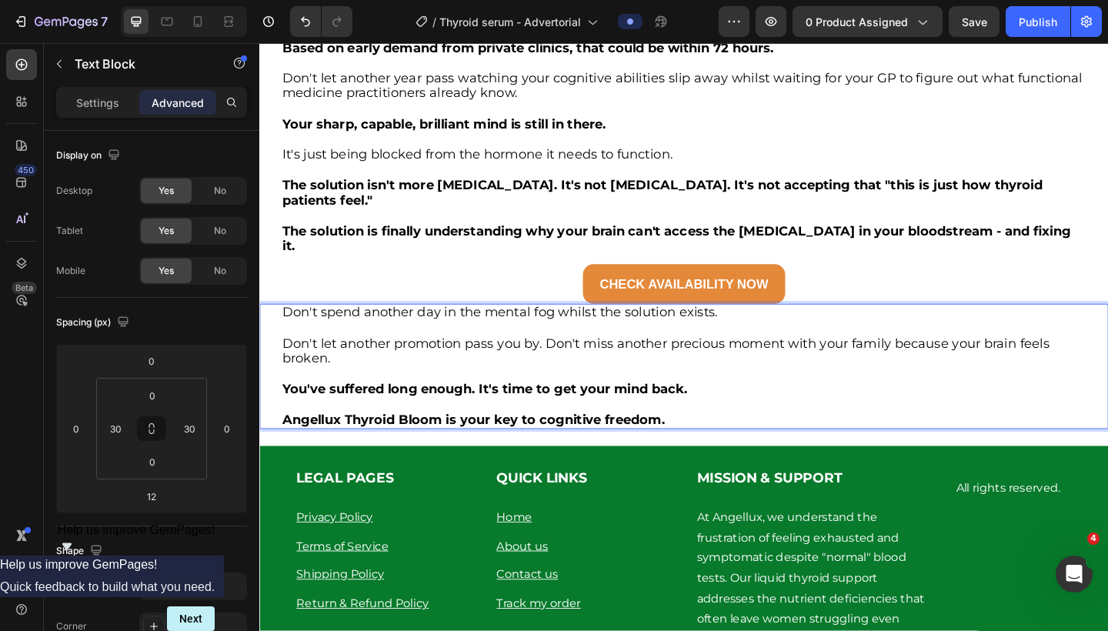
scroll to position [5451, 0]
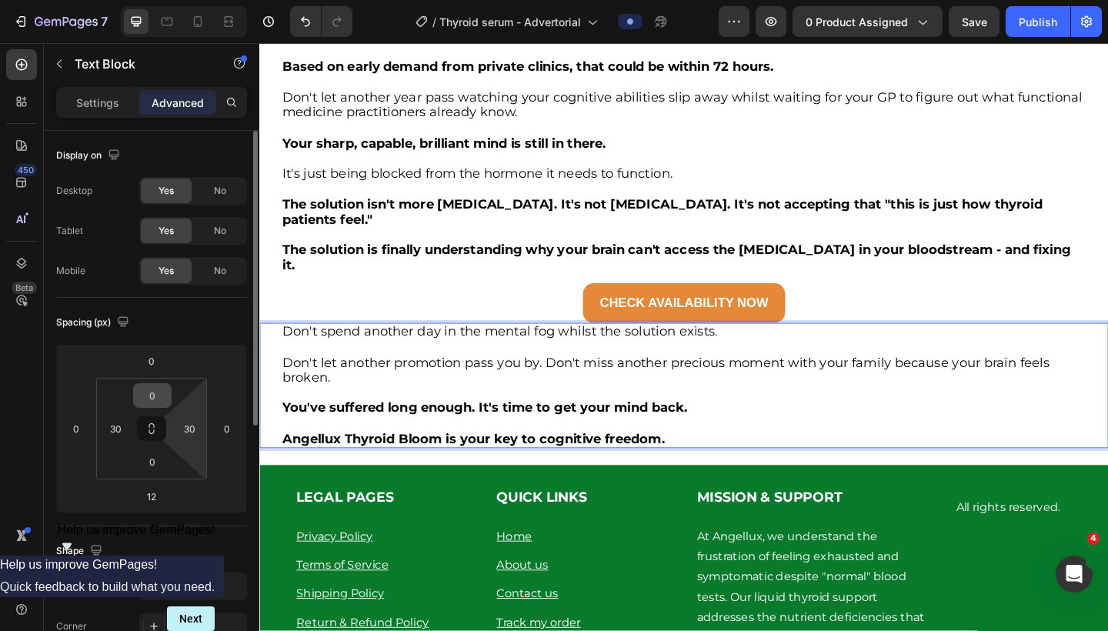
click at [151, 394] on input "0" at bounding box center [152, 395] width 31 height 23
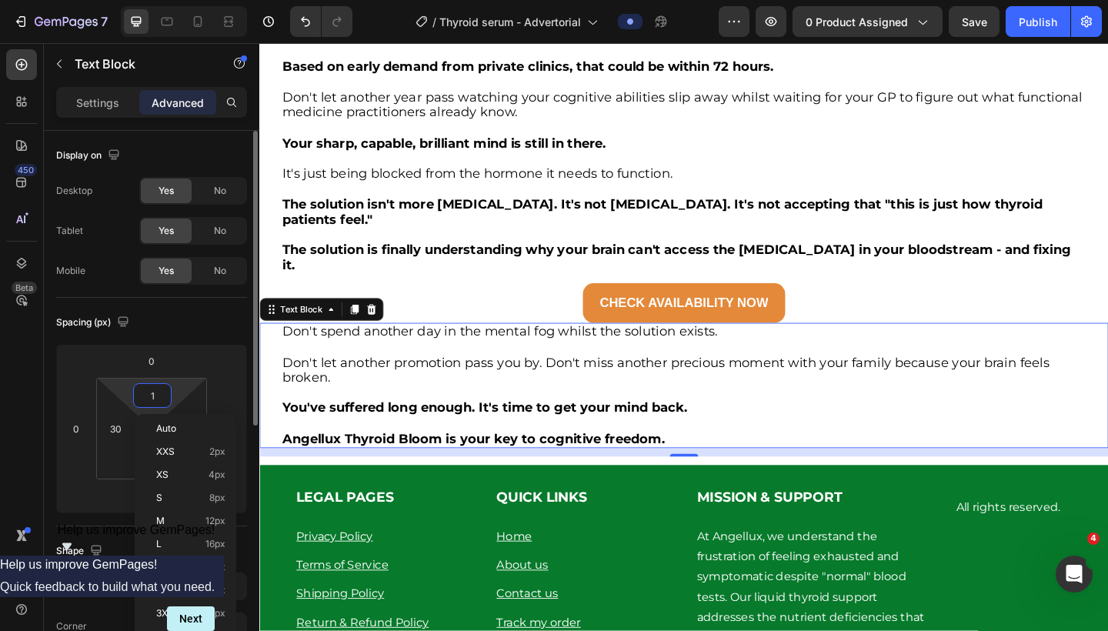
type input "10"
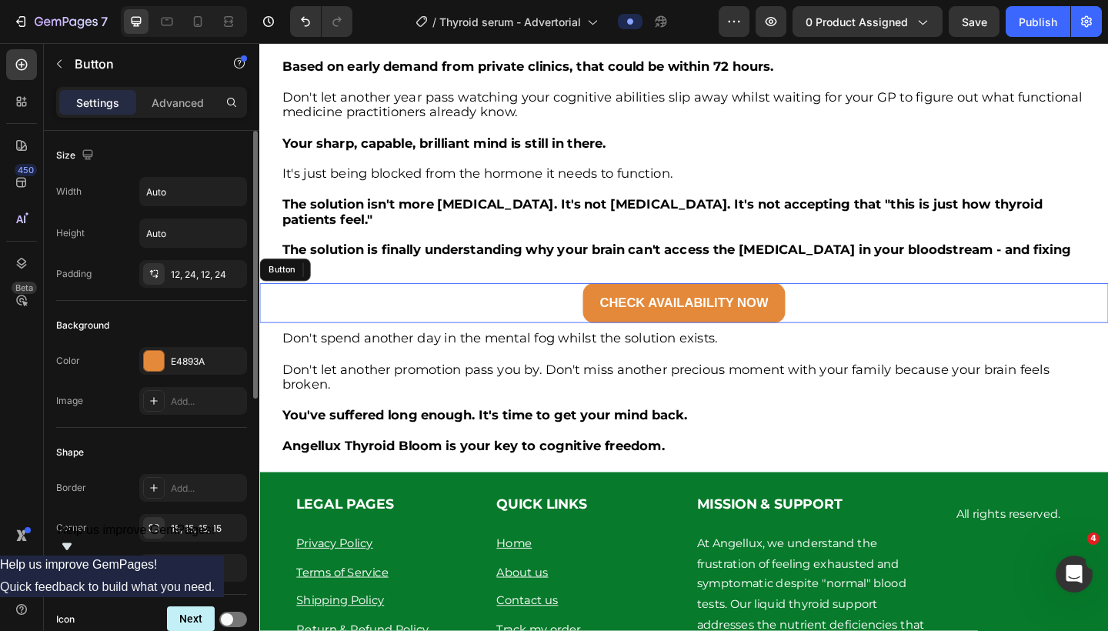
click at [567, 305] on div "CHECK AVAILABILITY NOW Button" at bounding box center [721, 326] width 924 height 43
click at [345, 285] on icon at bounding box center [345, 290] width 8 height 11
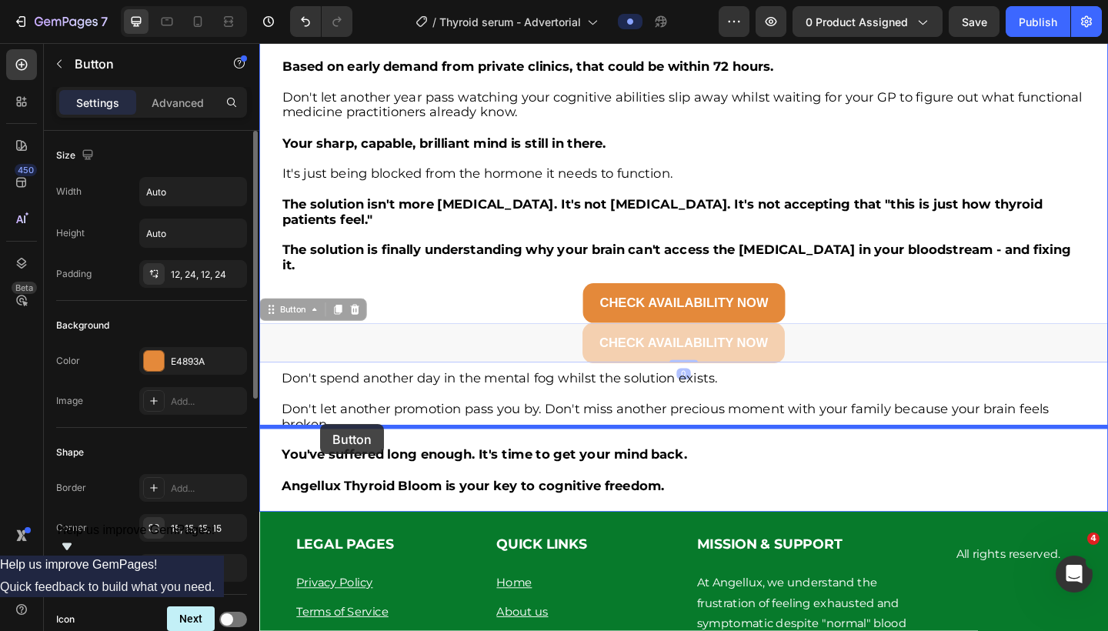
drag, startPoint x: 269, startPoint y: 256, endPoint x: 326, endPoint y: 458, distance: 210.1
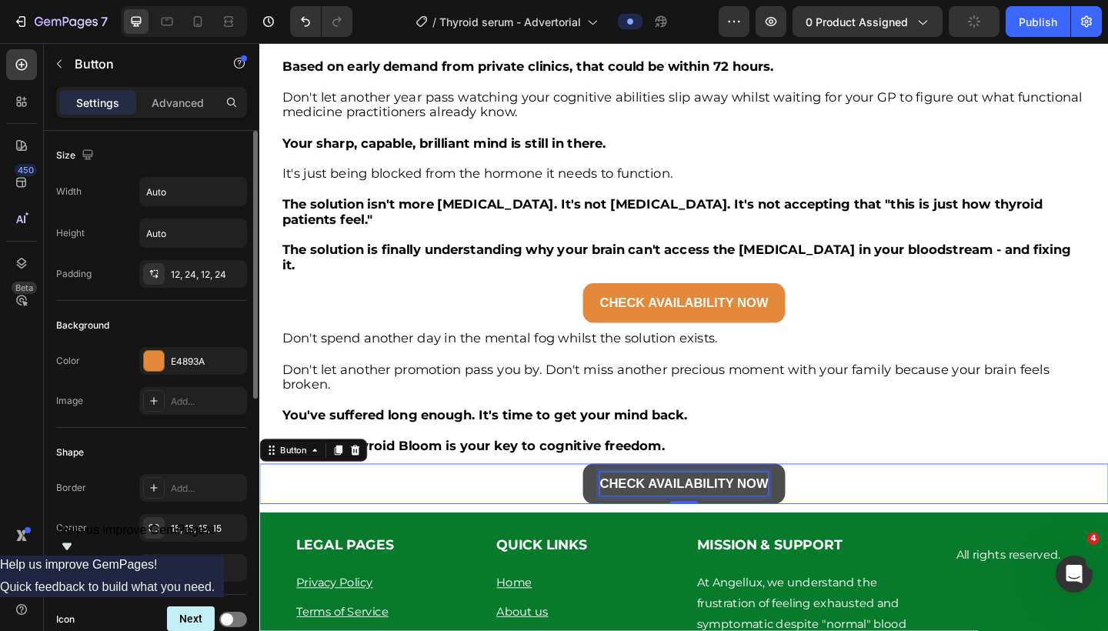
click at [708, 515] on strong "CHECK AVAILABILITY NOW" at bounding box center [721, 522] width 183 height 15
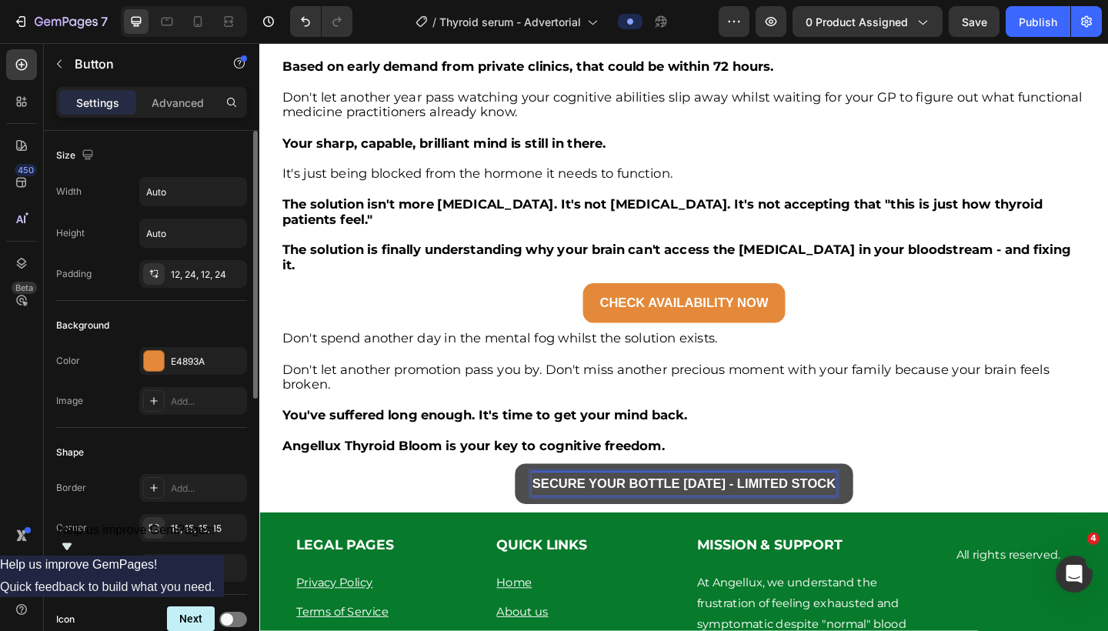
click at [940, 501] on div "SECURE YOUR BOTTLE TODAY - LIMITED STOCK Button 0" at bounding box center [721, 522] width 924 height 43
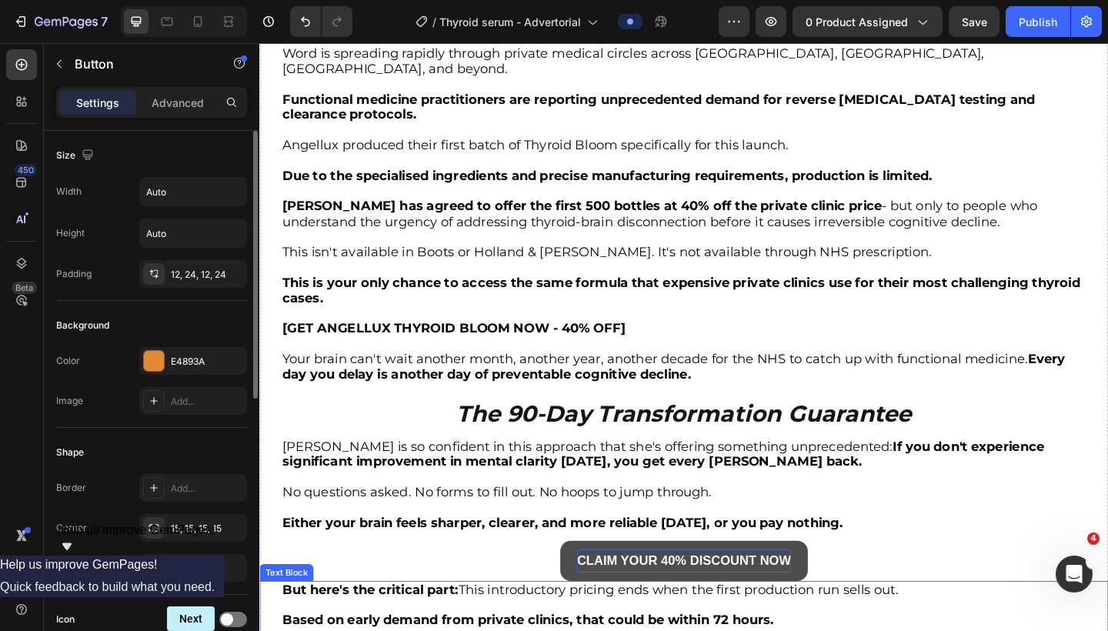
scroll to position [4776, 0]
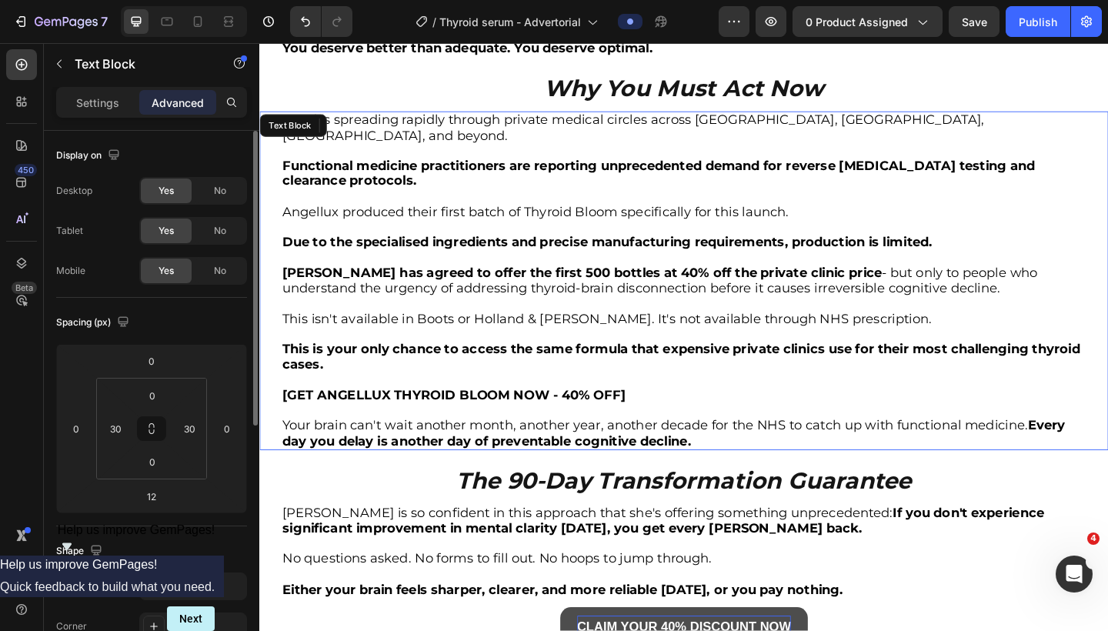
click at [587, 418] on strong "[GET ANGELLUX THYROID BLOOM NOW - 40% OFF]" at bounding box center [471, 426] width 374 height 17
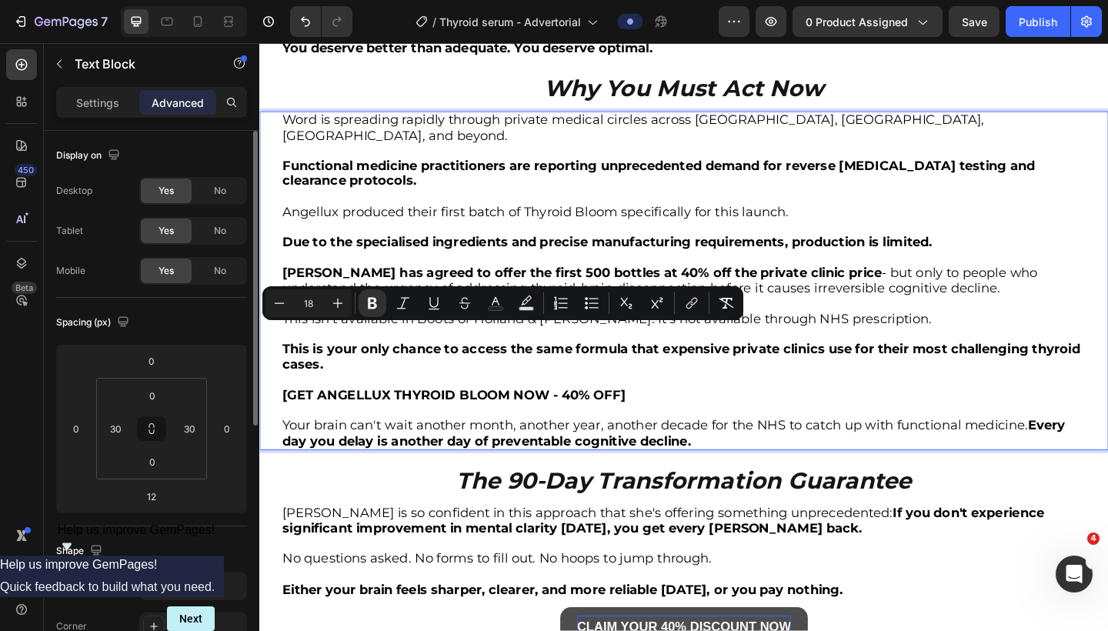
click at [765, 452] on p "Your brain can't wait another month, another year, another decade for the NHS t…" at bounding box center [721, 468] width 874 height 33
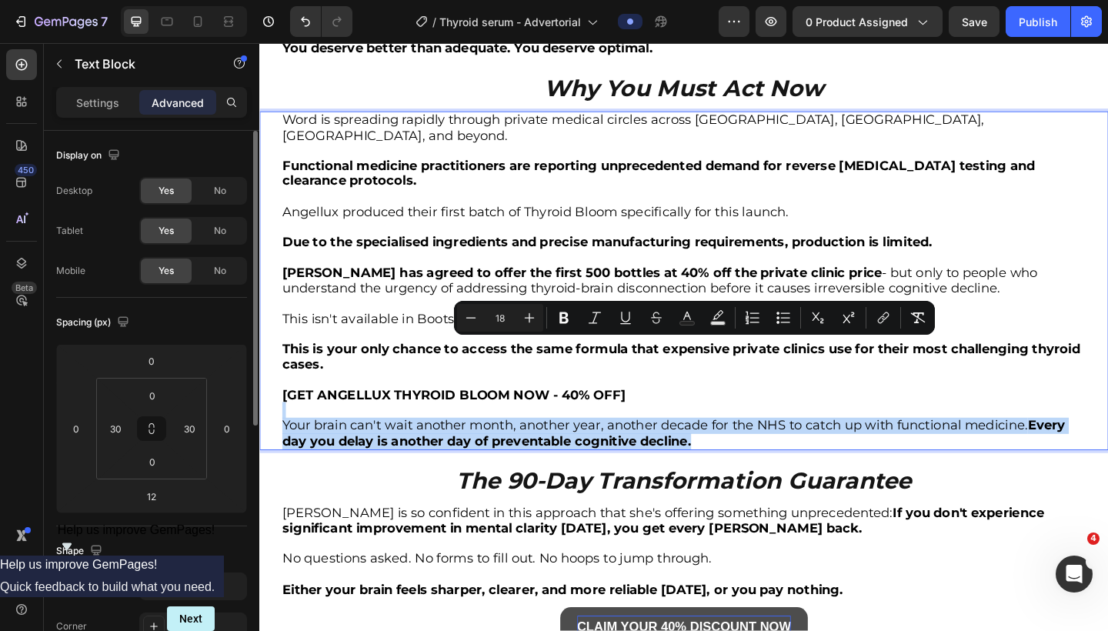
drag, startPoint x: 779, startPoint y: 410, endPoint x: 291, endPoint y: 378, distance: 489.1
click at [291, 378] on div "Word is spreading rapidly through private medical circles across London, Manche…" at bounding box center [721, 302] width 878 height 369
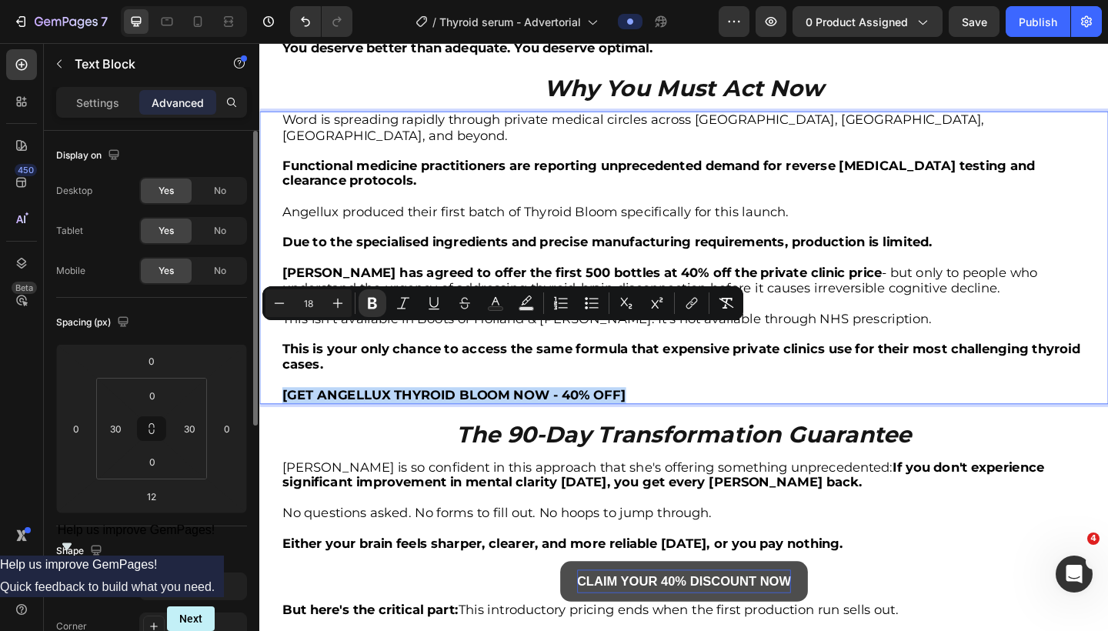
drag, startPoint x: 660, startPoint y: 356, endPoint x: 269, endPoint y: 355, distance: 391.0
click at [269, 355] on div "Word is spreading rapidly through private medical circles across London, Manche…" at bounding box center [721, 277] width 924 height 319
copy strong "[GET ANGELLUX THYROID BLOOM NOW - 40% OFF]"
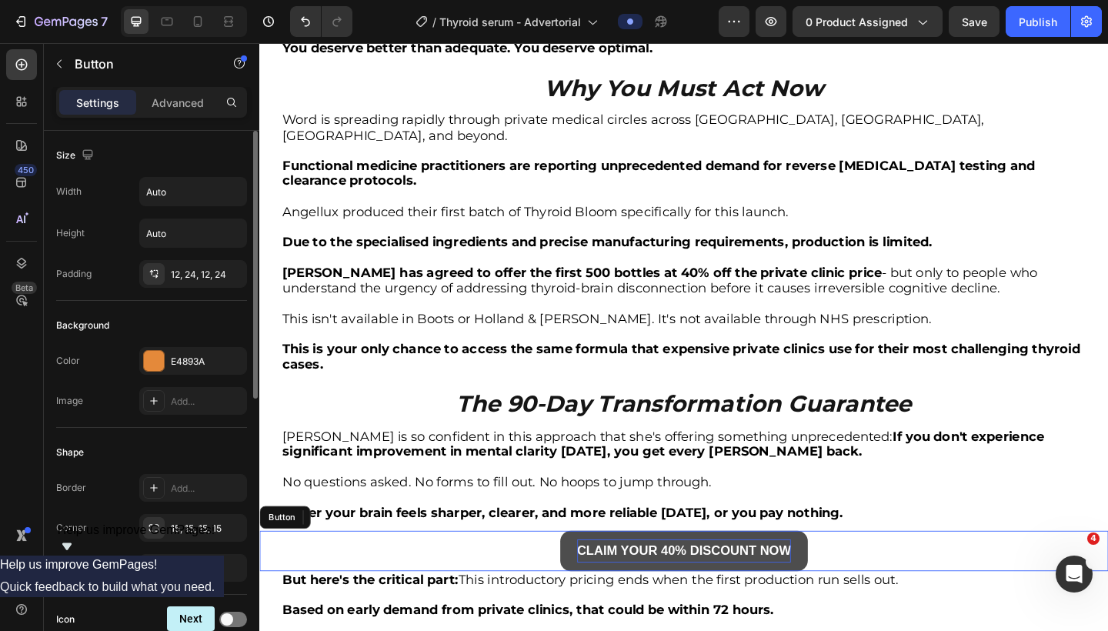
click at [540, 574] on div "CLAIM YOUR 40% DISCOUNT NOW Button" at bounding box center [721, 595] width 924 height 43
click at [343, 553] on icon at bounding box center [345, 559] width 12 height 12
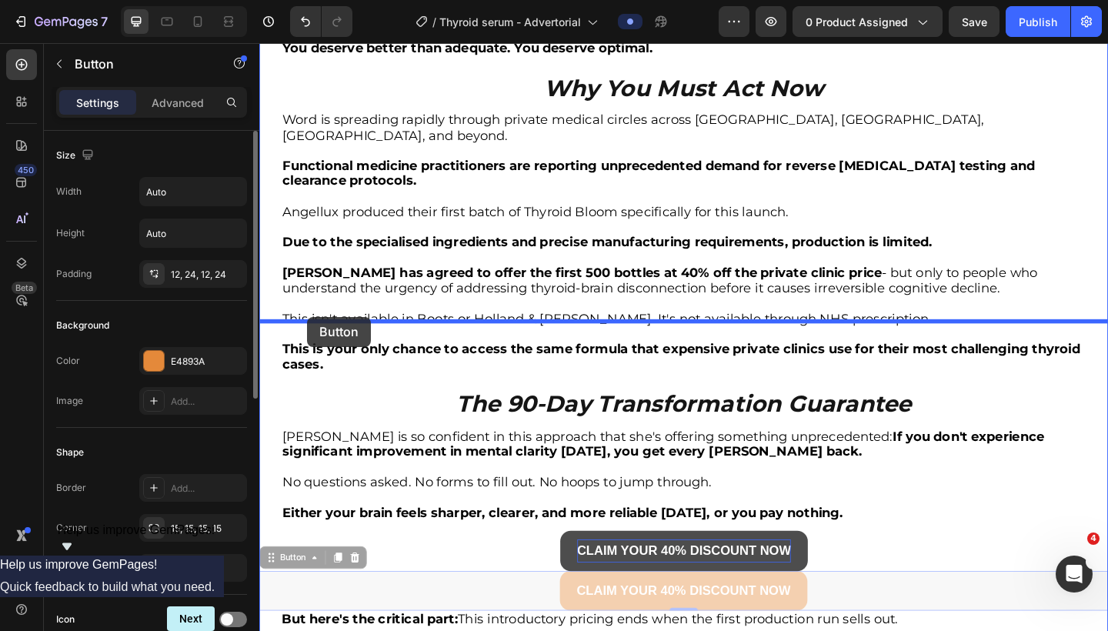
drag, startPoint x: 272, startPoint y: 538, endPoint x: 311, endPoint y: 341, distance: 200.8
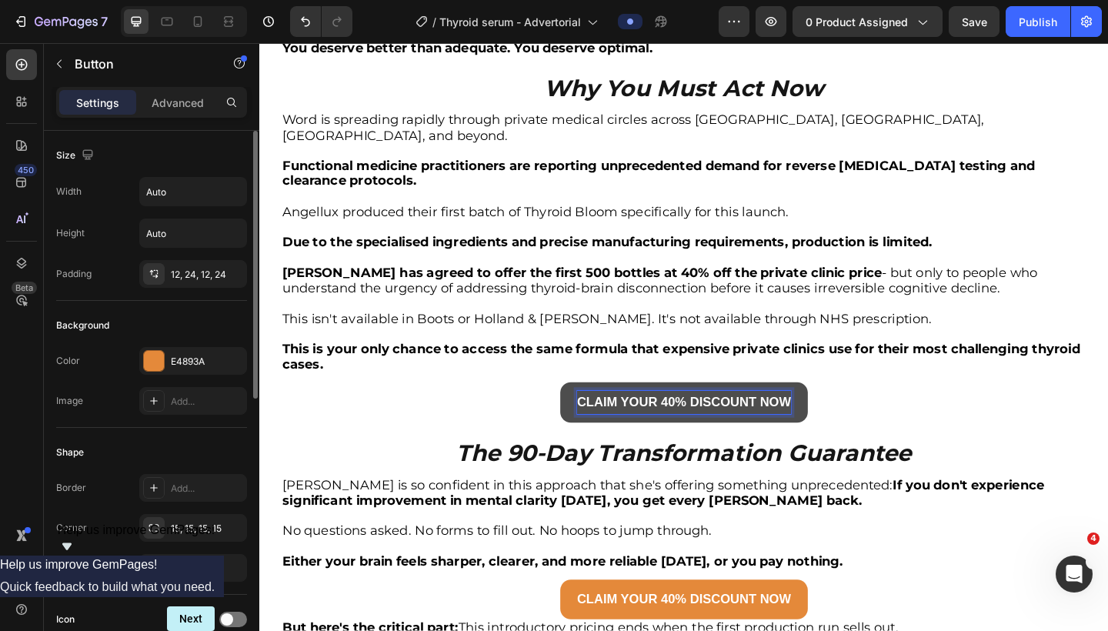
click at [740, 426] on strong "CLAIM YOUR 40% DISCOUNT NOW" at bounding box center [721, 433] width 233 height 15
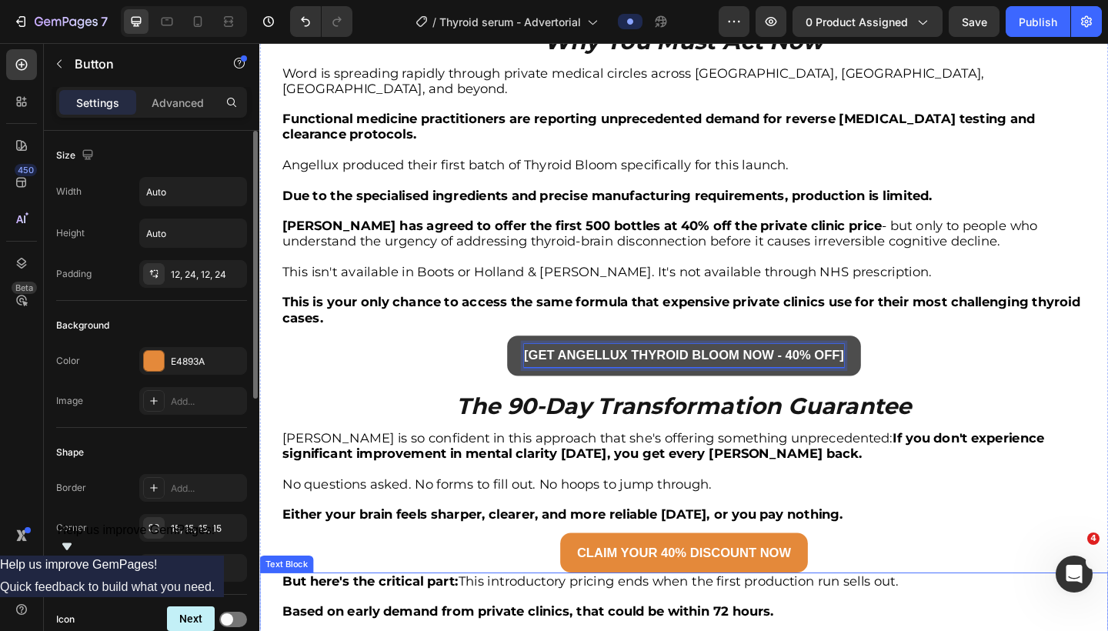
scroll to position [4808, 0]
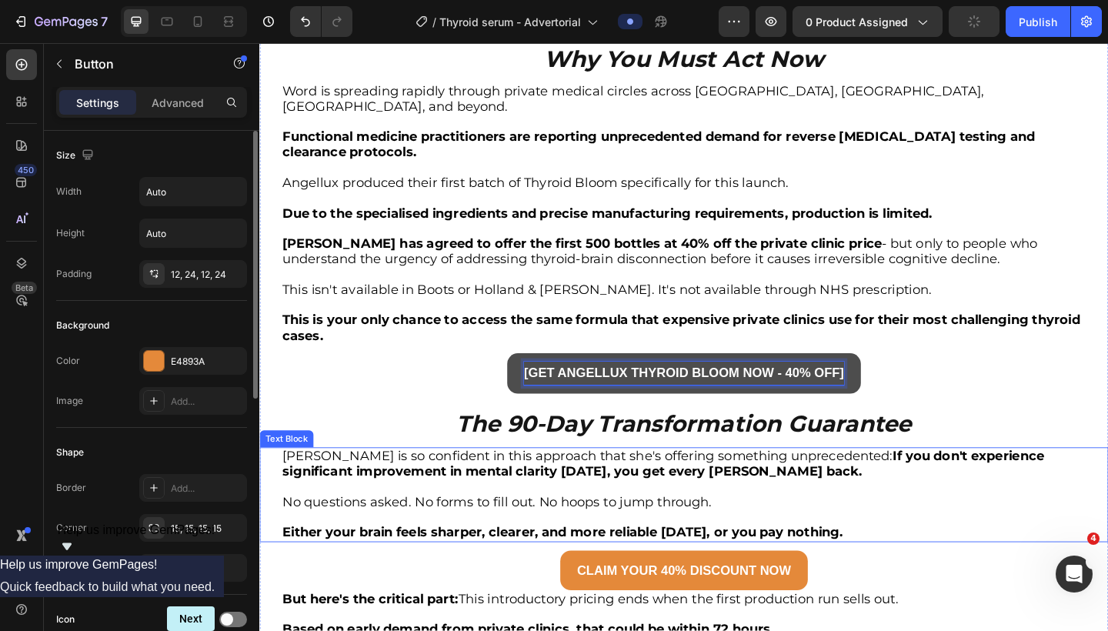
click at [562, 518] on p "Rich Text Editor. Editing area: main" at bounding box center [721, 526] width 874 height 17
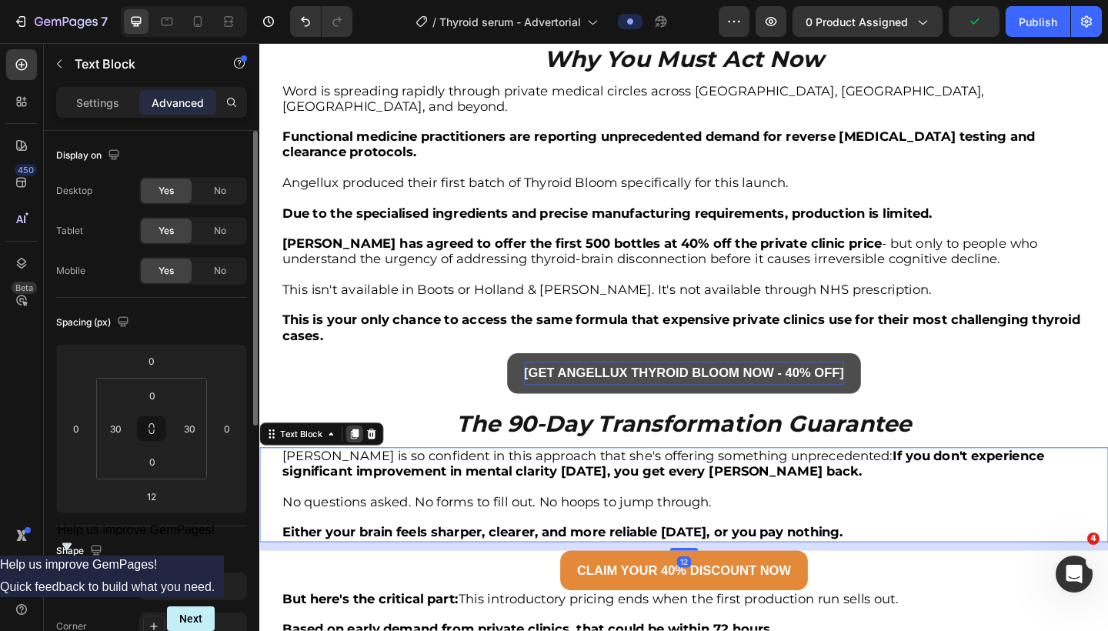
click at [363, 463] on icon at bounding box center [363, 468] width 8 height 11
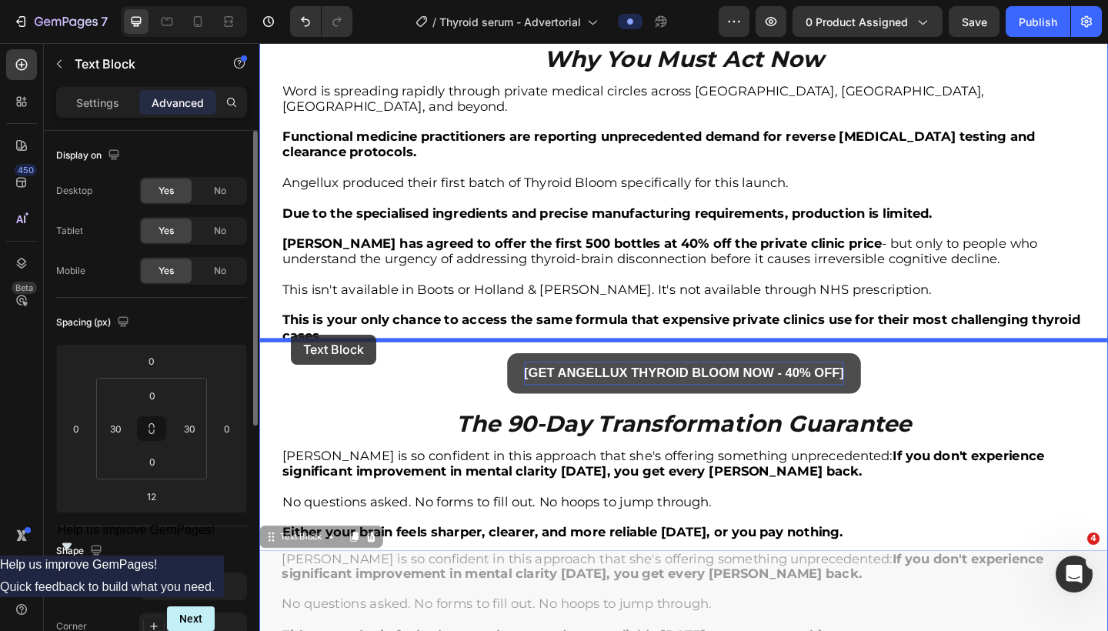
drag, startPoint x: 273, startPoint y: 516, endPoint x: 294, endPoint y: 360, distance: 156.9
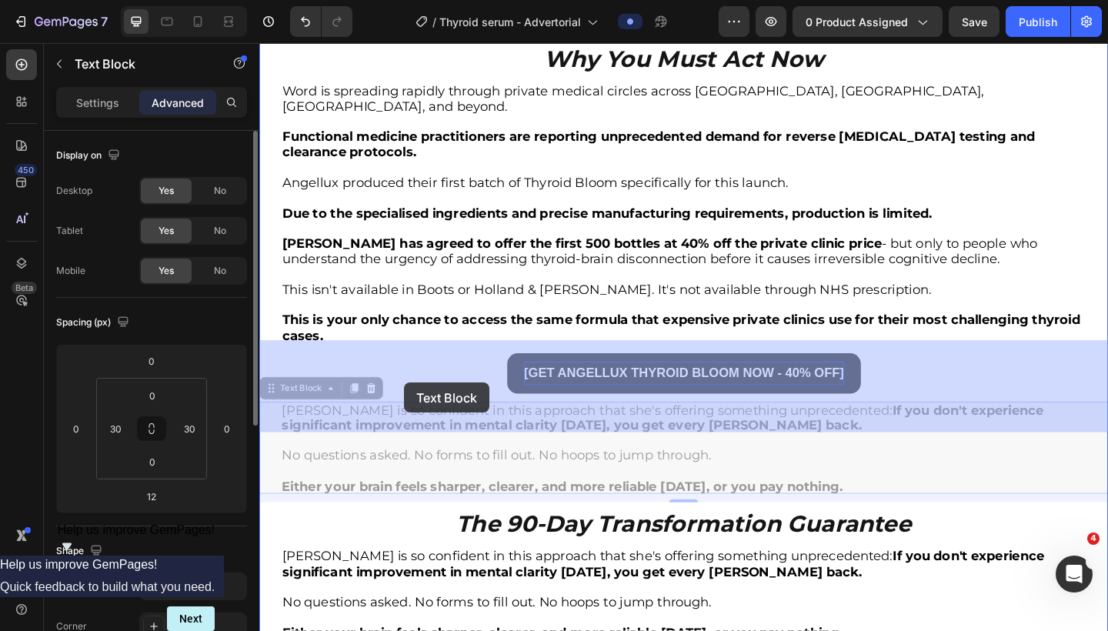
drag, startPoint x: 968, startPoint y: 455, endPoint x: 417, endPoint y: 413, distance: 552.8
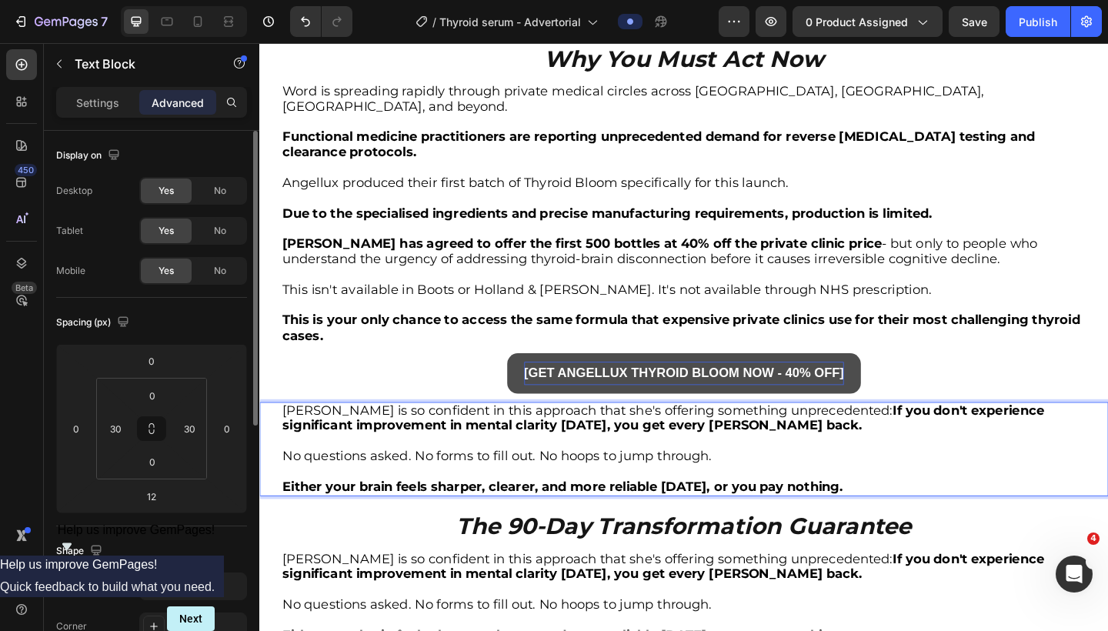
click at [966, 519] on p "Either your brain feels sharper, clearer, and more reliable within 90 days, or …" at bounding box center [721, 527] width 874 height 17
drag, startPoint x: 966, startPoint y: 455, endPoint x: 285, endPoint y: 378, distance: 685.6
click at [285, 434] on div "Dr. Chen is so confident in this approach that she's offering something unprece…" at bounding box center [721, 485] width 878 height 103
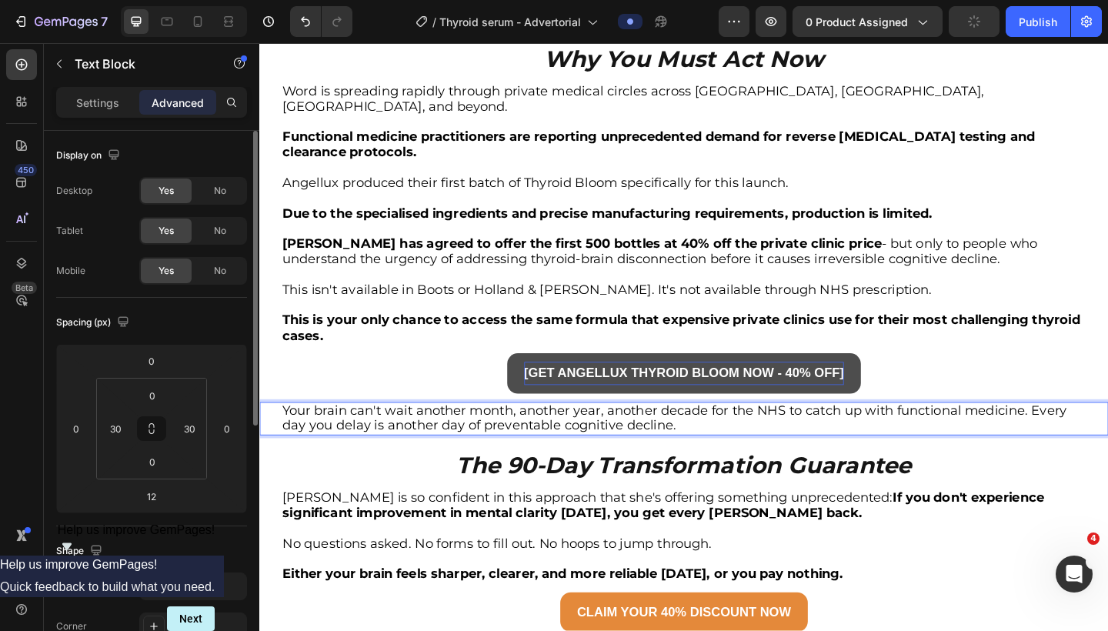
click at [1094, 436] on p "Your brain can't wait another month, another year, another decade for the NHS t…" at bounding box center [721, 452] width 874 height 33
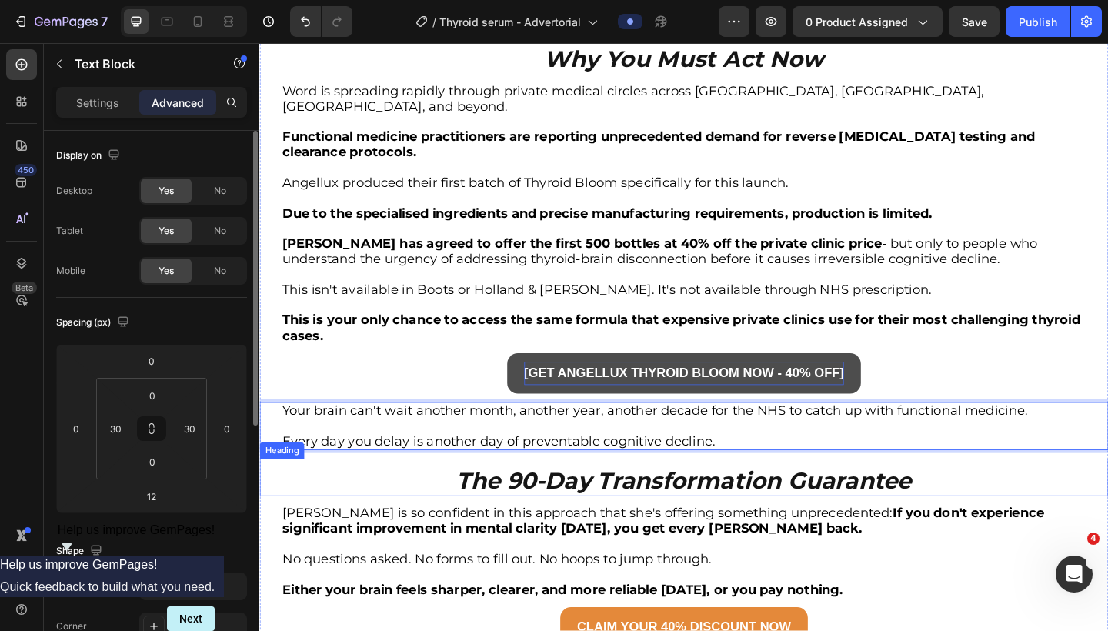
click at [692, 504] on strong "The 90-Day Transformation Guarantee" at bounding box center [721, 519] width 495 height 30
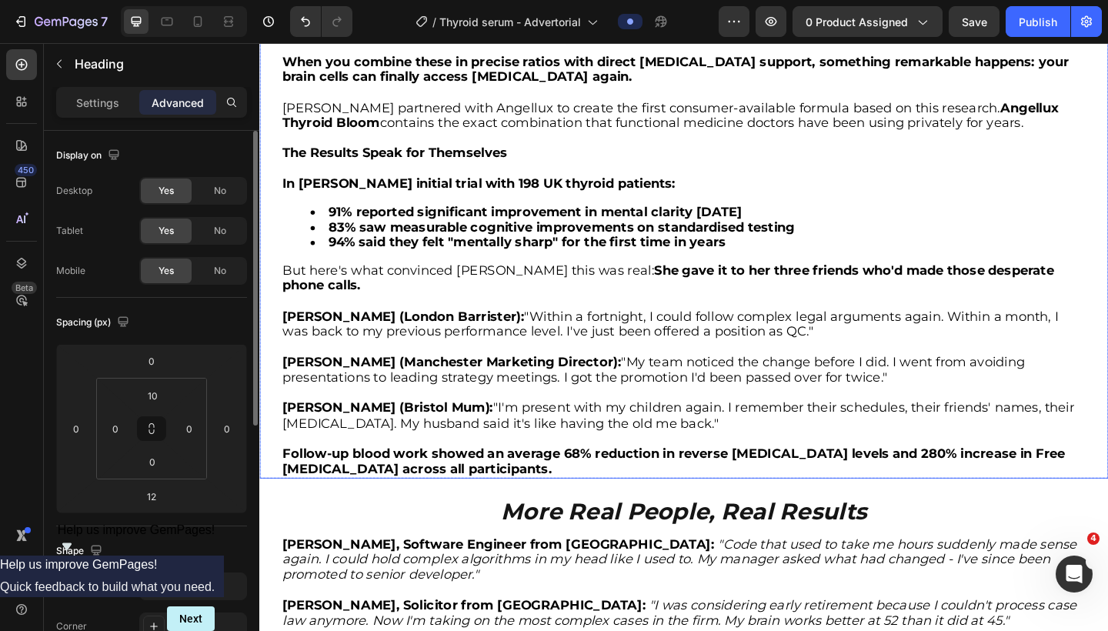
scroll to position [3743, 0]
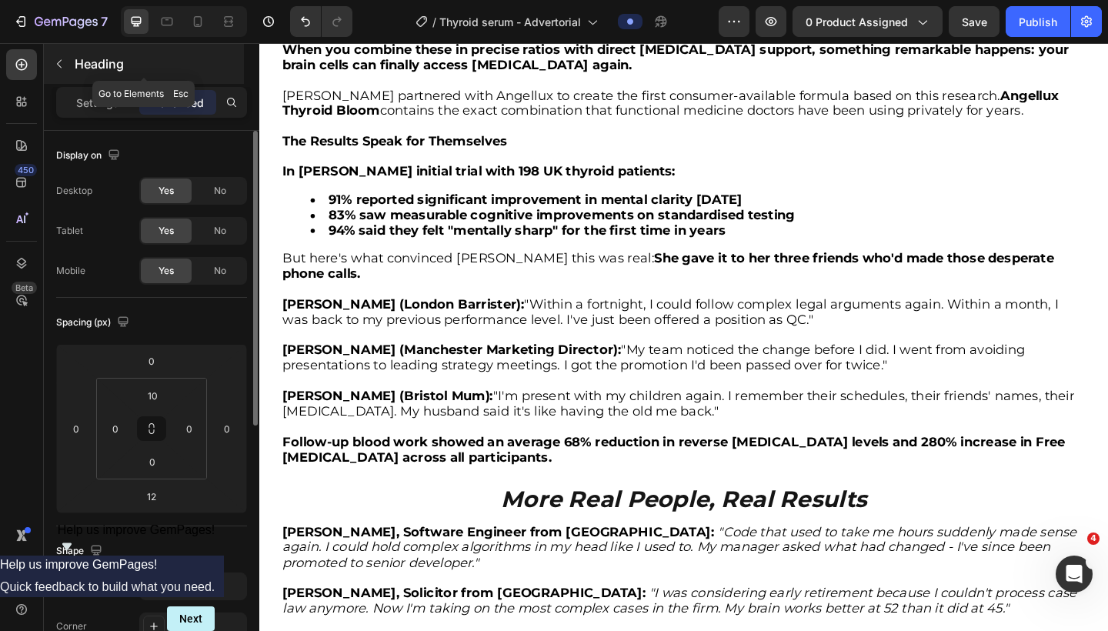
click at [57, 68] on icon "button" at bounding box center [59, 64] width 12 height 12
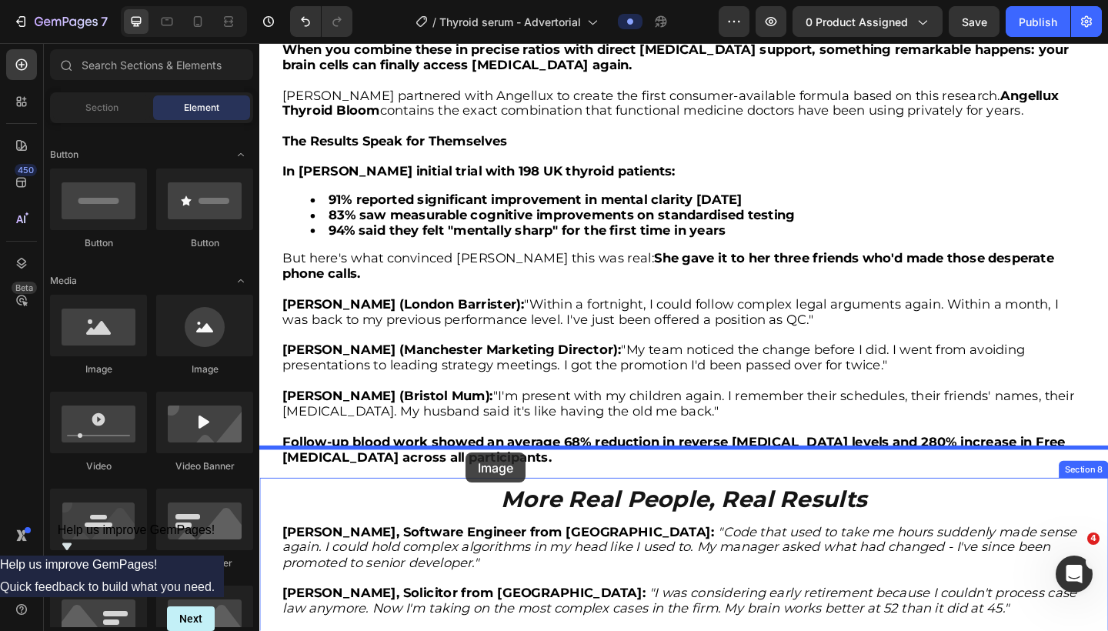
drag, startPoint x: 362, startPoint y: 372, endPoint x: 484, endPoint y: 489, distance: 169.3
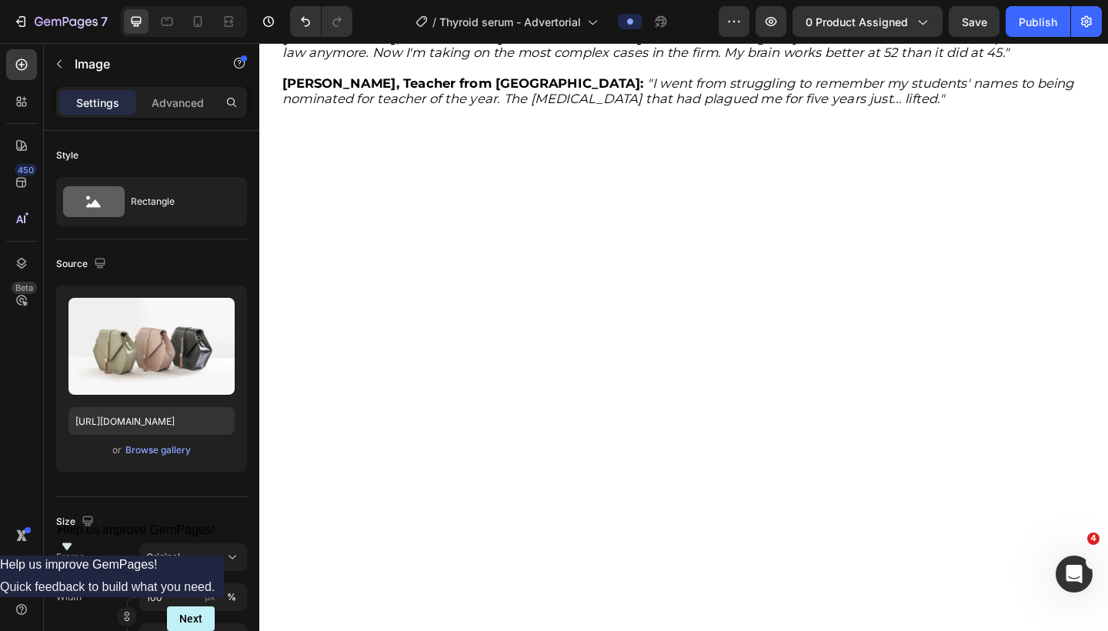
scroll to position [4322, 0]
click at [165, 452] on div "Browse gallery" at bounding box center [157, 450] width 65 height 14
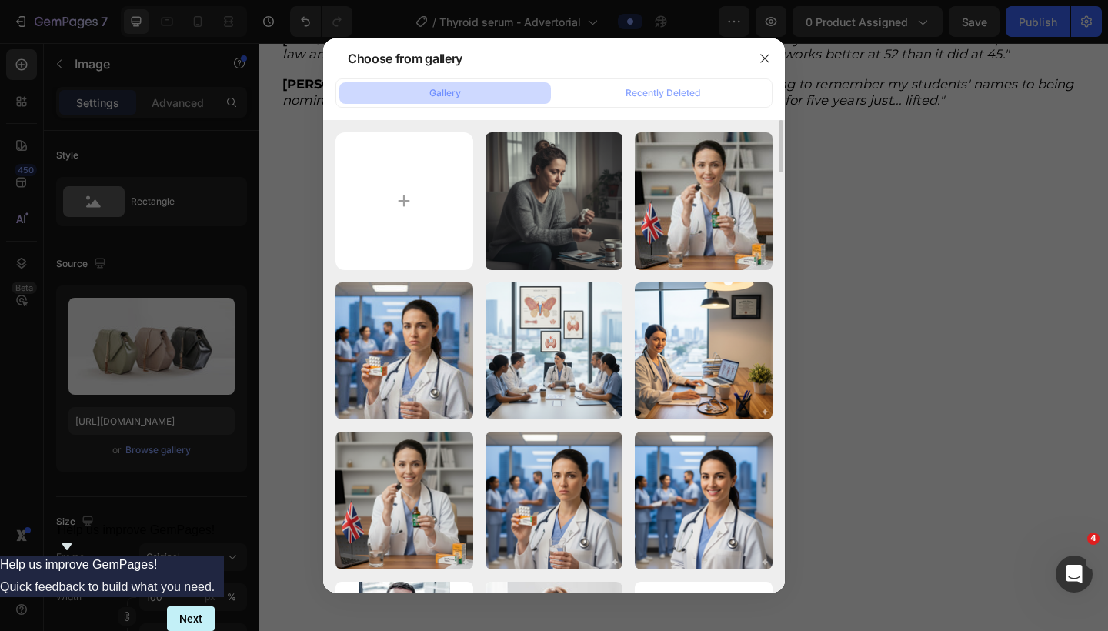
scroll to position [0, 0]
click at [440, 194] on input "file" at bounding box center [405, 201] width 138 height 138
type input "C:\fakepath\gempages_542141113729811364-088ccd2b-ffe7-4f25-ae5b-beffd9d0154a.we…"
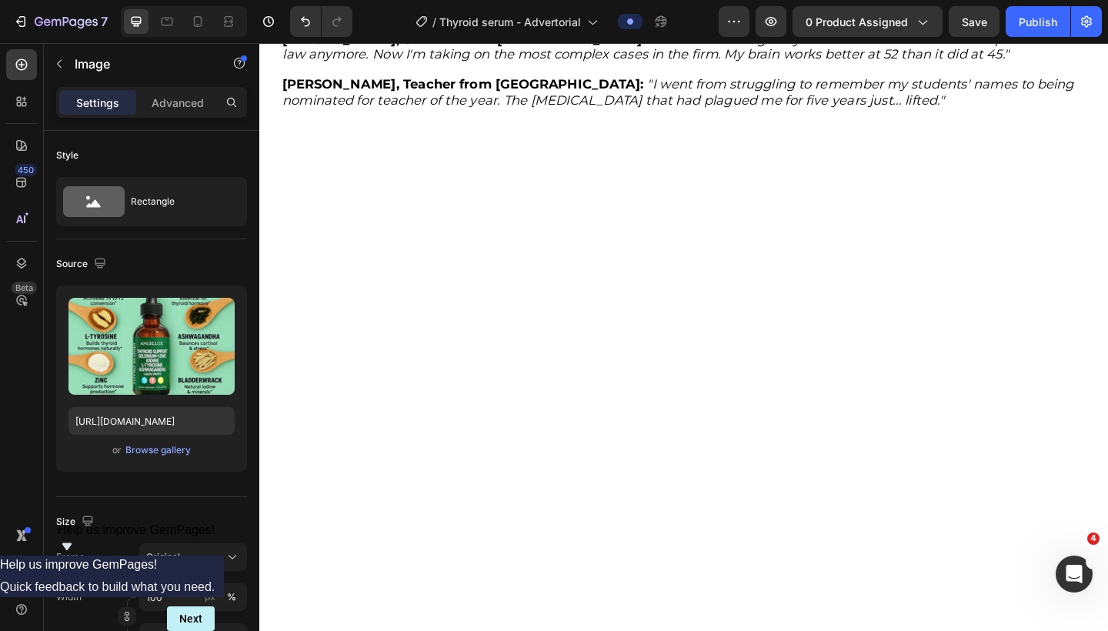
type input "https://cdn.shopify.com/s/files/1/0721/7027/4839/files/gempages_542141113729811…"
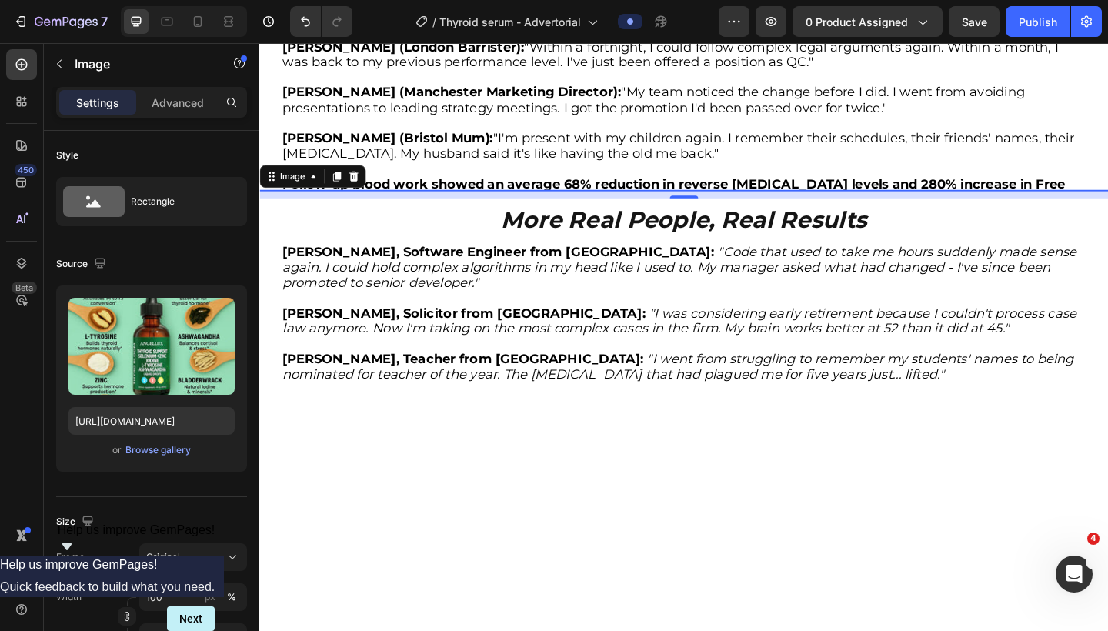
scroll to position [3980, 0]
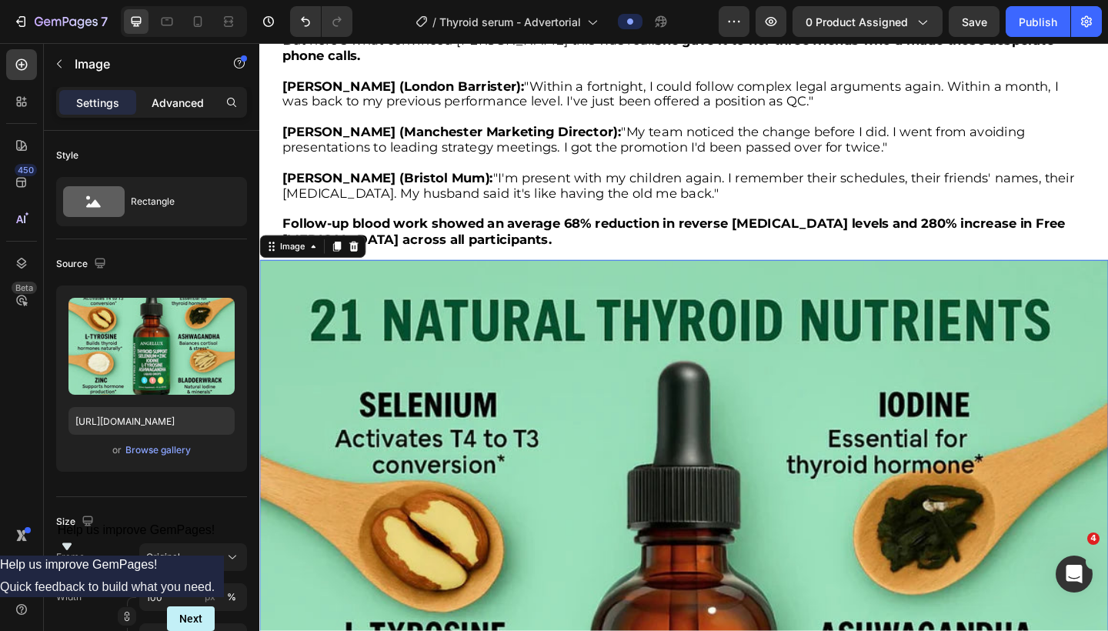
click at [172, 107] on p "Advanced" at bounding box center [178, 103] width 52 height 16
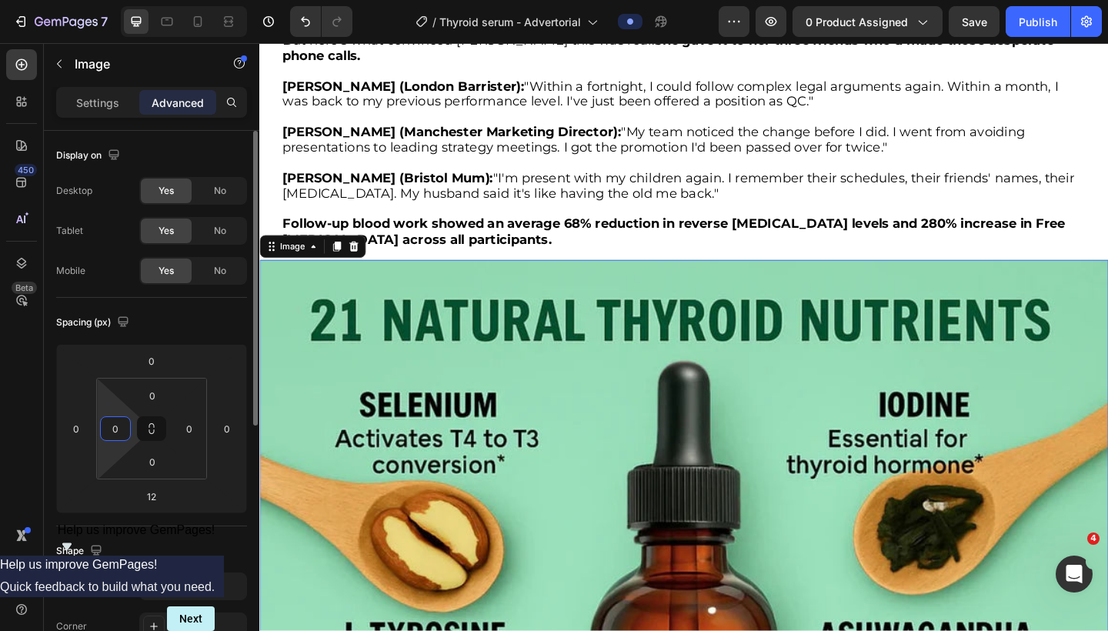
click at [115, 430] on input "0" at bounding box center [115, 428] width 23 height 23
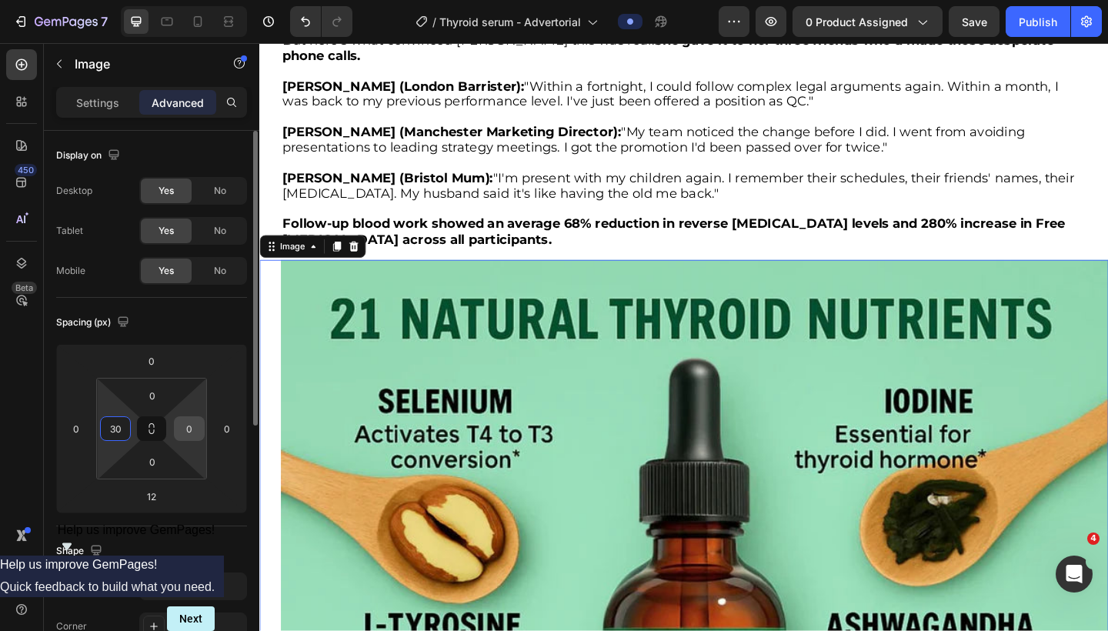
type input "30"
click at [186, 431] on input "0" at bounding box center [189, 428] width 23 height 23
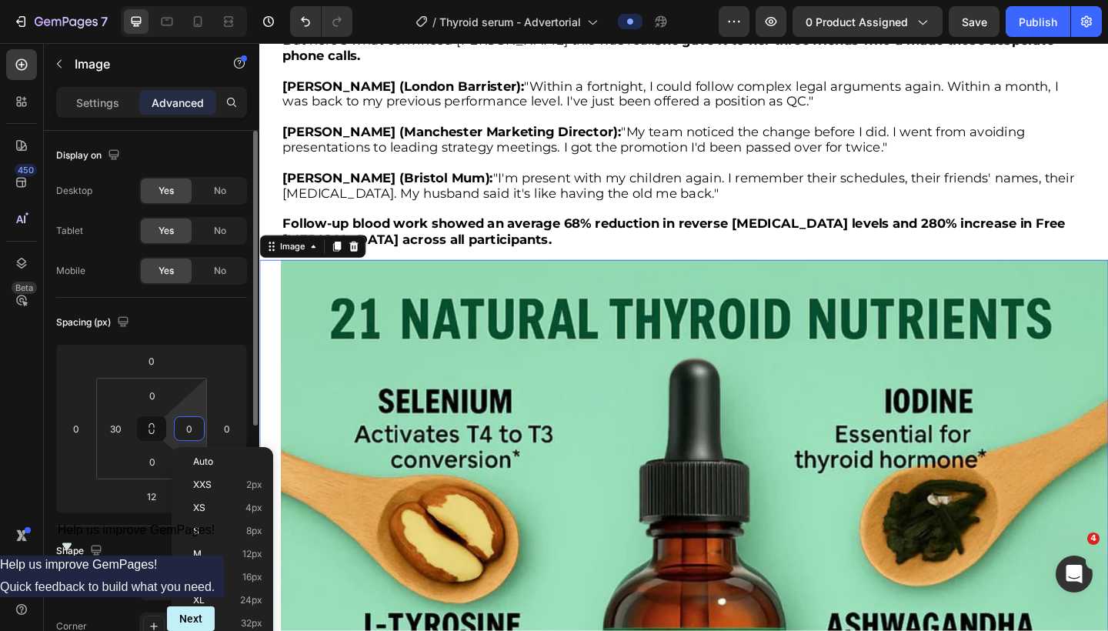
click at [186, 431] on input "0" at bounding box center [189, 428] width 23 height 23
type input "30"
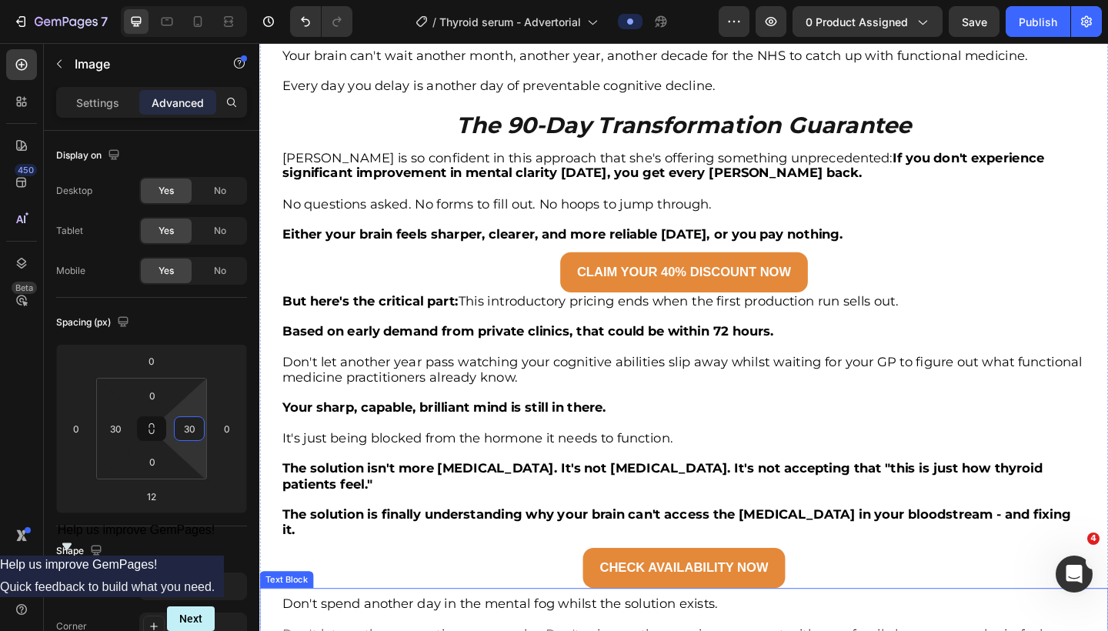
scroll to position [5200, 0]
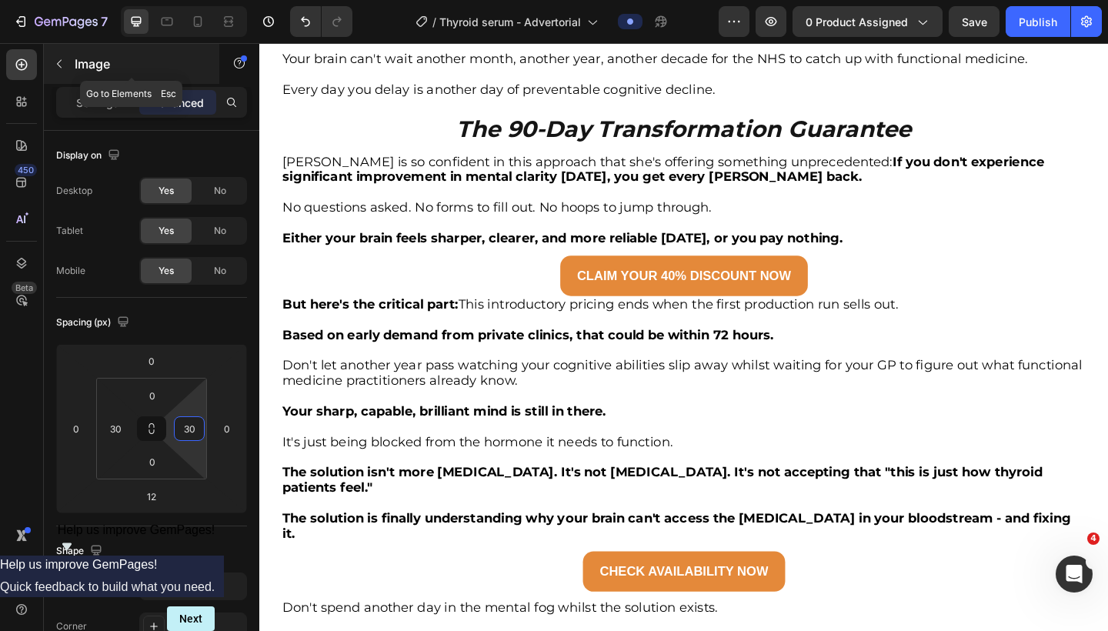
click at [66, 74] on button "button" at bounding box center [59, 64] width 25 height 25
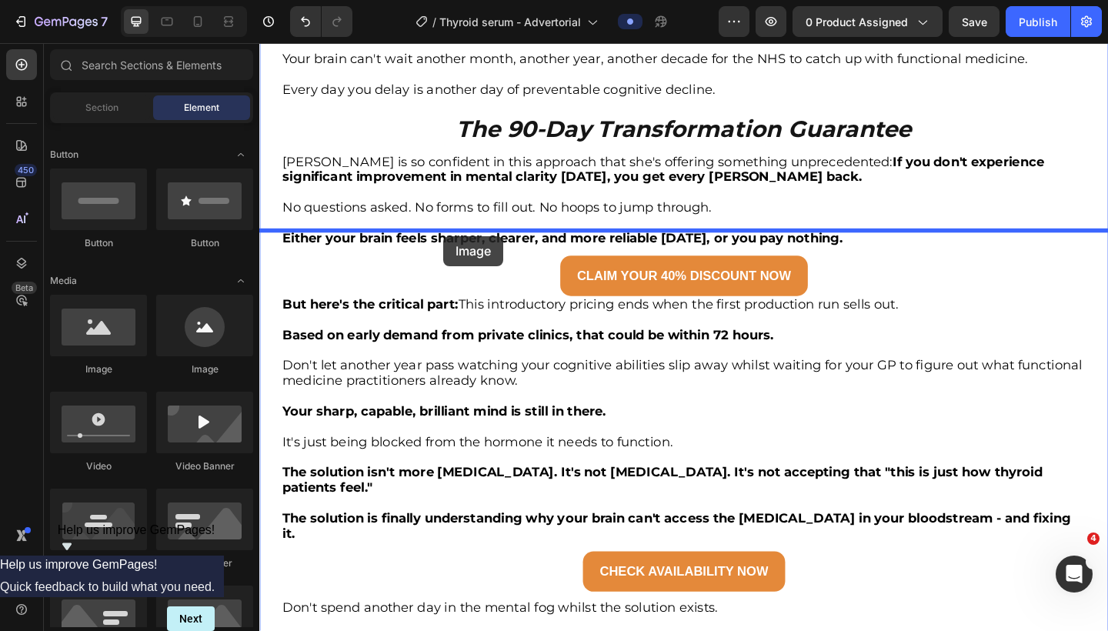
drag, startPoint x: 365, startPoint y: 365, endPoint x: 460, endPoint y: 253, distance: 146.4
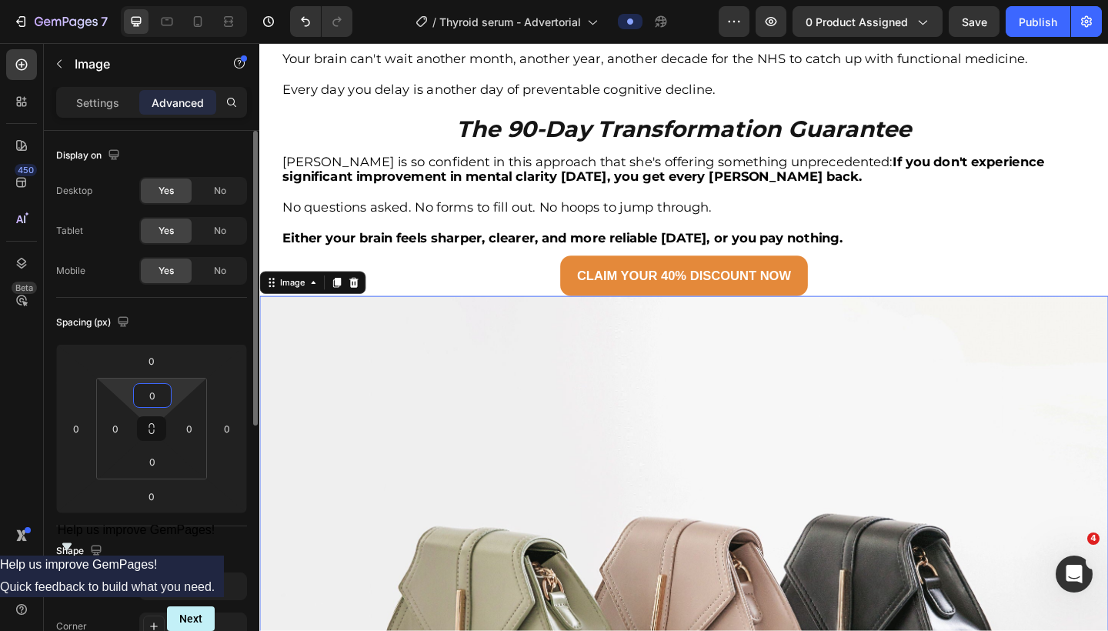
click at [155, 396] on input "0" at bounding box center [152, 395] width 31 height 23
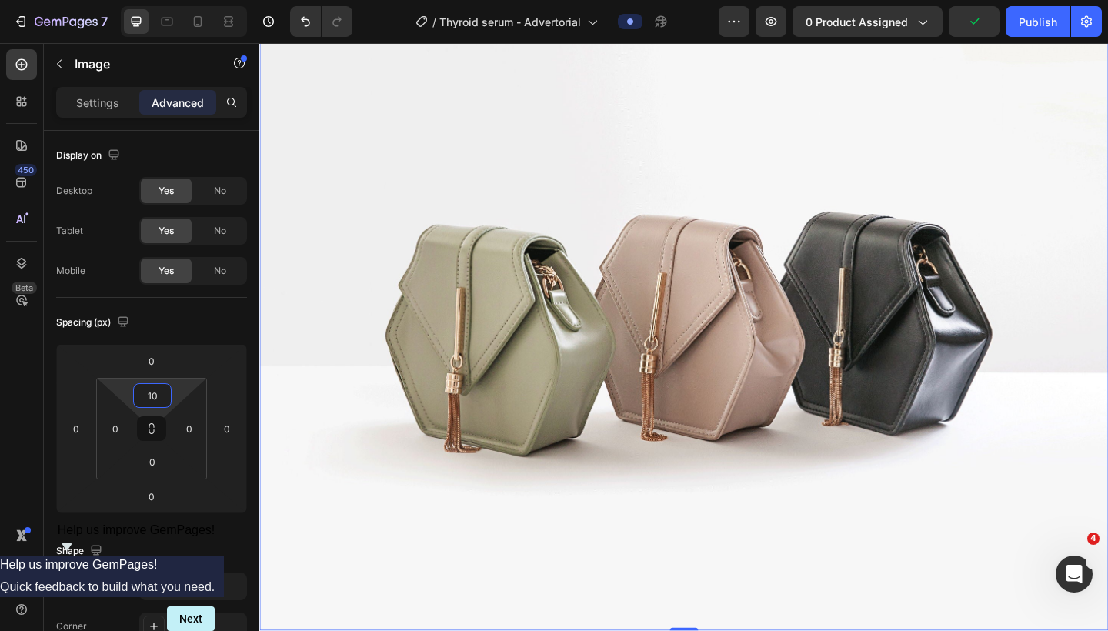
scroll to position [5702, 0]
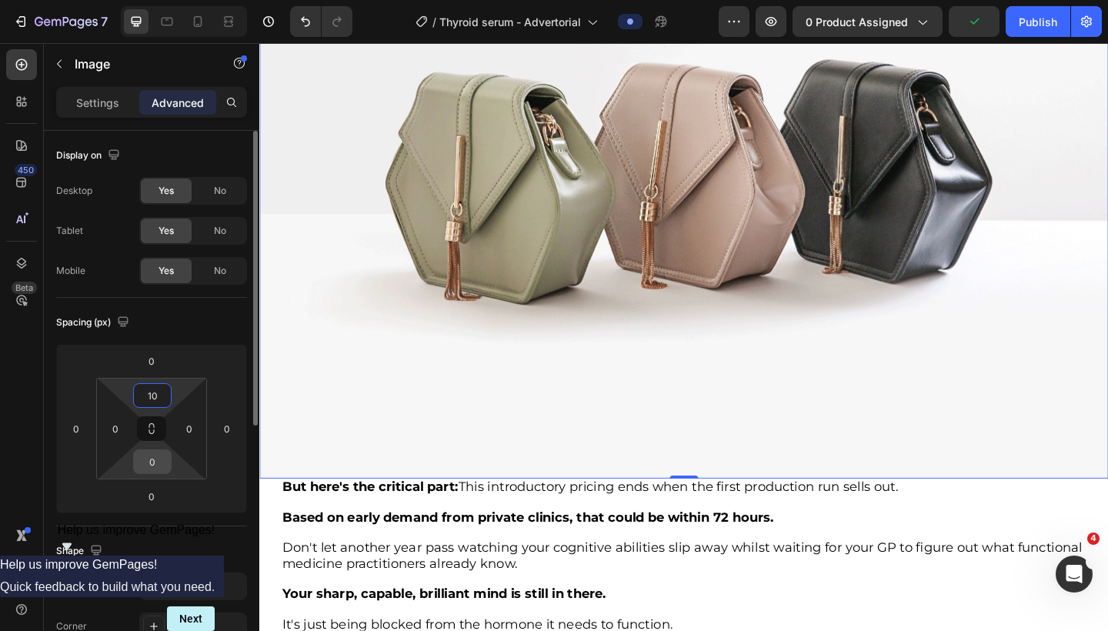
type input "10"
click at [153, 466] on input "0" at bounding box center [152, 461] width 31 height 23
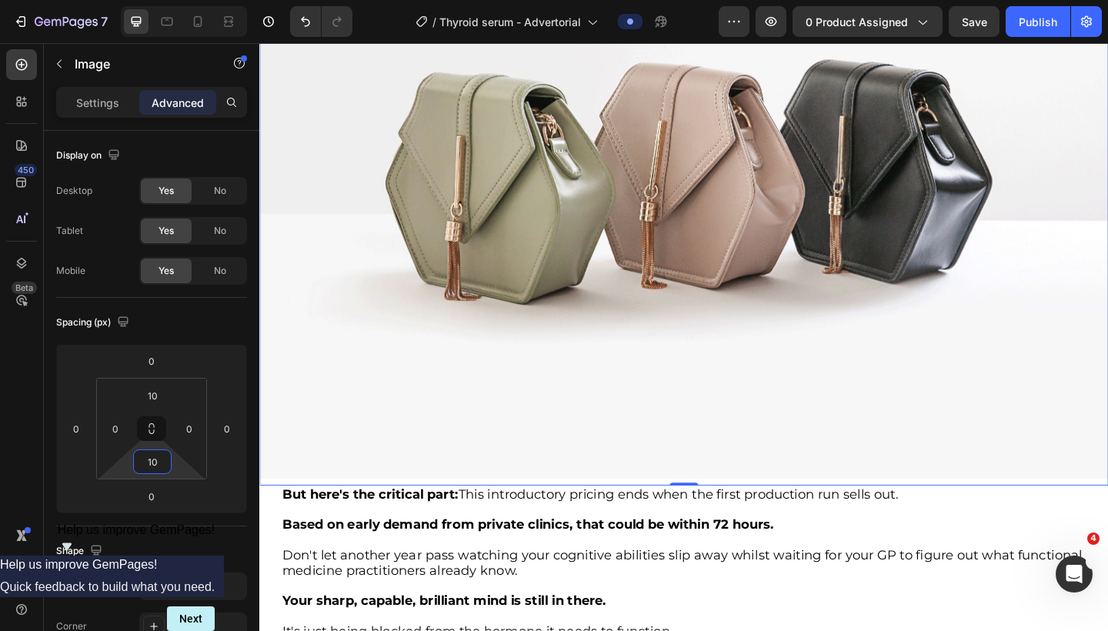
scroll to position [5484, 0]
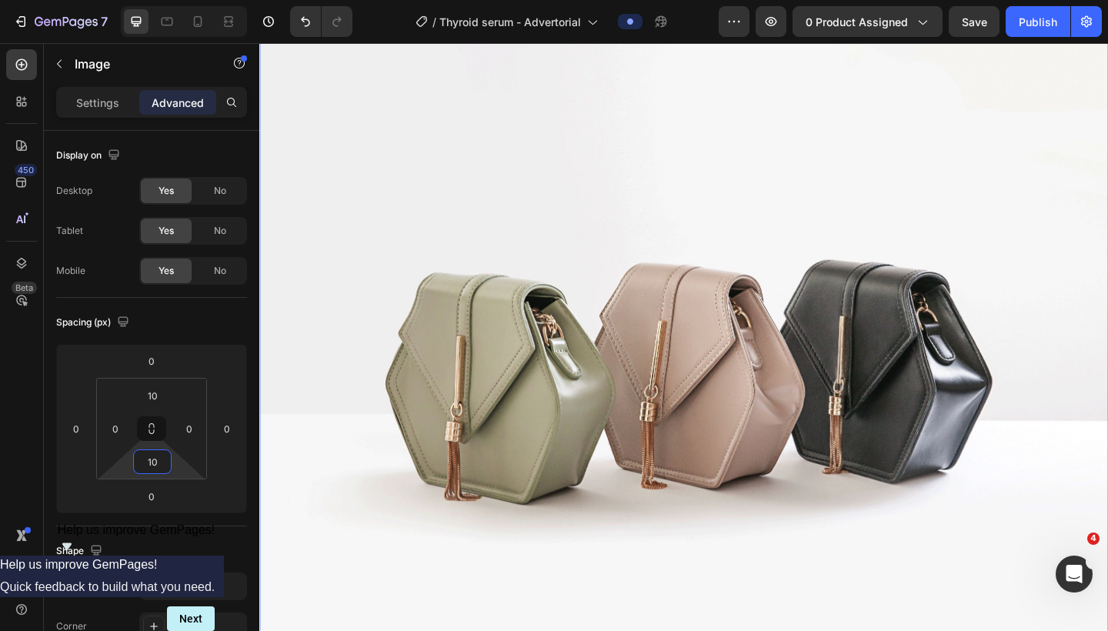
type input "10"
click at [440, 377] on img at bounding box center [721, 388] width 924 height 693
click at [100, 102] on p "Settings" at bounding box center [97, 103] width 43 height 16
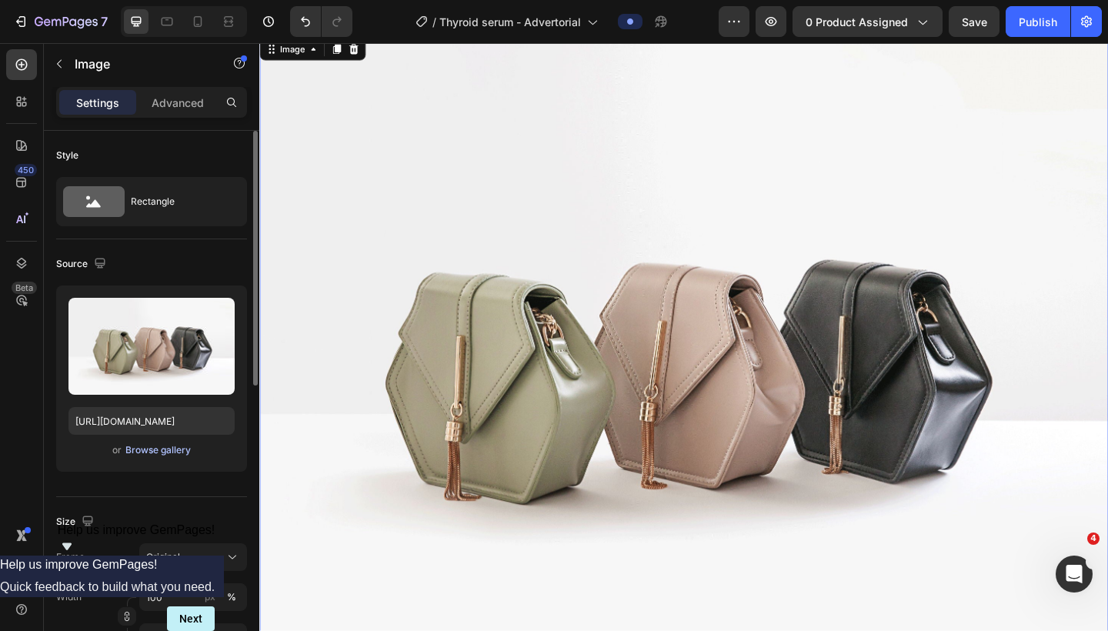
click at [142, 452] on div "Browse gallery" at bounding box center [157, 450] width 65 height 14
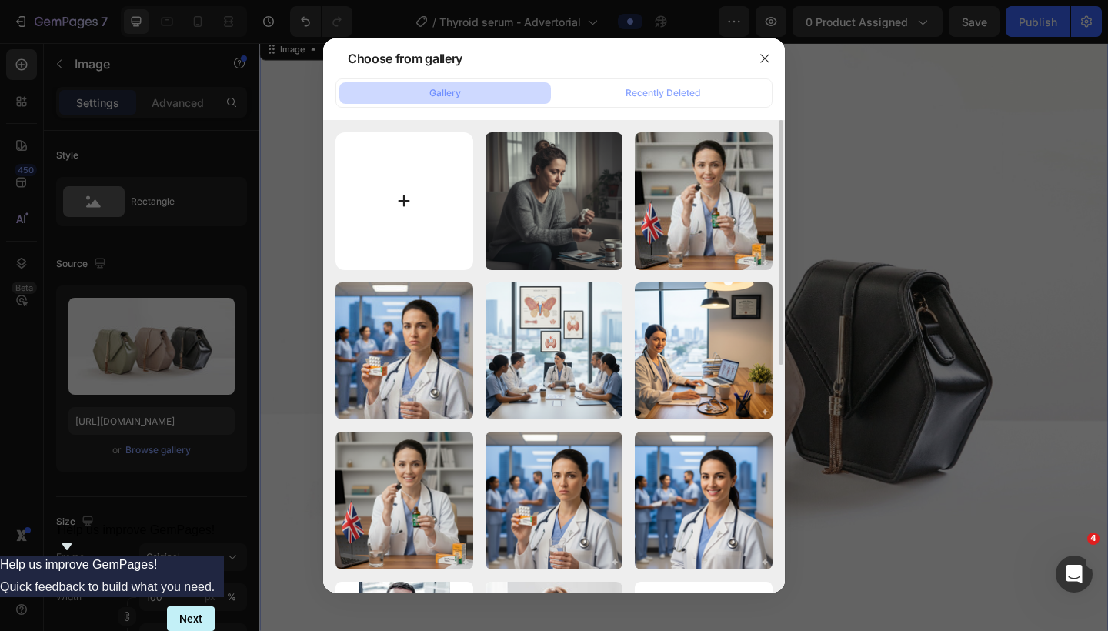
click at [393, 213] on input "file" at bounding box center [405, 201] width 138 height 138
type input "C:\fakepath\A dieu aux rides de fumeurs - 2025-09-23T135710.196.jpg"
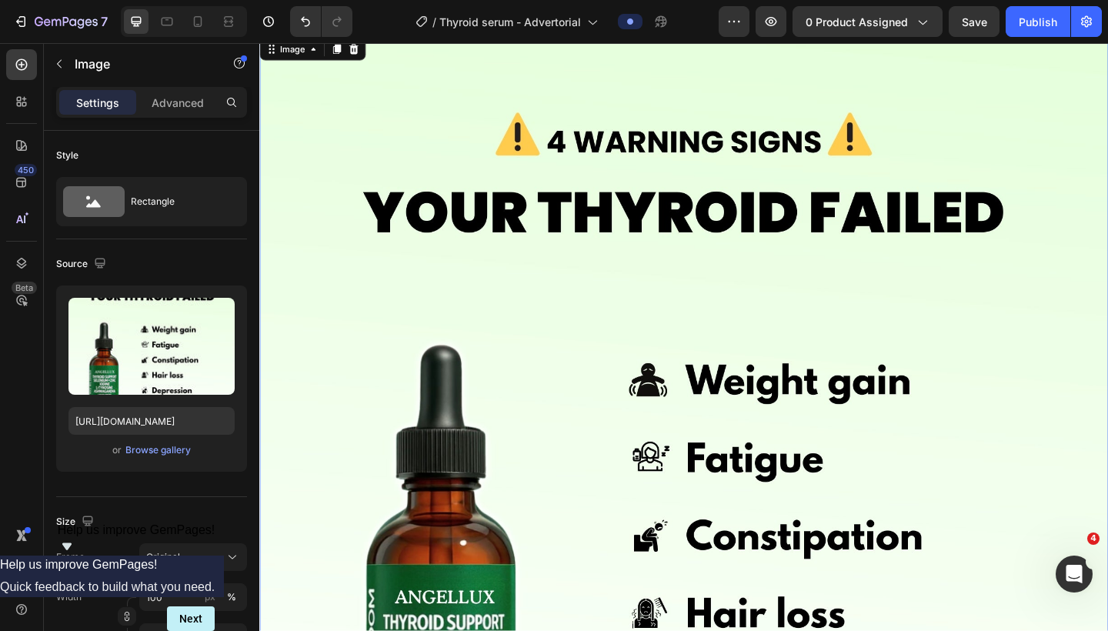
type input "https://cdn.shopify.com/s/files/1/0721/7027/4839/files/gempages_542141113729811…"
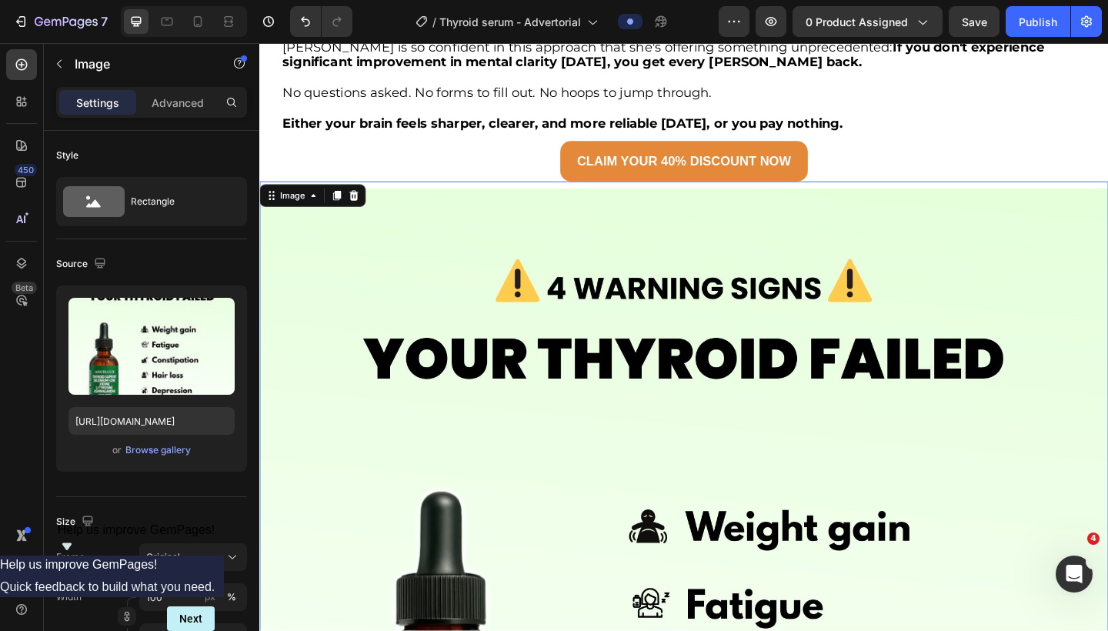
scroll to position [5308, 0]
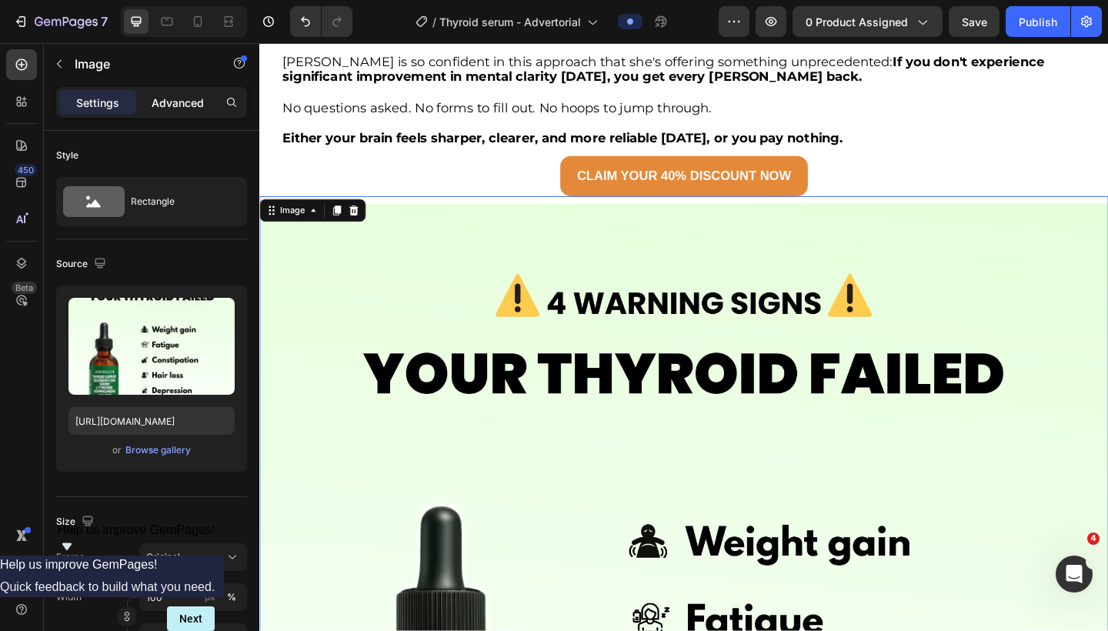
click at [161, 105] on p "Advanced" at bounding box center [178, 103] width 52 height 16
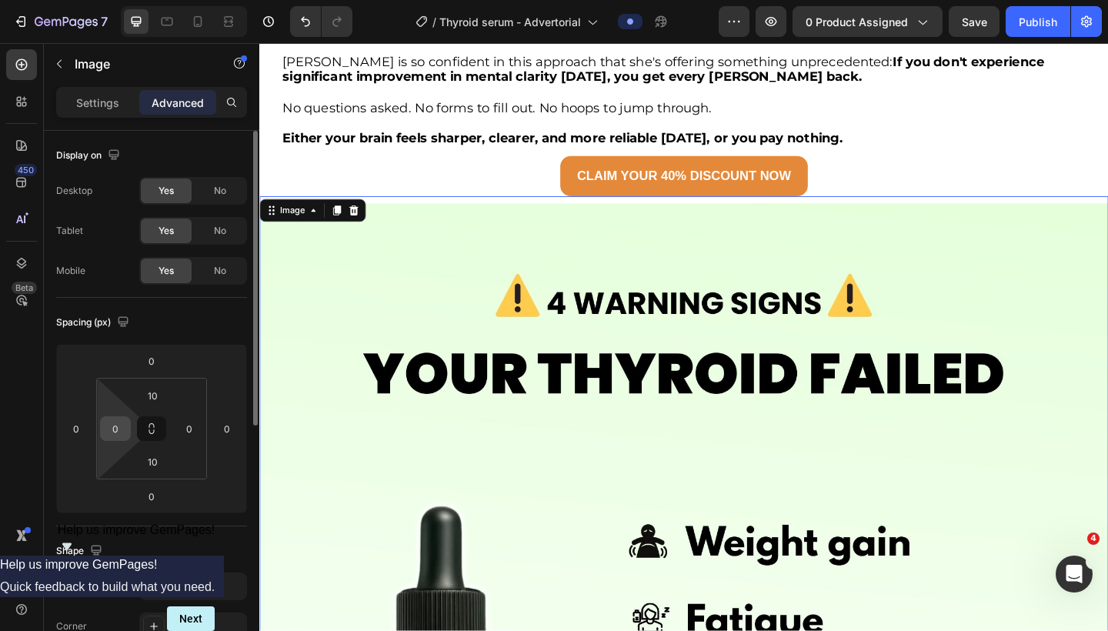
click at [113, 432] on input "0" at bounding box center [115, 428] width 23 height 23
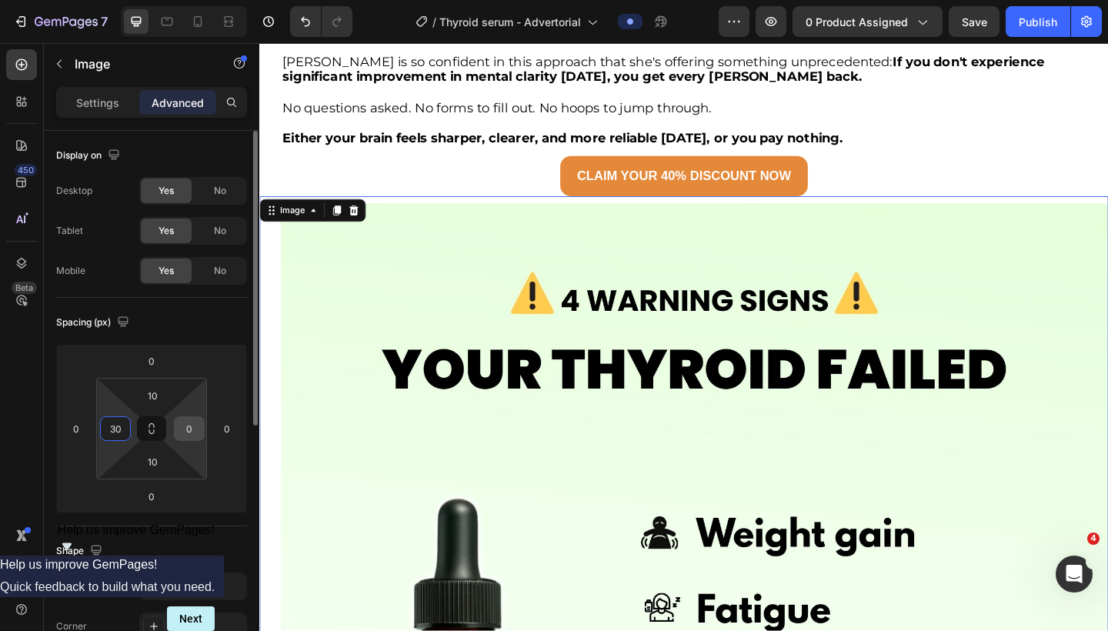
type input "30"
click at [189, 429] on input "0" at bounding box center [189, 428] width 23 height 23
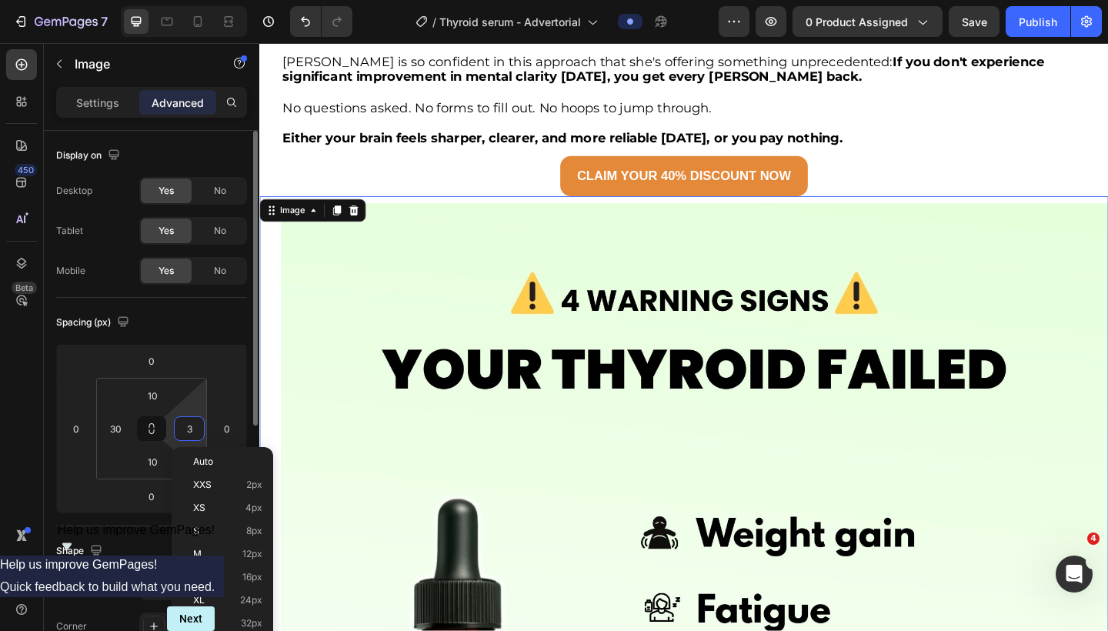
type input "30"
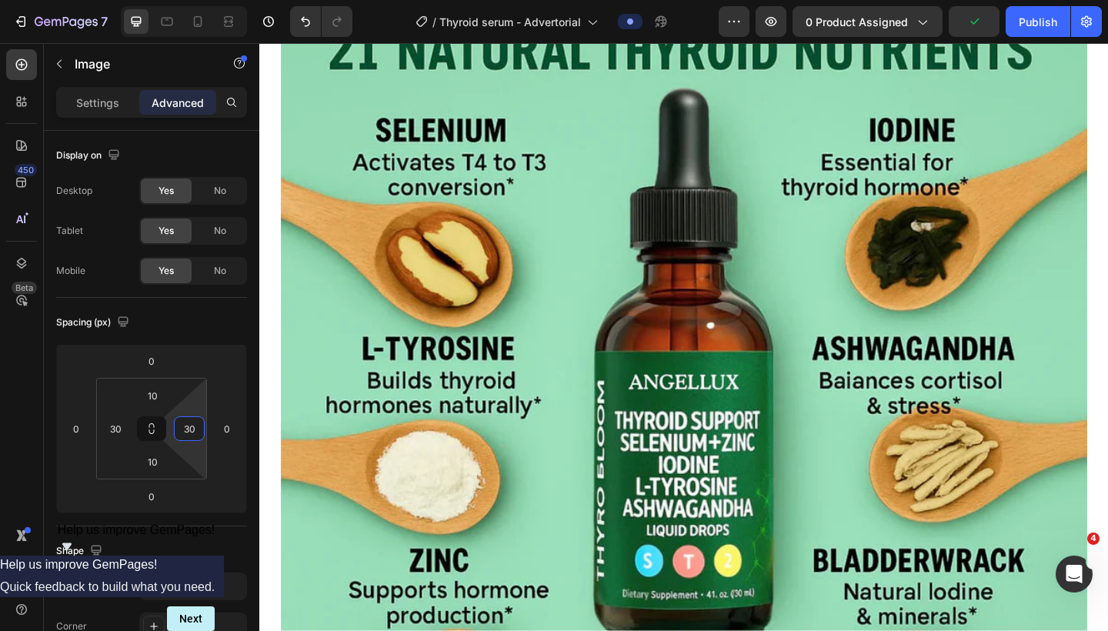
scroll to position [4006, 0]
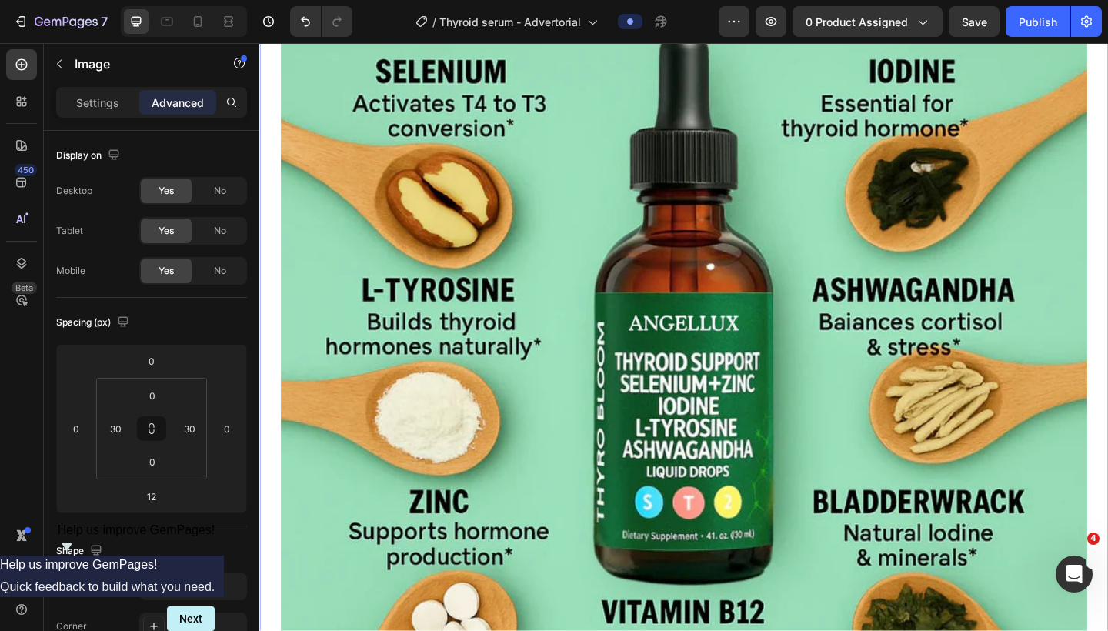
scroll to position [4485, 0]
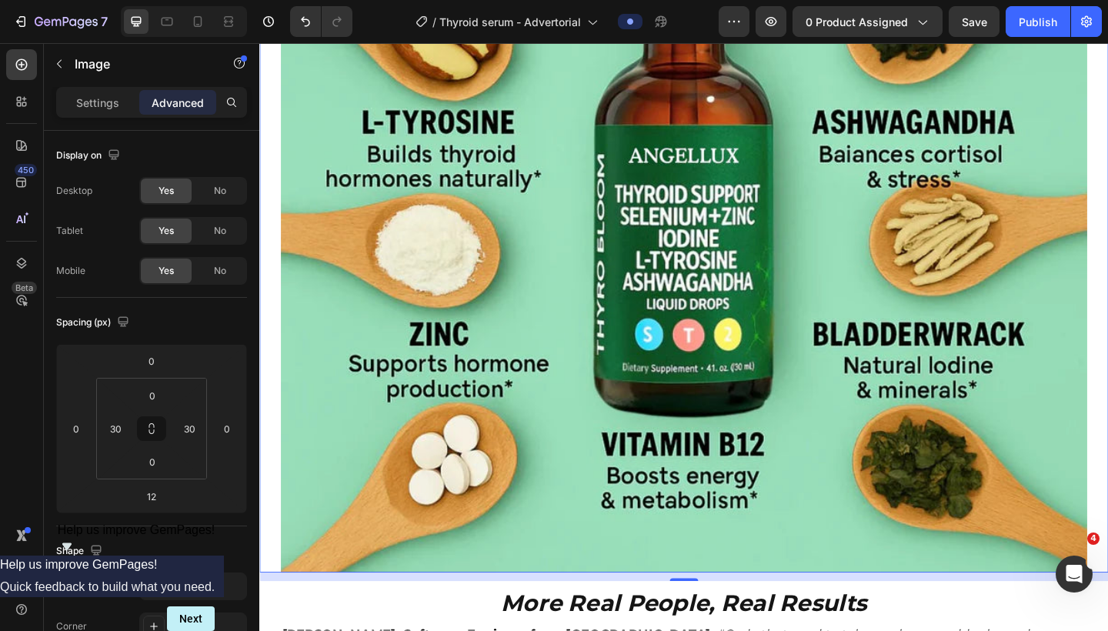
click at [675, 332] on img at bounding box center [721, 181] width 878 height 878
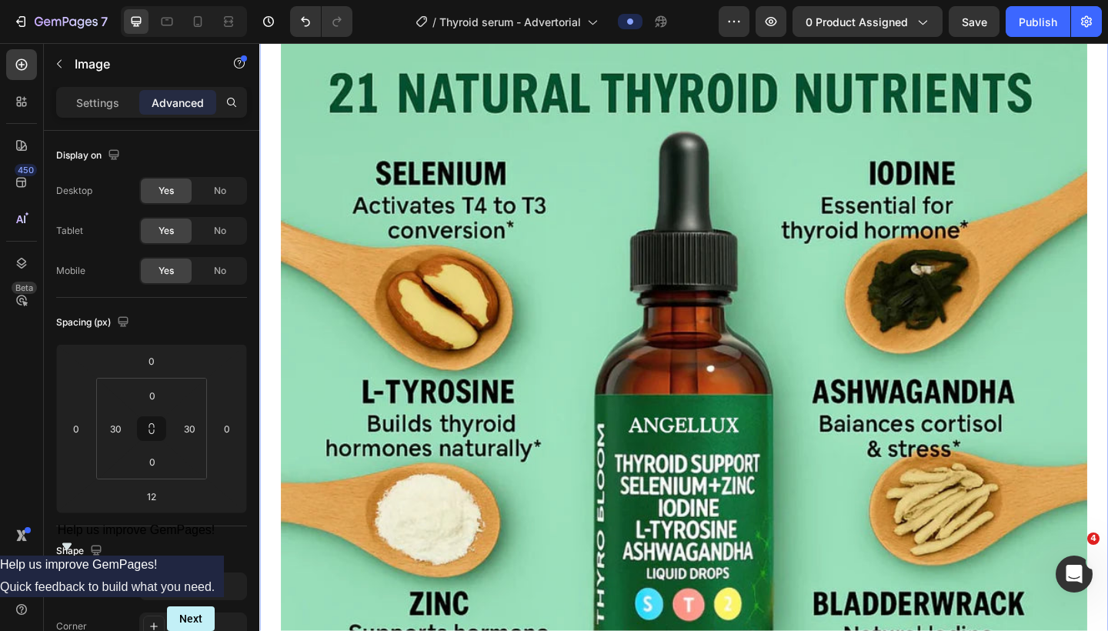
scroll to position [4095, 0]
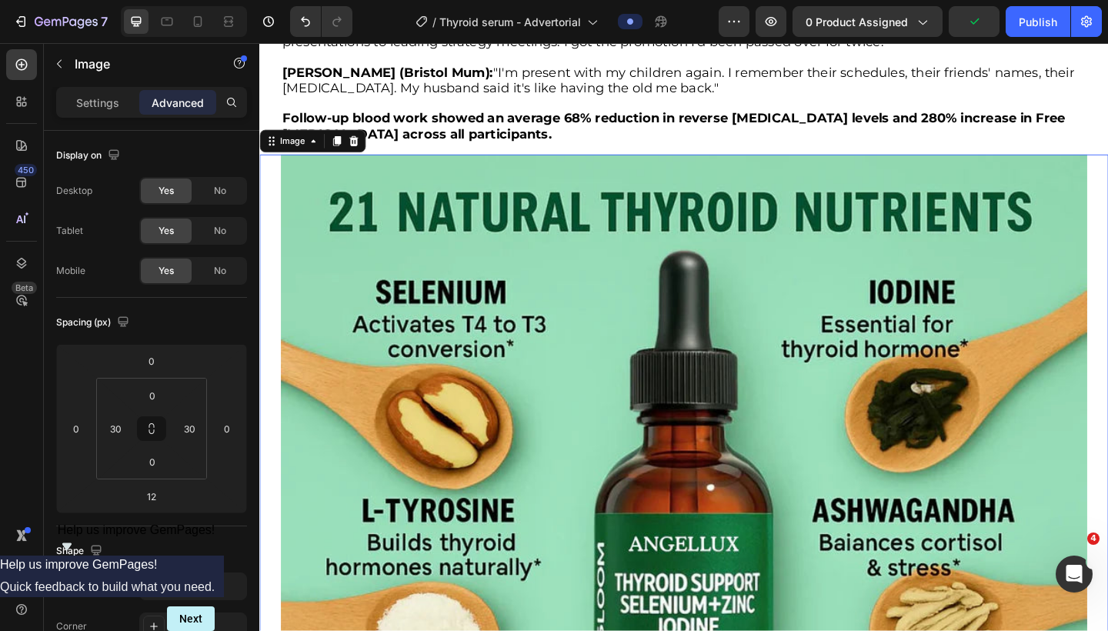
click at [784, 202] on img at bounding box center [721, 604] width 878 height 878
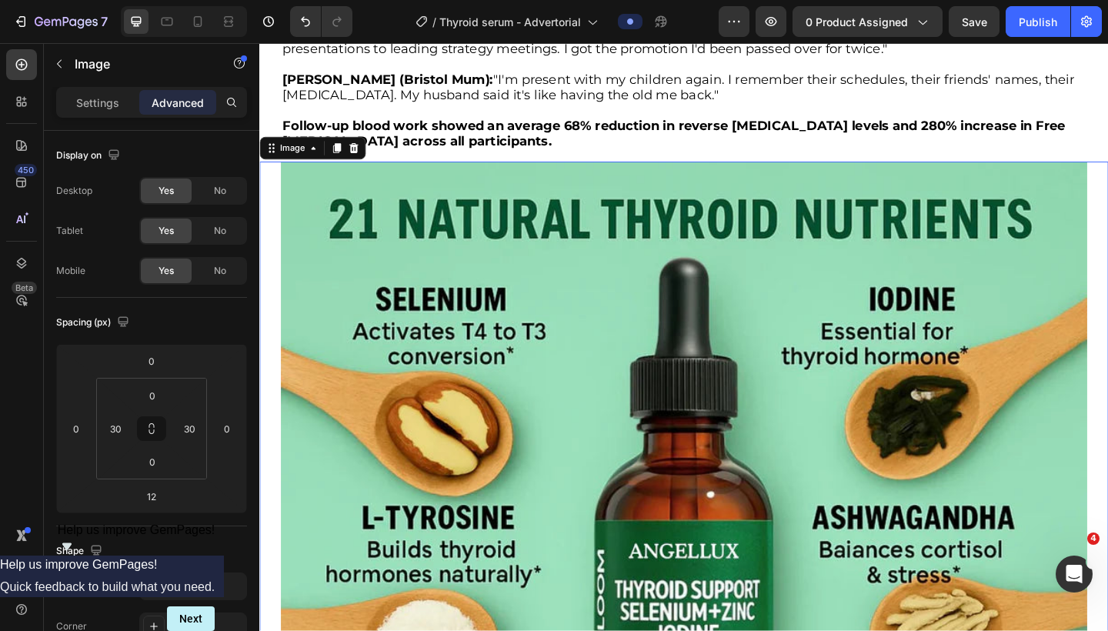
click at [478, 266] on img at bounding box center [721, 611] width 878 height 878
click at [106, 97] on p "Settings" at bounding box center [97, 103] width 43 height 16
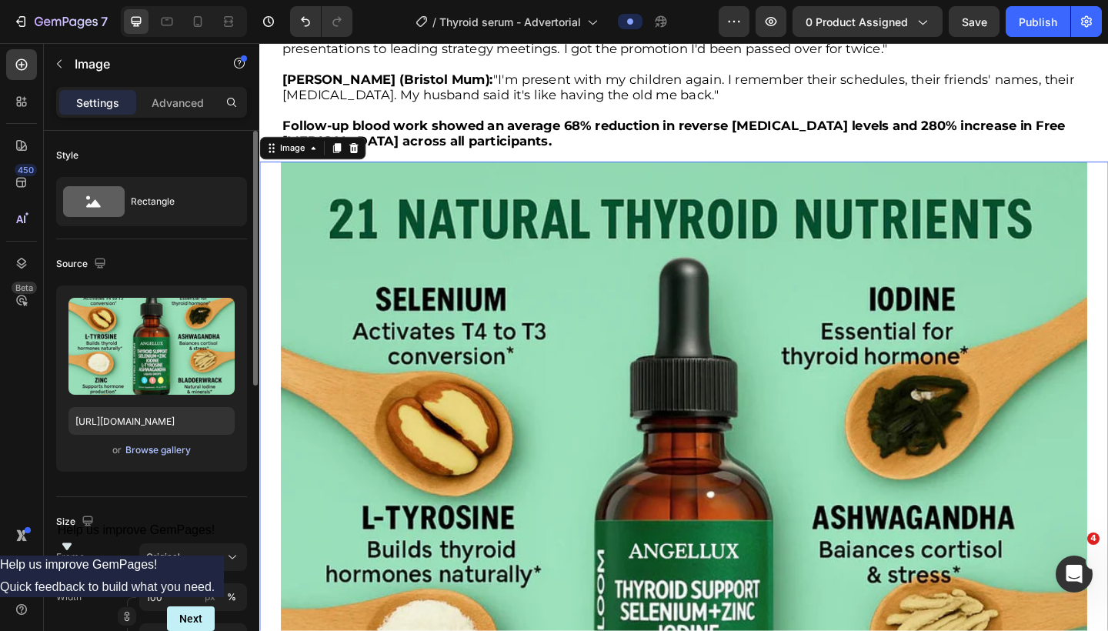
click at [150, 448] on div "Browse gallery" at bounding box center [157, 450] width 65 height 14
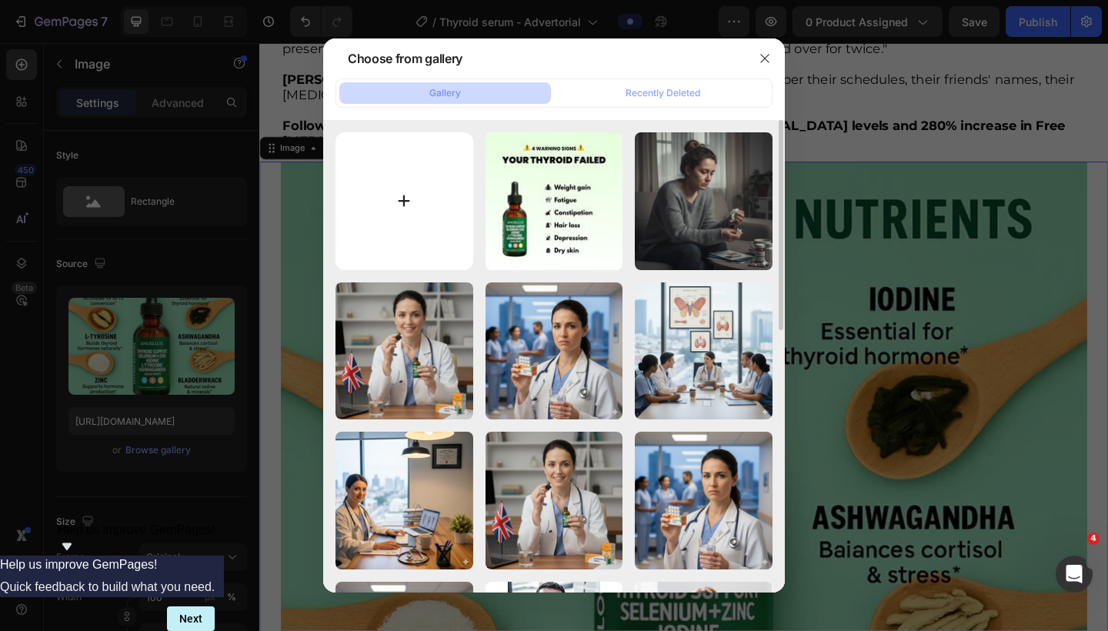
click at [404, 198] on input "file" at bounding box center [405, 201] width 138 height 138
type input "C:\fakepath\A dieu aux rides de fumeurs - 2025-09-28T124113.571.jpg"
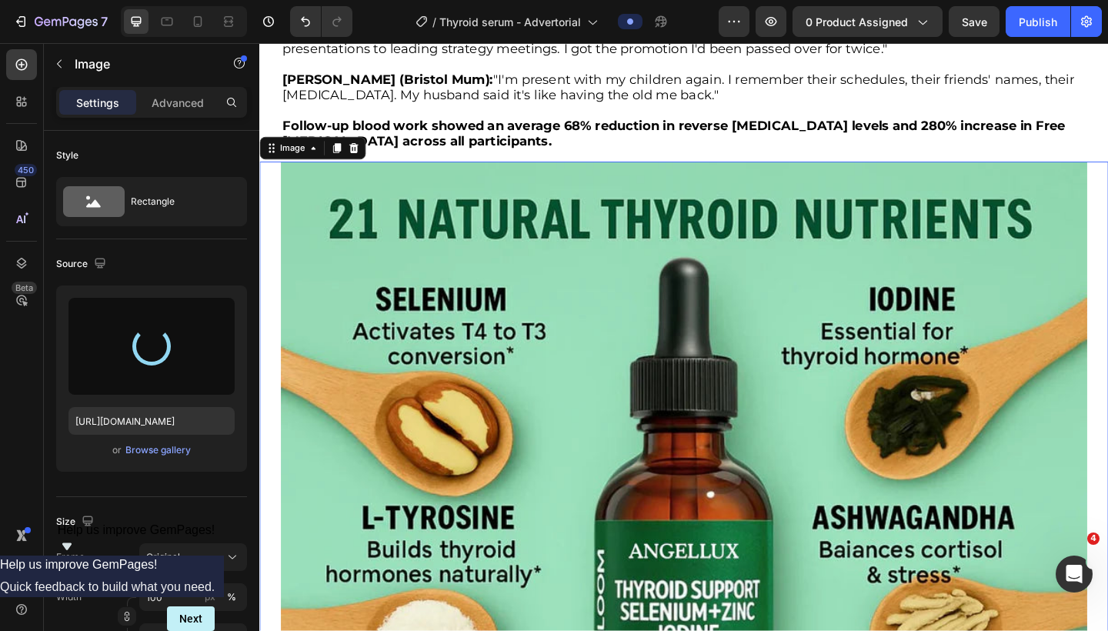
type input "https://cdn.shopify.com/s/files/1/0721/7027/4839/files/gempages_542141113729811…"
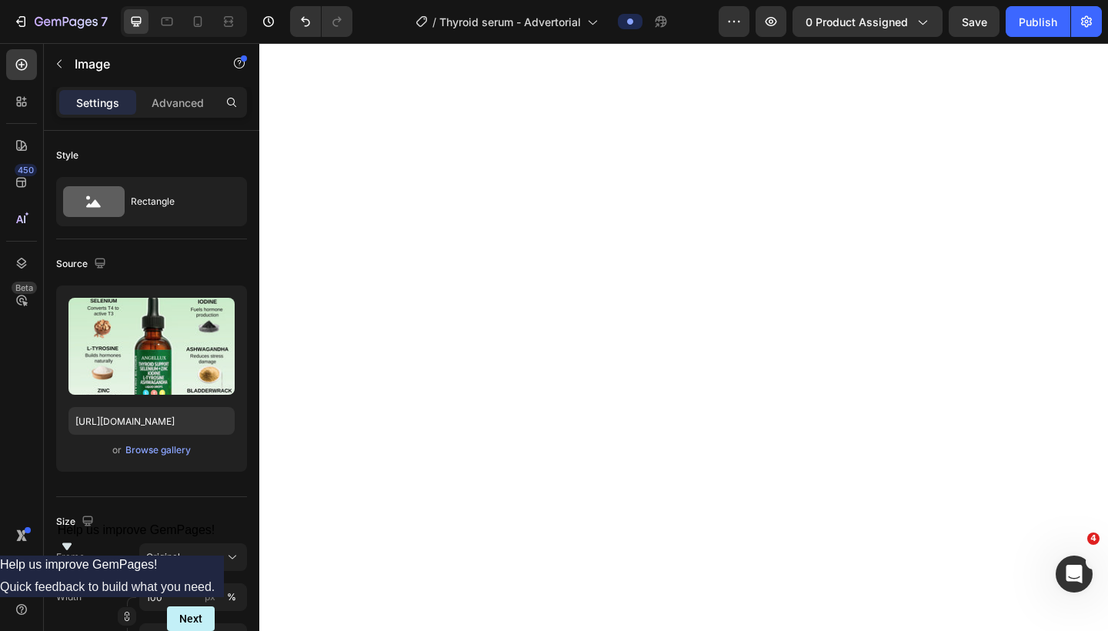
scroll to position [0, 0]
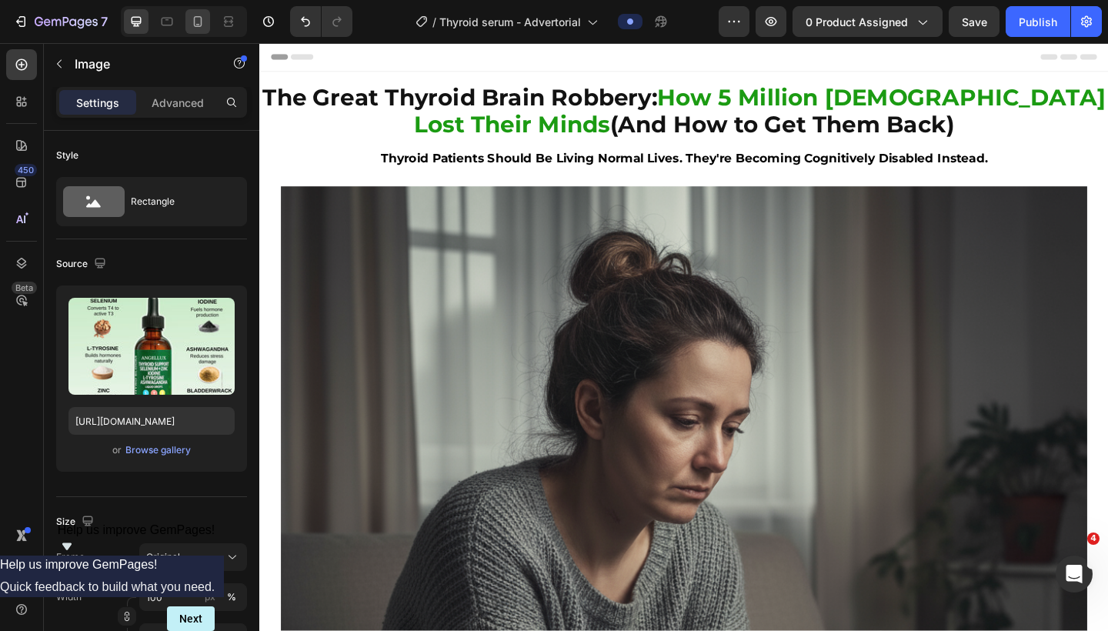
click at [197, 29] on div at bounding box center [198, 21] width 25 height 25
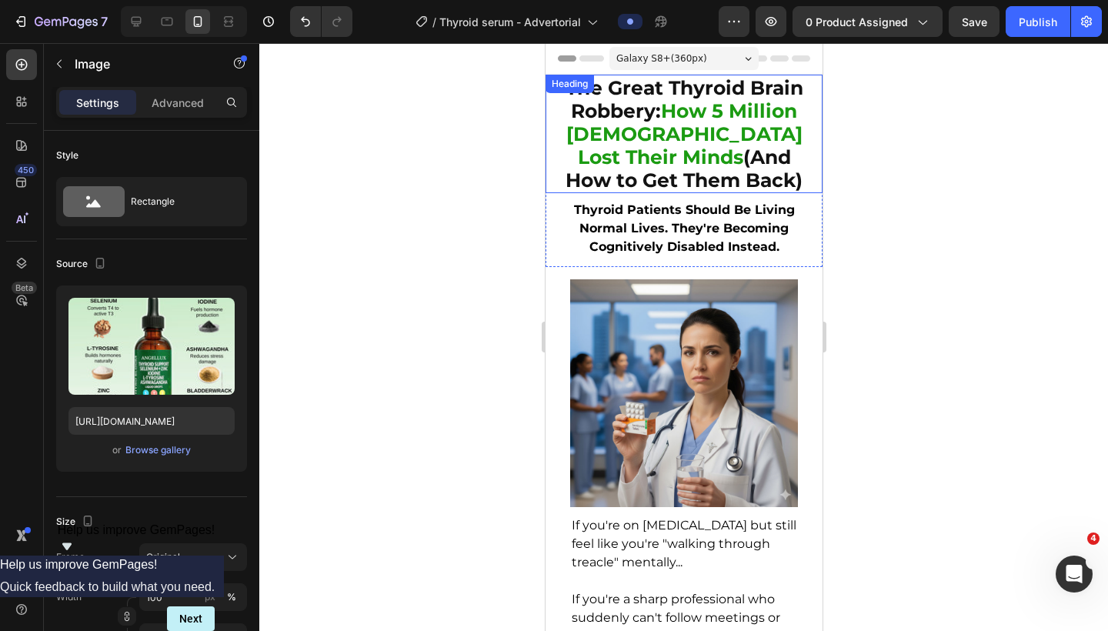
click at [665, 145] on strong "How 5 Million [DEMOGRAPHIC_DATA] Lost Their Minds" at bounding box center [684, 133] width 236 height 69
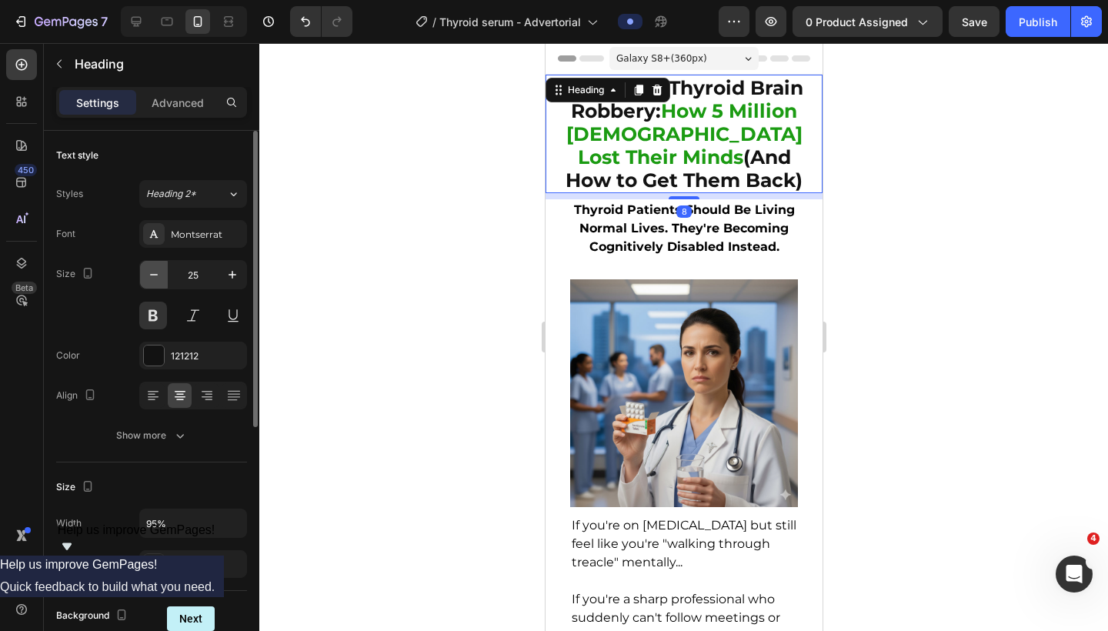
click at [158, 277] on icon "button" at bounding box center [153, 274] width 15 height 15
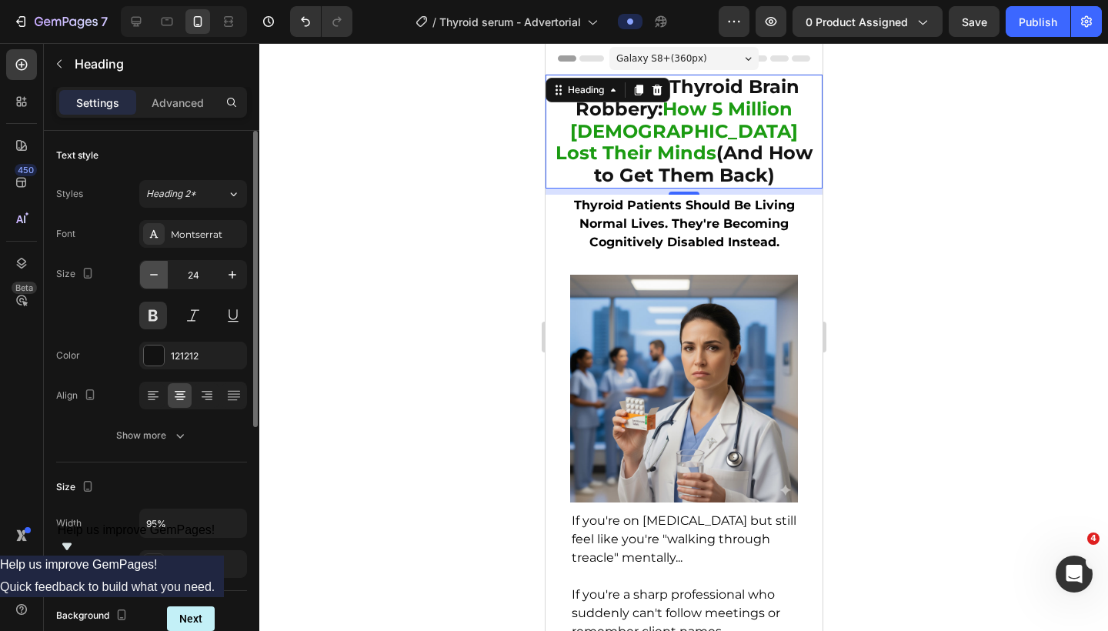
click at [158, 277] on icon "button" at bounding box center [153, 274] width 15 height 15
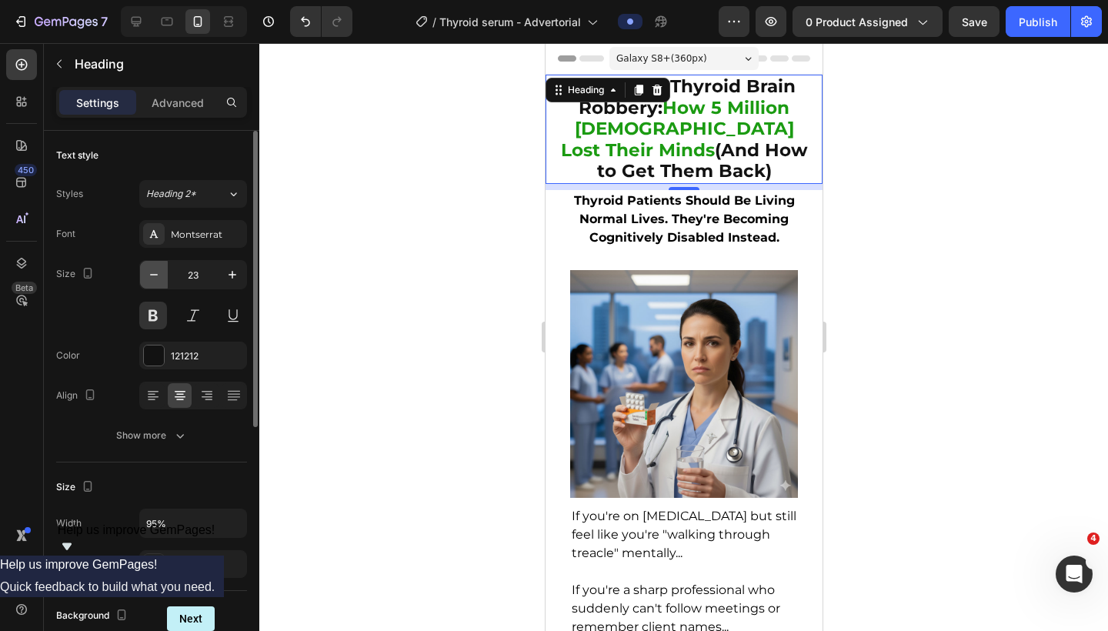
click at [158, 277] on icon "button" at bounding box center [153, 274] width 15 height 15
type input "22"
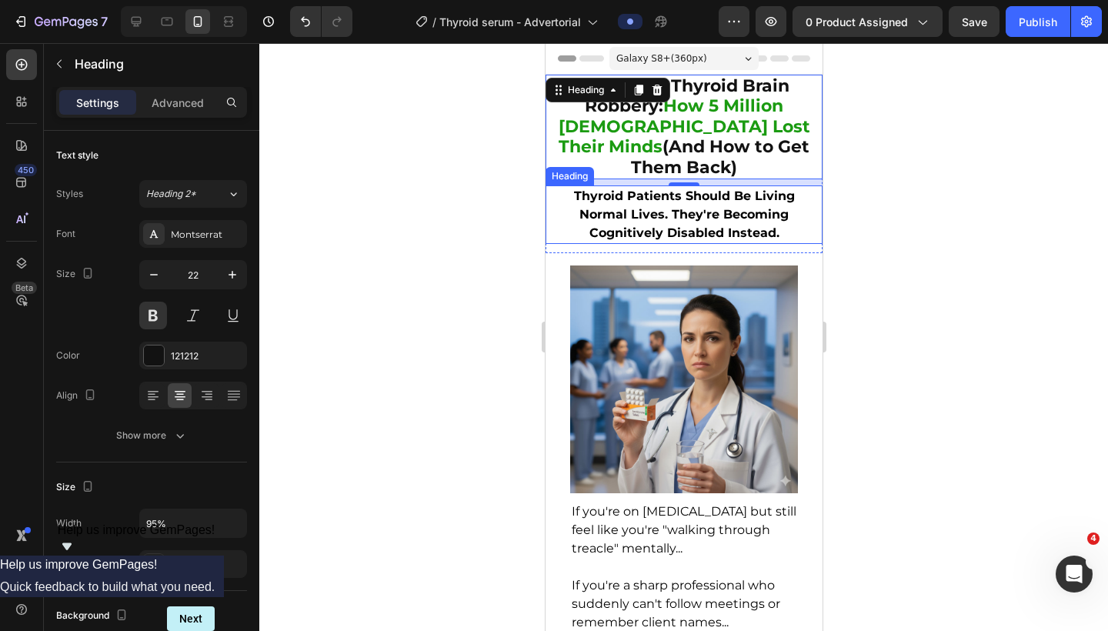
click at [672, 190] on strong "Thyroid Patients Should Be Living Normal Lives. They're Becoming Cognitively Di…" at bounding box center [683, 215] width 221 height 52
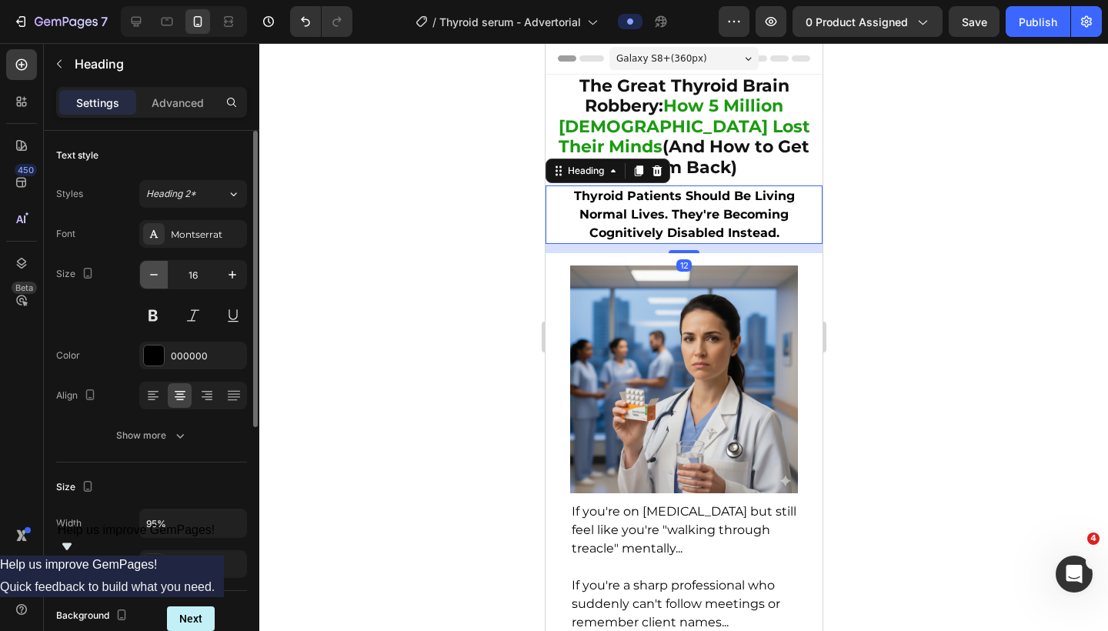
click at [158, 279] on icon "button" at bounding box center [153, 274] width 15 height 15
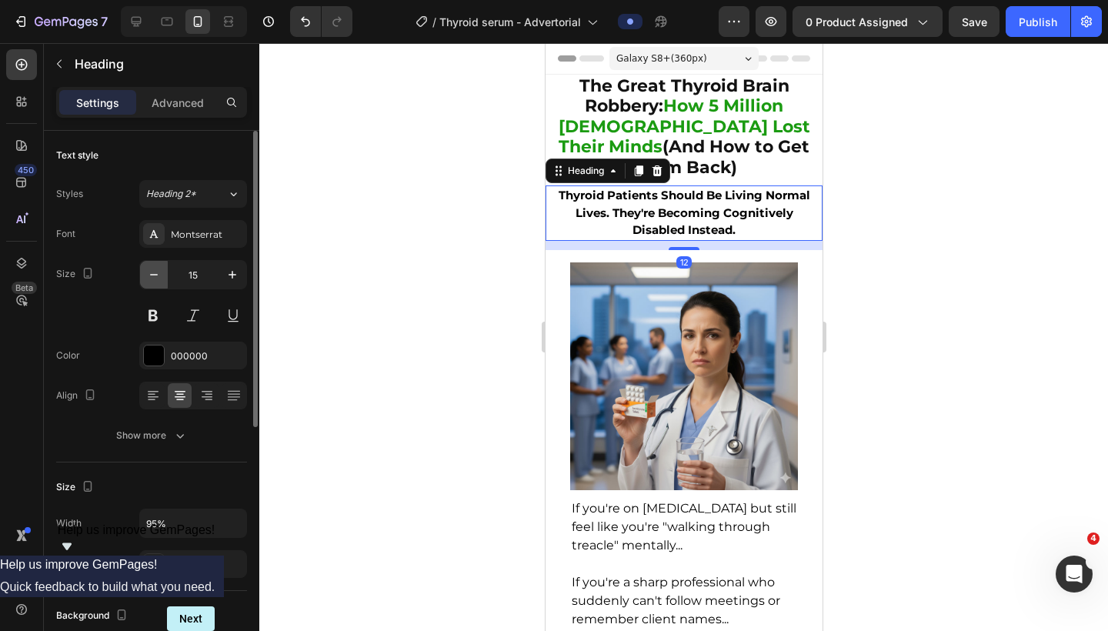
click at [158, 279] on icon "button" at bounding box center [153, 274] width 15 height 15
type input "14"
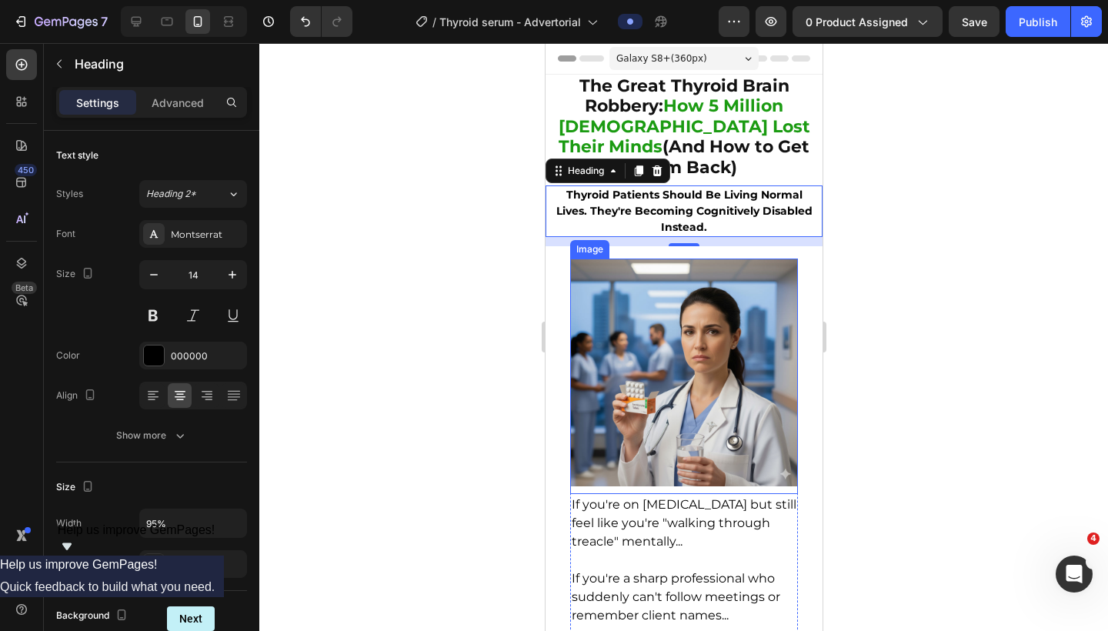
click at [637, 357] on img at bounding box center [684, 373] width 228 height 228
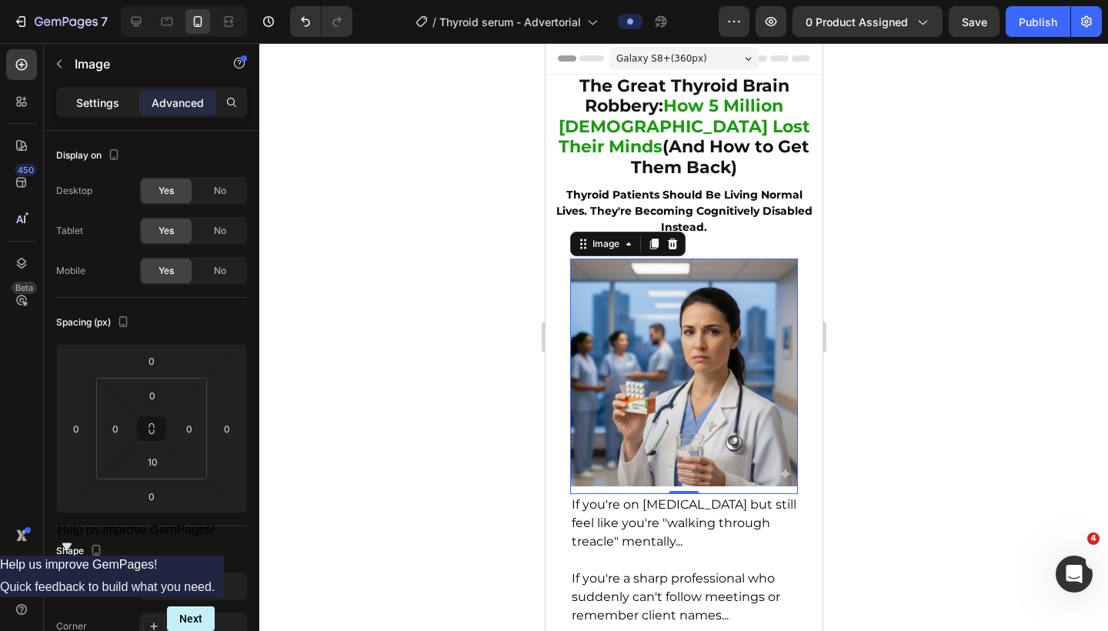
click at [85, 102] on p "Settings" at bounding box center [97, 103] width 43 height 16
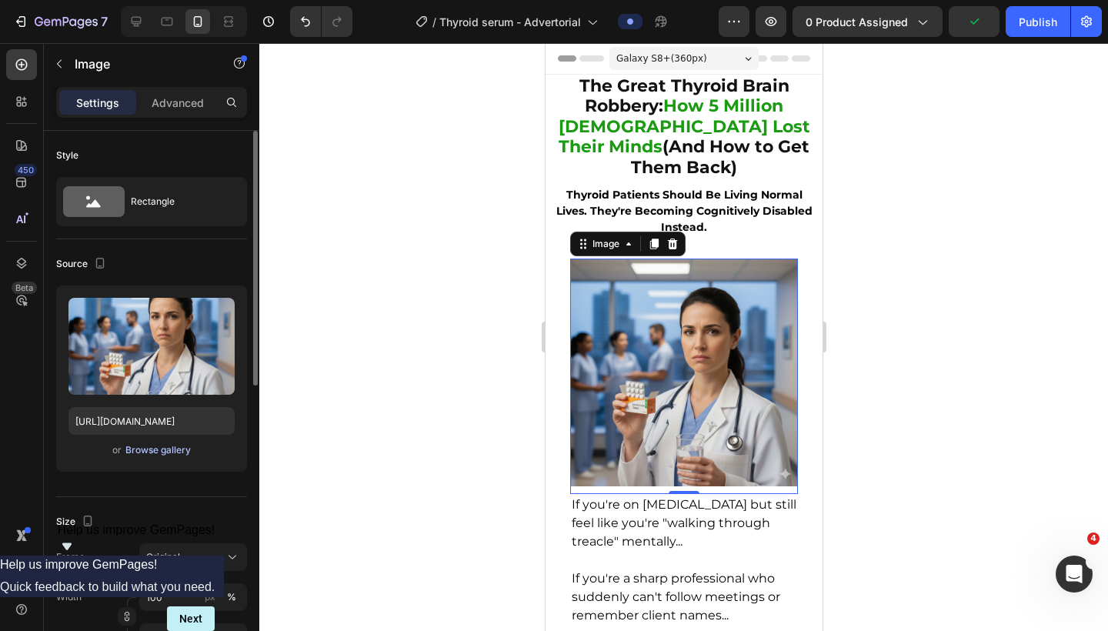
click at [143, 453] on div "Browse gallery" at bounding box center [157, 450] width 65 height 14
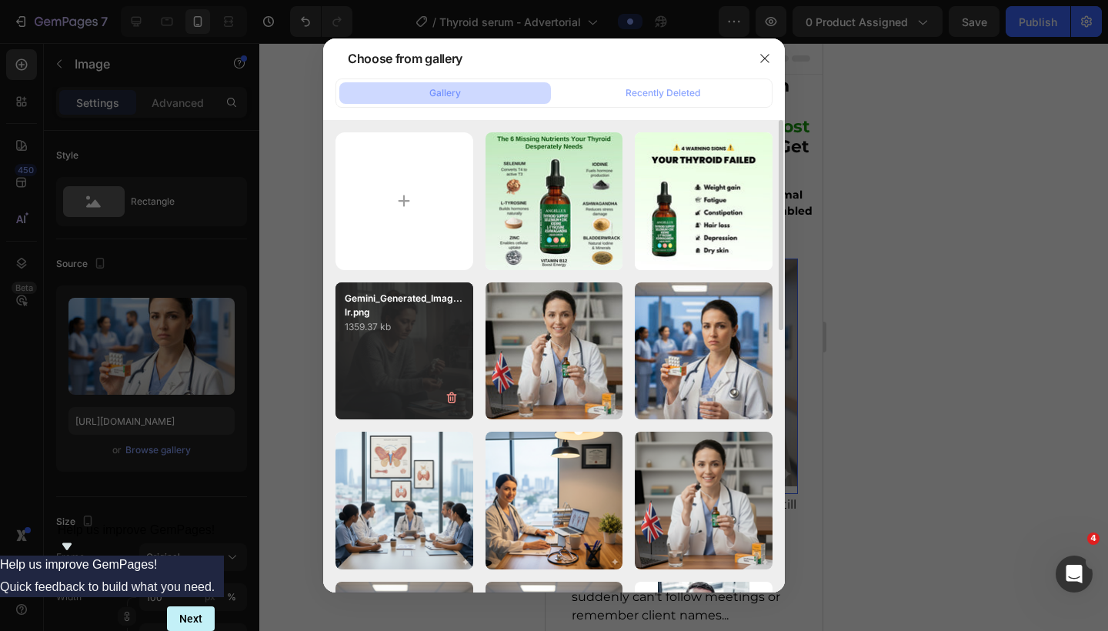
click at [422, 363] on div "Gemini_Generated_Imag...lr.png 1359.37 kb" at bounding box center [405, 351] width 138 height 138
type input "[URL][DOMAIN_NAME]"
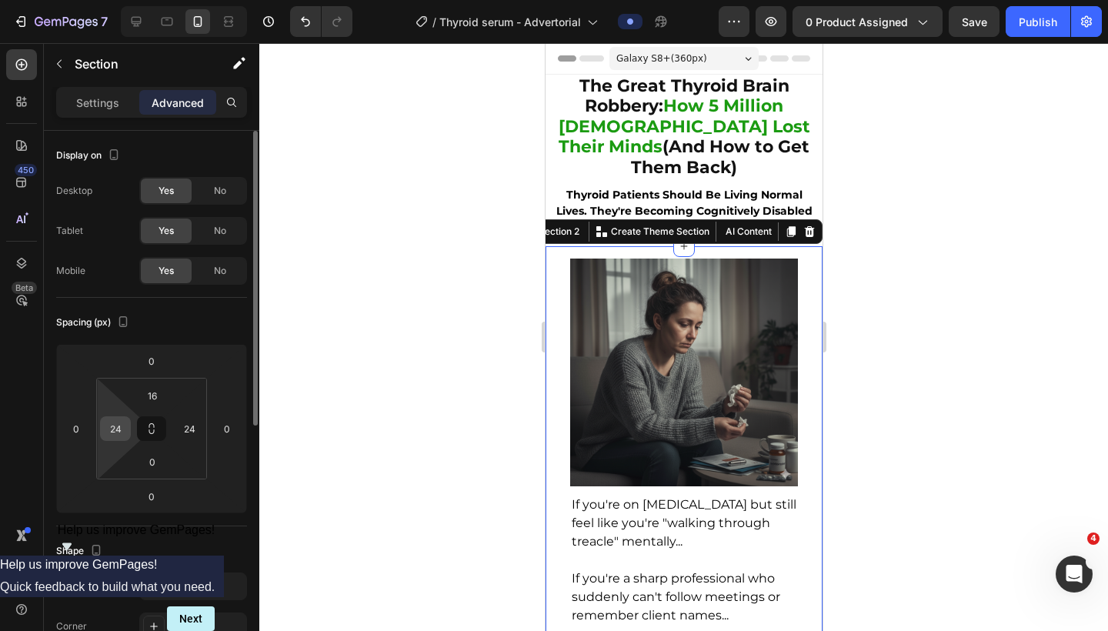
click at [117, 423] on input "24" at bounding box center [115, 428] width 23 height 23
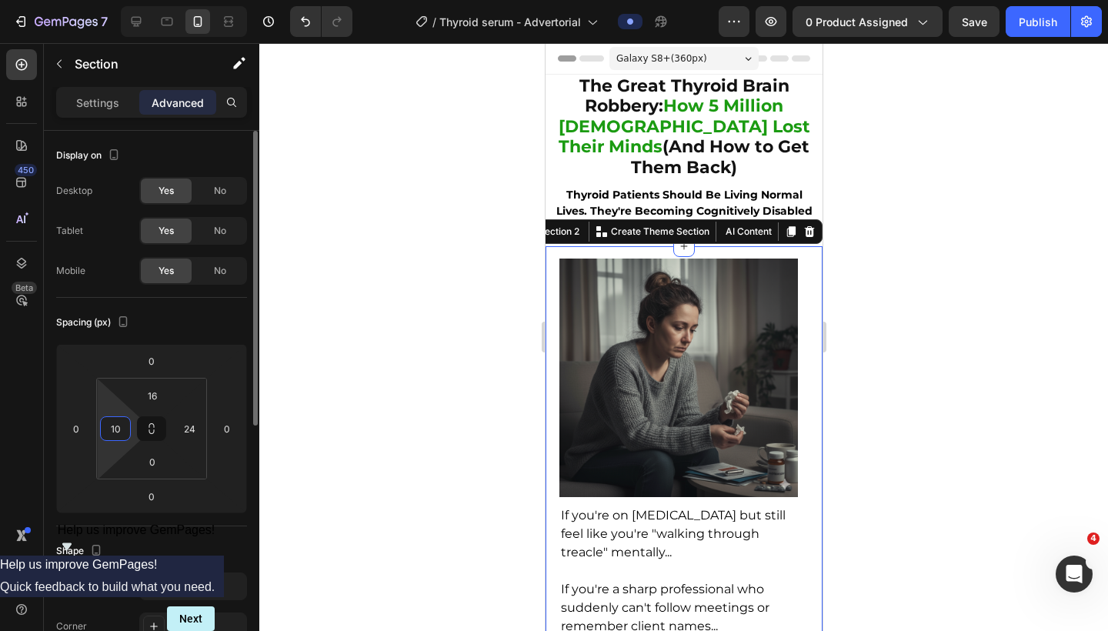
type input "1"
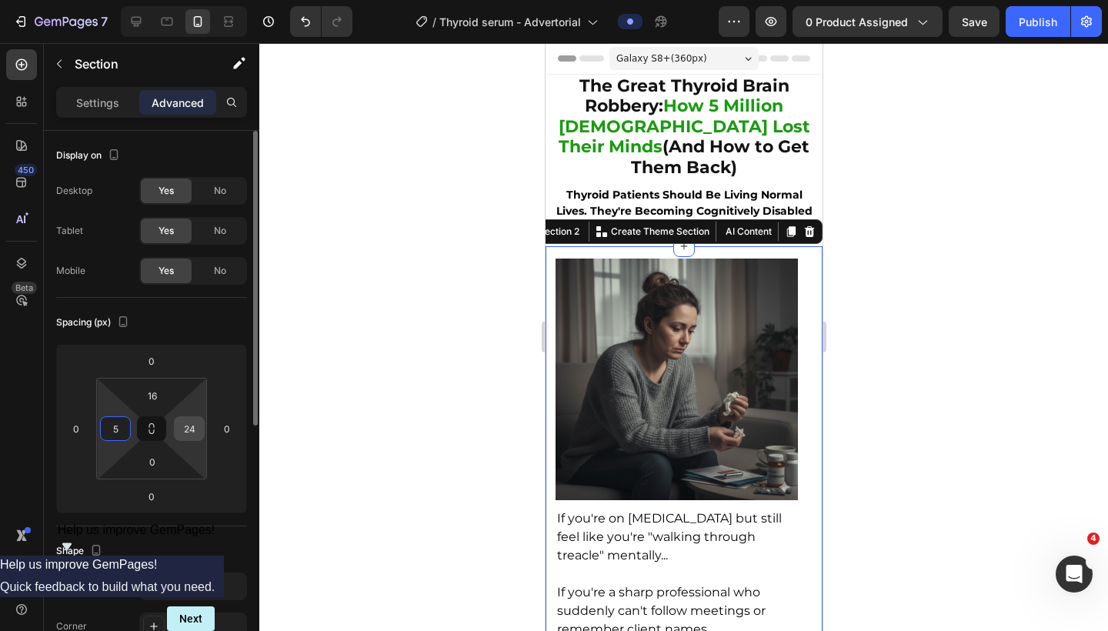
type input "5"
click at [187, 430] on input "24" at bounding box center [189, 428] width 23 height 23
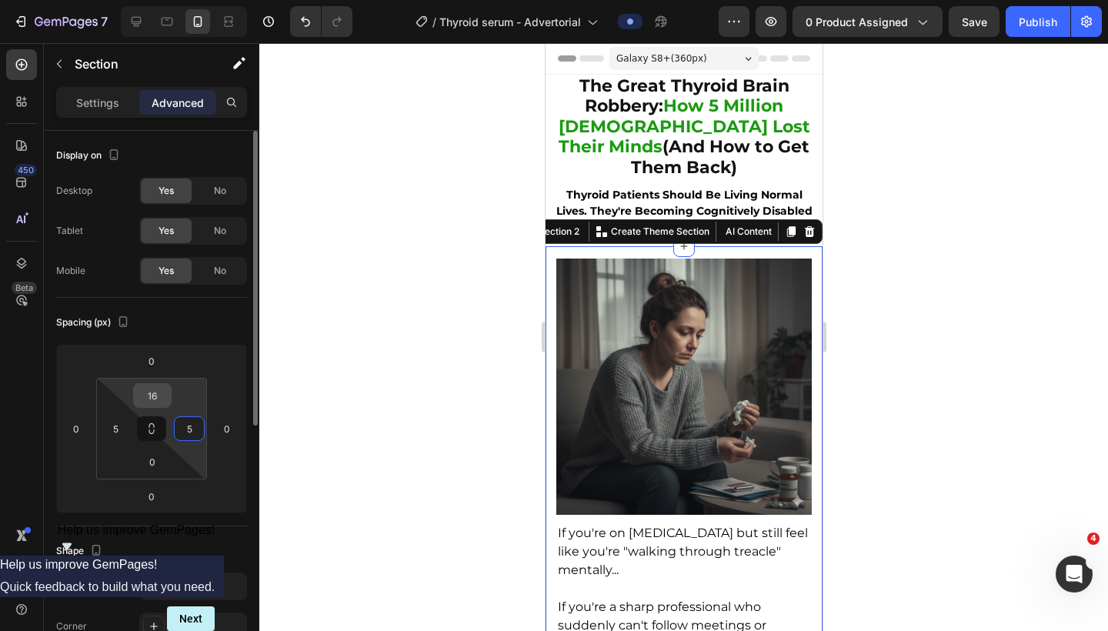
type input "5"
click at [153, 393] on input "16" at bounding box center [152, 395] width 31 height 23
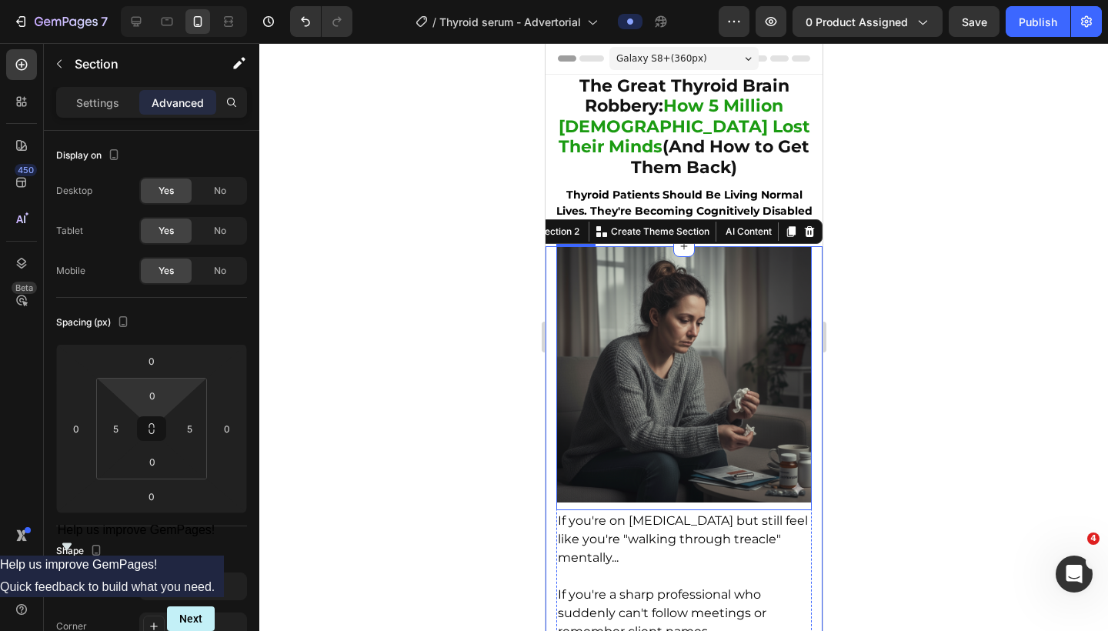
click at [862, 338] on div at bounding box center [683, 337] width 849 height 588
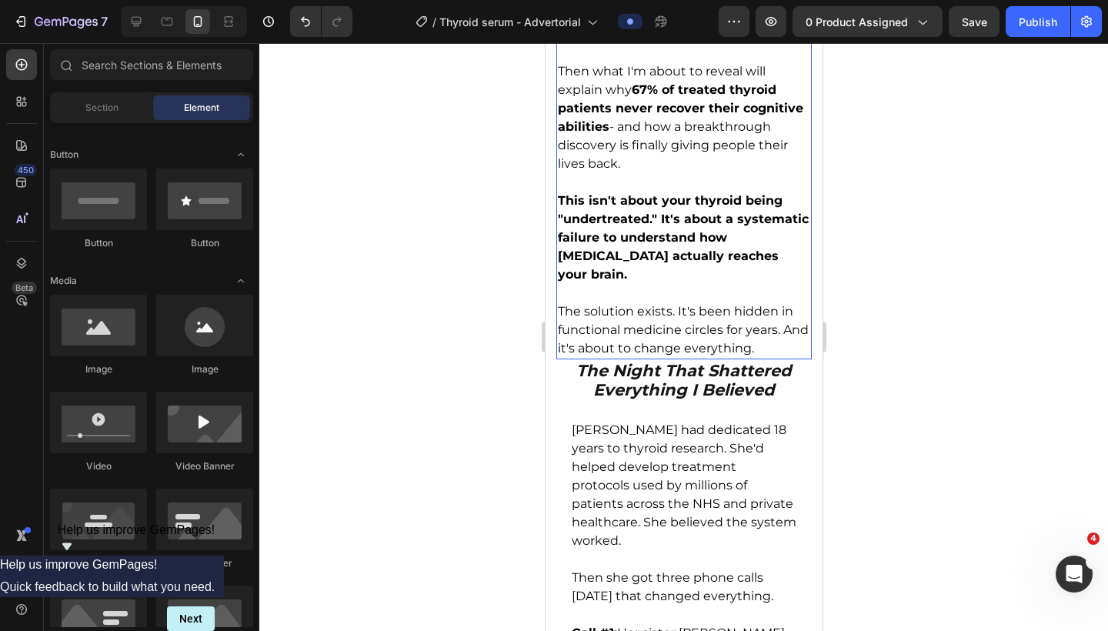
scroll to position [724, 0]
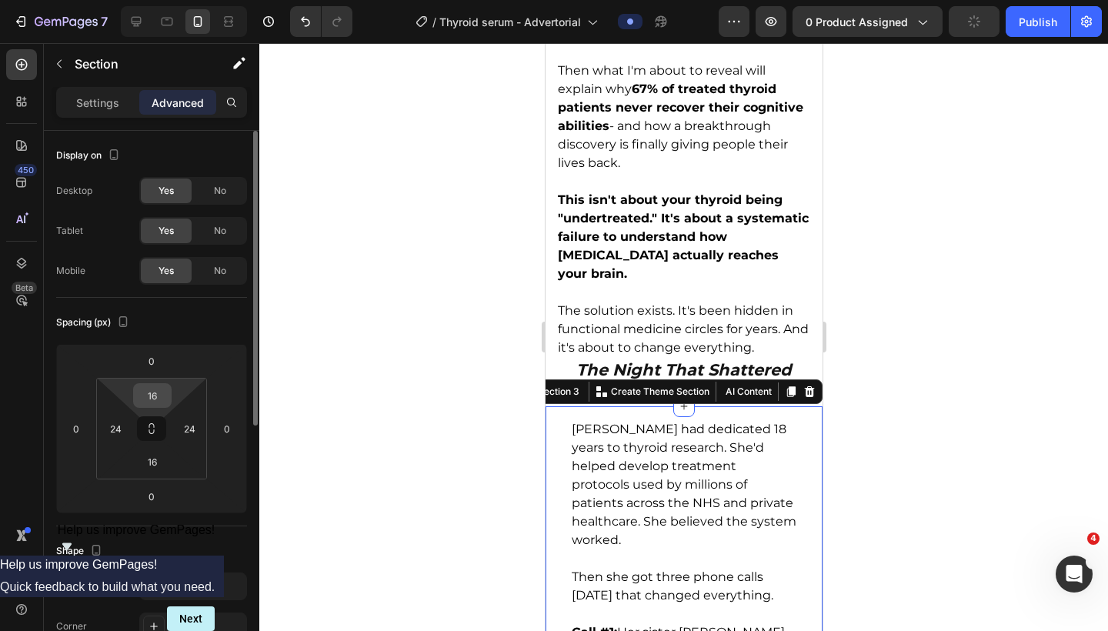
click at [151, 396] on input "16" at bounding box center [152, 395] width 31 height 23
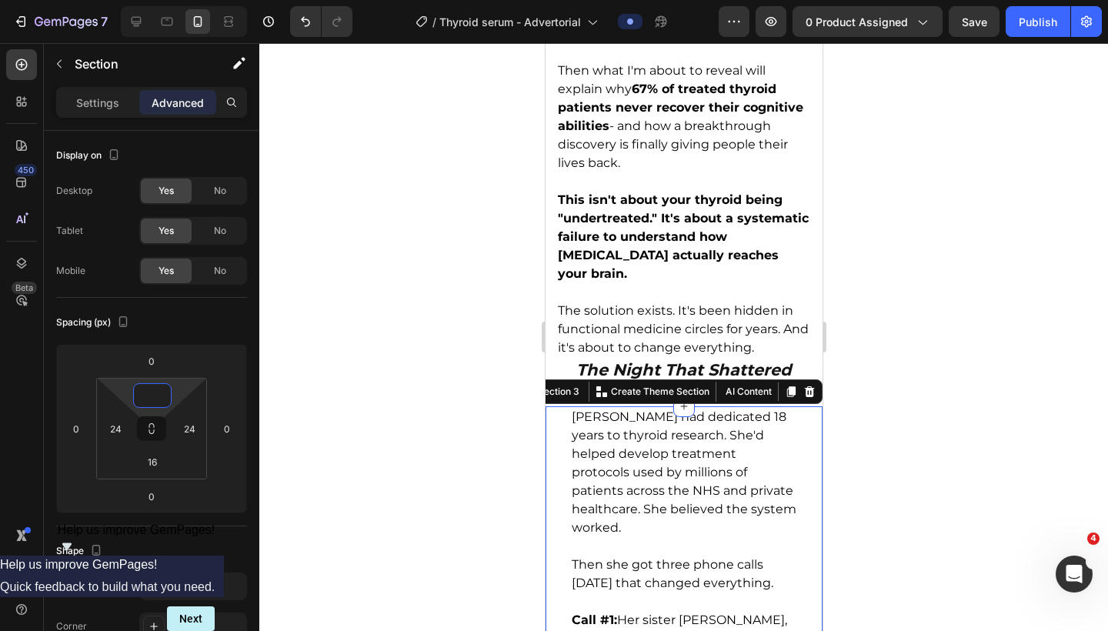
click at [902, 395] on div at bounding box center [683, 337] width 849 height 588
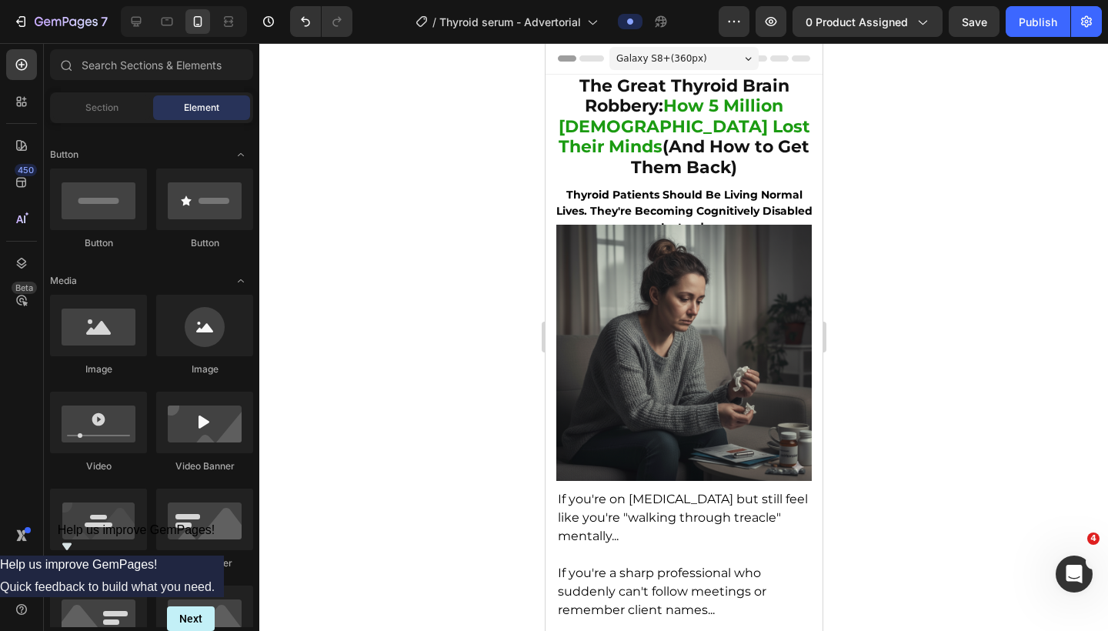
scroll to position [0, 0]
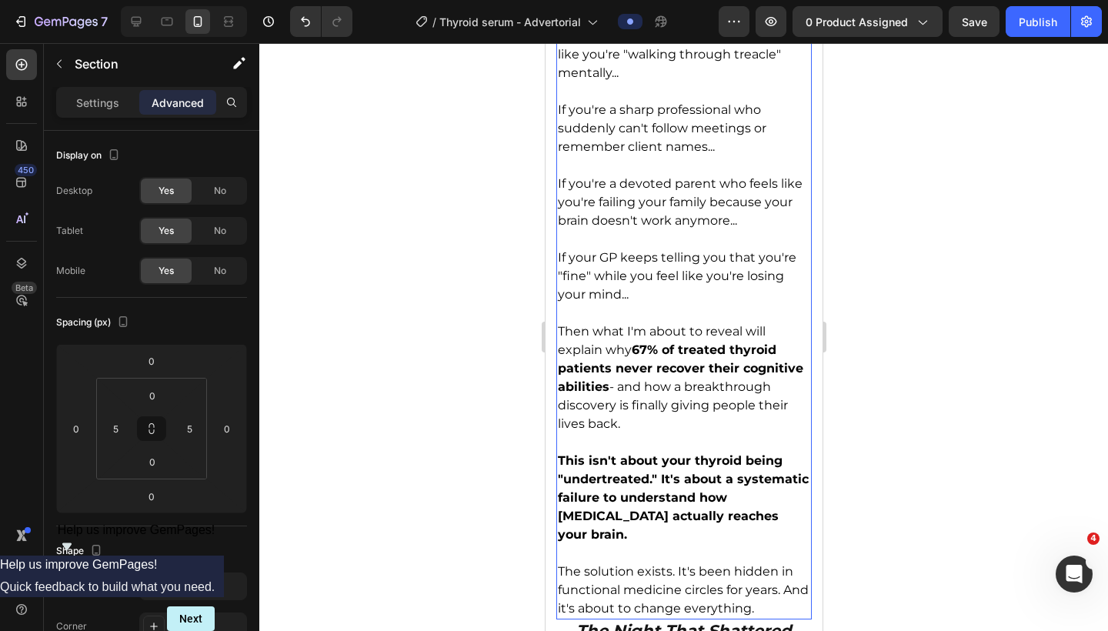
scroll to position [704, 0]
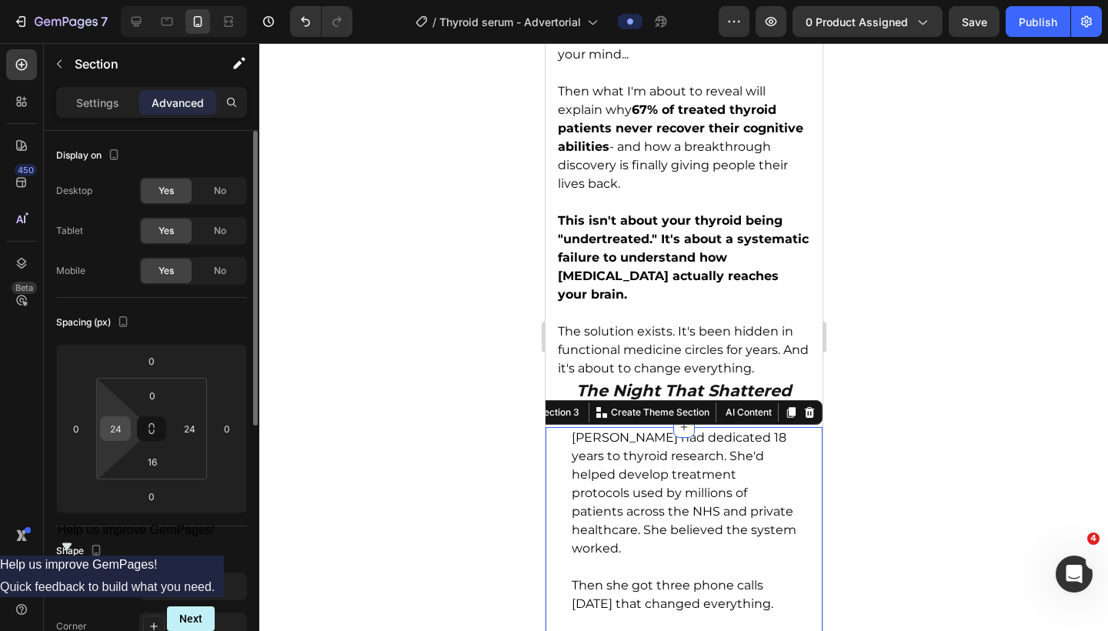
click at [119, 433] on input "24" at bounding box center [115, 428] width 23 height 23
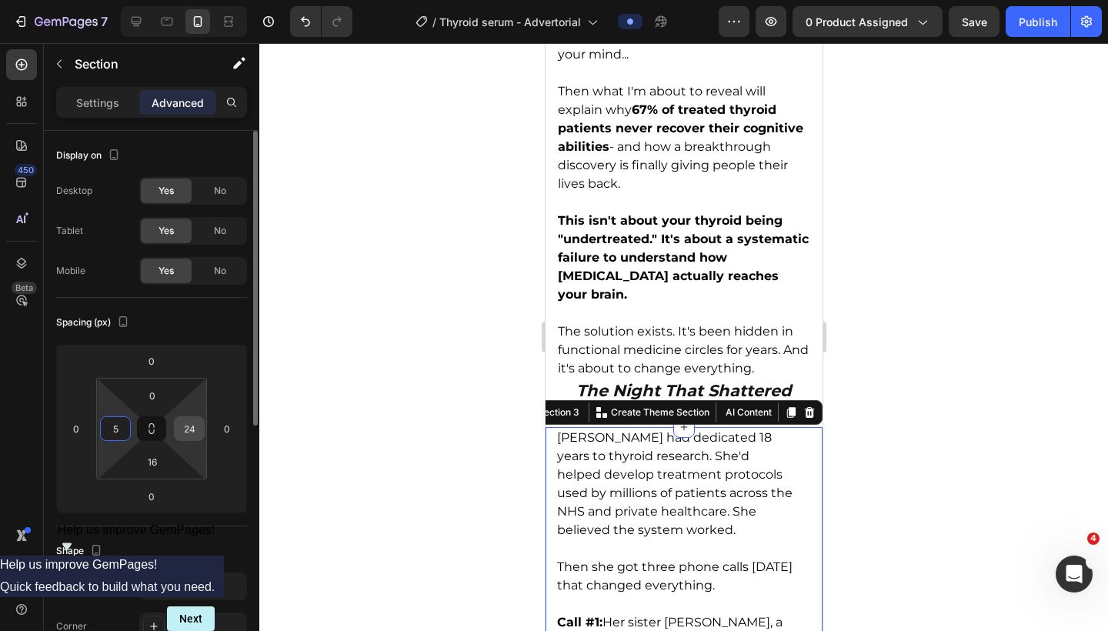
type input "5"
click at [192, 430] on input "24" at bounding box center [189, 428] width 23 height 23
type input "5"
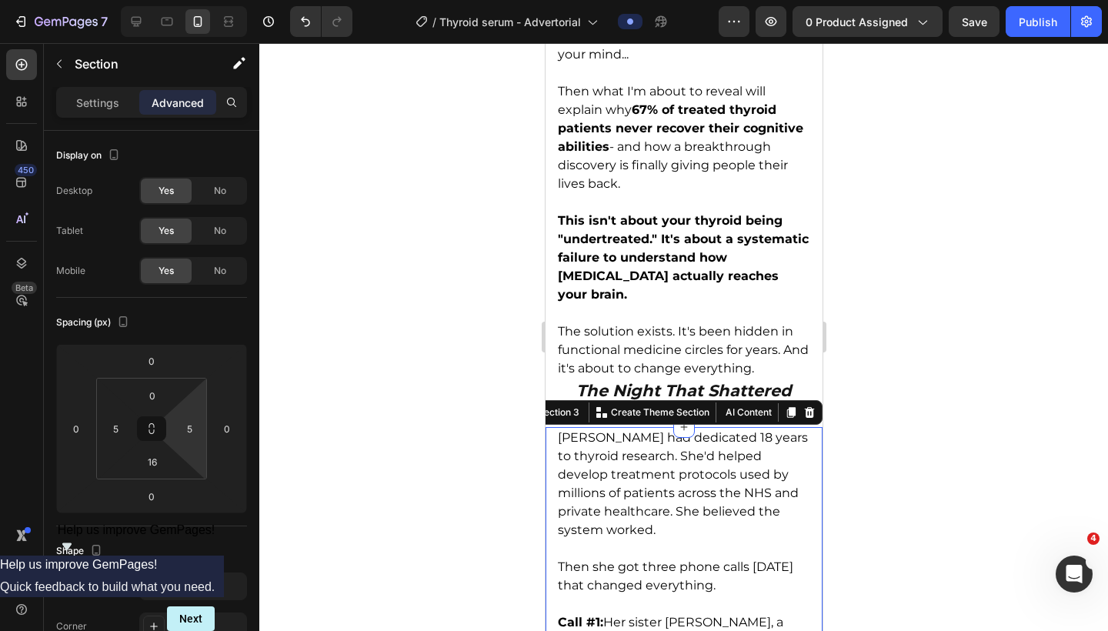
click at [941, 425] on div at bounding box center [683, 337] width 849 height 588
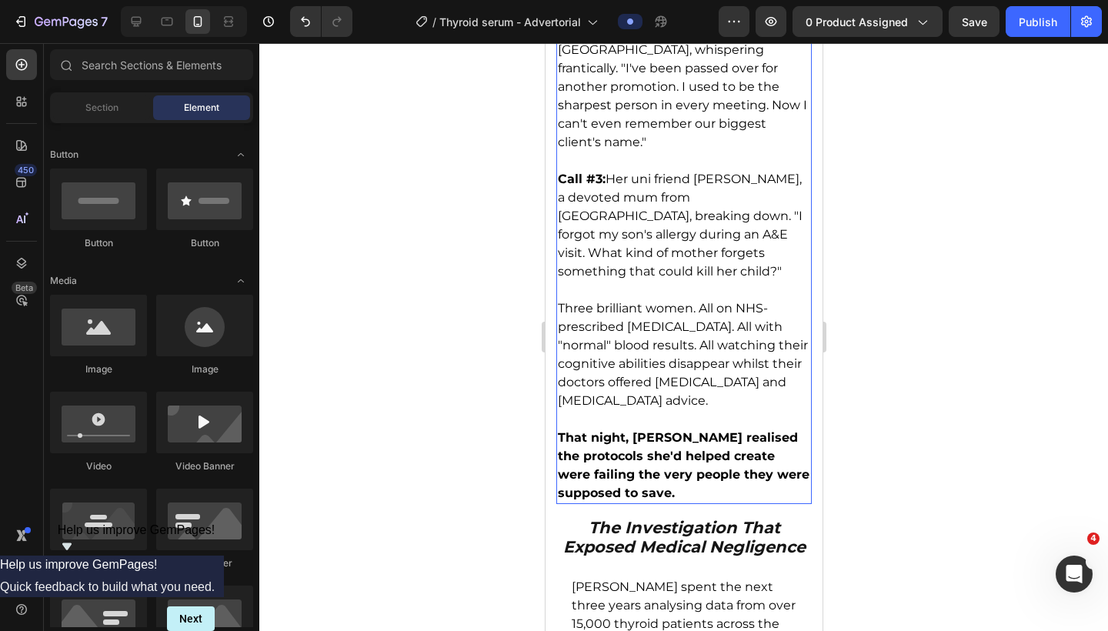
scroll to position [1629, 0]
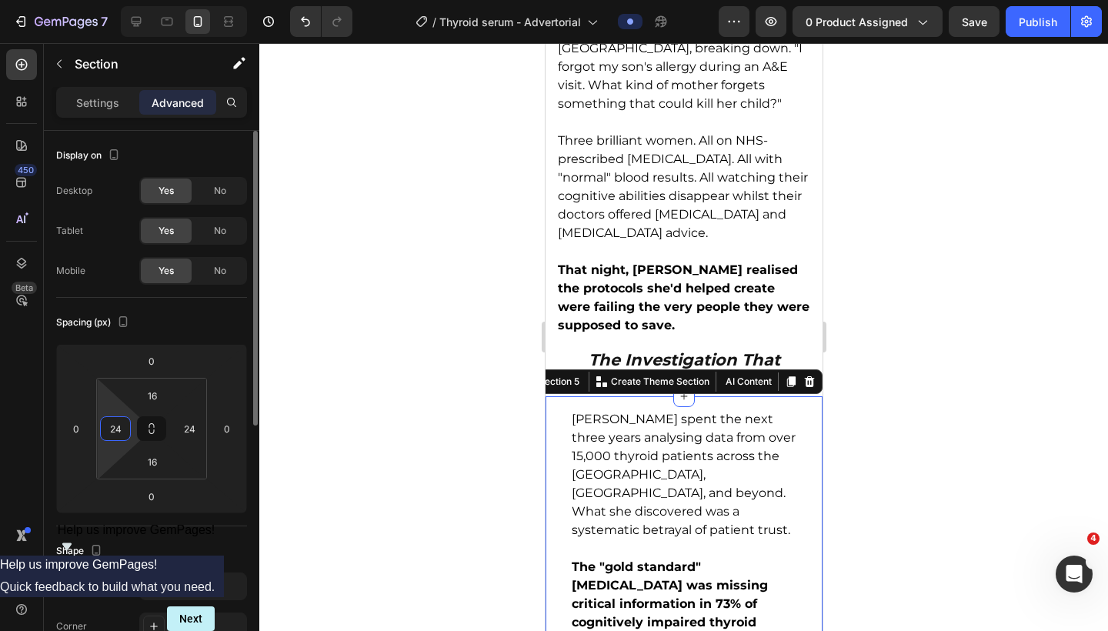
click at [113, 430] on input "24" at bounding box center [115, 428] width 23 height 23
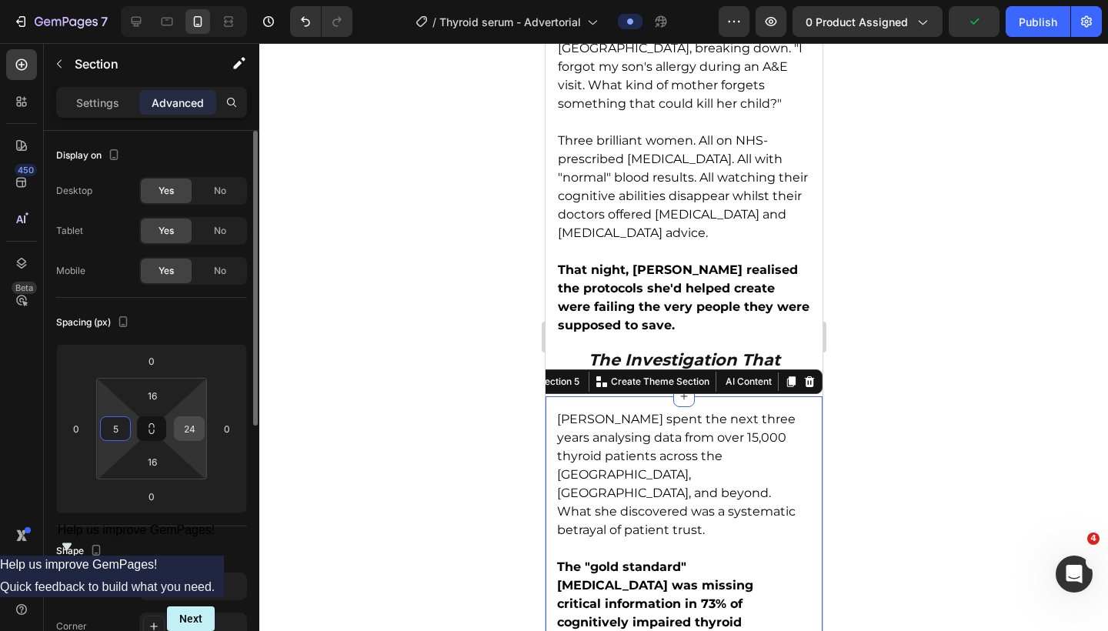
type input "5"
click at [186, 428] on input "24" at bounding box center [189, 428] width 23 height 23
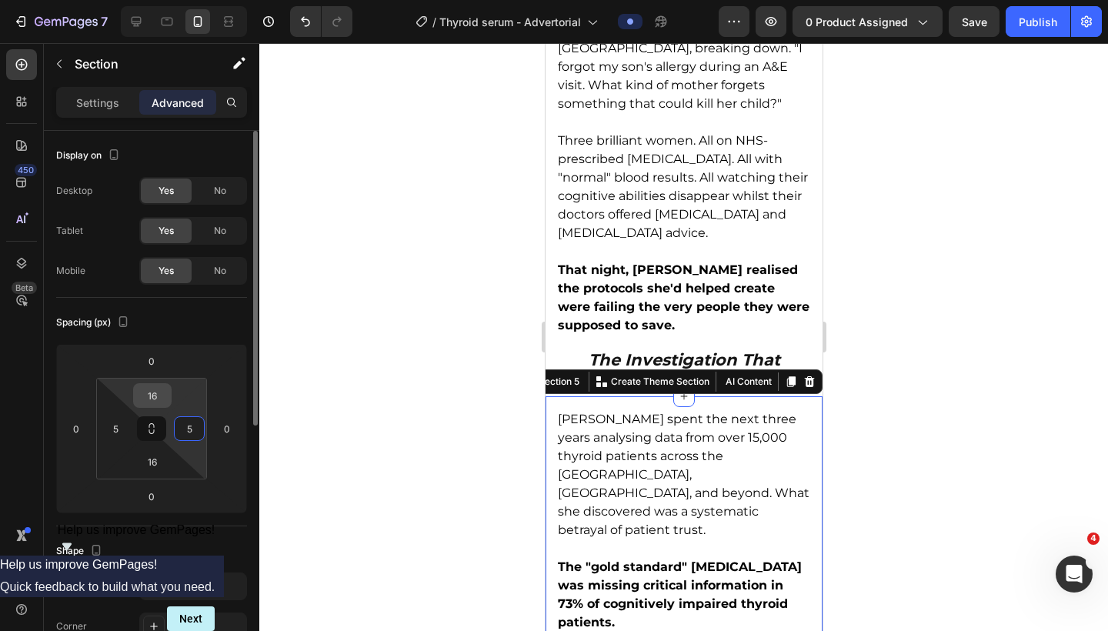
type input "5"
click at [150, 399] on input "16" at bounding box center [152, 395] width 31 height 23
type input "0"
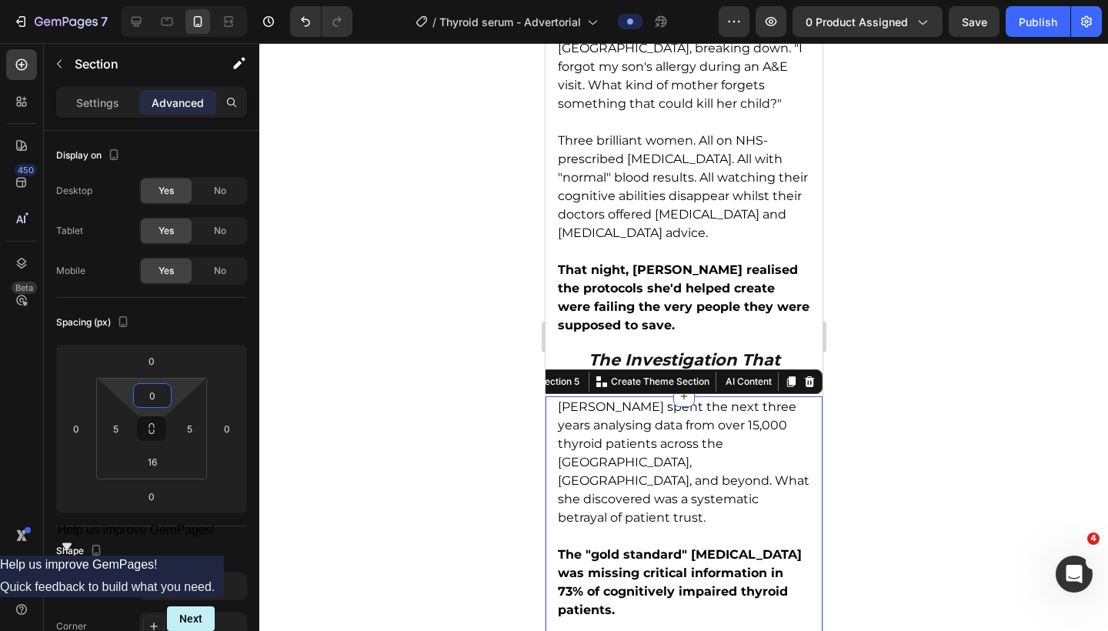
click at [866, 397] on div at bounding box center [683, 337] width 849 height 588
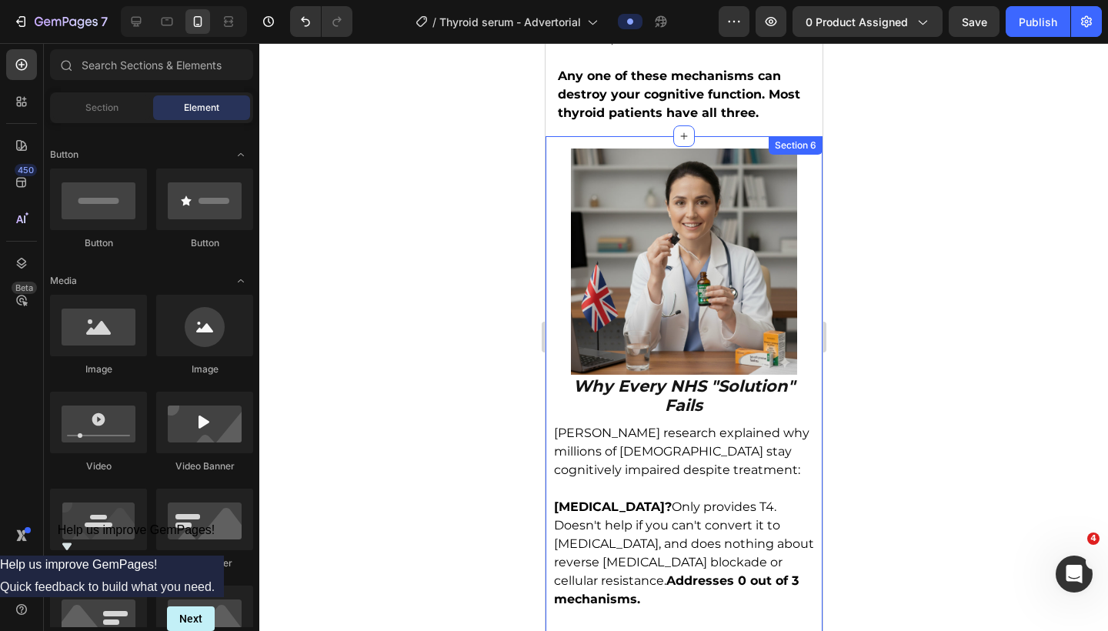
scroll to position [2792, 0]
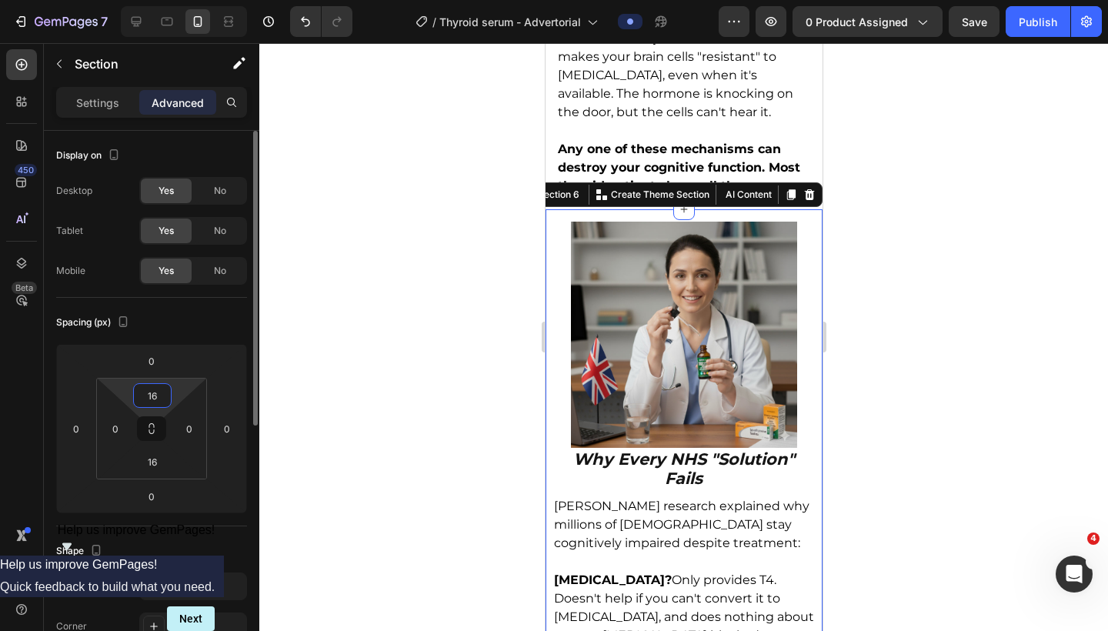
click at [155, 392] on input "16" at bounding box center [152, 395] width 31 height 23
type input "0"
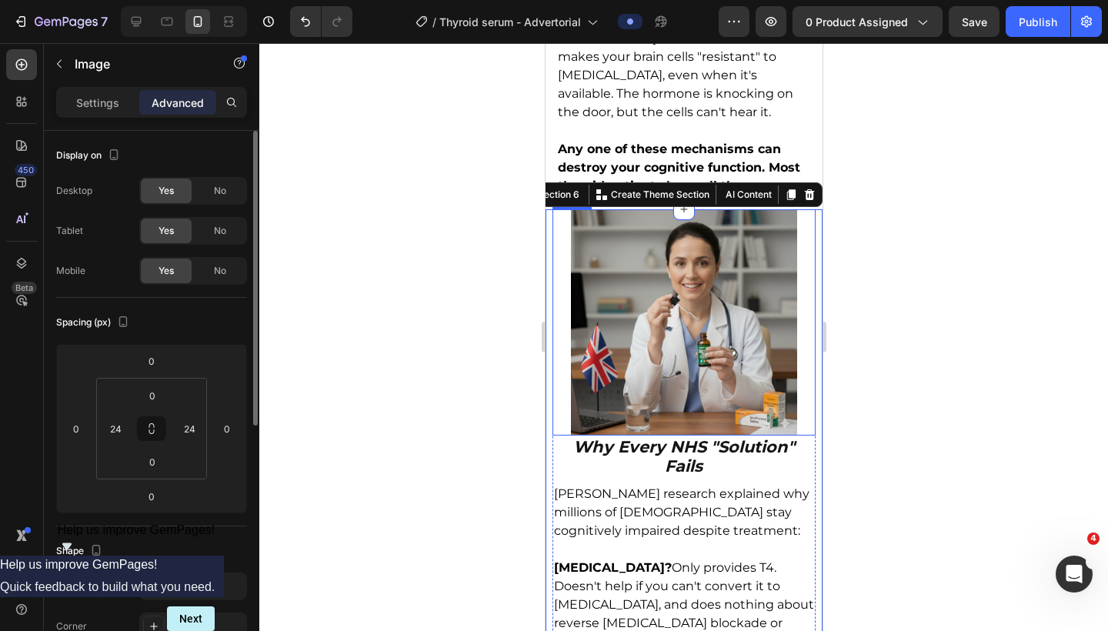
click at [559, 209] on div "Image" at bounding box center [683, 322] width 263 height 226
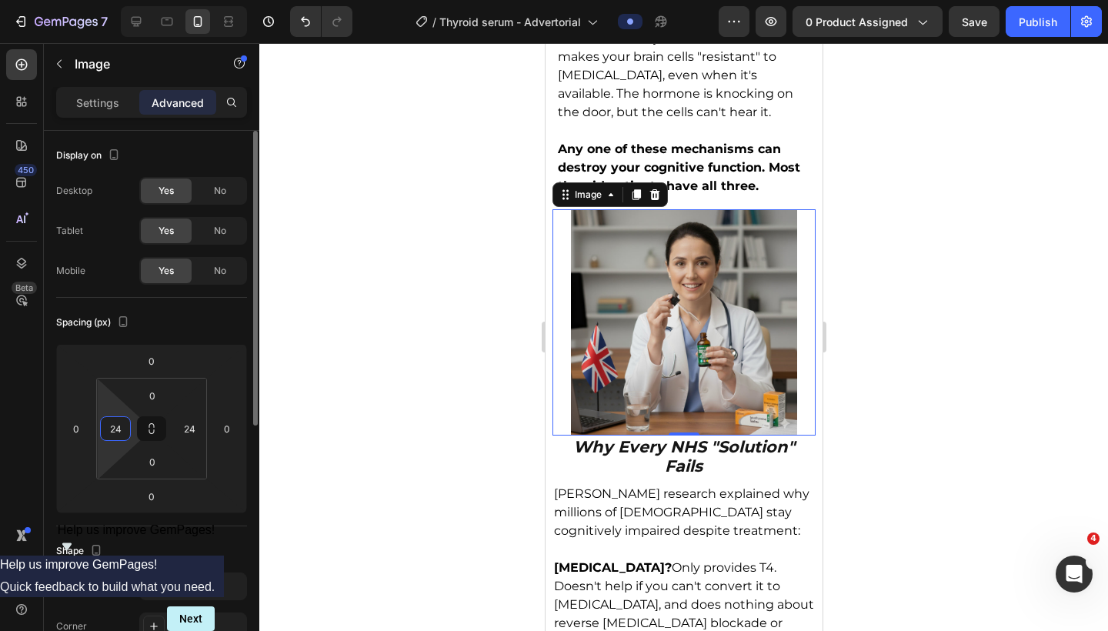
click at [117, 432] on input "24" at bounding box center [115, 428] width 23 height 23
type input "0"
click at [186, 432] on input "24" at bounding box center [189, 428] width 23 height 23
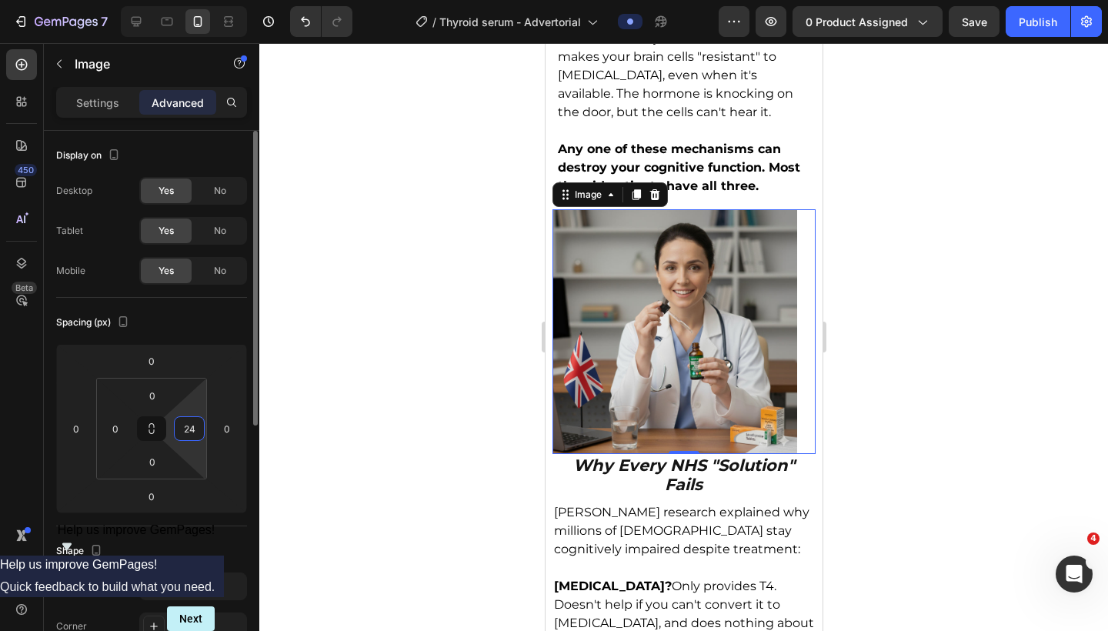
click at [186, 432] on input "24" at bounding box center [189, 428] width 23 height 23
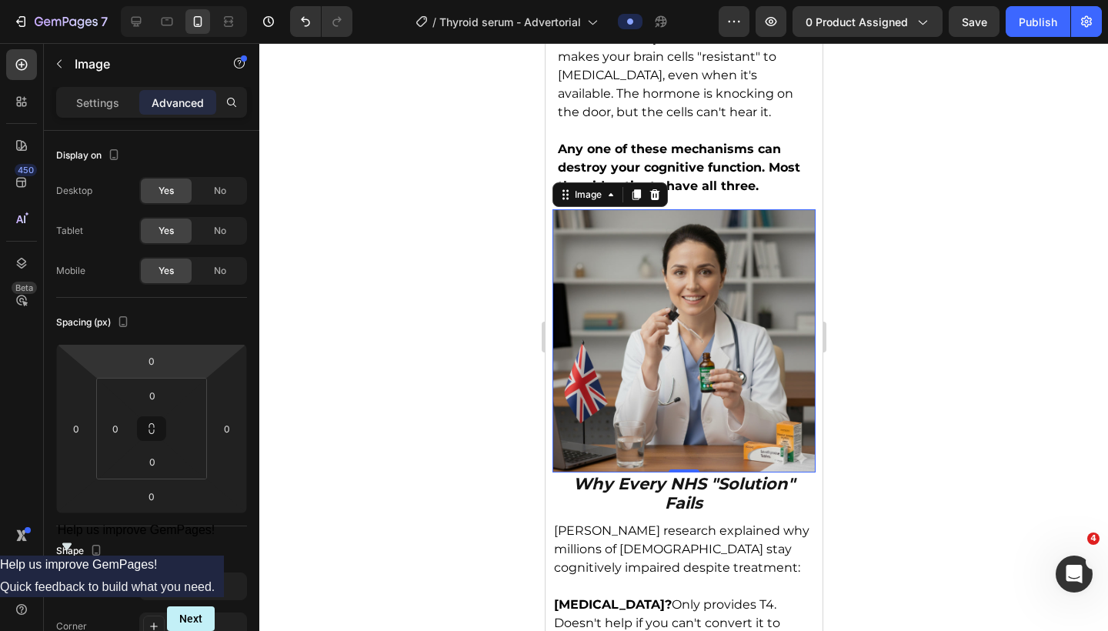
type input "0"
click at [193, 0] on html "7 Version history / Thyroid serum - Advertorial Preview 0 product assigned Save…" at bounding box center [554, 0] width 1108 height 0
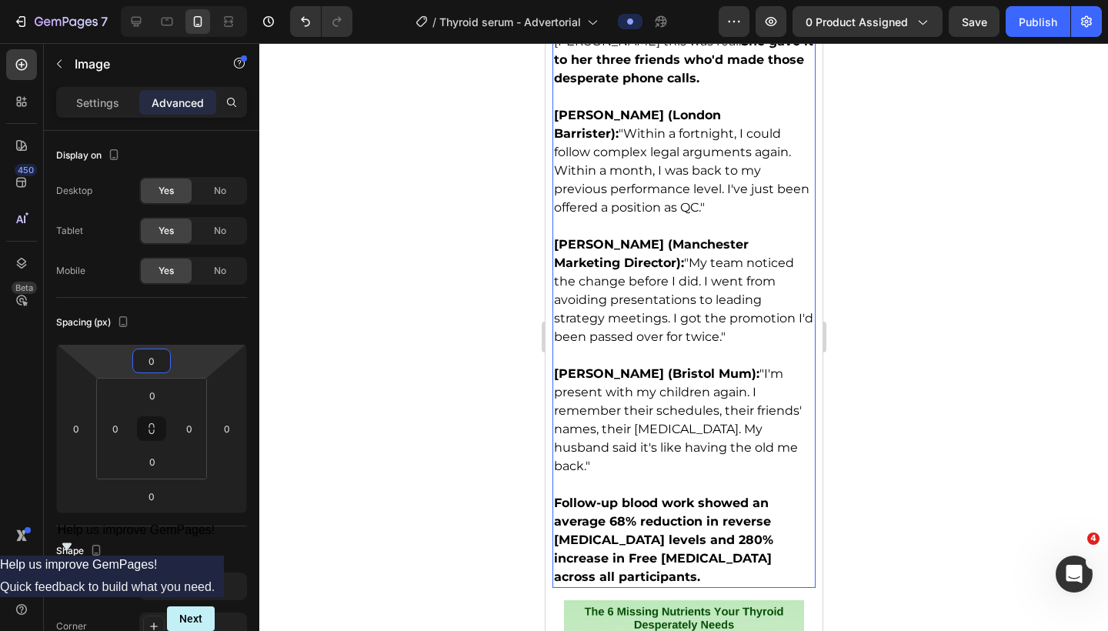
scroll to position [5398, 0]
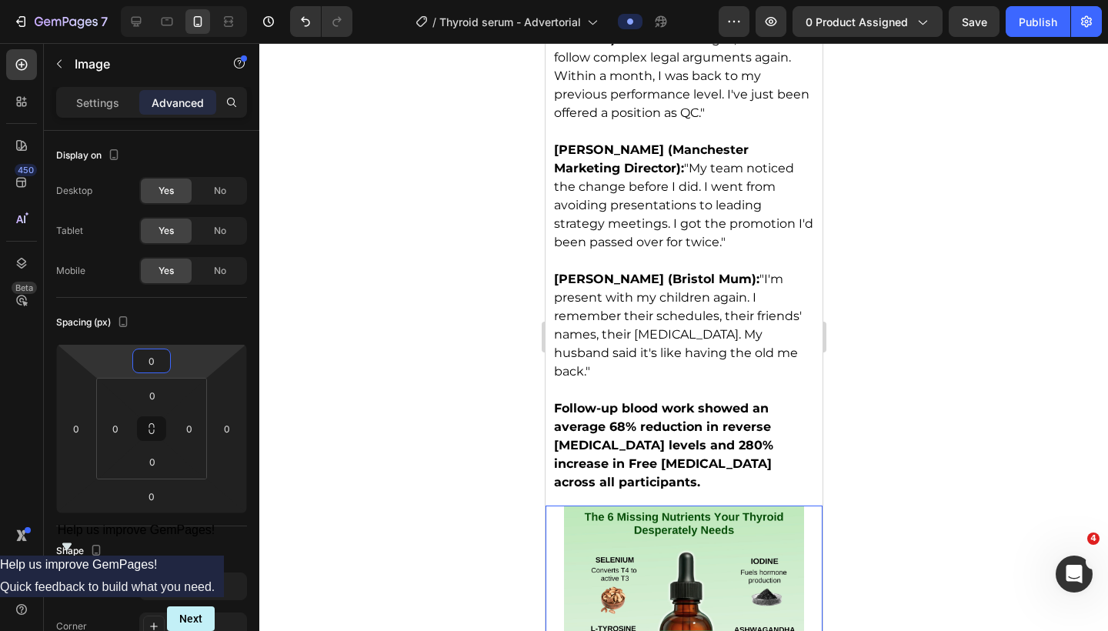
click at [556, 506] on div "Image" at bounding box center [683, 626] width 277 height 240
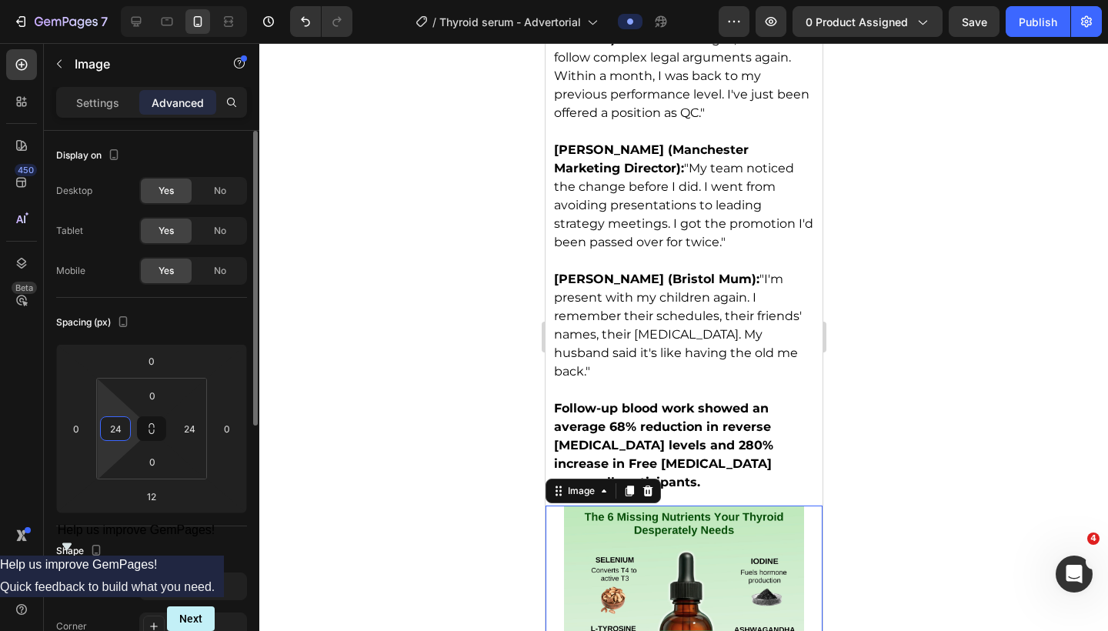
click at [118, 433] on input "24" at bounding box center [115, 428] width 23 height 23
type input "0"
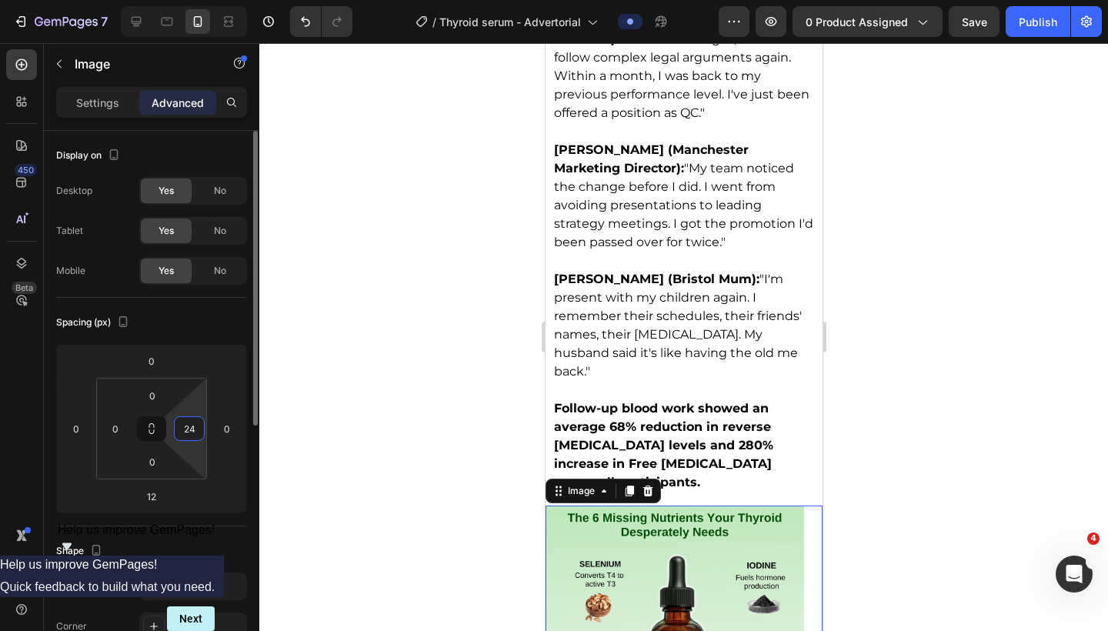
click at [196, 426] on input "24" at bounding box center [189, 428] width 23 height 23
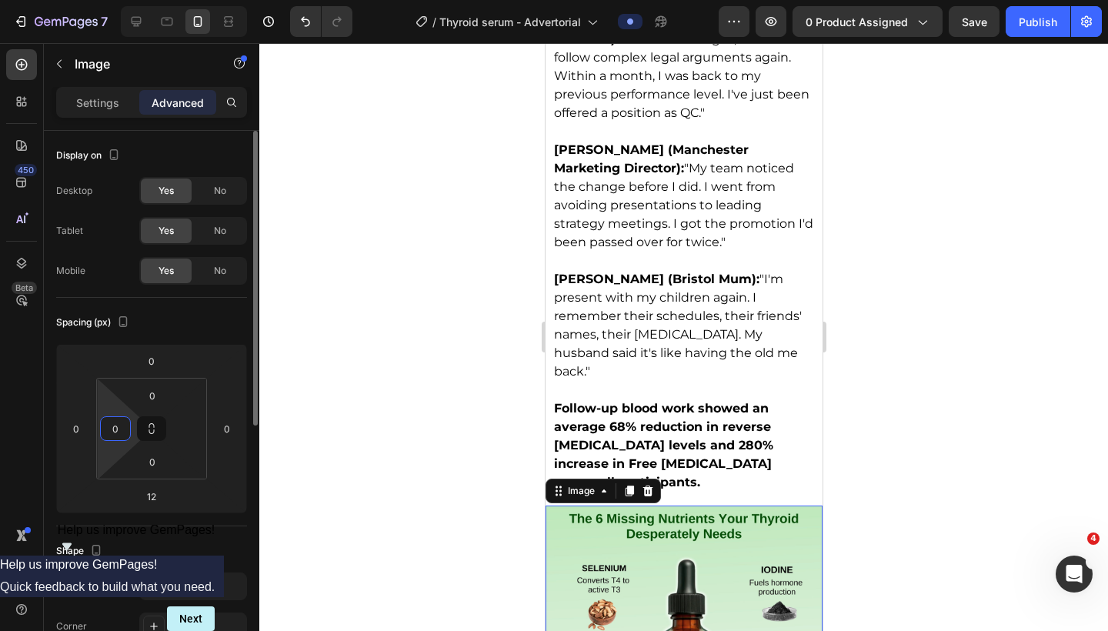
type input "0"
click at [112, 428] on input "0" at bounding box center [115, 428] width 23 height 23
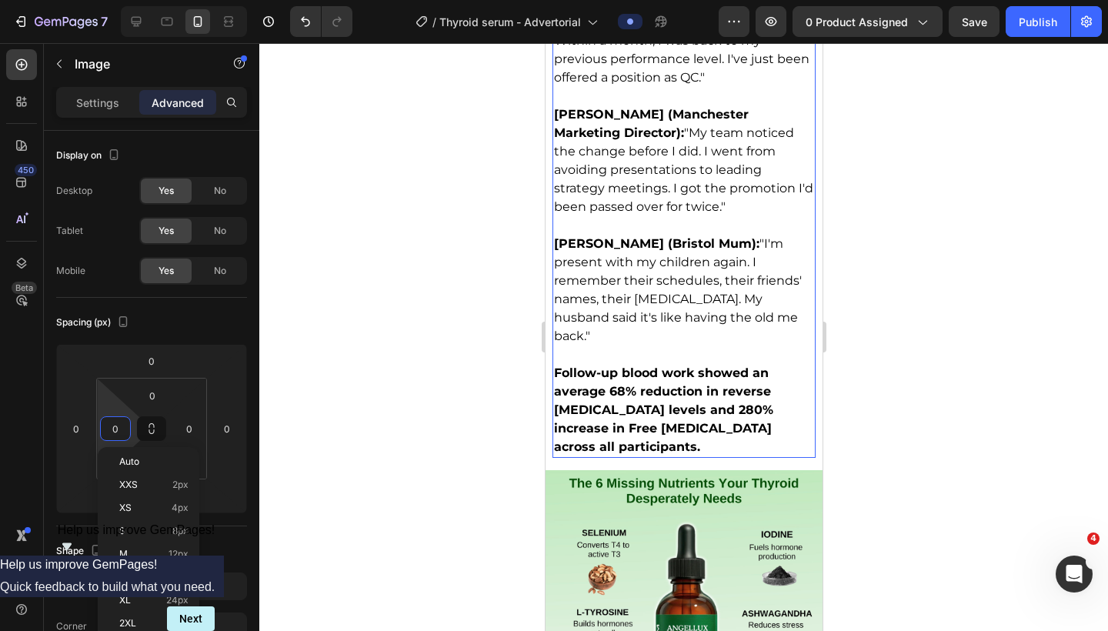
scroll to position [5237, 0]
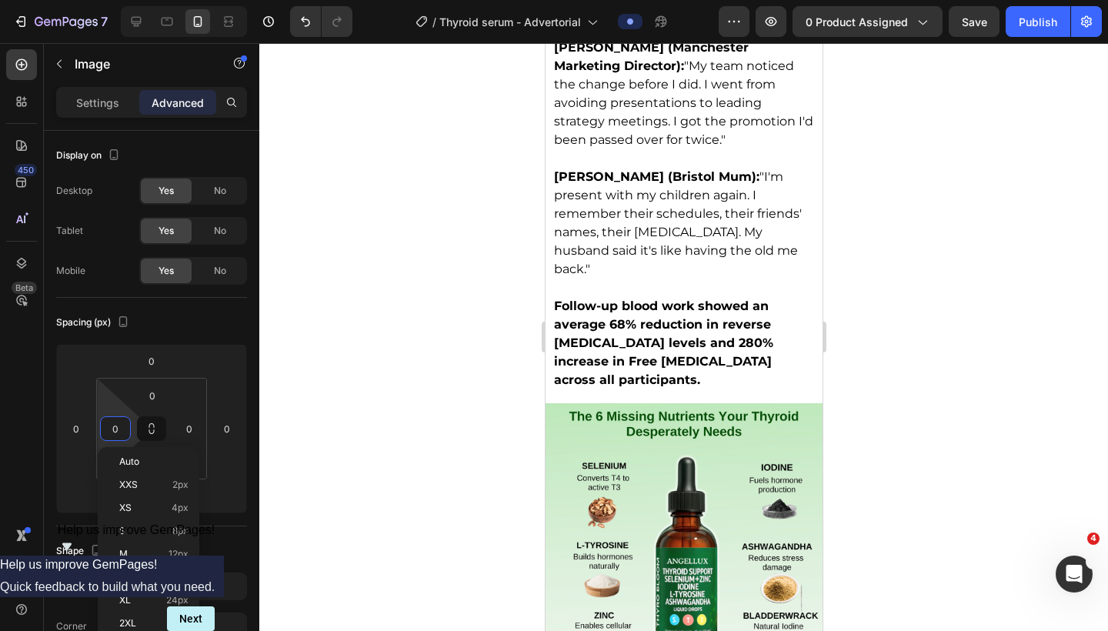
click at [617, 403] on img at bounding box center [683, 541] width 277 height 277
click at [763, 403] on img at bounding box center [683, 541] width 277 height 277
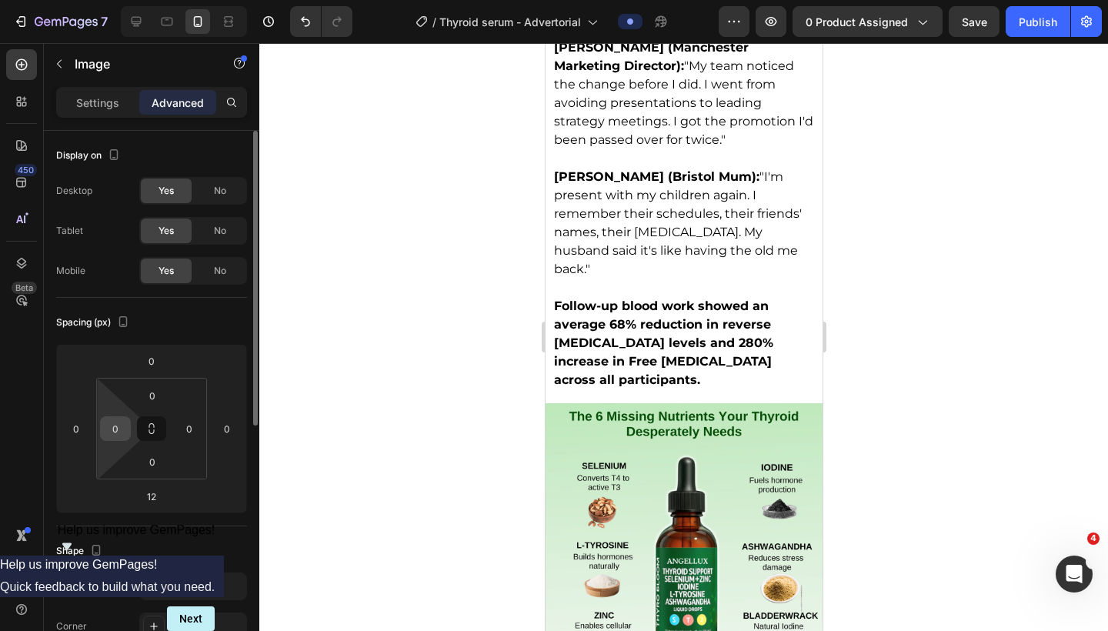
click at [119, 427] on input "0" at bounding box center [115, 428] width 23 height 23
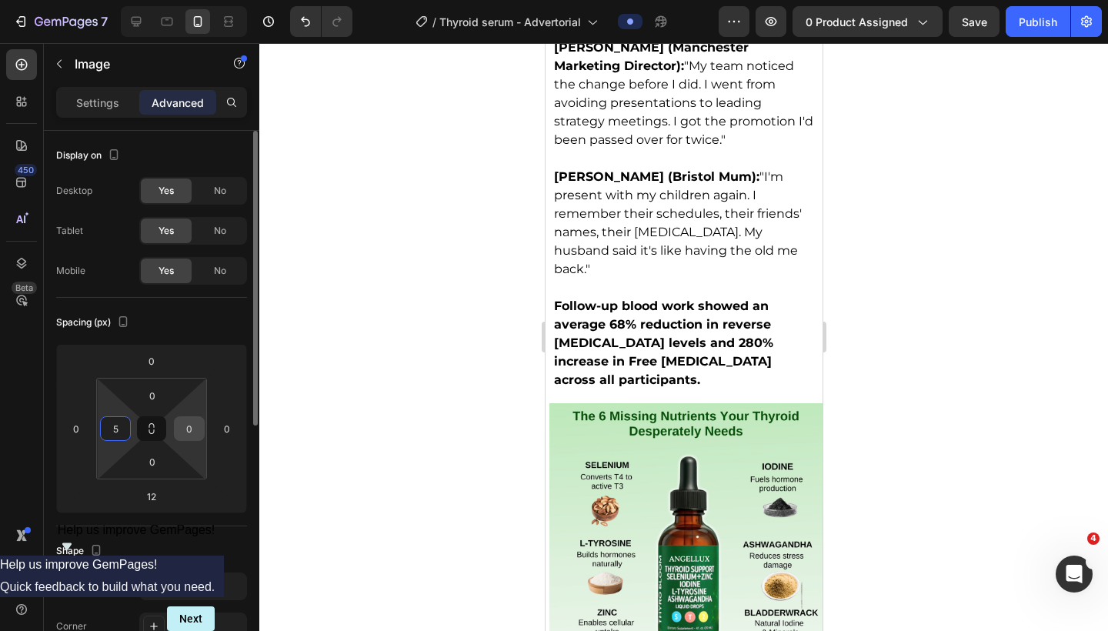
type input "5"
type input "05"
click at [192, 428] on input "05" at bounding box center [189, 428] width 23 height 23
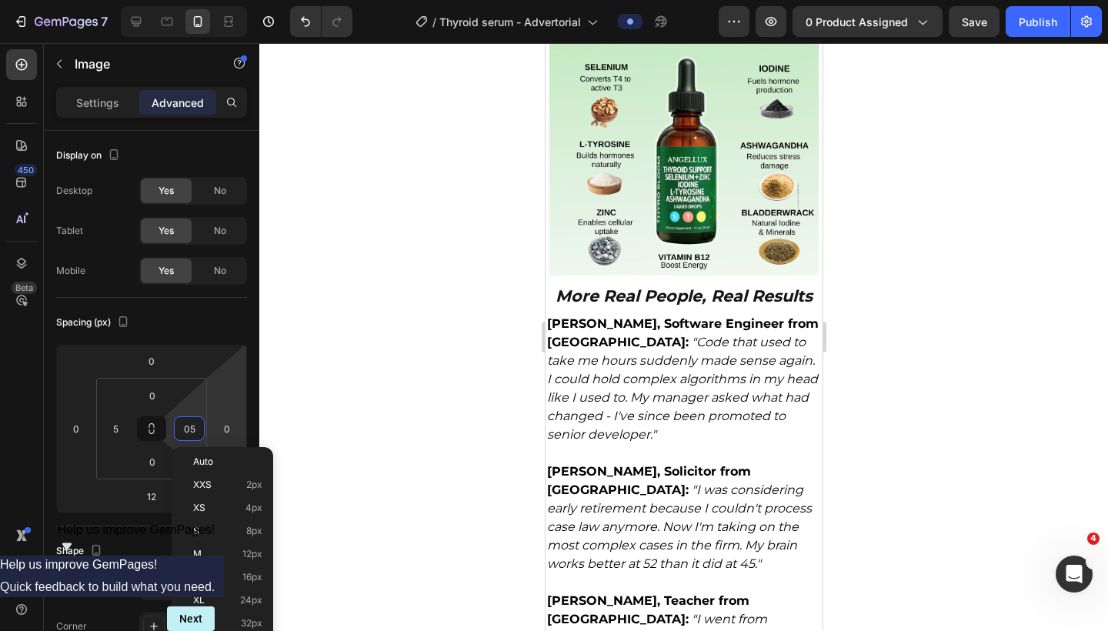
scroll to position [5528, 0]
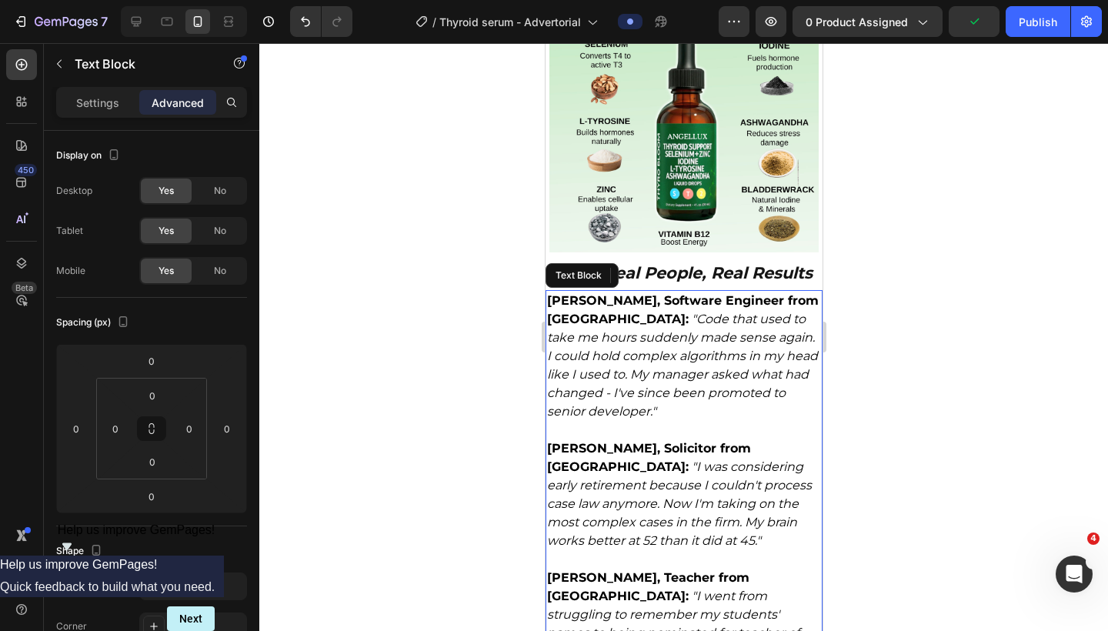
click at [663, 293] on strong "David M., Software Engineer from Birmingham:" at bounding box center [683, 309] width 272 height 33
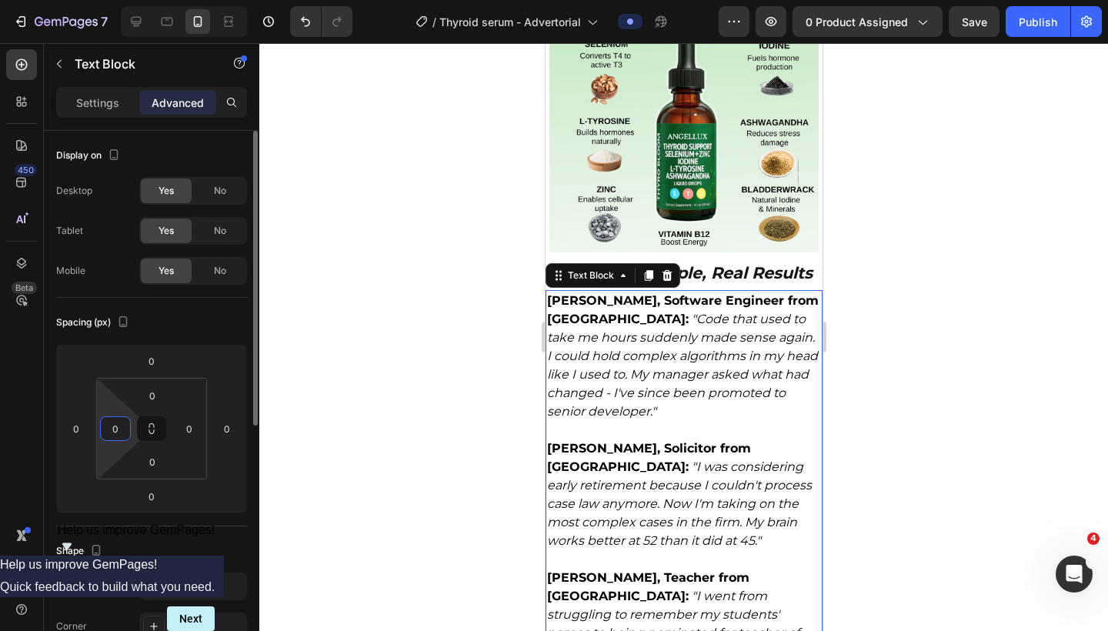
click at [116, 428] on input "0" at bounding box center [115, 428] width 23 height 23
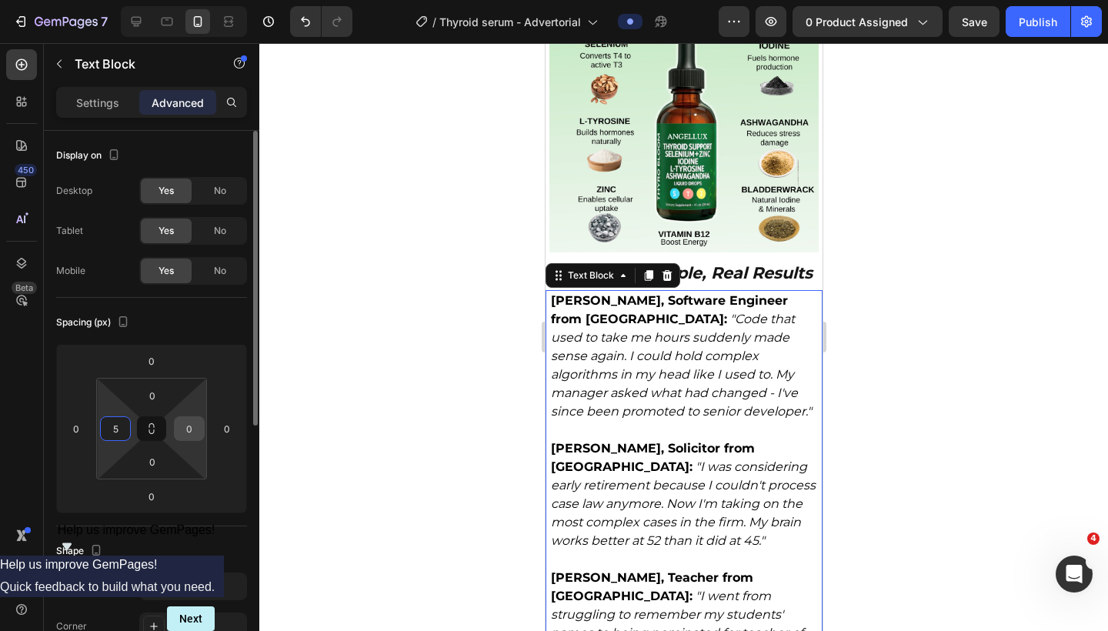
type input "5"
click at [189, 426] on input "0" at bounding box center [189, 428] width 23 height 23
type input "5"
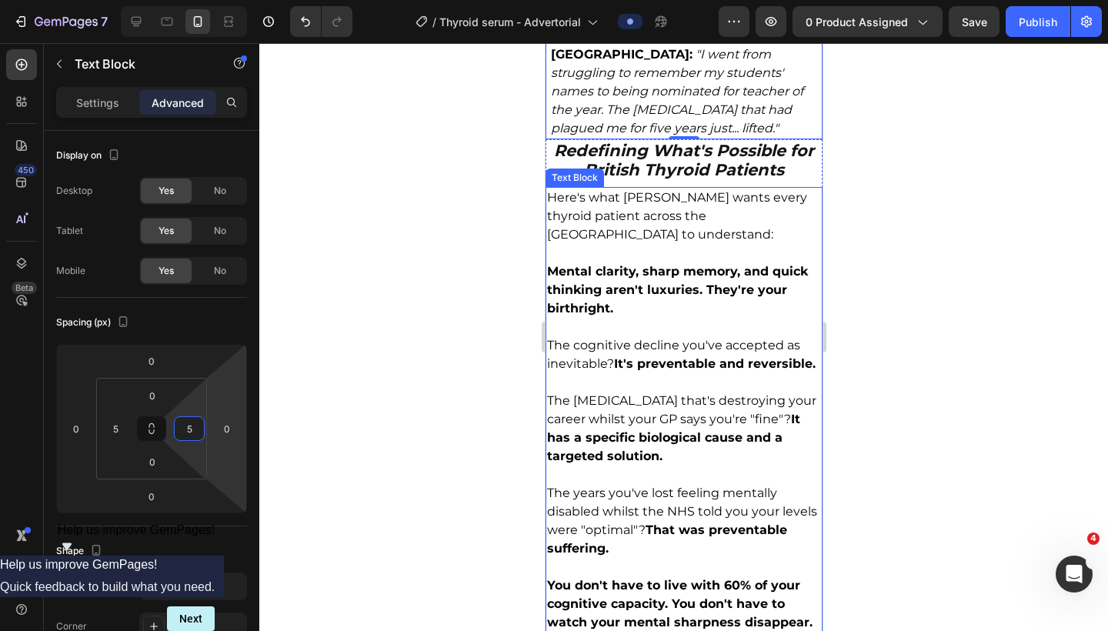
scroll to position [5952, 0]
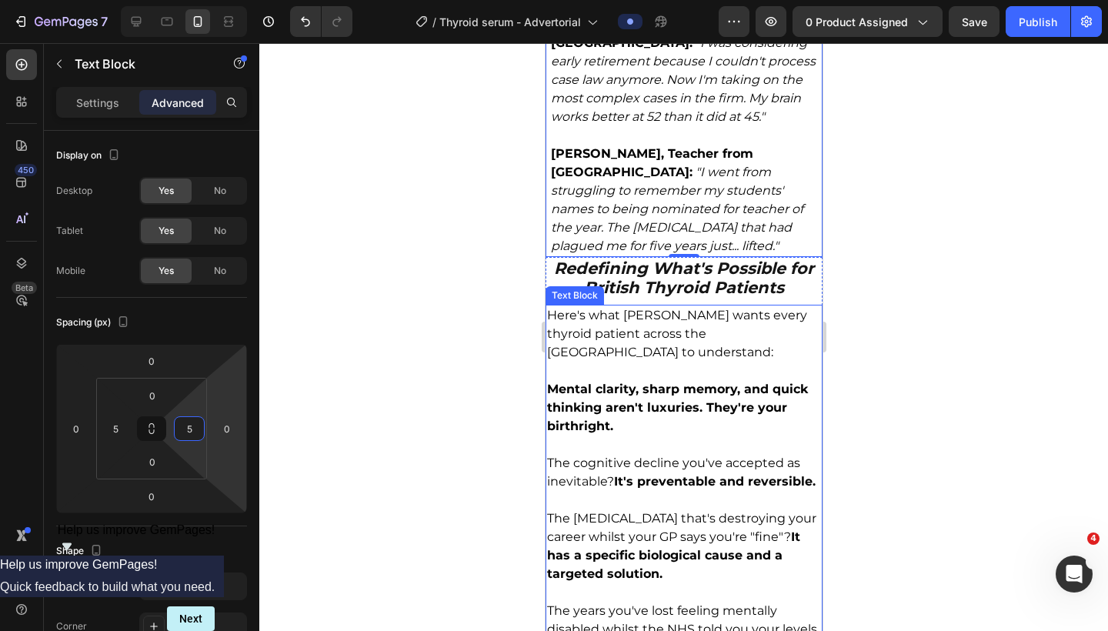
click at [600, 306] on p "Here's what Dr. Chen wants every thyroid patient across the UK to understand:" at bounding box center [684, 333] width 274 height 55
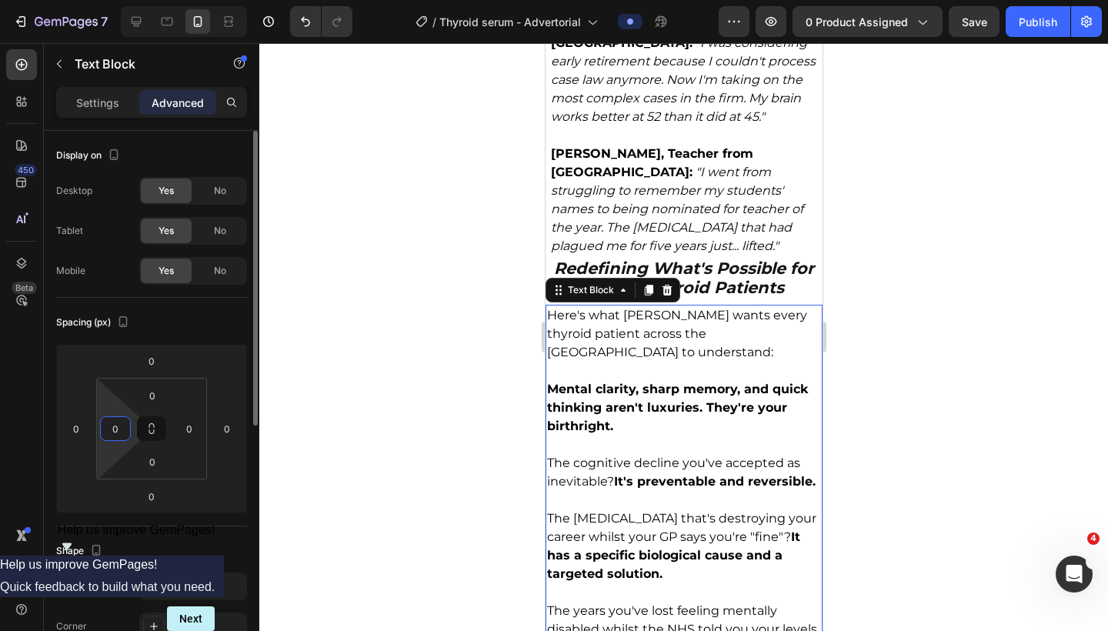
click at [115, 430] on input "0" at bounding box center [115, 428] width 23 height 23
type input "5"
click at [186, 424] on input "0" at bounding box center [189, 428] width 23 height 23
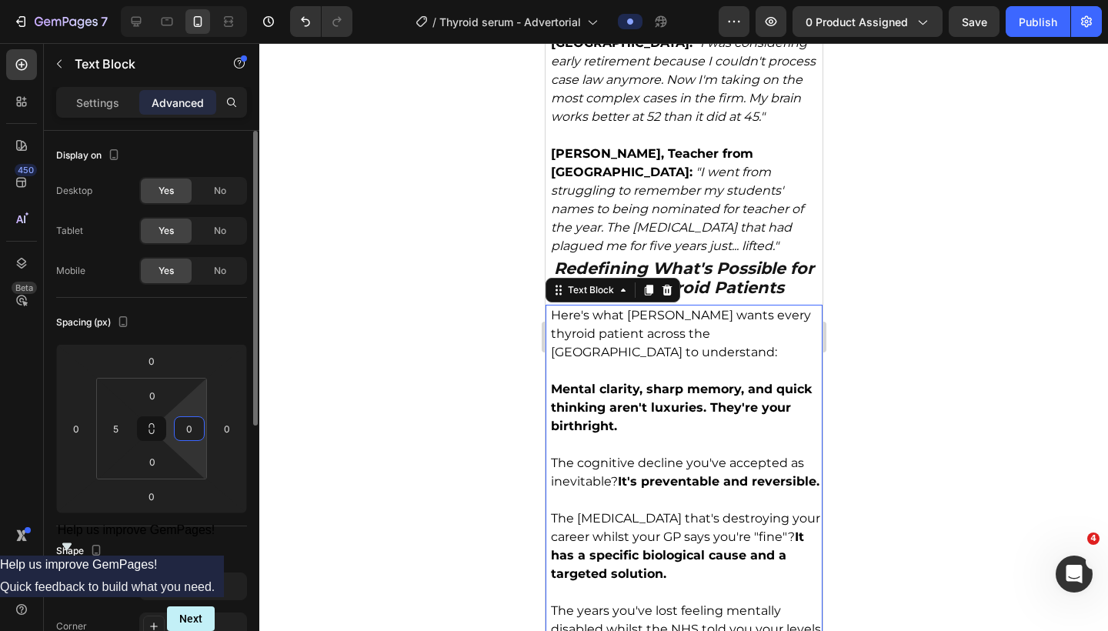
click at [186, 424] on input "0" at bounding box center [189, 428] width 23 height 23
type input "5"
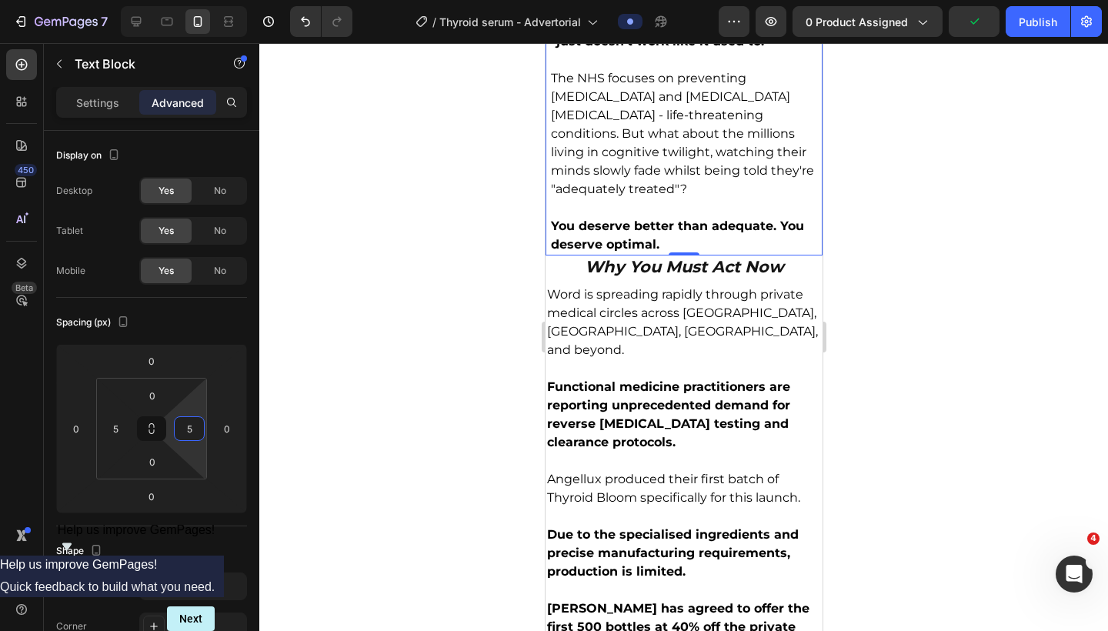
scroll to position [6752, 0]
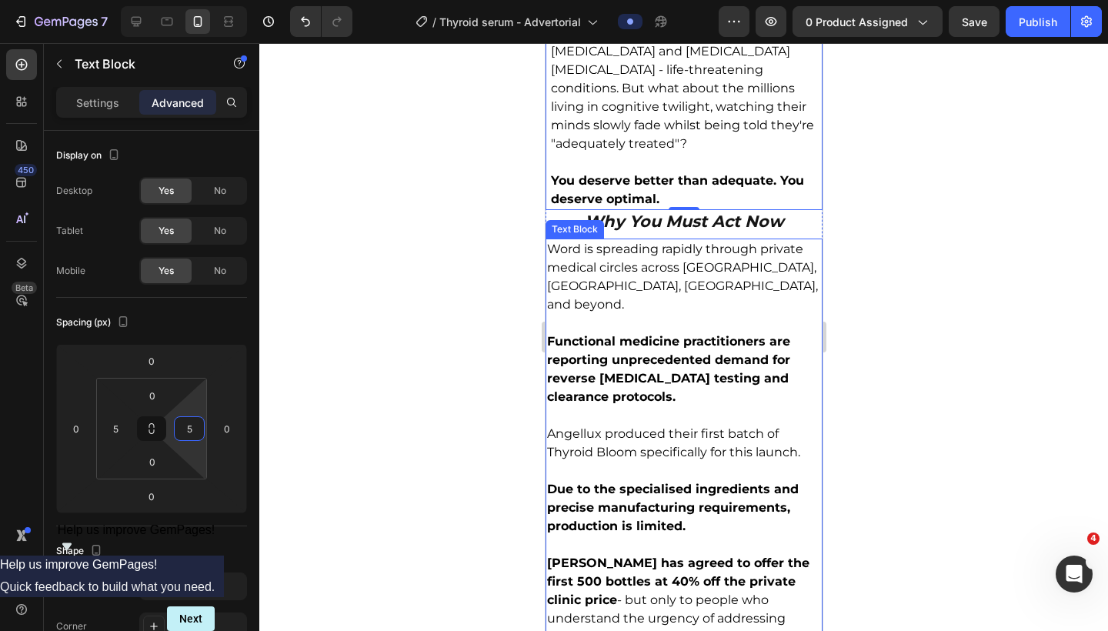
click at [563, 240] on p "Word is spreading rapidly through private medical circles across London, Manche…" at bounding box center [684, 277] width 274 height 74
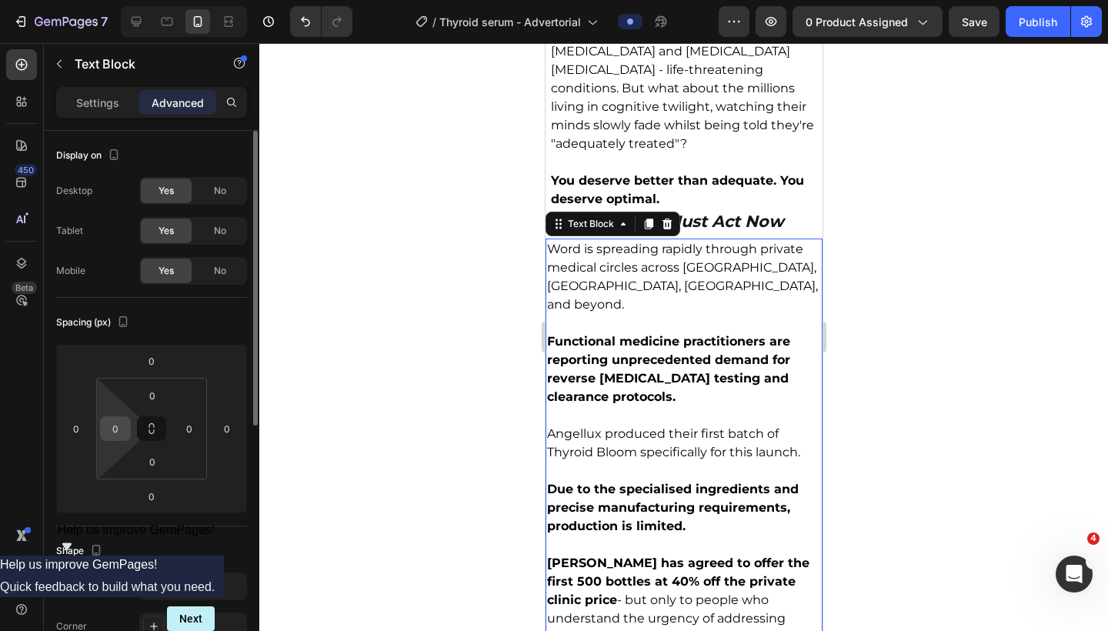
click at [119, 429] on input "0" at bounding box center [115, 428] width 23 height 23
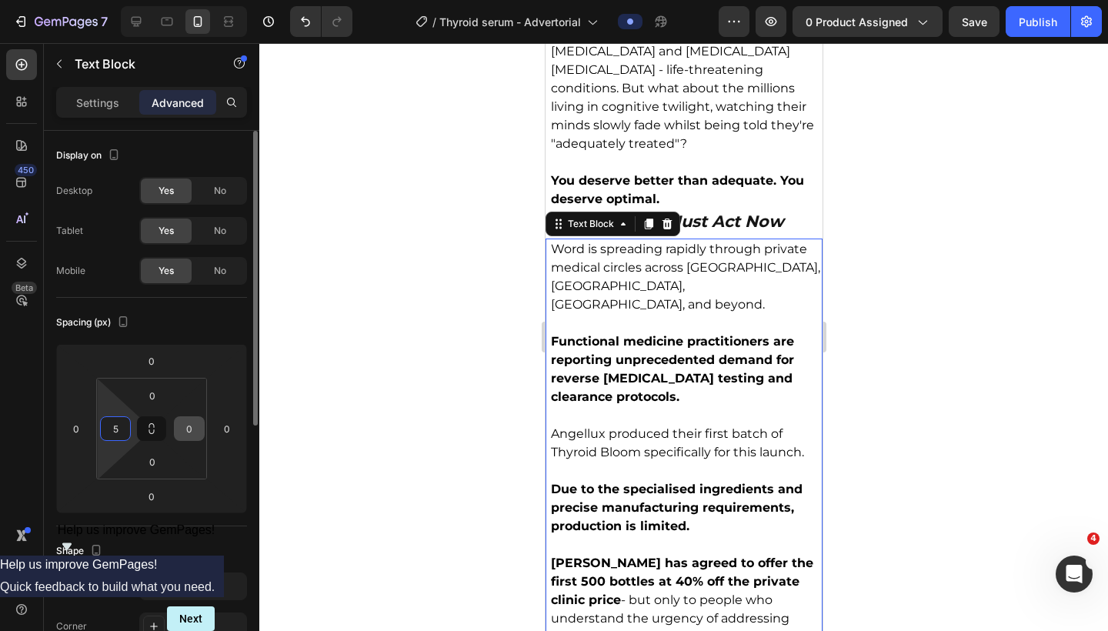
type input "5"
click at [189, 425] on input "0" at bounding box center [189, 428] width 23 height 23
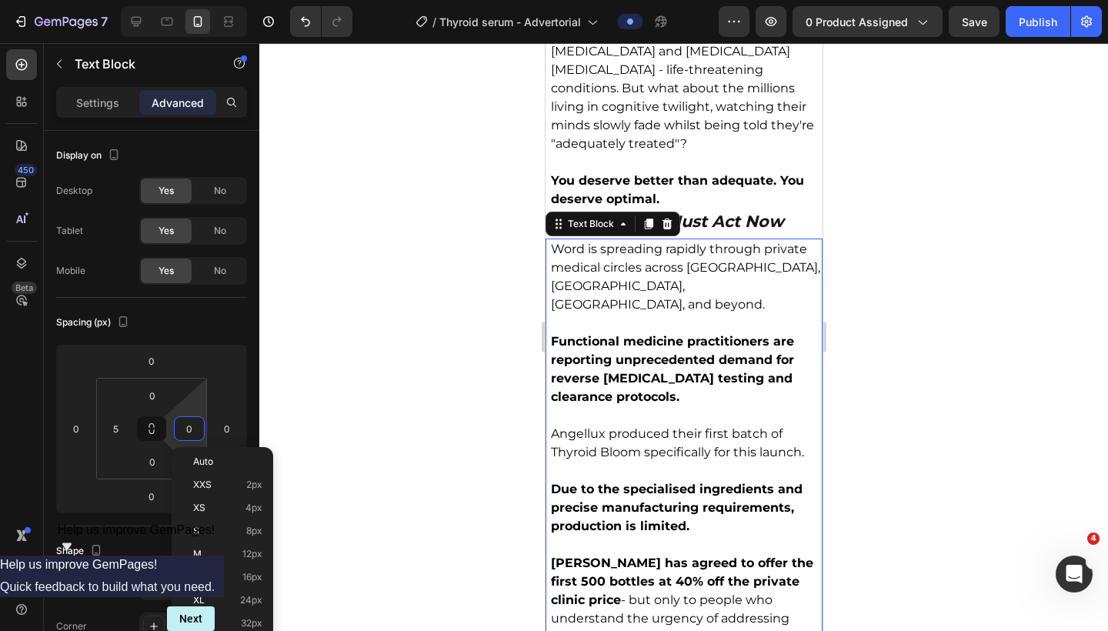
type input "5"
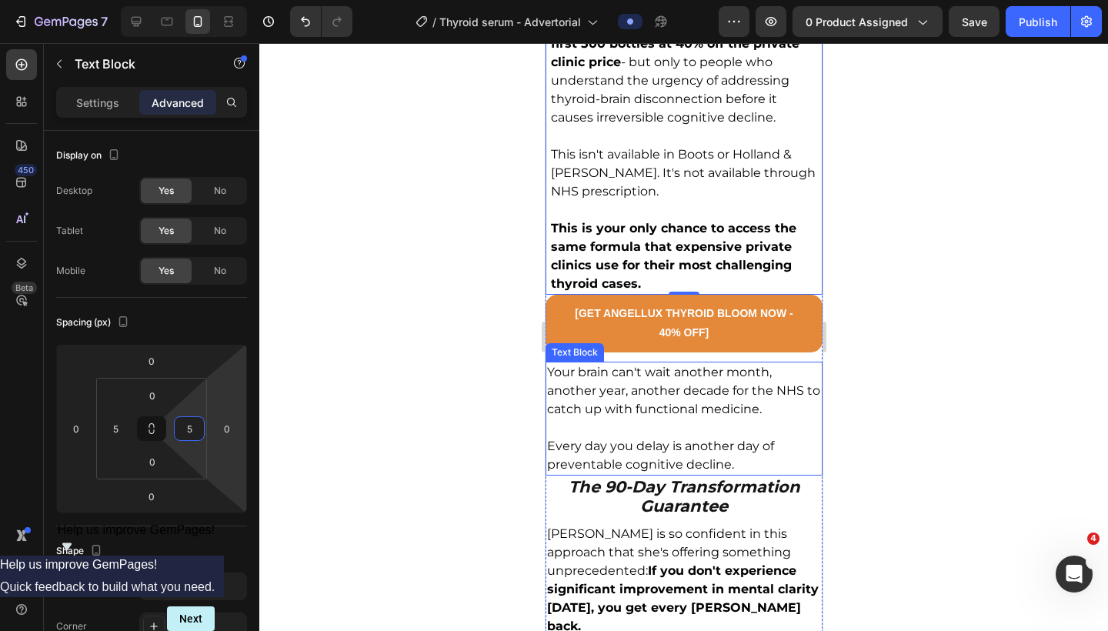
scroll to position [7254, 0]
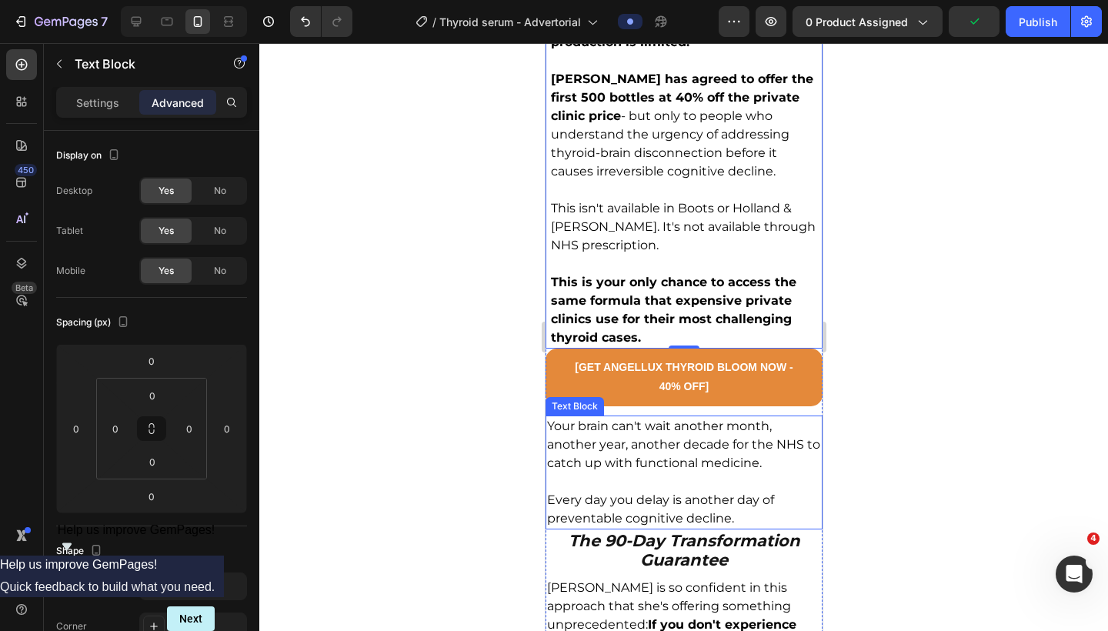
click at [639, 417] on p "Your brain can't wait another month, another year, another decade for the NHS t…" at bounding box center [684, 444] width 274 height 55
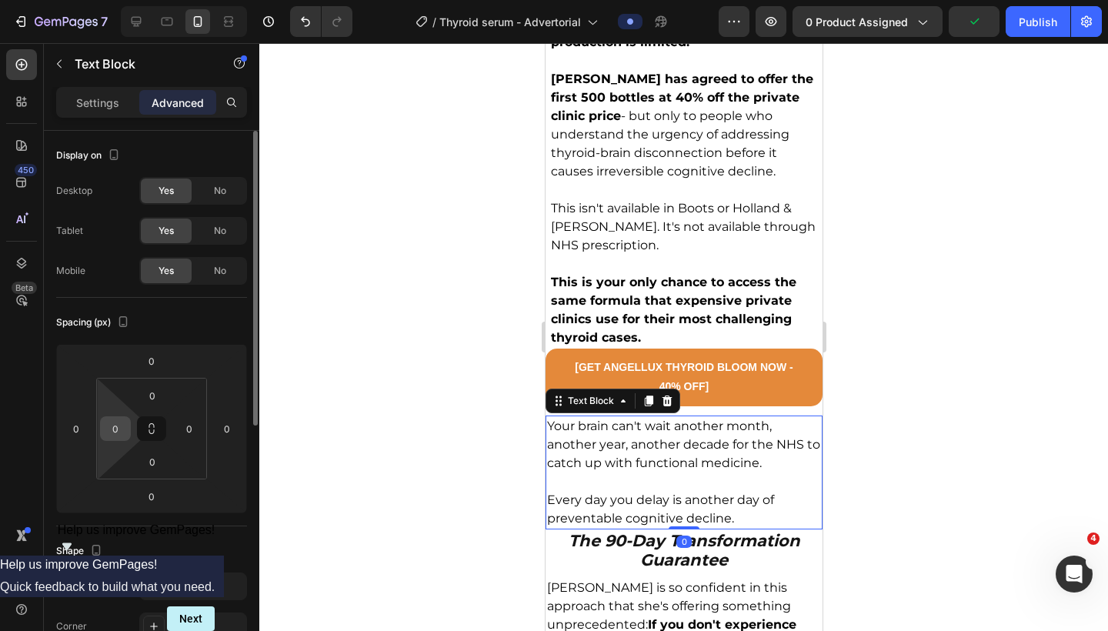
click at [117, 428] on input "0" at bounding box center [115, 428] width 23 height 23
type input "5"
click at [189, 427] on input "0" at bounding box center [189, 428] width 23 height 23
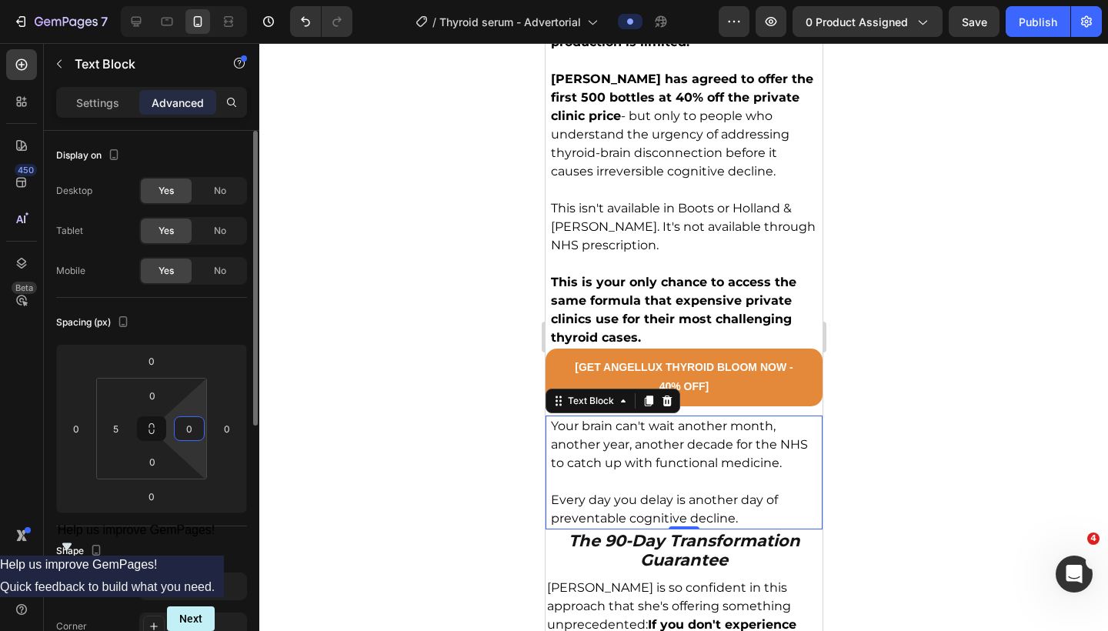
click at [189, 427] on input "0" at bounding box center [189, 428] width 23 height 23
type input "5"
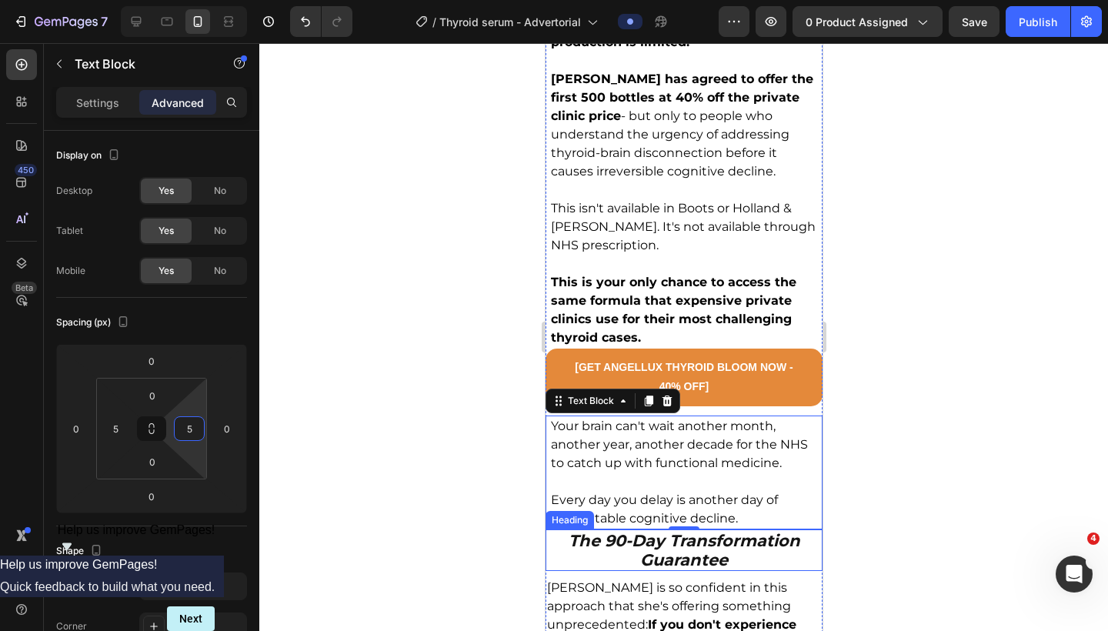
scroll to position [7356, 0]
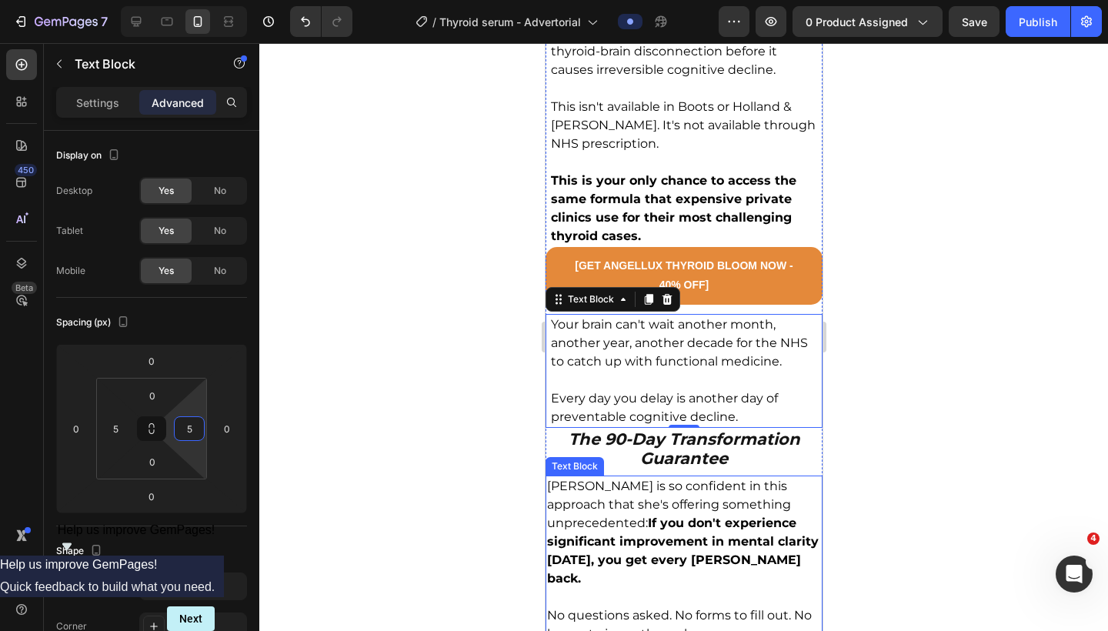
click at [606, 477] on p "Dr. Chen is so confident in this approach that she's offering something unprece…" at bounding box center [684, 532] width 274 height 111
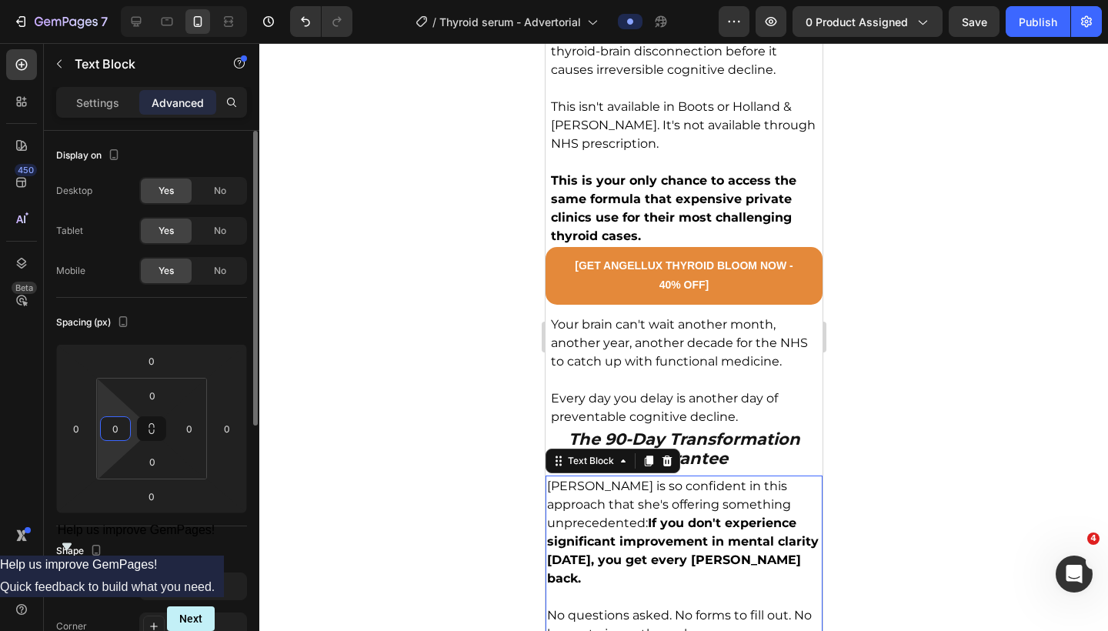
click at [118, 430] on input "0" at bounding box center [115, 428] width 23 height 23
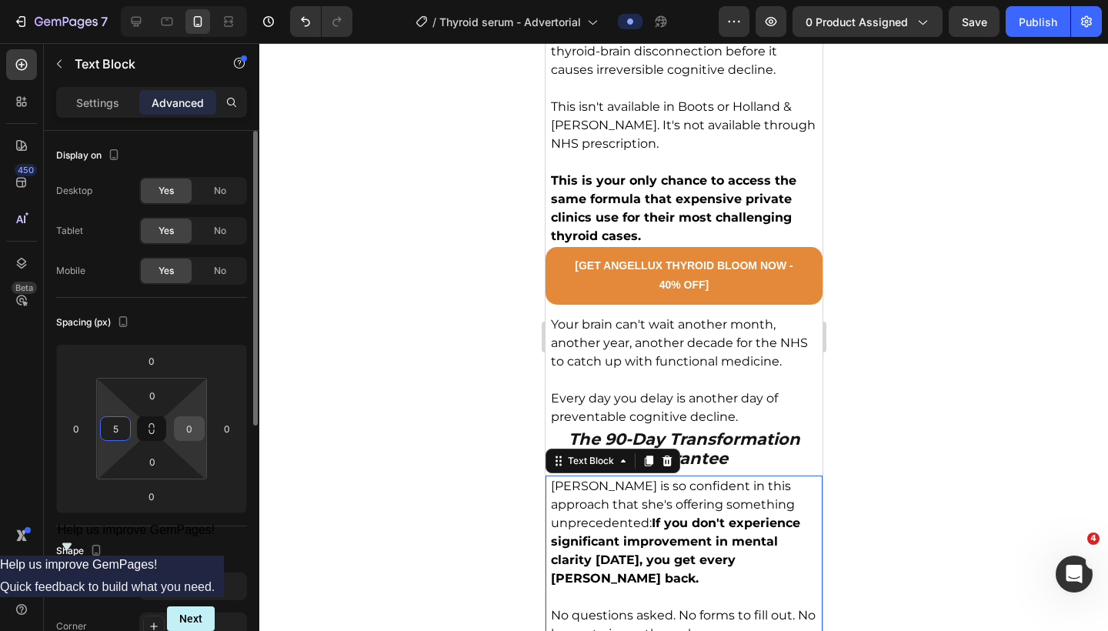
type input "5"
click at [187, 430] on input "0" at bounding box center [189, 428] width 23 height 23
type input "5"
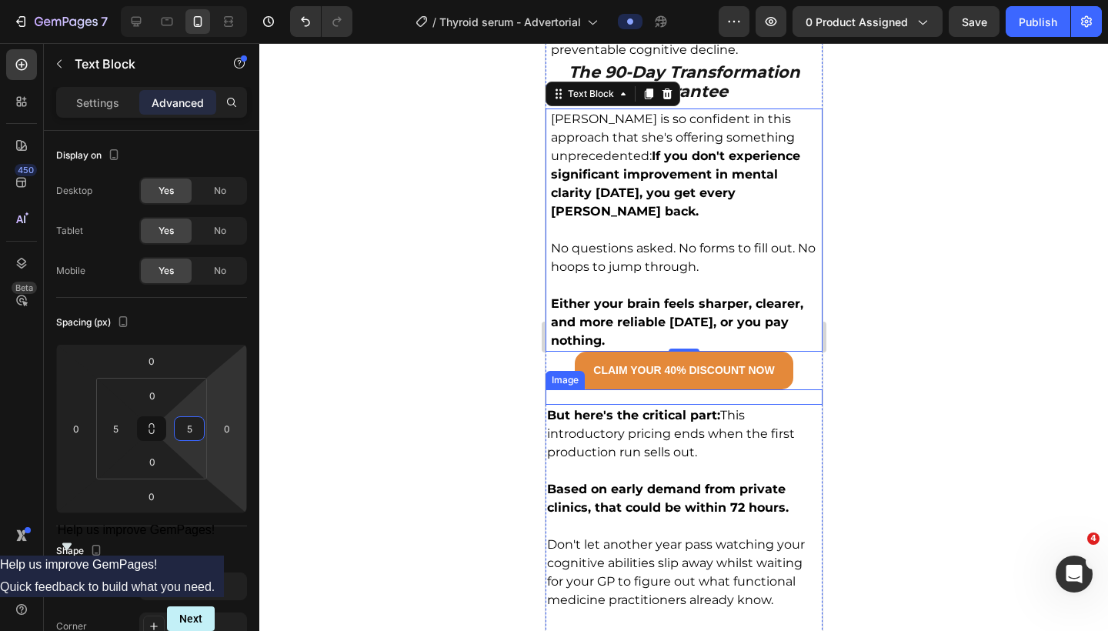
scroll to position [7863, 0]
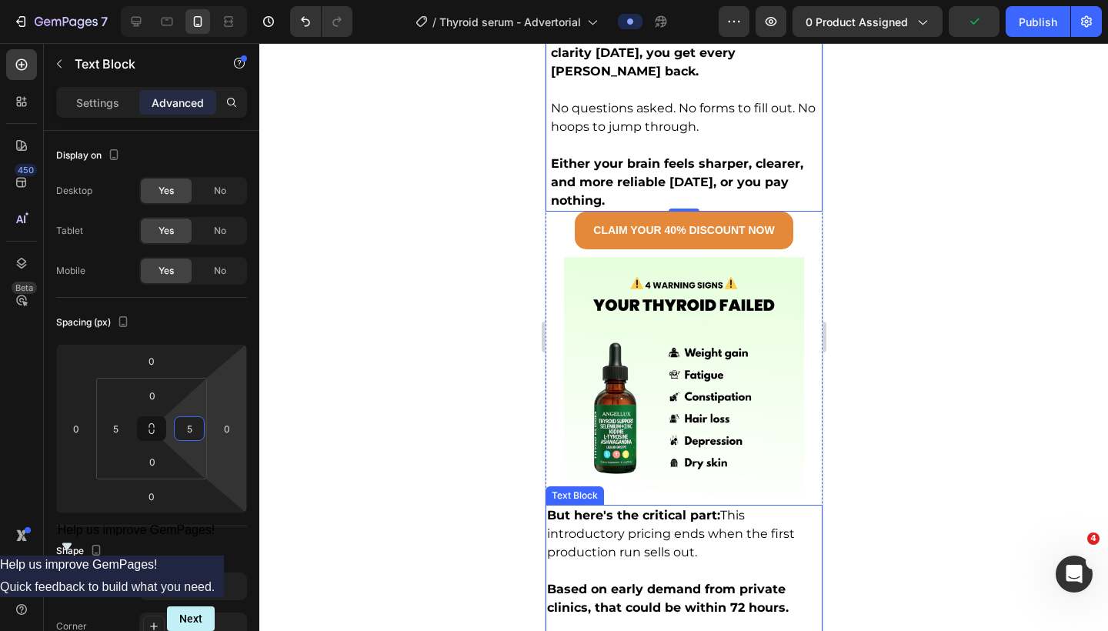
click at [607, 508] on strong "But here's the critical part:" at bounding box center [633, 515] width 173 height 15
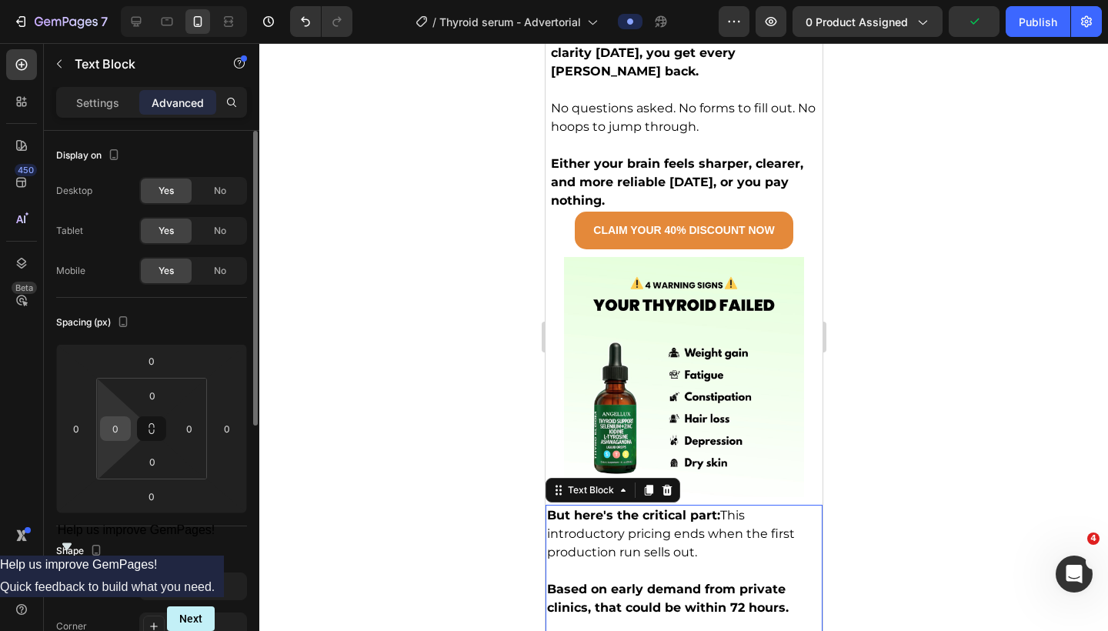
click at [116, 432] on input "0" at bounding box center [115, 428] width 23 height 23
type input "5"
click at [193, 434] on input "0" at bounding box center [189, 428] width 23 height 23
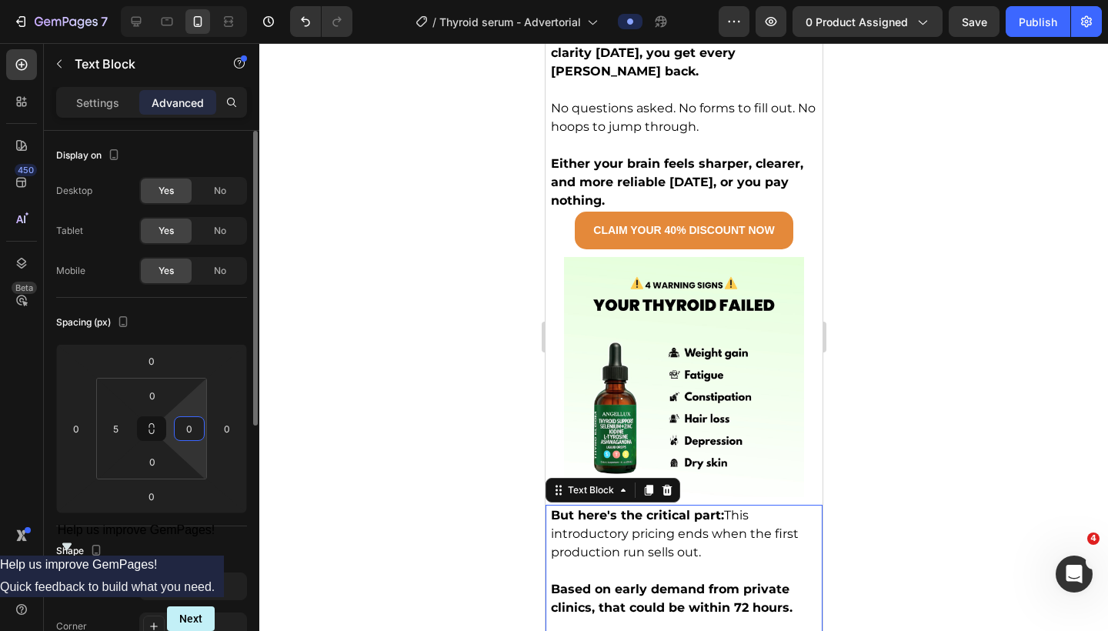
click at [193, 434] on input "0" at bounding box center [189, 428] width 23 height 23
type input "5"
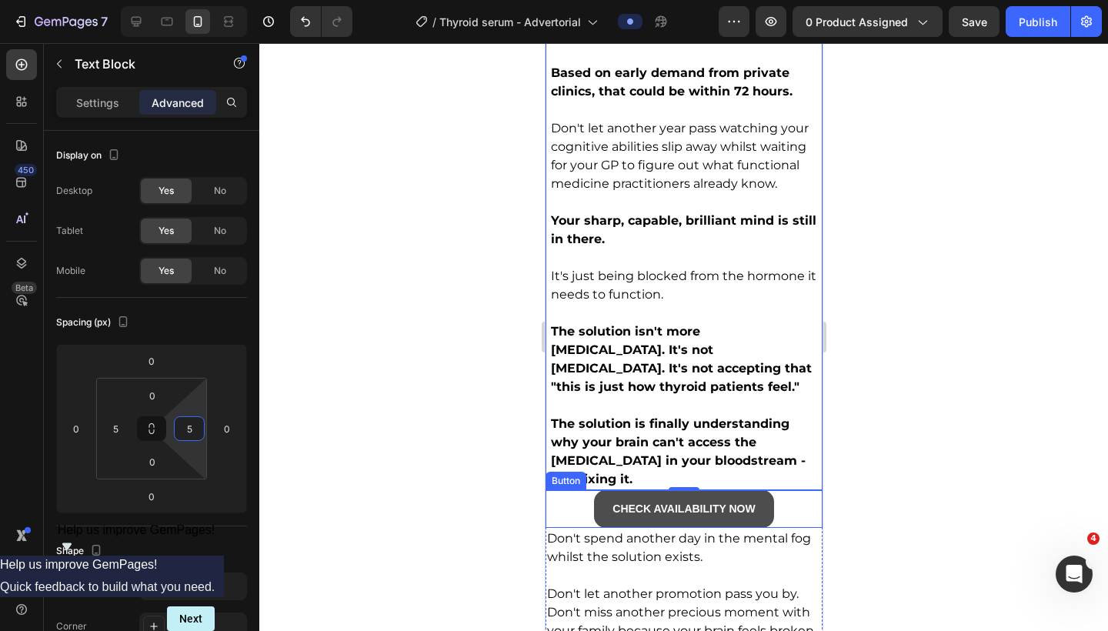
scroll to position [8378, 0]
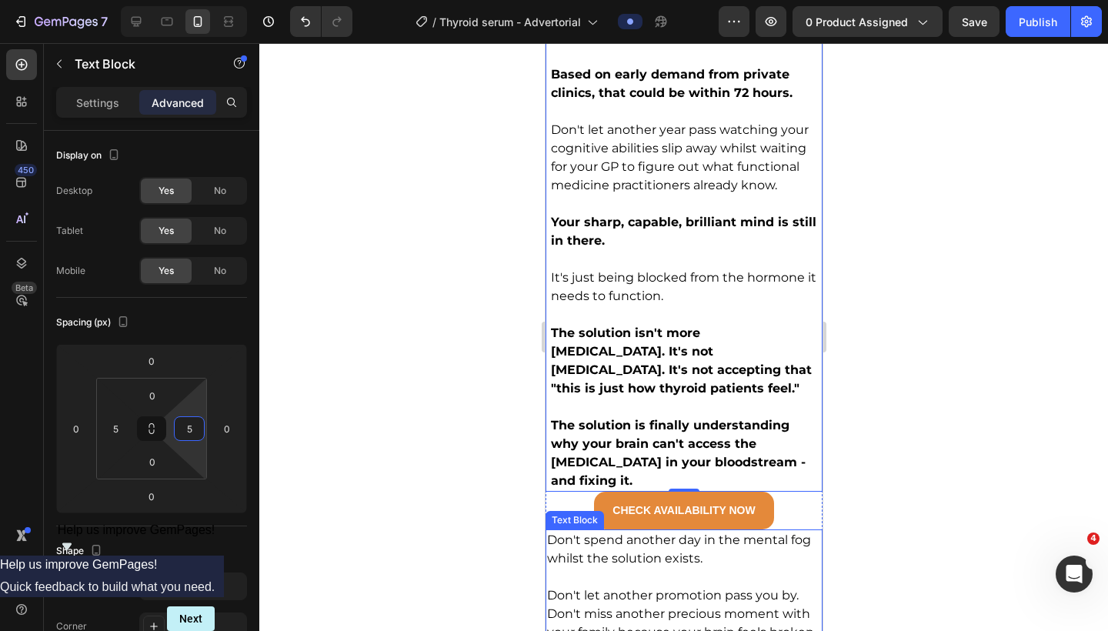
click at [565, 531] on p "Don't spend another day in the mental fog whilst the solution exists." at bounding box center [684, 549] width 274 height 37
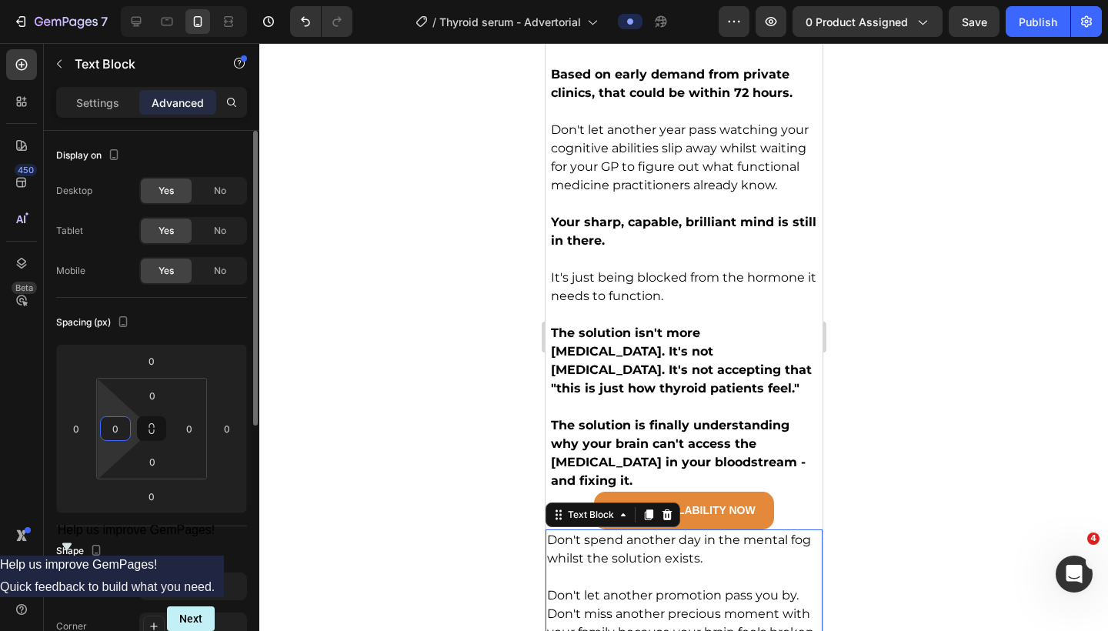
click at [120, 430] on input "0" at bounding box center [115, 428] width 23 height 23
type input "5"
click at [183, 430] on input "0" at bounding box center [189, 428] width 23 height 23
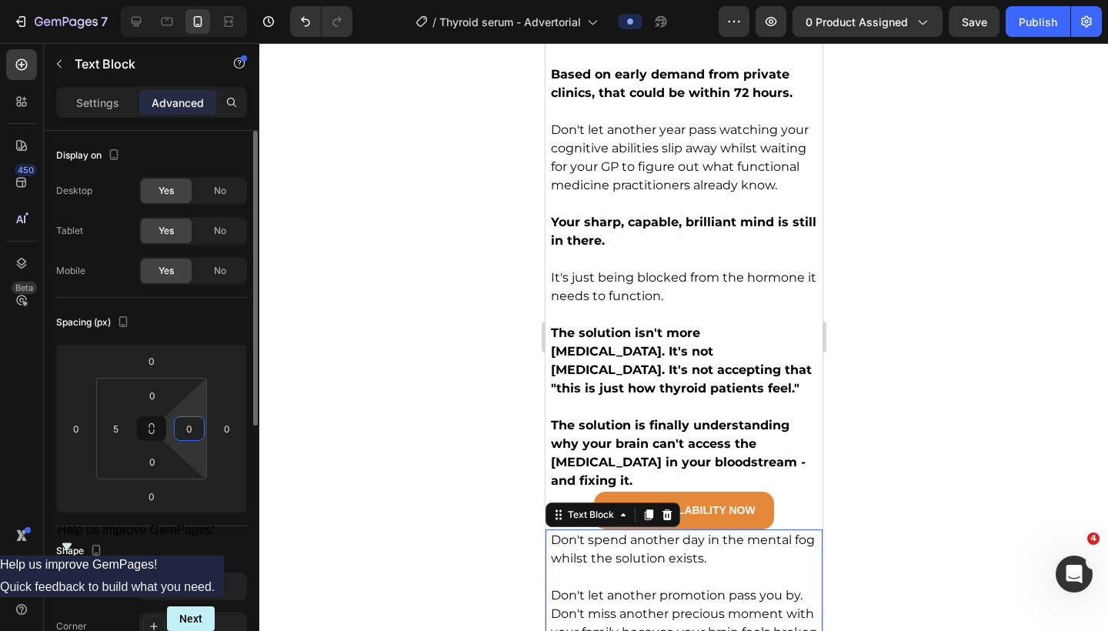
click at [183, 430] on input "0" at bounding box center [189, 428] width 23 height 23
type input "5"
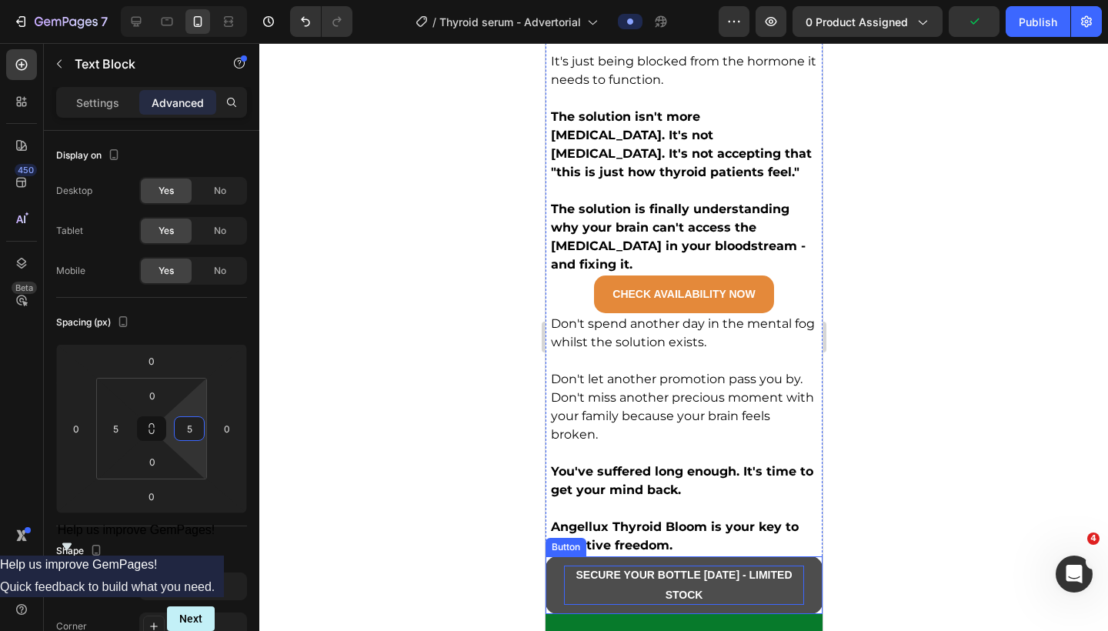
scroll to position [8613, 0]
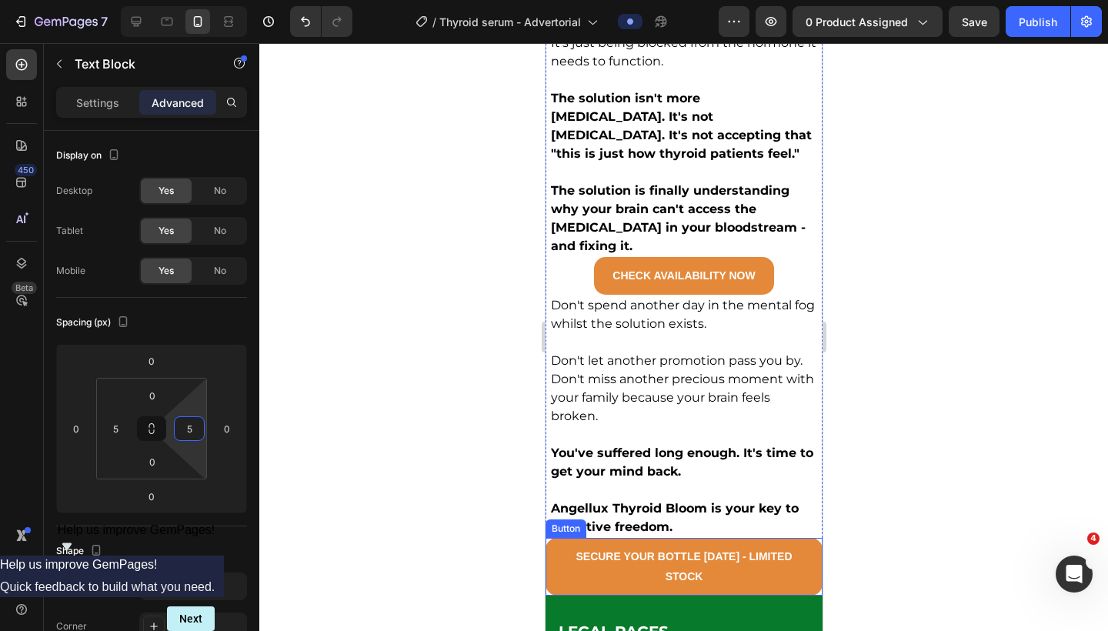
click at [546, 538] on div "SECURE YOUR BOTTLE TODAY - LIMITED STOCK Button" at bounding box center [683, 566] width 277 height 57
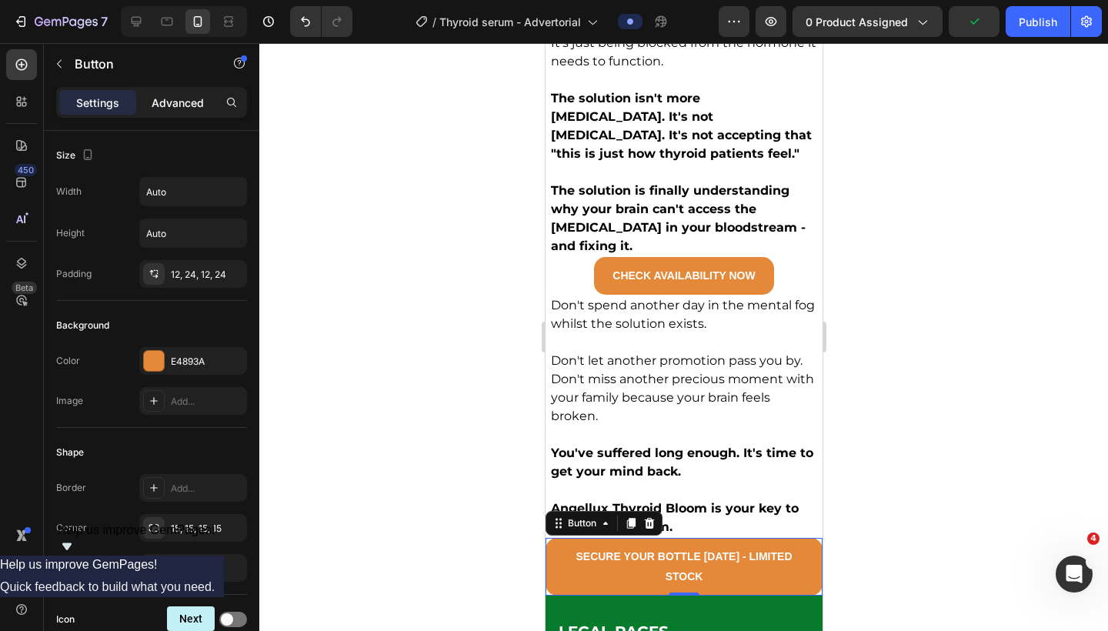
click at [179, 102] on p "Advanced" at bounding box center [178, 103] width 52 height 16
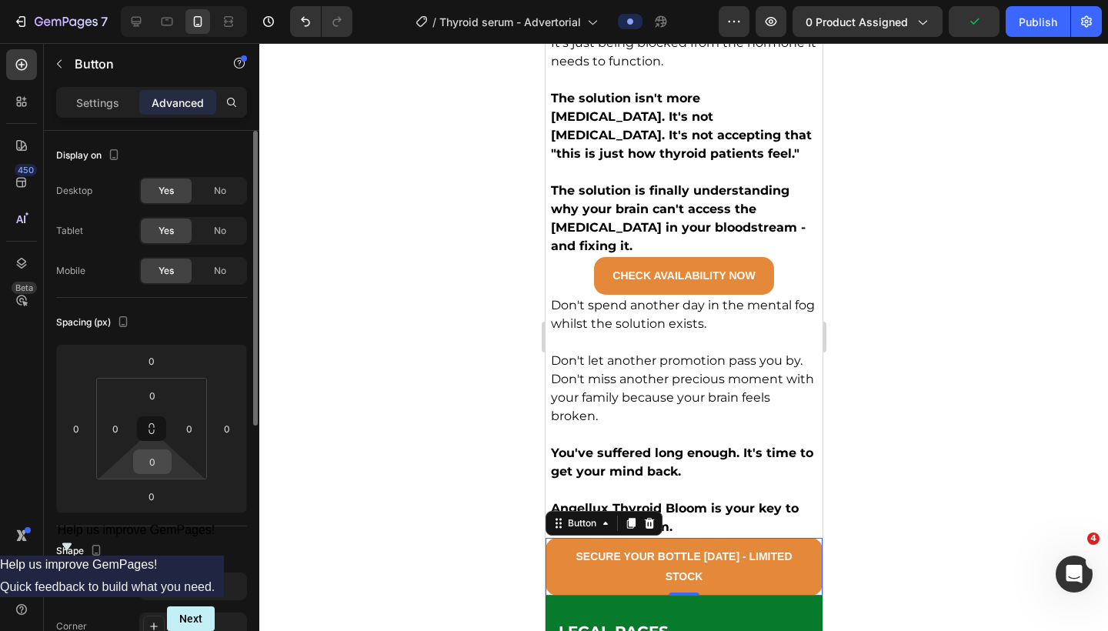
click at [152, 464] on input "0" at bounding box center [152, 461] width 31 height 23
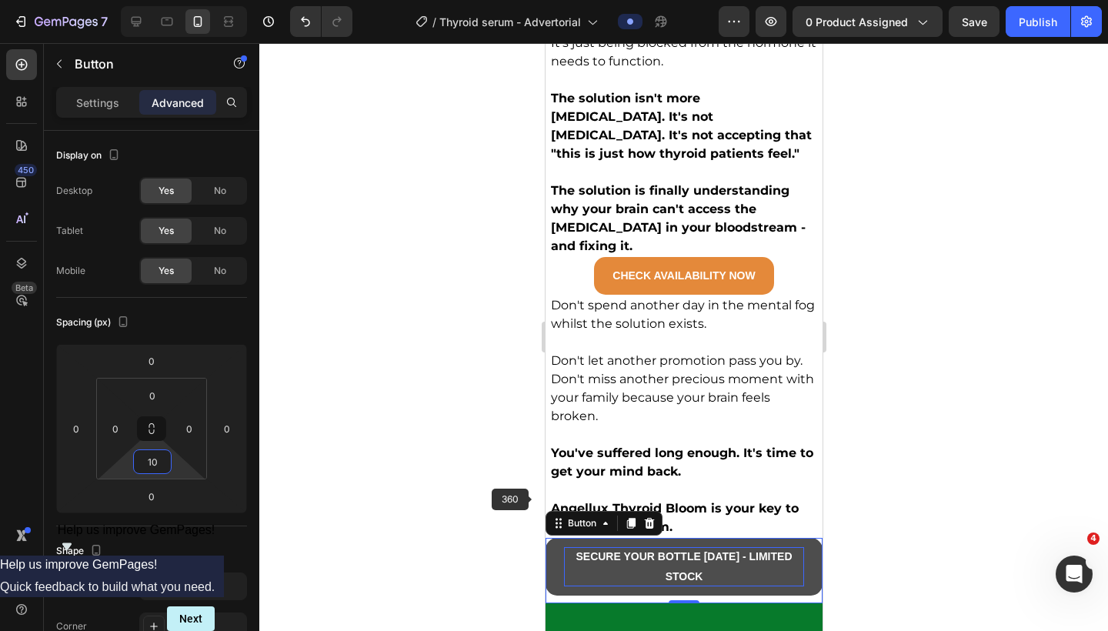
type input "10"
click at [570, 547] on p "SECURE YOUR BOTTLE TODAY - LIMITED STOCK" at bounding box center [683, 566] width 240 height 38
click at [555, 538] on button "SECURE YOUR BOTTLE TODAY - LIMITED STOCK" at bounding box center [683, 566] width 277 height 57
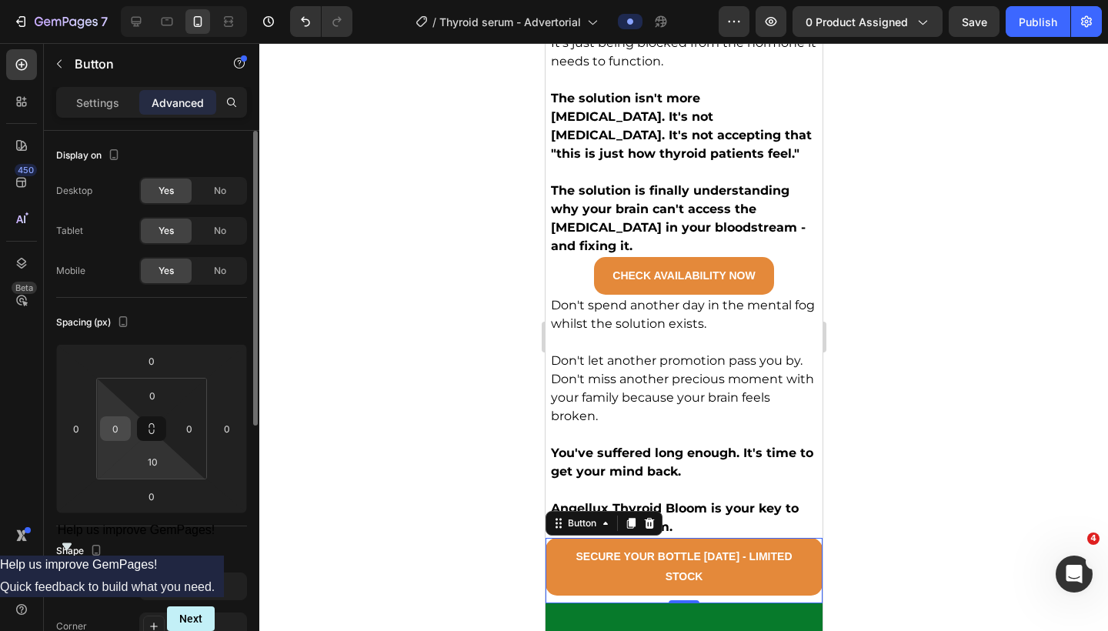
click at [116, 433] on input "0" at bounding box center [115, 428] width 23 height 23
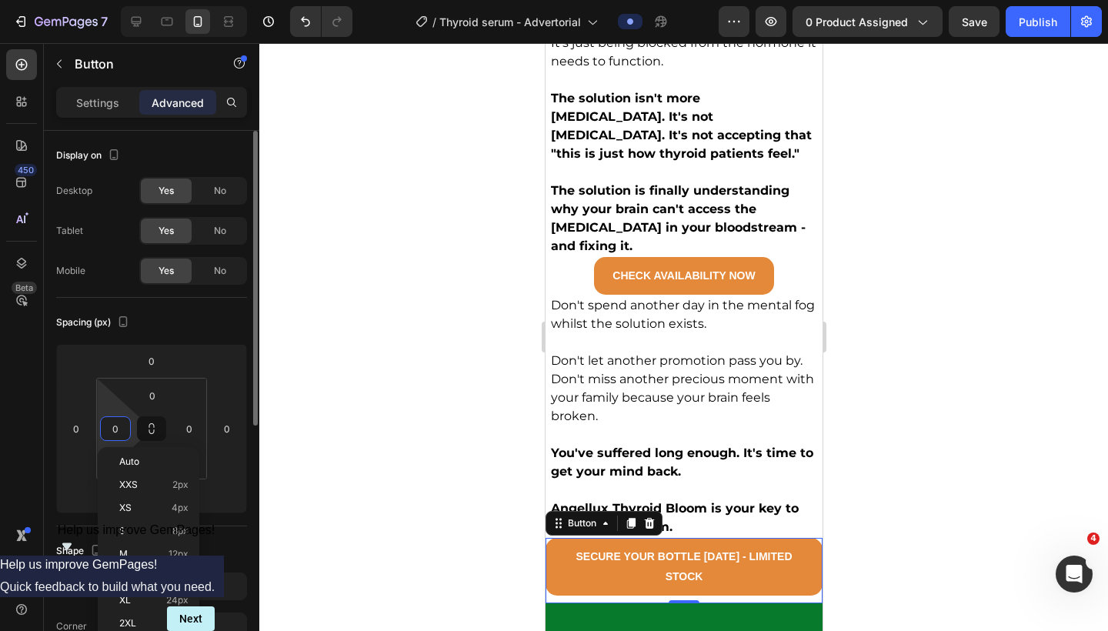
click at [116, 433] on input "0" at bounding box center [115, 428] width 23 height 23
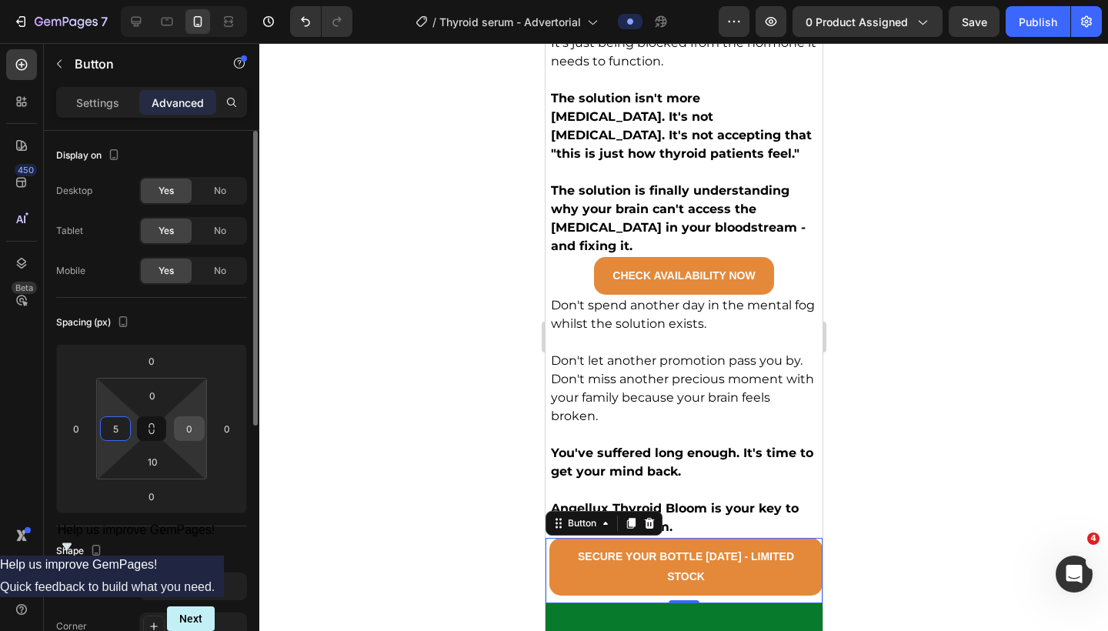
type input "5"
click at [196, 426] on input "0" at bounding box center [189, 428] width 23 height 23
type input "5"
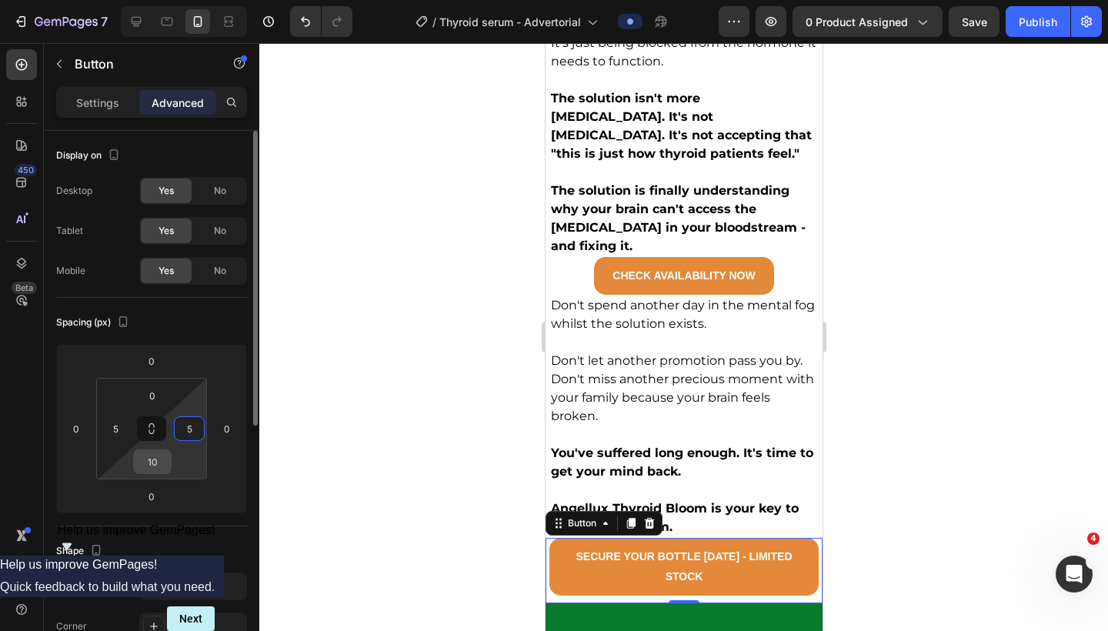
click at [154, 464] on input "10" at bounding box center [152, 461] width 31 height 23
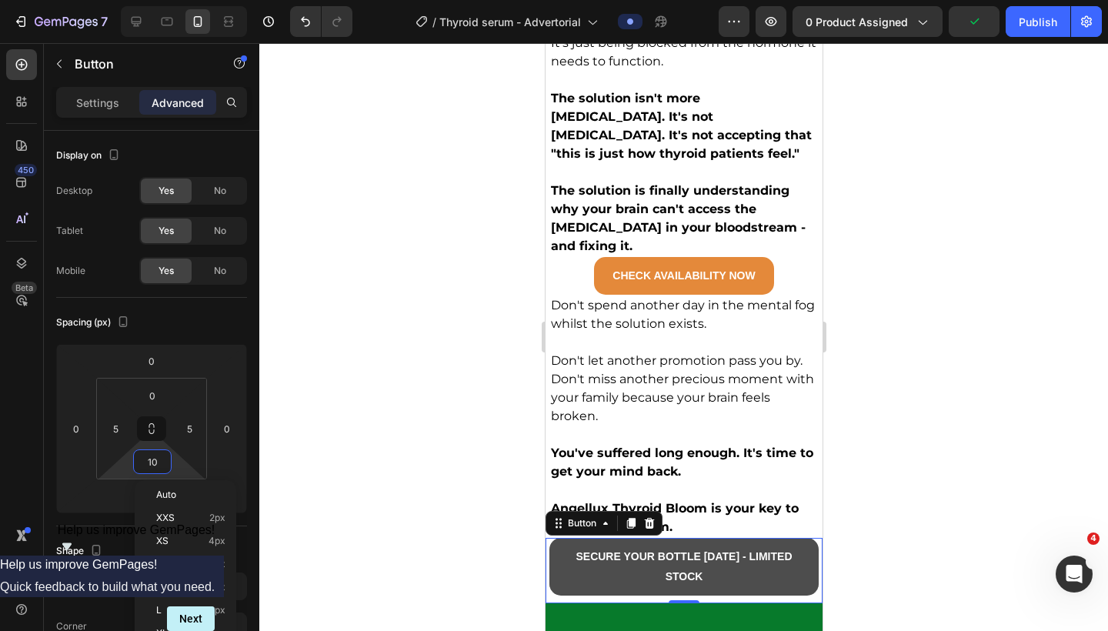
click at [758, 538] on button "SECURE YOUR BOTTLE TODAY - LIMITED STOCK" at bounding box center [683, 566] width 269 height 57
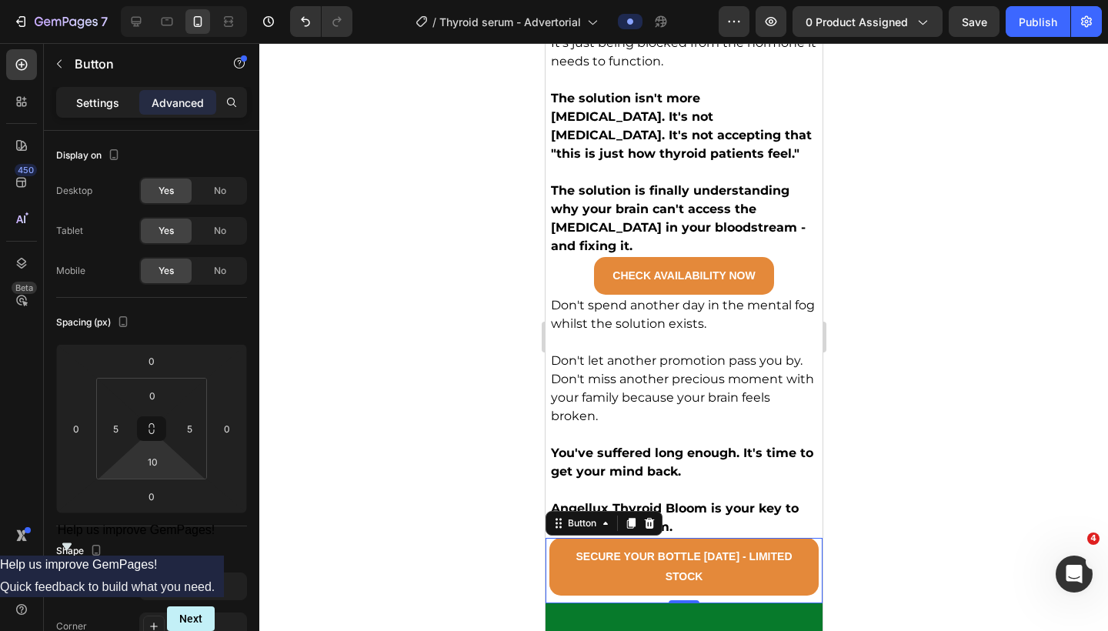
click at [81, 112] on div "Settings" at bounding box center [97, 102] width 77 height 25
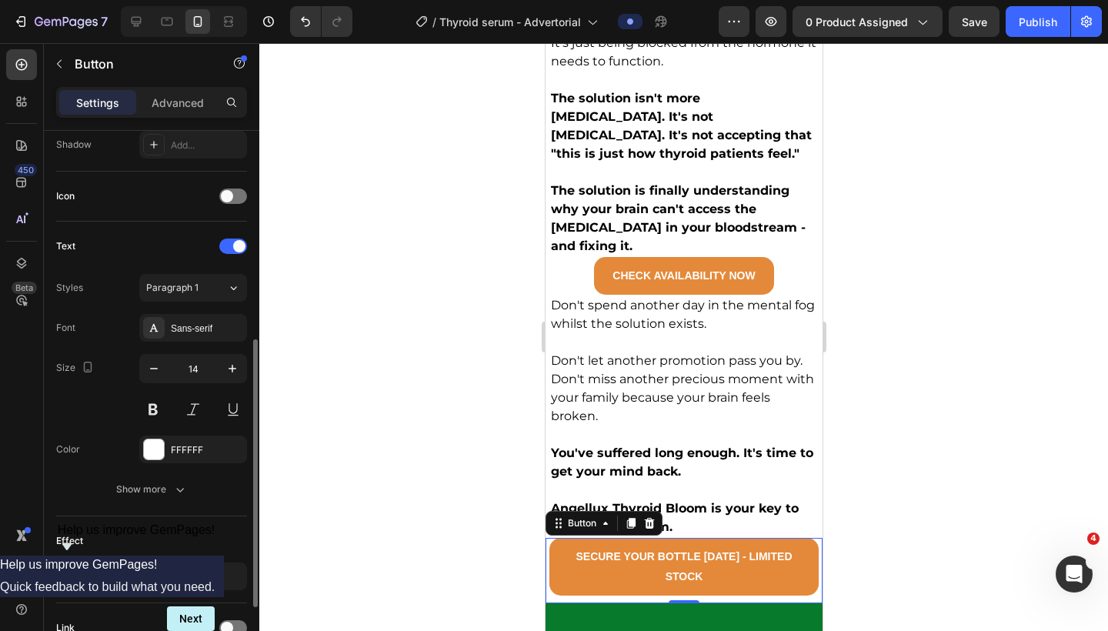
scroll to position [423, 0]
click at [152, 370] on icon "button" at bounding box center [153, 368] width 15 height 15
click at [231, 368] on icon "button" at bounding box center [232, 368] width 15 height 15
type input "14"
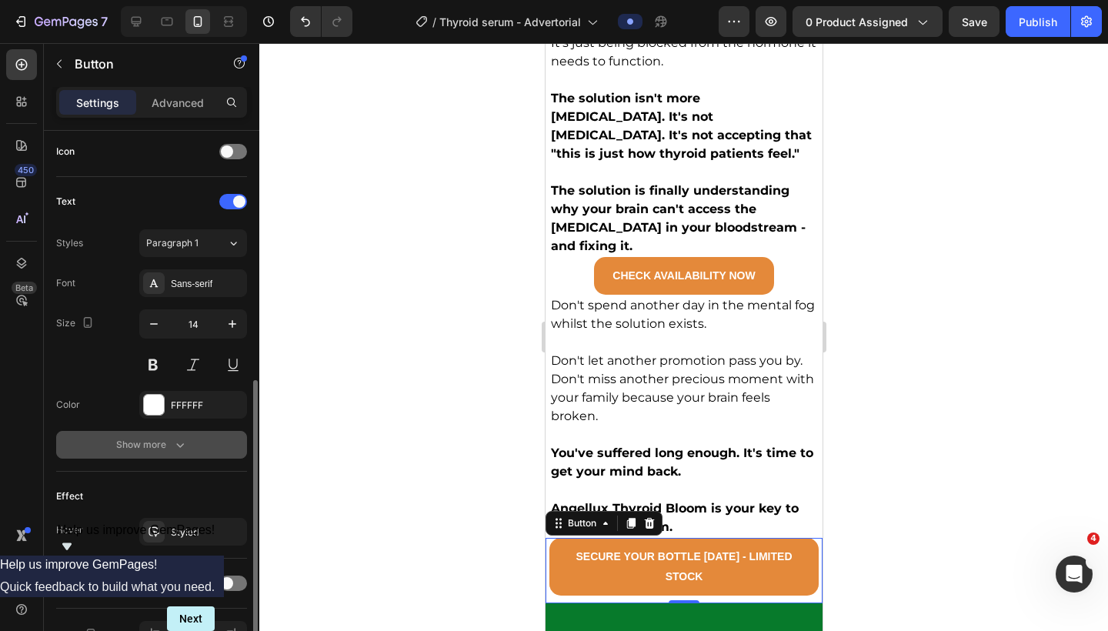
scroll to position [560, 0]
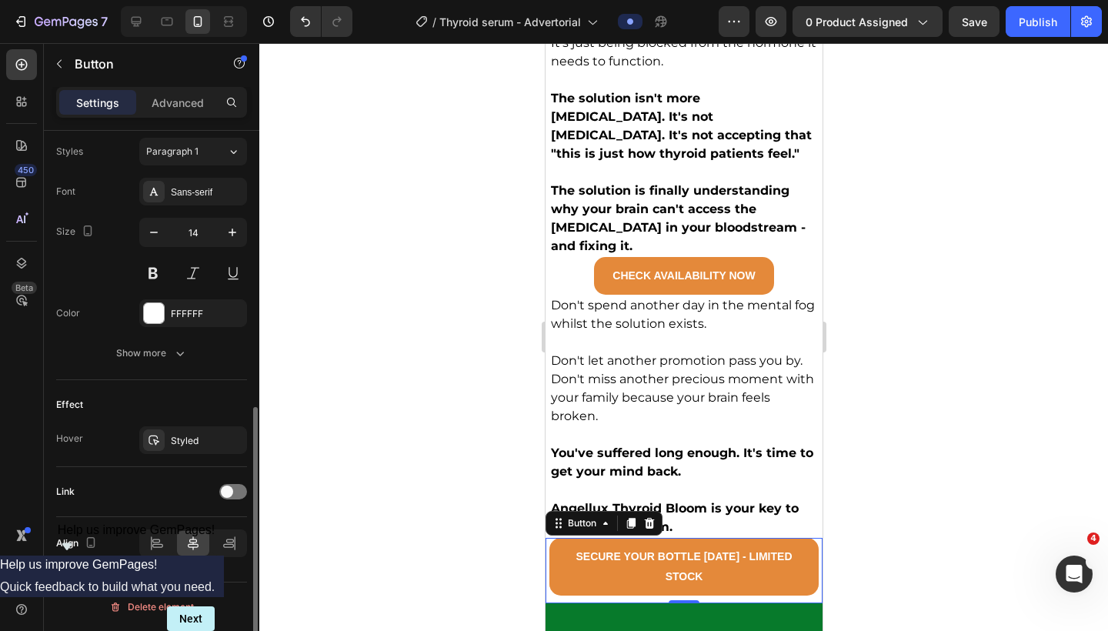
click at [174, 338] on div "Font Sans-serif Size 14 Color FFFFFF Show more" at bounding box center [151, 272] width 191 height 189
click at [174, 353] on icon "button" at bounding box center [179, 353] width 15 height 15
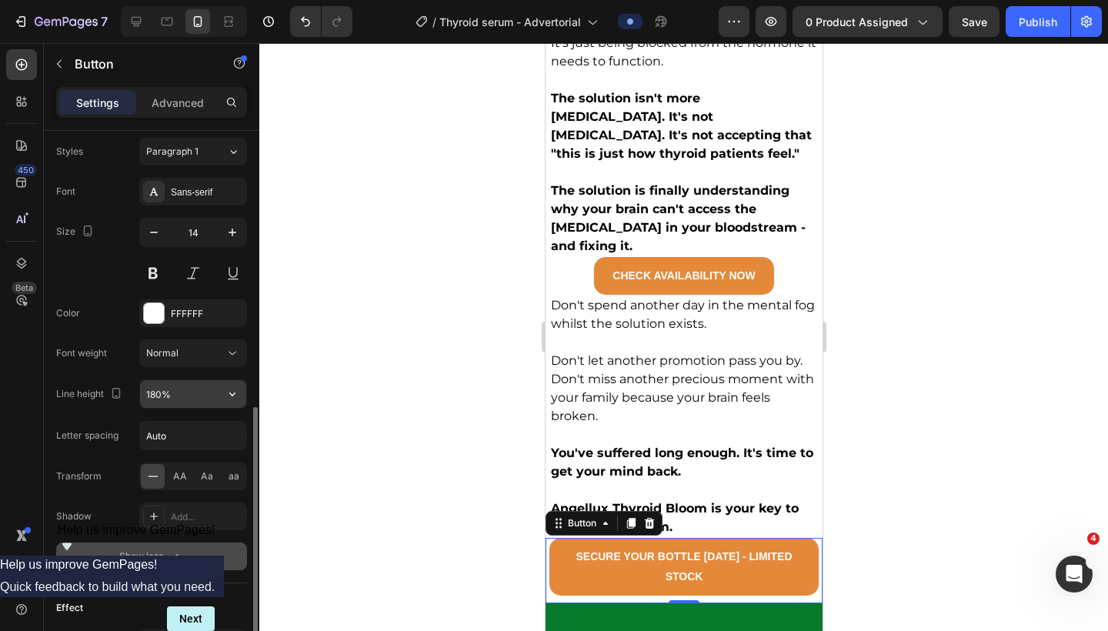
click at [196, 393] on input "180%" at bounding box center [193, 394] width 106 height 28
click at [236, 398] on icon "button" at bounding box center [232, 393] width 15 height 15
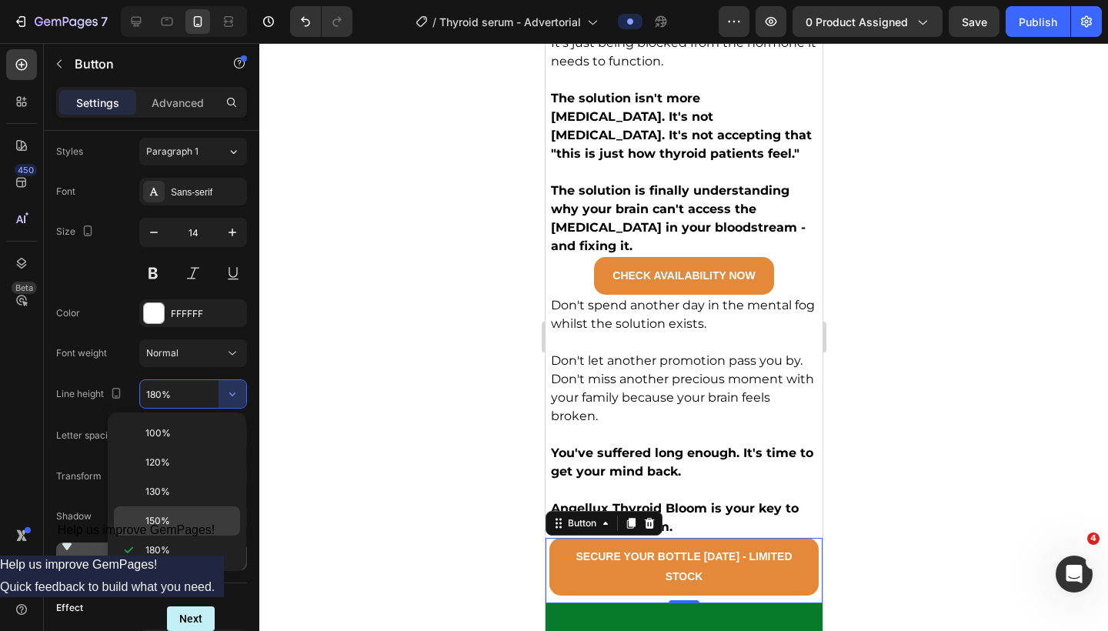
click at [172, 517] on p "150%" at bounding box center [189, 521] width 88 height 14
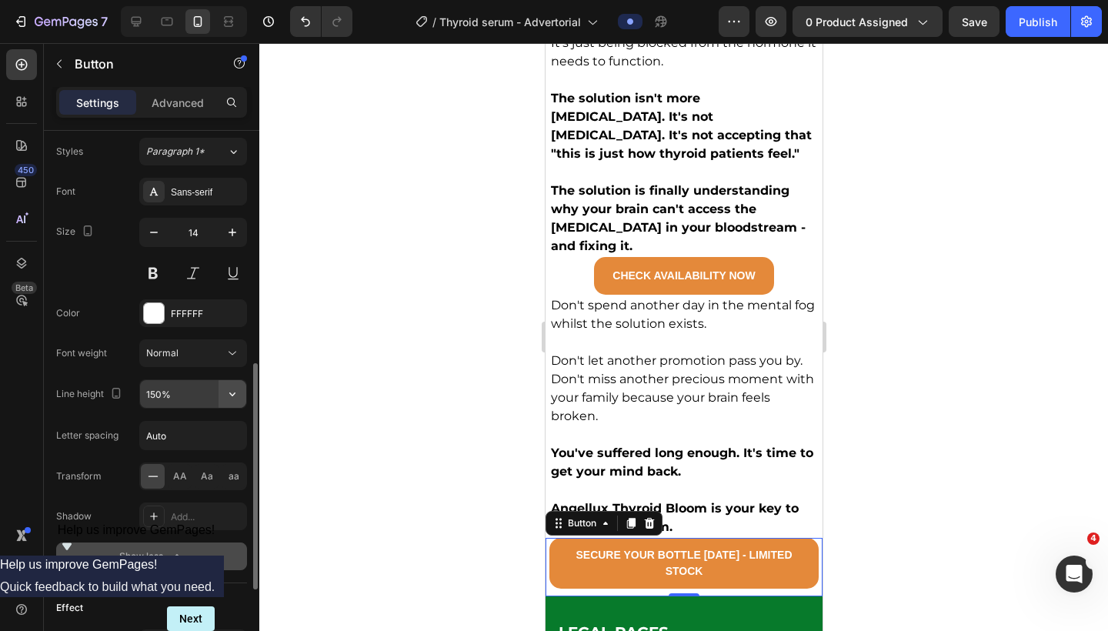
click at [232, 389] on icon "button" at bounding box center [232, 393] width 15 height 15
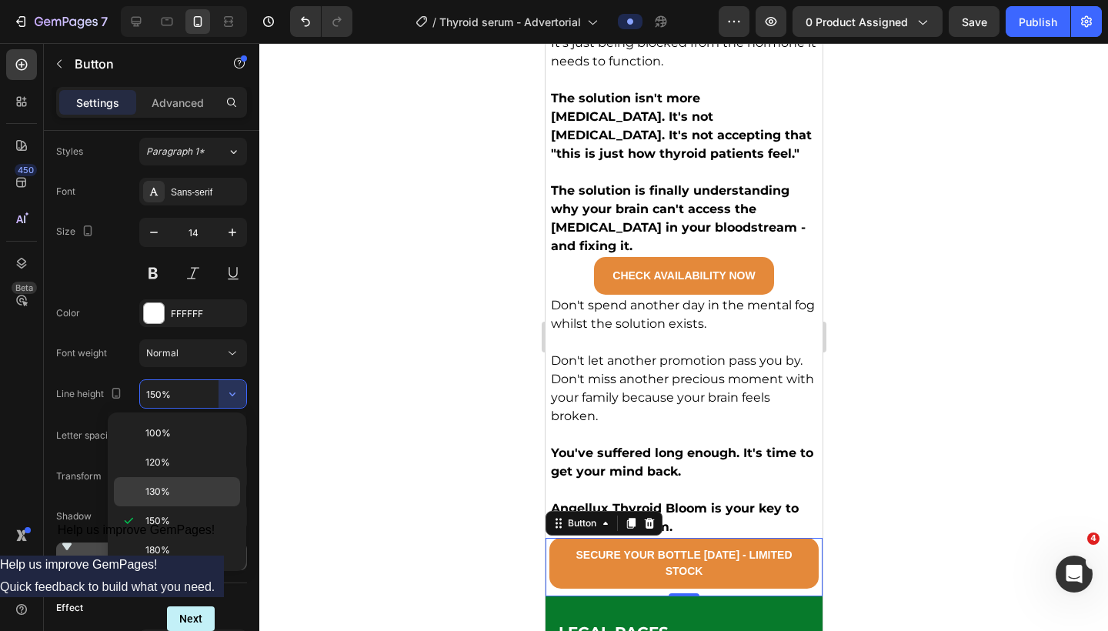
click at [187, 484] on div "130%" at bounding box center [177, 491] width 126 height 29
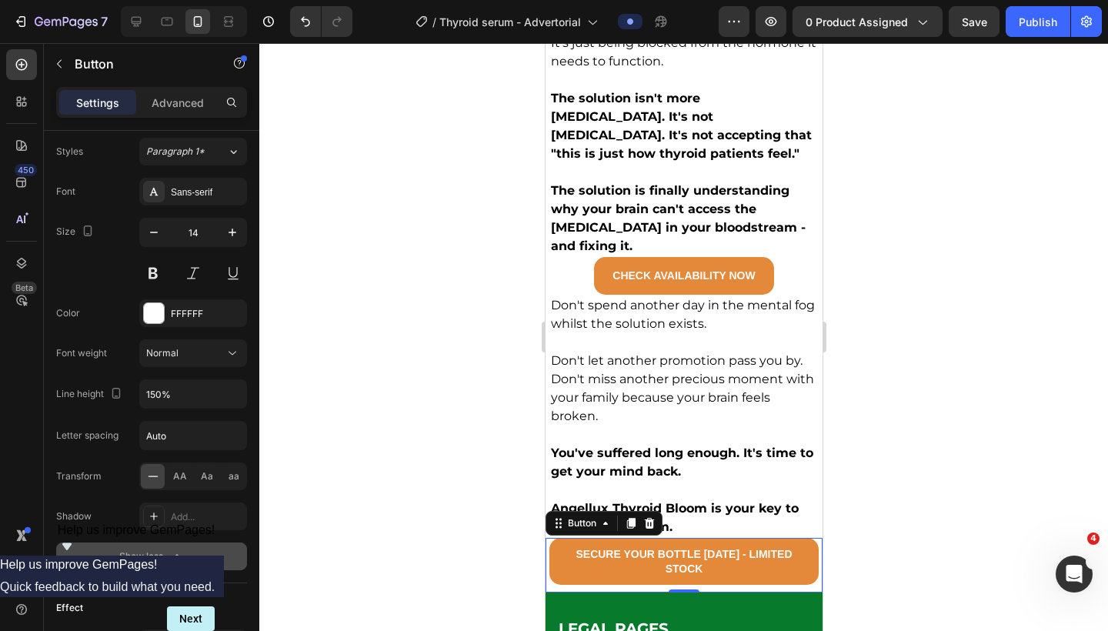
type input "130%"
click at [232, 396] on icon "button" at bounding box center [232, 395] width 6 height 4
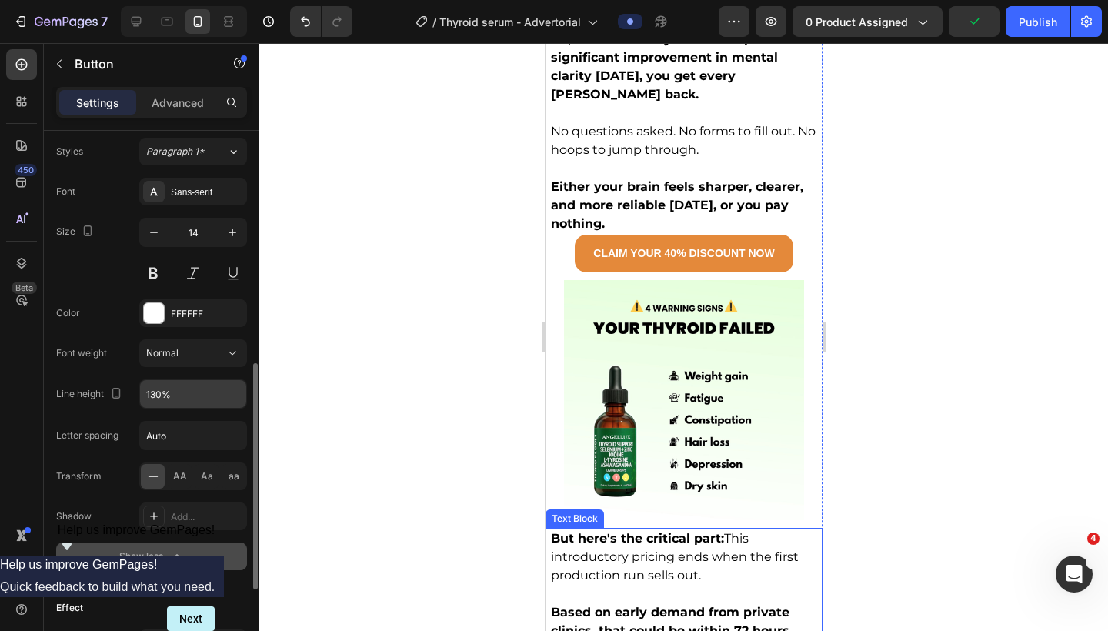
scroll to position [7791, 0]
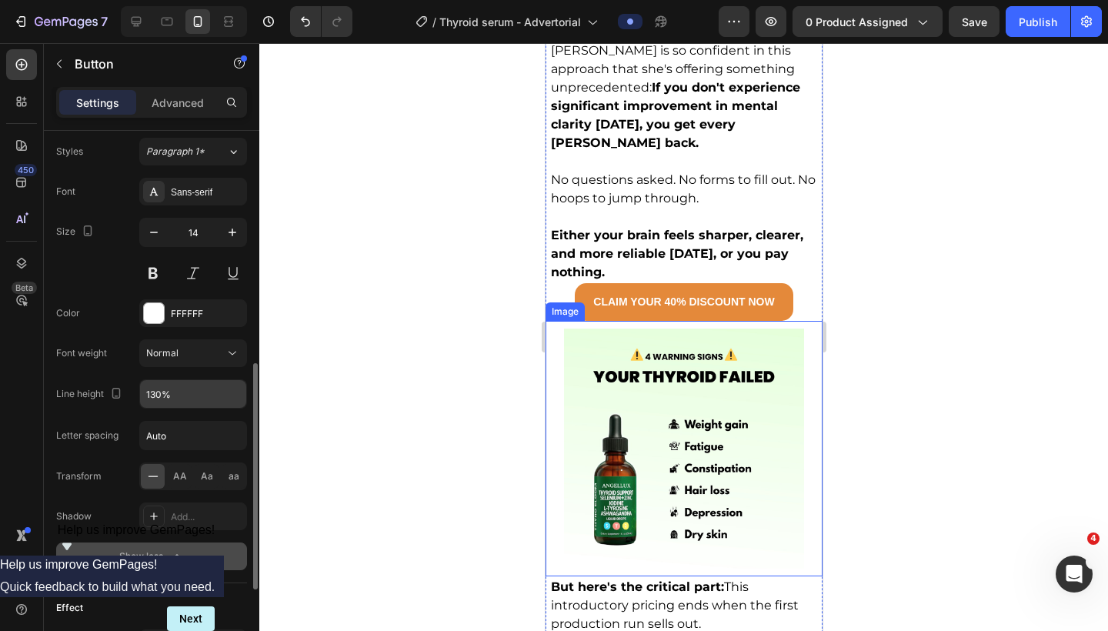
click at [556, 321] on div "Image" at bounding box center [683, 449] width 277 height 256
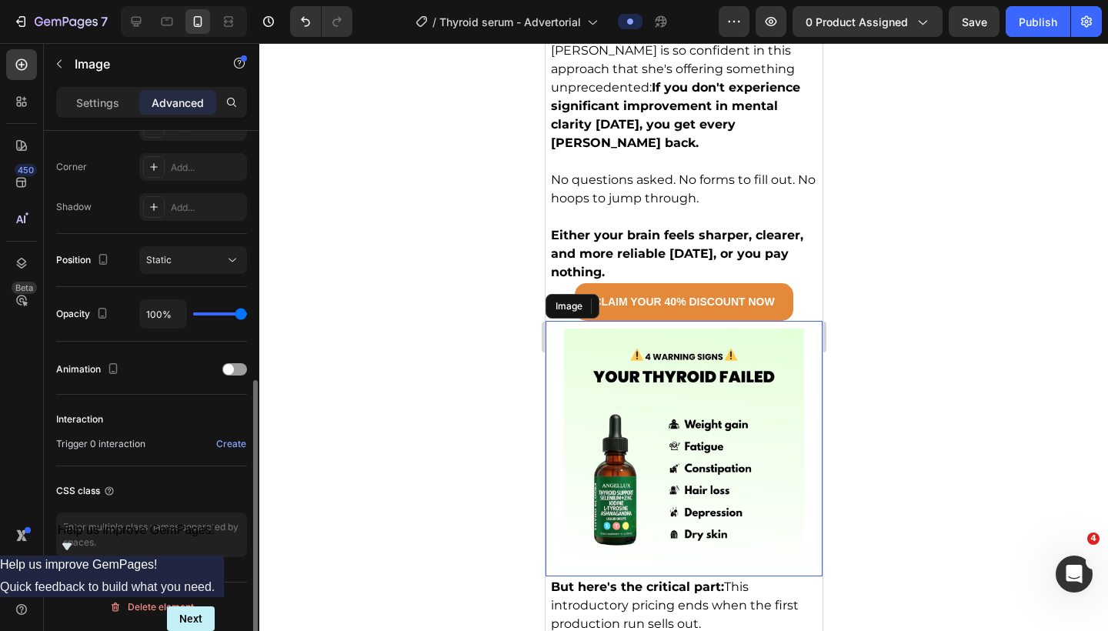
scroll to position [0, 0]
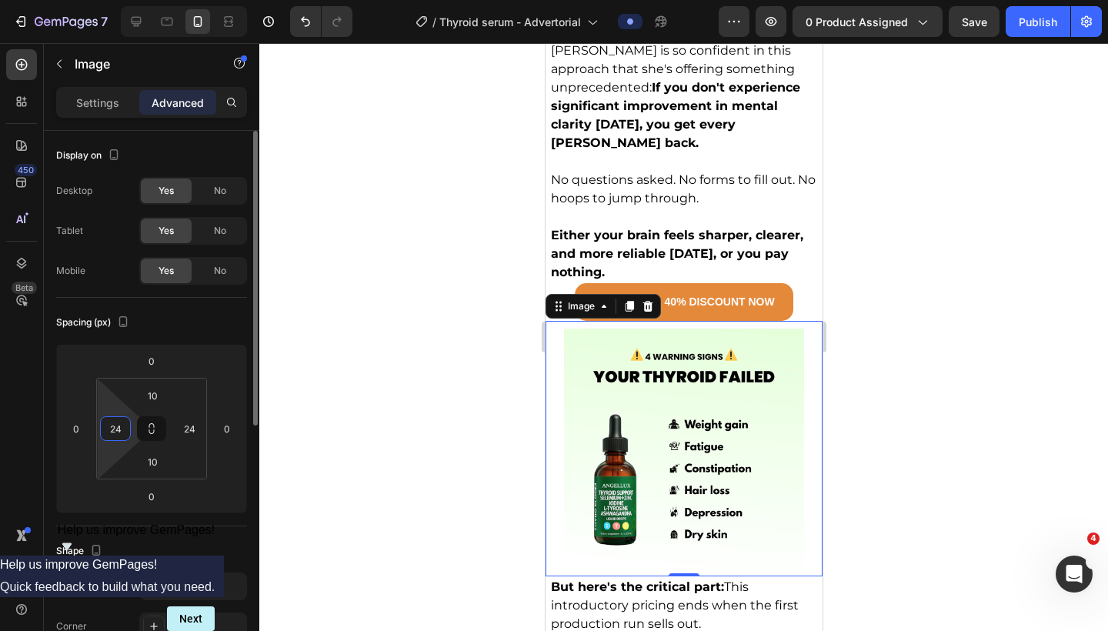
click at [120, 426] on input "24" at bounding box center [115, 428] width 23 height 23
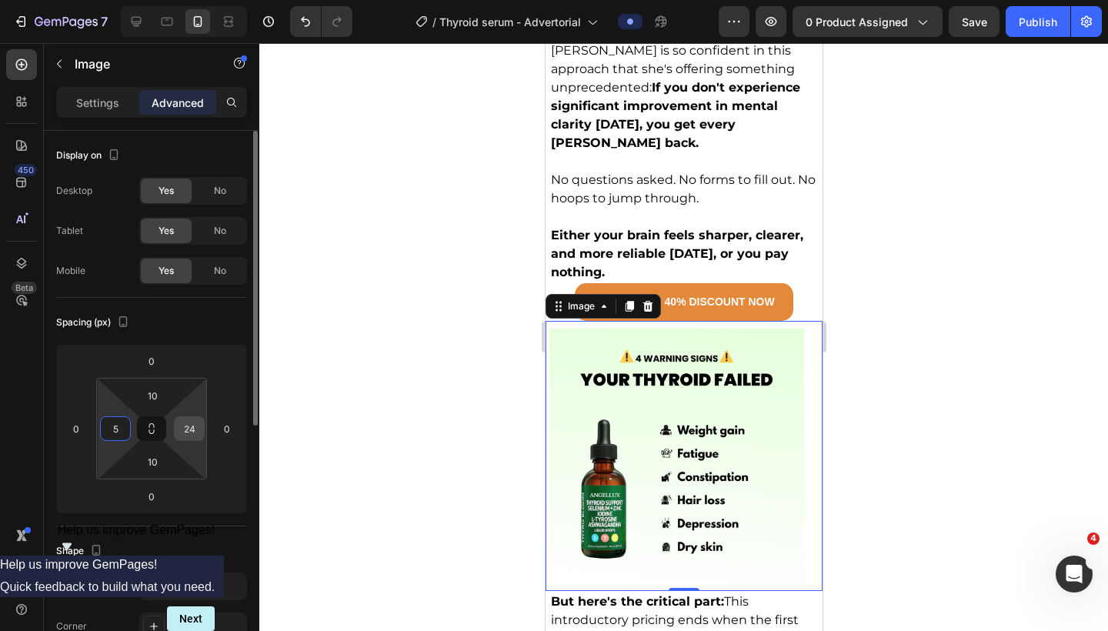
type input "5"
click at [190, 426] on input "24" at bounding box center [189, 428] width 23 height 23
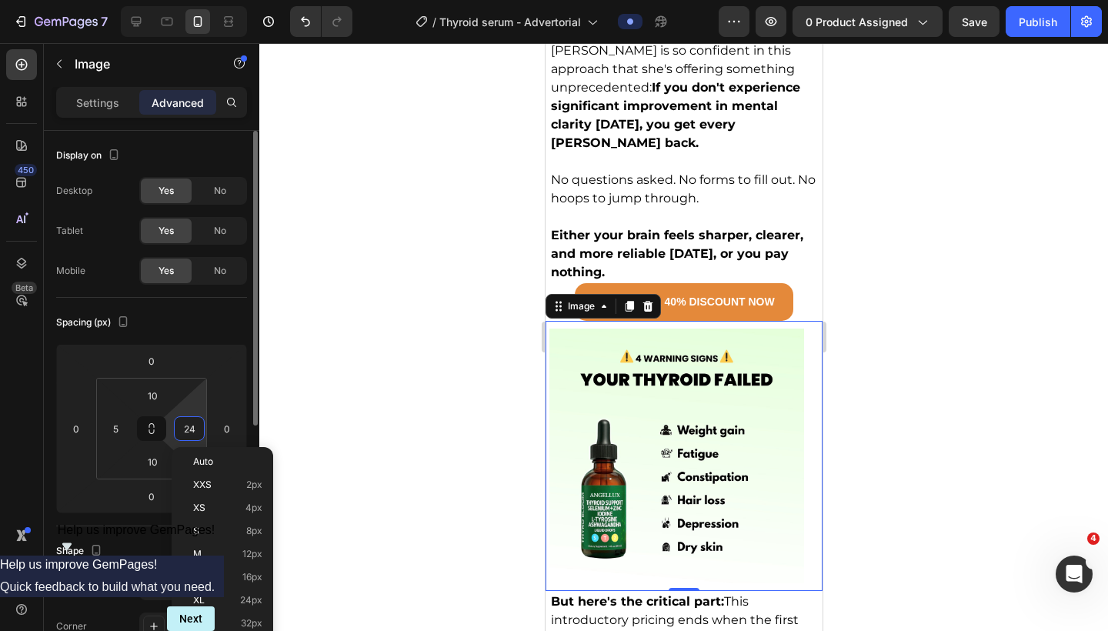
click at [190, 426] on input "24" at bounding box center [189, 428] width 23 height 23
type input "5"
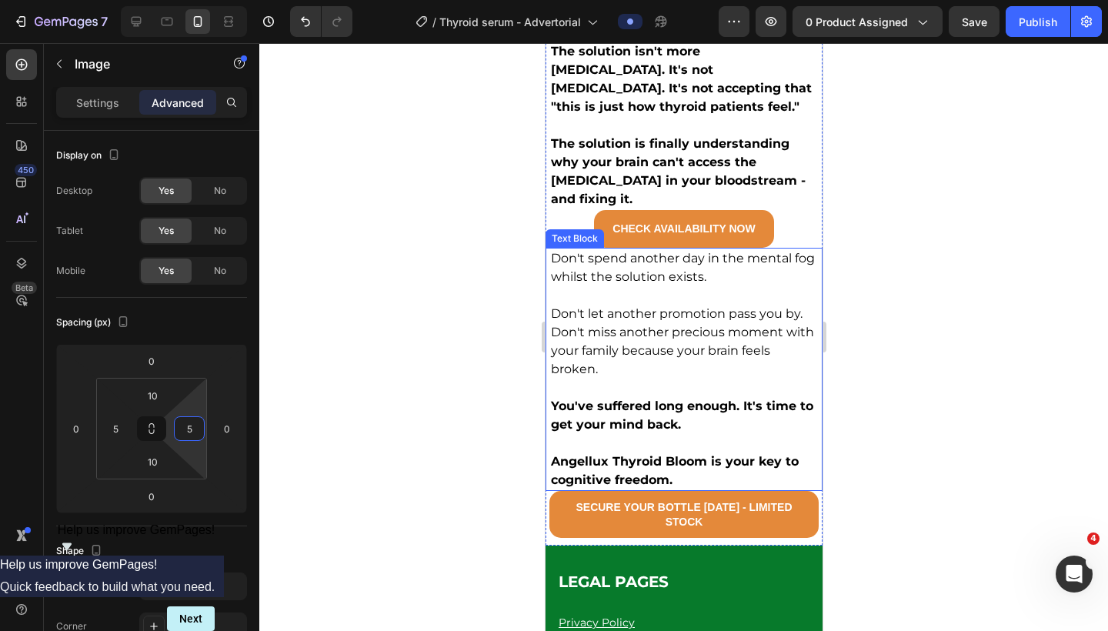
scroll to position [8604, 0]
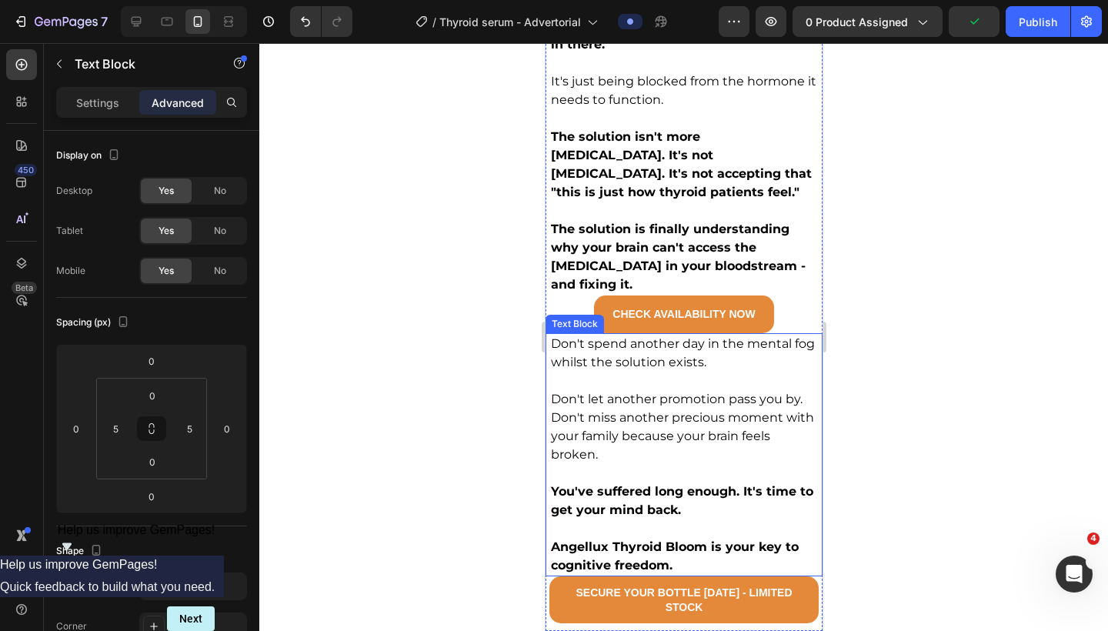
click at [619, 335] on p "Don't spend another day in the mental fog whilst the solution exists." at bounding box center [683, 353] width 266 height 37
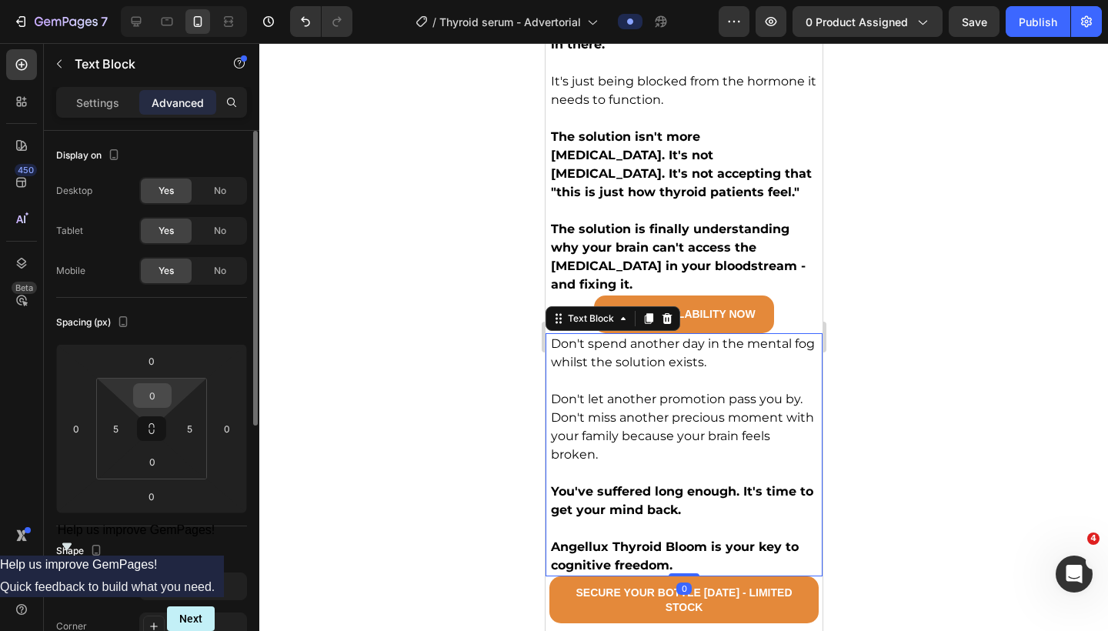
click at [152, 399] on input "0" at bounding box center [152, 395] width 31 height 23
type input "5"
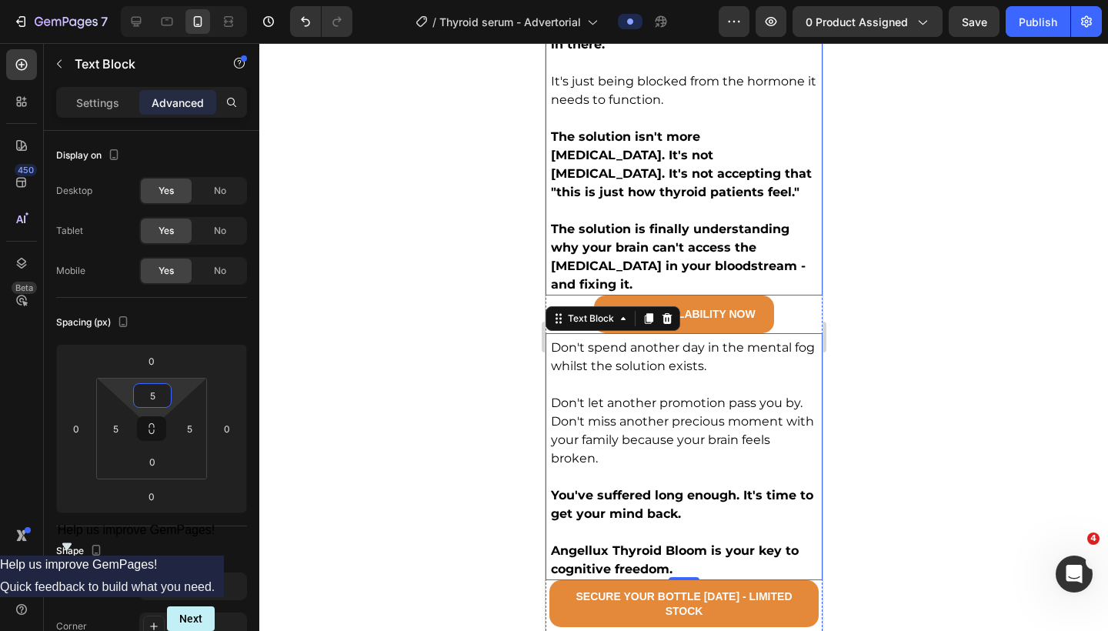
click at [643, 220] on p "The solution is finally understanding why your brain can't access the thyroid h…" at bounding box center [683, 257] width 266 height 74
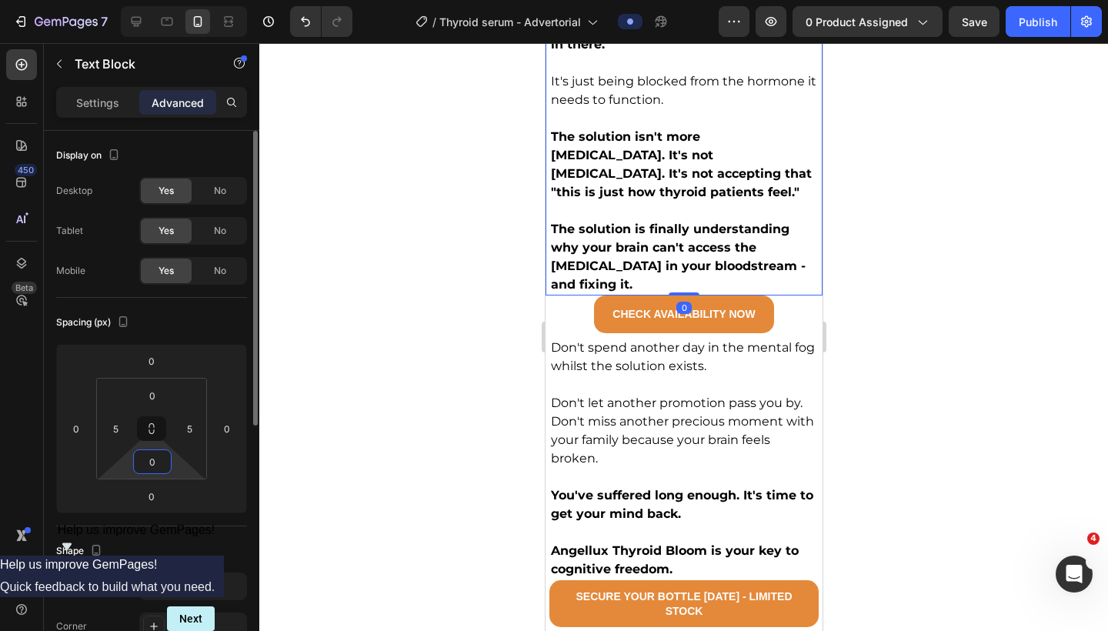
click at [152, 466] on input "0" at bounding box center [152, 461] width 31 height 23
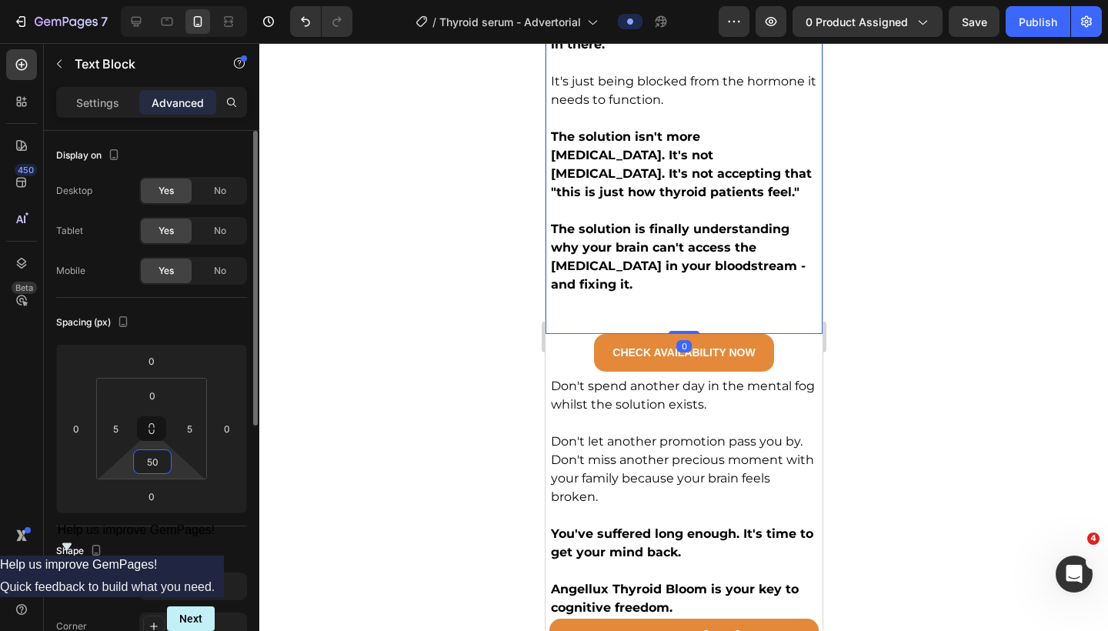
click at [155, 464] on input "50" at bounding box center [152, 461] width 31 height 23
type input "5"
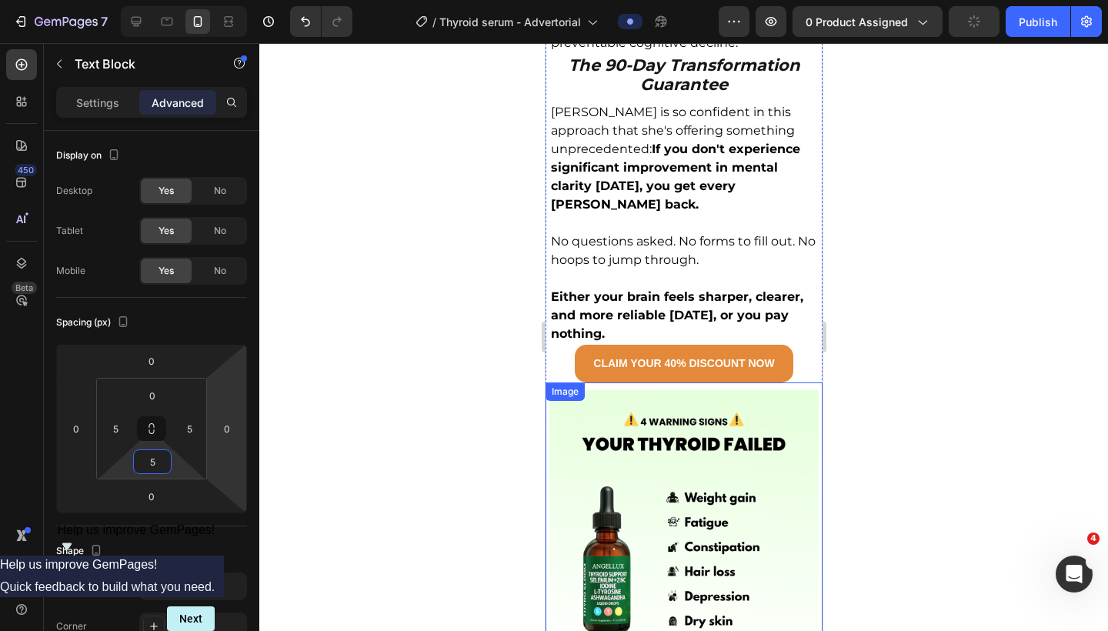
scroll to position [7708, 0]
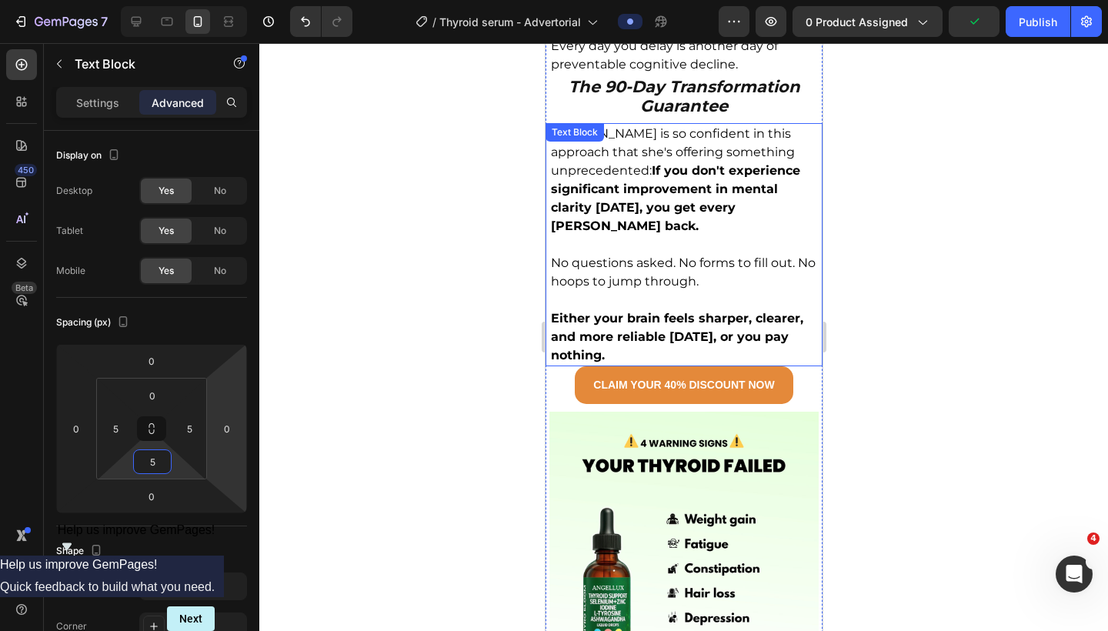
click at [659, 309] on p "Either your brain feels sharper, clearer, and more reliable within 90 days, or …" at bounding box center [683, 336] width 266 height 55
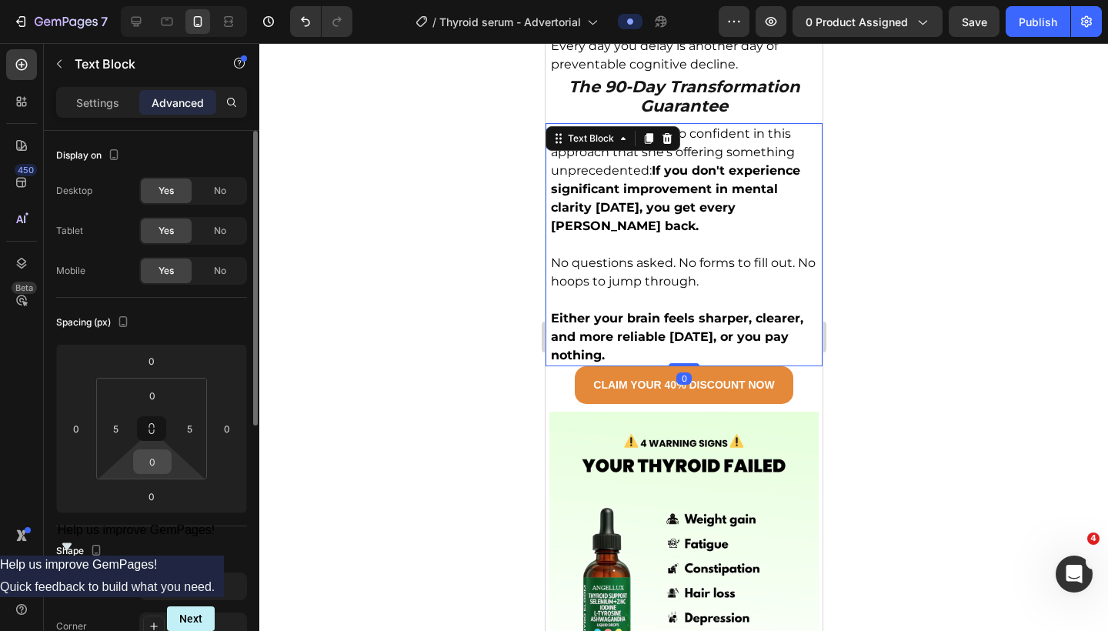
click at [155, 466] on input "0" at bounding box center [152, 461] width 31 height 23
type input "5"
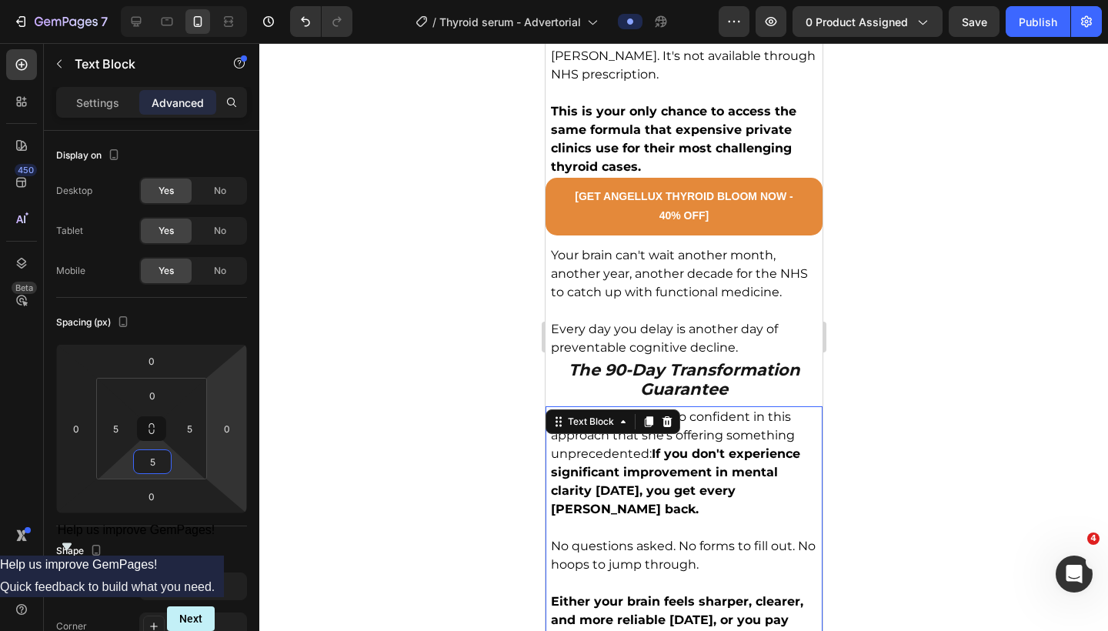
scroll to position [7352, 0]
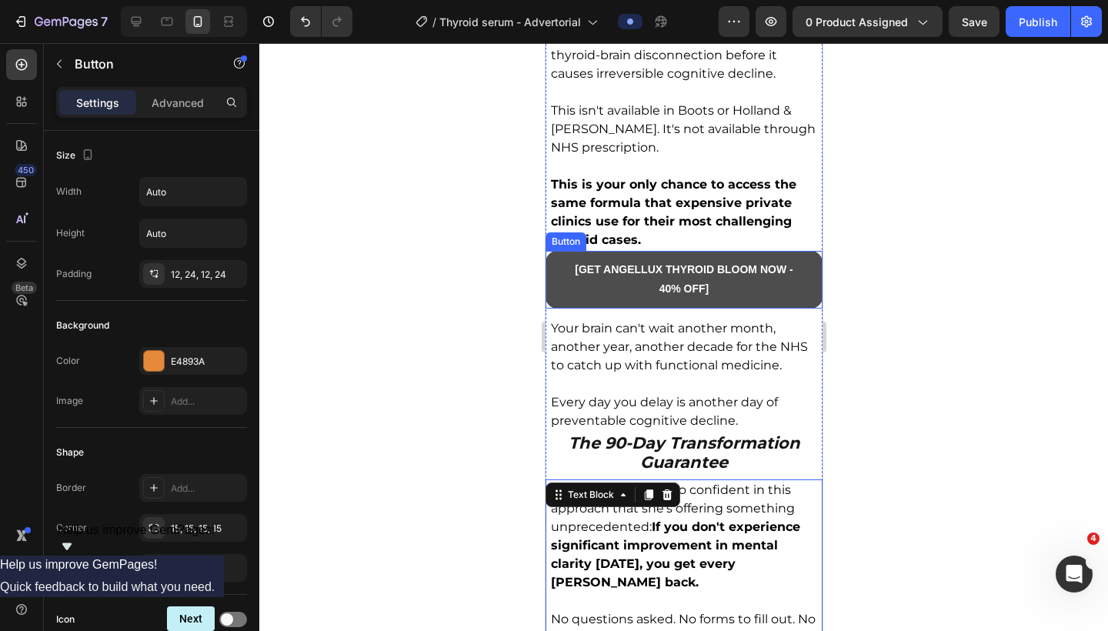
click at [561, 251] on button "[GET ANGELLUX THYROID BLOOM NOW - 40% OFF]" at bounding box center [683, 279] width 277 height 57
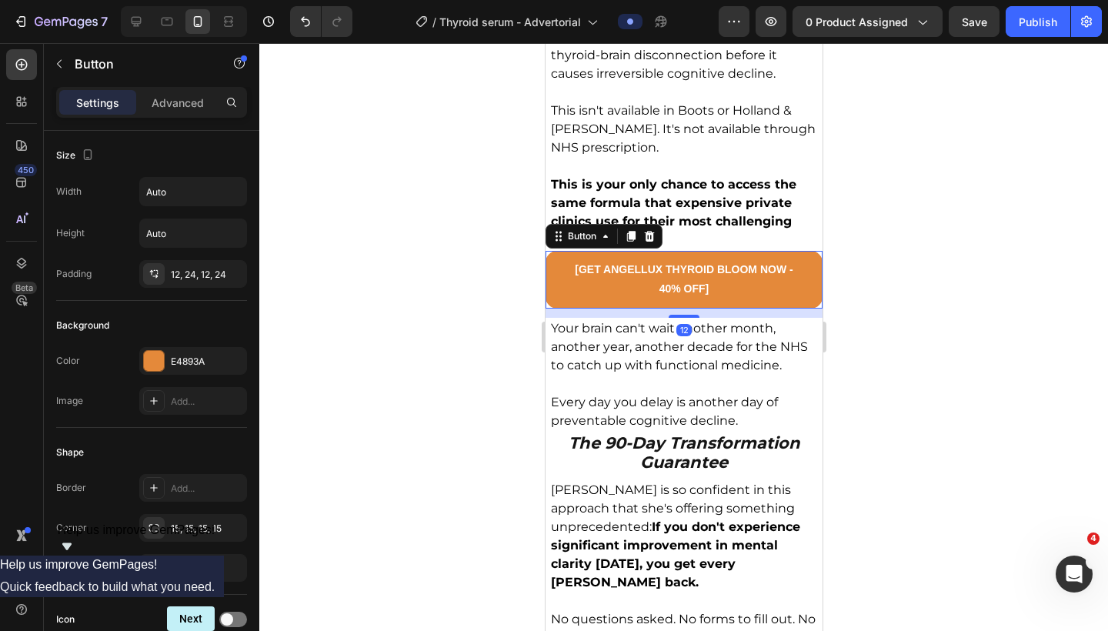
click at [157, 116] on div "Settings Advanced" at bounding box center [151, 102] width 191 height 31
click at [160, 109] on p "Advanced" at bounding box center [178, 103] width 52 height 16
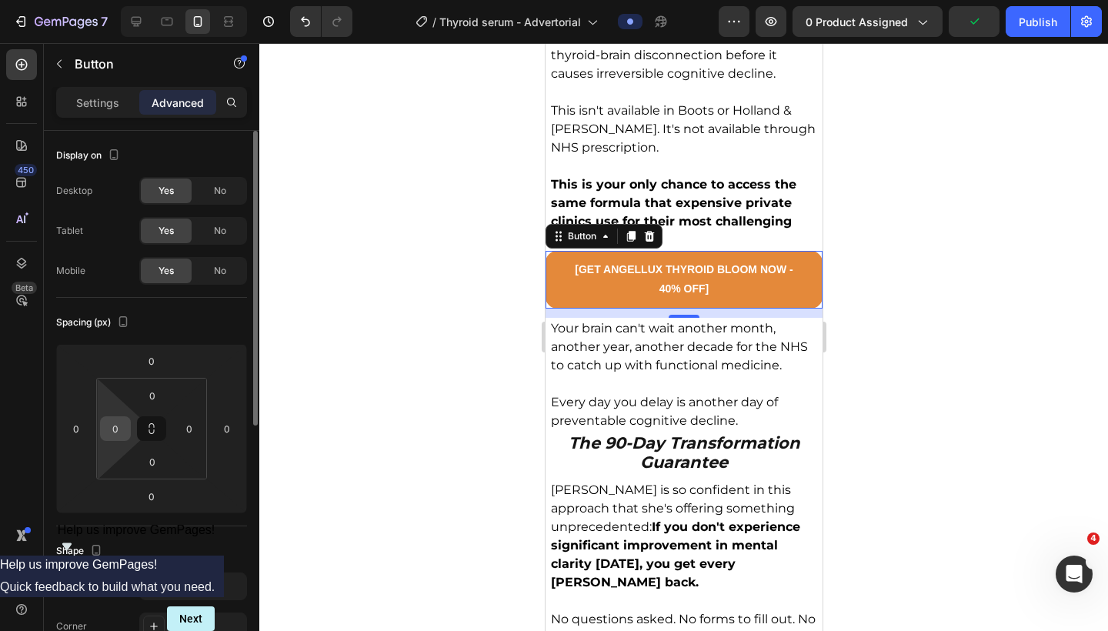
click at [114, 431] on input "0" at bounding box center [115, 428] width 23 height 23
type input "5"
click at [189, 430] on input "0" at bounding box center [189, 428] width 23 height 23
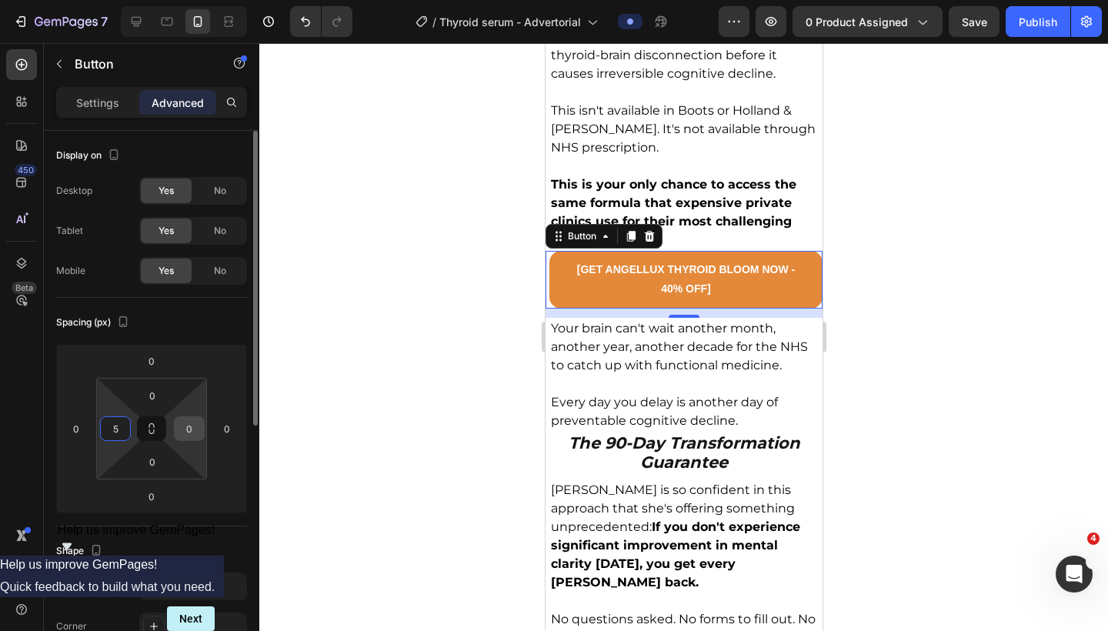
click at [189, 430] on input "0" at bounding box center [189, 428] width 23 height 23
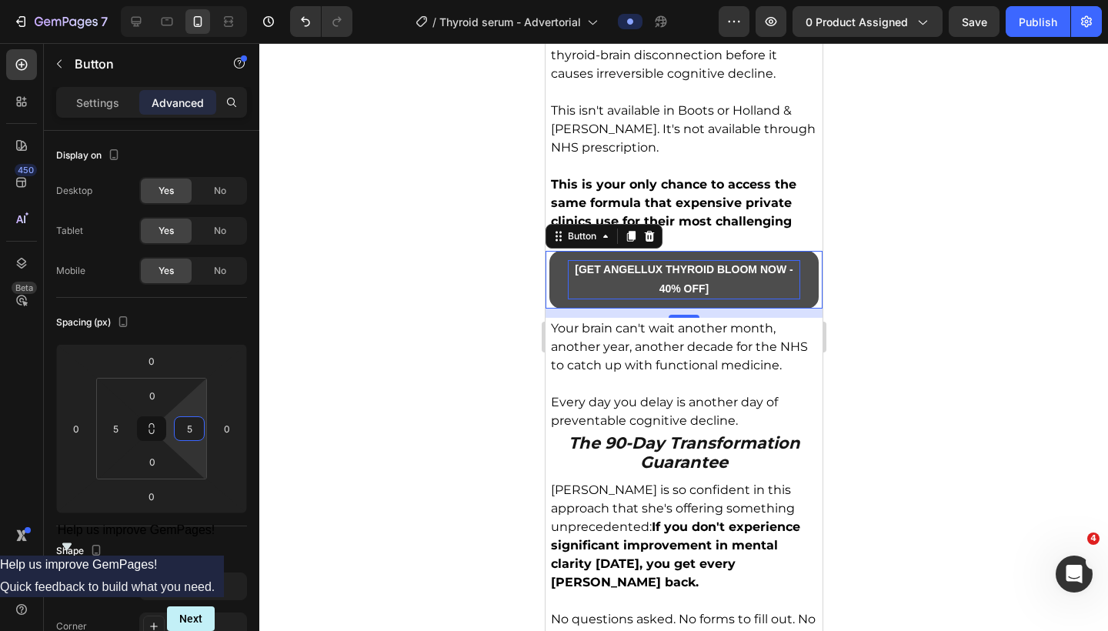
type input "5"
click at [707, 263] on strong "[GET ANGELLUX THYROID BLOOM NOW - 40% OFF]" at bounding box center [683, 279] width 218 height 32
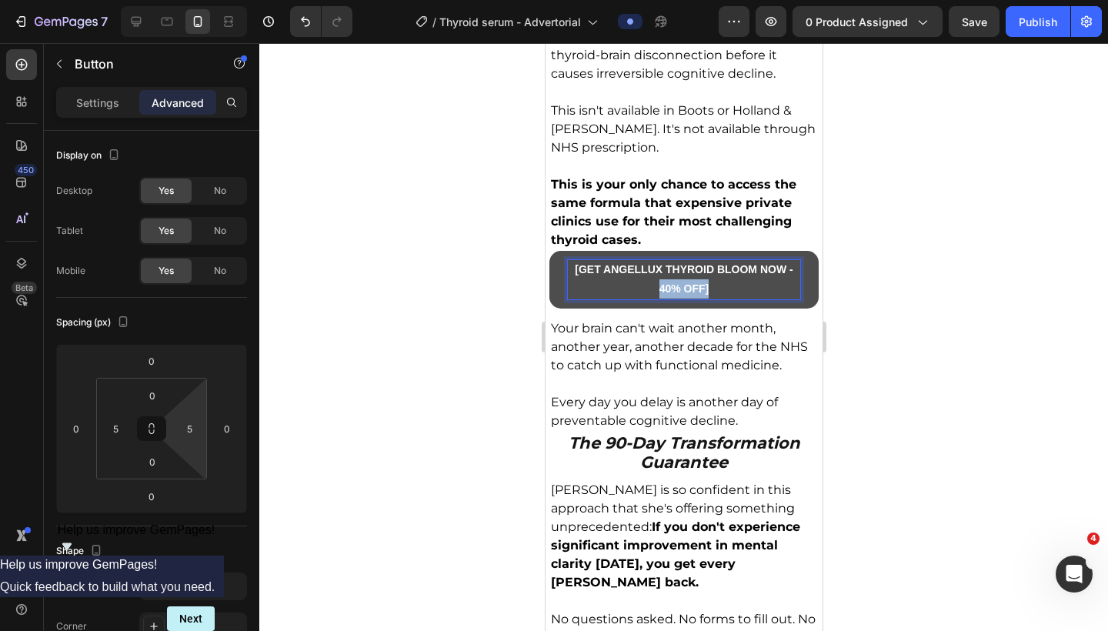
drag, startPoint x: 716, startPoint y: 213, endPoint x: 660, endPoint y: 215, distance: 55.4
click at [660, 260] on p "[GET ANGELLUX THYROID BLOOM NOW - 40% OFF]" at bounding box center [683, 279] width 232 height 38
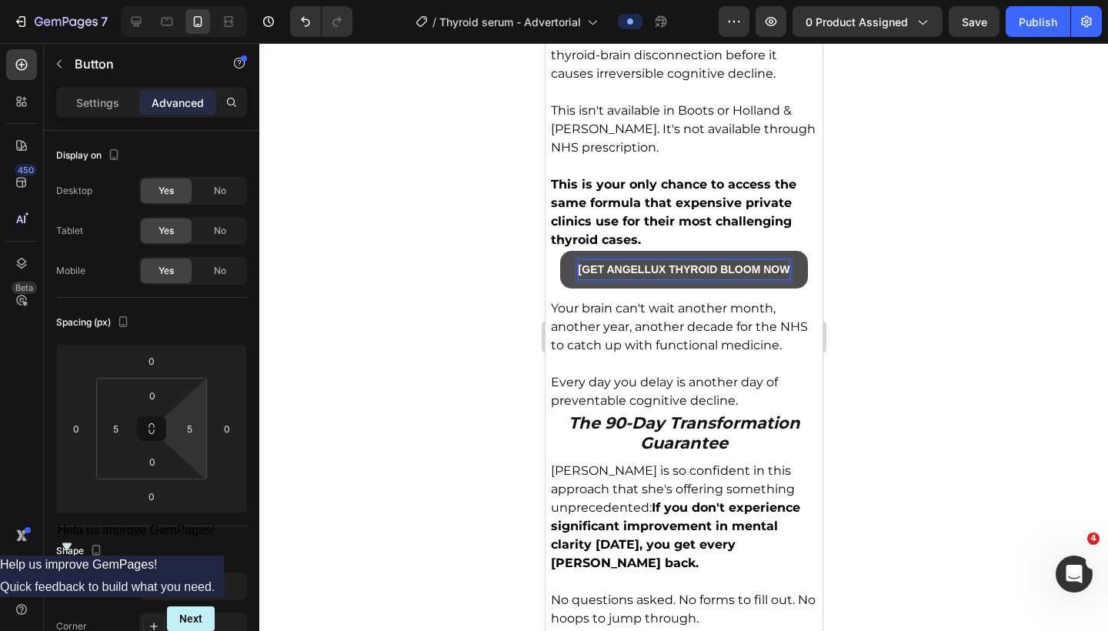
click at [581, 263] on strong "[GET ANGELLUX THYROID BLOOM NOW" at bounding box center [684, 269] width 212 height 12
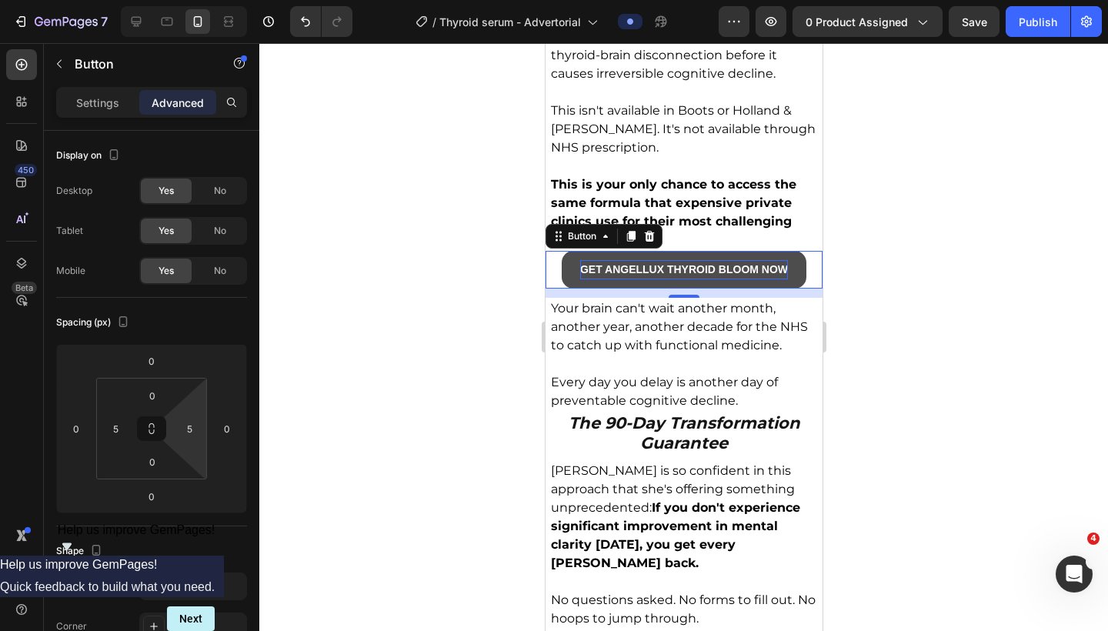
click at [862, 206] on div at bounding box center [683, 337] width 849 height 588
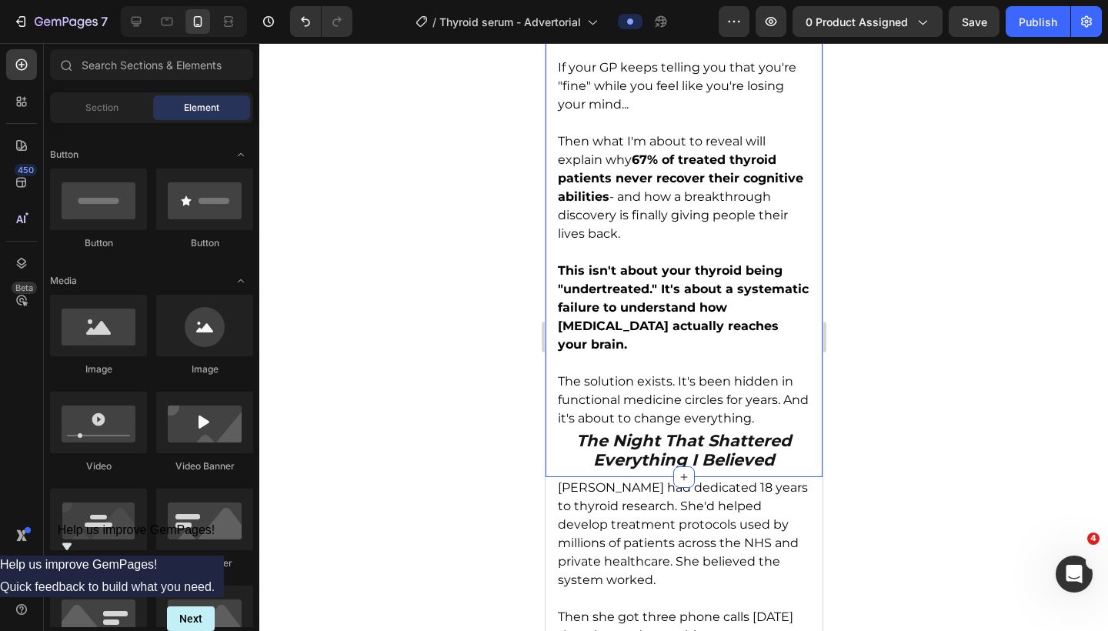
scroll to position [354, 0]
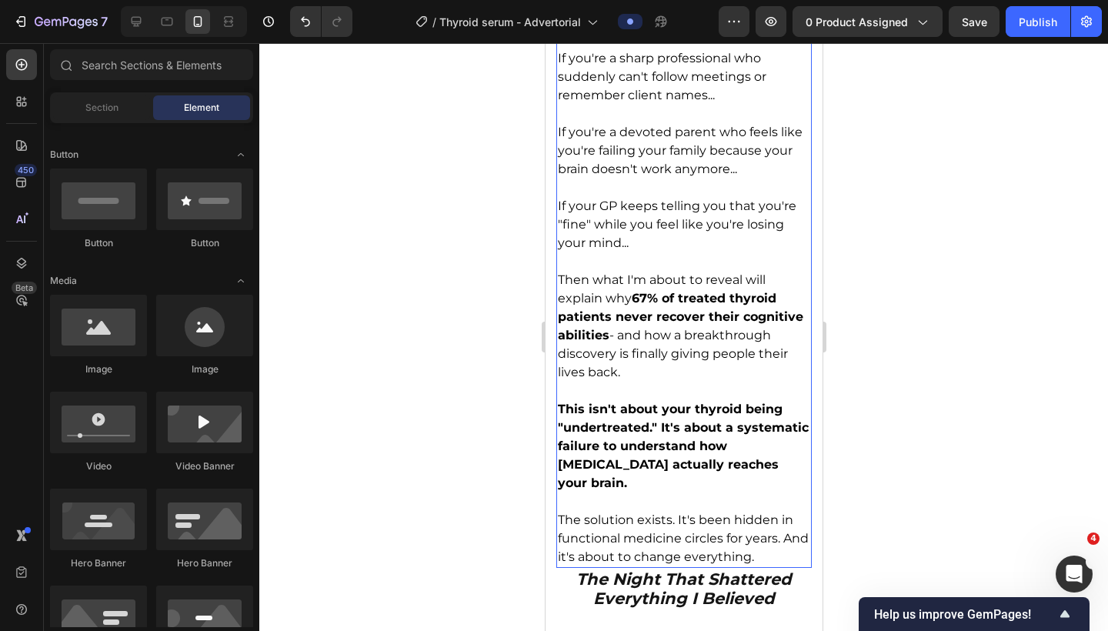
scroll to position [623, 0]
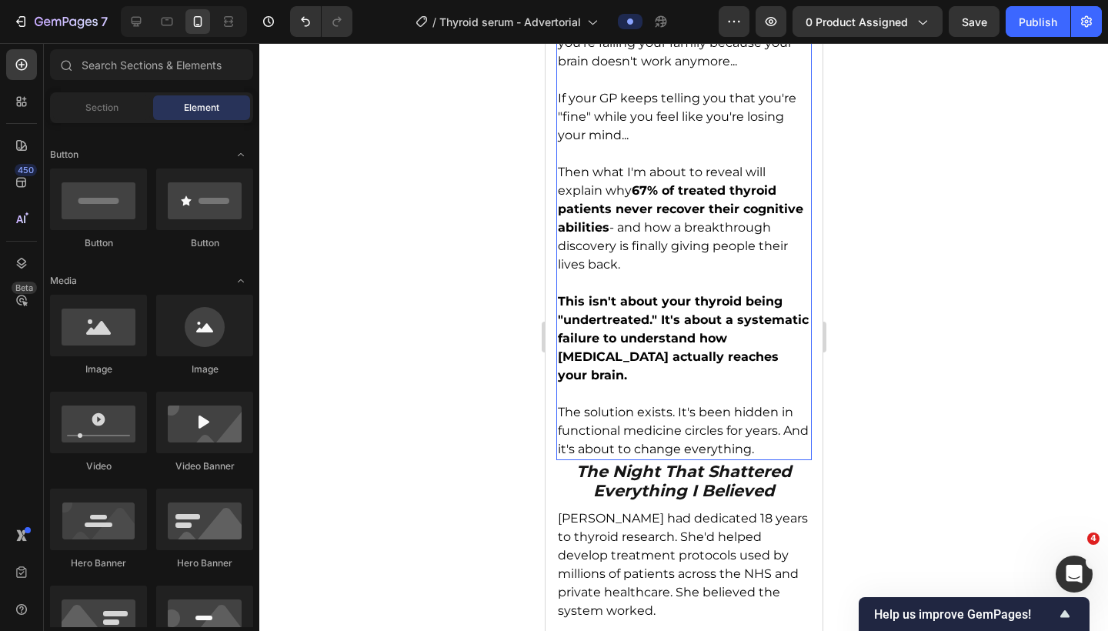
click at [638, 433] on p "The solution exists. It's been hidden in functional medicine circles for years.…" at bounding box center [683, 430] width 253 height 55
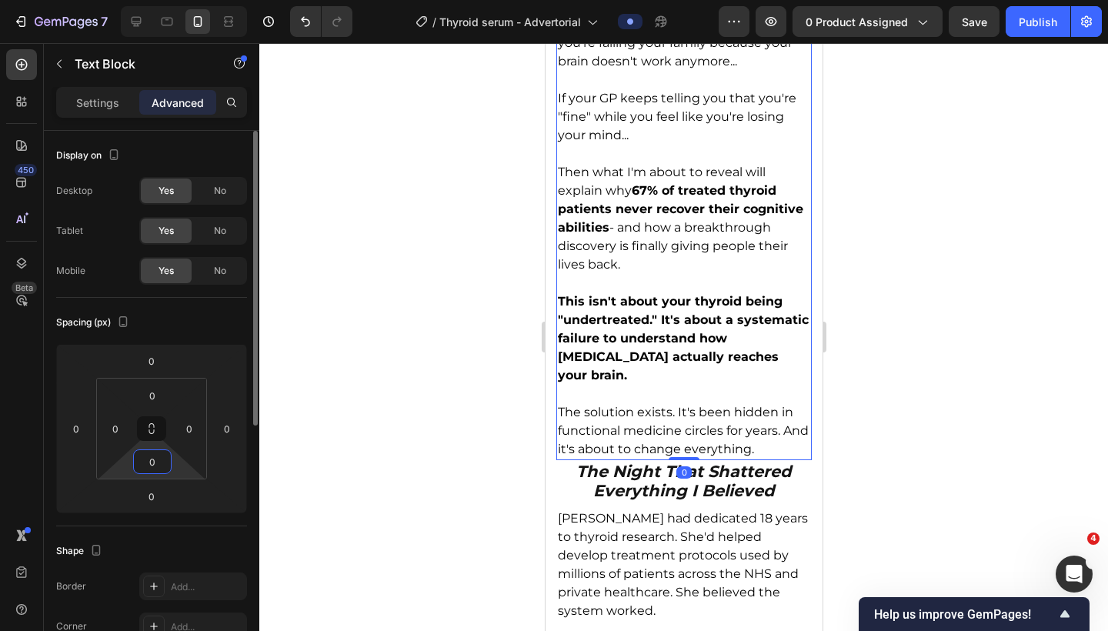
click at [152, 458] on input "0" at bounding box center [152, 461] width 31 height 23
type input "5"
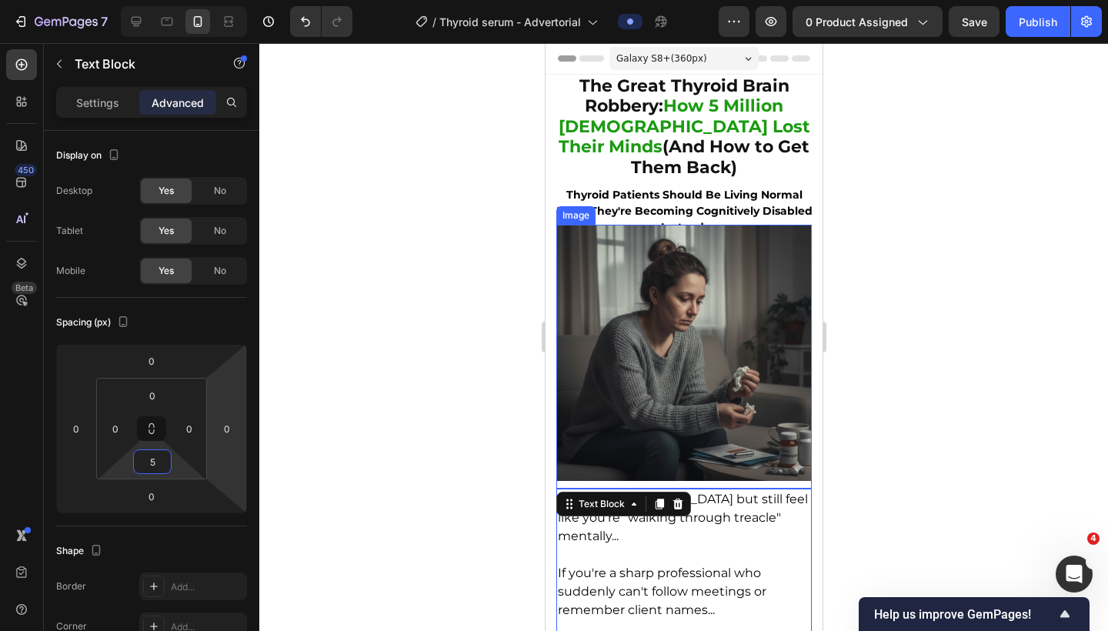
scroll to position [0, 0]
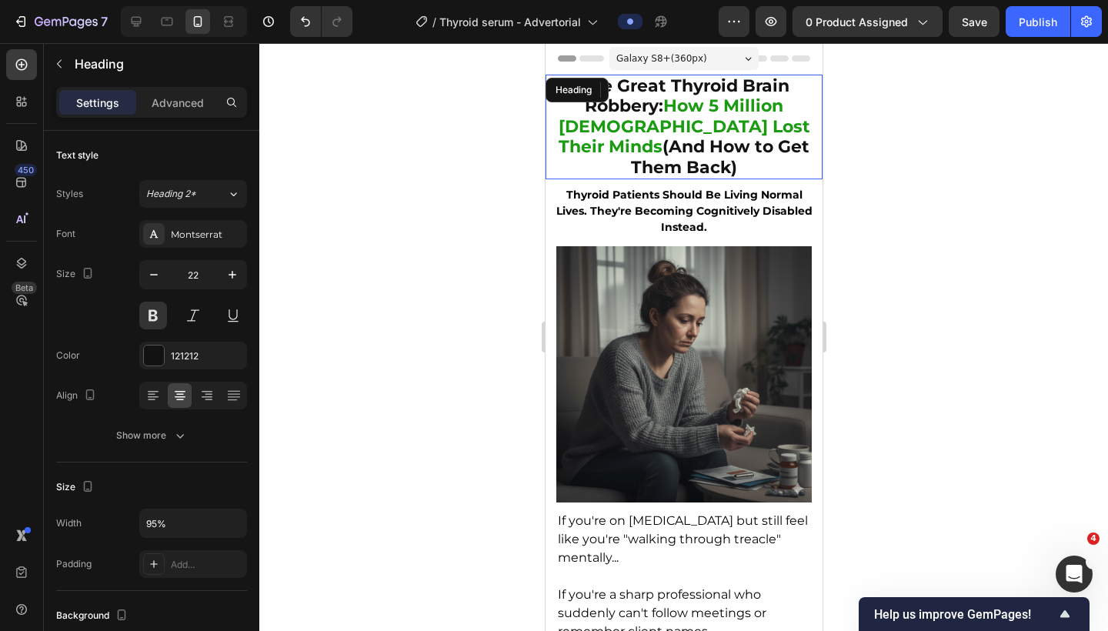
click at [672, 112] on strong "How 5 Million [DEMOGRAPHIC_DATA] Lost Their Minds" at bounding box center [684, 126] width 252 height 62
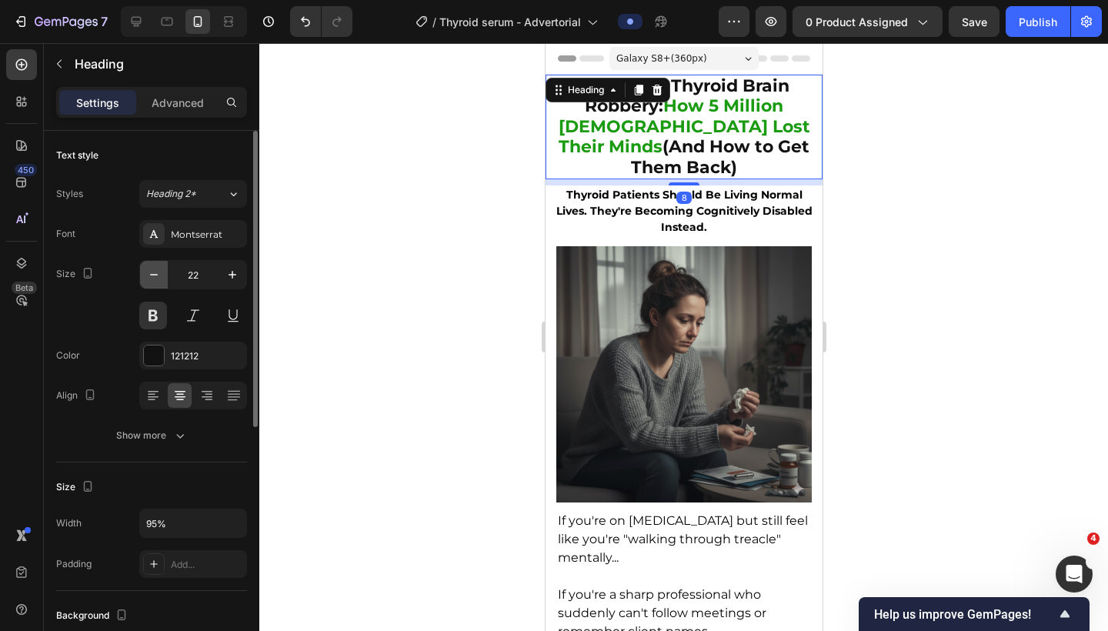
click at [149, 276] on icon "button" at bounding box center [153, 274] width 15 height 15
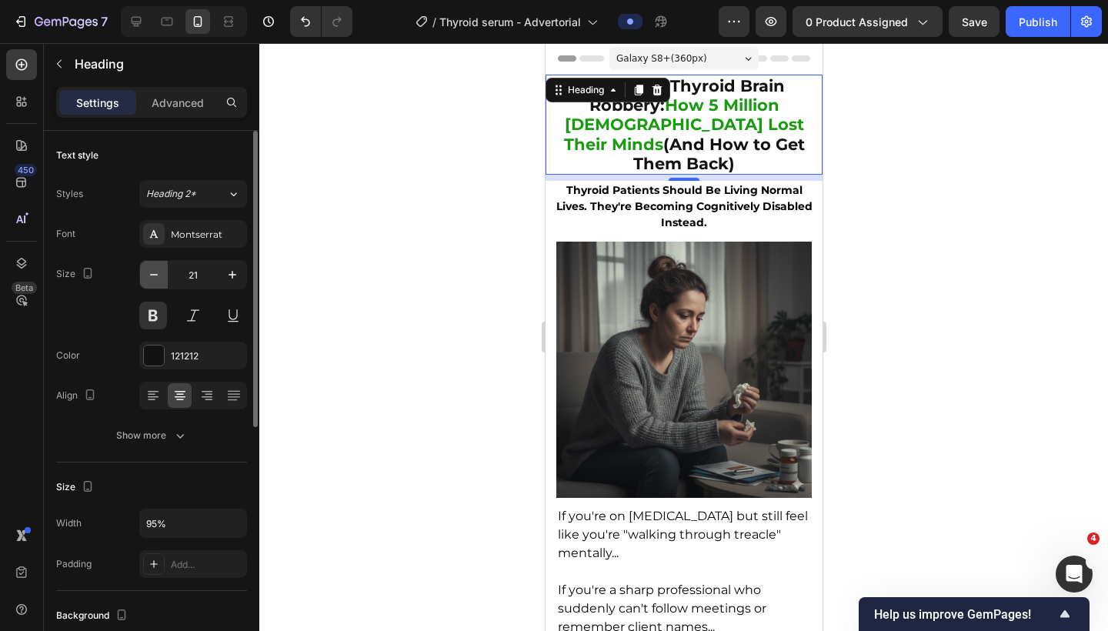
click at [149, 276] on icon "button" at bounding box center [153, 274] width 15 height 15
type input "20"
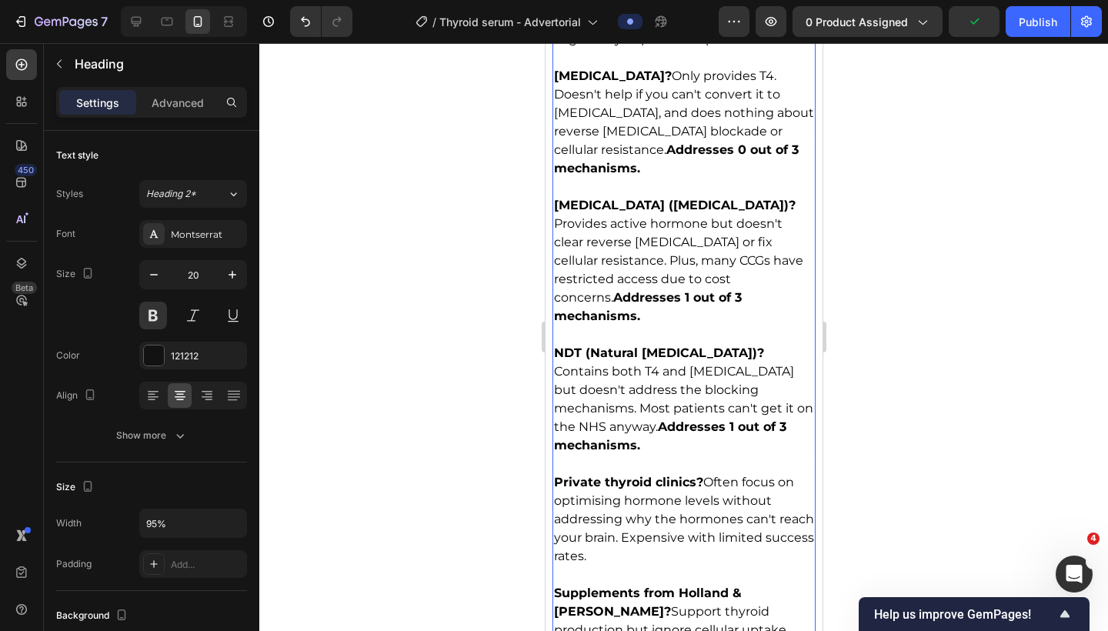
scroll to position [3005, 0]
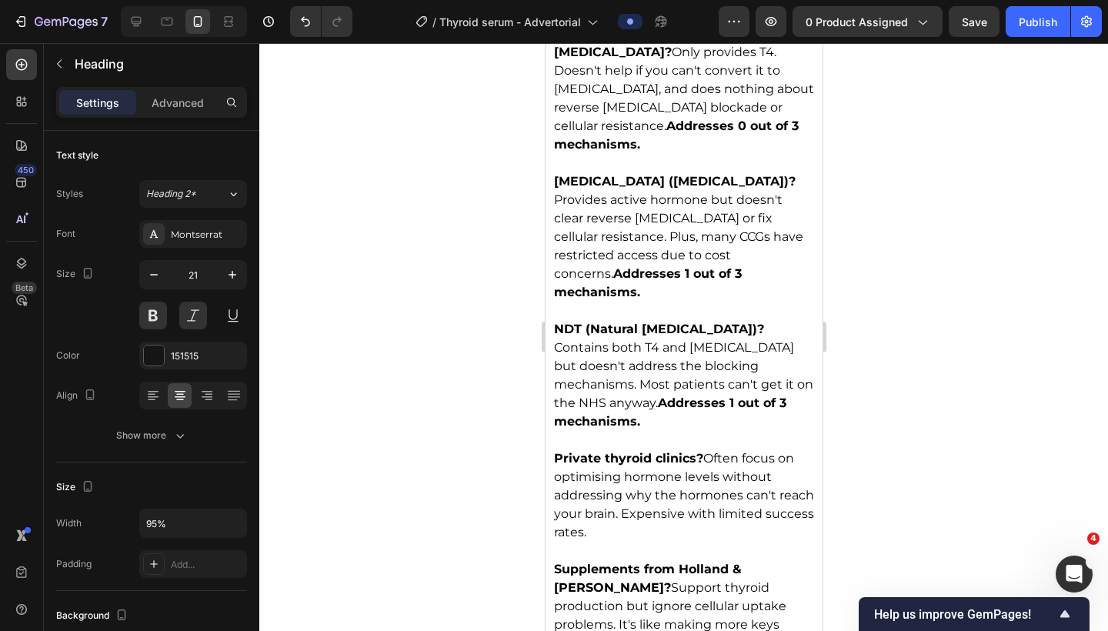
click at [179, 101] on p "Advanced" at bounding box center [178, 103] width 52 height 16
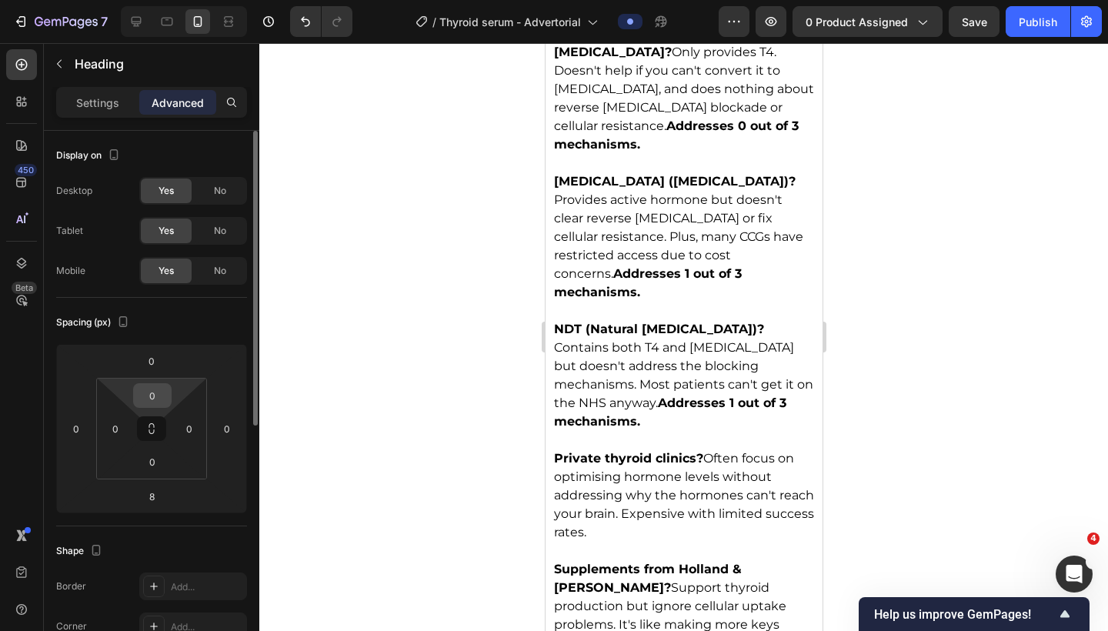
click at [152, 389] on input "0" at bounding box center [152, 395] width 31 height 23
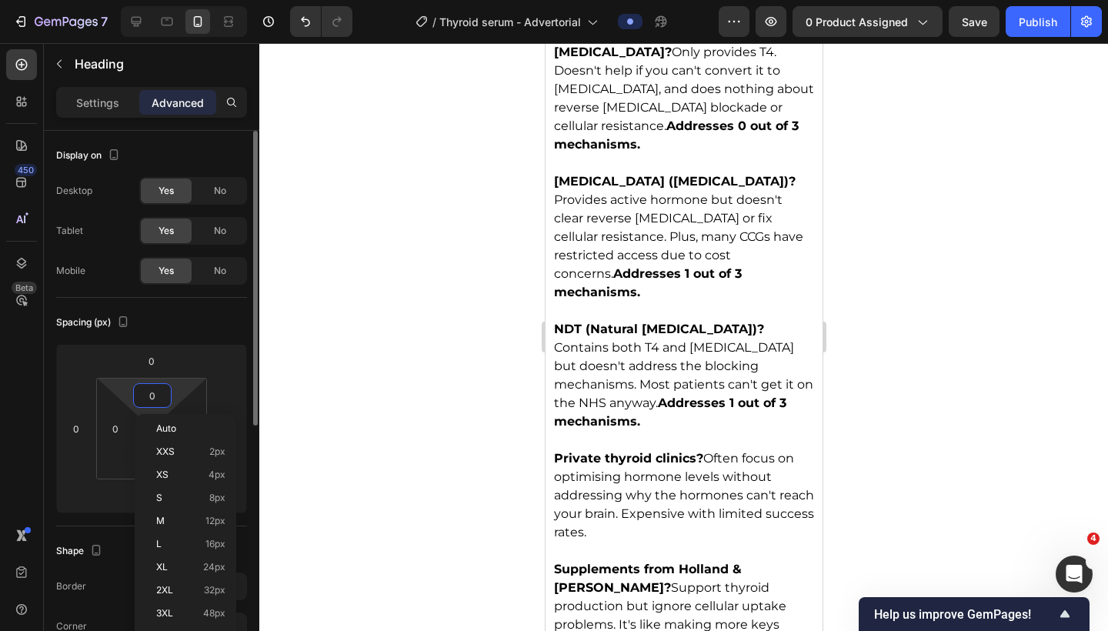
click at [152, 389] on input "0" at bounding box center [152, 395] width 31 height 23
type input "5"
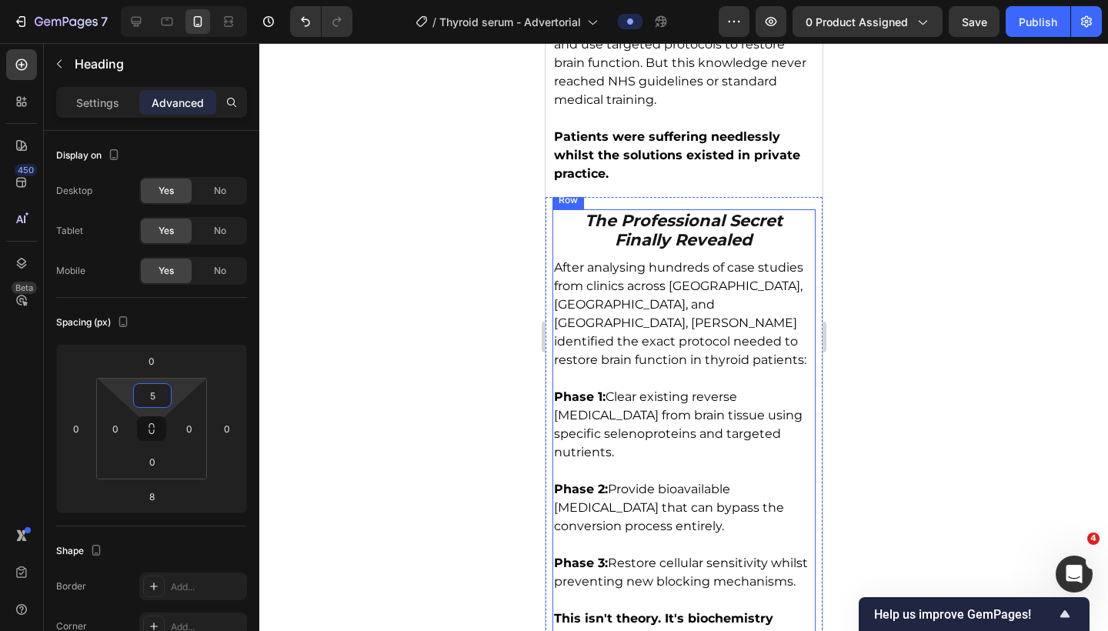
scroll to position [3984, 0]
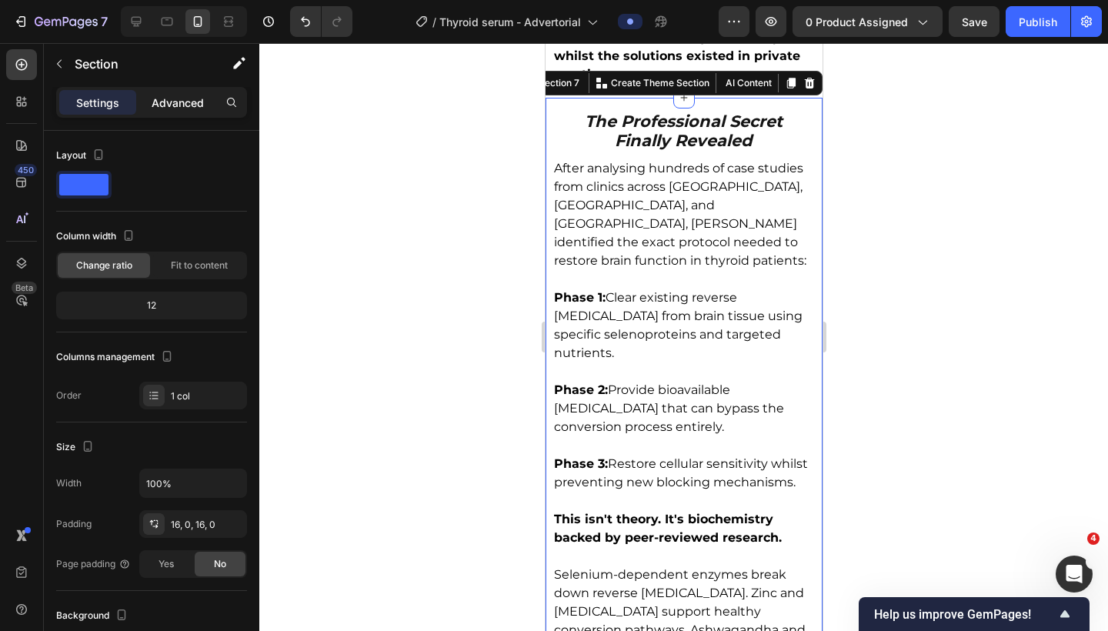
click at [189, 102] on p "Advanced" at bounding box center [178, 103] width 52 height 16
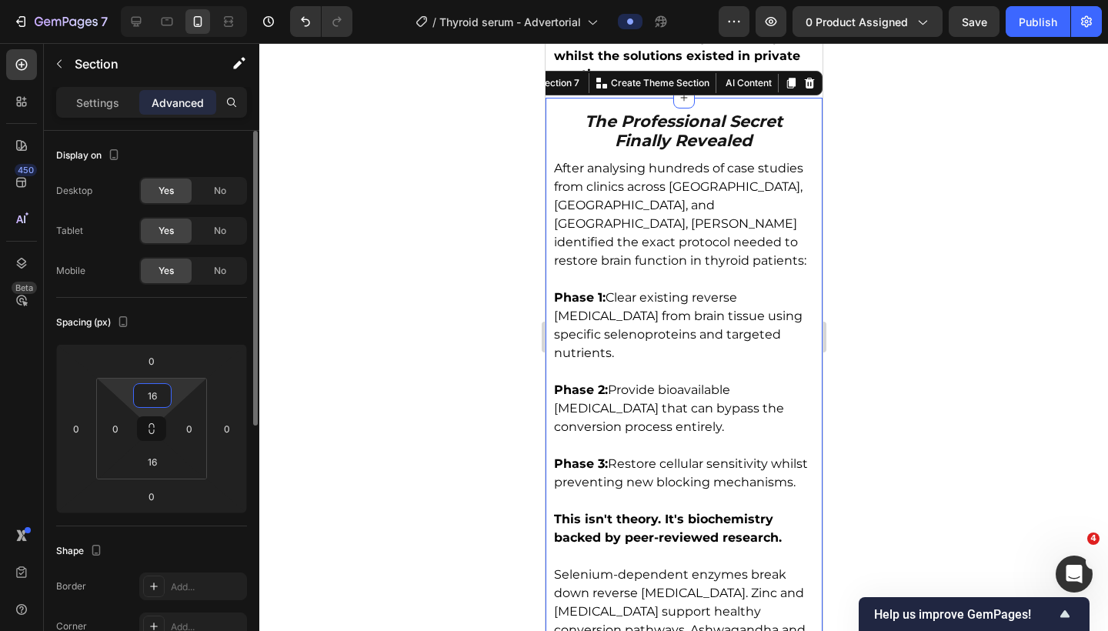
click at [152, 393] on input "16" at bounding box center [152, 395] width 31 height 23
type input "5"
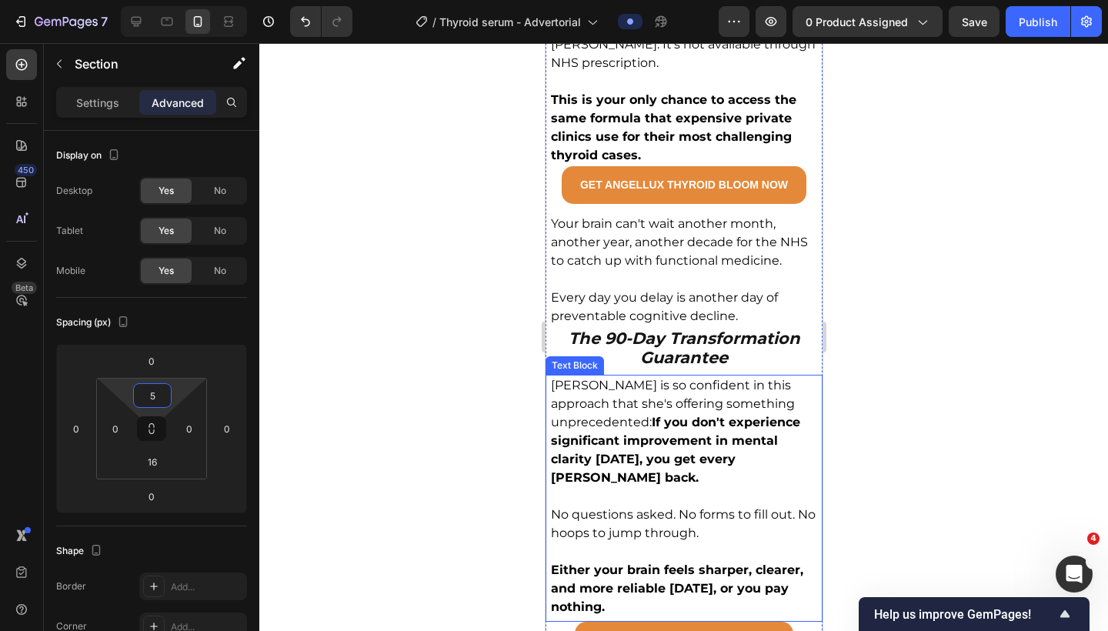
scroll to position [7559, 0]
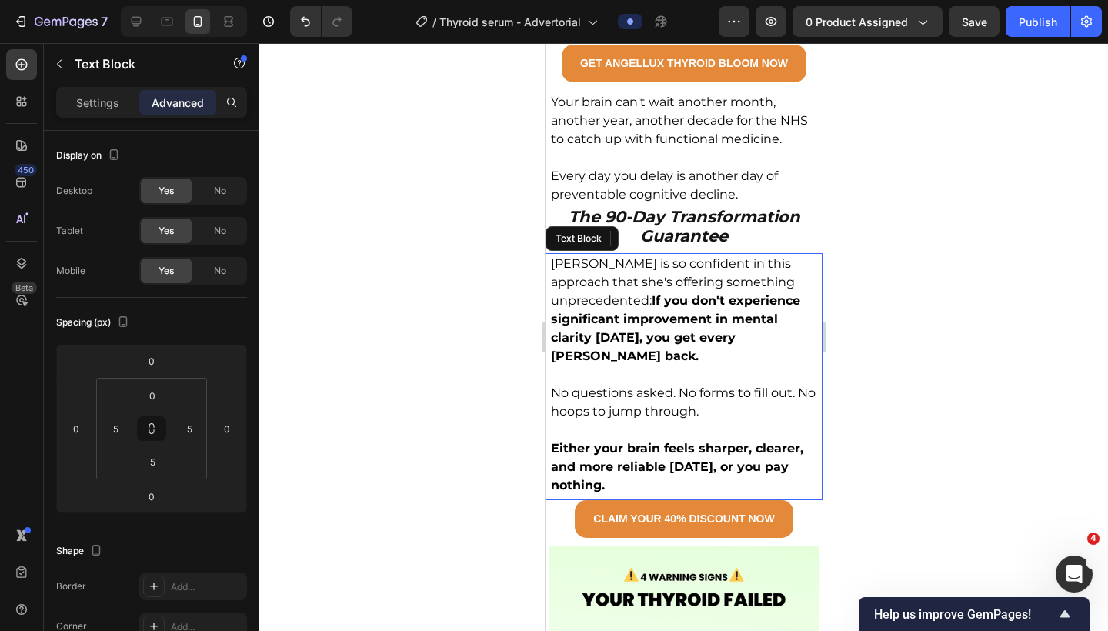
click at [748, 440] on p "Either your brain feels sharper, clearer, and more reliable within 90 days, or …" at bounding box center [683, 467] width 266 height 55
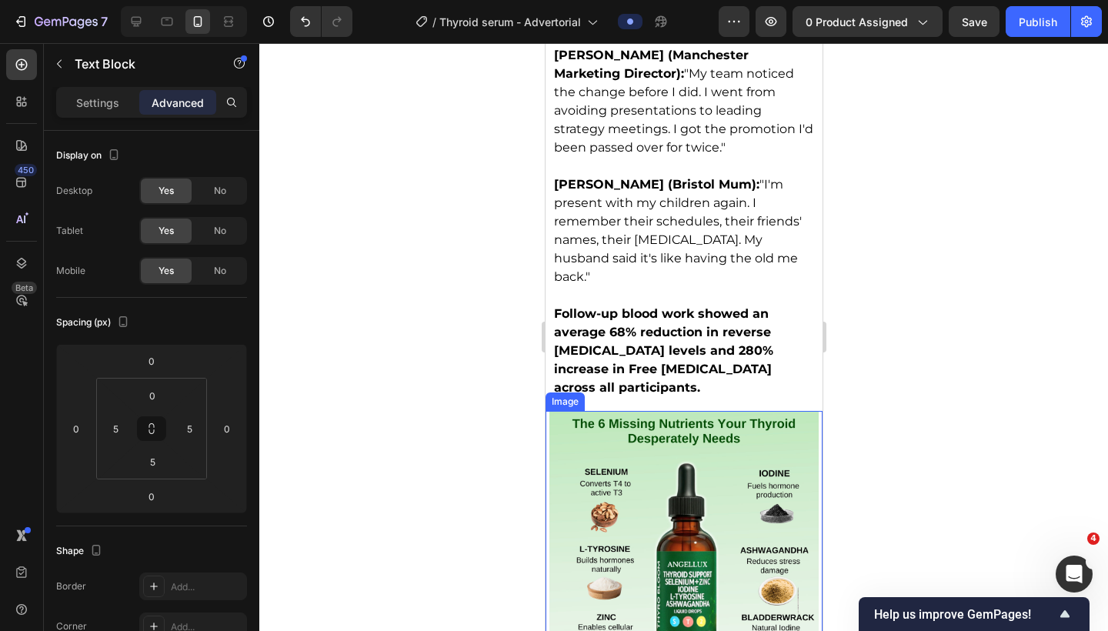
scroll to position [5227, 0]
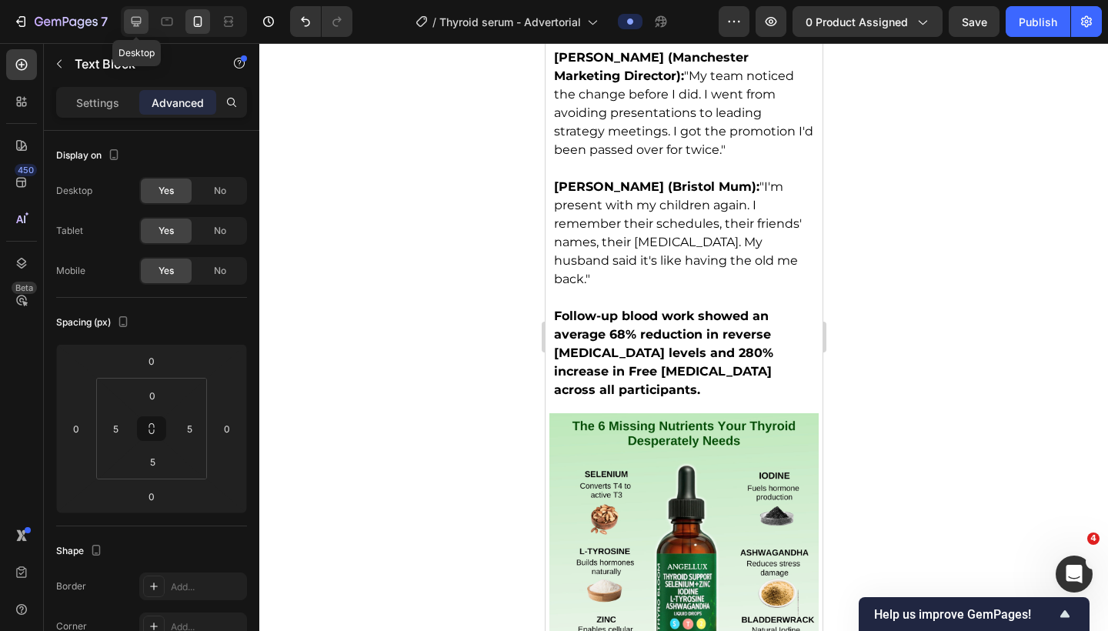
click at [139, 25] on icon at bounding box center [136, 21] width 15 height 15
type input "12"
type input "30"
type input "0"
type input "30"
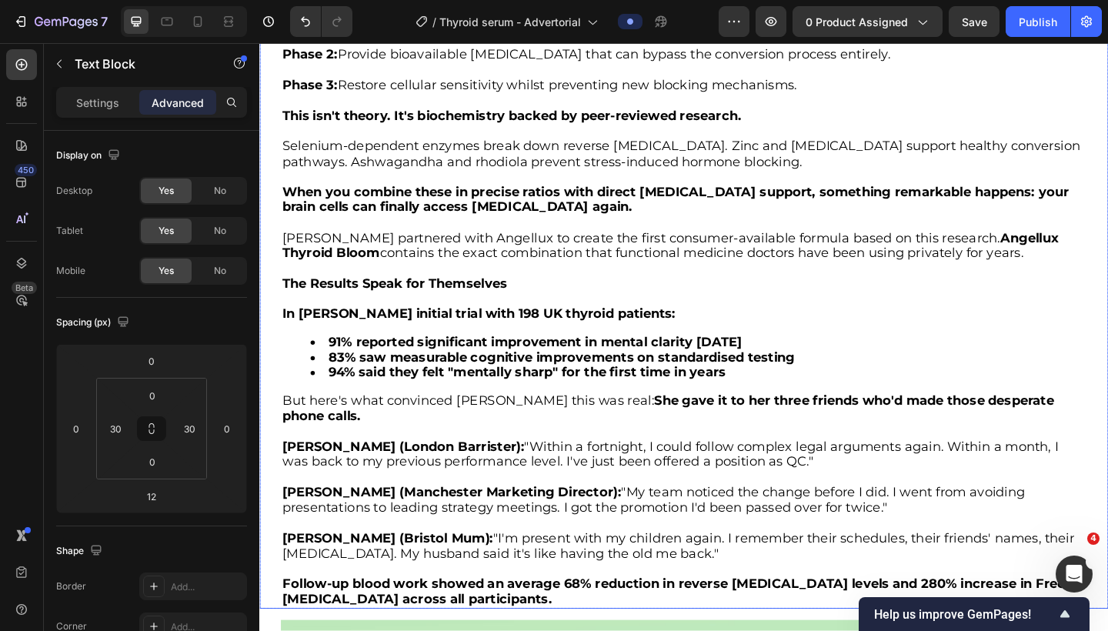
scroll to position [4278, 0]
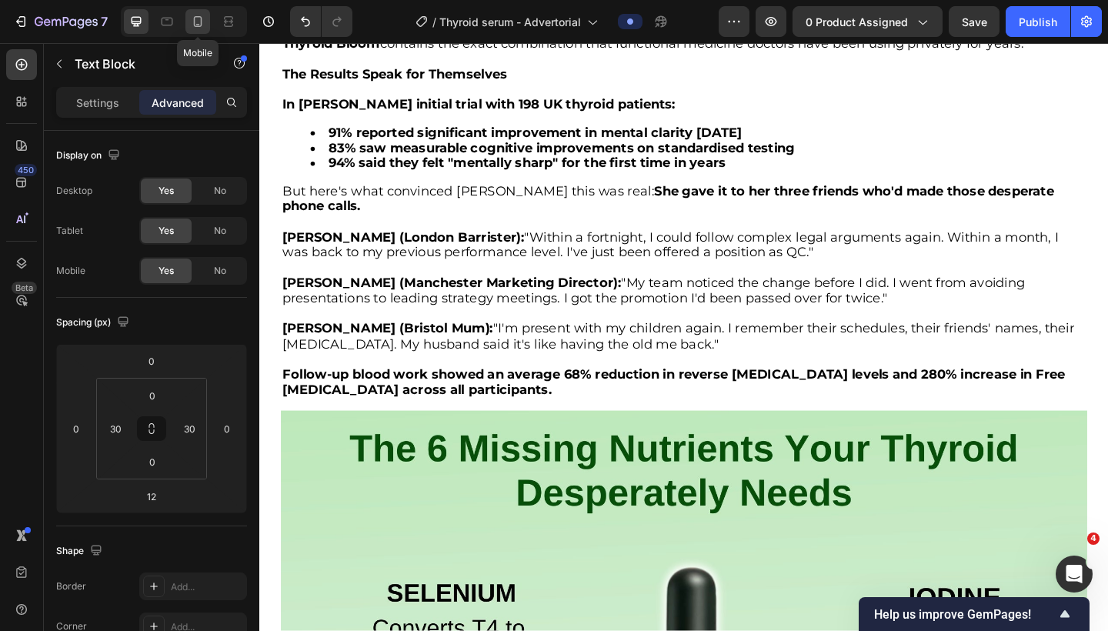
click at [196, 20] on icon at bounding box center [197, 21] width 15 height 15
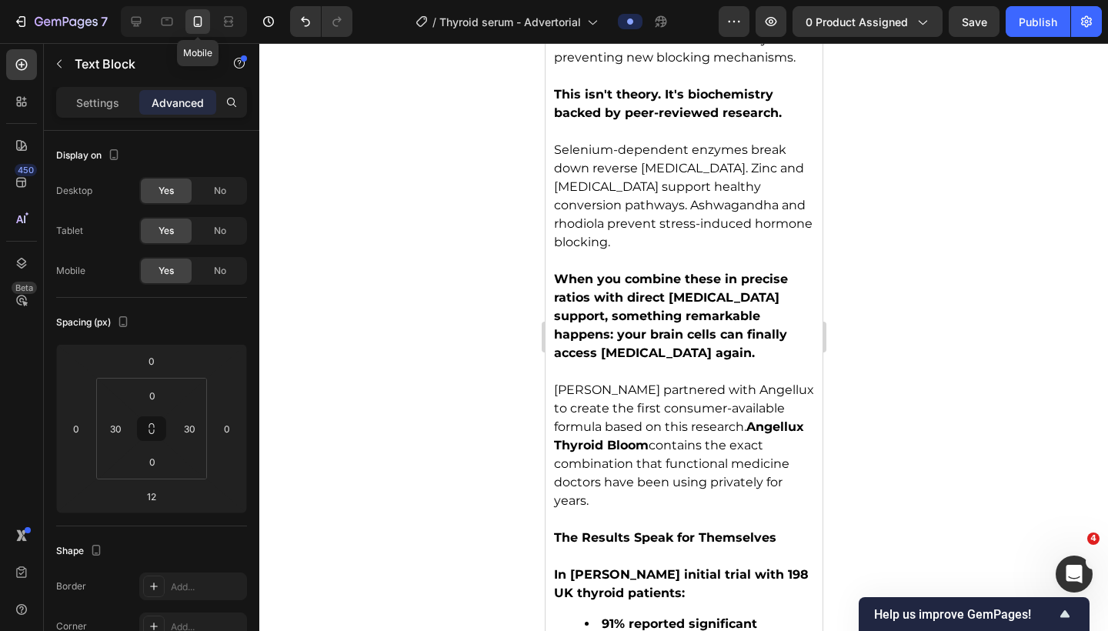
type input "0"
type input "5"
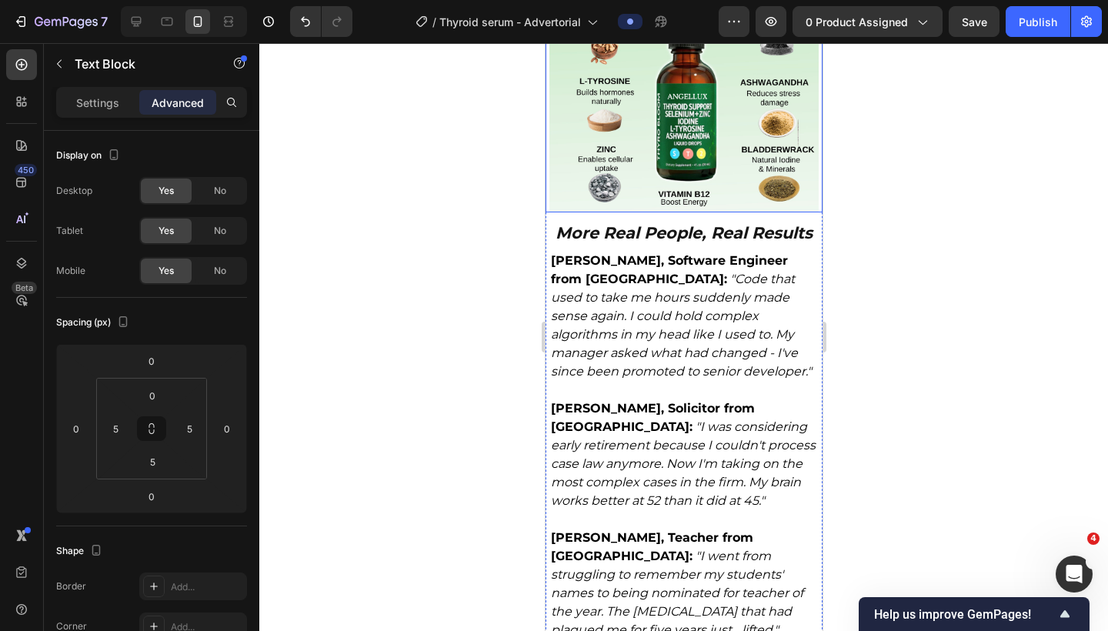
scroll to position [5718, 0]
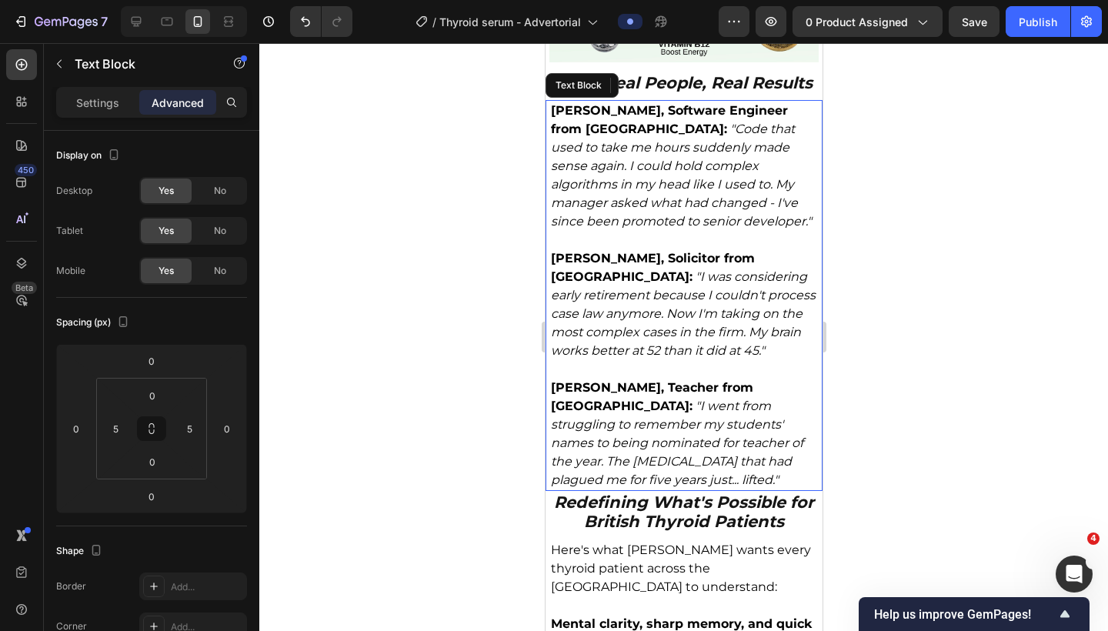
click at [793, 456] on p "Mark R., Teacher from Cardiff: "I went from struggling to remember my students'…" at bounding box center [683, 434] width 266 height 111
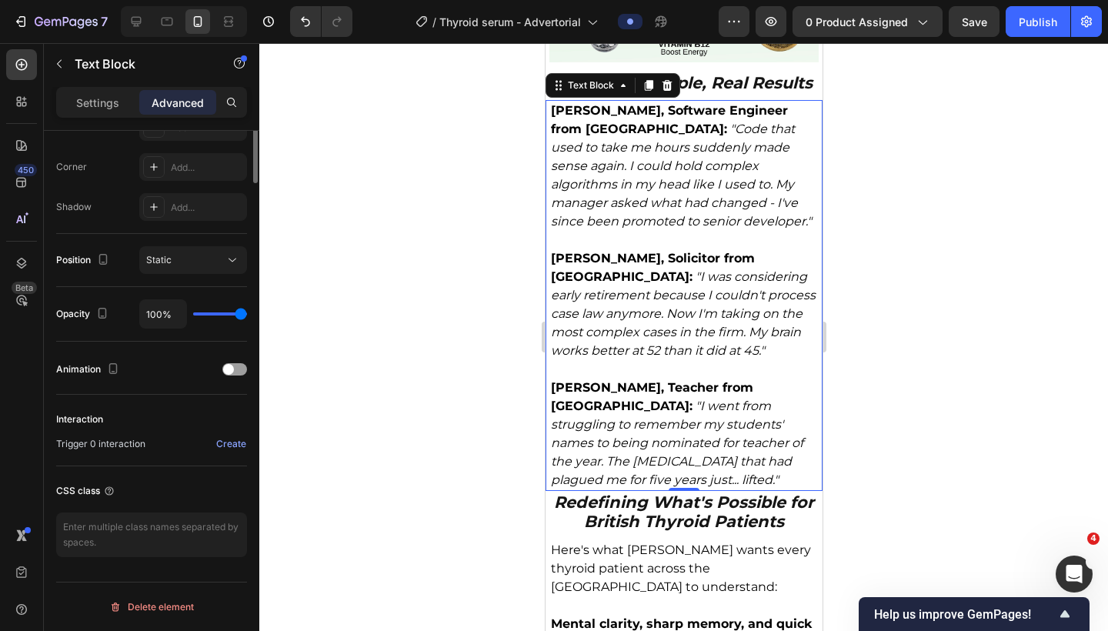
scroll to position [0, 0]
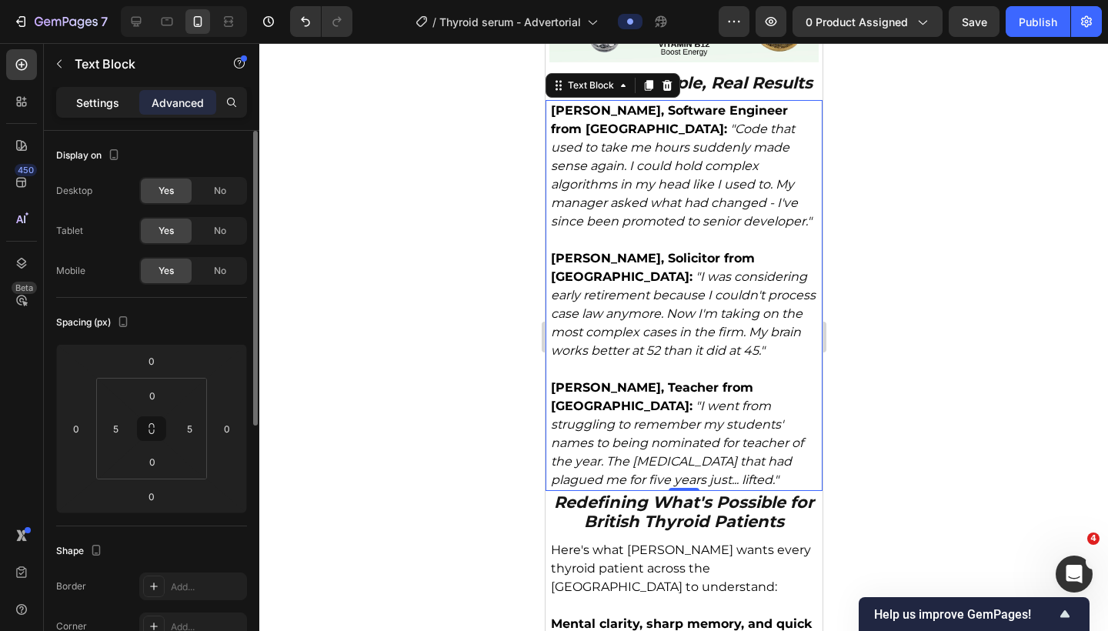
click at [97, 95] on p "Settings" at bounding box center [97, 103] width 43 height 16
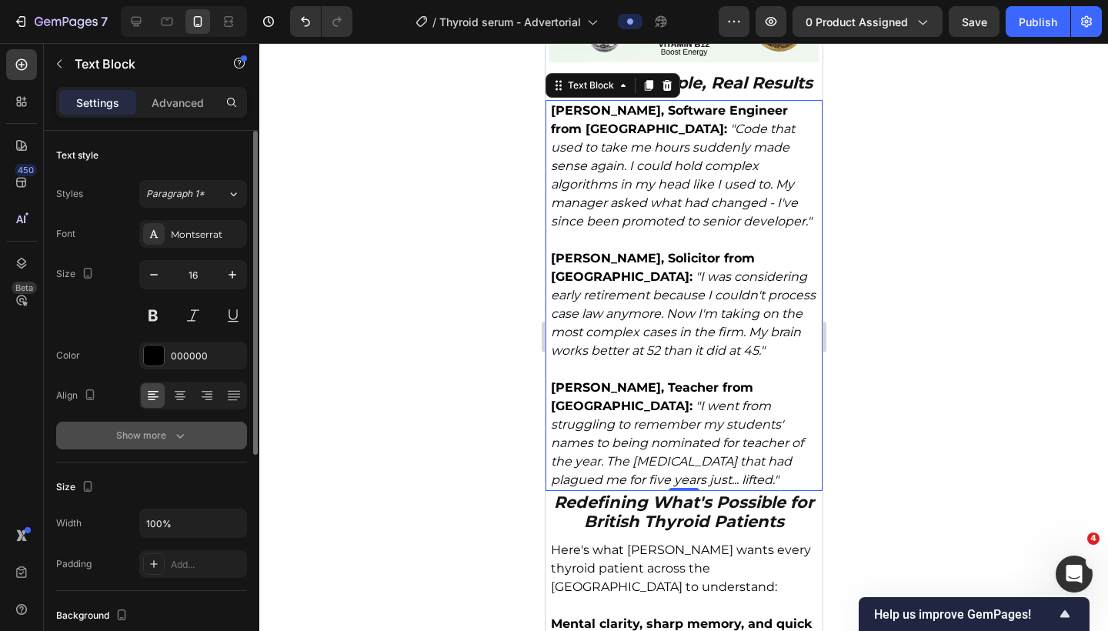
click at [161, 444] on button "Show more" at bounding box center [151, 436] width 191 height 28
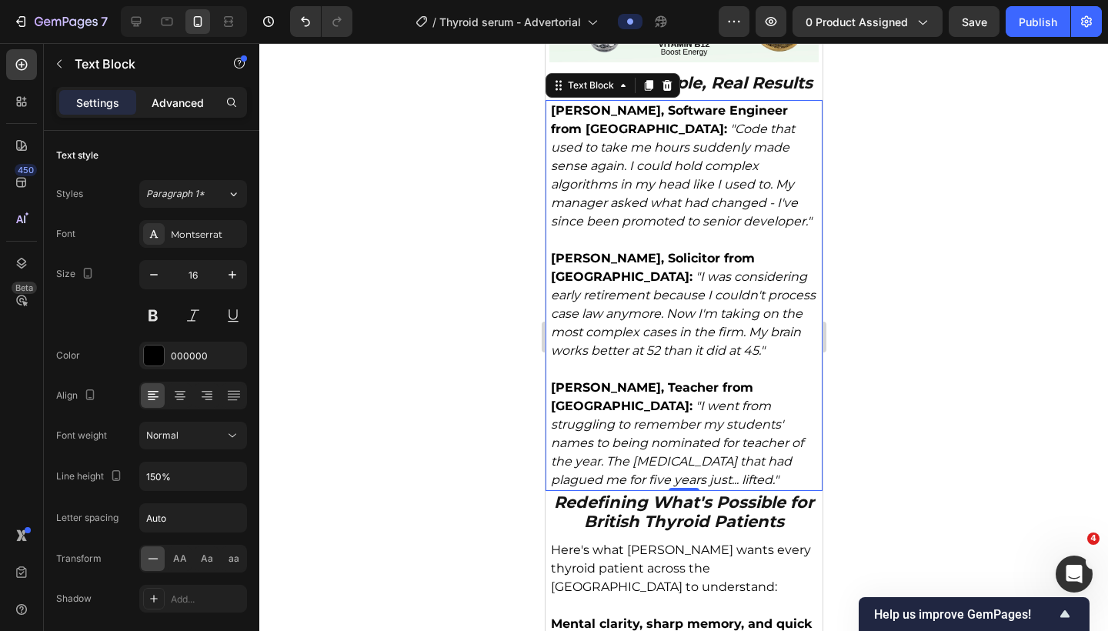
click at [179, 105] on p "Advanced" at bounding box center [178, 103] width 52 height 16
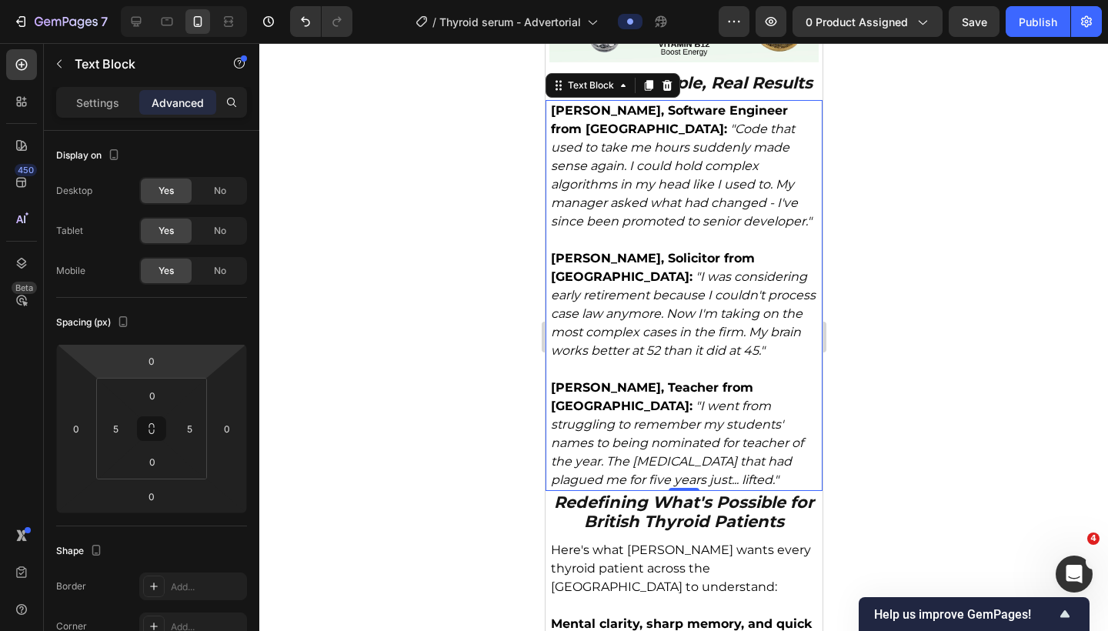
click at [789, 109] on p "David M., Software Engineer from Birmingham: "Code that used to take me hours s…" at bounding box center [683, 166] width 266 height 129
click at [789, 226] on p "David M., Software Engineer from Birmingham: "Code that used to take me hours s…" at bounding box center [683, 166] width 266 height 129
click at [929, 218] on div at bounding box center [683, 337] width 849 height 588
click at [749, 137] on p "David M., Software Engineer from Birmingham: "Code that used to take me hours s…" at bounding box center [683, 166] width 266 height 129
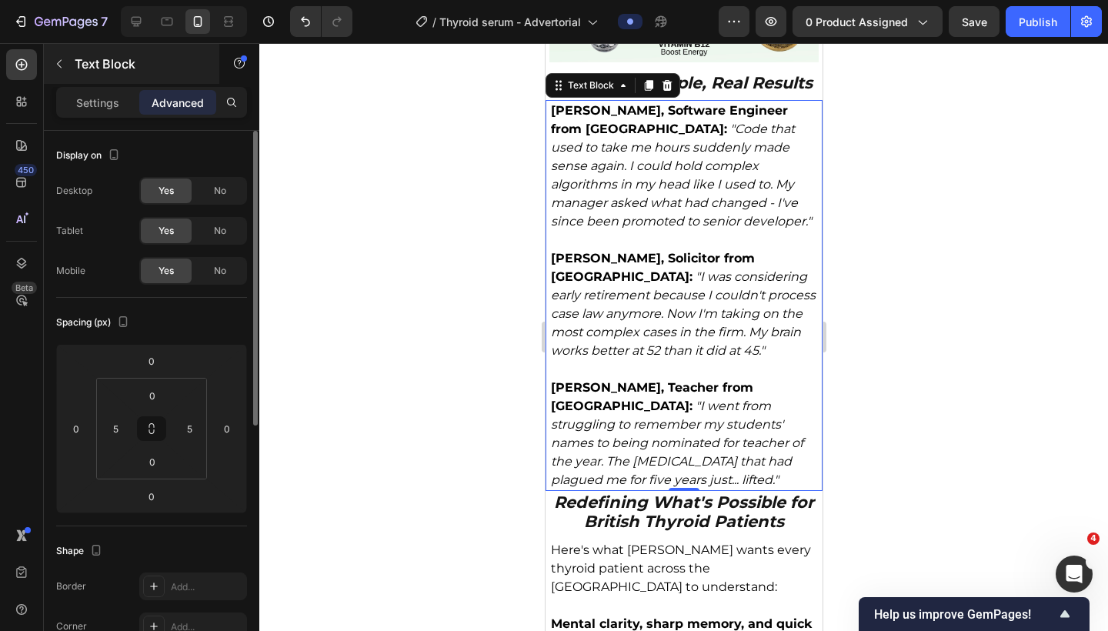
click at [101, 79] on div "Text Block" at bounding box center [132, 64] width 176 height 40
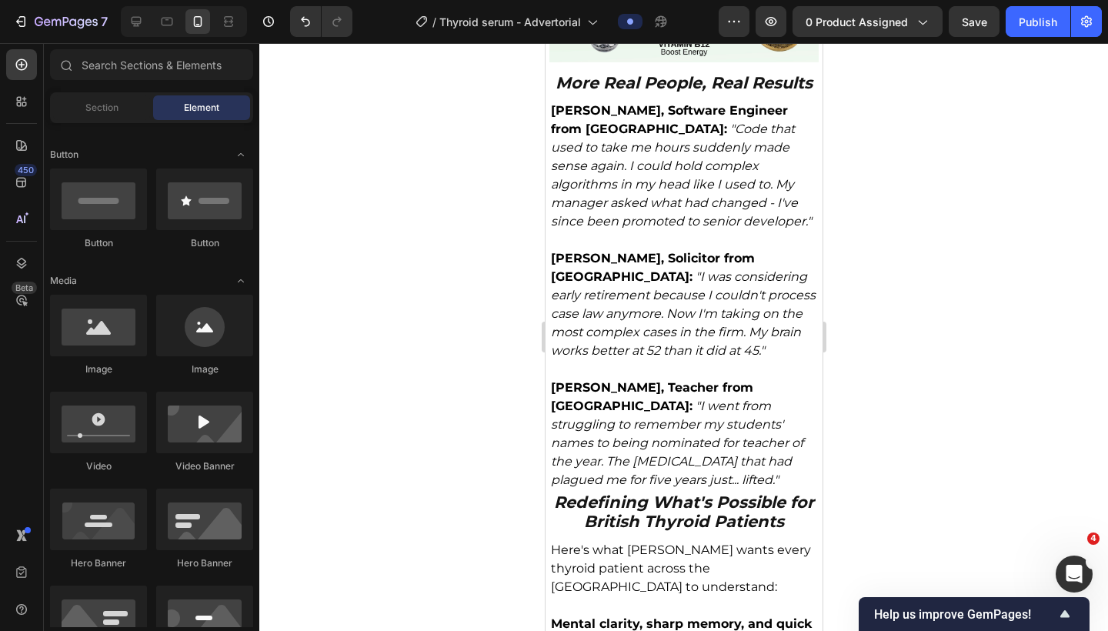
click at [925, 276] on div at bounding box center [683, 337] width 849 height 588
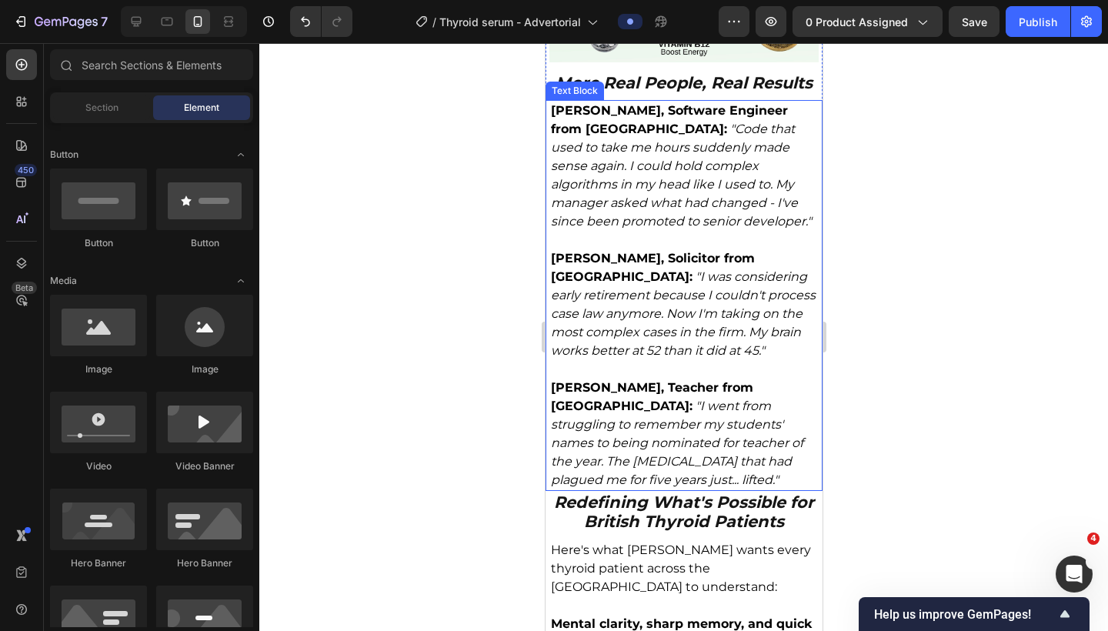
click at [758, 263] on p "Sarah T., Solicitor from Glasgow: "I was considering early retirement because I…" at bounding box center [683, 304] width 266 height 111
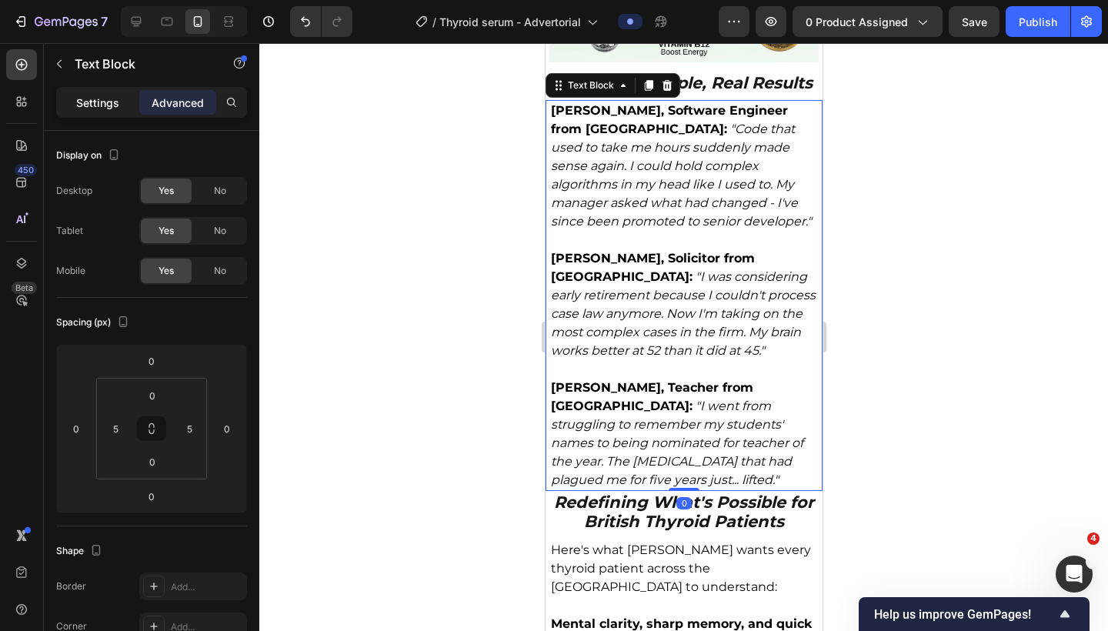
click at [92, 113] on div "Settings" at bounding box center [97, 102] width 77 height 25
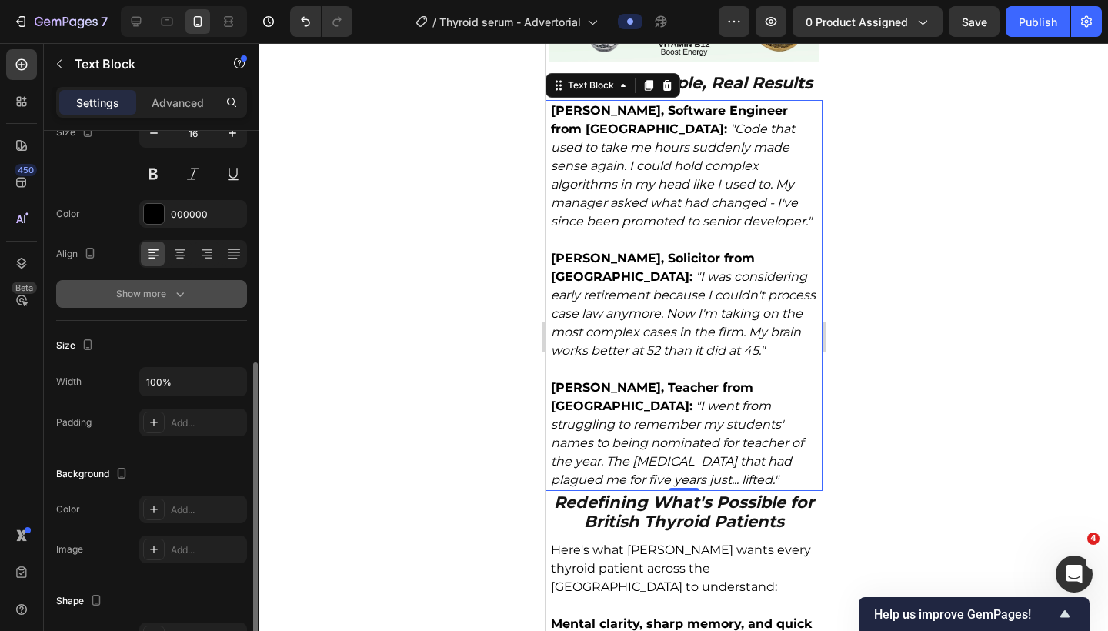
scroll to position [296, 0]
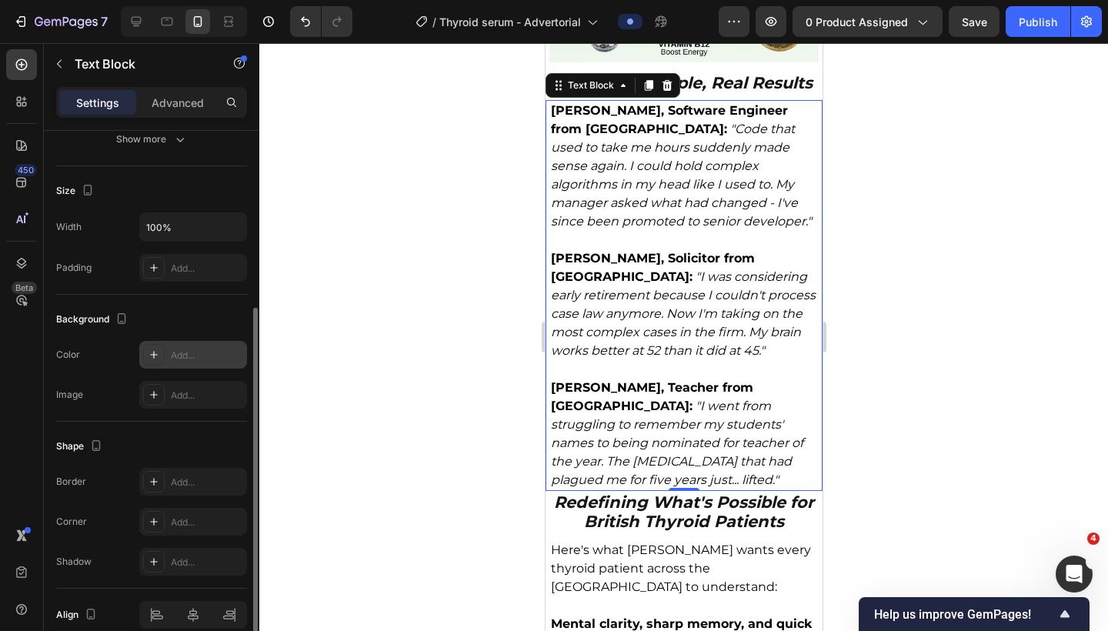
click at [164, 355] on div at bounding box center [154, 355] width 22 height 22
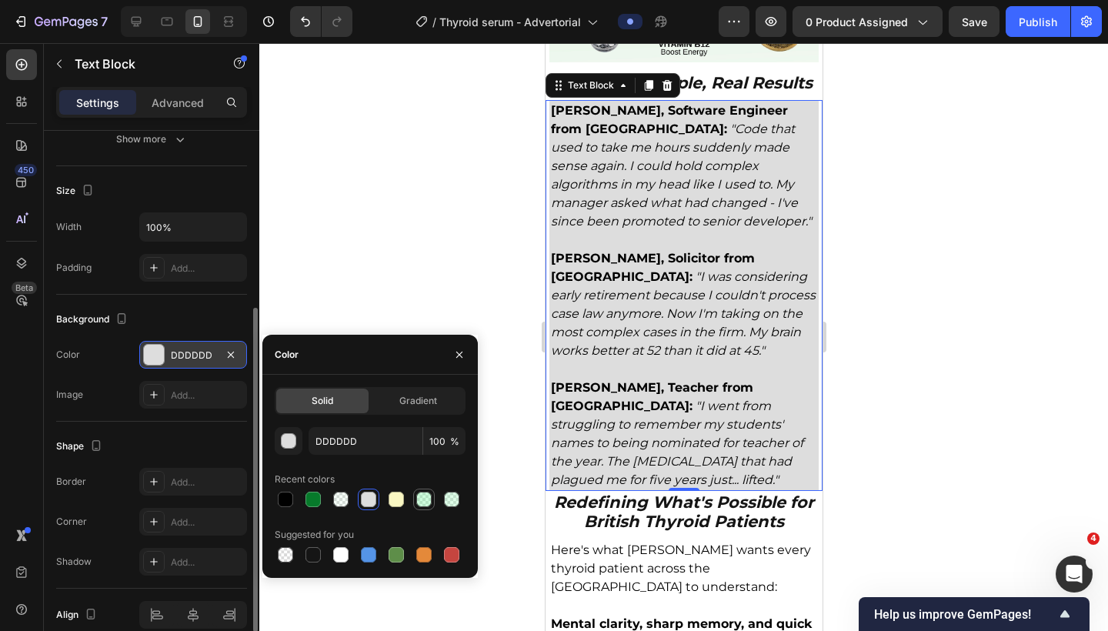
click at [424, 498] on div at bounding box center [423, 499] width 15 height 15
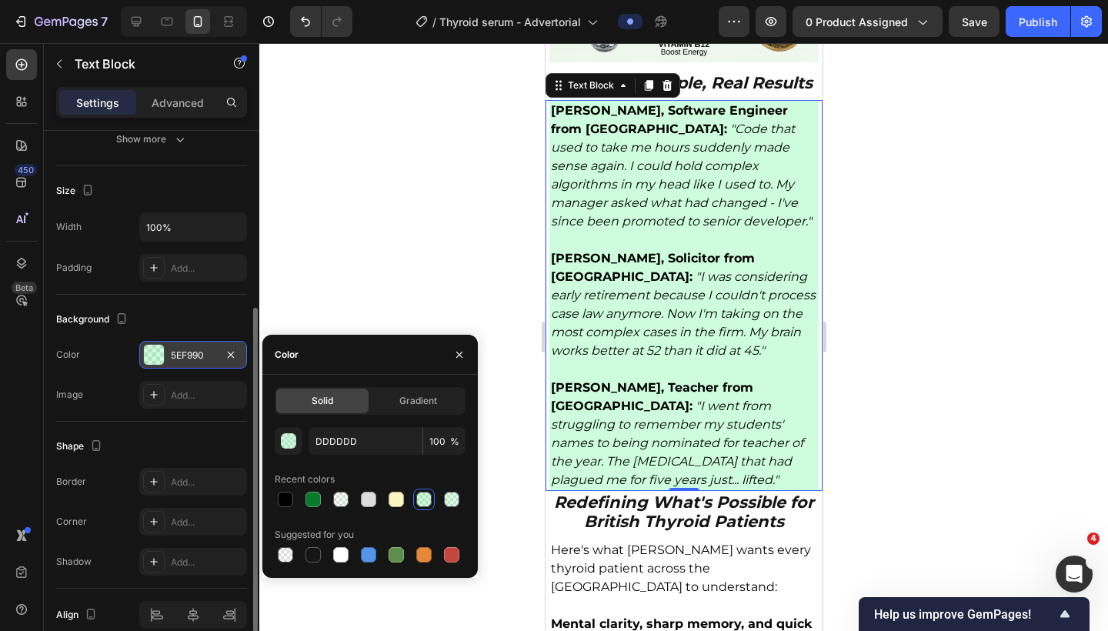
type input "5EF990"
type input "30"
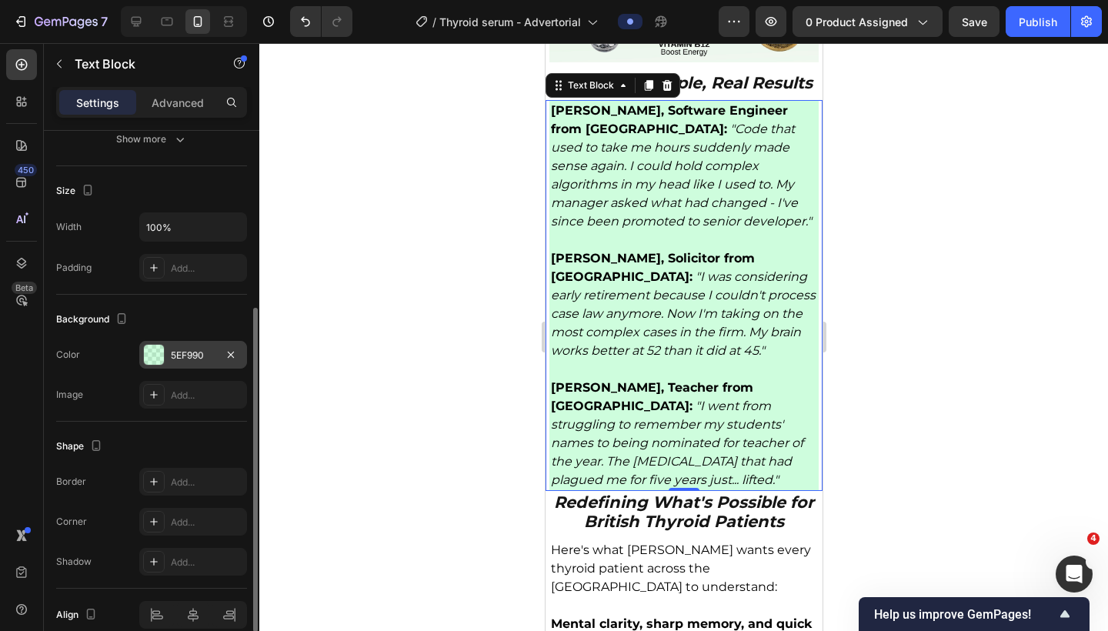
click at [961, 326] on div at bounding box center [683, 337] width 849 height 588
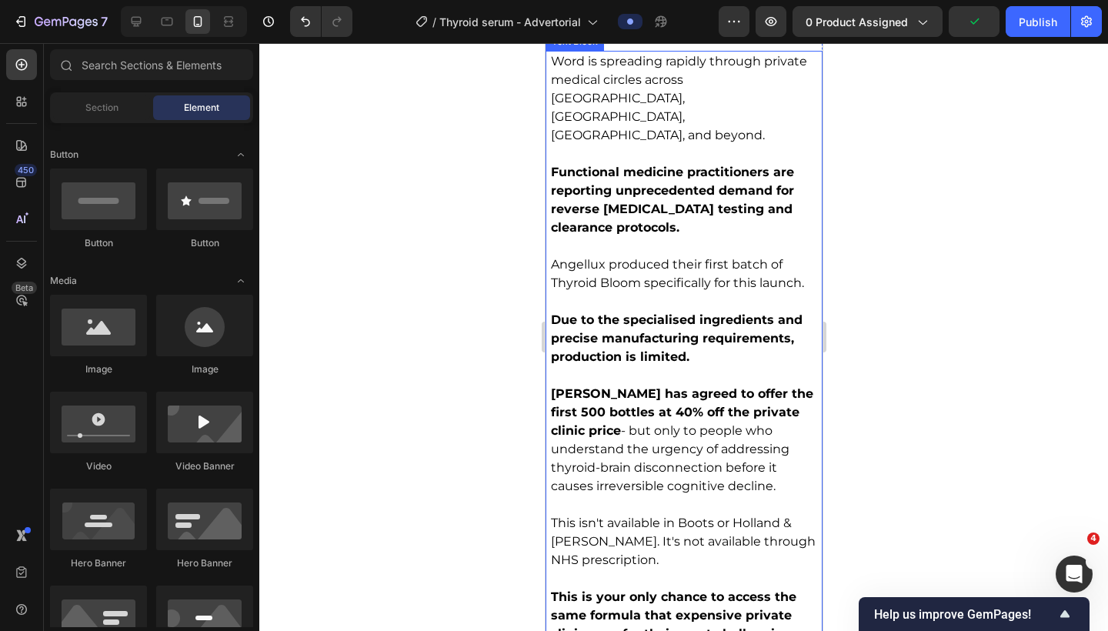
scroll to position [6955, 0]
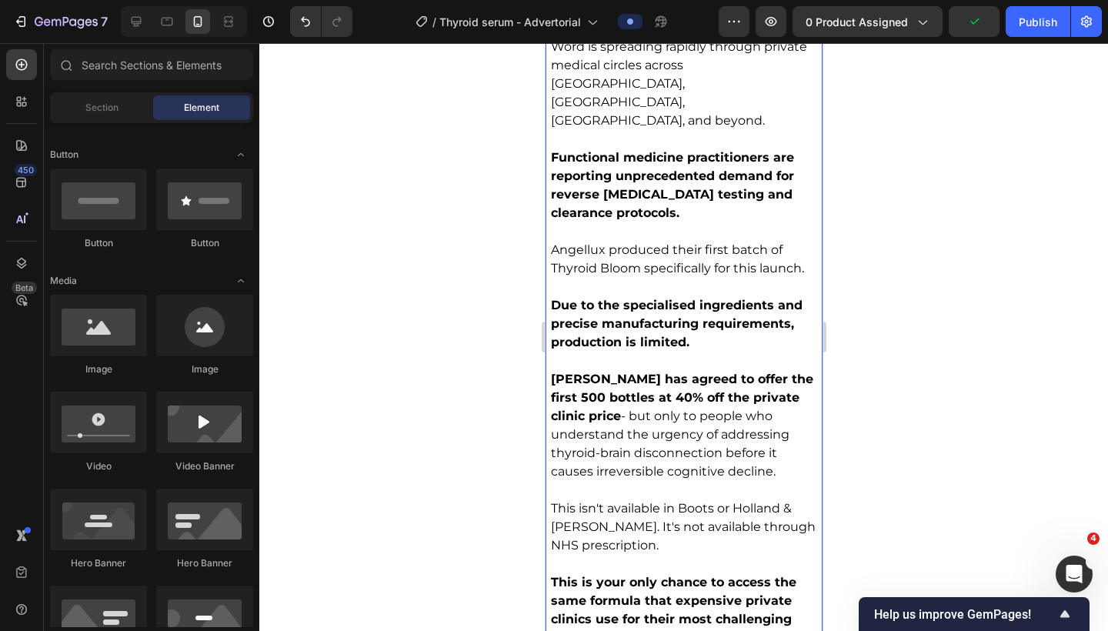
click at [664, 500] on p "This isn't available in Boots or Holland & Barrett. It's not available through …" at bounding box center [683, 527] width 266 height 55
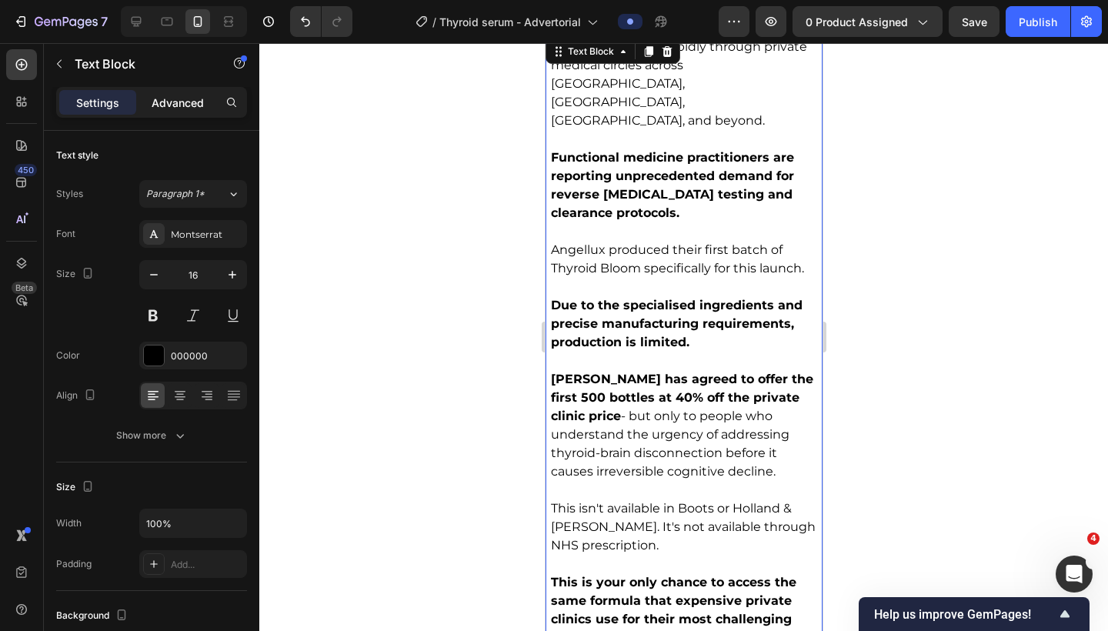
click at [169, 111] on div "Advanced" at bounding box center [177, 102] width 77 height 25
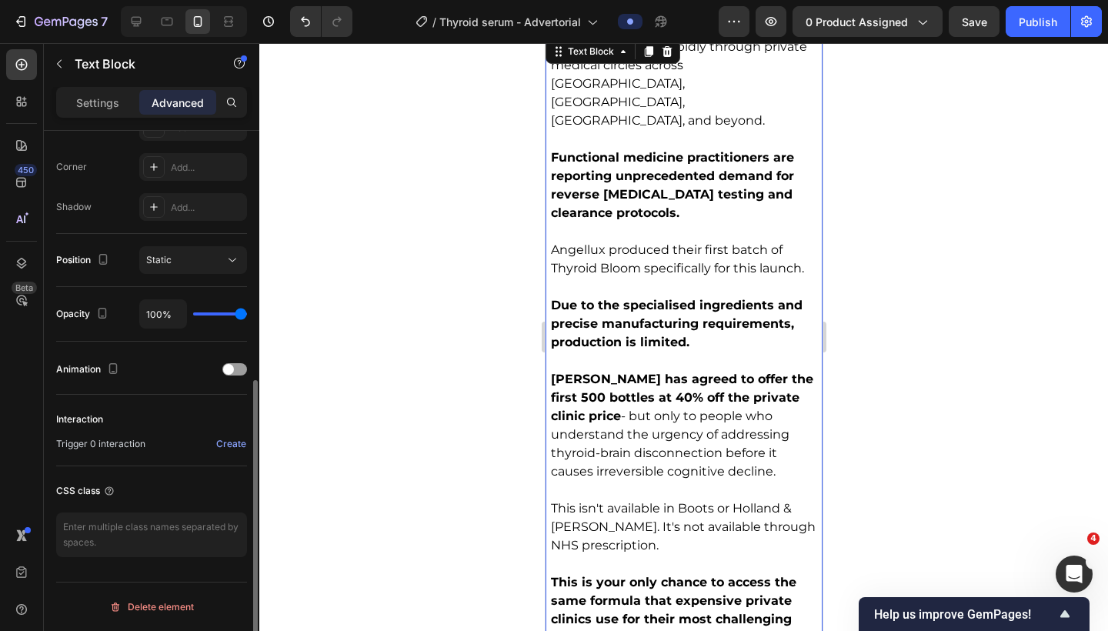
scroll to position [0, 0]
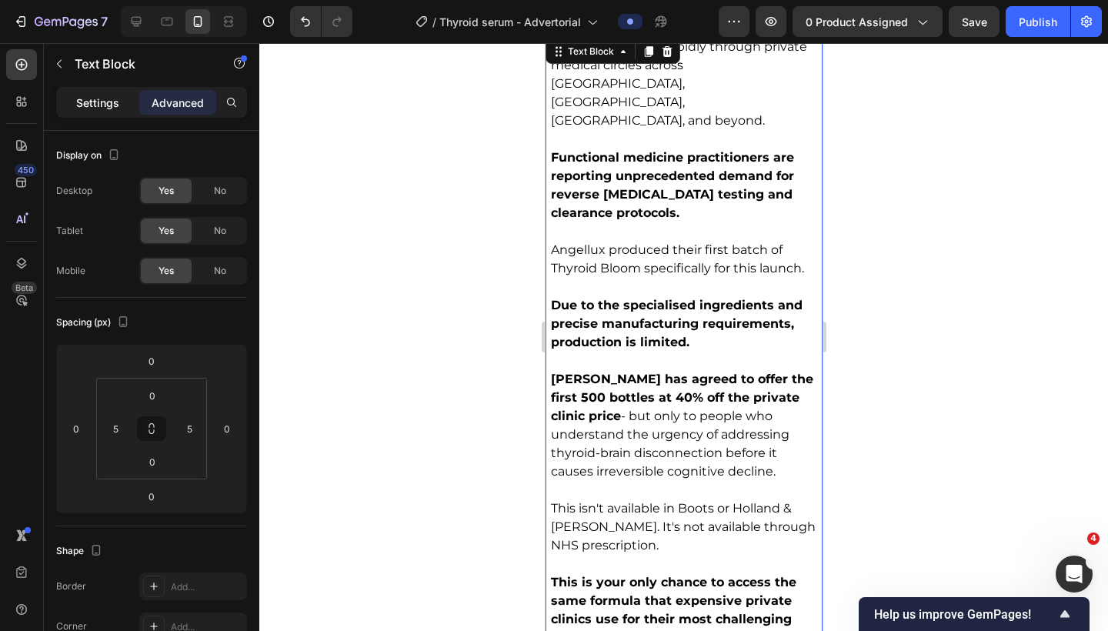
click at [102, 105] on p "Settings" at bounding box center [97, 103] width 43 height 16
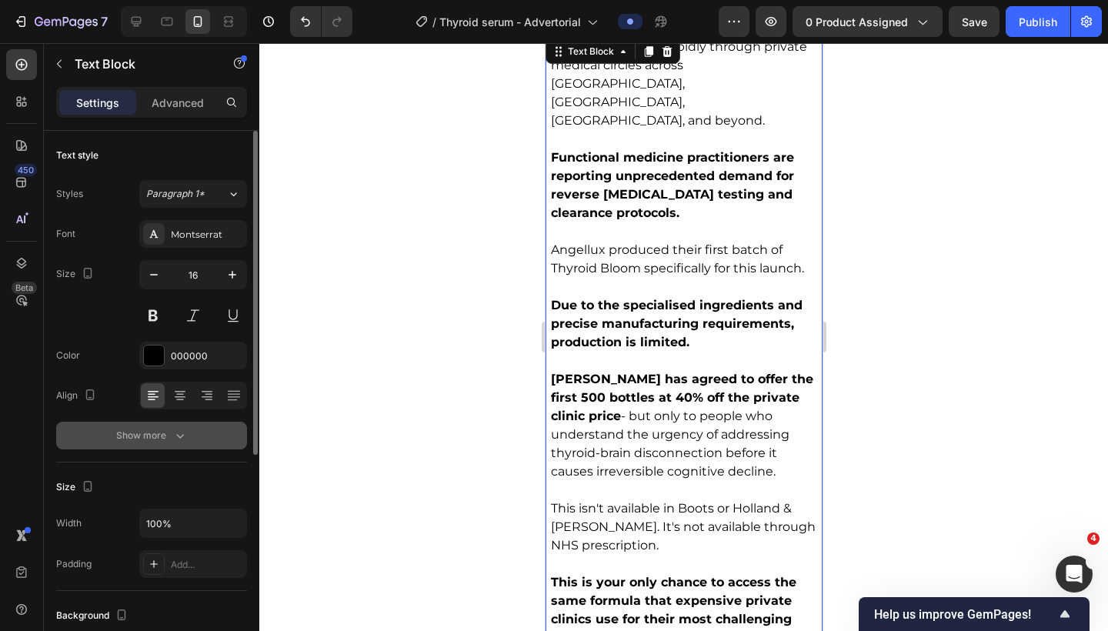
click at [134, 441] on div "Show more" at bounding box center [152, 435] width 72 height 15
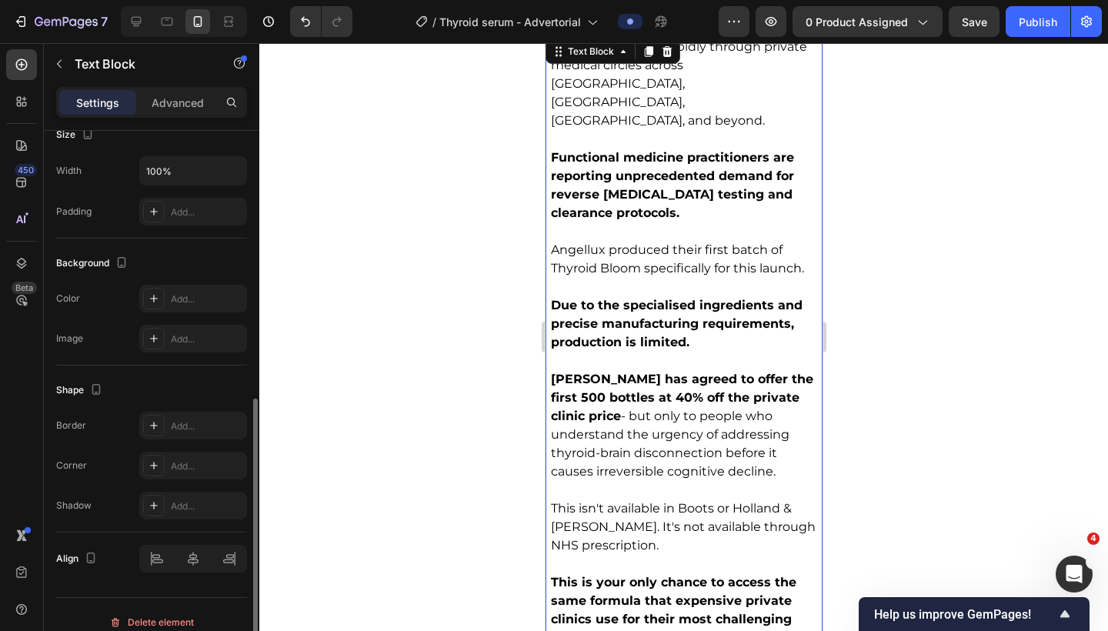
scroll to position [556, 0]
click at [179, 304] on div "Add..." at bounding box center [207, 300] width 72 height 14
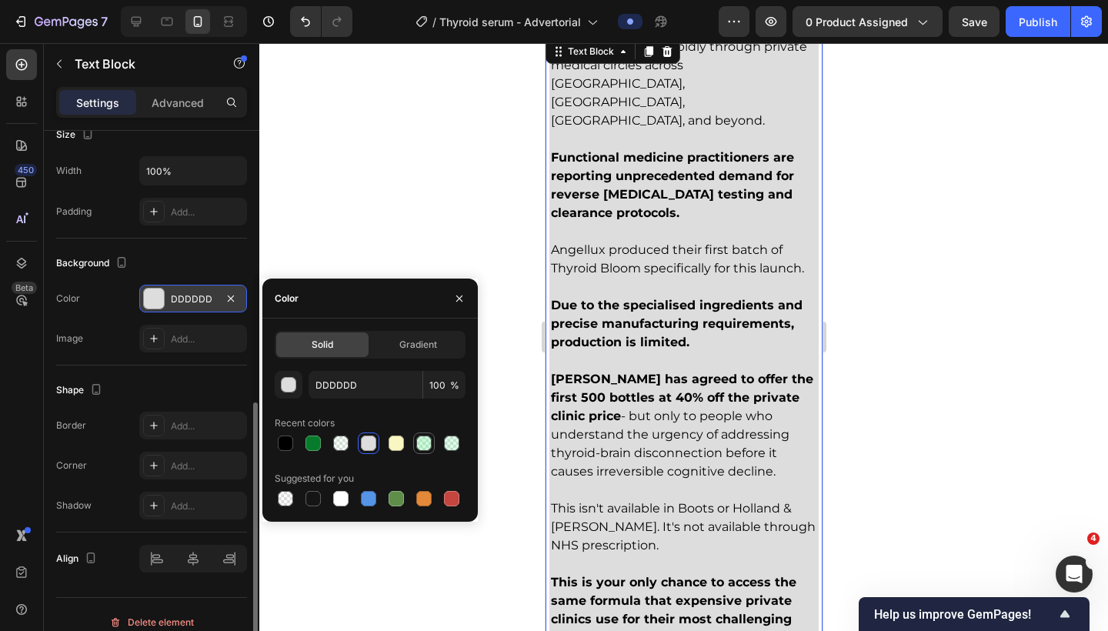
click at [424, 445] on div at bounding box center [423, 443] width 15 height 15
type input "5EF990"
type input "30"
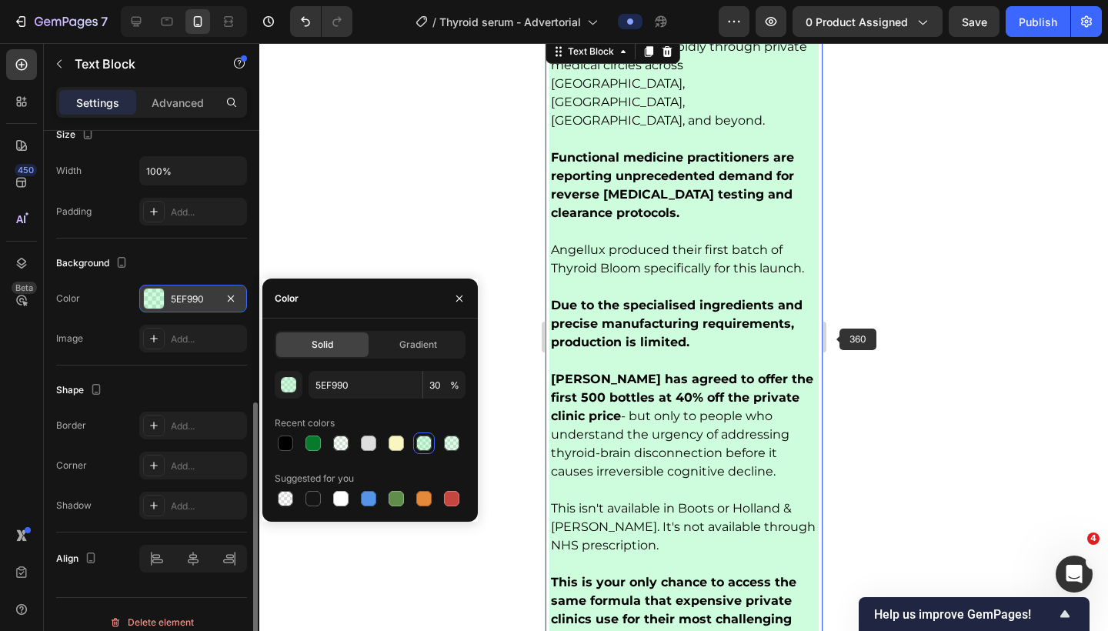
click at [899, 336] on div at bounding box center [683, 337] width 849 height 588
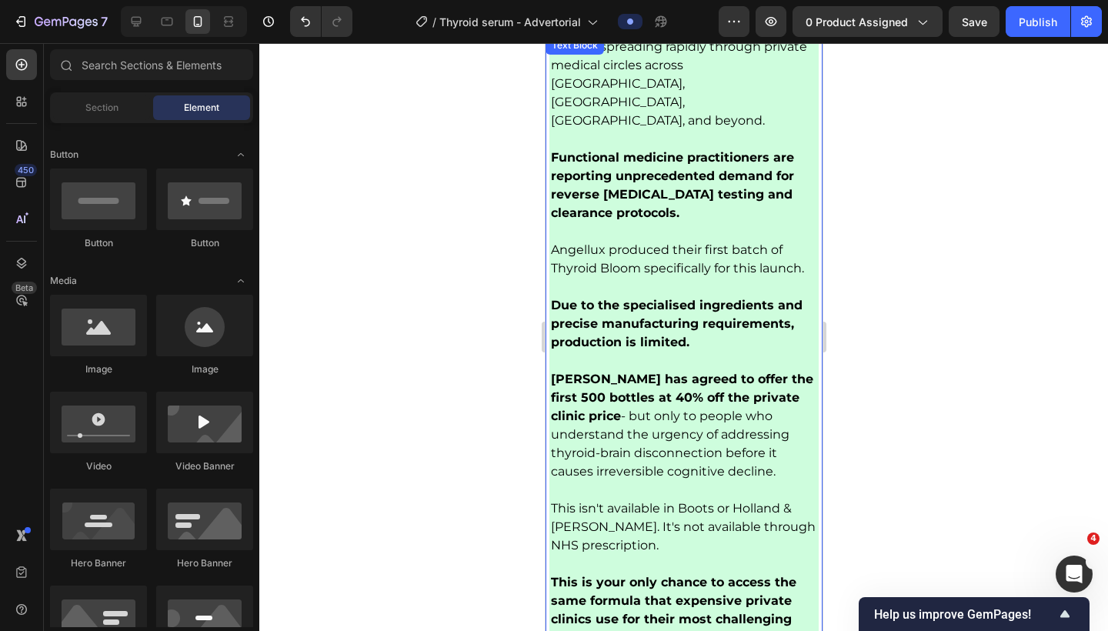
click at [753, 573] on p "This is your only chance to access the same formula that expensive private clin…" at bounding box center [683, 610] width 266 height 74
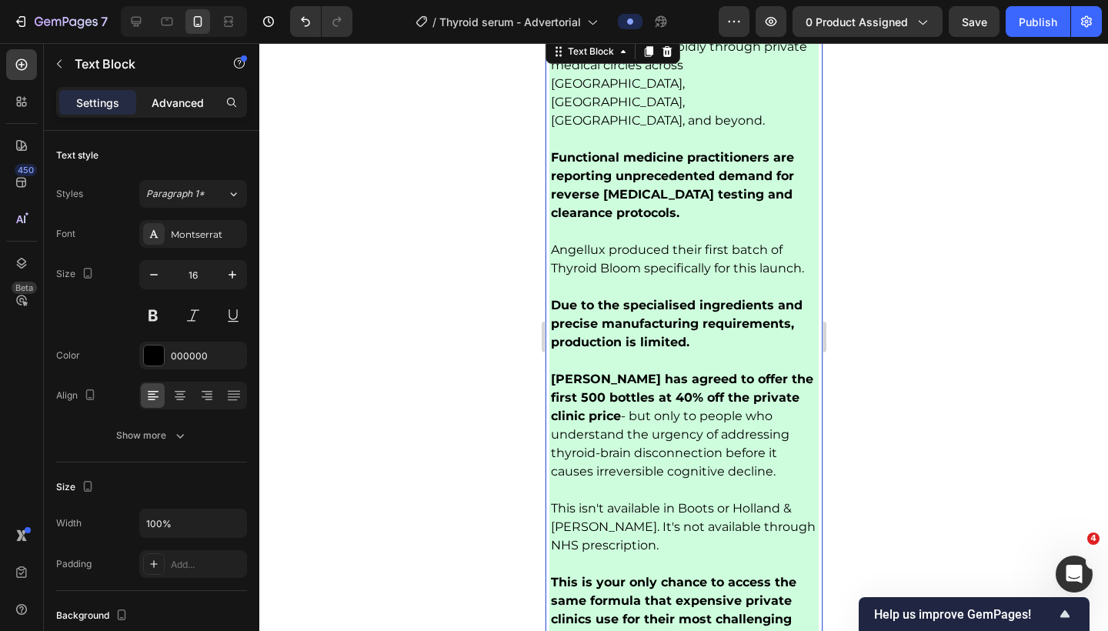
click at [185, 107] on p "Advanced" at bounding box center [178, 103] width 52 height 16
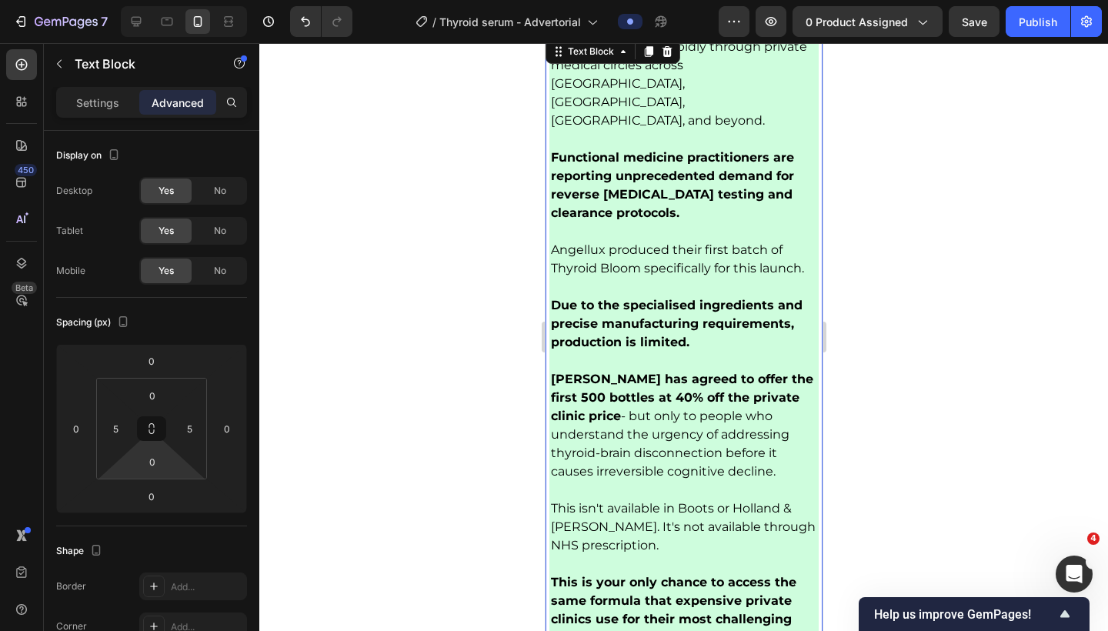
click at [152, 0] on html "7 Version history / Thyroid serum - Advertorial Preview 0 product assigned Save…" at bounding box center [554, 0] width 1108 height 0
click at [154, 468] on input "0" at bounding box center [152, 461] width 31 height 23
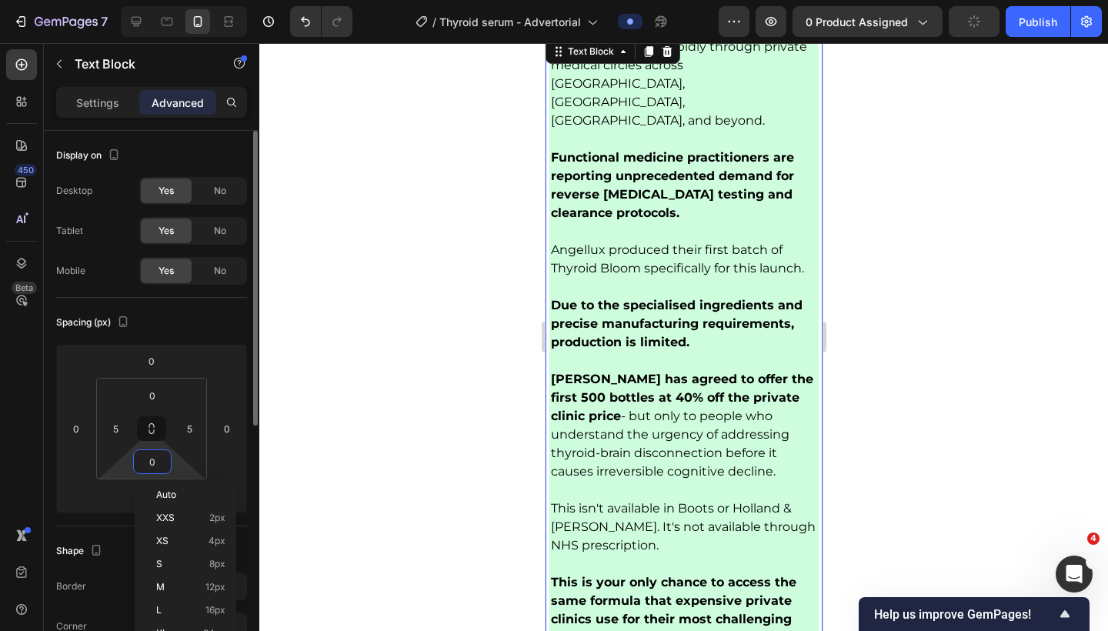
type input "5"
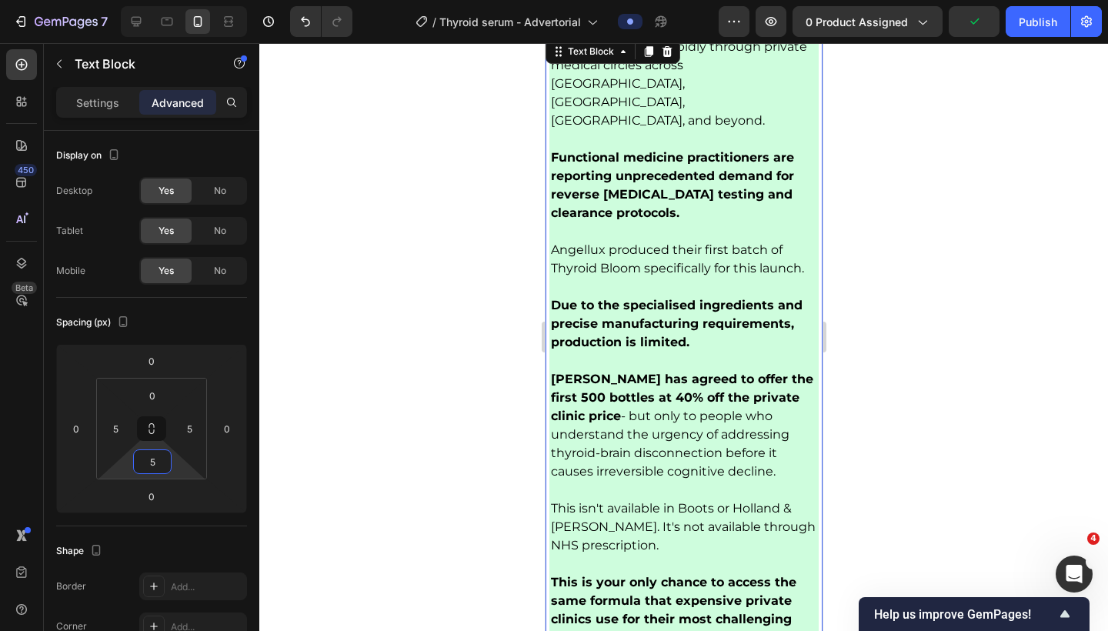
click at [914, 456] on div at bounding box center [683, 337] width 849 height 588
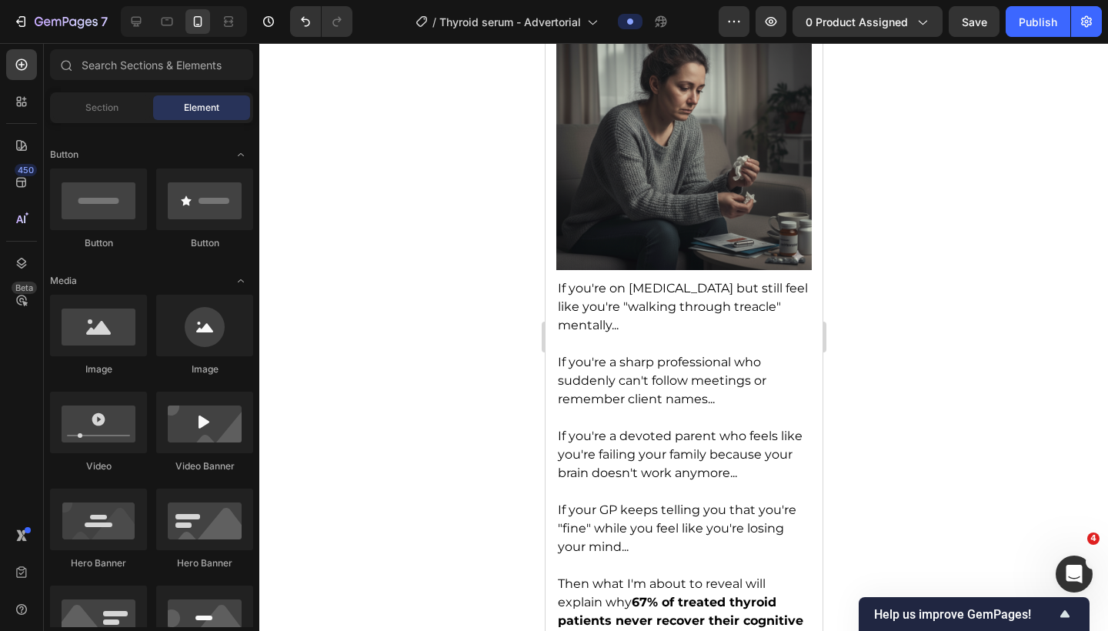
scroll to position [0, 0]
